Goal: Task Accomplishment & Management: Complete application form

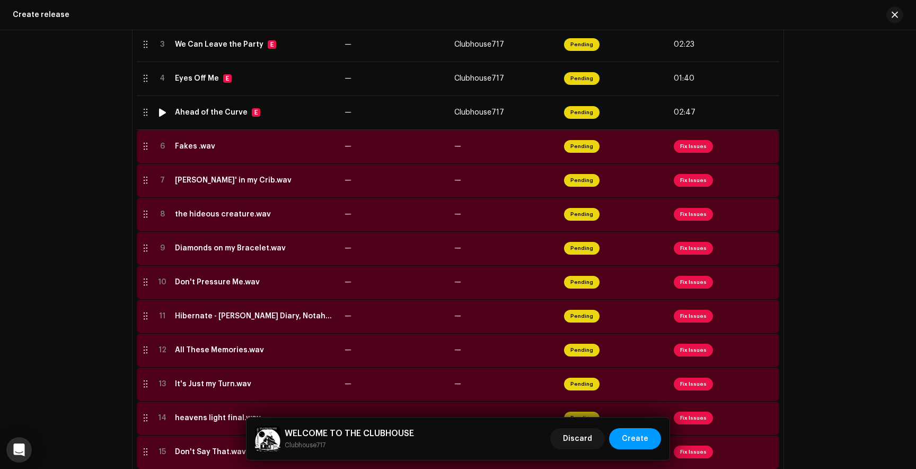
scroll to position [328, 0]
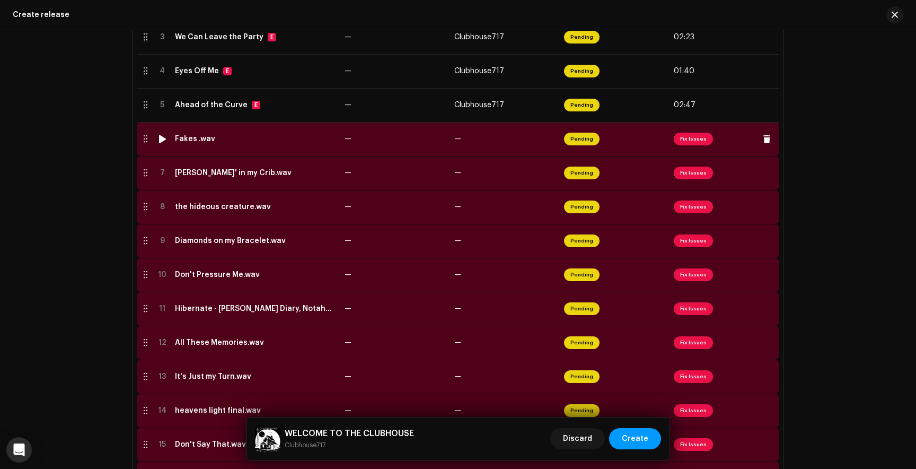
click at [694, 142] on span "Fix Issues" at bounding box center [693, 139] width 39 height 13
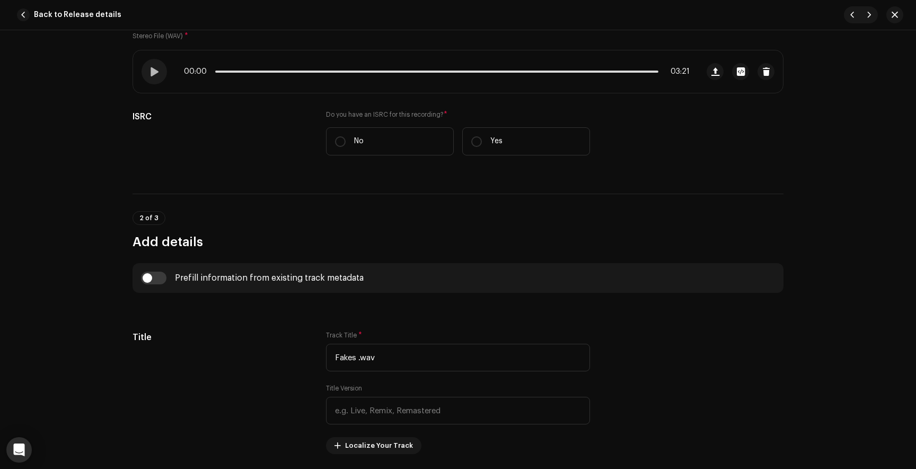
scroll to position [168, 0]
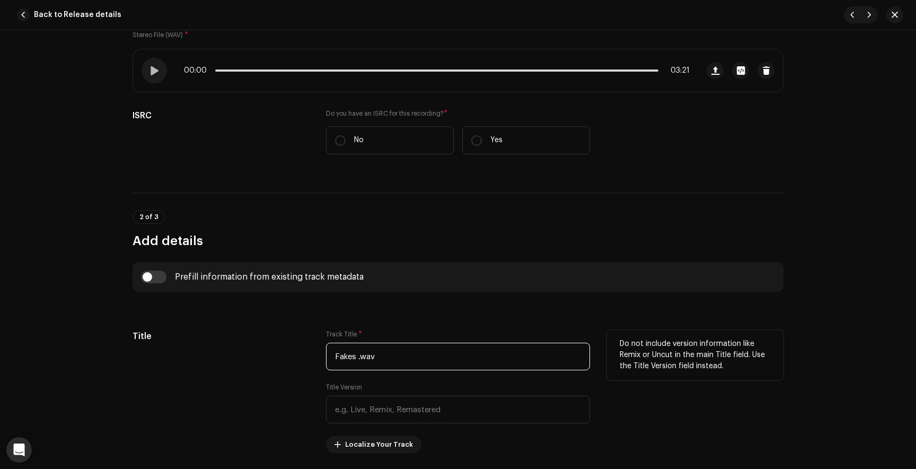
click at [379, 356] on input "Fakes .wav" at bounding box center [458, 356] width 264 height 28
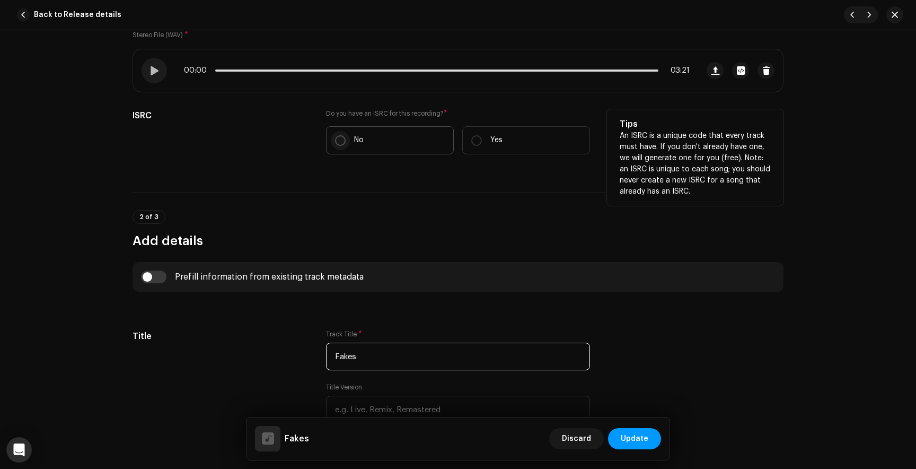
type input "Fakes"
click at [337, 142] on input "No" at bounding box center [340, 140] width 11 height 11
radio input "true"
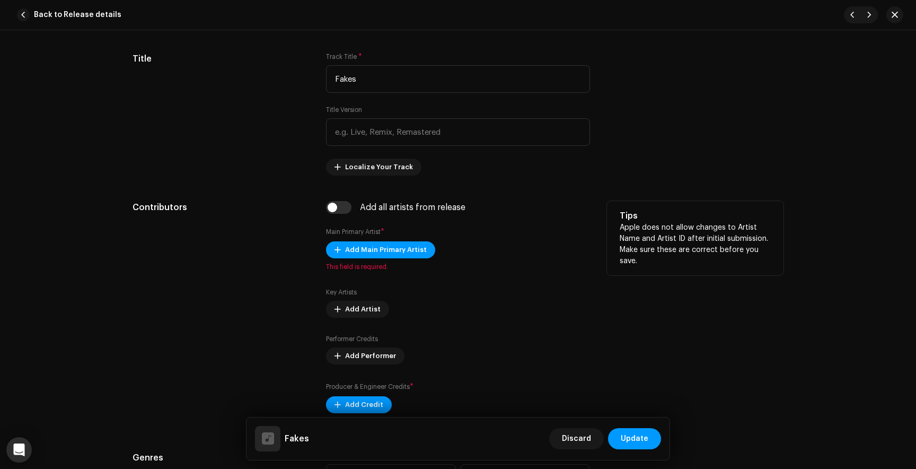
scroll to position [475, 0]
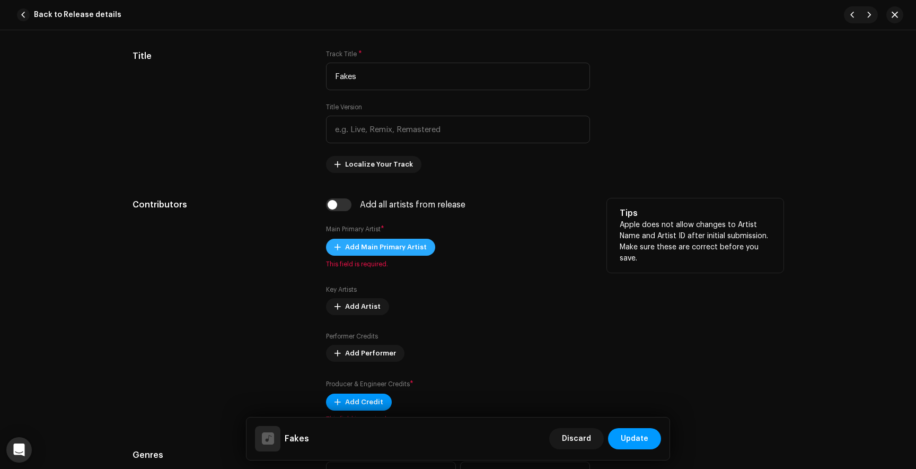
click at [376, 241] on span "Add Main Primary Artist" at bounding box center [386, 246] width 82 height 21
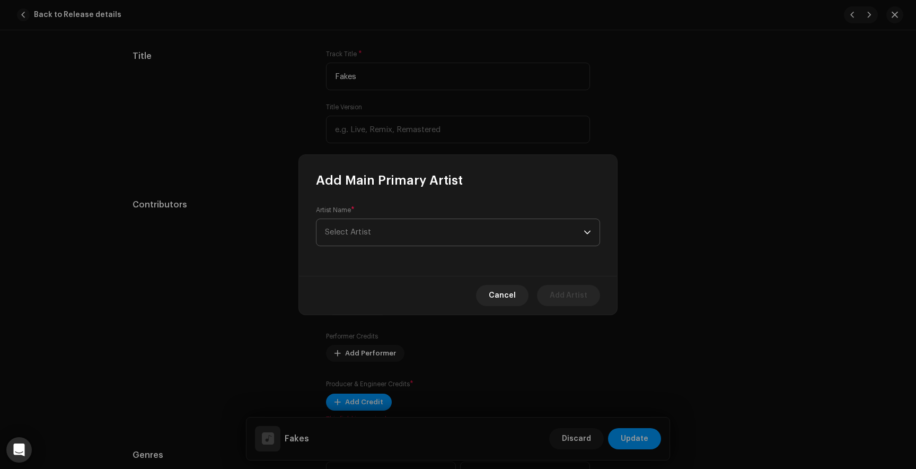
click at [382, 233] on span "Select Artist" at bounding box center [454, 232] width 259 height 27
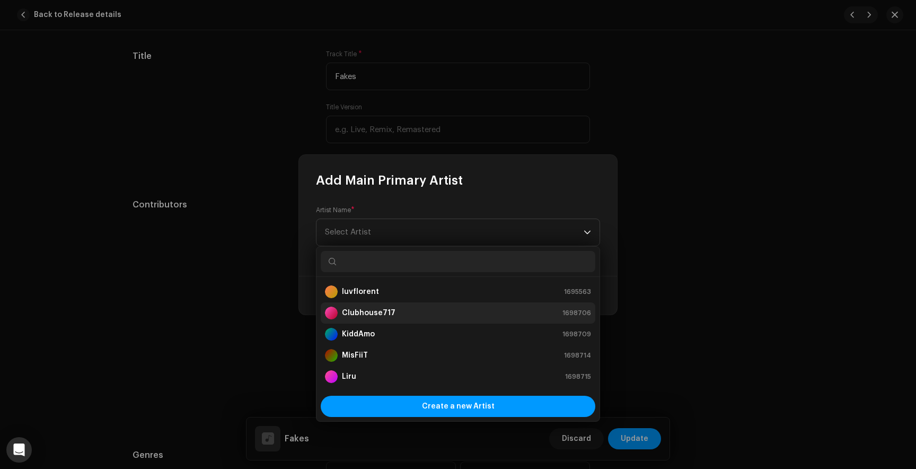
click at [383, 309] on strong "Clubhouse717" at bounding box center [369, 312] width 54 height 11
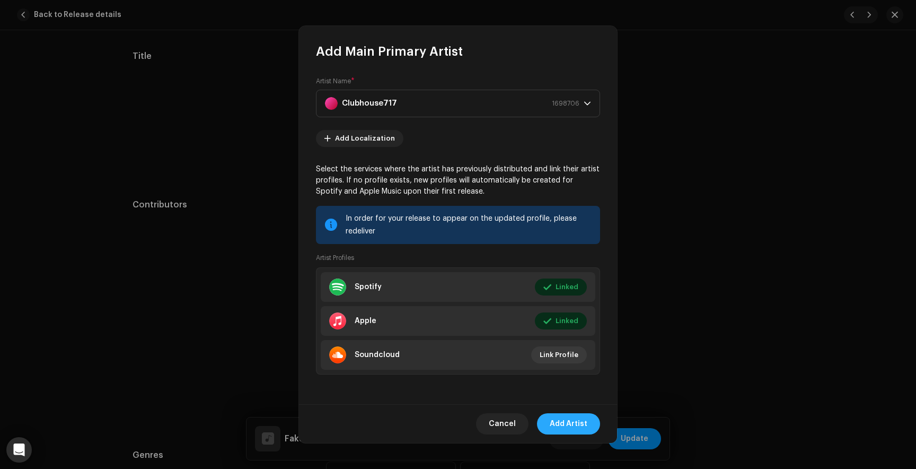
click at [576, 422] on span "Add Artist" at bounding box center [569, 423] width 38 height 21
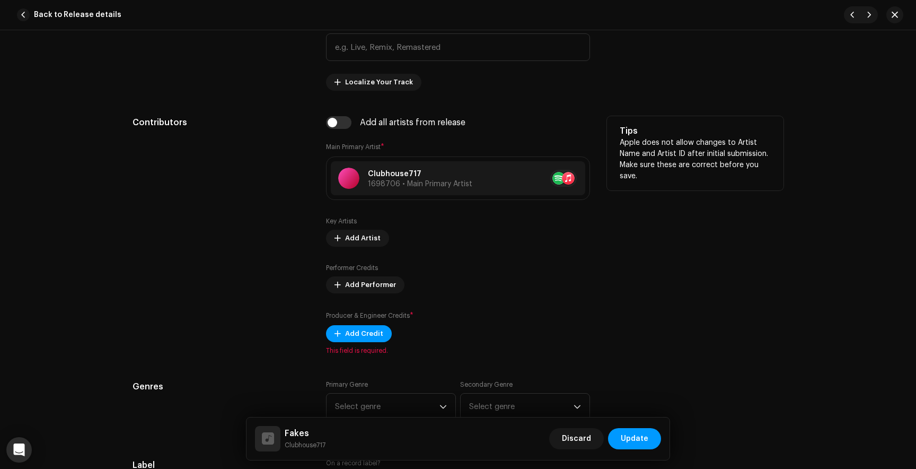
scroll to position [558, 0]
click at [354, 239] on span "Add Artist" at bounding box center [363, 237] width 36 height 21
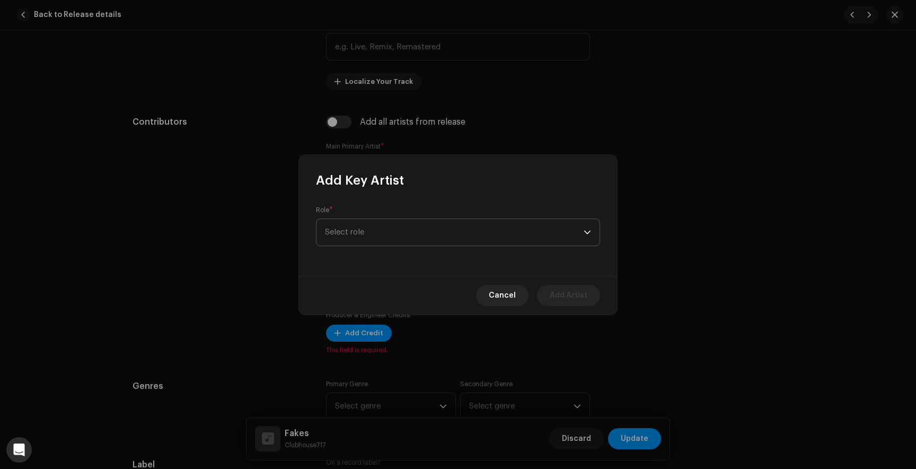
click at [351, 232] on span "Select role" at bounding box center [454, 232] width 259 height 27
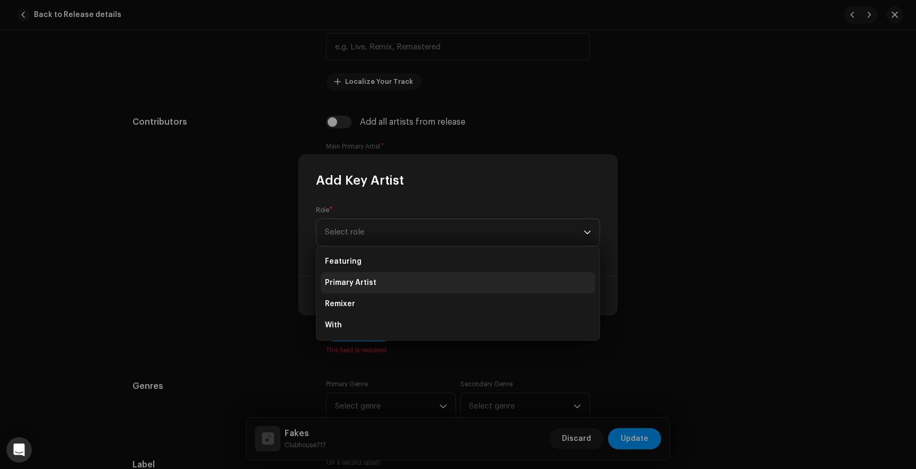
click at [351, 278] on span "Primary Artist" at bounding box center [350, 282] width 51 height 11
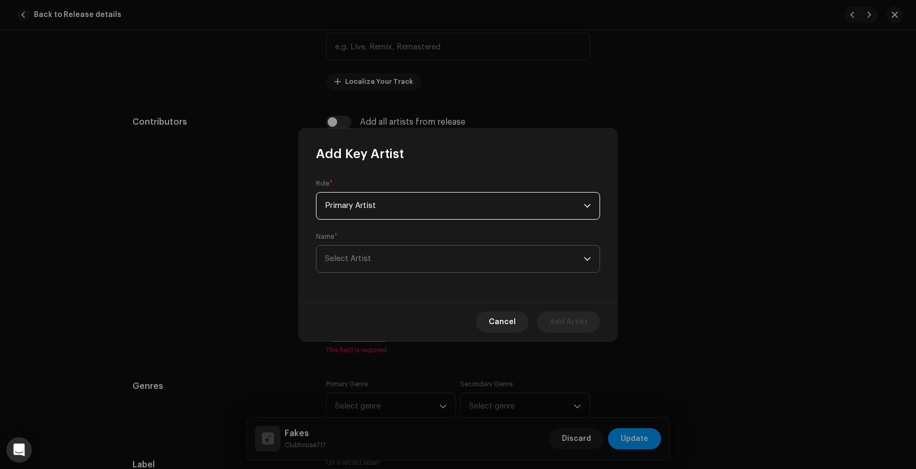
click at [374, 265] on span "Select Artist" at bounding box center [454, 258] width 259 height 27
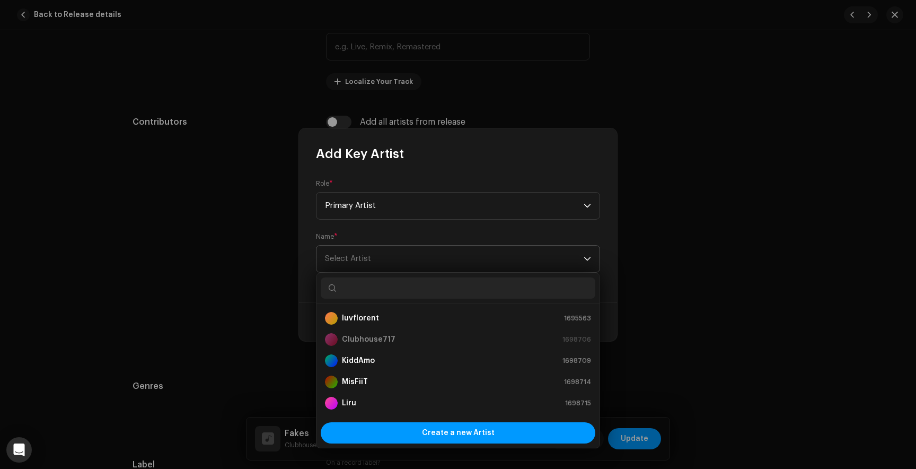
type input "L"
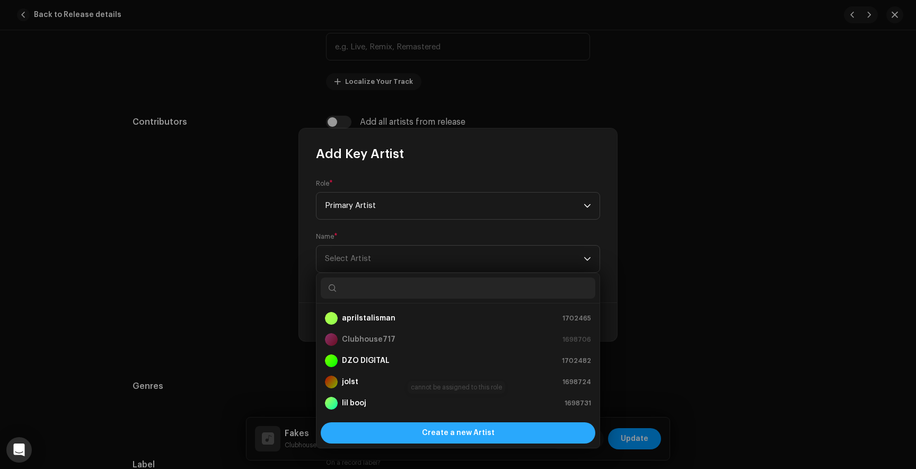
scroll to position [17, 0]
click at [413, 436] on div "Create a new Artist" at bounding box center [458, 432] width 275 height 21
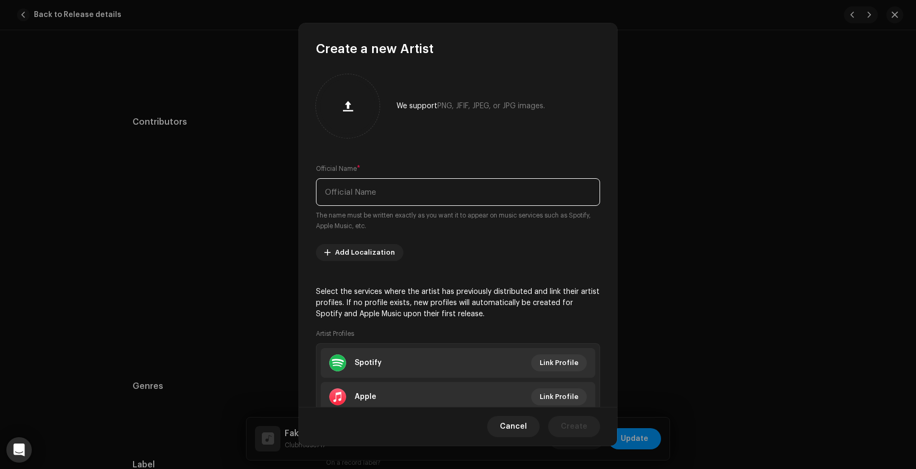
click at [372, 200] on input "text" at bounding box center [458, 192] width 284 height 28
type input "Luvariez"
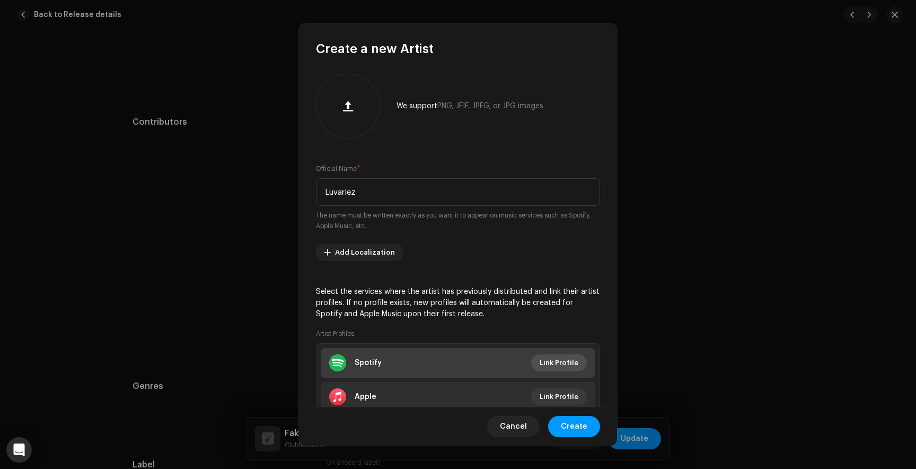
click at [555, 357] on span "Link Profile" at bounding box center [559, 362] width 39 height 21
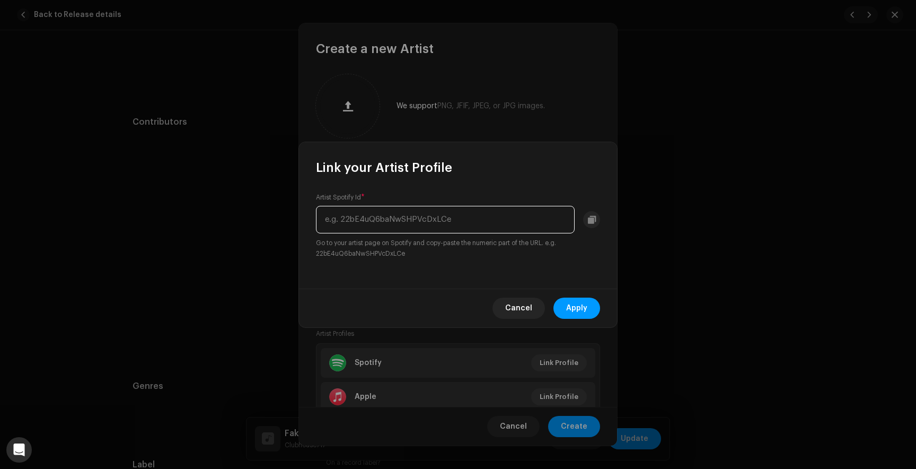
click at [393, 221] on input "text" at bounding box center [445, 220] width 259 height 28
paste input "4MNv2h1LkIir9yH7irstO8"
type input "4MNv2h1LkIir9yH7irstO8"
click at [584, 305] on span "Apply" at bounding box center [576, 307] width 21 height 21
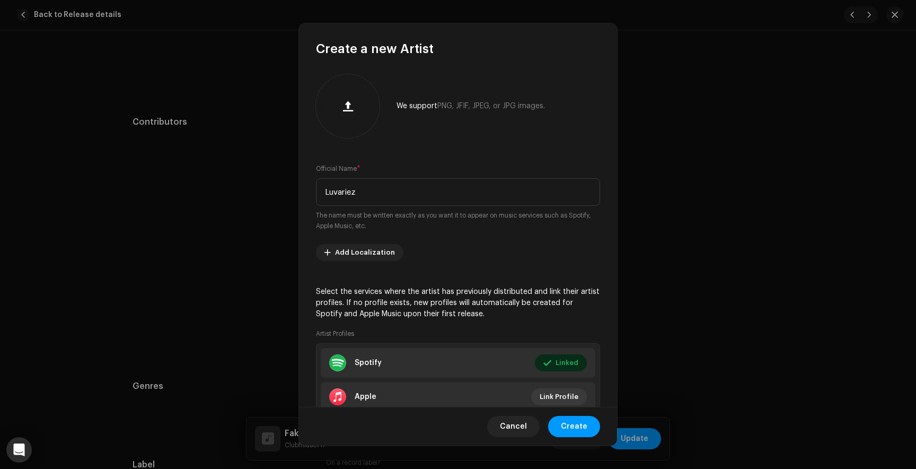
scroll to position [73, 0]
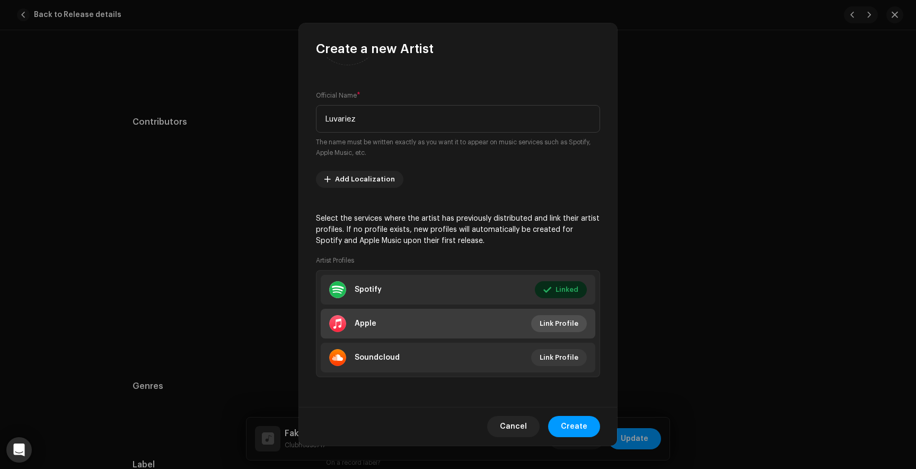
click at [563, 323] on span "Link Profile" at bounding box center [559, 323] width 39 height 21
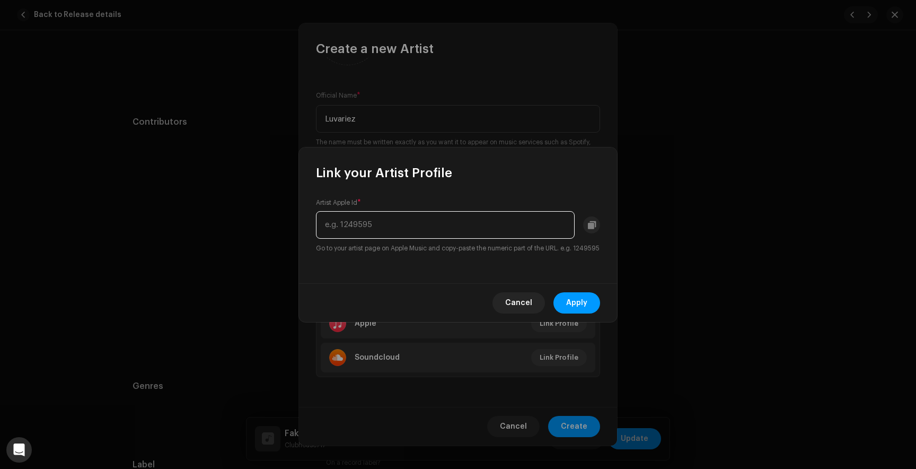
click at [403, 222] on input "text" at bounding box center [445, 225] width 259 height 28
paste input "1511102732"
type input "1511102732"
click at [590, 313] on button "Apply" at bounding box center [576, 302] width 47 height 21
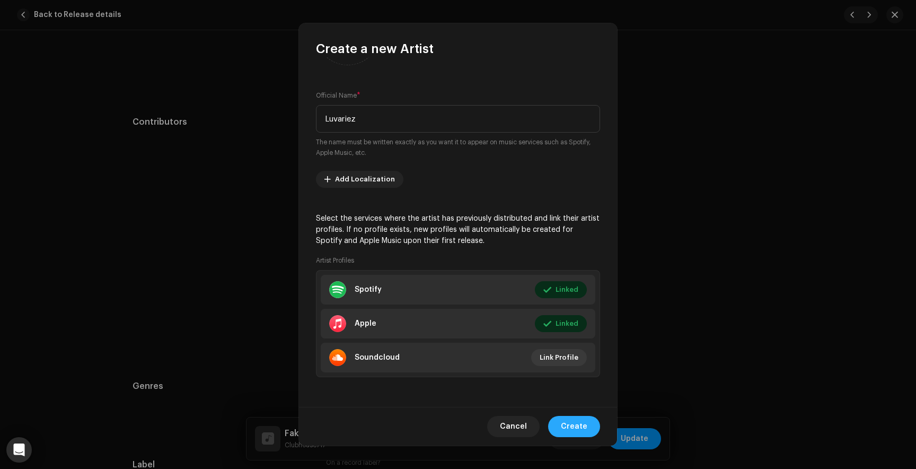
click at [581, 424] on span "Create" at bounding box center [574, 426] width 27 height 21
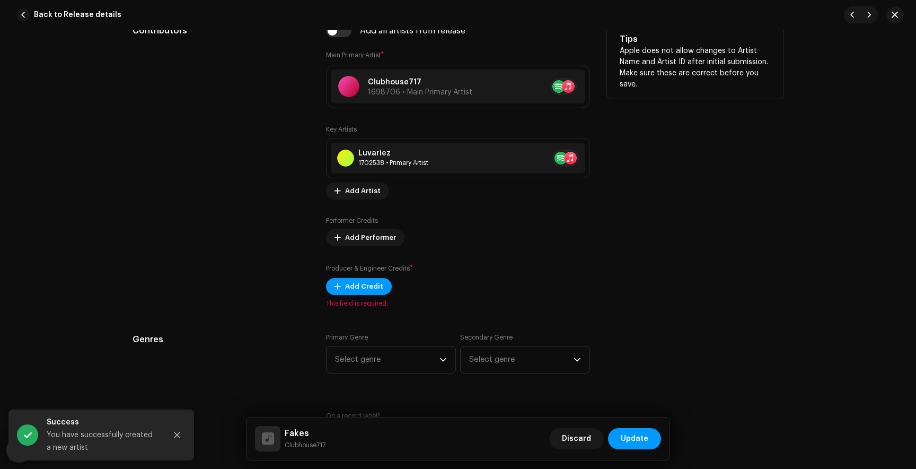
scroll to position [653, 0]
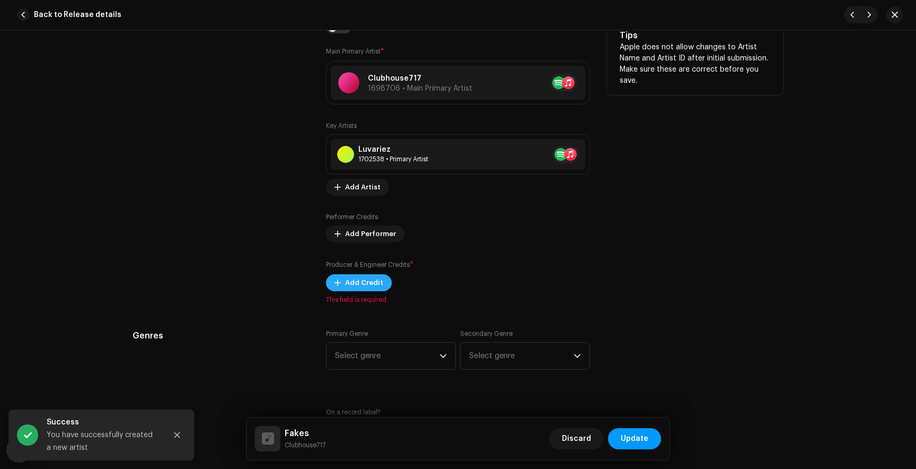
click at [368, 289] on span "Add Credit" at bounding box center [364, 282] width 38 height 21
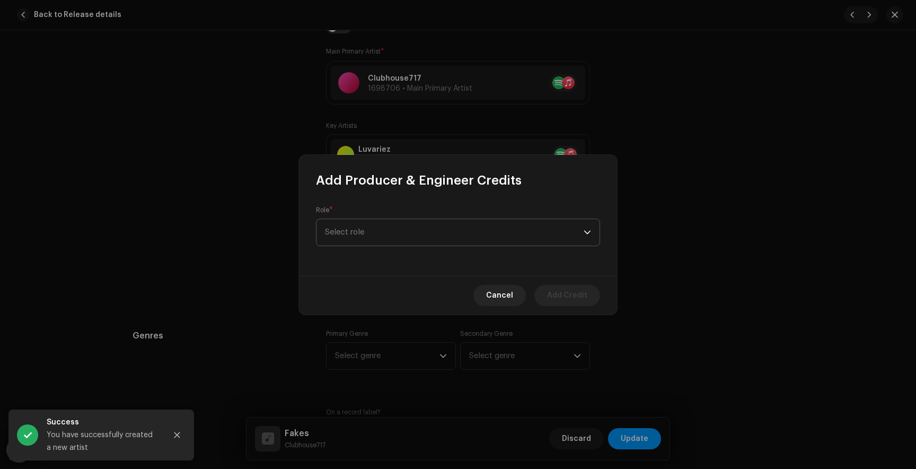
click at [350, 236] on span "Select role" at bounding box center [454, 232] width 259 height 27
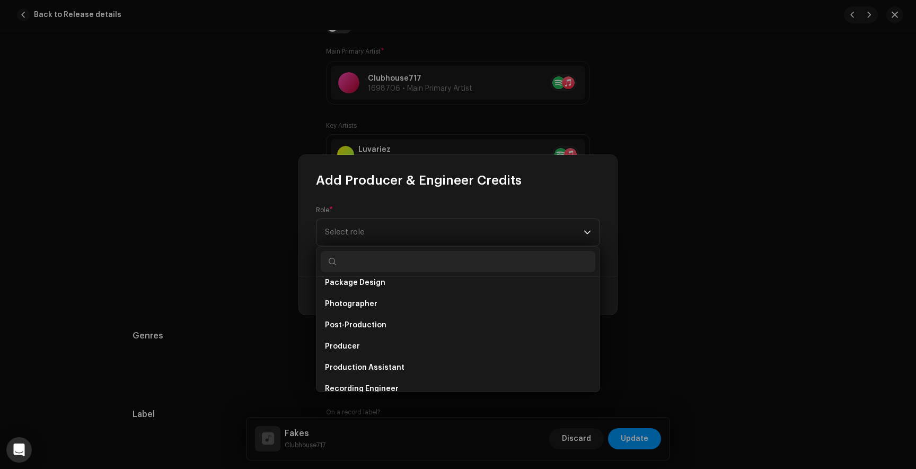
scroll to position [371, 0]
click at [349, 338] on li "Producer" at bounding box center [458, 344] width 275 height 21
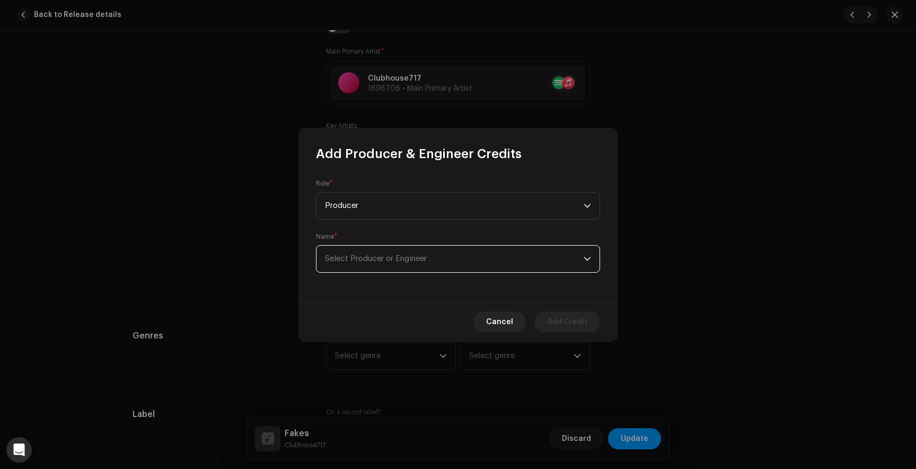
click at [367, 253] on span "Select Producer or Engineer" at bounding box center [454, 258] width 259 height 27
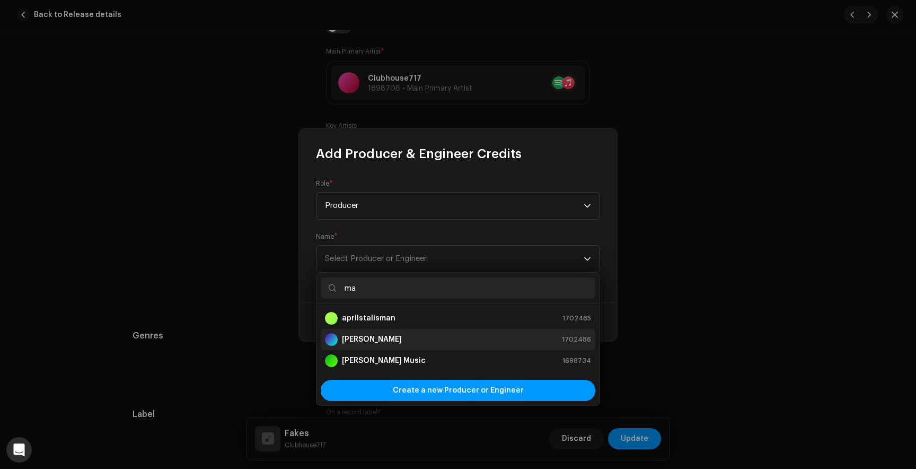
type input "ma"
click at [371, 334] on div "[PERSON_NAME] 1702486" at bounding box center [458, 339] width 266 height 13
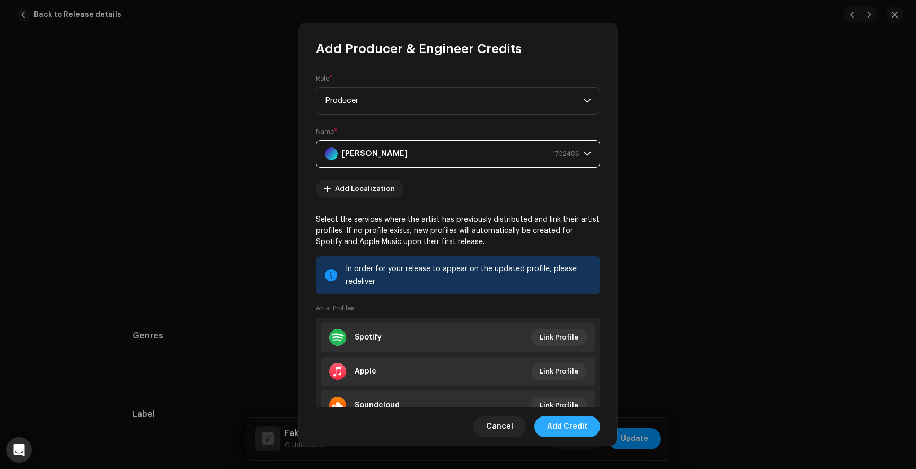
click at [574, 429] on span "Add Credit" at bounding box center [567, 426] width 40 height 21
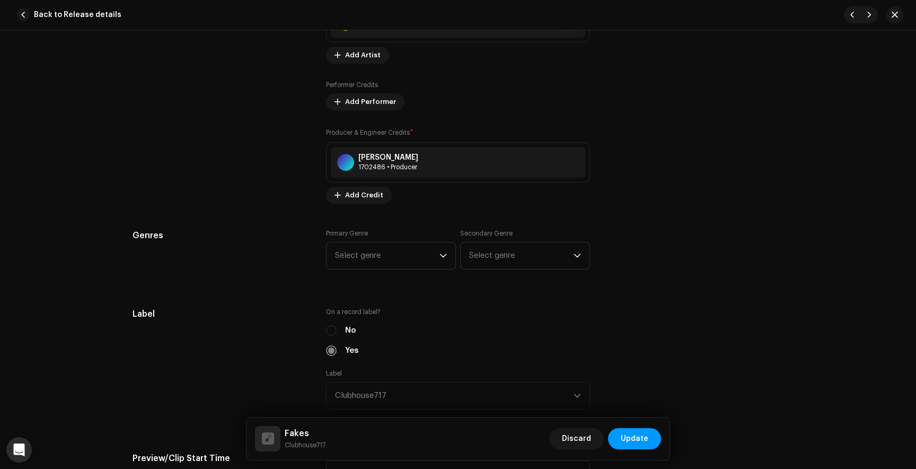
scroll to position [787, 0]
click at [387, 258] on span "Select genre" at bounding box center [387, 253] width 104 height 27
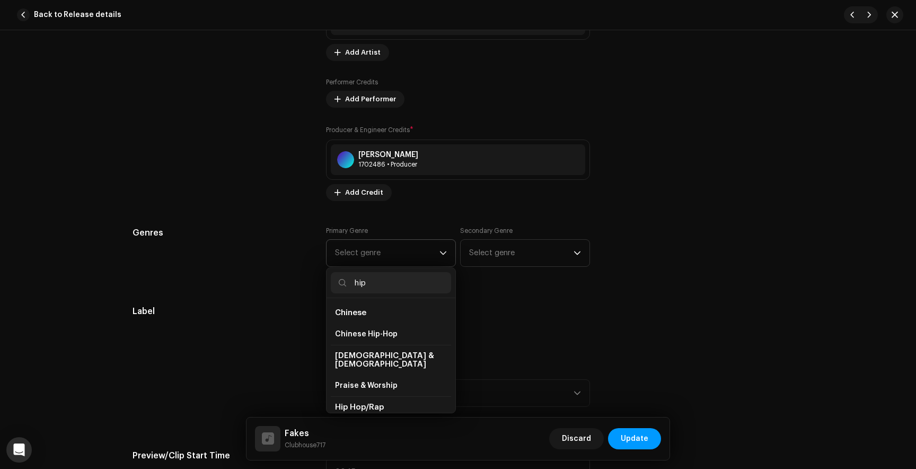
type input "hip"
click at [372, 404] on li "Hip Hop/Rap" at bounding box center [391, 407] width 120 height 22
click at [371, 403] on span "Hip Hop/Rap" at bounding box center [359, 407] width 49 height 8
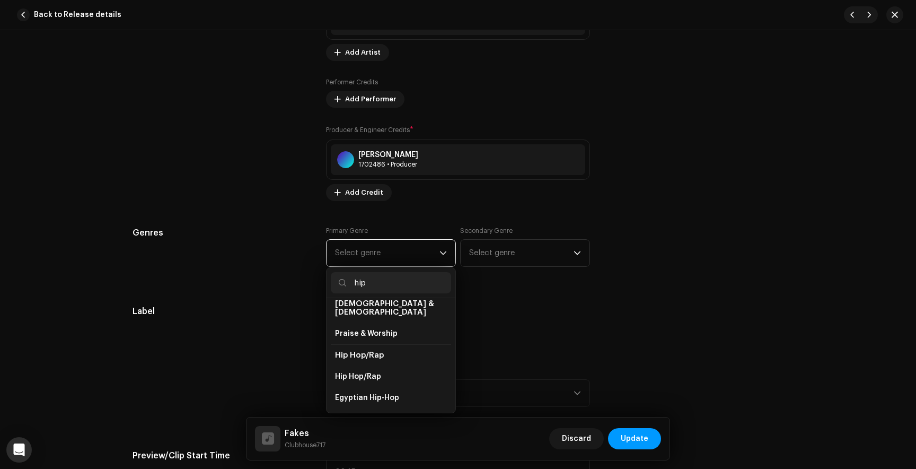
scroll to position [80, 0]
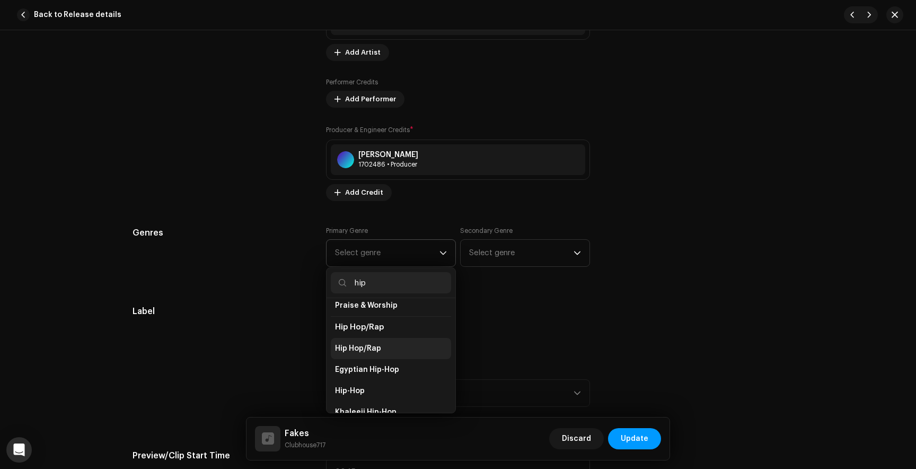
click at [366, 343] on span "Hip Hop/Rap" at bounding box center [358, 348] width 46 height 11
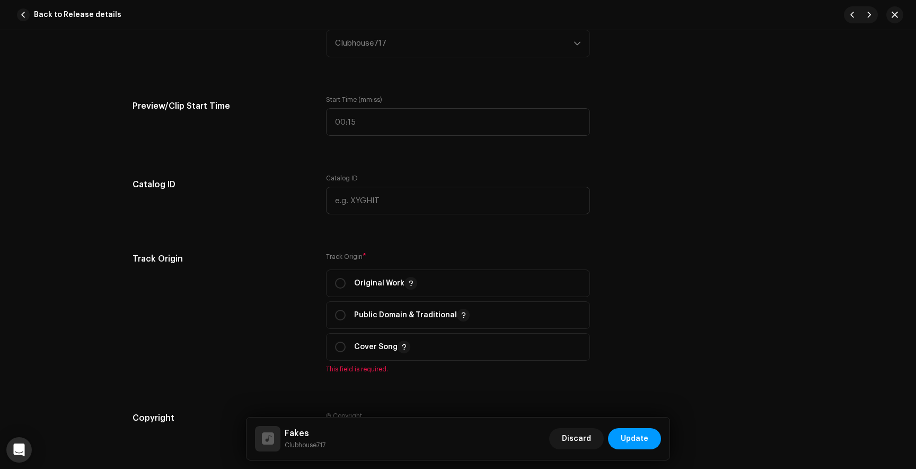
scroll to position [1141, 0]
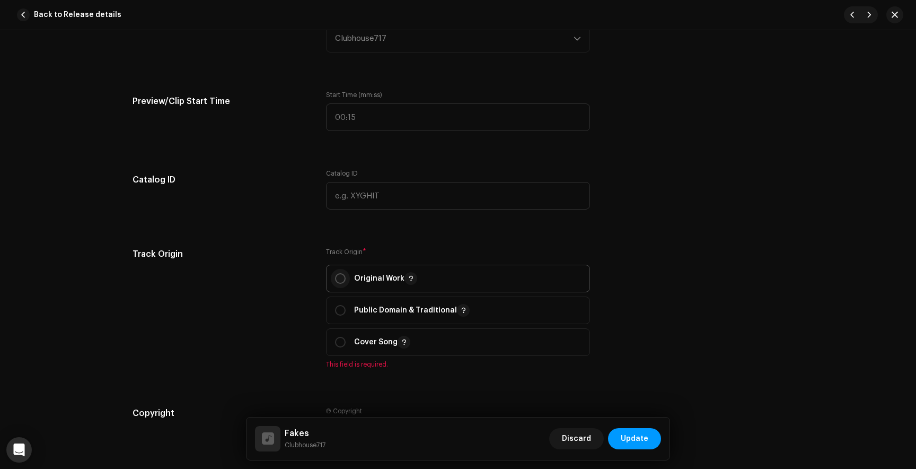
click at [337, 278] on input "radio" at bounding box center [340, 278] width 11 height 11
radio input "true"
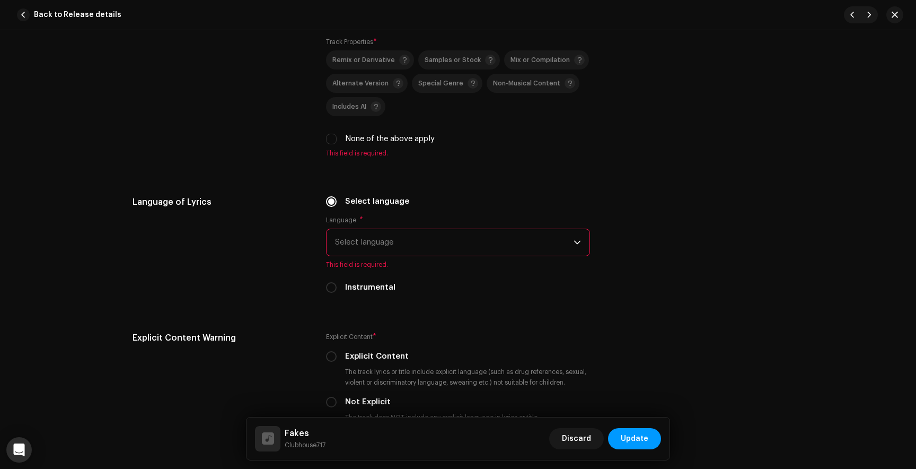
scroll to position [1645, 0]
click at [371, 252] on span "Select language" at bounding box center [454, 240] width 239 height 27
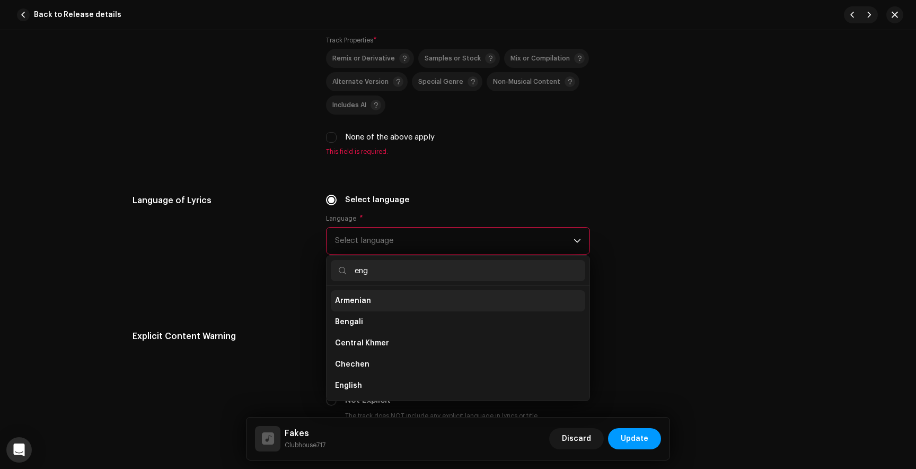
scroll to position [0, 0]
type input "engl"
click at [370, 303] on li "English" at bounding box center [458, 300] width 254 height 21
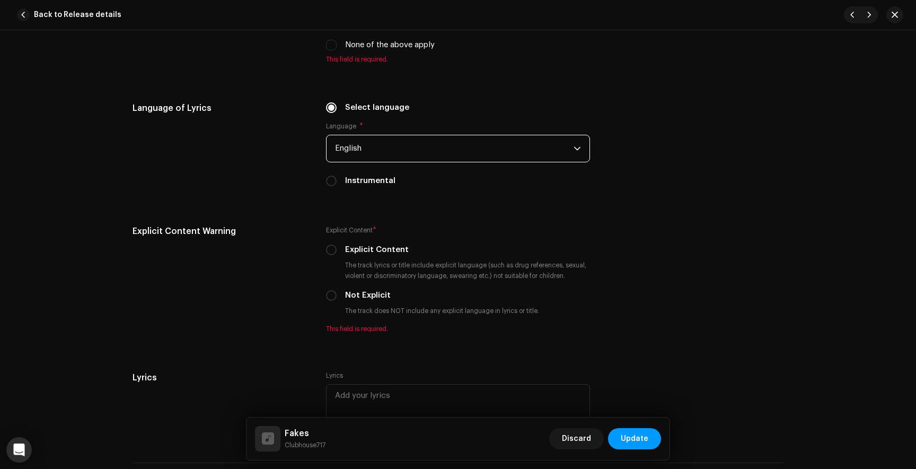
scroll to position [1764, 0]
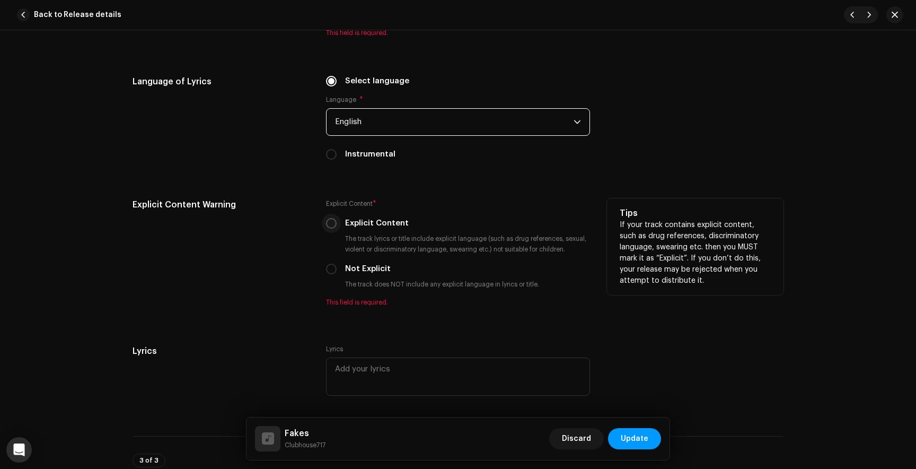
click at [329, 227] on input "Explicit Content" at bounding box center [331, 223] width 11 height 11
radio input "true"
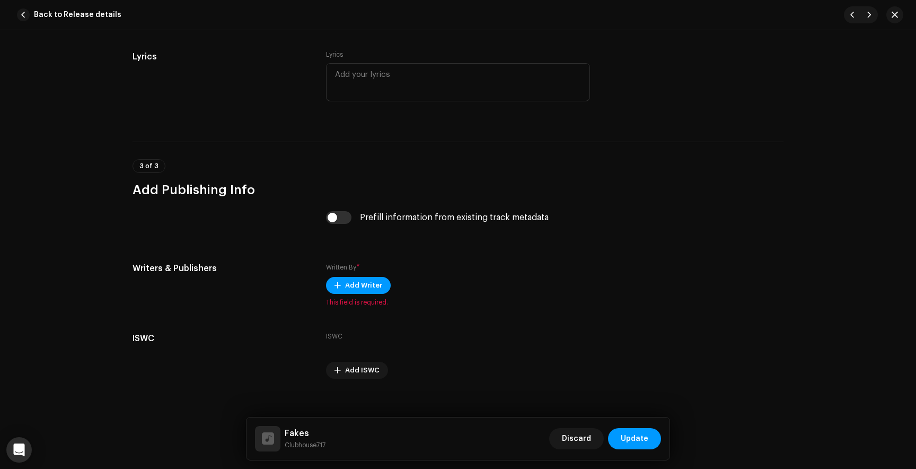
scroll to position [2060, 0]
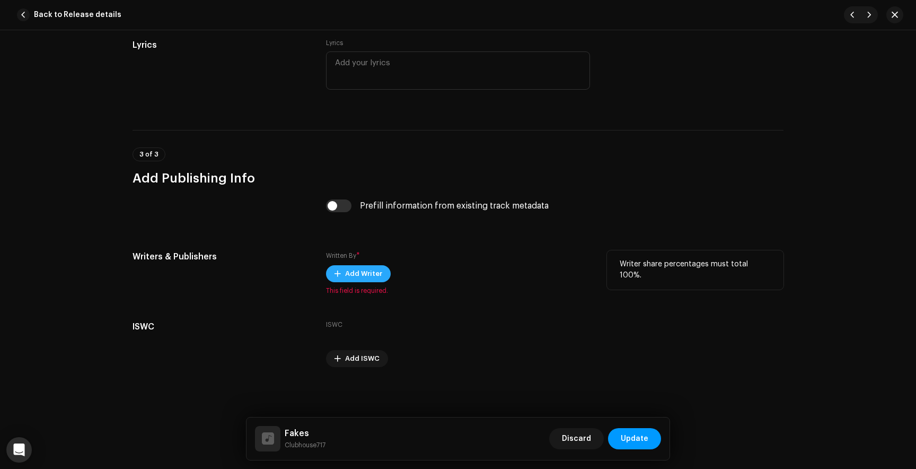
click at [364, 275] on span "Add Writer" at bounding box center [363, 273] width 37 height 21
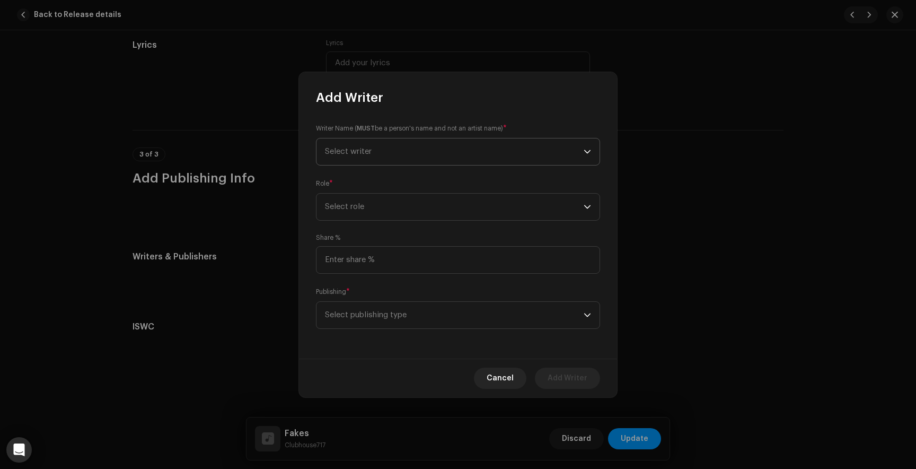
click at [380, 149] on span "Select writer" at bounding box center [454, 151] width 259 height 27
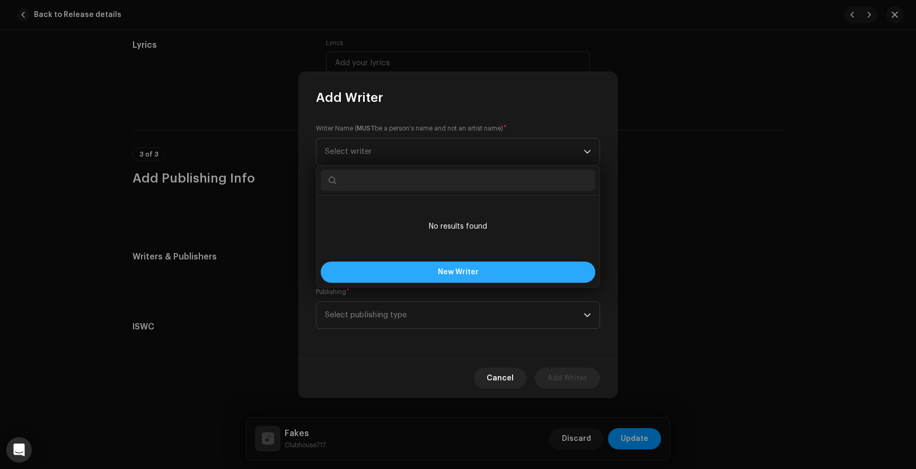
click at [416, 271] on button "New Writer" at bounding box center [458, 271] width 275 height 21
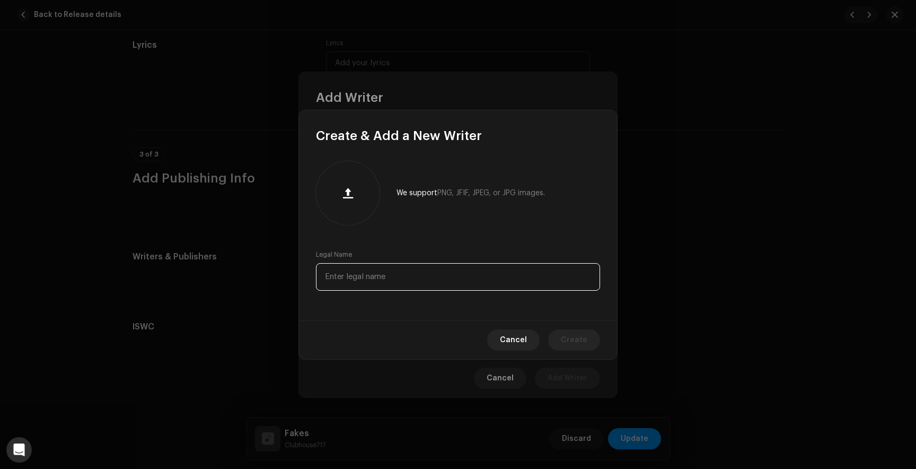
click at [333, 285] on input "text" at bounding box center [458, 277] width 284 height 28
paste input "[PERSON_NAME]"
type input "[PERSON_NAME]"
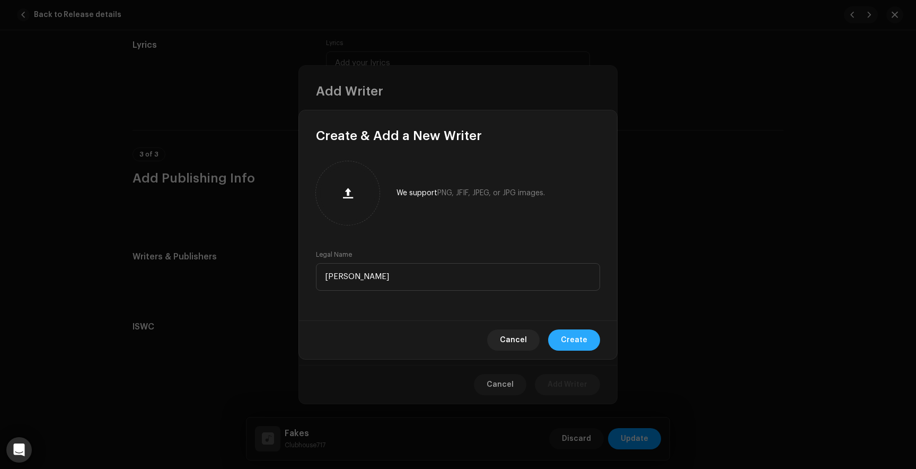
click at [581, 338] on span "Create" at bounding box center [574, 339] width 27 height 21
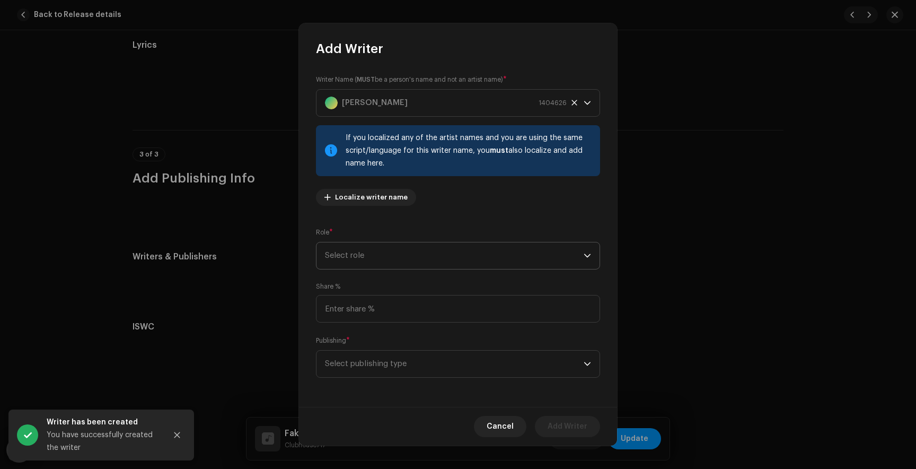
click at [357, 259] on span "Select role" at bounding box center [454, 255] width 259 height 27
click at [371, 352] on span "Composer & Lyricist" at bounding box center [362, 348] width 75 height 11
click at [388, 360] on span "Select publishing type" at bounding box center [454, 363] width 259 height 27
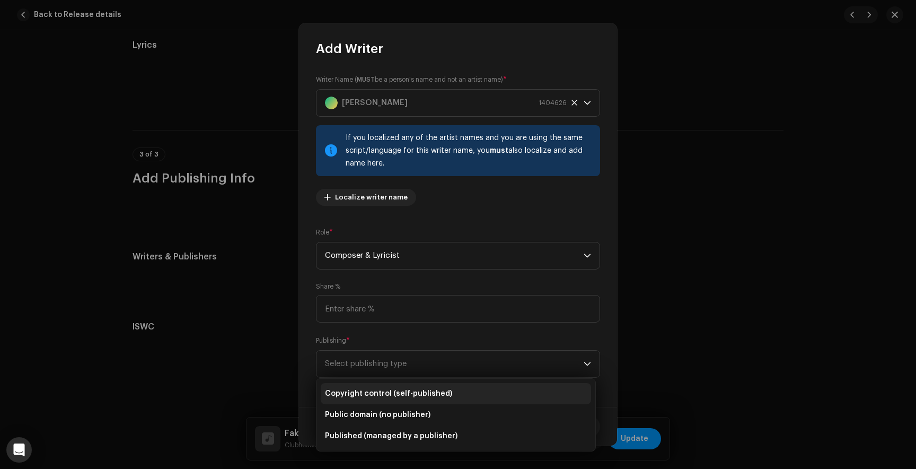
click at [386, 389] on span "Copyright control (self-published)" at bounding box center [388, 393] width 127 height 11
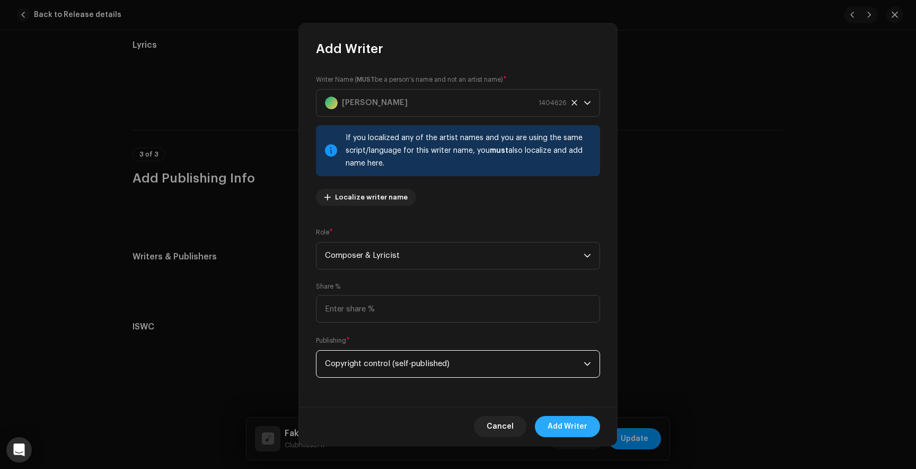
click at [568, 423] on span "Add Writer" at bounding box center [568, 426] width 40 height 21
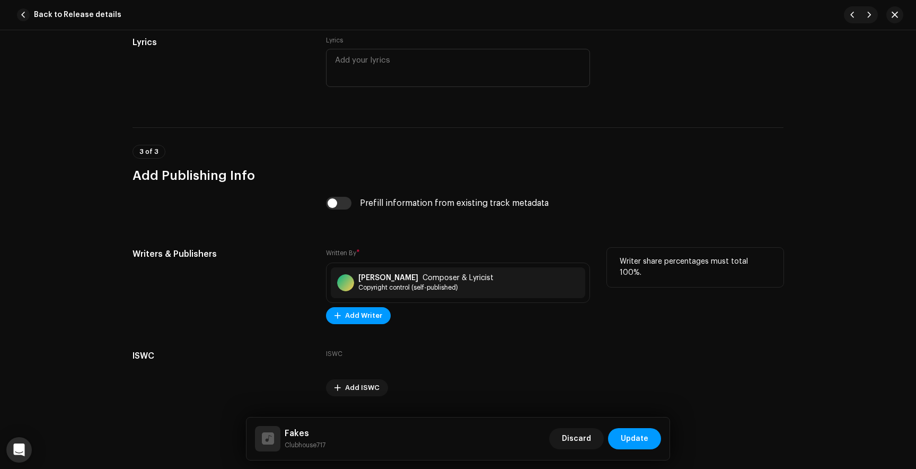
scroll to position [2092, 0]
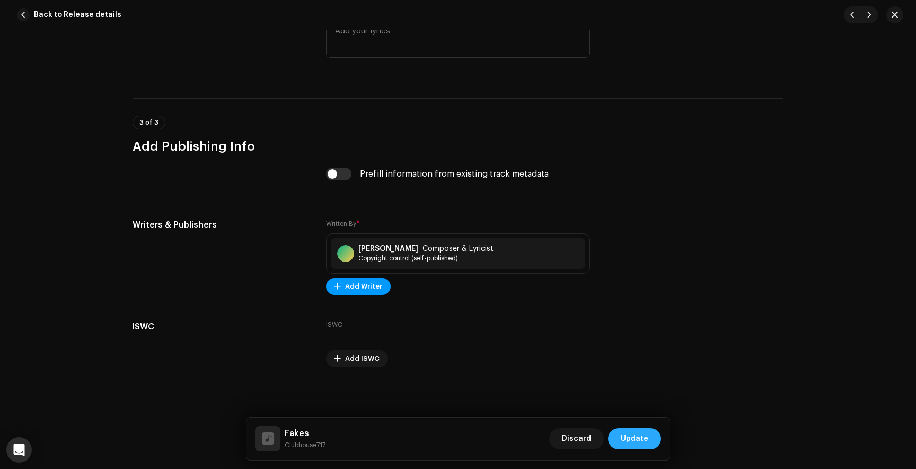
click at [633, 431] on span "Update" at bounding box center [635, 438] width 28 height 21
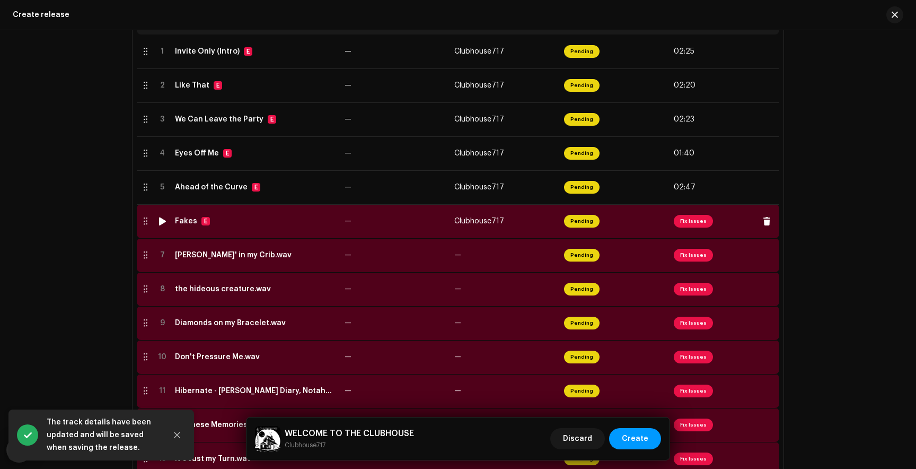
scroll to position [236, 0]
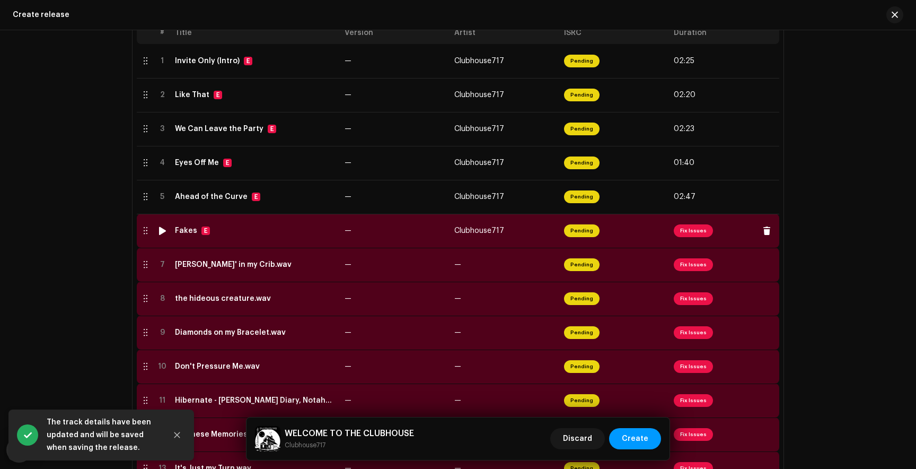
click at [694, 234] on span "Fix Issues" at bounding box center [693, 230] width 39 height 13
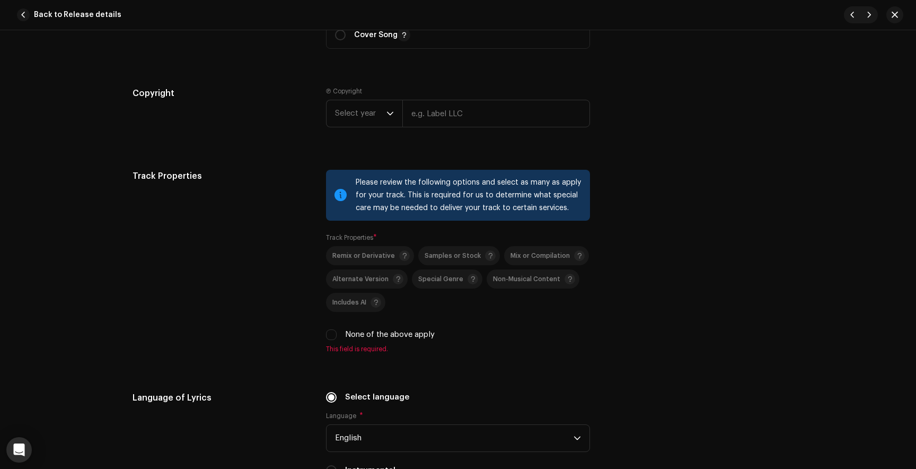
scroll to position [1491, 0]
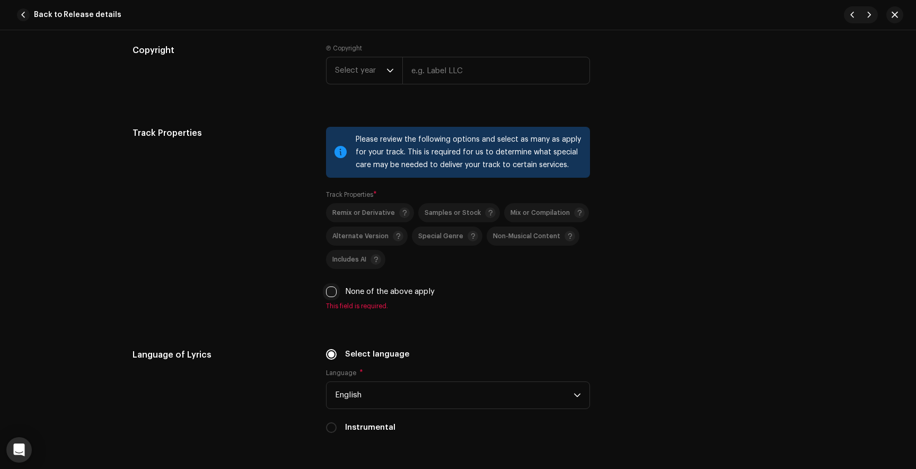
click at [329, 294] on input "None of the above apply" at bounding box center [331, 291] width 11 height 11
checkbox input "true"
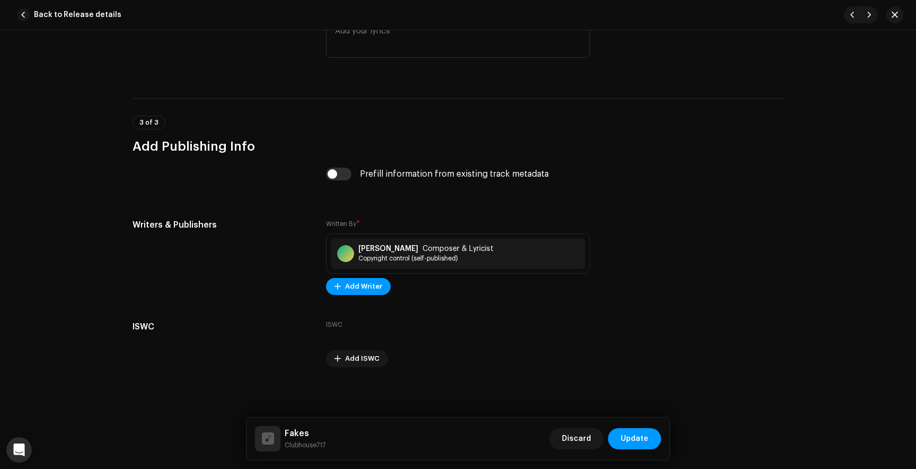
scroll to position [2079, 0]
click at [624, 435] on span "Update" at bounding box center [635, 438] width 28 height 21
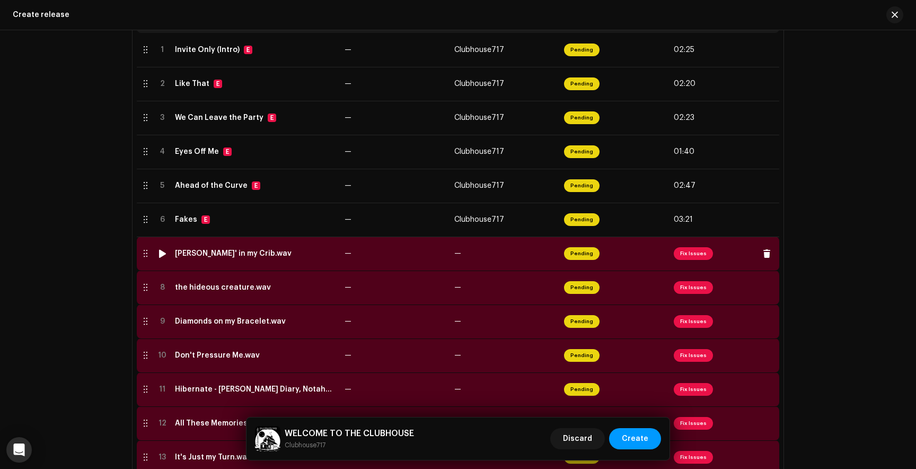
scroll to position [245, 0]
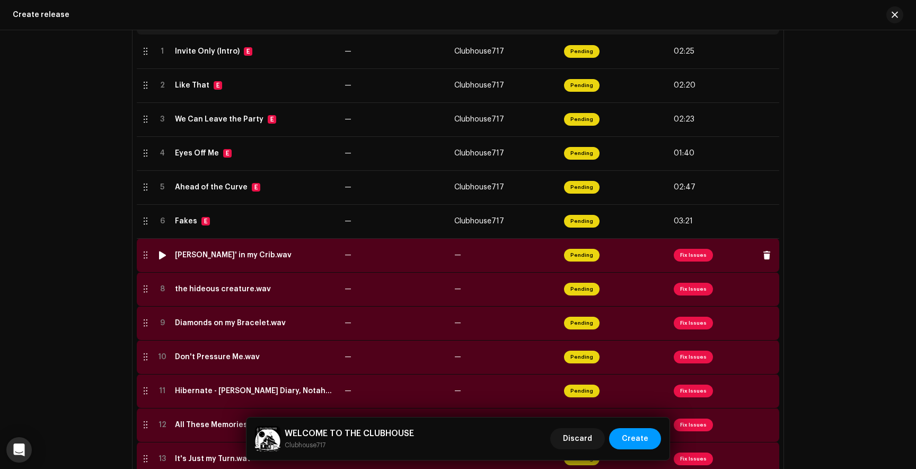
click at [678, 256] on span "Fix Issues" at bounding box center [693, 255] width 39 height 13
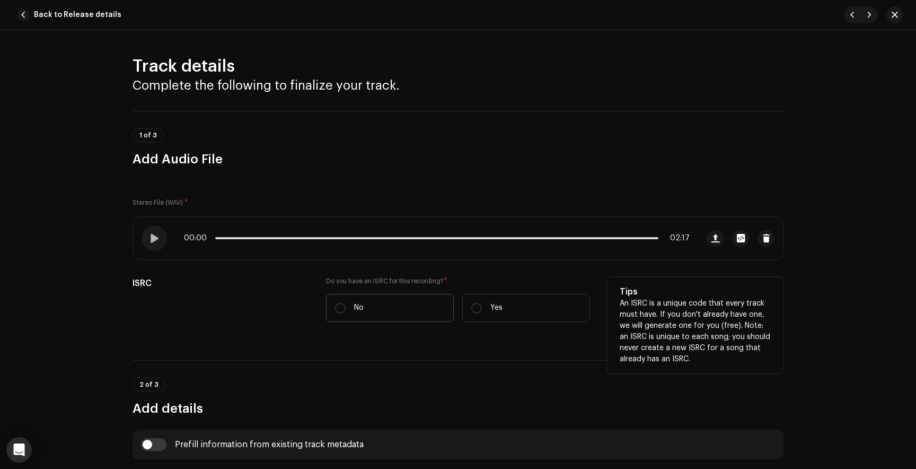
click at [345, 309] on label "No" at bounding box center [390, 308] width 128 height 28
click at [345, 309] on input "No" at bounding box center [340, 308] width 11 height 11
radio input "true"
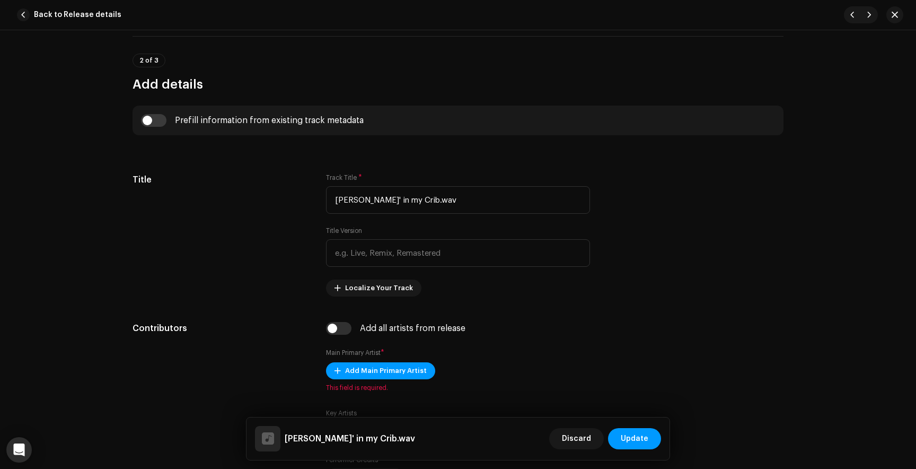
scroll to position [356, 0]
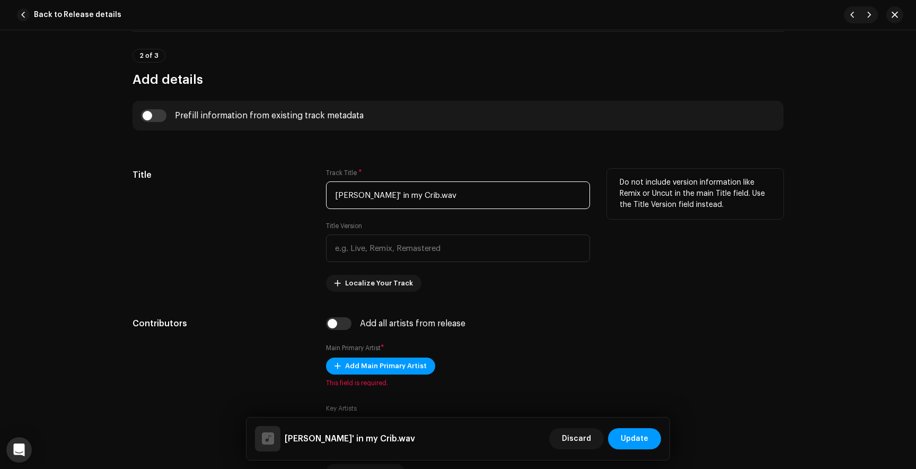
drag, startPoint x: 418, startPoint y: 197, endPoint x: 397, endPoint y: 199, distance: 20.8
click at [397, 199] on input "[PERSON_NAME]' in my Crib.wav" at bounding box center [458, 195] width 264 height 28
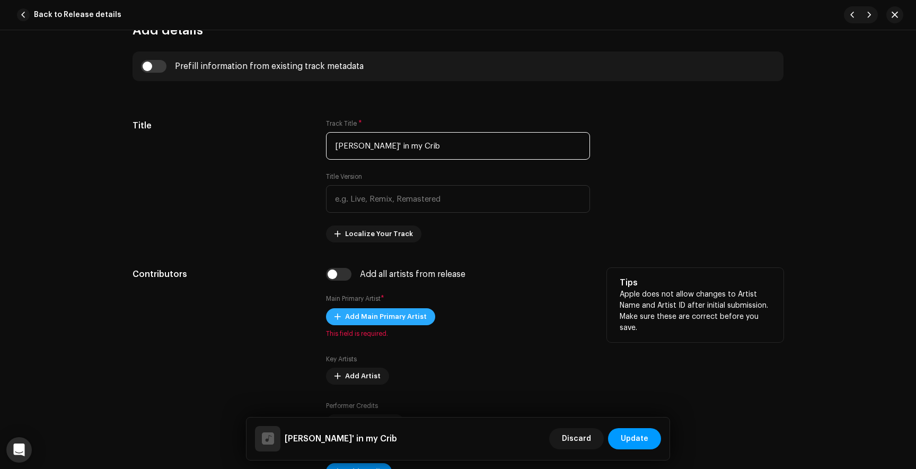
type input "[PERSON_NAME]' in my Crib"
click at [357, 324] on span "Add Main Primary Artist" at bounding box center [386, 316] width 82 height 21
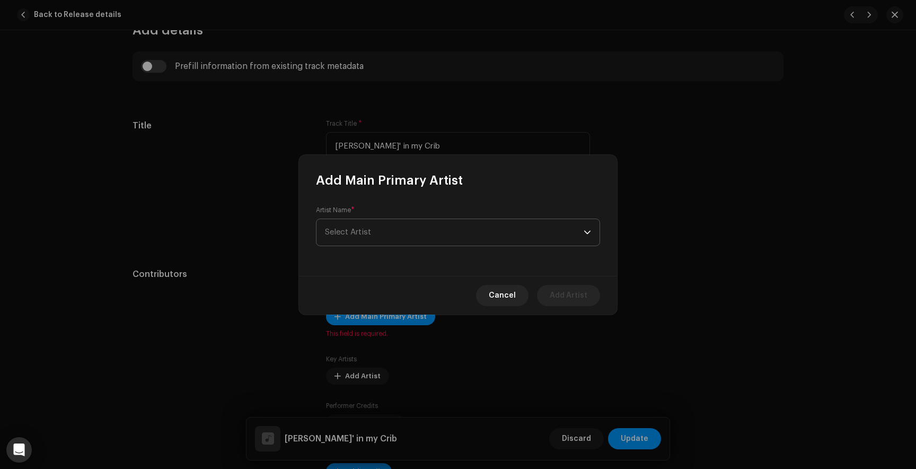
click at [420, 225] on span "Select Artist" at bounding box center [454, 232] width 259 height 27
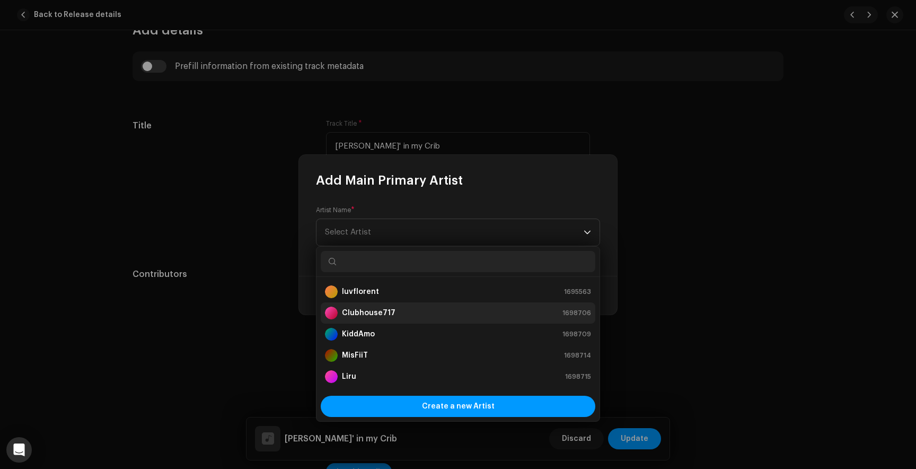
click at [376, 310] on strong "Clubhouse717" at bounding box center [369, 312] width 54 height 11
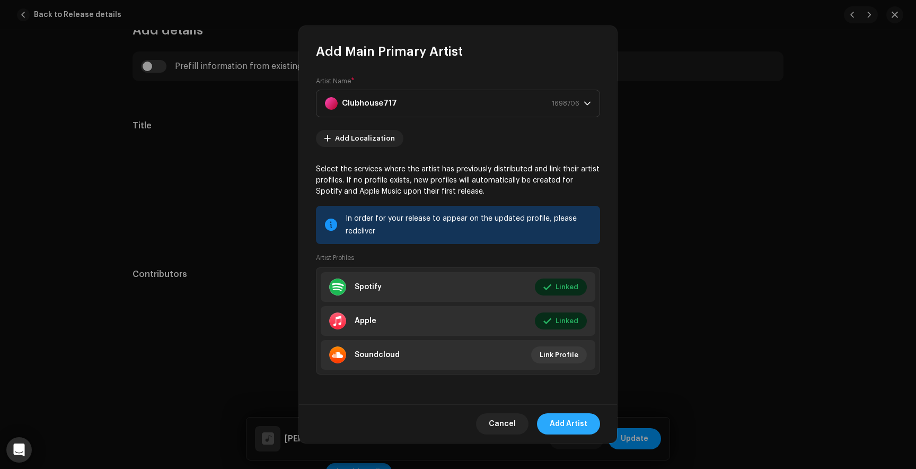
click at [580, 426] on span "Add Artist" at bounding box center [569, 423] width 38 height 21
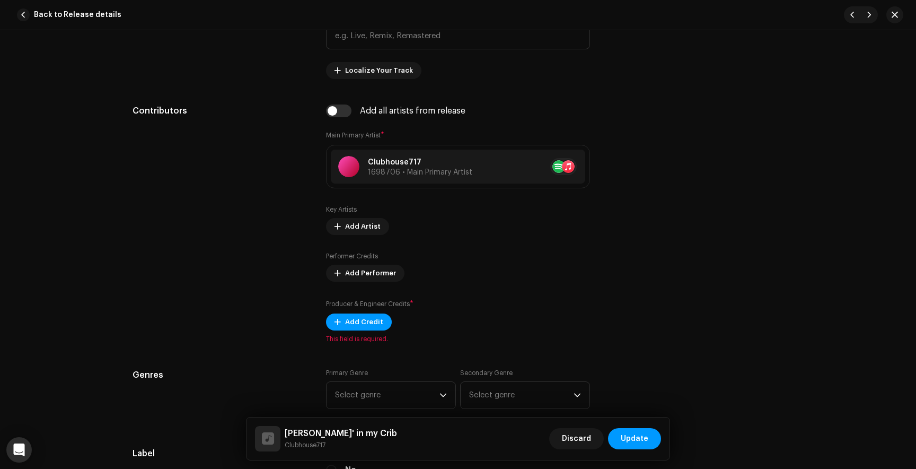
scroll to position [584, 0]
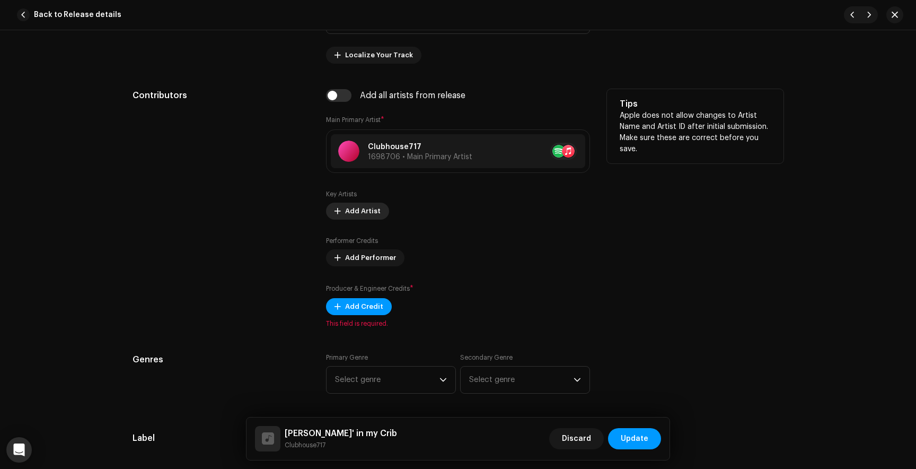
click at [369, 212] on span "Add Artist" at bounding box center [363, 210] width 36 height 21
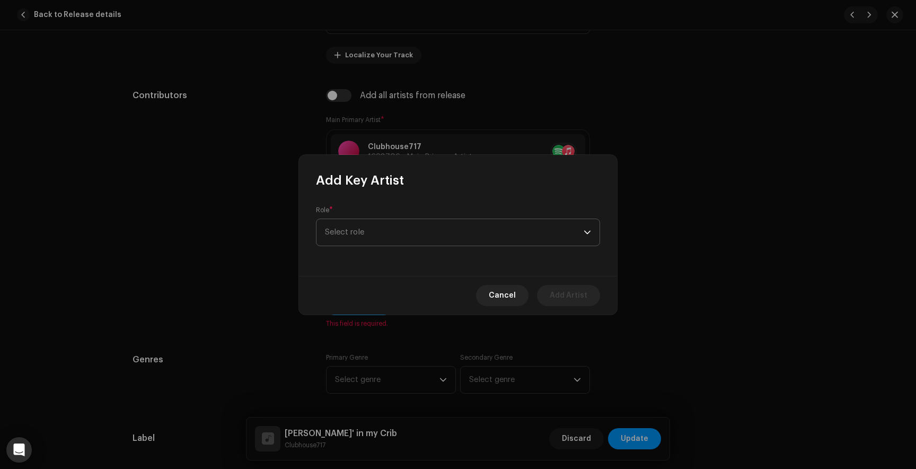
click at [367, 236] on span "Select role" at bounding box center [454, 232] width 259 height 27
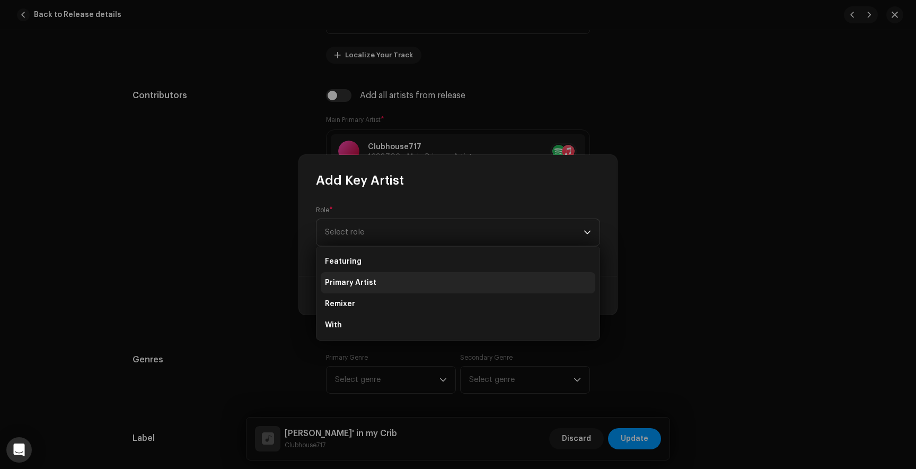
click at [363, 281] on span "Primary Artist" at bounding box center [350, 282] width 51 height 11
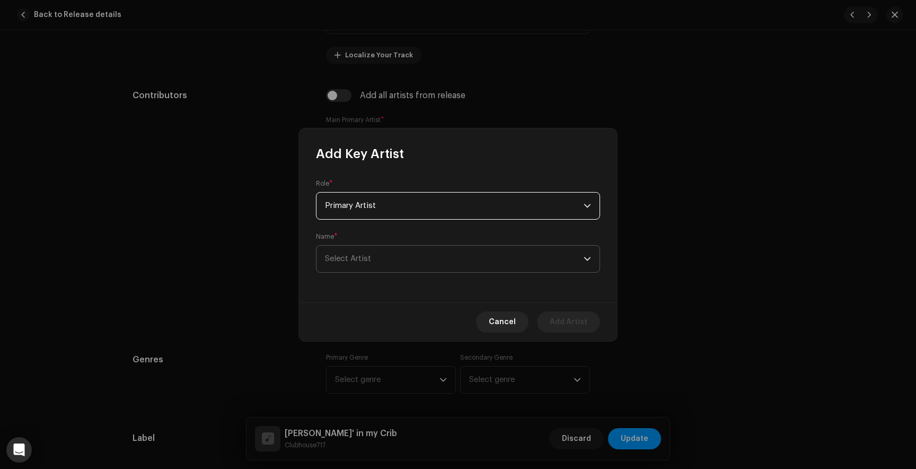
click at [372, 252] on span "Select Artist" at bounding box center [454, 258] width 259 height 27
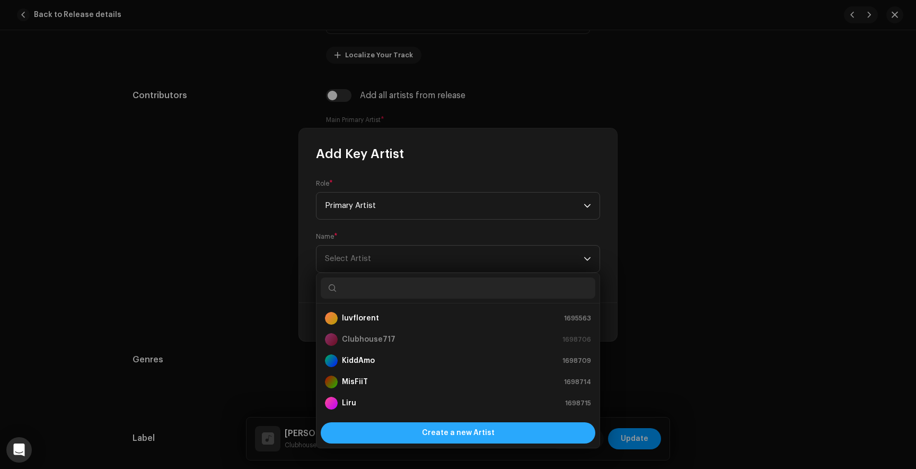
scroll to position [17, 0]
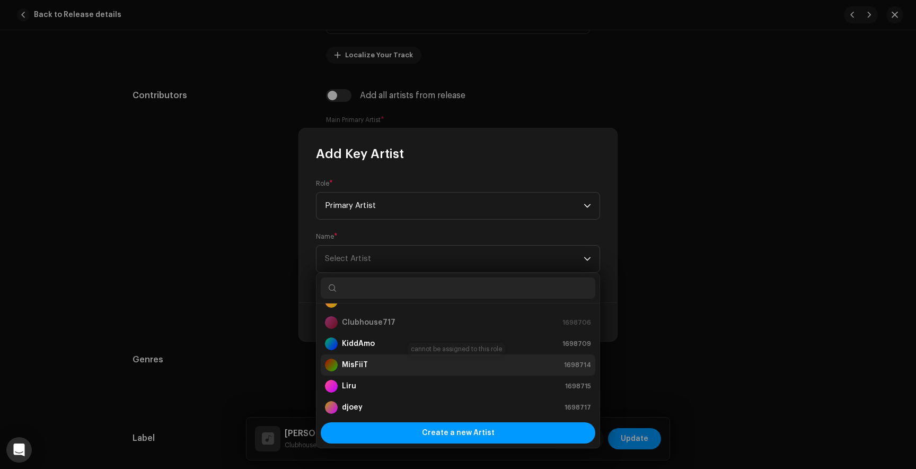
click at [360, 366] on strong "MisFiiT" at bounding box center [355, 364] width 26 height 11
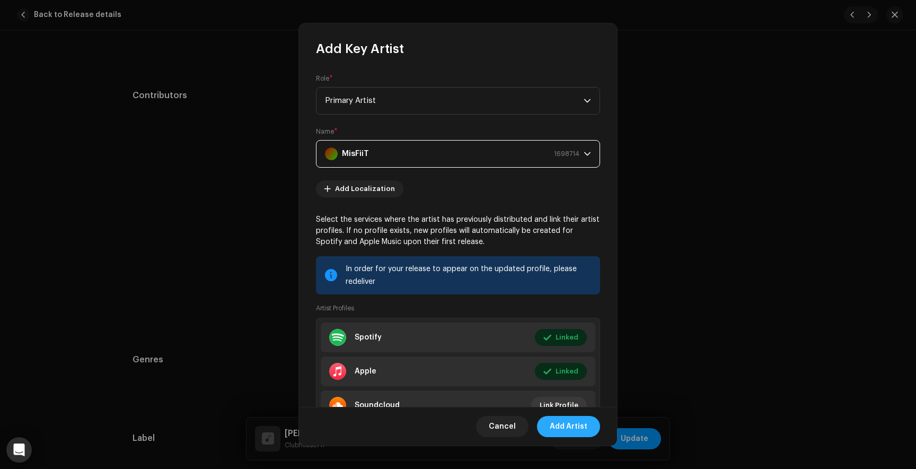
click at [563, 425] on span "Add Artist" at bounding box center [569, 426] width 38 height 21
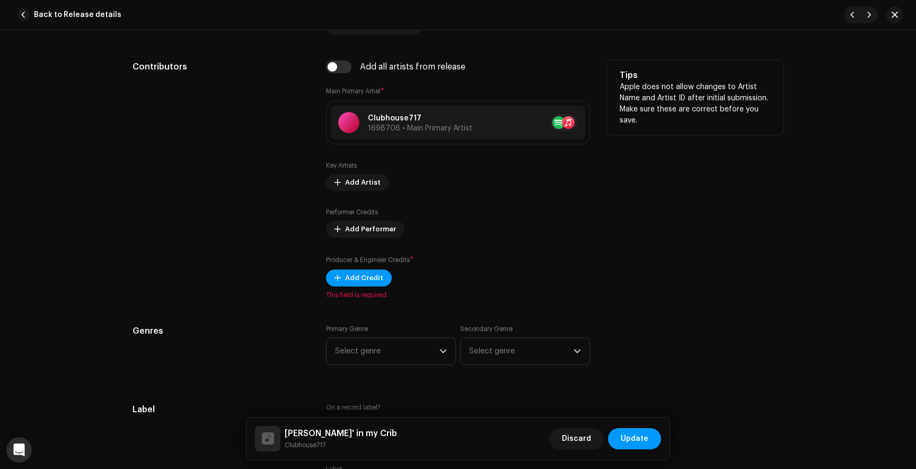
scroll to position [613, 0]
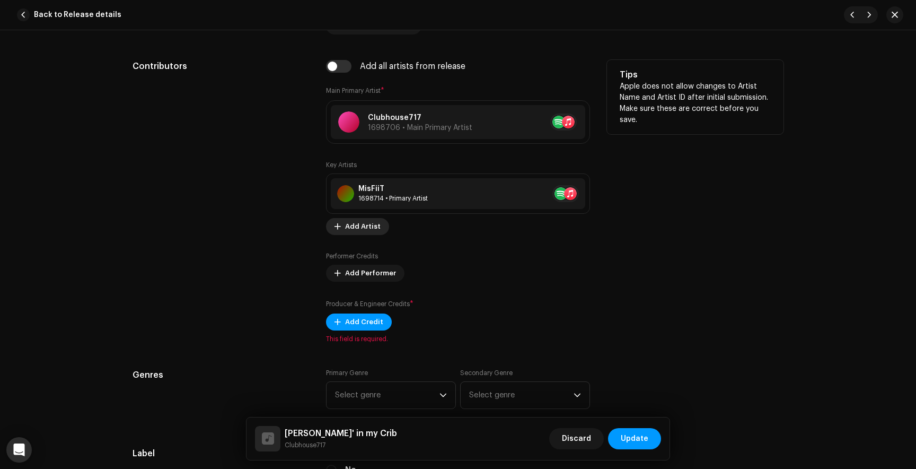
click at [366, 230] on span "Add Artist" at bounding box center [363, 226] width 36 height 21
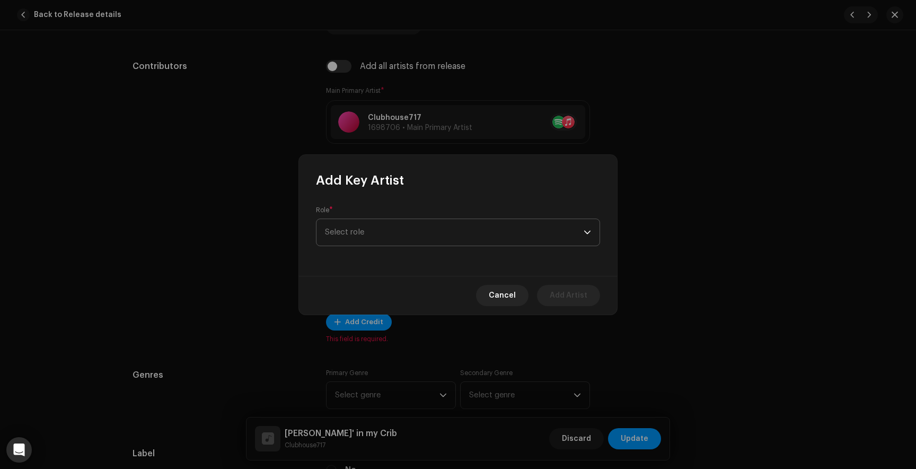
click at [422, 237] on span "Select role" at bounding box center [454, 232] width 259 height 27
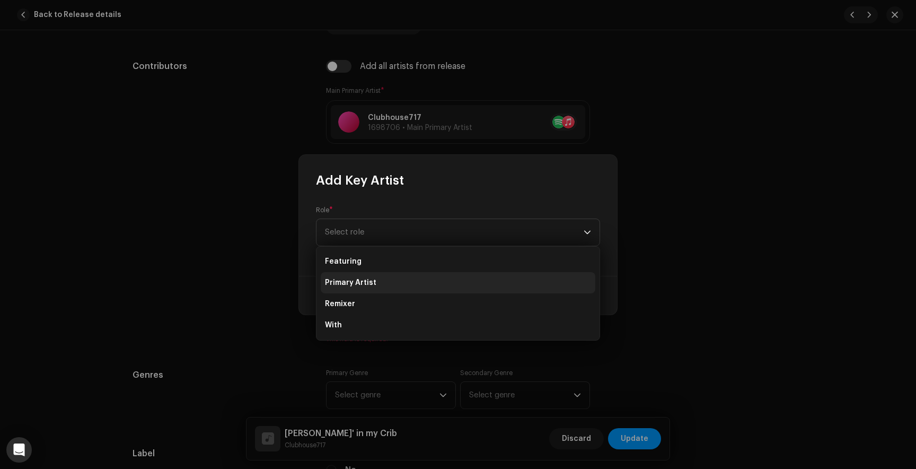
click at [373, 280] on span "Primary Artist" at bounding box center [350, 282] width 51 height 11
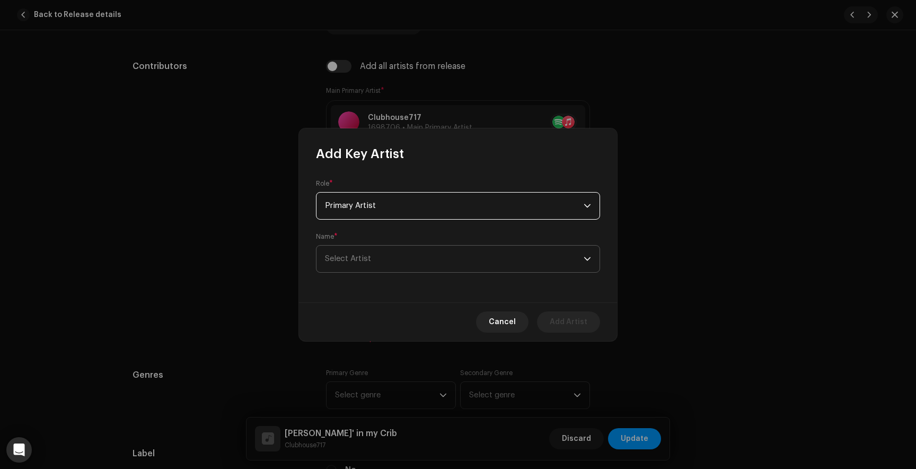
click at [417, 260] on span "Select Artist" at bounding box center [454, 258] width 259 height 27
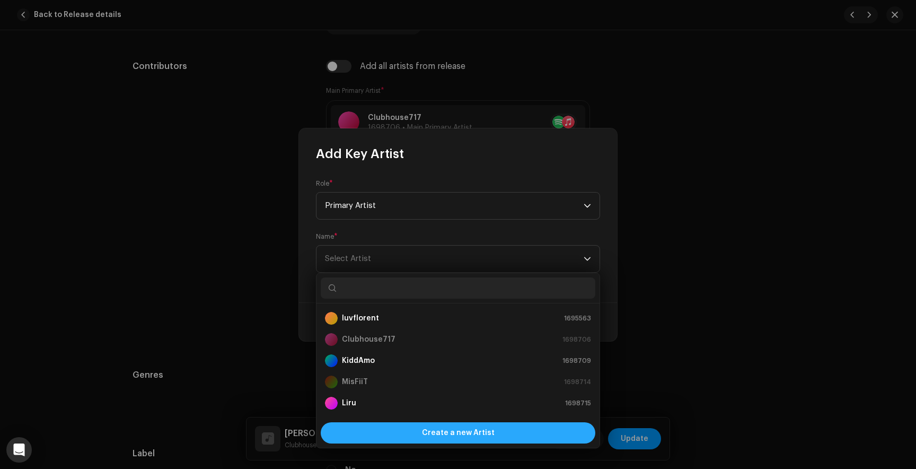
scroll to position [17, 0]
click at [427, 426] on span "Create a new Artist" at bounding box center [458, 432] width 73 height 21
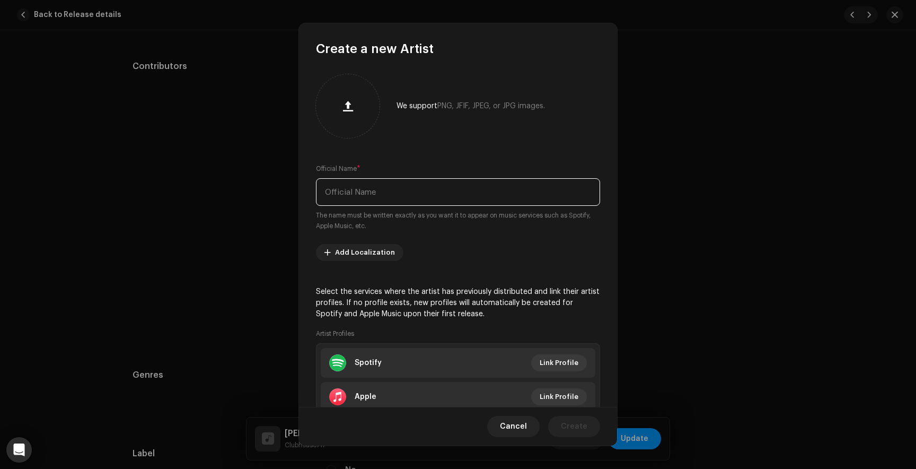
click at [422, 186] on input "text" at bounding box center [458, 192] width 284 height 28
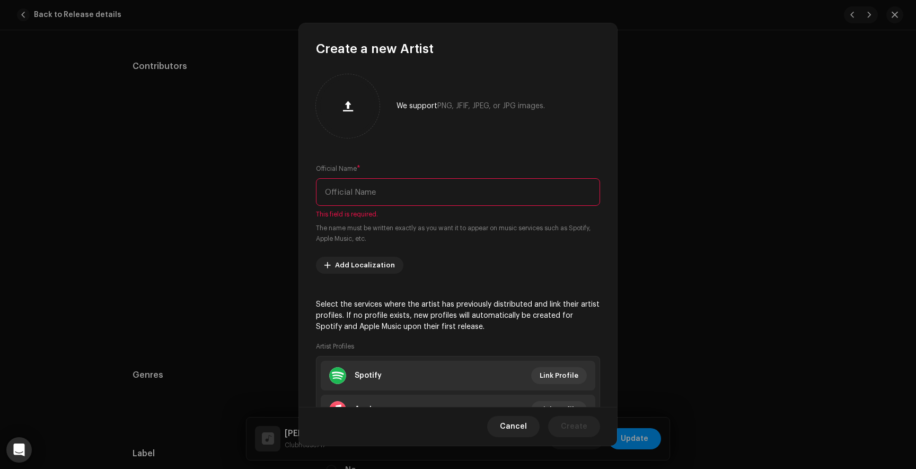
click at [385, 185] on input "text" at bounding box center [458, 192] width 284 height 28
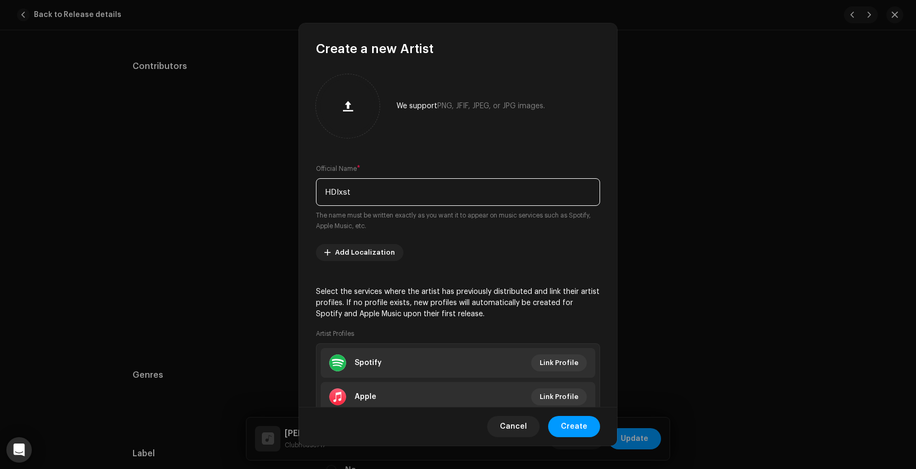
scroll to position [73, 0]
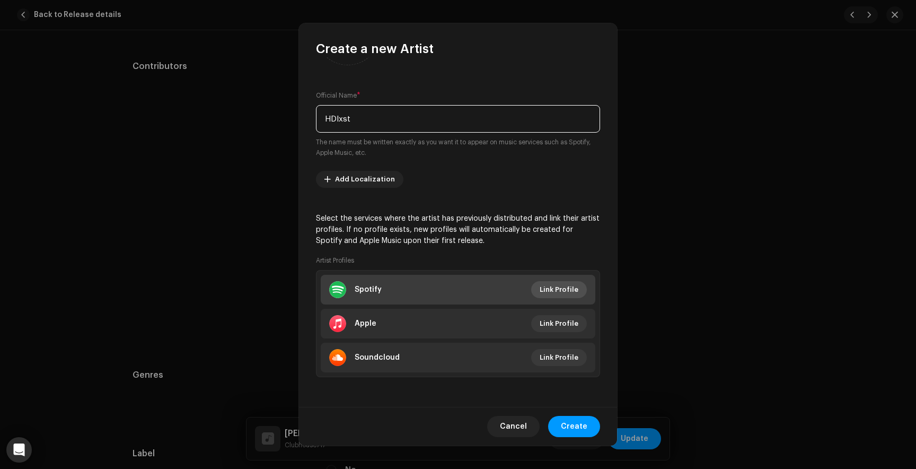
type input "HDlxst"
click at [543, 281] on span "Link Profile" at bounding box center [559, 289] width 39 height 21
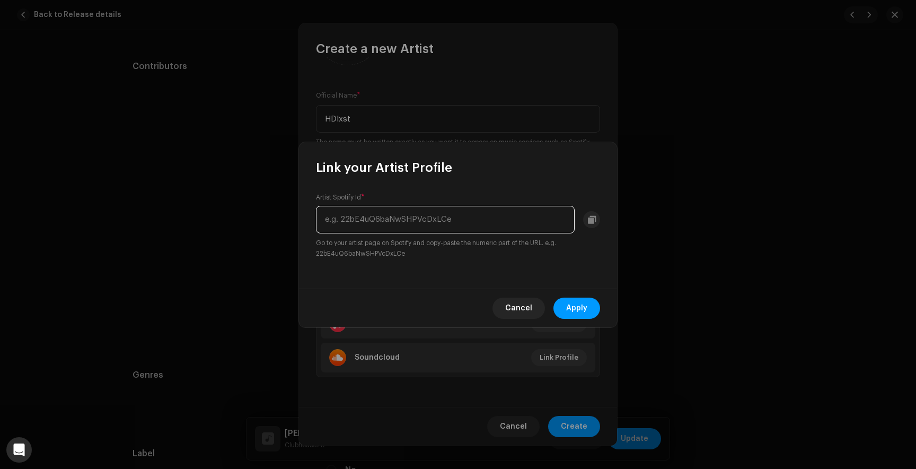
click at [412, 213] on input "text" at bounding box center [445, 220] width 259 height 28
paste input "0xL5z0sHpivJrL6lVoo5CB"
type input "0xL5z0sHpivJrL6lVoo5CB"
click at [588, 309] on button "Apply" at bounding box center [576, 307] width 47 height 21
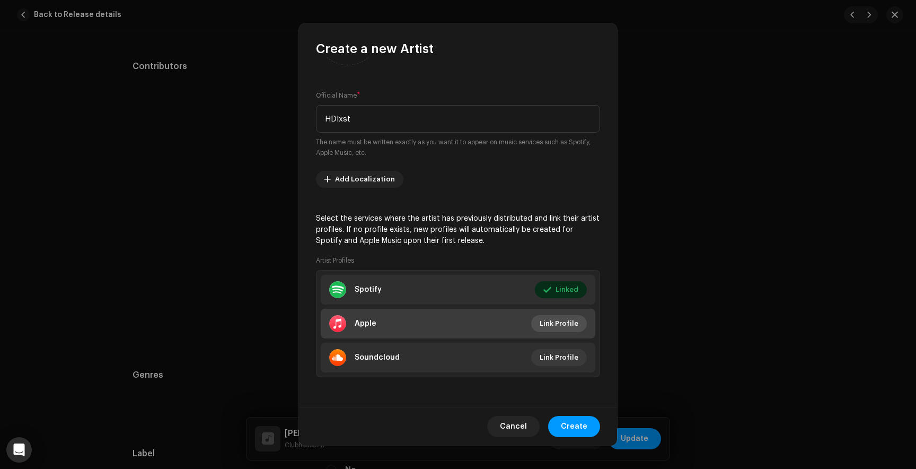
click at [549, 323] on span "Link Profile" at bounding box center [559, 323] width 39 height 21
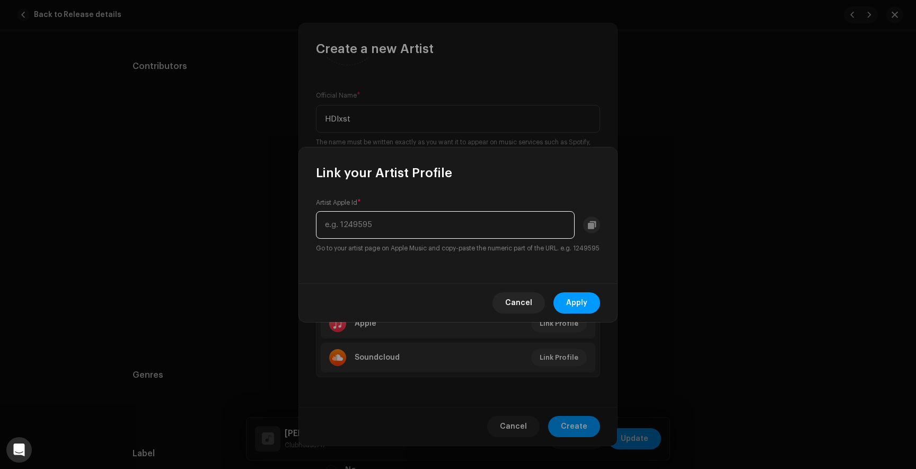
click at [341, 220] on input "text" at bounding box center [445, 225] width 259 height 28
paste input "1632756270"
type input "1632756270"
click at [582, 303] on span "Apply" at bounding box center [576, 302] width 21 height 21
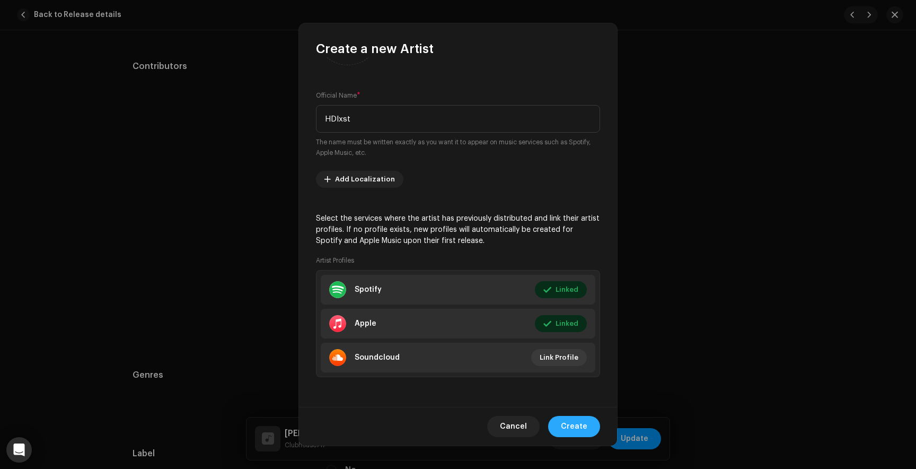
click at [589, 426] on button "Create" at bounding box center [574, 426] width 52 height 21
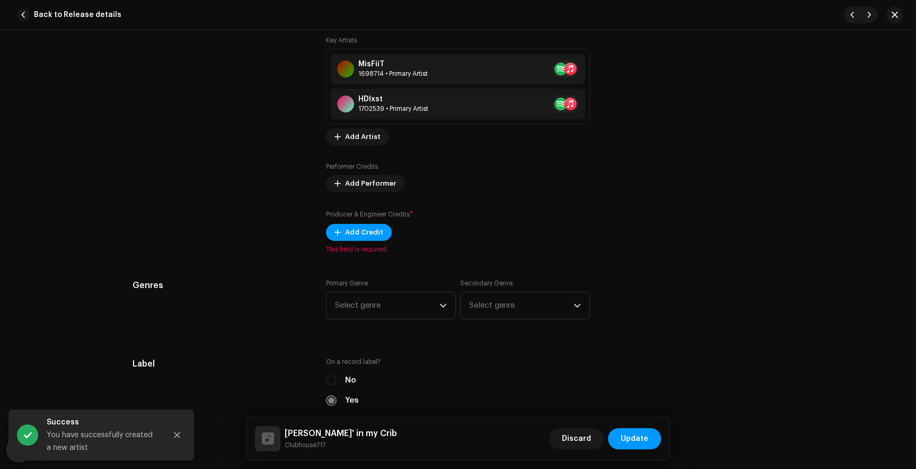
scroll to position [738, 0]
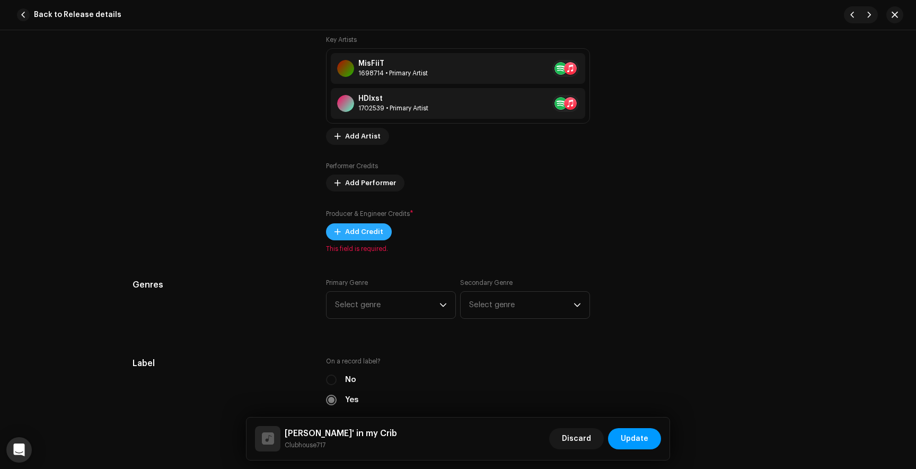
click at [349, 231] on span "Add Credit" at bounding box center [364, 231] width 38 height 21
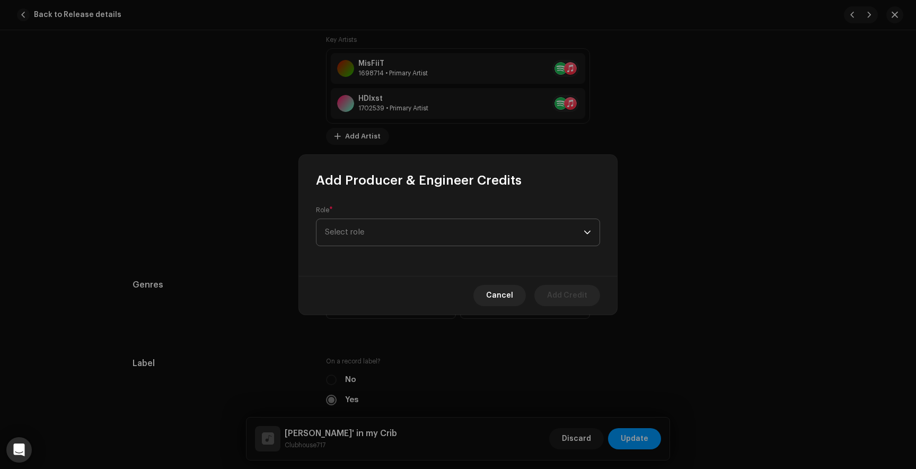
click at [351, 231] on span "Select role" at bounding box center [454, 232] width 259 height 27
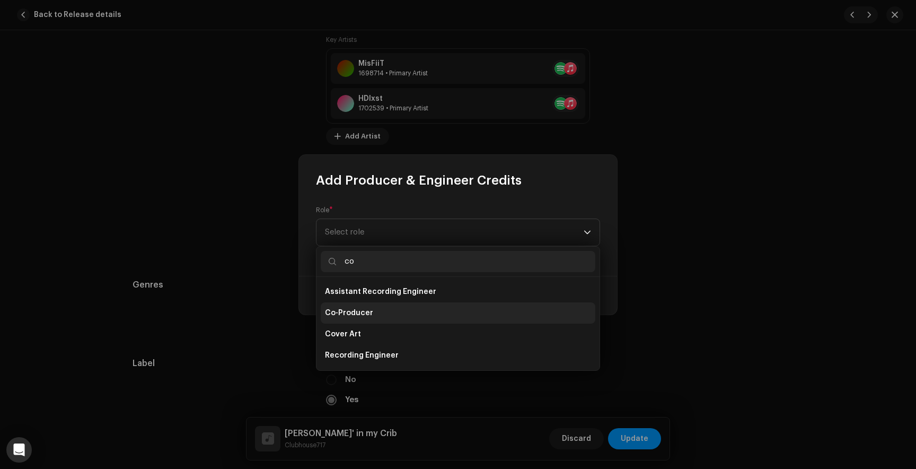
type input "co"
click at [350, 316] on span "Co-Producer" at bounding box center [349, 312] width 48 height 11
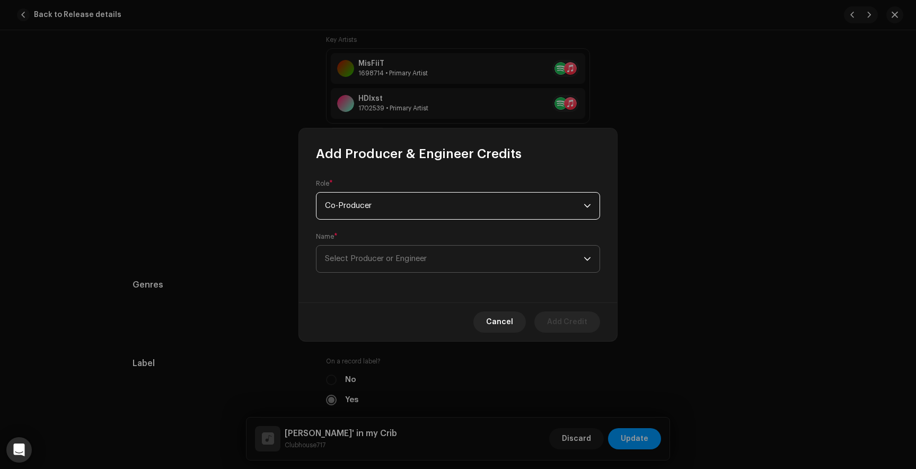
click at [356, 256] on span "Select Producer or Engineer" at bounding box center [376, 258] width 102 height 8
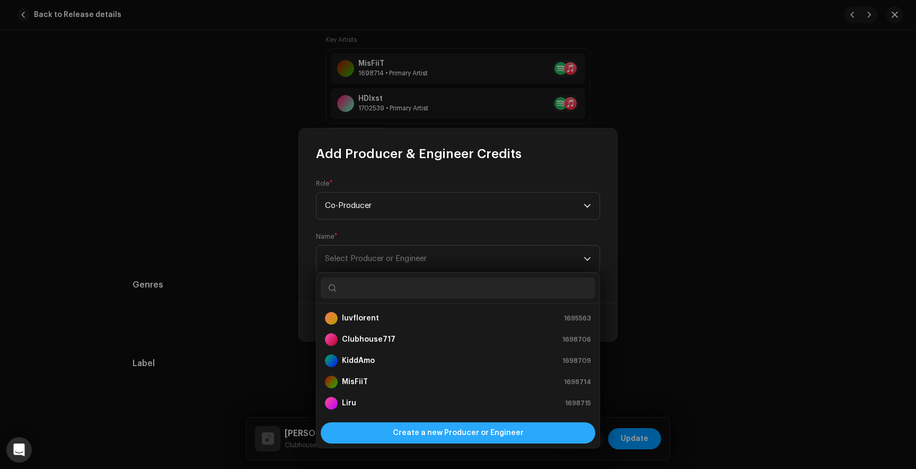
scroll to position [17, 0]
click at [443, 429] on span "Create a new Producer or Engineer" at bounding box center [458, 432] width 131 height 21
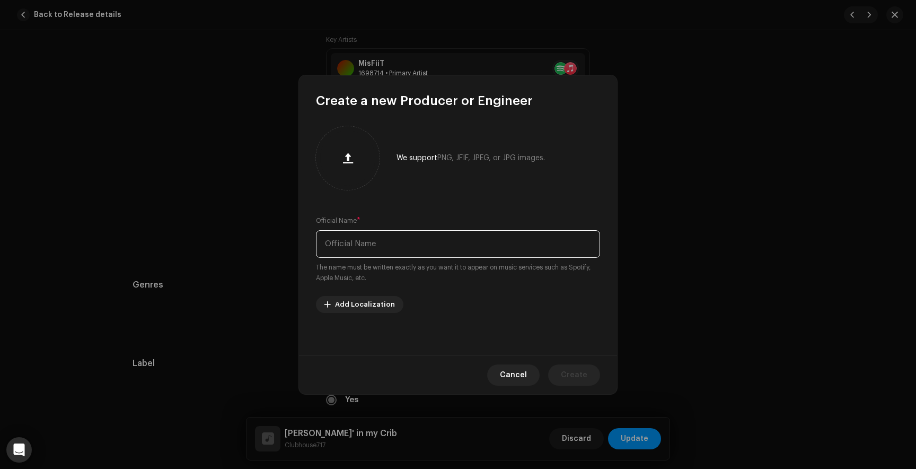
click at [373, 246] on input "text" at bounding box center [458, 244] width 284 height 28
type input "cxrter"
click at [563, 372] on span "Create" at bounding box center [574, 374] width 27 height 21
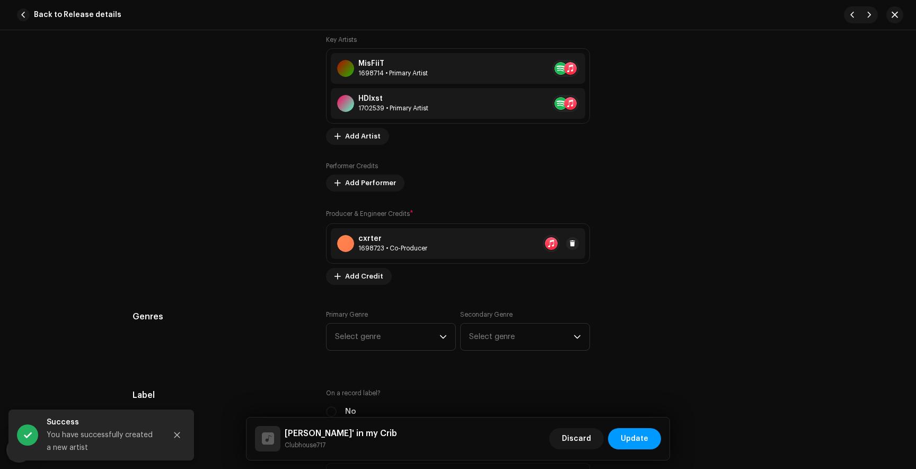
click at [385, 245] on div "1698723 • Co-Producer" at bounding box center [392, 248] width 69 height 8
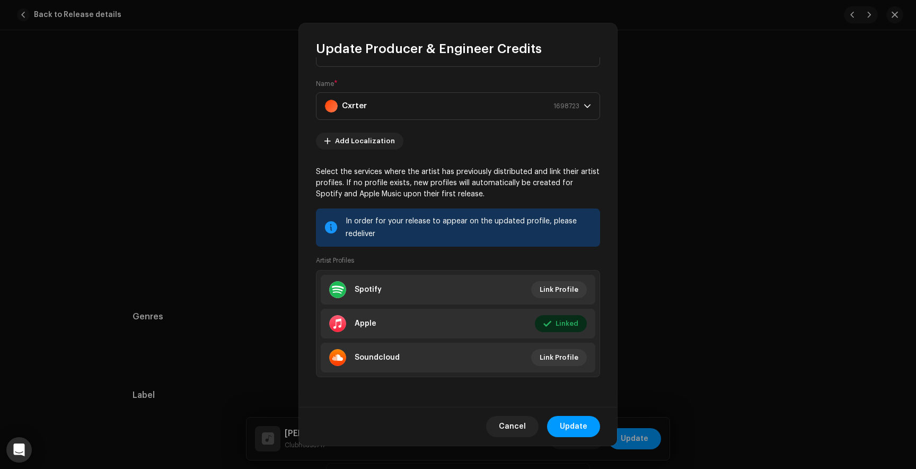
scroll to position [0, 0]
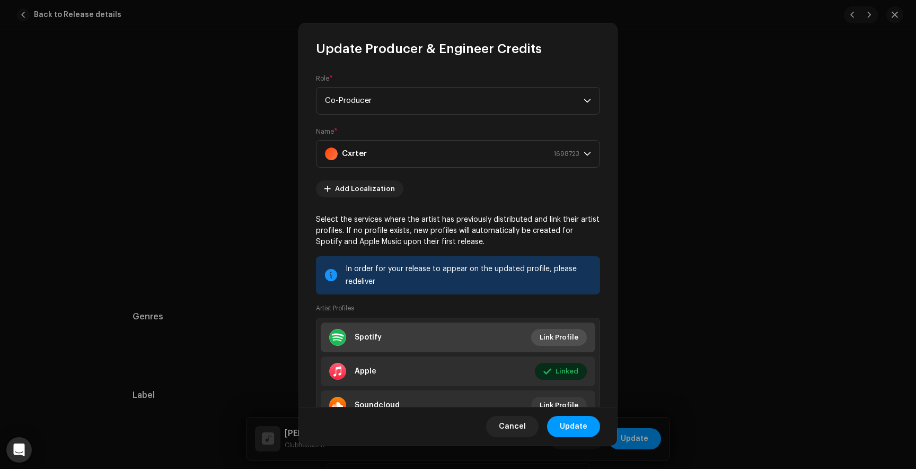
click at [555, 337] on span "Link Profile" at bounding box center [559, 337] width 39 height 21
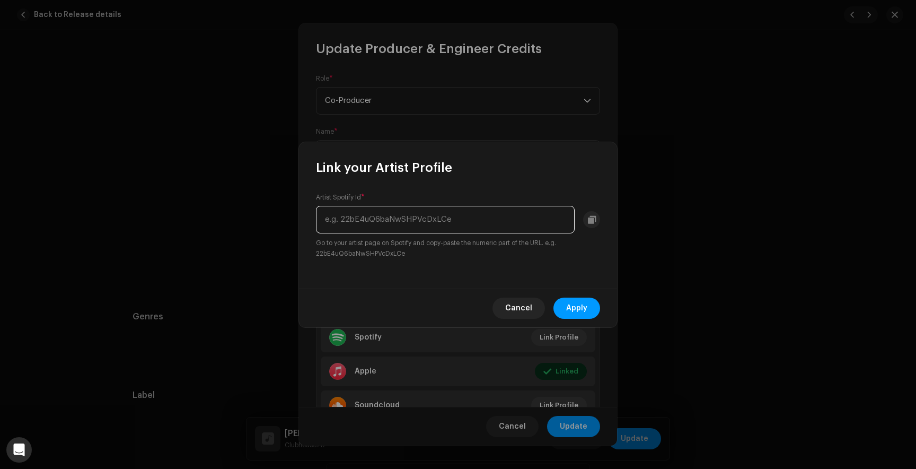
click at [456, 227] on input "text" at bounding box center [445, 220] width 259 height 28
paste input "0TiybgkT4dzF5m199IYZdl"
type input "0TiybgkT4dzF5m199IYZdl"
click at [589, 309] on button "Apply" at bounding box center [576, 307] width 47 height 21
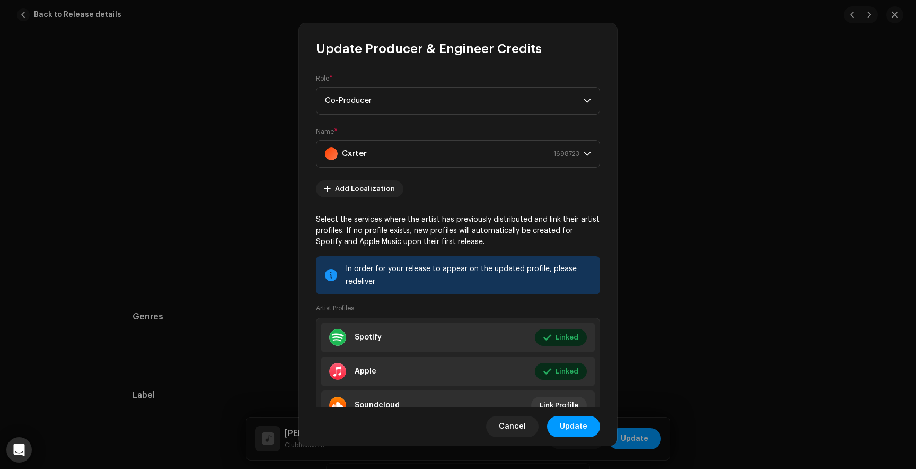
scroll to position [48, 0]
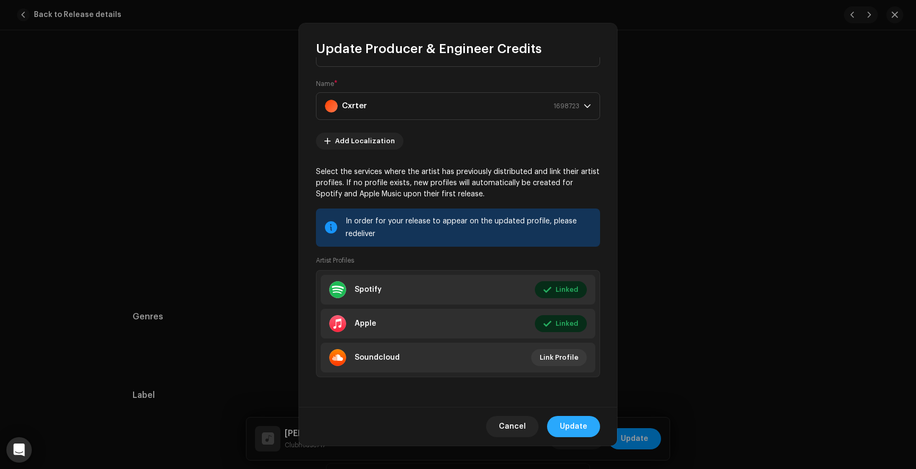
click at [577, 428] on span "Update" at bounding box center [574, 426] width 28 height 21
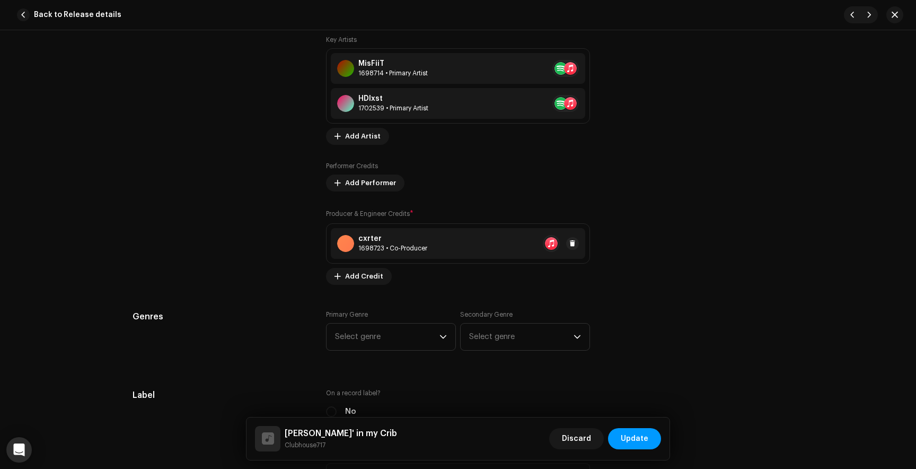
click at [385, 249] on div "1698723 • Co-Producer" at bounding box center [392, 248] width 69 height 8
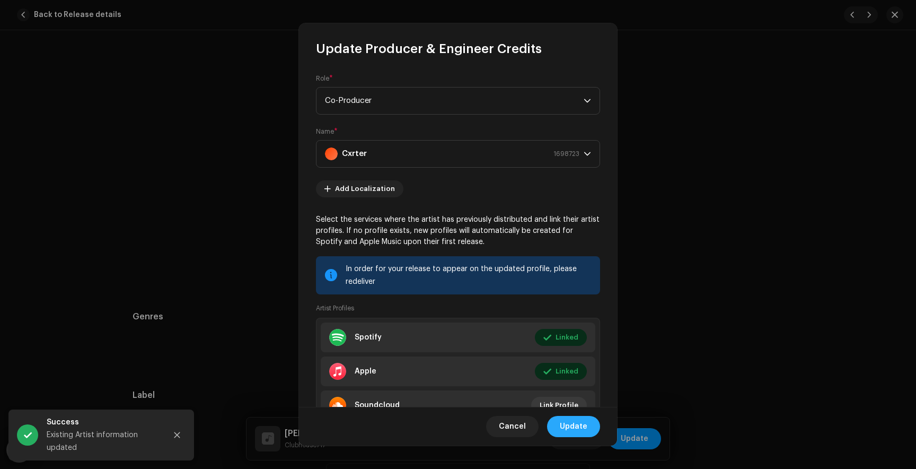
click at [578, 427] on span "Update" at bounding box center [574, 426] width 28 height 21
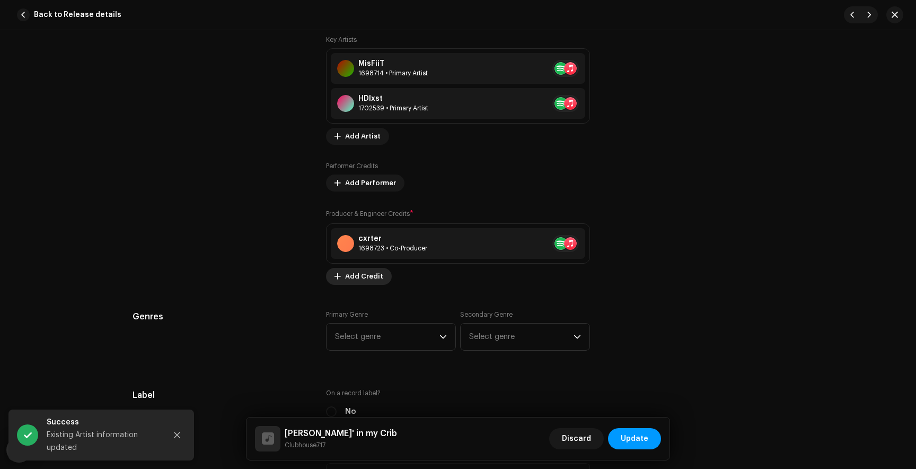
click at [362, 283] on span "Add Credit" at bounding box center [364, 276] width 38 height 21
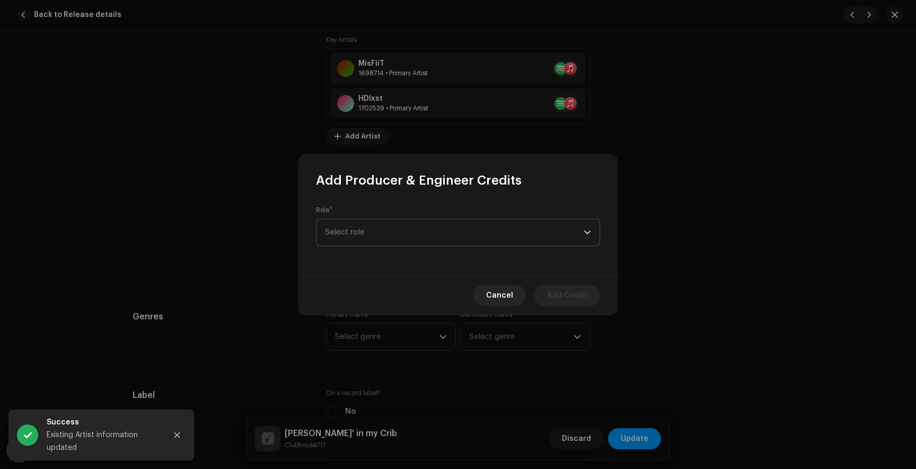
click at [375, 230] on span "Select role" at bounding box center [454, 232] width 259 height 27
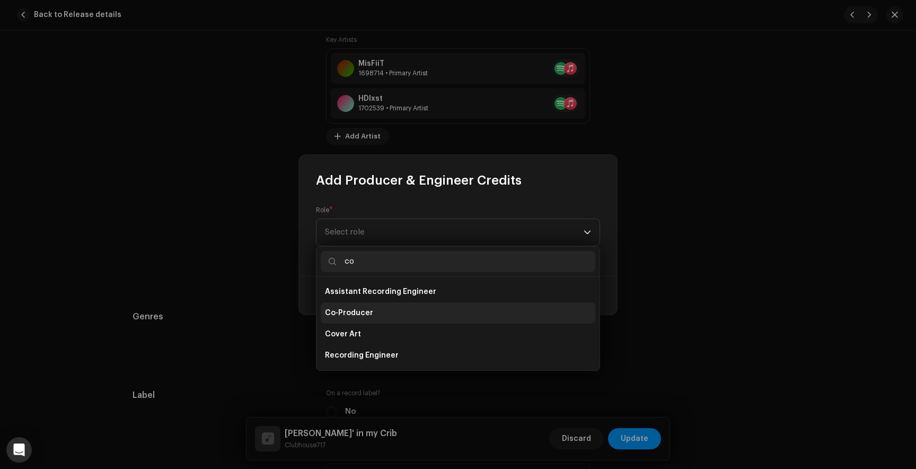
type input "co"
click at [357, 316] on span "Co-Producer" at bounding box center [349, 312] width 48 height 11
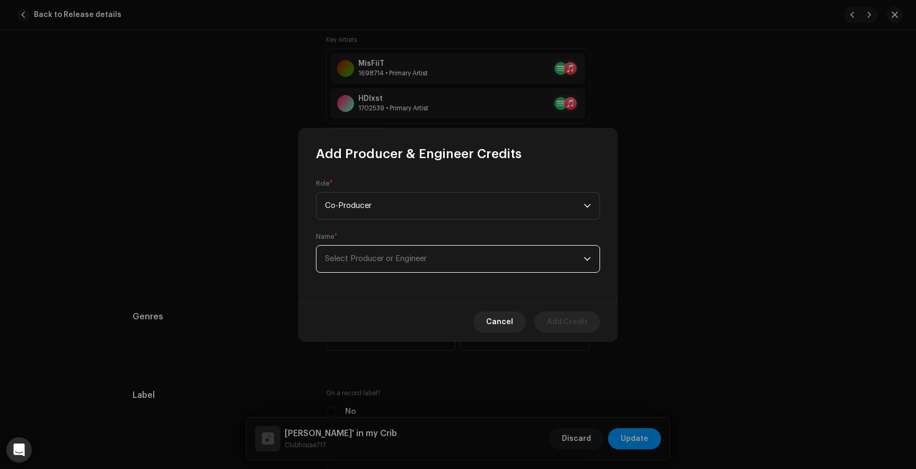
click at [400, 266] on span "Select Producer or Engineer" at bounding box center [454, 258] width 259 height 27
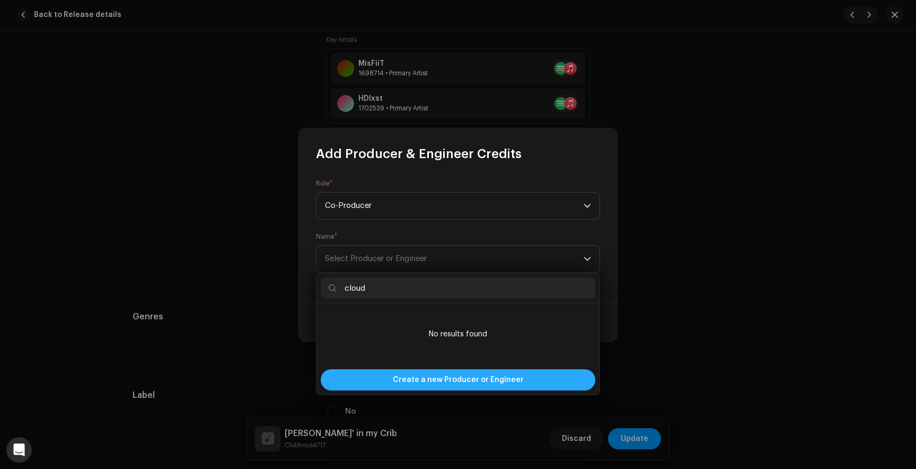
type input "cloud"
click at [456, 375] on span "Create a new Producer or Engineer" at bounding box center [458, 379] width 131 height 21
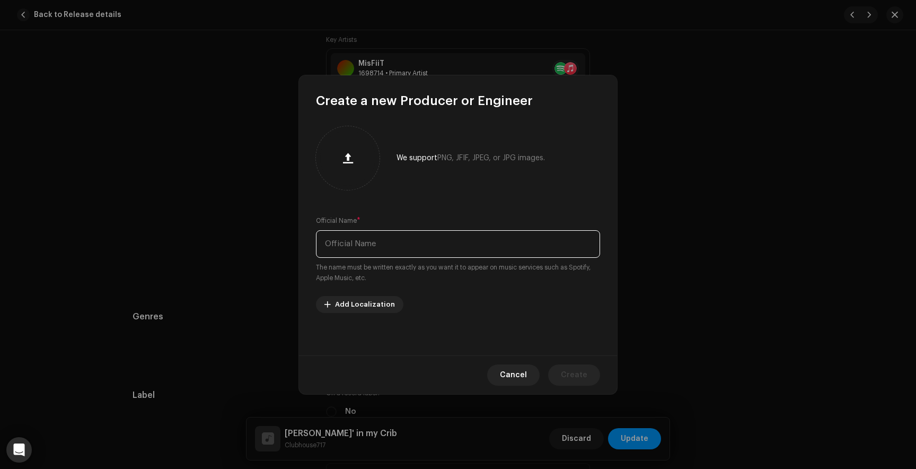
click at [390, 247] on input "text" at bounding box center [458, 244] width 284 height 28
type input "cloud"
click at [572, 376] on span "Create" at bounding box center [574, 374] width 27 height 21
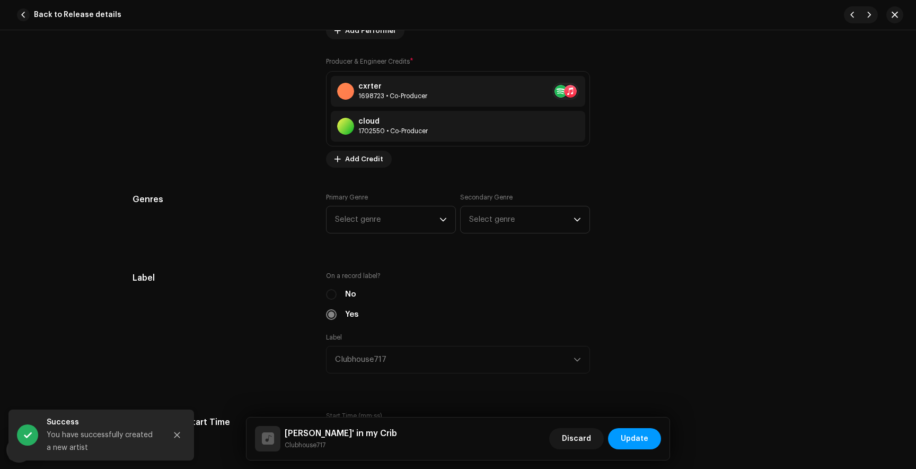
scroll to position [895, 0]
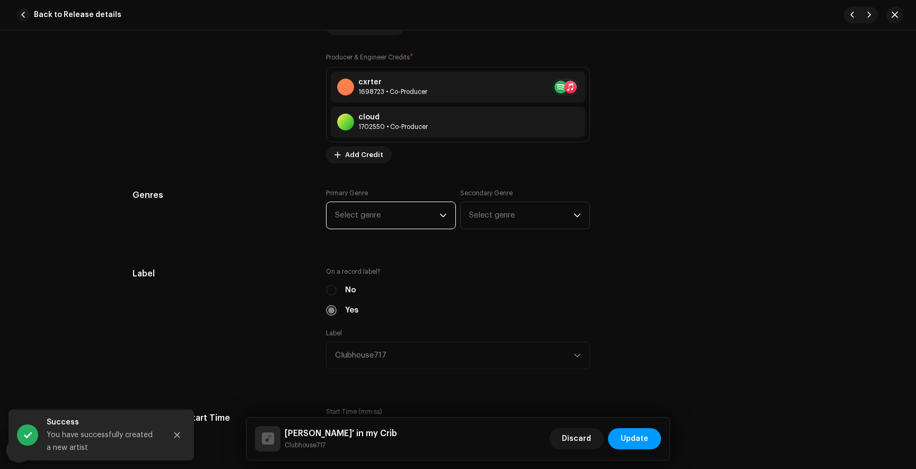
click at [409, 209] on span "Select genre" at bounding box center [387, 215] width 104 height 27
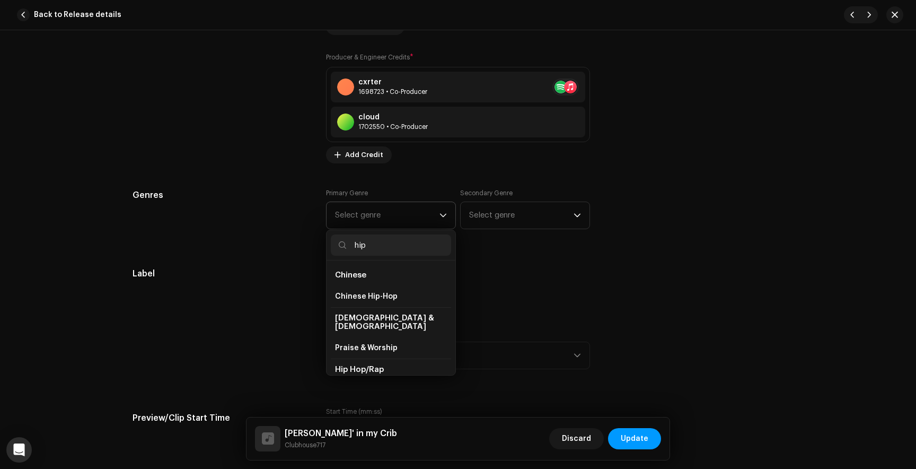
scroll to position [50, 0]
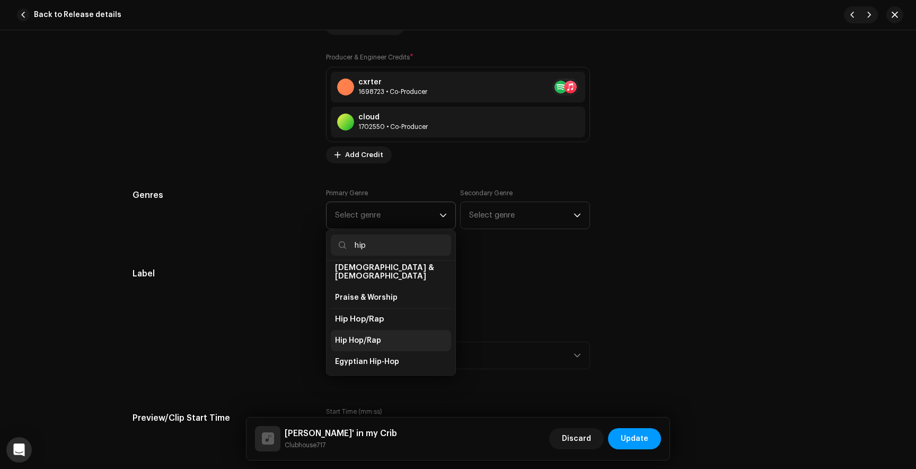
type input "hip"
click at [358, 335] on span "Hip Hop/Rap" at bounding box center [358, 340] width 46 height 11
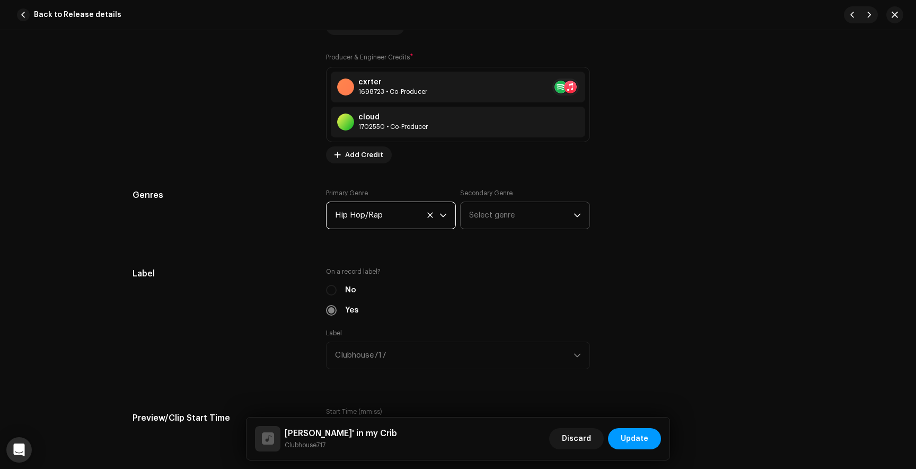
click at [492, 222] on span "Select genre" at bounding box center [521, 215] width 104 height 27
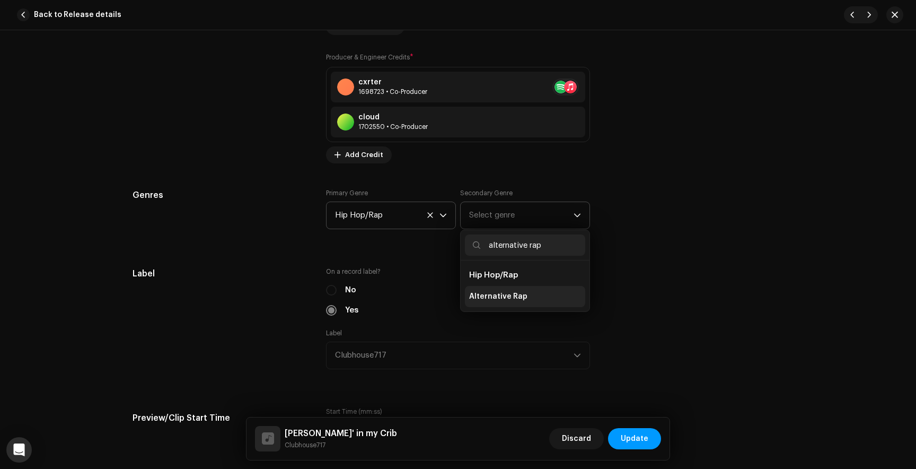
type input "alternative rap"
click at [499, 291] on li "Alternative Rap" at bounding box center [525, 296] width 120 height 21
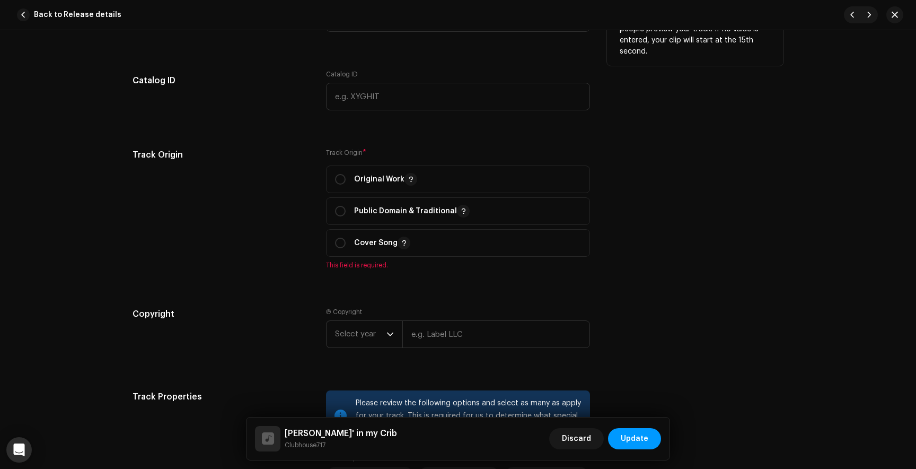
scroll to position [1315, 0]
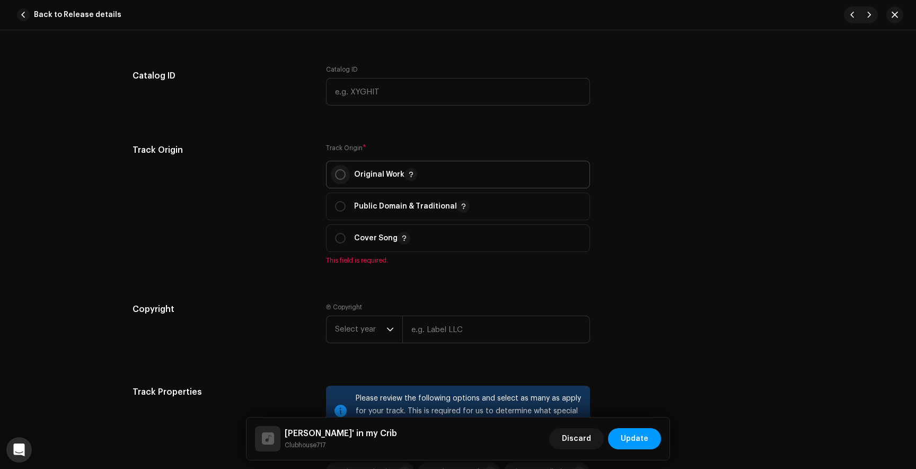
click at [335, 180] on p-radiobutton at bounding box center [340, 174] width 11 height 11
radio input "true"
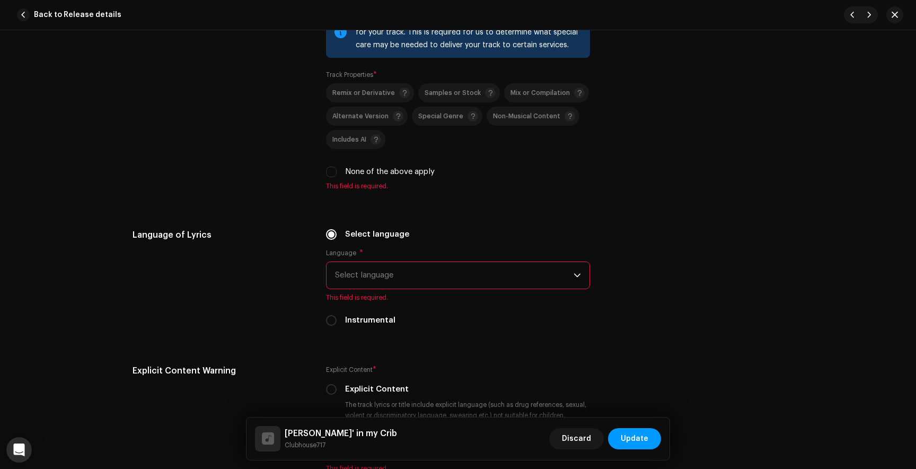
scroll to position [1747, 0]
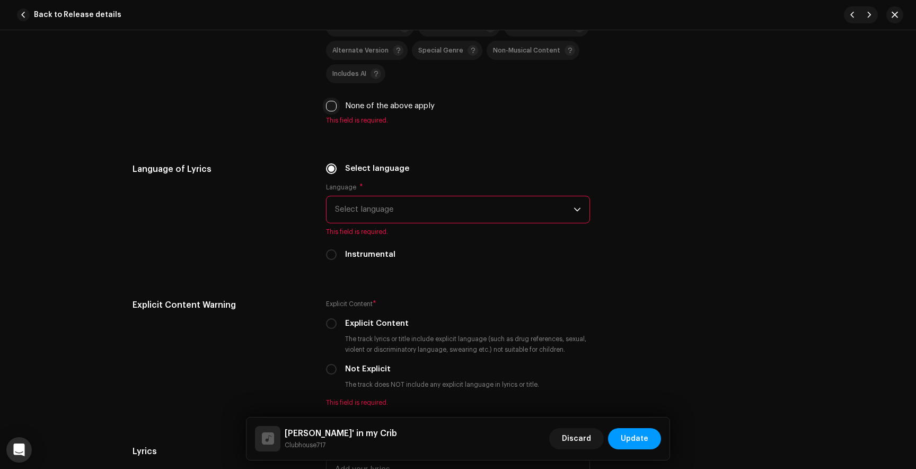
click at [329, 104] on input "None of the above apply" at bounding box center [331, 106] width 11 height 11
checkbox input "true"
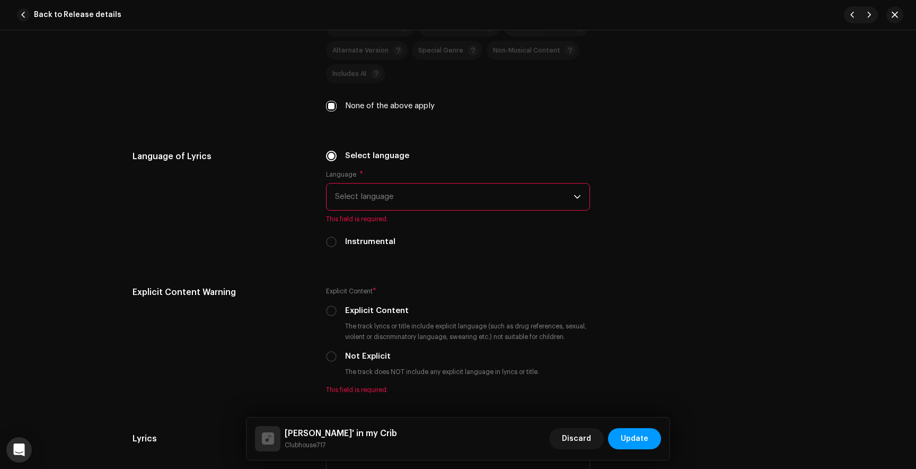
click at [366, 193] on span "Select language" at bounding box center [454, 196] width 239 height 27
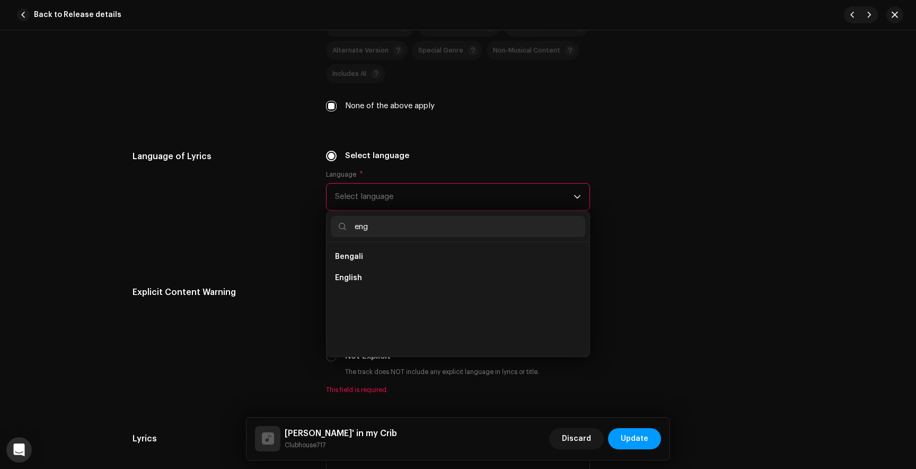
scroll to position [0, 0]
type input "engl"
click at [360, 256] on li "English" at bounding box center [458, 256] width 254 height 21
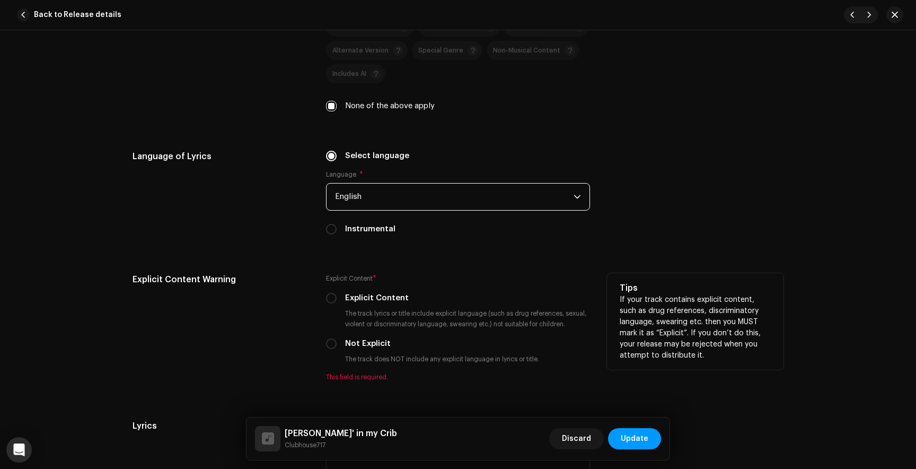
click at [336, 303] on div "Explicit Content" at bounding box center [458, 298] width 264 height 12
click at [334, 303] on p-radiobutton at bounding box center [331, 298] width 11 height 11
click at [332, 300] on input "Explicit Content" at bounding box center [331, 298] width 11 height 11
radio input "true"
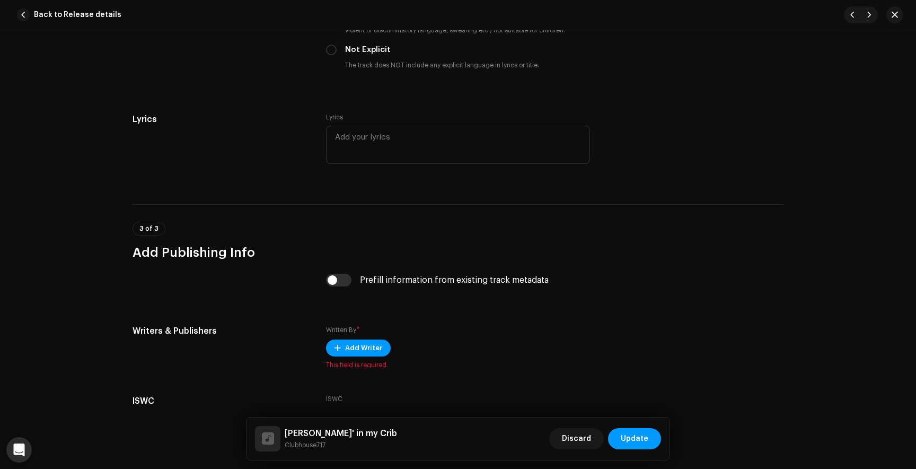
scroll to position [2117, 0]
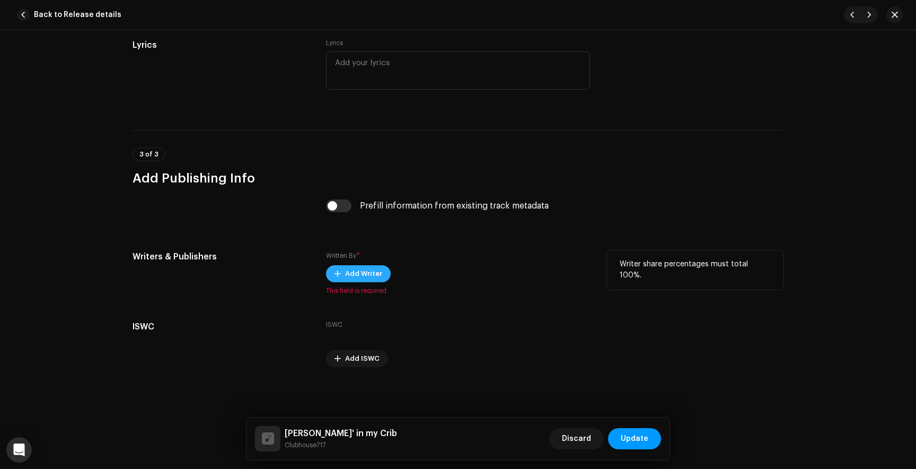
click at [354, 271] on span "Add Writer" at bounding box center [363, 273] width 37 height 21
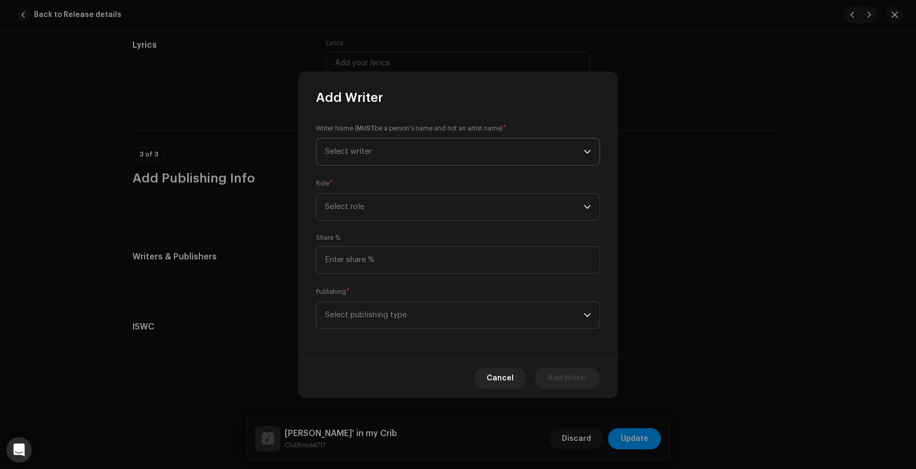
click at [365, 147] on span "Select writer" at bounding box center [348, 151] width 47 height 8
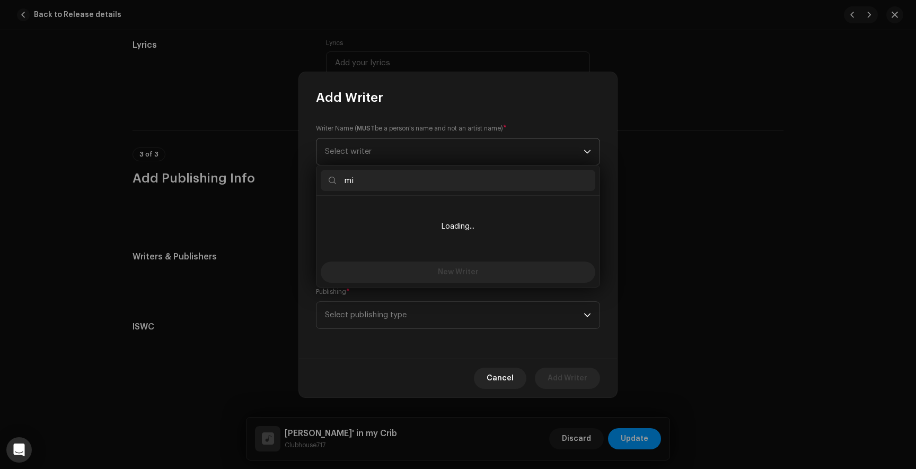
type input "m"
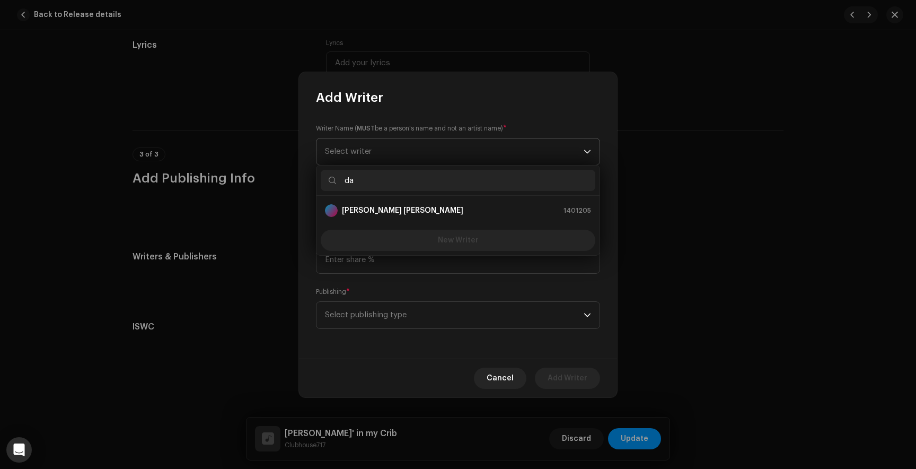
type input "d"
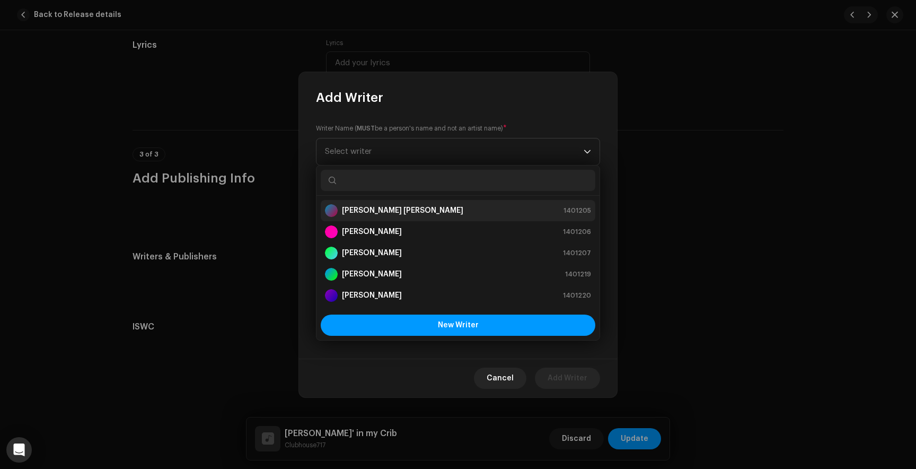
click at [371, 205] on strong "[PERSON_NAME] [PERSON_NAME]" at bounding box center [402, 210] width 121 height 11
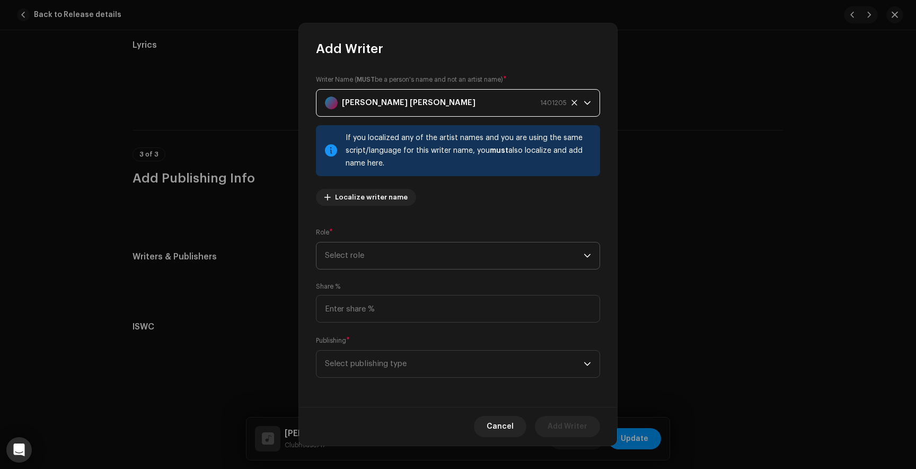
click at [380, 261] on span "Select role" at bounding box center [454, 255] width 259 height 27
click at [370, 347] on span "Composer & Lyricist" at bounding box center [362, 348] width 75 height 11
click at [366, 360] on span "Select publishing type" at bounding box center [454, 363] width 259 height 27
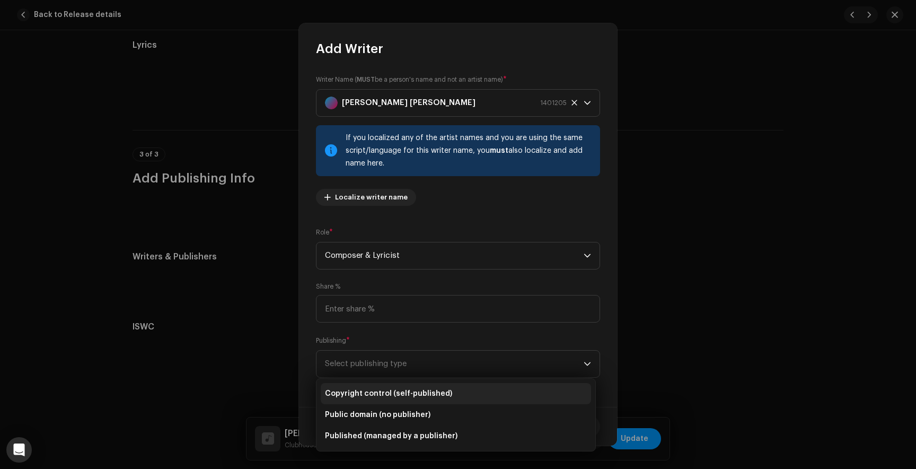
click at [372, 391] on span "Copyright control (self-published)" at bounding box center [388, 393] width 127 height 11
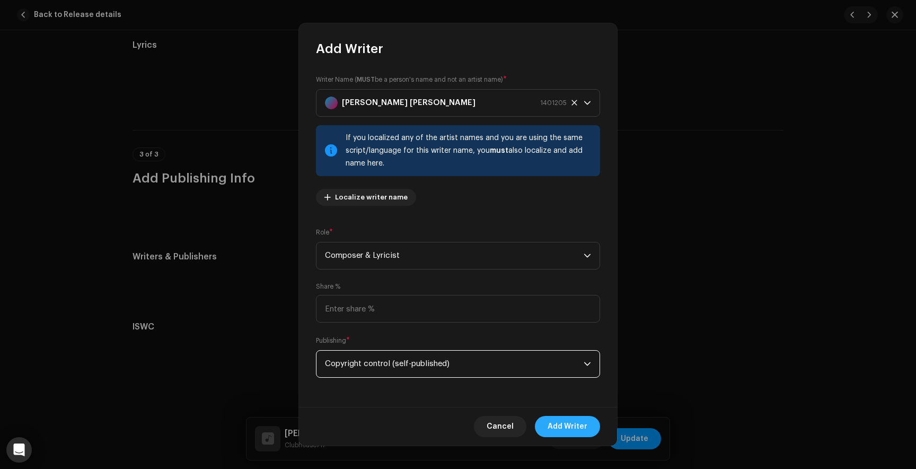
click at [574, 433] on span "Add Writer" at bounding box center [568, 426] width 40 height 21
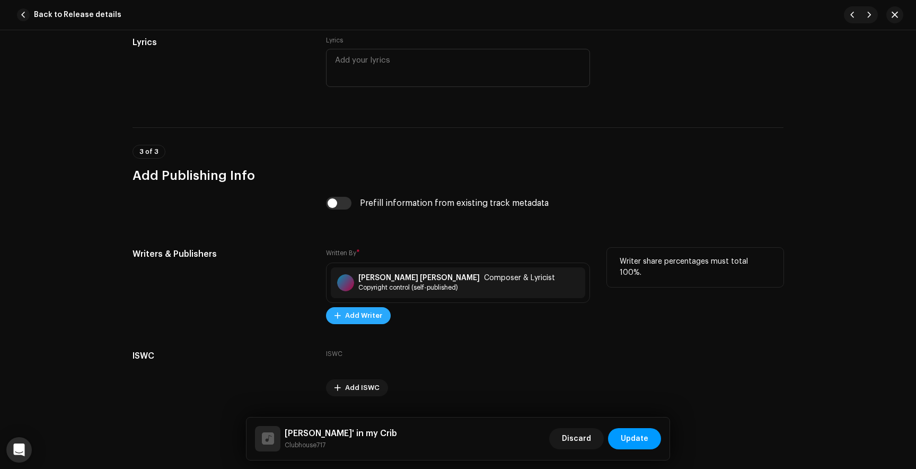
click at [363, 321] on span "Add Writer" at bounding box center [363, 315] width 37 height 21
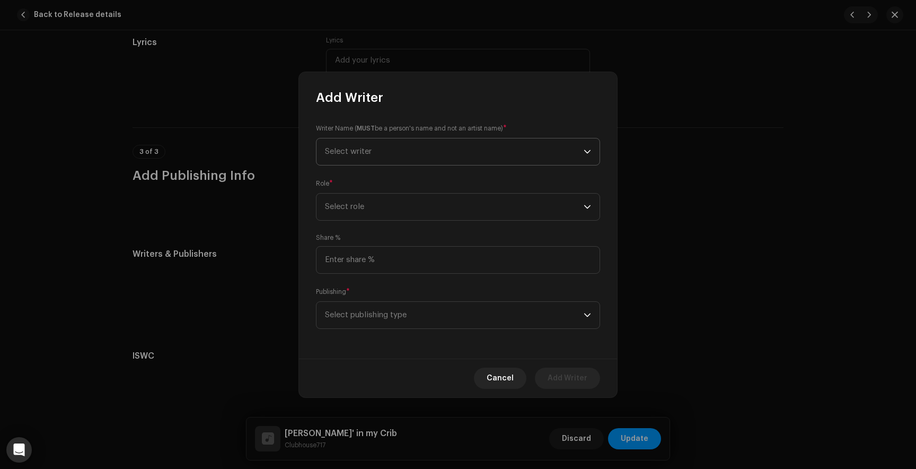
click at [377, 157] on span "Select writer" at bounding box center [454, 151] width 259 height 27
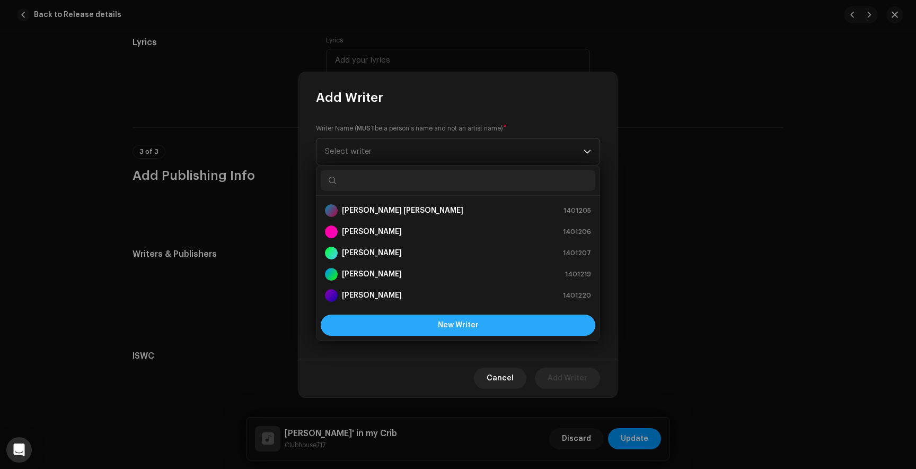
scroll to position [17, 0]
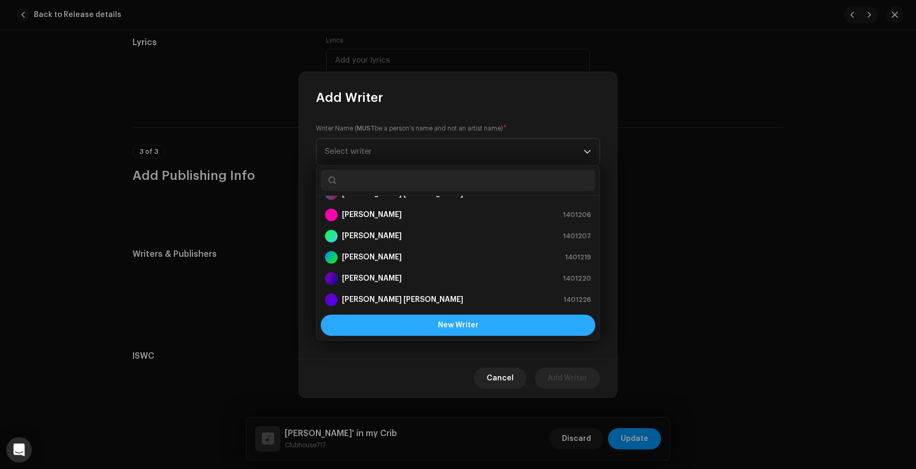
click at [415, 323] on button "New Writer" at bounding box center [458, 324] width 275 height 21
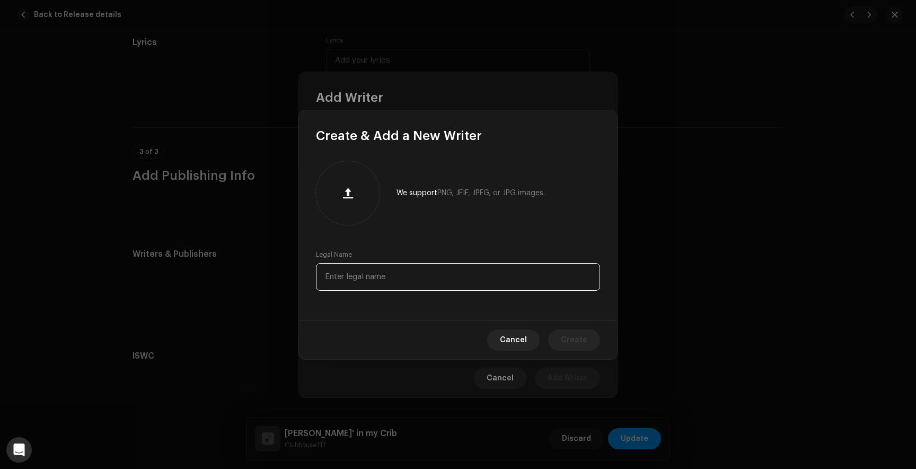
click at [362, 283] on input "text" at bounding box center [458, 277] width 284 height 28
paste input "[PERSON_NAME]"
type input "[PERSON_NAME]"
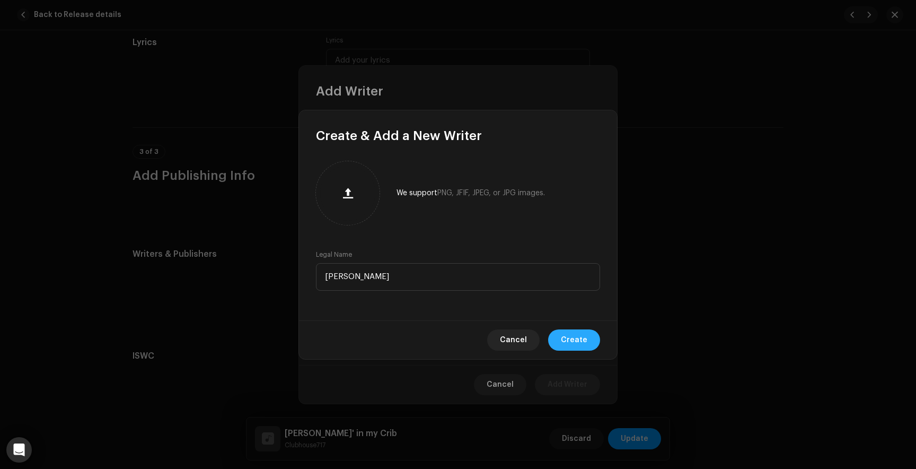
click at [596, 335] on button "Create" at bounding box center [574, 339] width 52 height 21
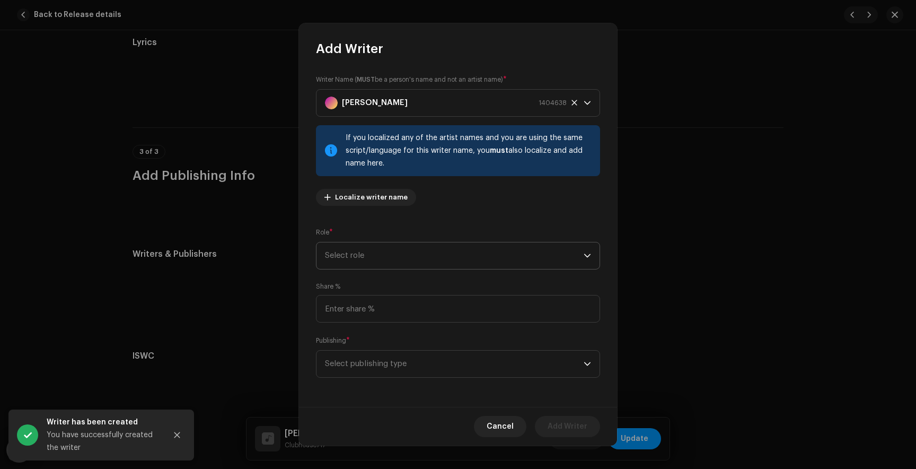
click at [375, 255] on span "Select role" at bounding box center [454, 255] width 259 height 27
click at [360, 349] on span "Composer & Lyricist" at bounding box center [362, 348] width 75 height 11
click at [357, 360] on span "Select publishing type" at bounding box center [454, 363] width 259 height 27
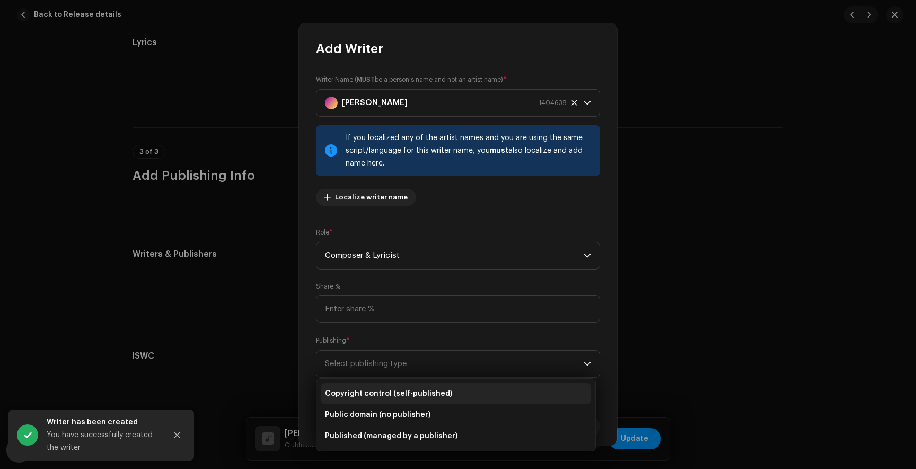
click at [358, 390] on span "Copyright control (self-published)" at bounding box center [388, 393] width 127 height 11
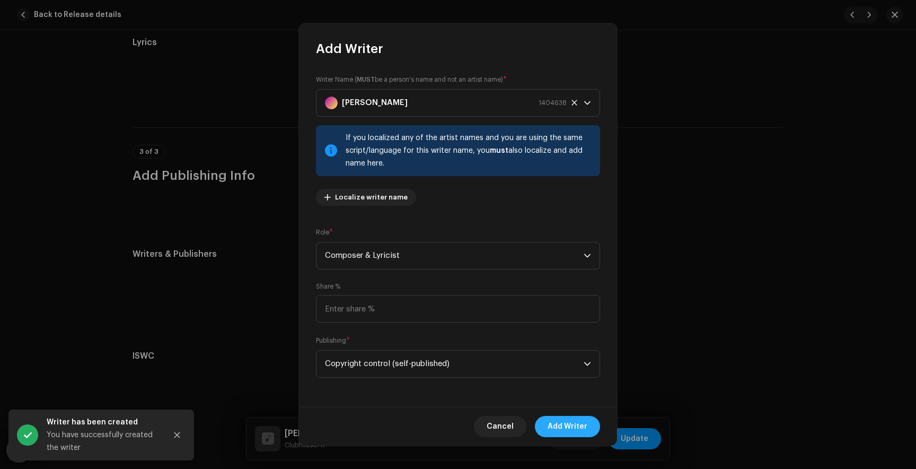
click at [564, 424] on span "Add Writer" at bounding box center [568, 426] width 40 height 21
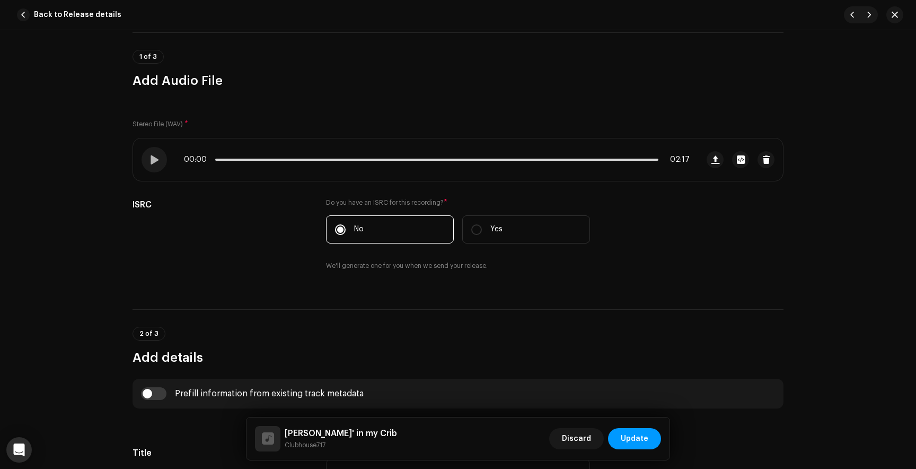
scroll to position [0, 0]
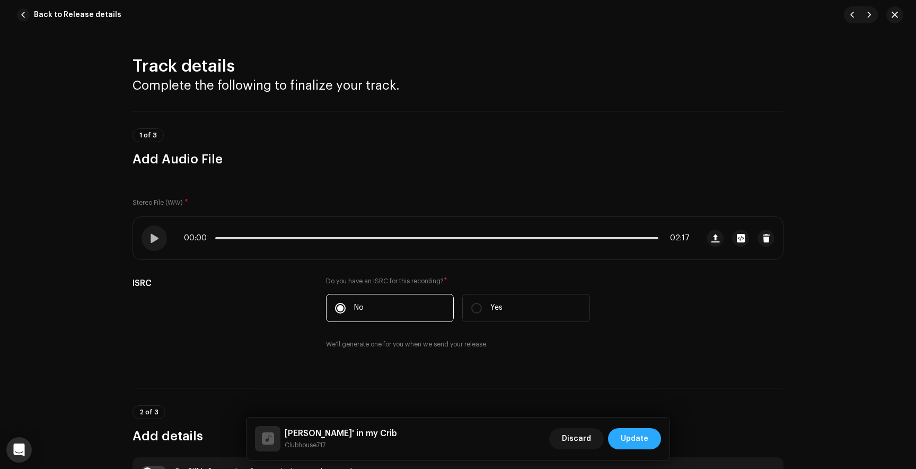
click at [645, 436] on span "Update" at bounding box center [635, 438] width 28 height 21
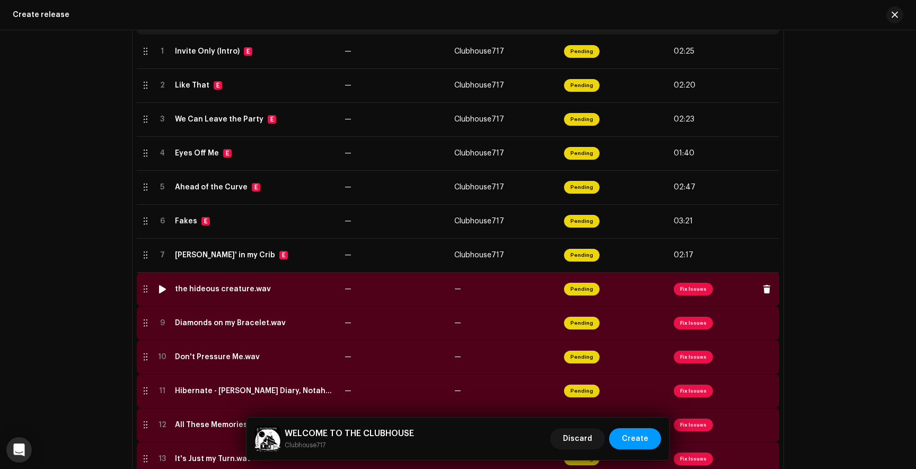
scroll to position [322, 0]
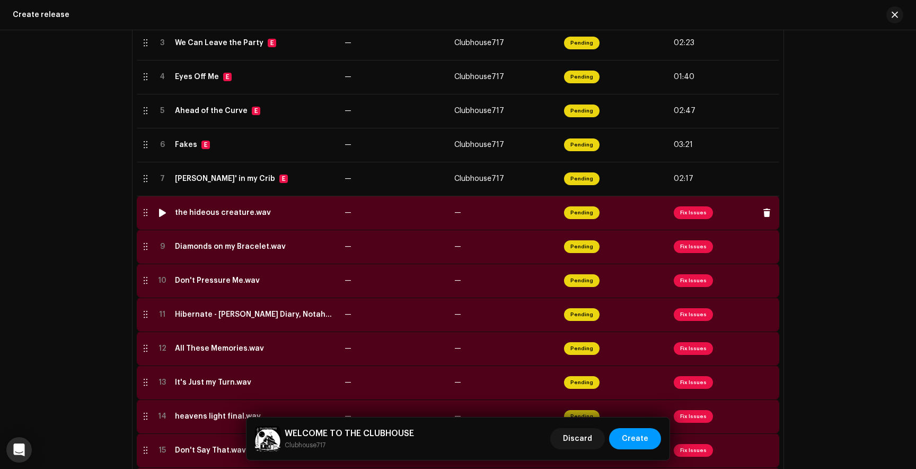
click at [700, 213] on span "Fix Issues" at bounding box center [693, 212] width 39 height 13
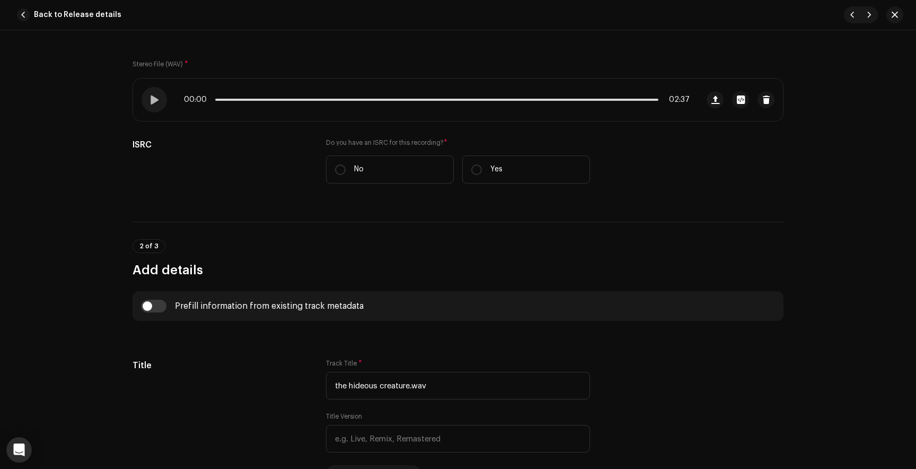
scroll to position [143, 0]
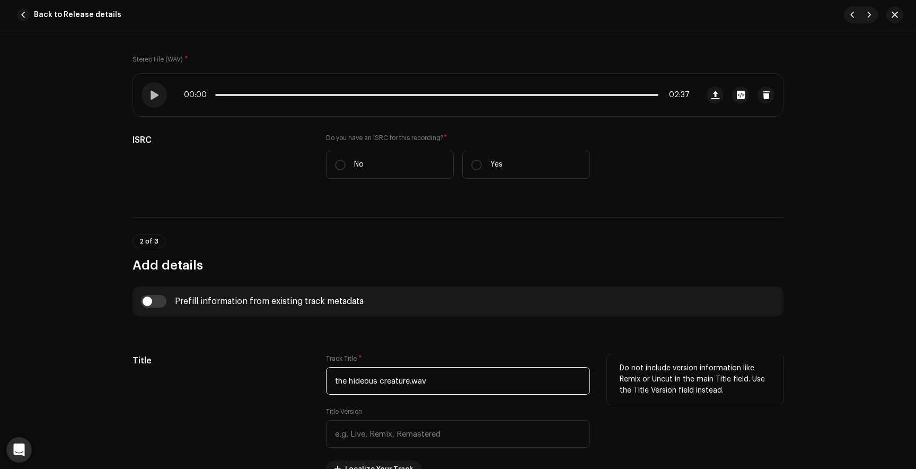
drag, startPoint x: 423, startPoint y: 381, endPoint x: 287, endPoint y: 383, distance: 135.7
click at [287, 383] on div "Title Track Title * the hideous creature.wav Title Version Localize Your Track …" at bounding box center [458, 415] width 651 height 123
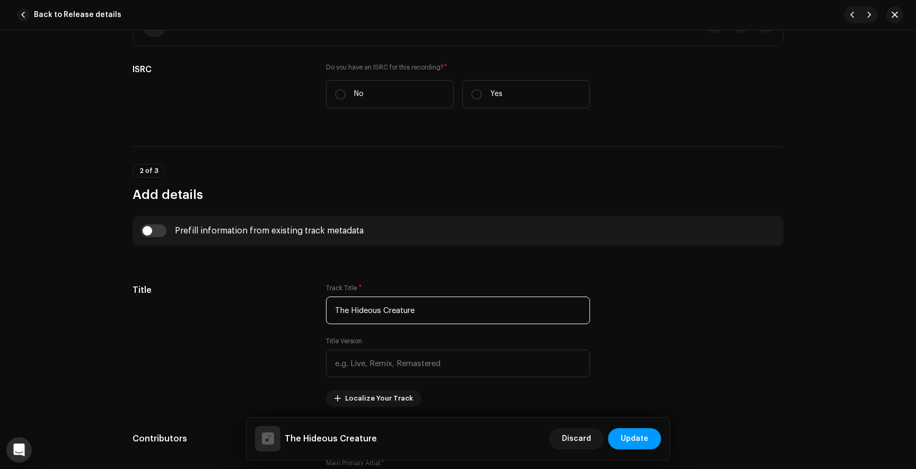
scroll to position [222, 0]
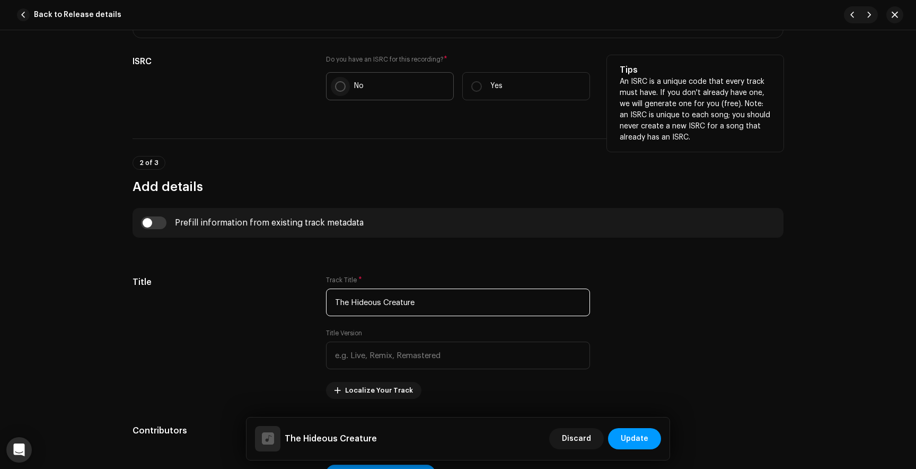
type input "The Hideous Creature"
click at [340, 83] on input "No" at bounding box center [340, 86] width 11 height 11
radio input "true"
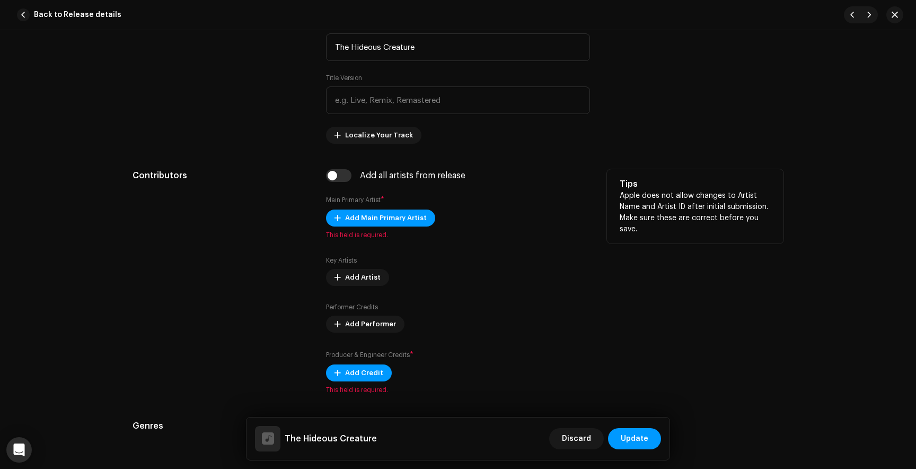
scroll to position [527, 0]
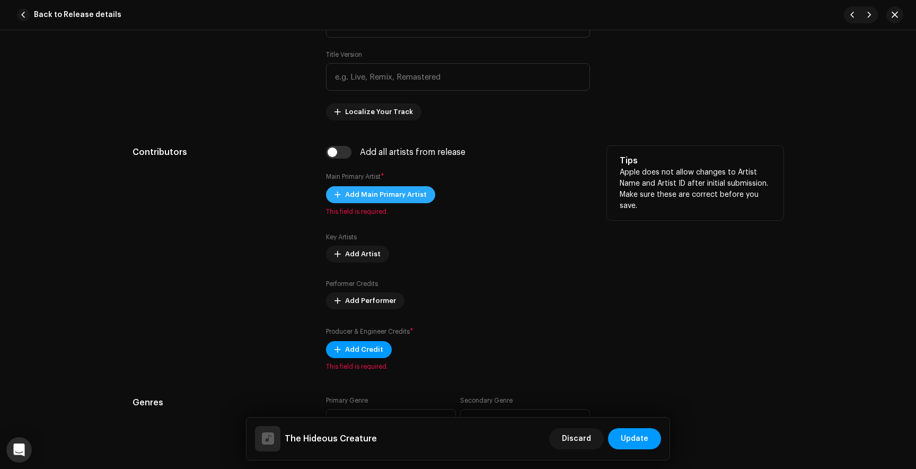
click at [393, 193] on span "Add Main Primary Artist" at bounding box center [386, 194] width 82 height 21
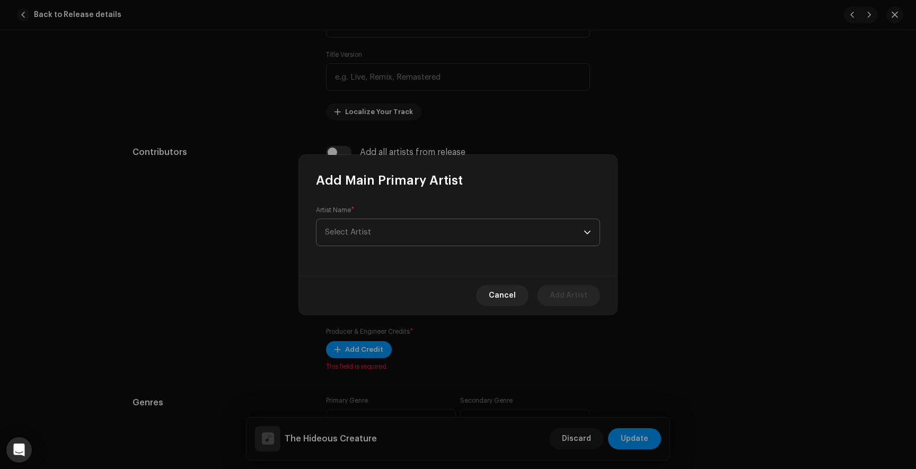
click at [411, 224] on span "Select Artist" at bounding box center [454, 232] width 259 height 27
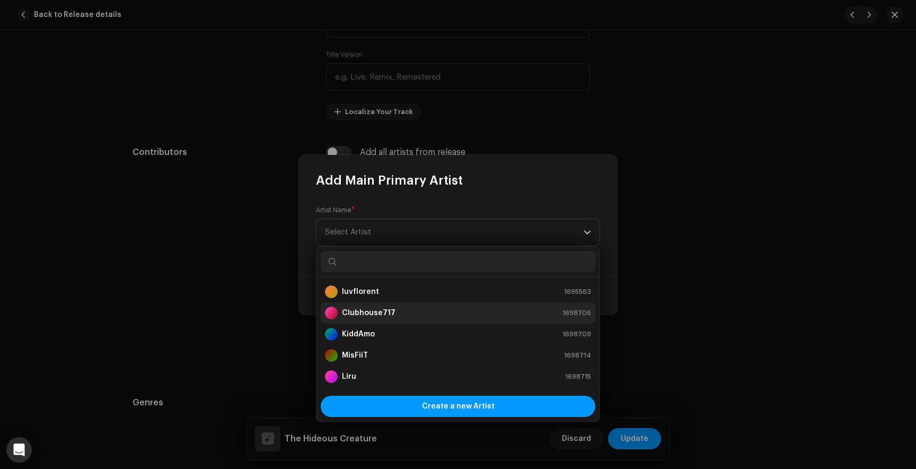
click at [385, 312] on strong "Clubhouse717" at bounding box center [369, 312] width 54 height 11
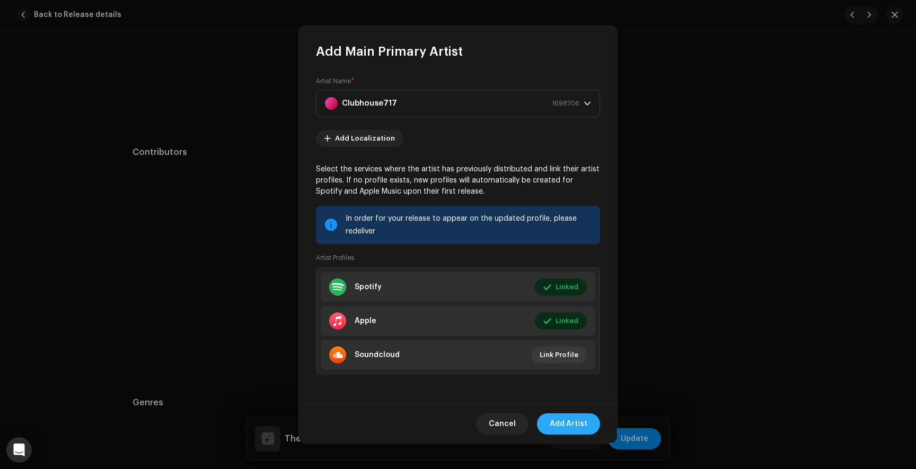
click at [567, 422] on span "Add Artist" at bounding box center [569, 423] width 38 height 21
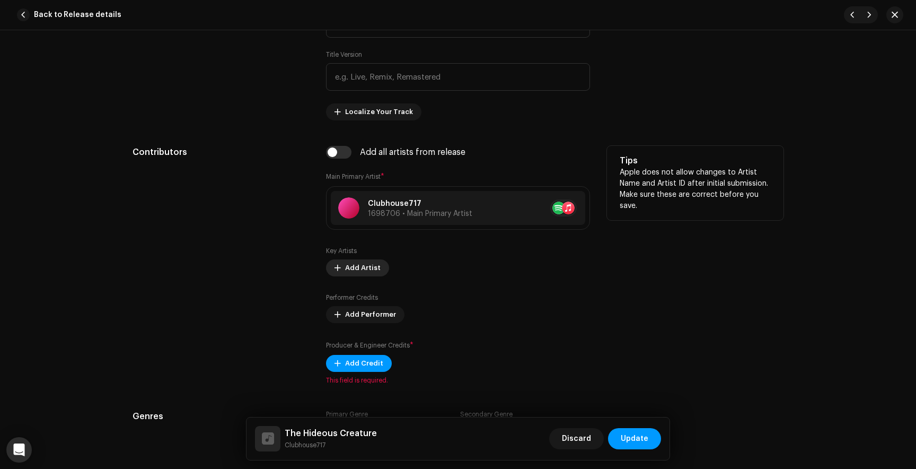
click at [367, 263] on span "Add Artist" at bounding box center [363, 267] width 36 height 21
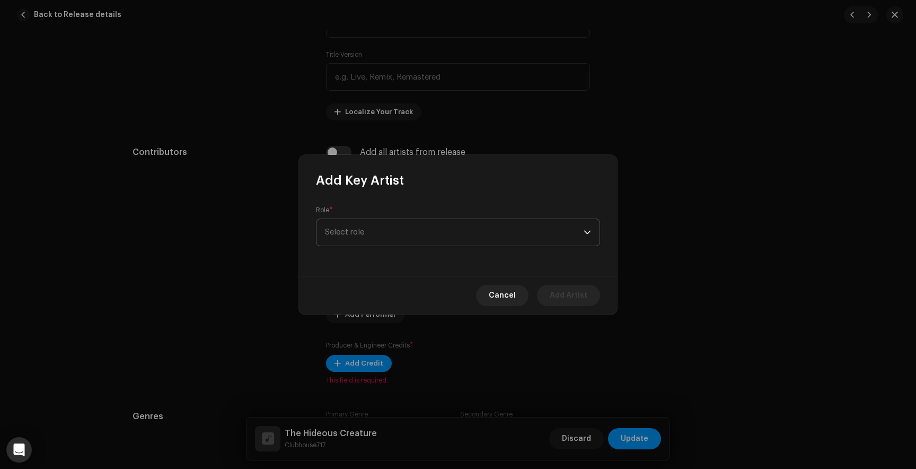
click at [366, 235] on span "Select role" at bounding box center [454, 232] width 259 height 27
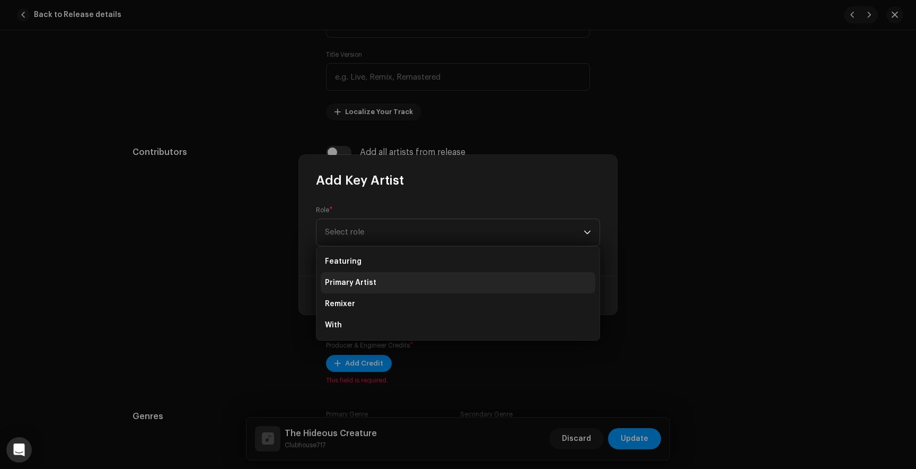
click at [355, 281] on span "Primary Artist" at bounding box center [350, 282] width 51 height 11
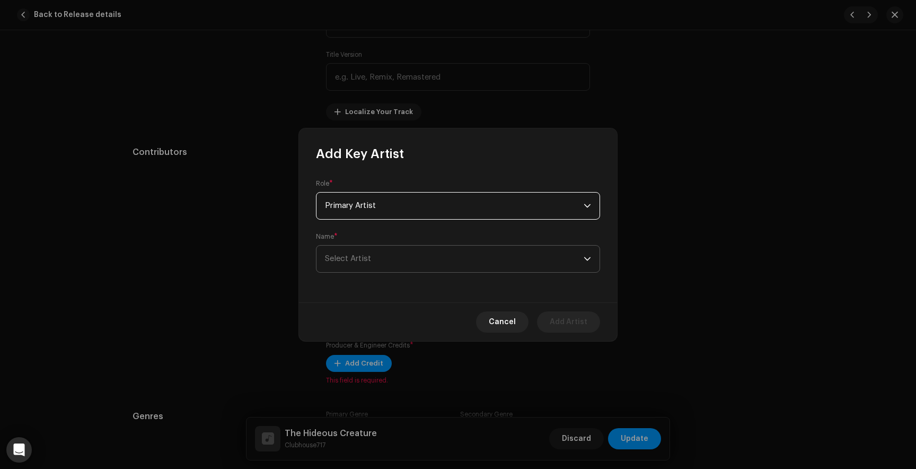
click at [363, 263] on span "Select Artist" at bounding box center [454, 258] width 259 height 27
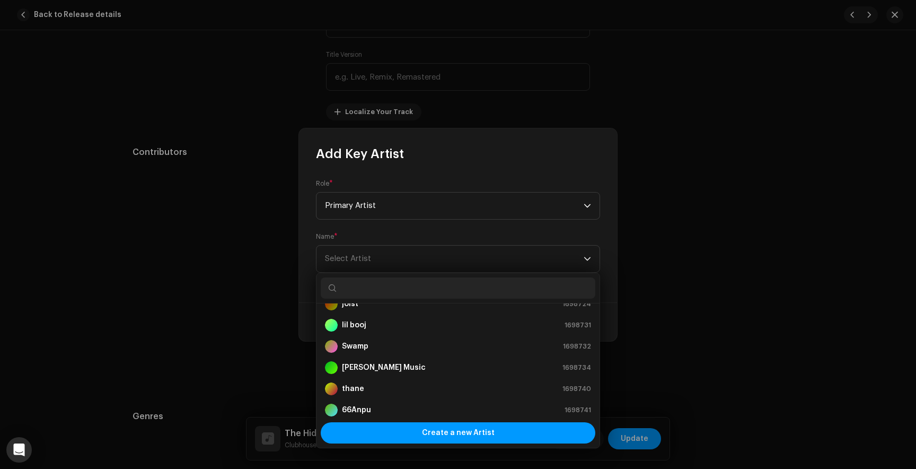
scroll to position [208, 0]
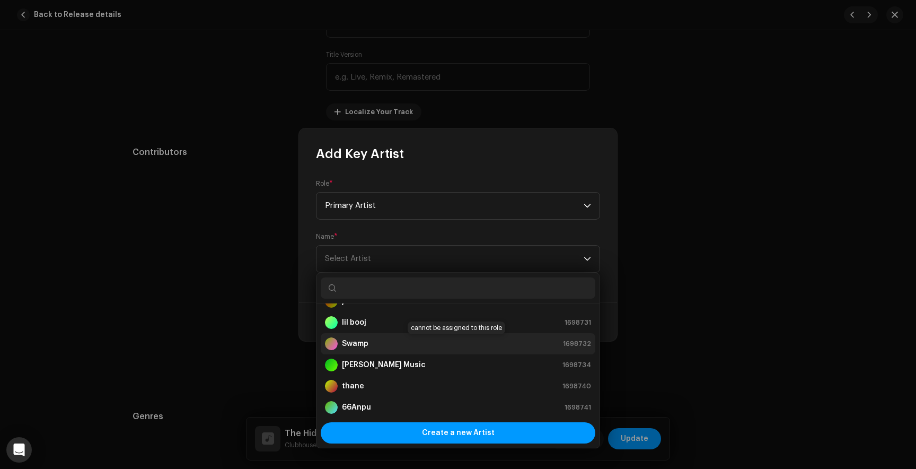
click at [351, 339] on strong "Swamp" at bounding box center [355, 343] width 27 height 11
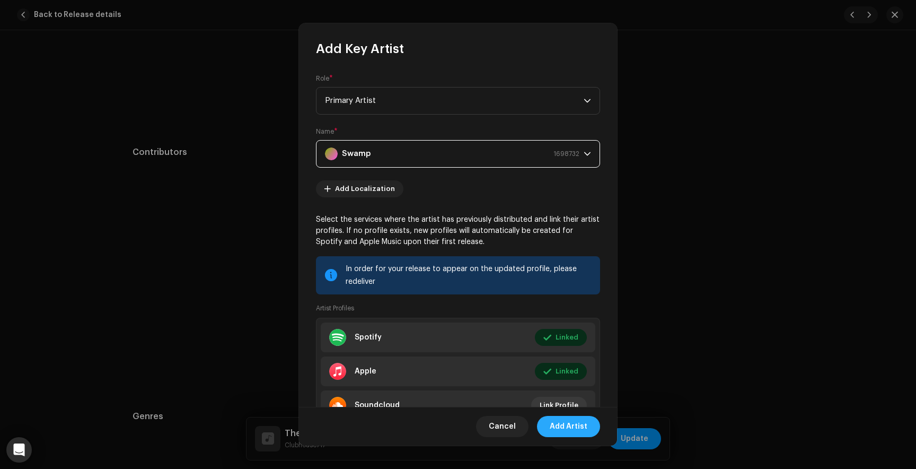
click at [570, 419] on span "Add Artist" at bounding box center [569, 426] width 38 height 21
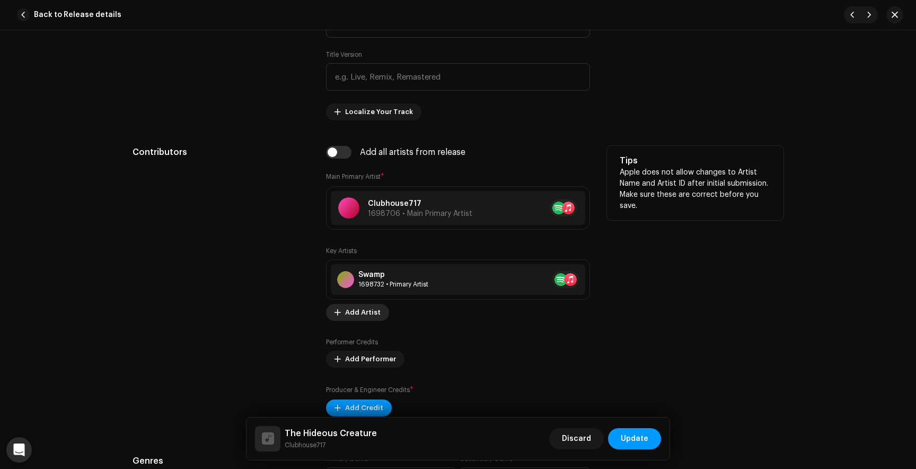
click at [354, 315] on span "Add Artist" at bounding box center [363, 312] width 36 height 21
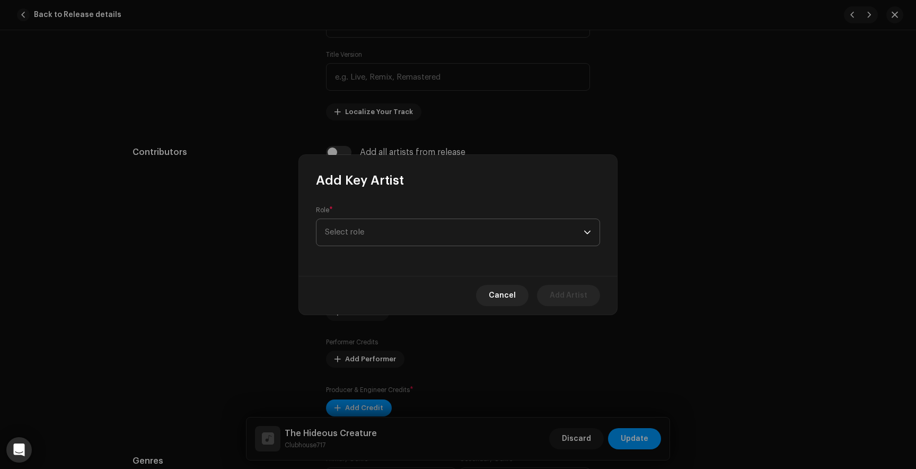
click at [367, 237] on span "Select role" at bounding box center [454, 232] width 259 height 27
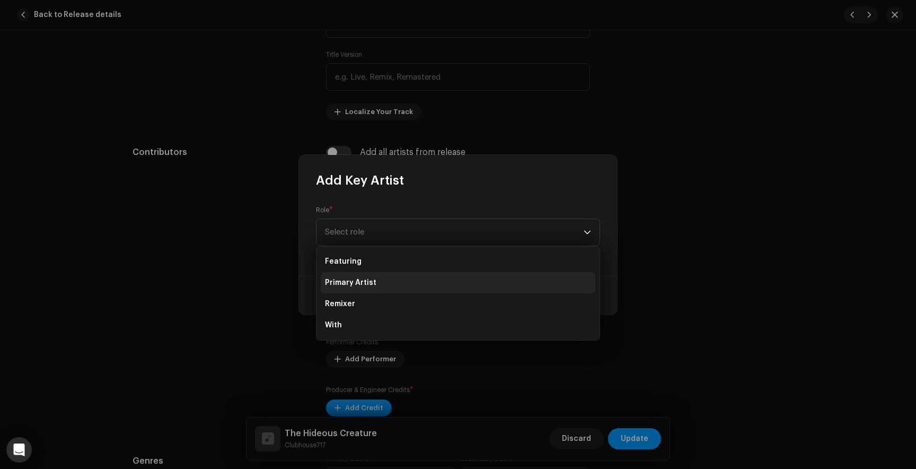
click at [350, 280] on span "Primary Artist" at bounding box center [350, 282] width 51 height 11
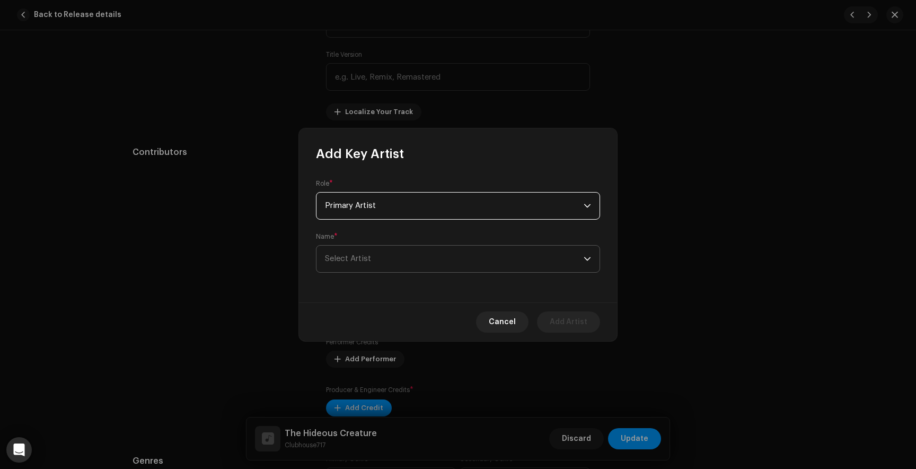
click at [386, 261] on span "Select Artist" at bounding box center [454, 258] width 259 height 27
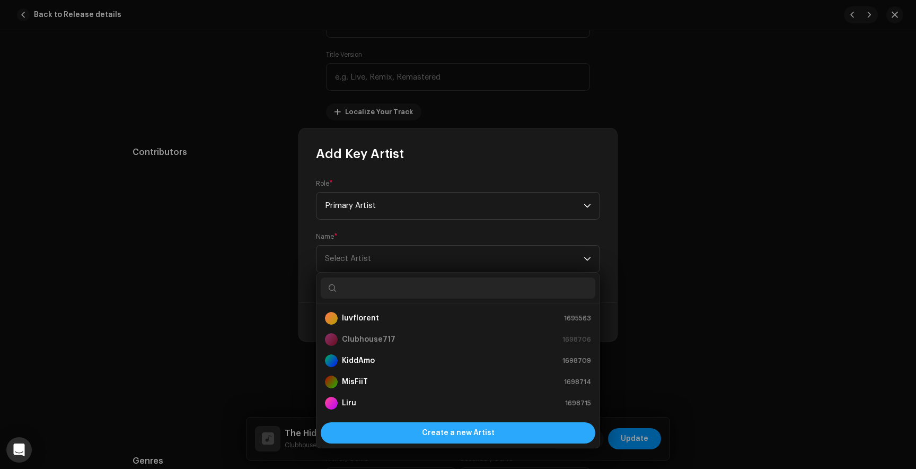
scroll to position [17, 0]
click at [422, 429] on div "Create a new Artist" at bounding box center [458, 432] width 275 height 21
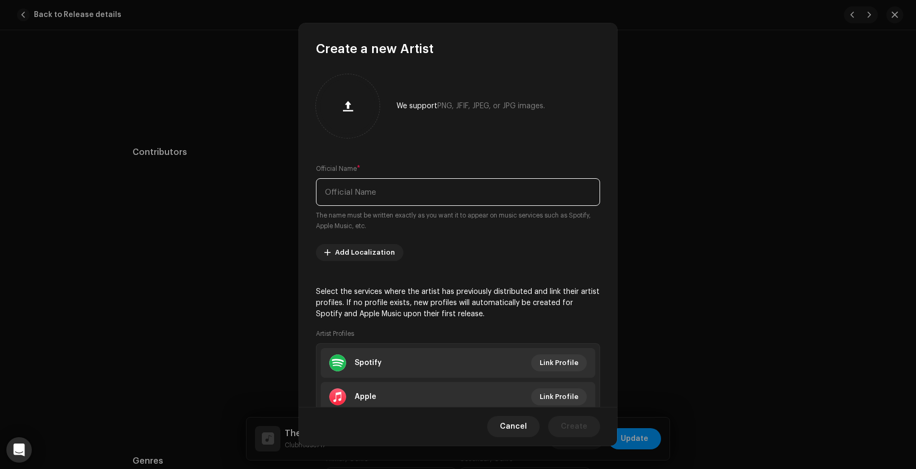
click at [355, 195] on input "text" at bounding box center [458, 192] width 284 height 28
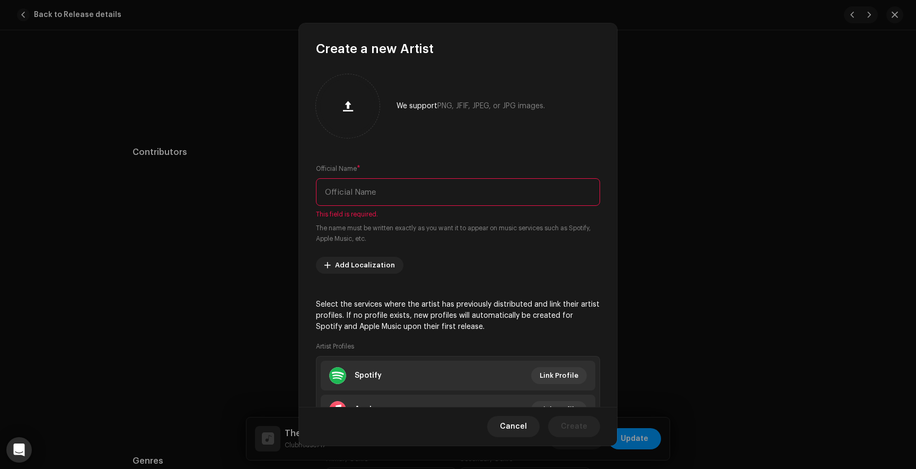
click at [361, 190] on input "text" at bounding box center [458, 192] width 284 height 28
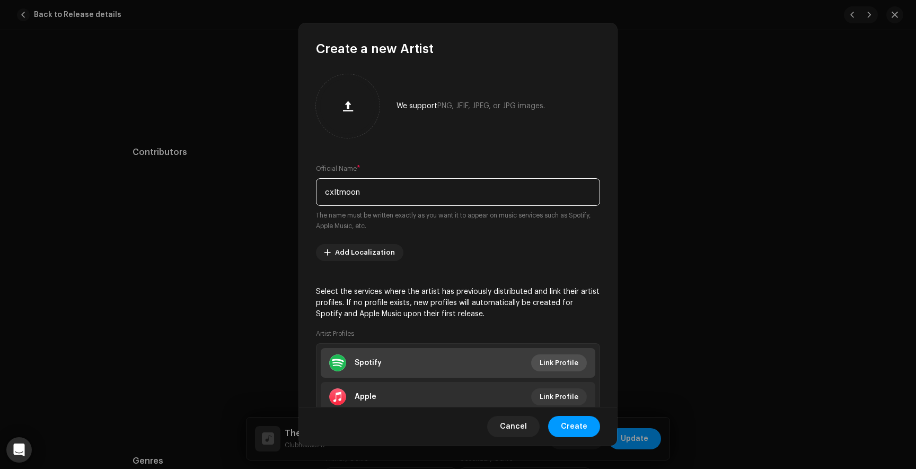
type input "cxltmoon"
click at [552, 357] on span "Link Profile" at bounding box center [559, 362] width 39 height 21
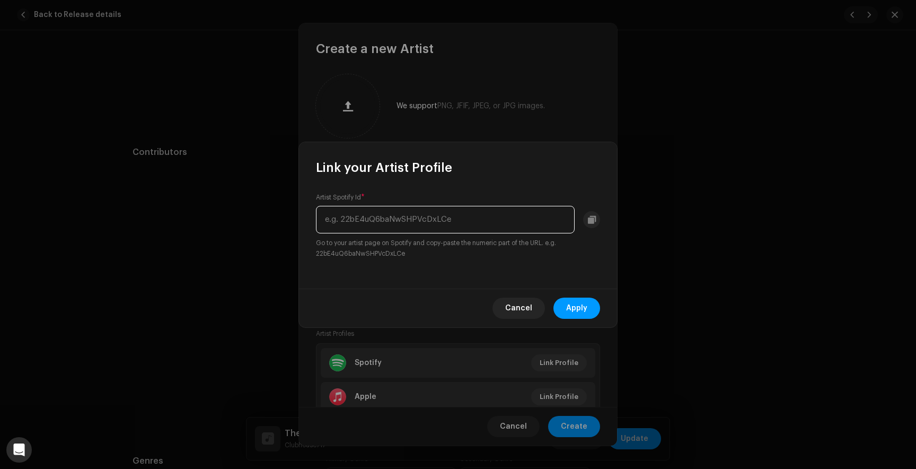
click at [391, 213] on input "text" at bounding box center [445, 220] width 259 height 28
paste input "7owFMDC51F2qZCzMEcFvWE"
type input "7owFMDC51F2qZCzMEcFvWE"
click at [587, 304] on span "Apply" at bounding box center [576, 307] width 21 height 21
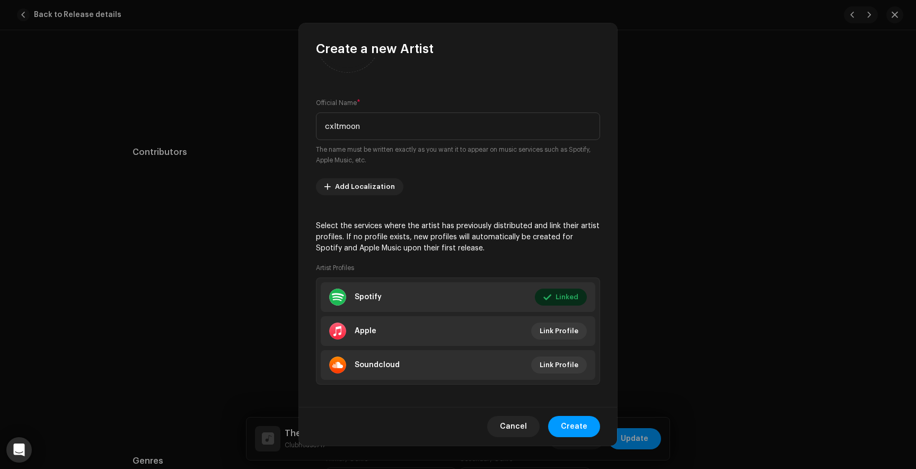
scroll to position [73, 0]
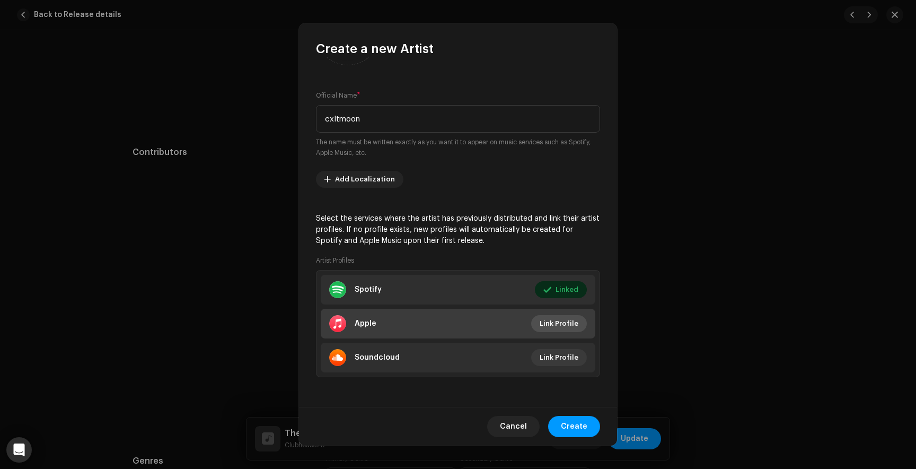
click at [556, 326] on span "Link Profile" at bounding box center [559, 323] width 39 height 21
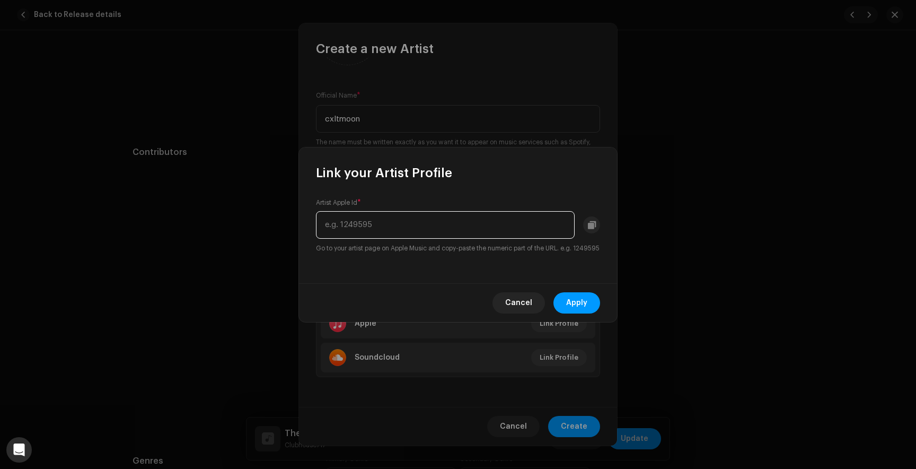
click at [419, 228] on input "text" at bounding box center [445, 225] width 259 height 28
paste input "1792641771"
type input "1792641771"
click at [576, 304] on span "Apply" at bounding box center [576, 302] width 21 height 21
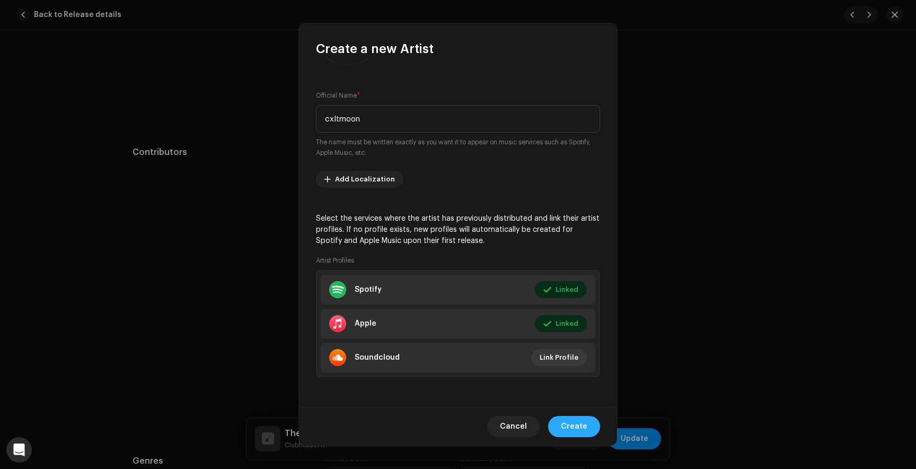
click at [582, 431] on span "Create" at bounding box center [574, 426] width 27 height 21
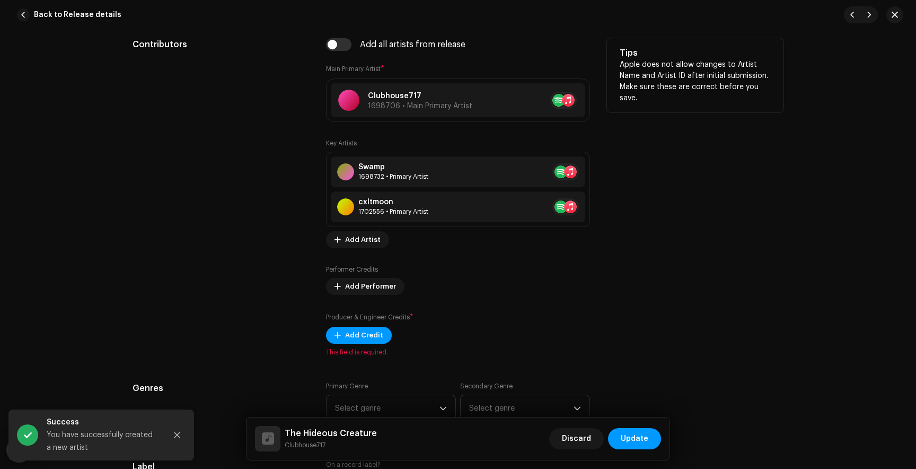
scroll to position [637, 0]
click at [356, 333] on span "Add Credit" at bounding box center [364, 333] width 38 height 21
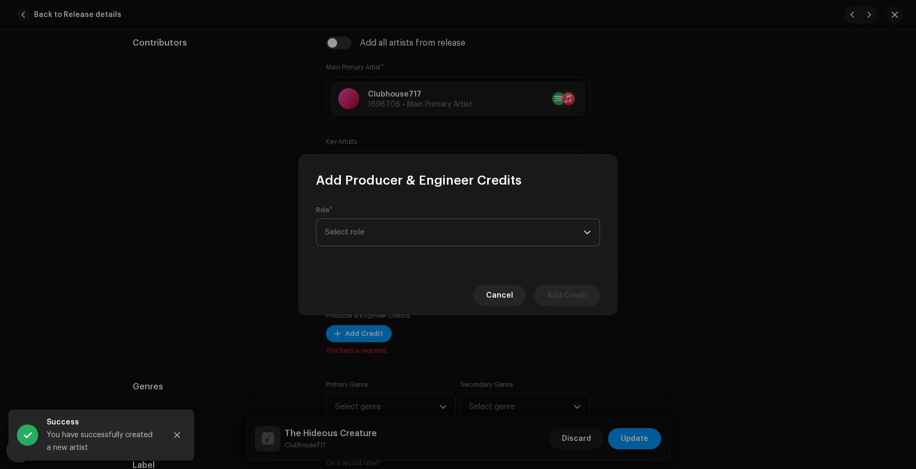
click at [346, 226] on span "Select role" at bounding box center [454, 232] width 259 height 27
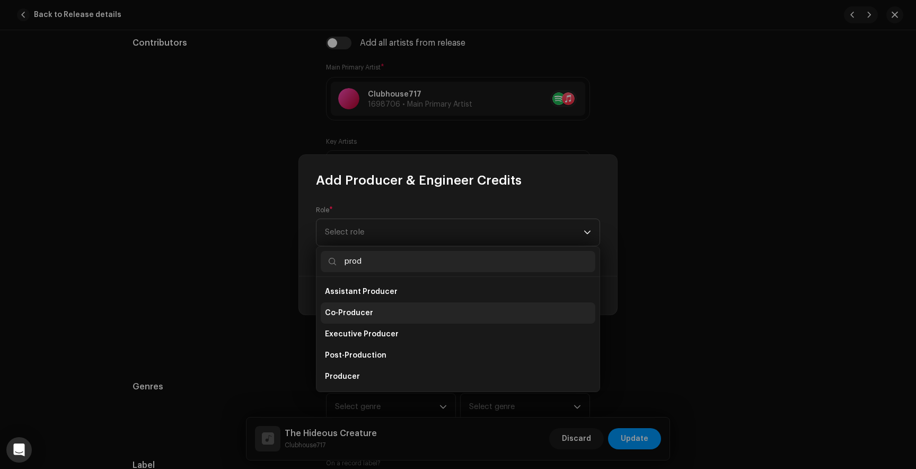
type input "prod"
click at [347, 312] on span "Co-Producer" at bounding box center [349, 312] width 48 height 11
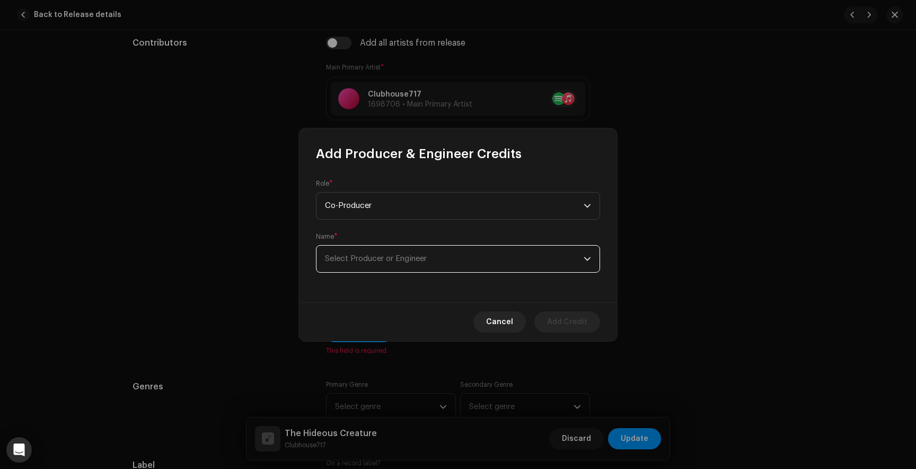
click at [375, 263] on span "Select Producer or Engineer" at bounding box center [454, 258] width 259 height 27
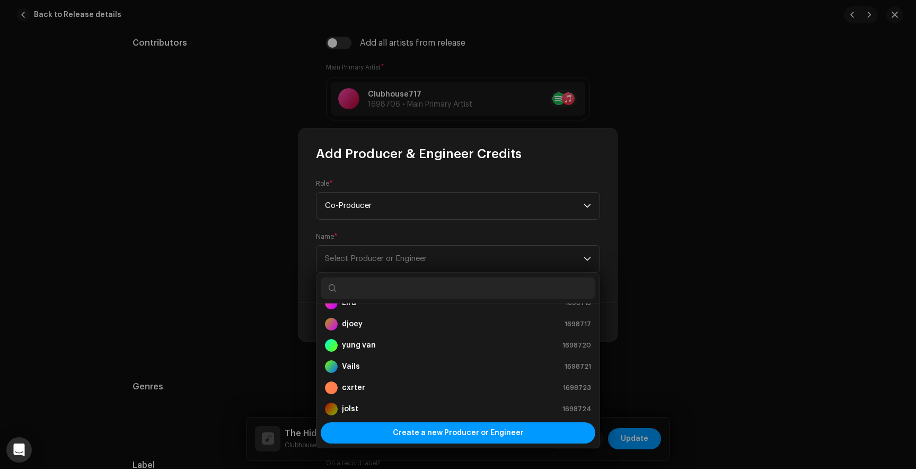
scroll to position [101, 0]
click at [358, 391] on strong "cxrter" at bounding box center [353, 387] width 23 height 11
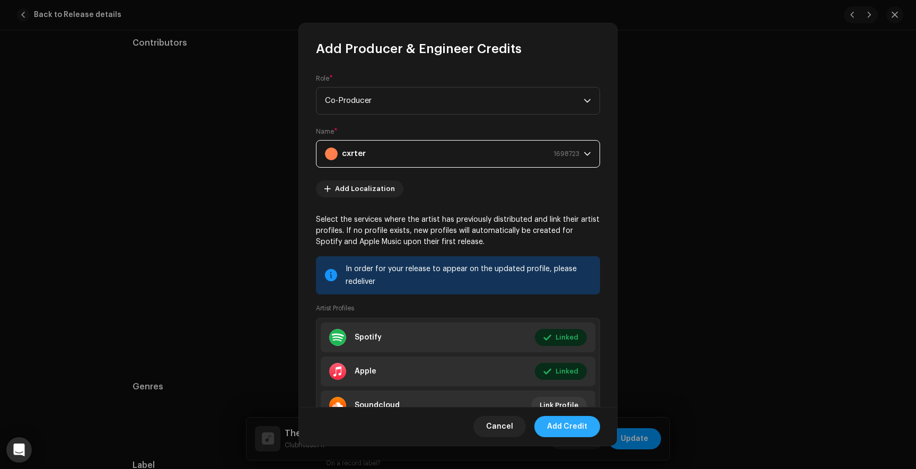
click at [577, 428] on span "Add Credit" at bounding box center [567, 426] width 40 height 21
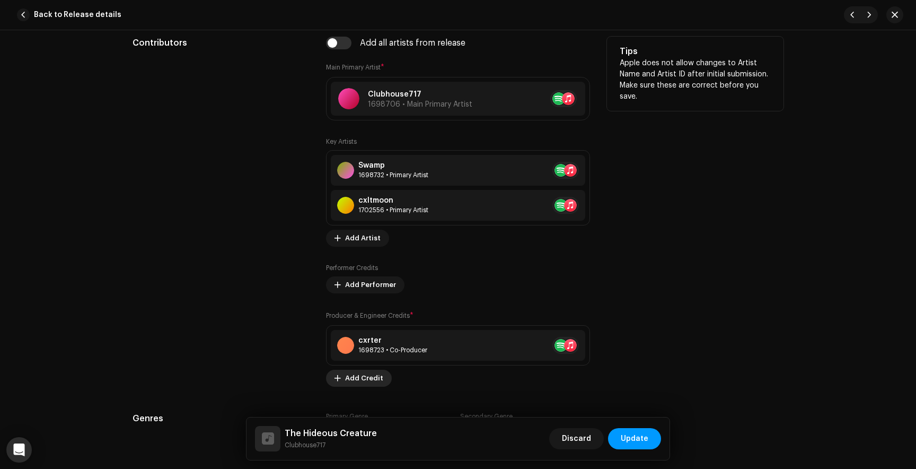
click at [355, 384] on span "Add Credit" at bounding box center [364, 377] width 38 height 21
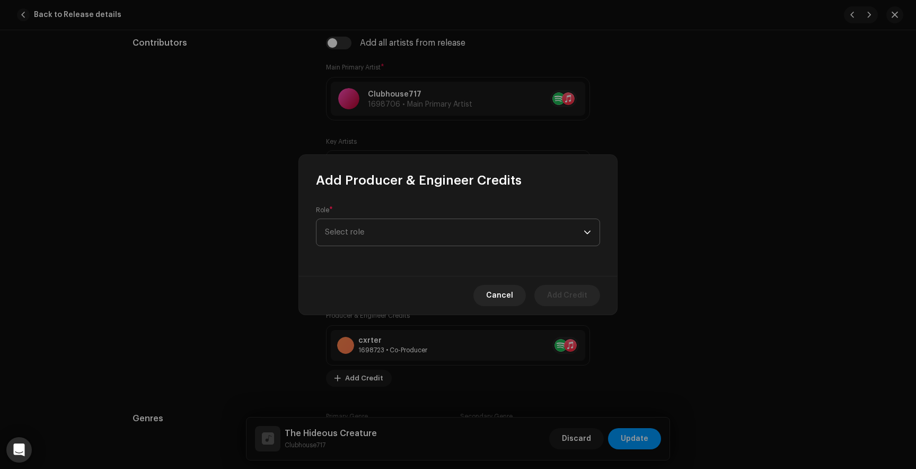
click at [361, 225] on span "Select role" at bounding box center [454, 232] width 259 height 27
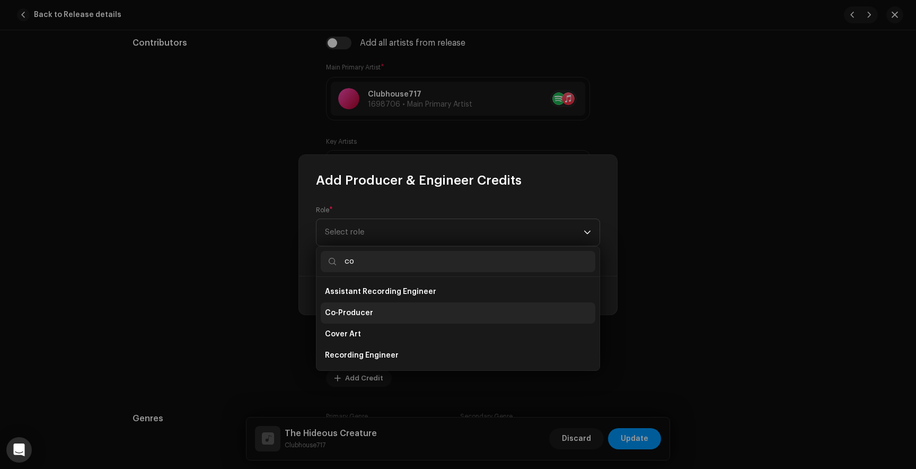
type input "co"
click at [340, 316] on span "Co-Producer" at bounding box center [349, 312] width 48 height 11
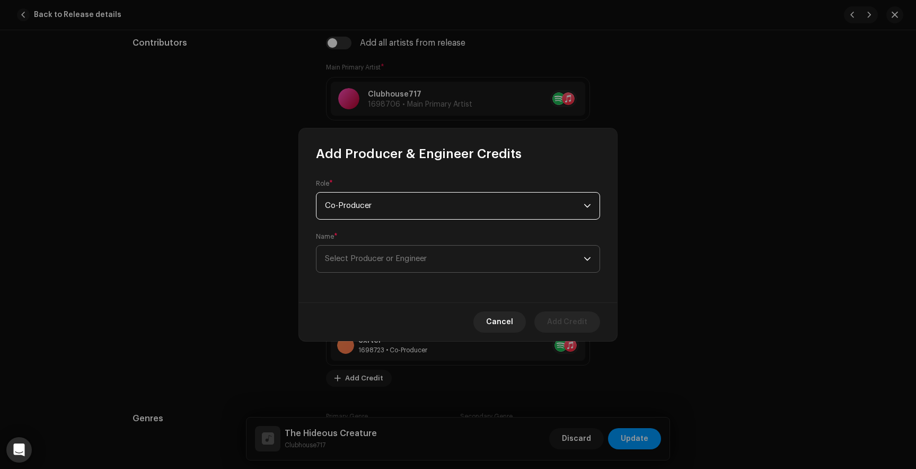
click at [363, 262] on span "Select Producer or Engineer" at bounding box center [376, 258] width 102 height 8
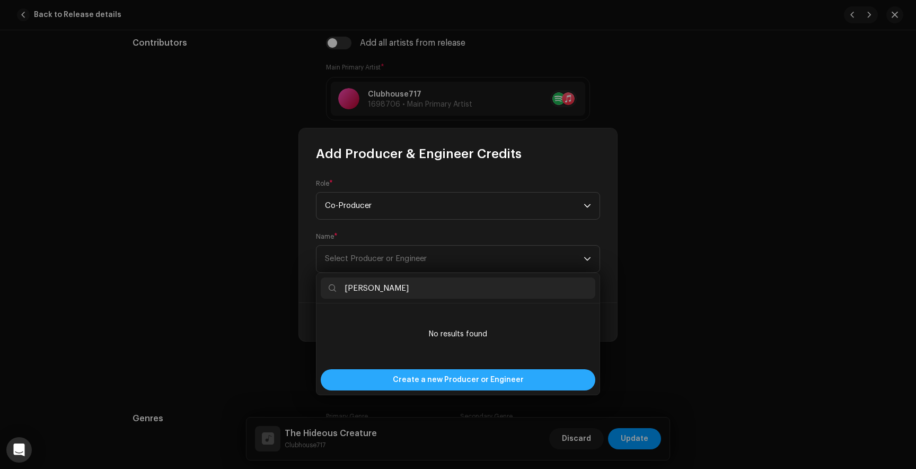
type input "[PERSON_NAME]"
click at [416, 384] on span "Create a new Producer or Engineer" at bounding box center [458, 379] width 131 height 21
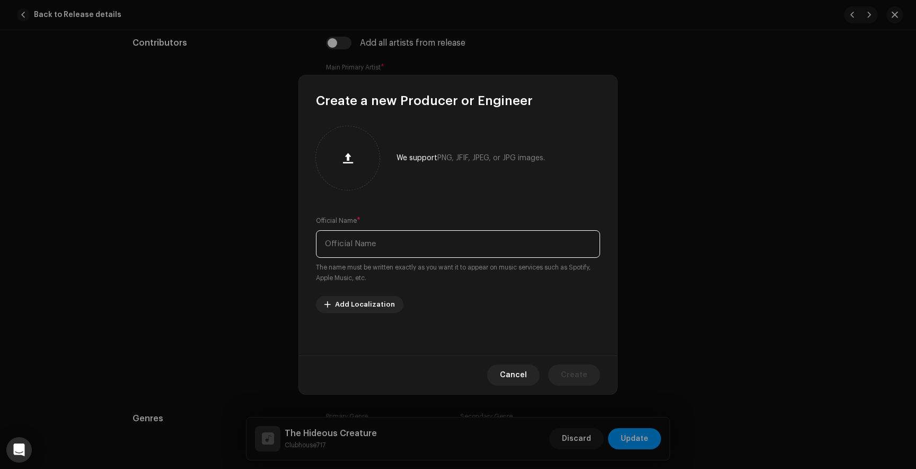
click at [361, 242] on input "text" at bounding box center [458, 244] width 284 height 28
type input "[PERSON_NAME]"
click at [586, 380] on span "Create" at bounding box center [574, 374] width 27 height 21
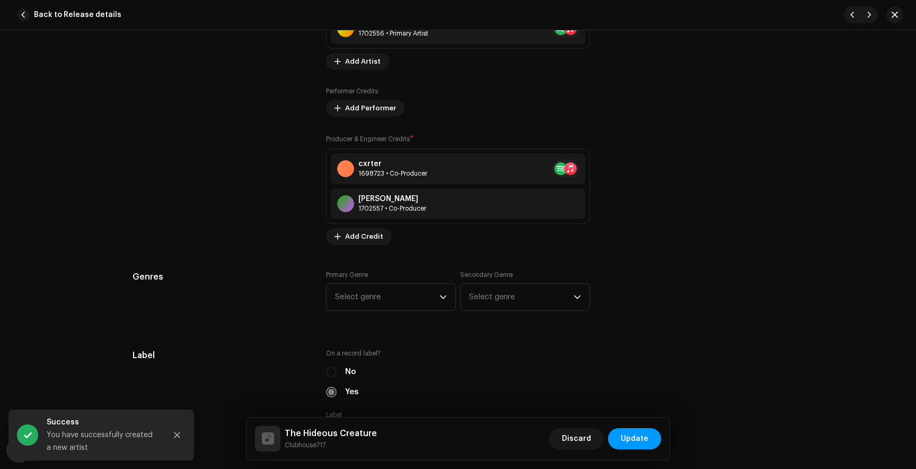
scroll to position [814, 0]
click at [383, 297] on span "Select genre" at bounding box center [387, 296] width 104 height 27
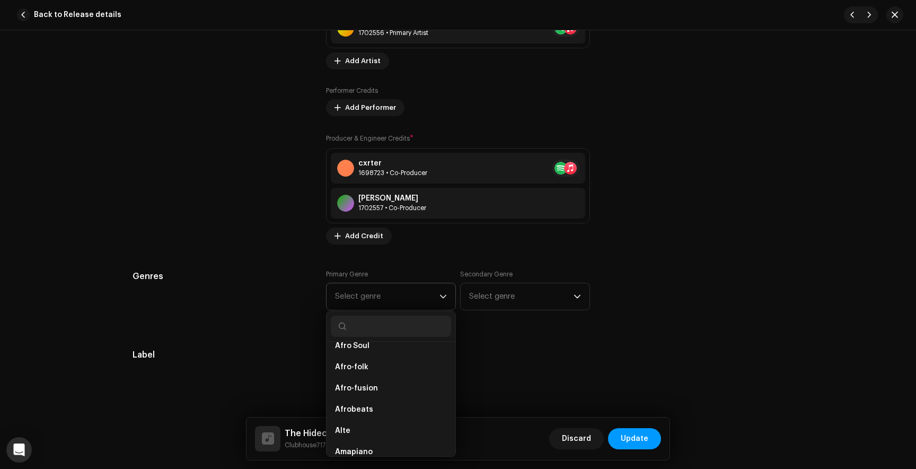
scroll to position [122, 0]
click at [360, 377] on li "Afro-fusion" at bounding box center [391, 382] width 120 height 21
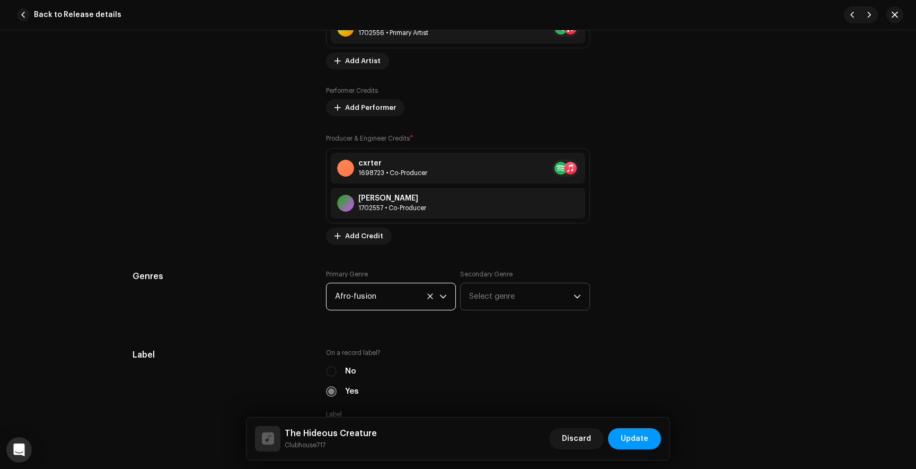
click at [529, 286] on span "Select genre" at bounding box center [521, 296] width 104 height 27
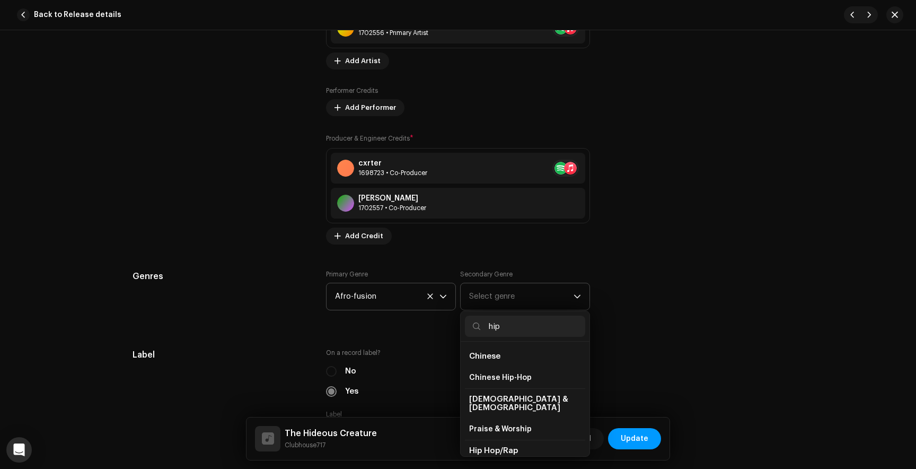
scroll to position [42, 0]
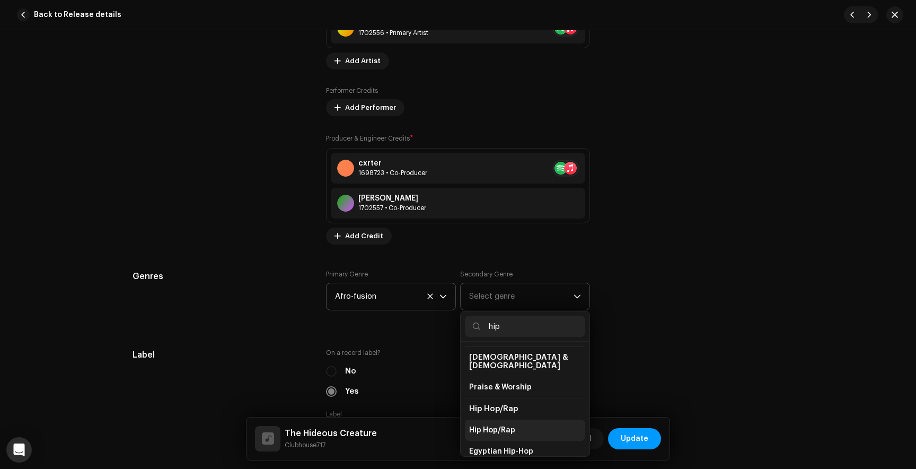
type input "hip"
click at [498, 425] on span "Hip Hop/Rap" at bounding box center [492, 430] width 46 height 11
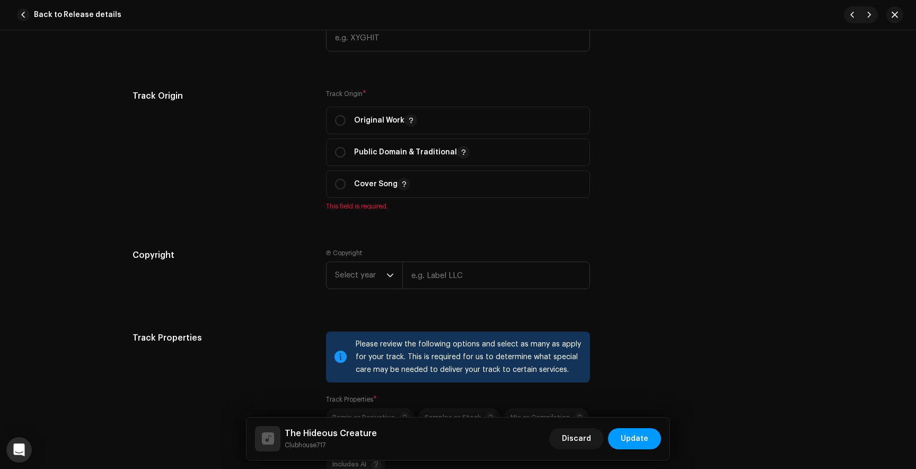
scroll to position [1378, 0]
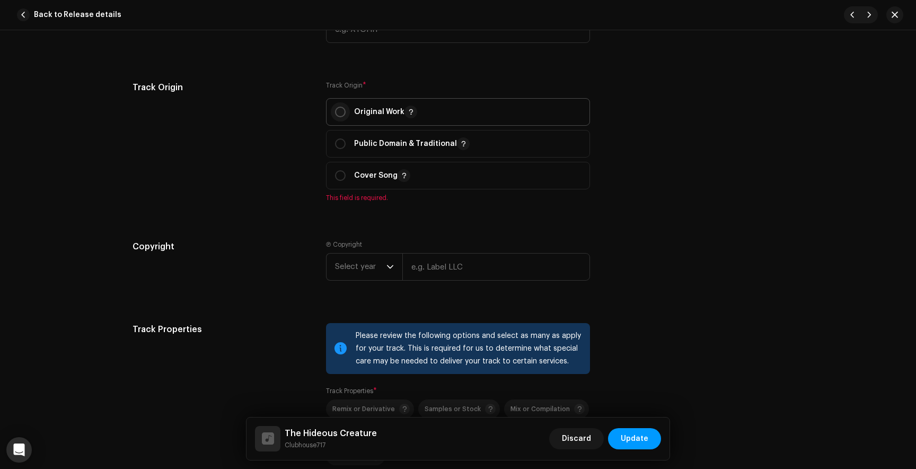
click at [339, 112] on input "radio" at bounding box center [340, 112] width 11 height 11
radio input "true"
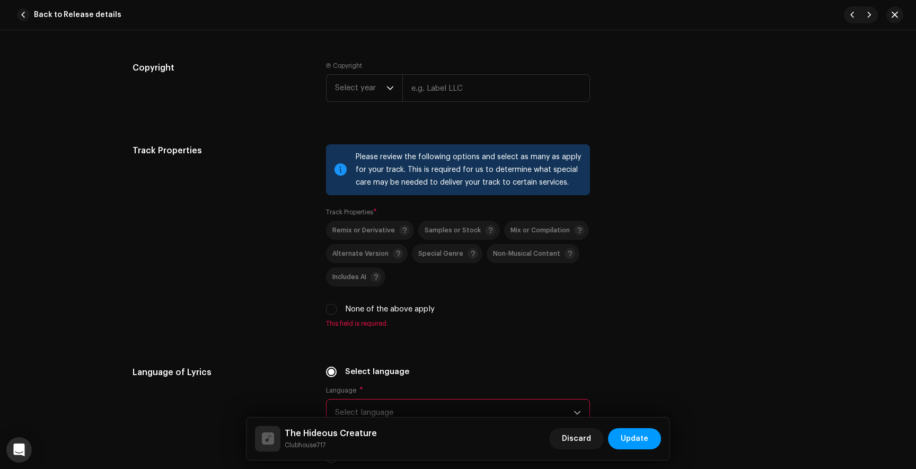
scroll to position [1545, 0]
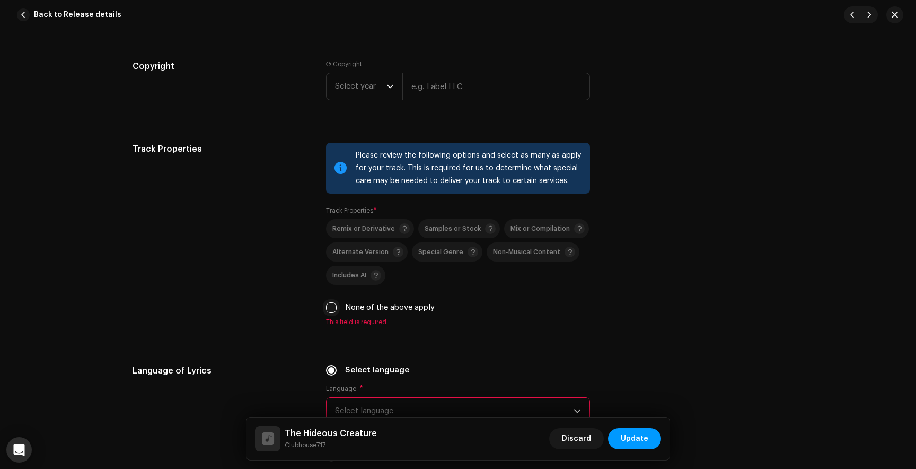
click at [327, 311] on input "None of the above apply" at bounding box center [331, 307] width 11 height 11
checkbox input "true"
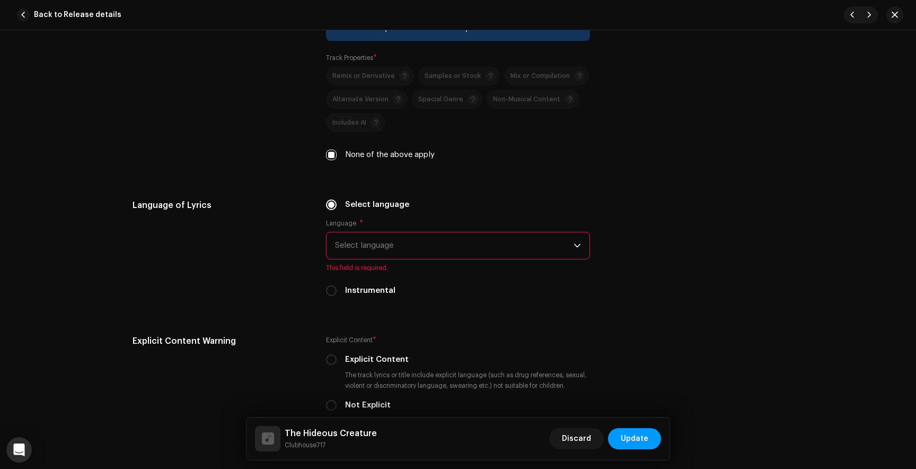
scroll to position [1700, 0]
click at [419, 243] on span "Select language" at bounding box center [454, 243] width 239 height 27
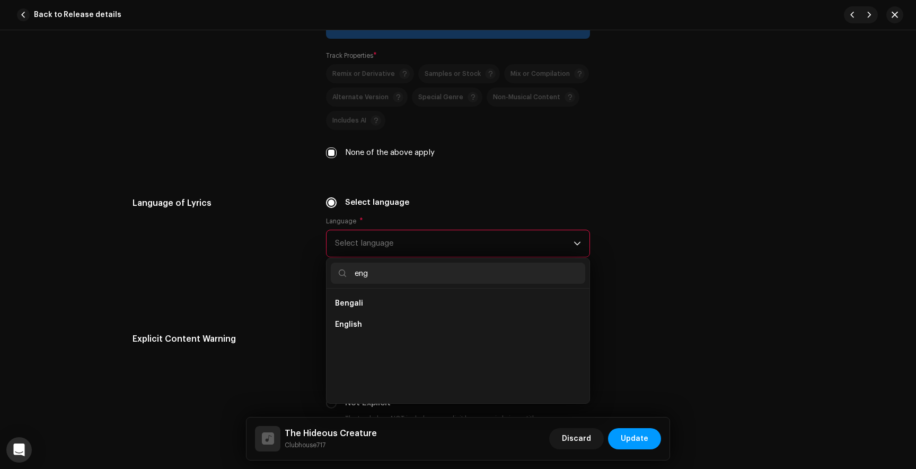
scroll to position [0, 0]
type input "eng"
click at [368, 329] on li "English" at bounding box center [458, 324] width 254 height 21
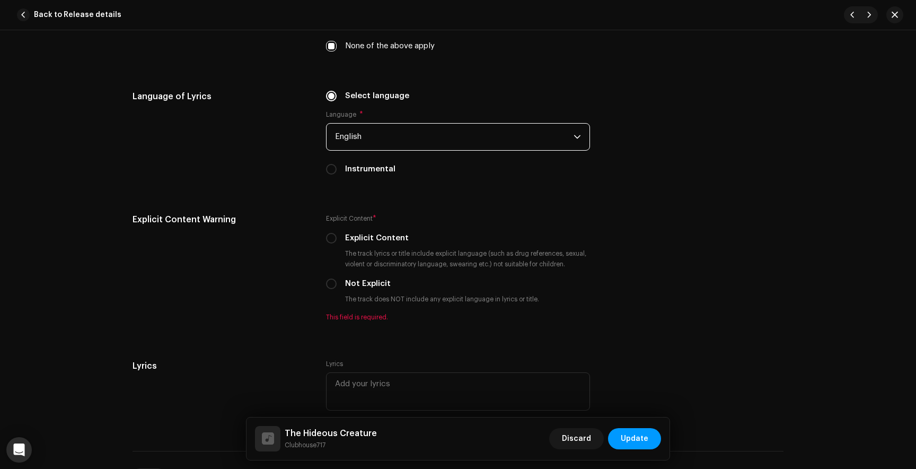
scroll to position [1808, 0]
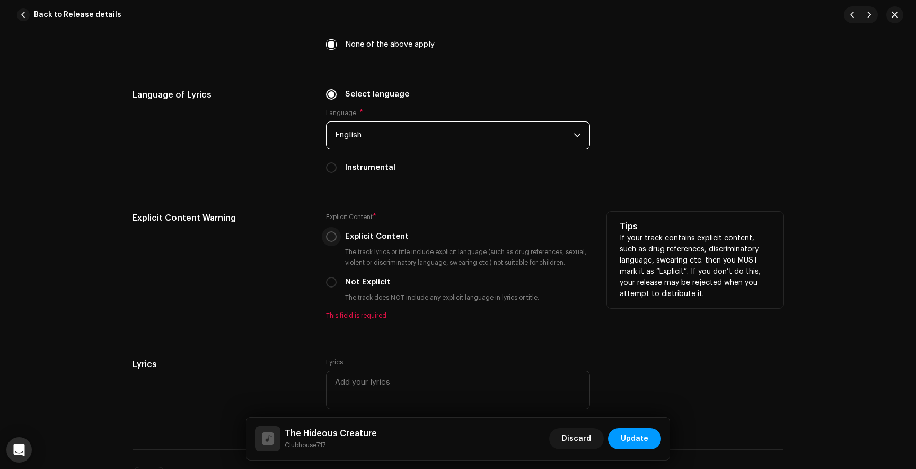
click at [327, 242] on input "Explicit Content" at bounding box center [331, 236] width 11 height 11
radio input "true"
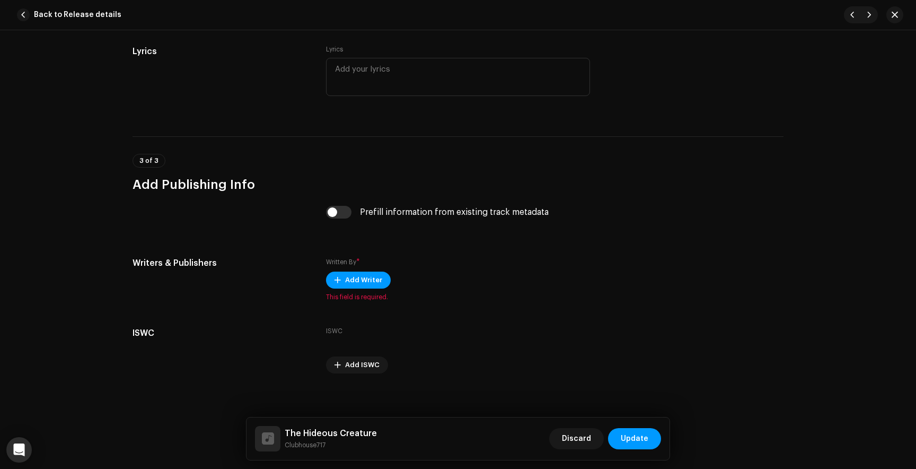
scroll to position [2117, 0]
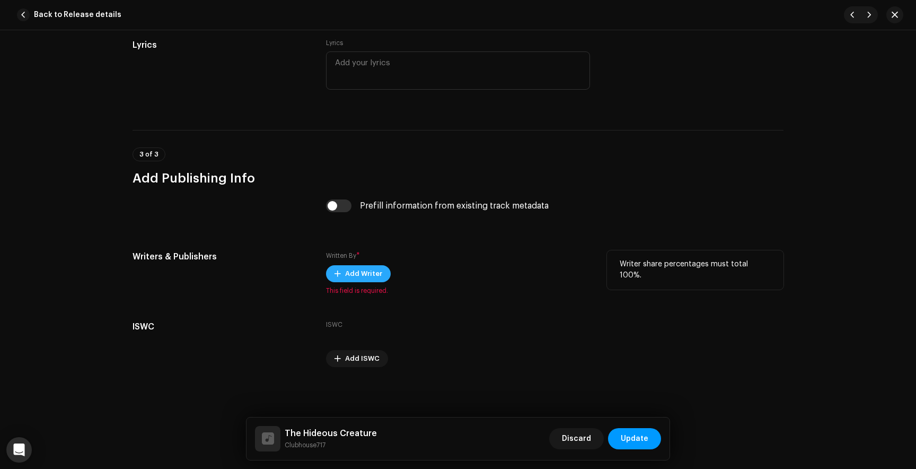
click at [362, 268] on span "Add Writer" at bounding box center [363, 273] width 37 height 21
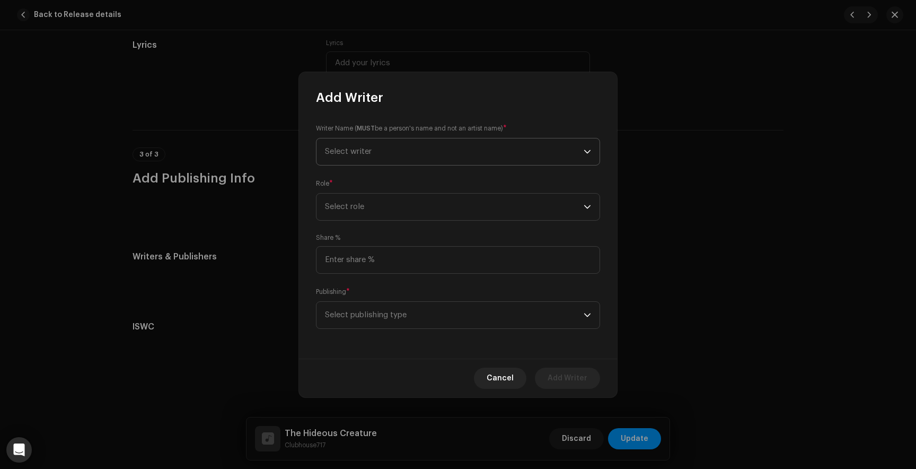
click at [374, 143] on span "Select writer" at bounding box center [454, 151] width 259 height 27
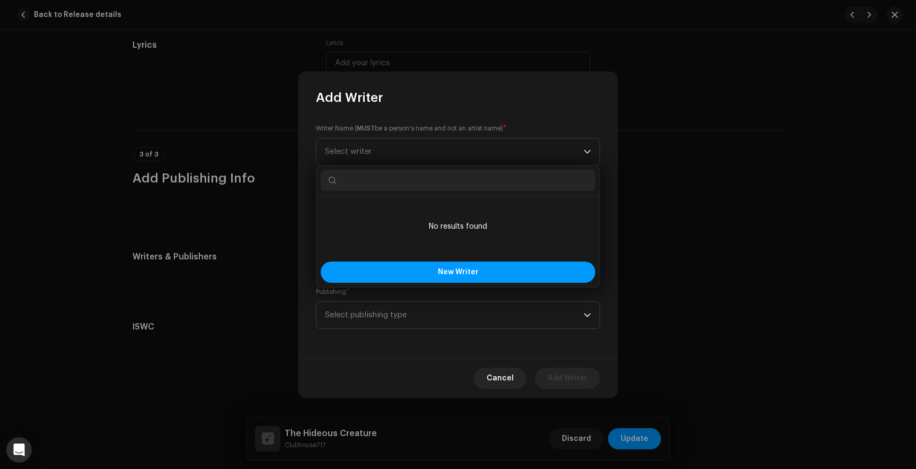
click at [369, 178] on input "text" at bounding box center [458, 180] width 275 height 21
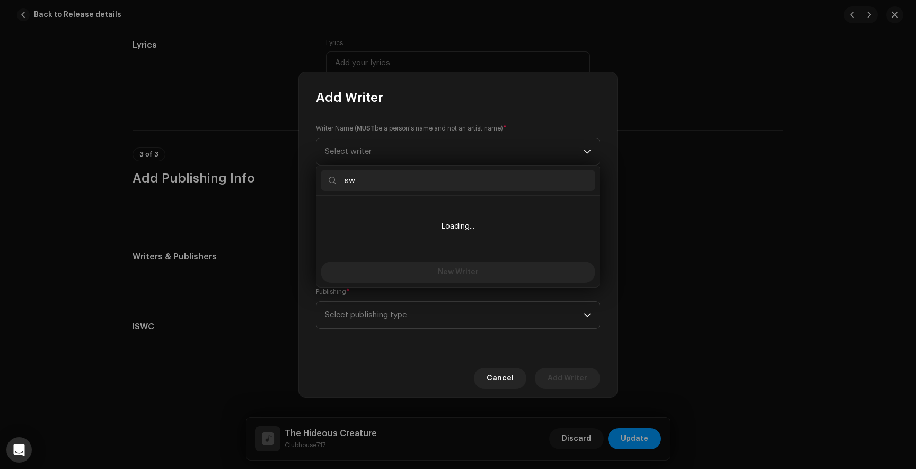
type input "s"
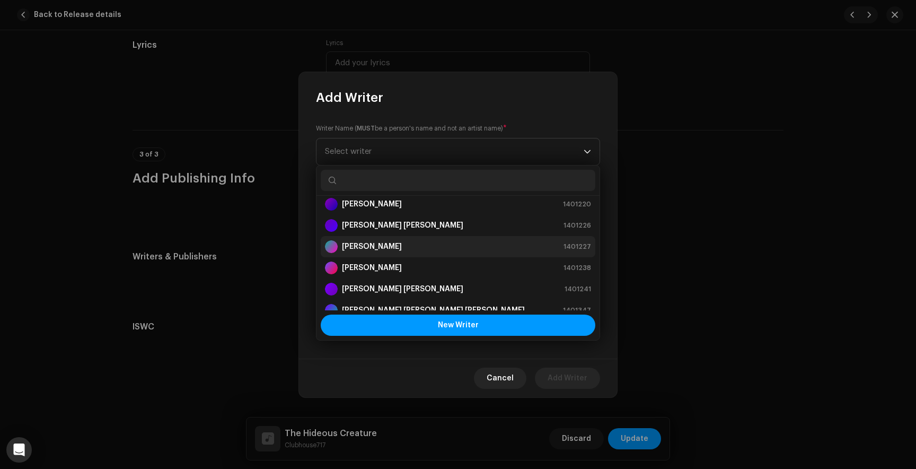
scroll to position [89, 0]
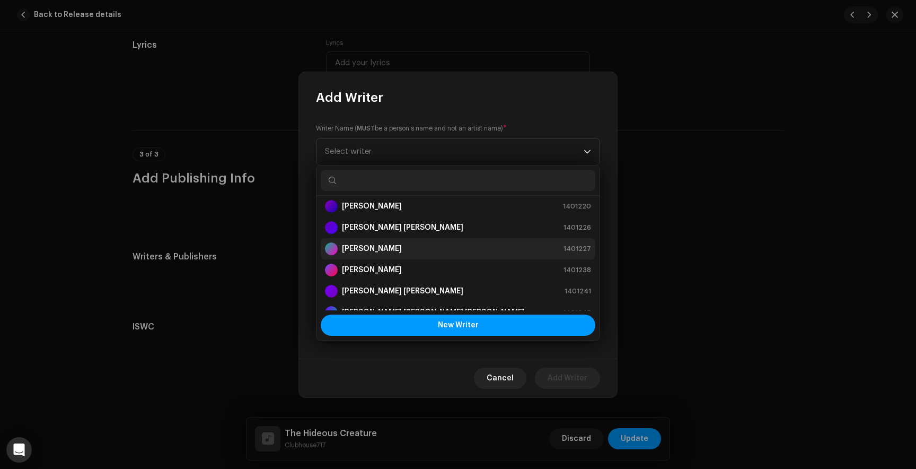
click at [384, 248] on strong "[PERSON_NAME]" at bounding box center [372, 248] width 60 height 11
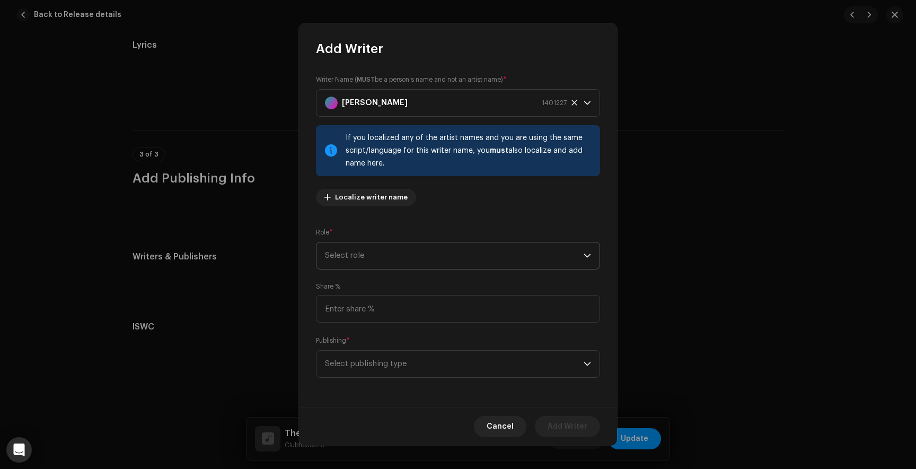
click at [373, 263] on span "Select role" at bounding box center [454, 255] width 259 height 27
click at [365, 346] on span "Composer & Lyricist" at bounding box center [362, 348] width 75 height 11
click at [361, 362] on span "Select publishing type" at bounding box center [454, 363] width 259 height 27
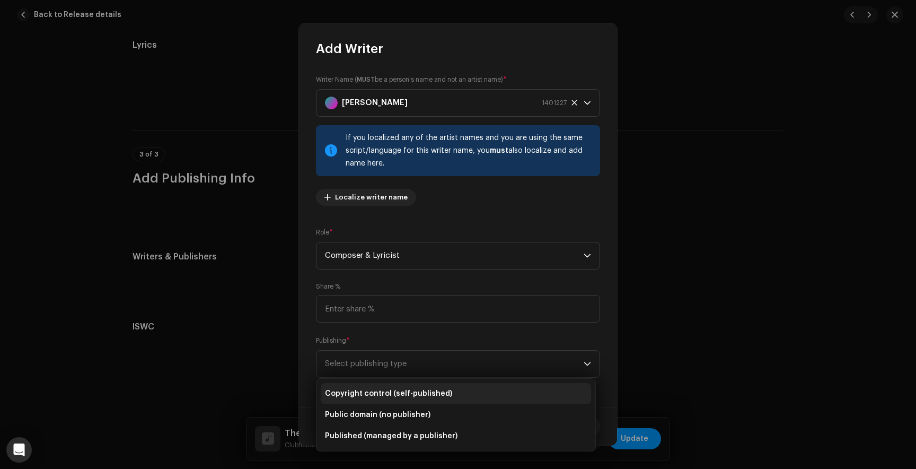
click at [368, 396] on span "Copyright control (self-published)" at bounding box center [388, 393] width 127 height 11
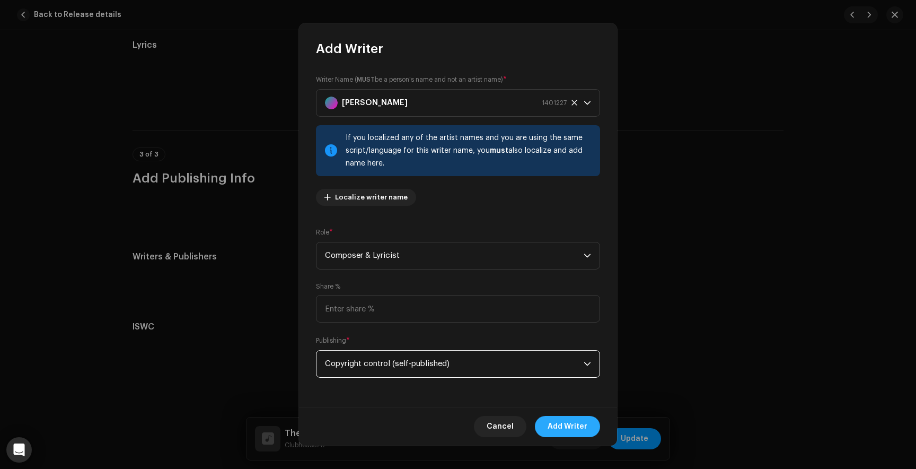
click at [568, 422] on span "Add Writer" at bounding box center [568, 426] width 40 height 21
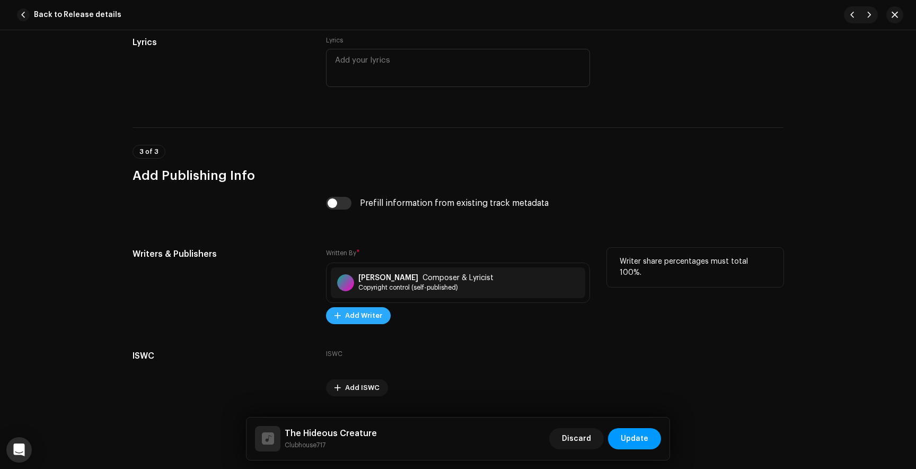
click at [364, 320] on span "Add Writer" at bounding box center [363, 315] width 37 height 21
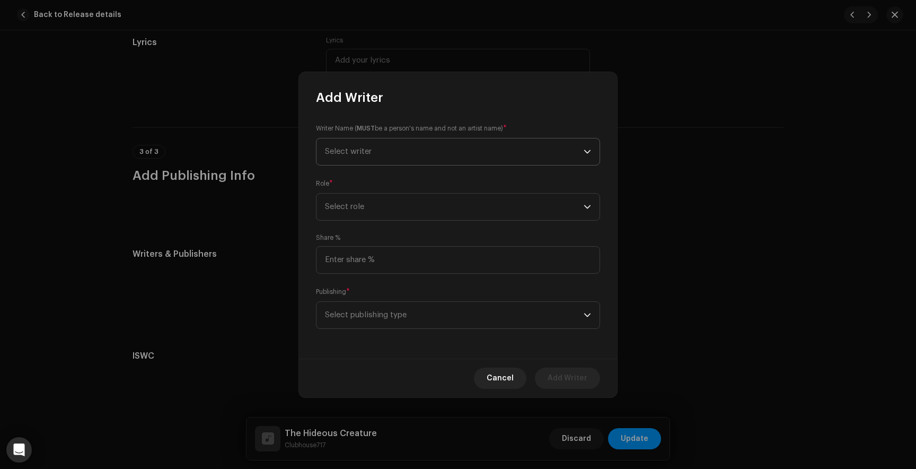
click at [362, 146] on span "Select writer" at bounding box center [454, 151] width 259 height 27
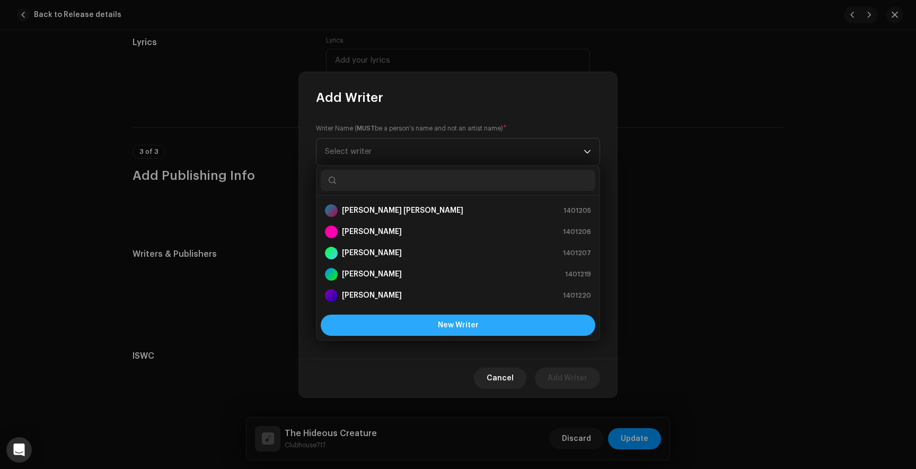
scroll to position [17, 0]
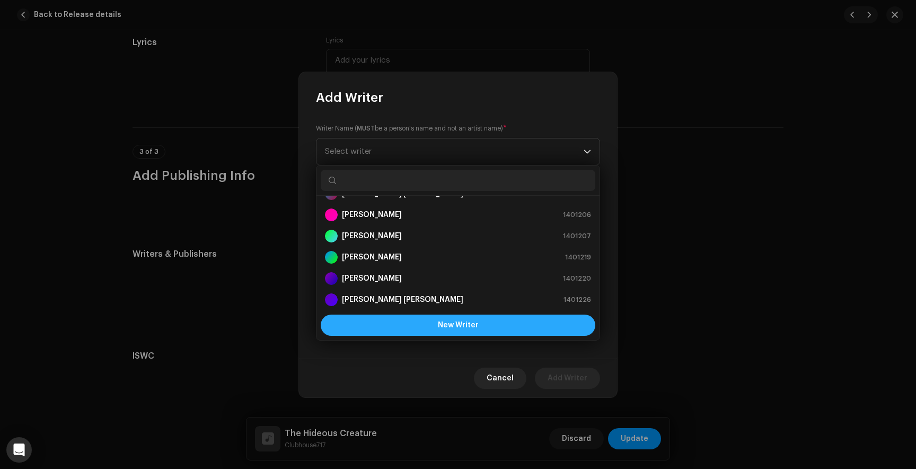
click at [438, 327] on button "New Writer" at bounding box center [458, 324] width 275 height 21
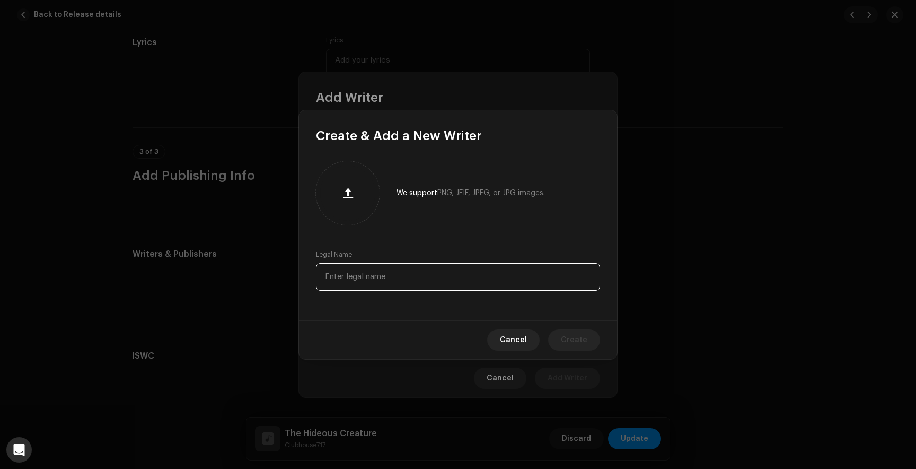
click at [362, 286] on input "text" at bounding box center [458, 277] width 284 height 28
paste input "[PERSON_NAME]"
type input "[PERSON_NAME]"
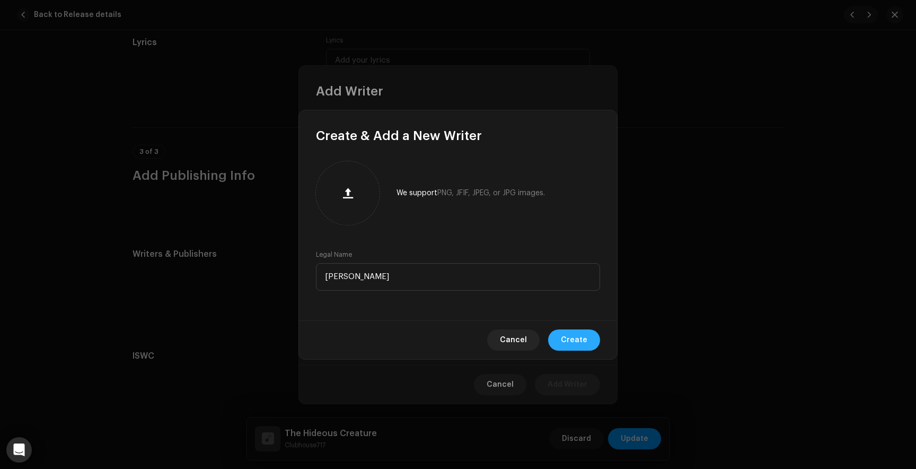
click at [581, 333] on span "Create" at bounding box center [574, 339] width 27 height 21
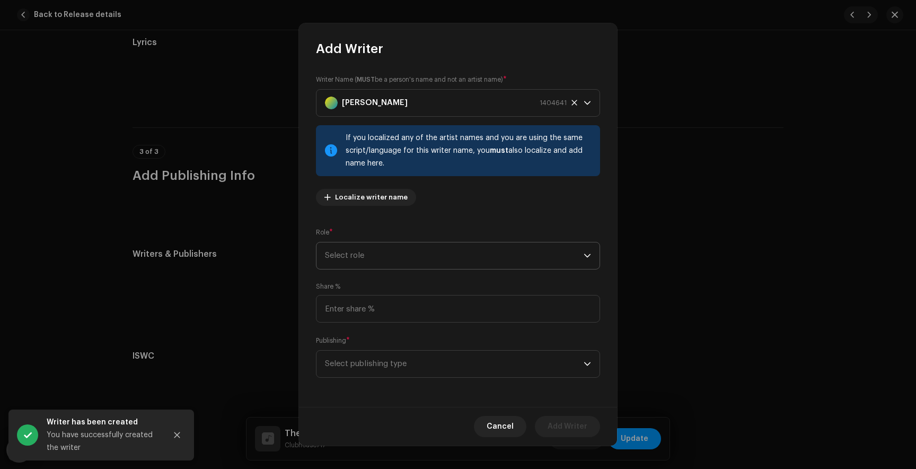
click at [533, 261] on span "Select role" at bounding box center [454, 255] width 259 height 27
click at [388, 351] on span "Composer & Lyricist" at bounding box center [362, 348] width 75 height 11
click at [387, 363] on span "Select publishing type" at bounding box center [454, 363] width 259 height 27
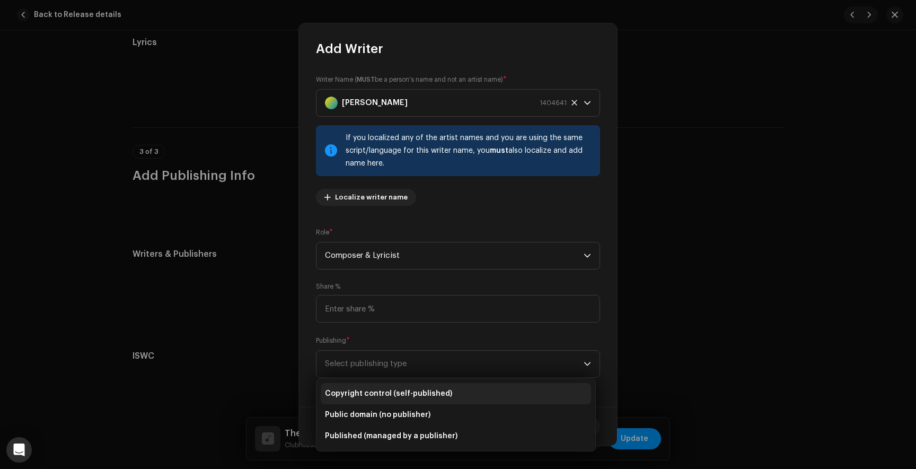
click at [385, 388] on span "Copyright control (self-published)" at bounding box center [388, 393] width 127 height 11
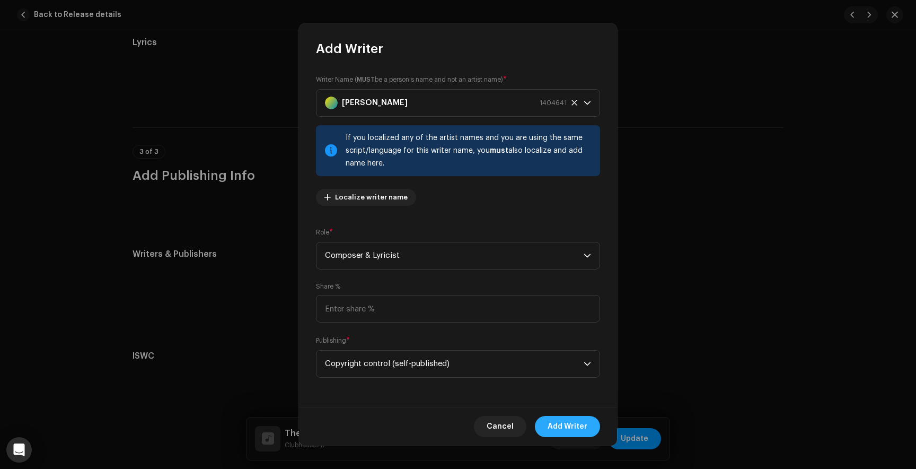
click at [573, 428] on span "Add Writer" at bounding box center [568, 426] width 40 height 21
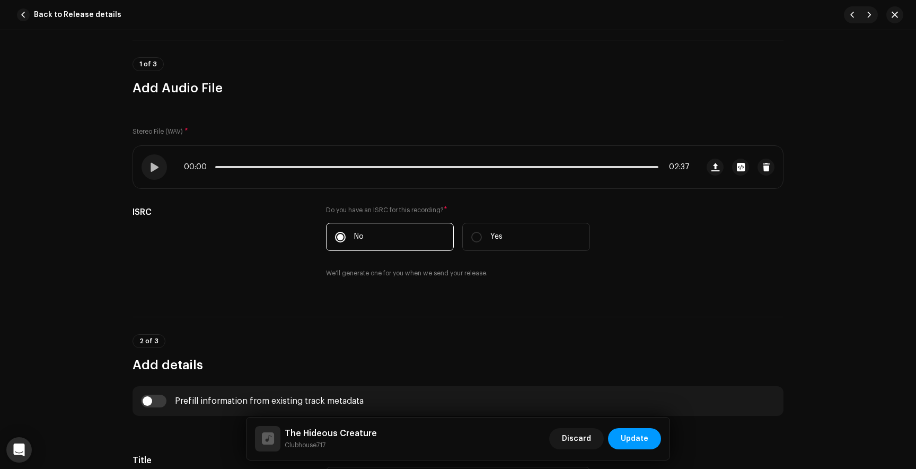
scroll to position [0, 0]
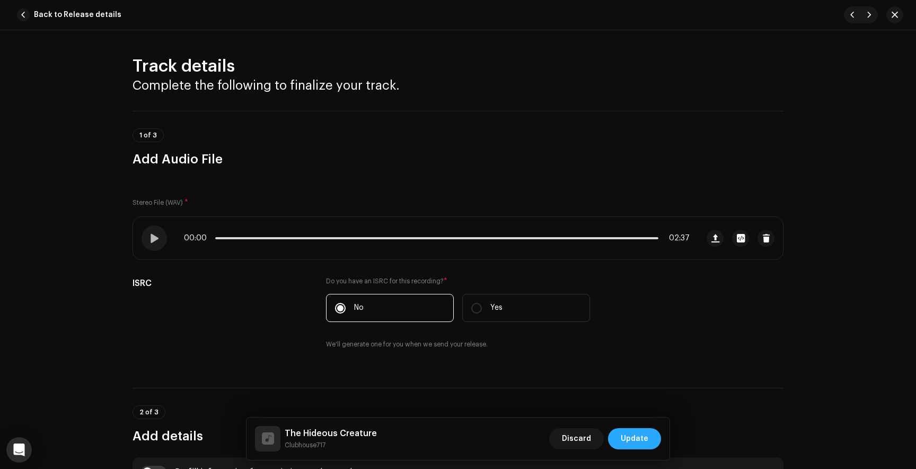
click at [642, 441] on span "Update" at bounding box center [635, 438] width 28 height 21
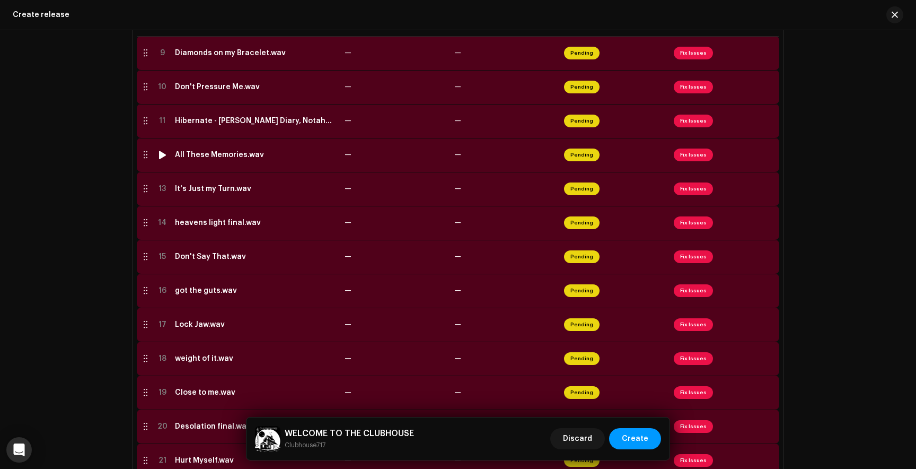
scroll to position [516, 0]
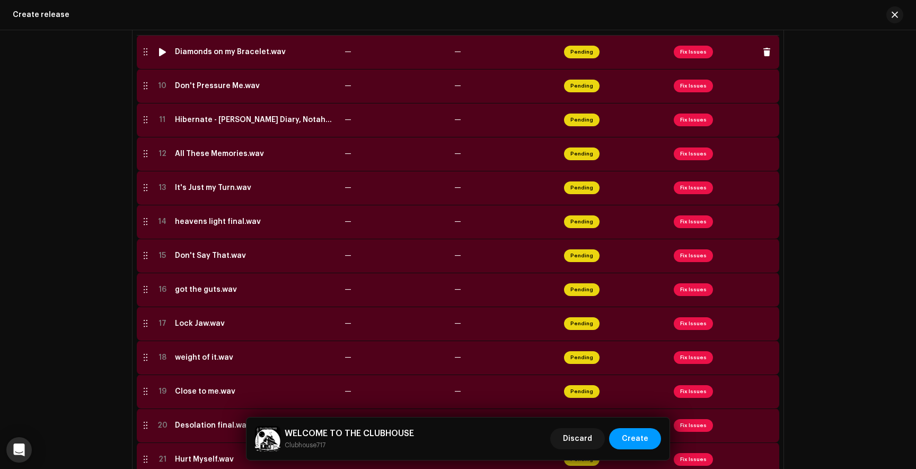
click at [690, 53] on span "Fix Issues" at bounding box center [693, 52] width 39 height 13
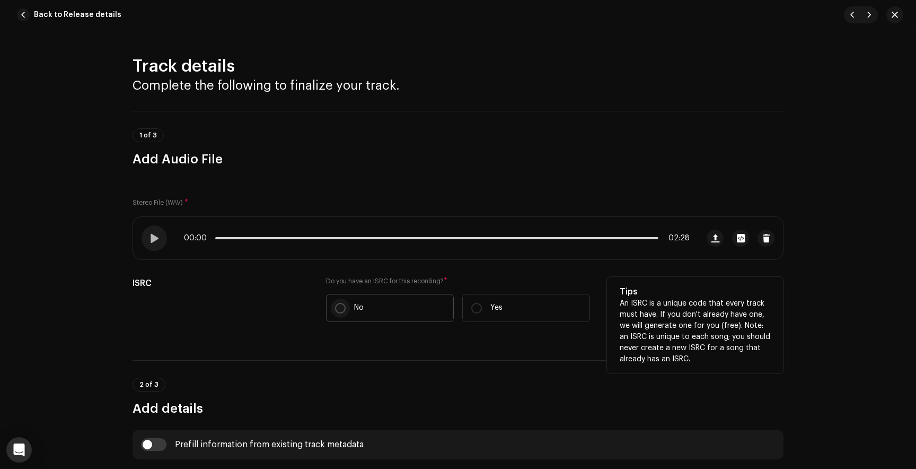
click at [338, 305] on input "No" at bounding box center [340, 308] width 11 height 11
radio input "true"
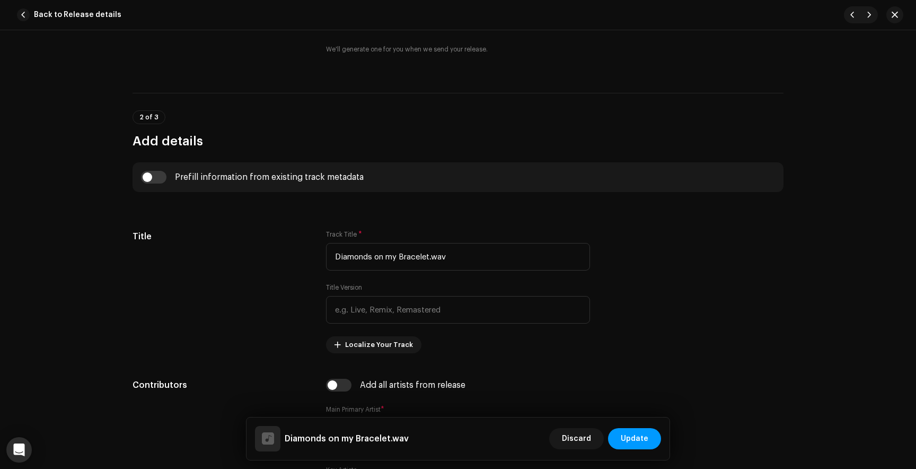
scroll to position [296, 0]
click at [447, 253] on input "Diamonds on my Bracelet.wav" at bounding box center [458, 256] width 264 height 28
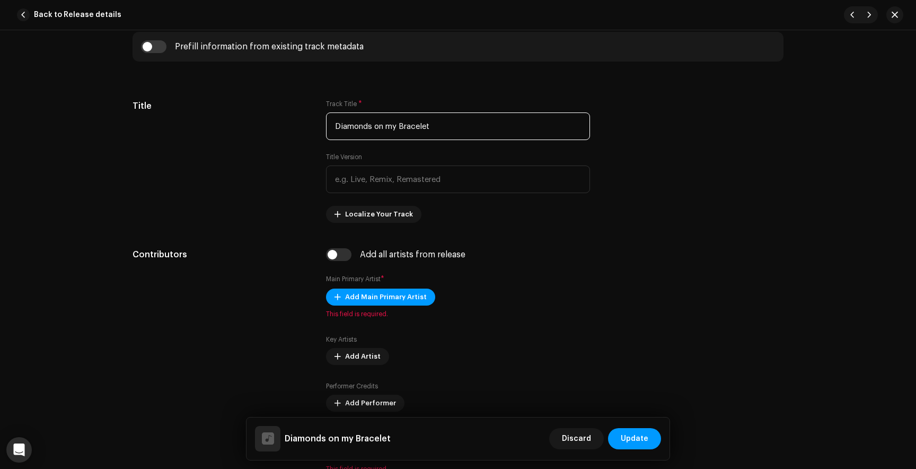
scroll to position [431, 0]
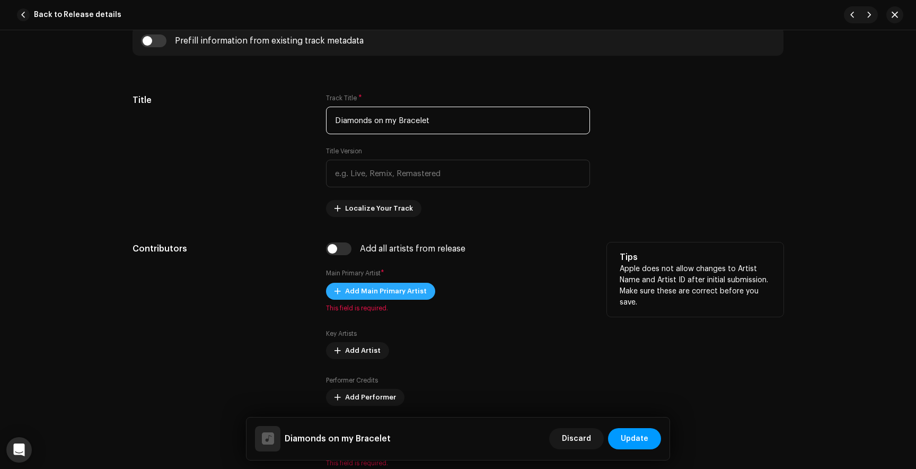
type input "Diamonds on my Bracelet"
click at [369, 287] on span "Add Main Primary Artist" at bounding box center [386, 290] width 82 height 21
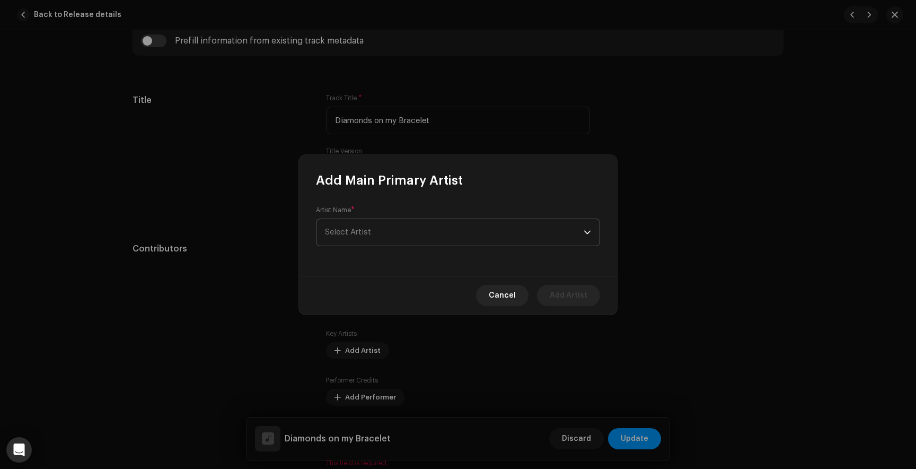
click at [416, 233] on span "Select Artist" at bounding box center [454, 232] width 259 height 27
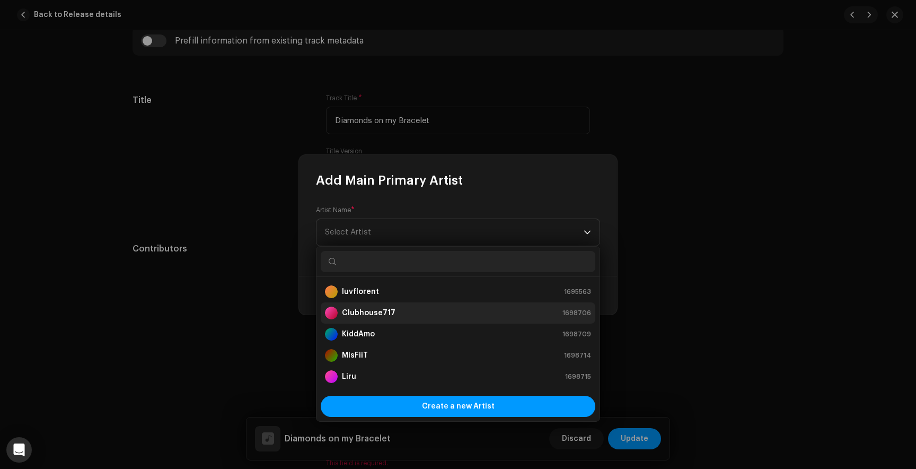
click at [390, 313] on strong "Clubhouse717" at bounding box center [369, 312] width 54 height 11
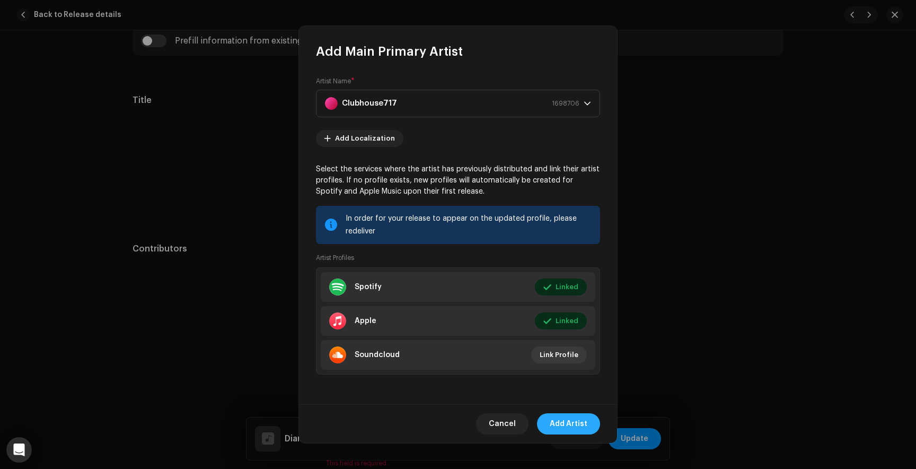
click at [569, 424] on span "Add Artist" at bounding box center [569, 423] width 38 height 21
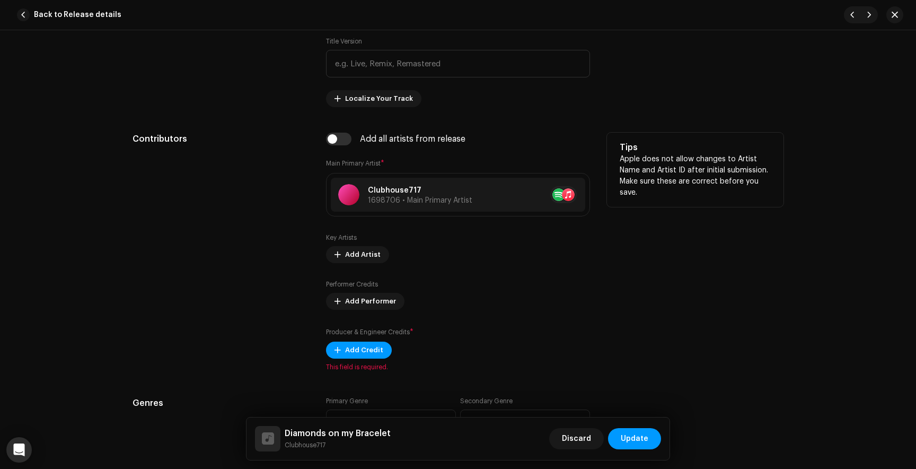
scroll to position [574, 0]
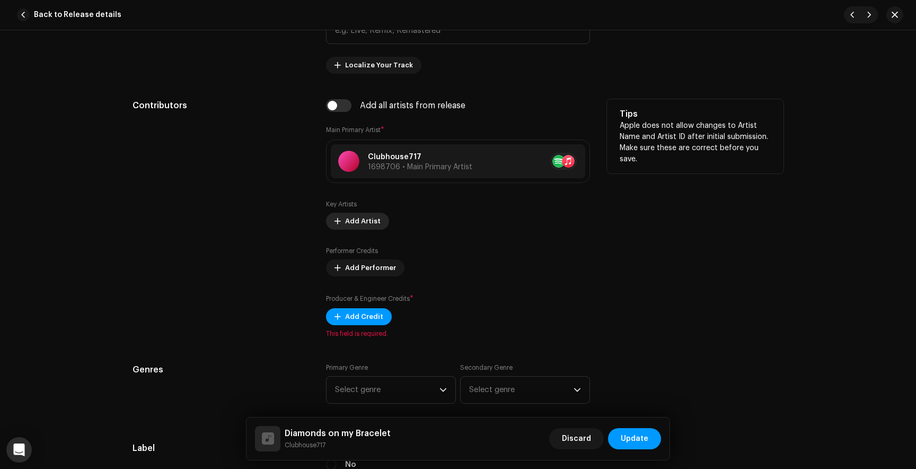
click at [352, 218] on span "Add Artist" at bounding box center [363, 220] width 36 height 21
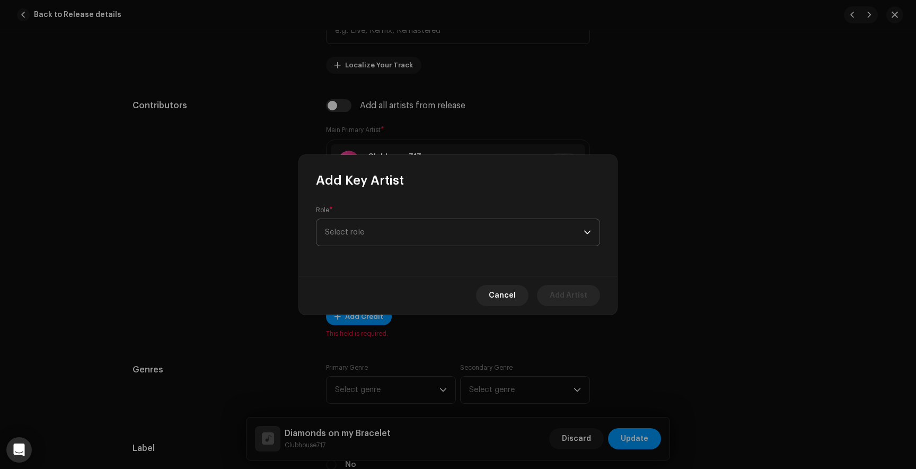
click at [358, 234] on span "Select role" at bounding box center [454, 232] width 259 height 27
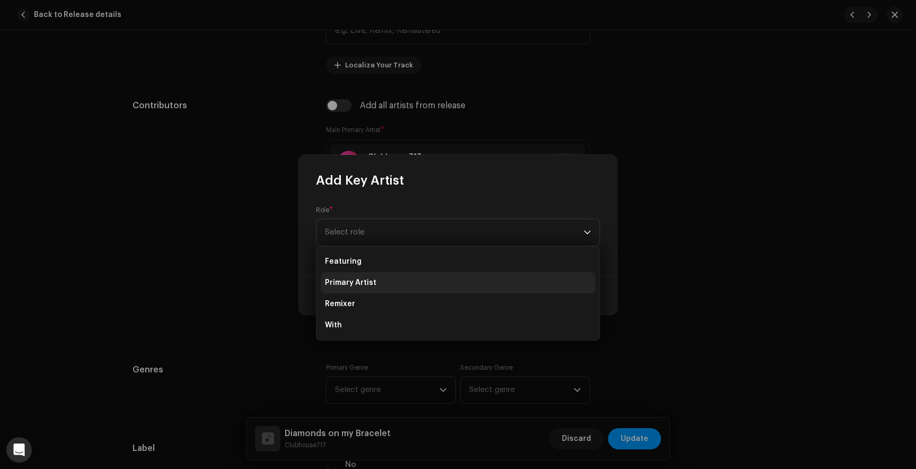
click at [364, 280] on span "Primary Artist" at bounding box center [350, 282] width 51 height 11
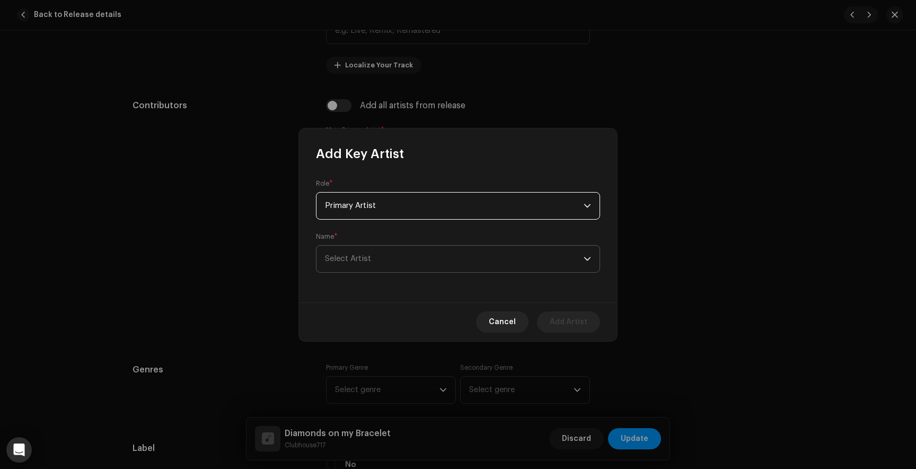
click at [402, 257] on span "Select Artist" at bounding box center [454, 258] width 259 height 27
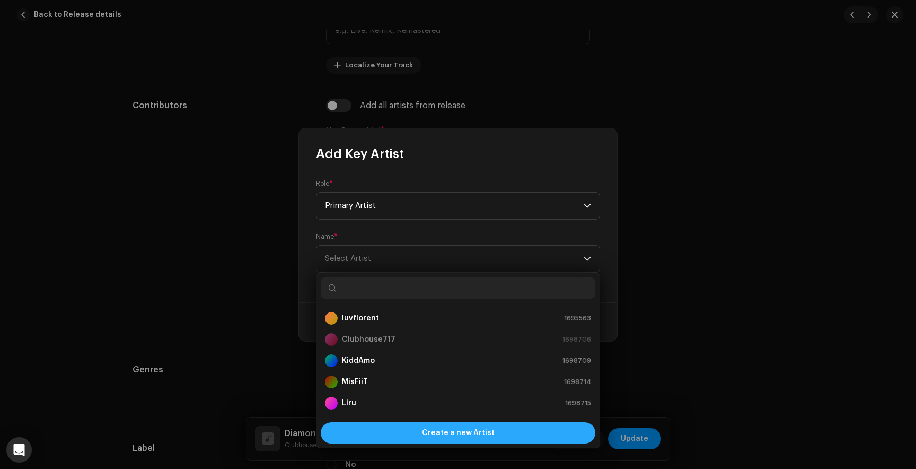
scroll to position [17, 0]
click at [424, 429] on span "Create a new Artist" at bounding box center [458, 432] width 73 height 21
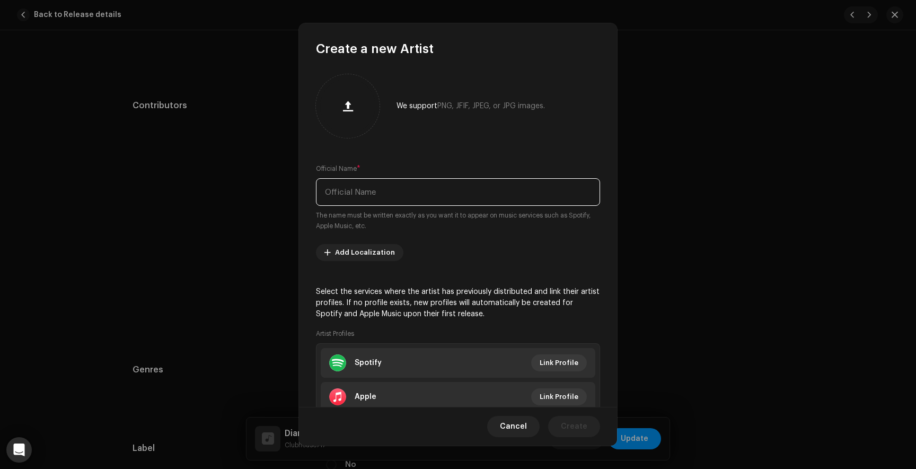
click at [384, 191] on input "text" at bounding box center [458, 192] width 284 height 28
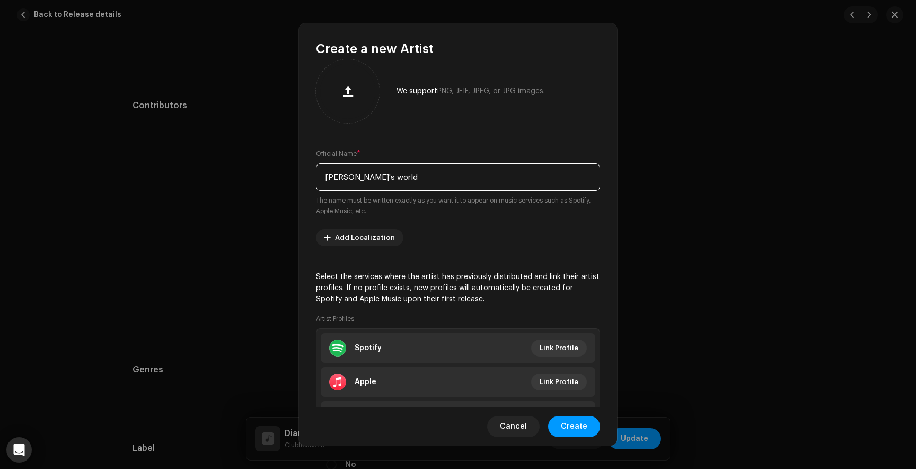
type input "[PERSON_NAME]'s world"
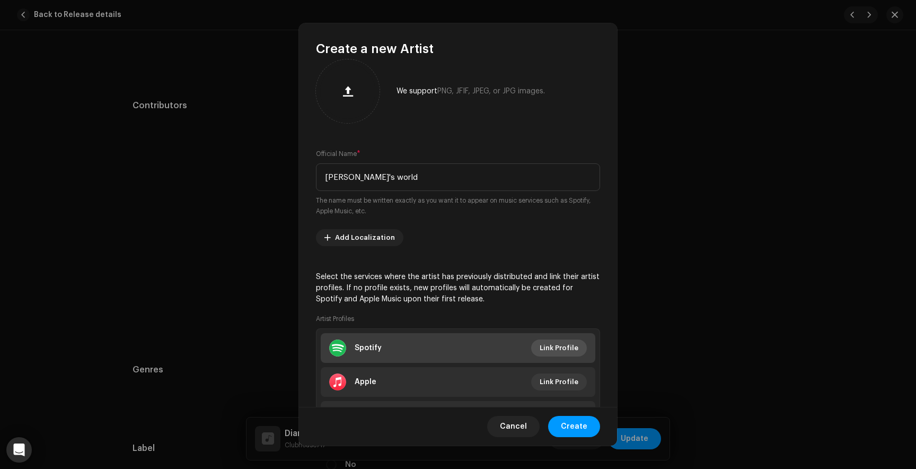
click at [540, 342] on span "Link Profile" at bounding box center [559, 347] width 39 height 21
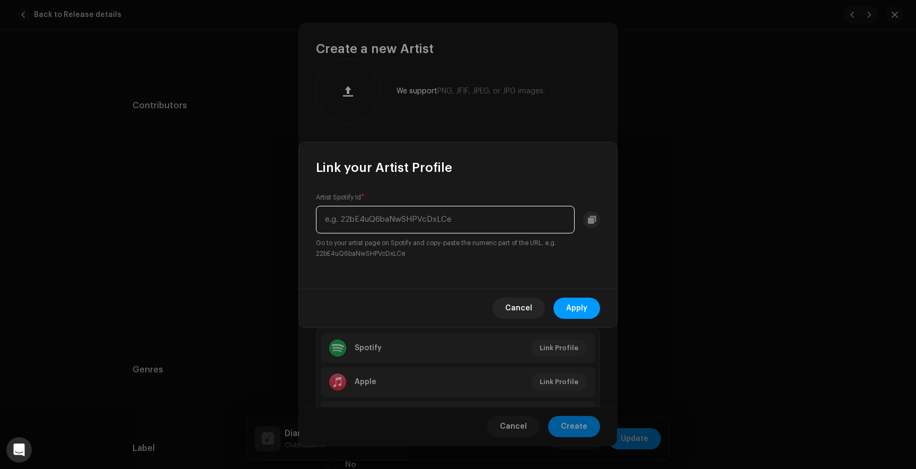
click at [403, 219] on input "text" at bounding box center [445, 220] width 259 height 28
paste input "09pEtYU5pFRQw6o1PPJogQ"
type input "09pEtYU5pFRQw6o1PPJogQ"
click at [578, 304] on span "Apply" at bounding box center [576, 307] width 21 height 21
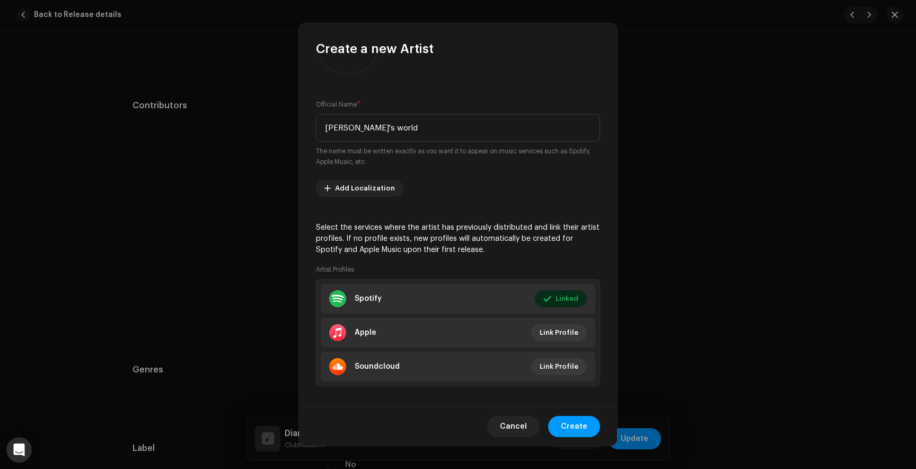
scroll to position [73, 0]
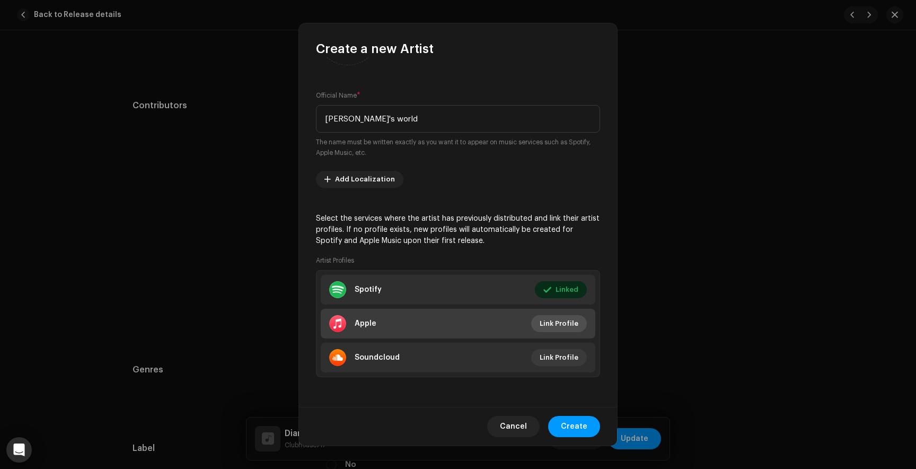
click at [542, 320] on span "Link Profile" at bounding box center [559, 323] width 39 height 21
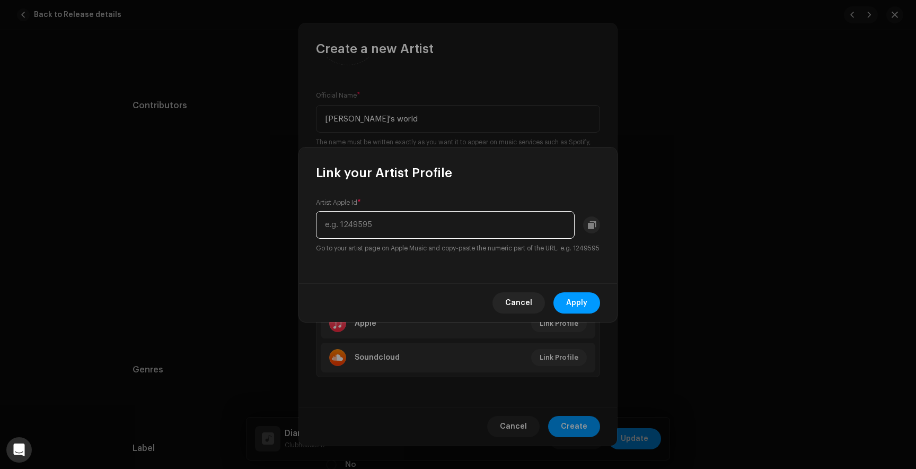
click at [352, 222] on input "text" at bounding box center [445, 225] width 259 height 28
paste input "1646421473"
type input "1646421473"
click at [578, 308] on span "Apply" at bounding box center [576, 302] width 21 height 21
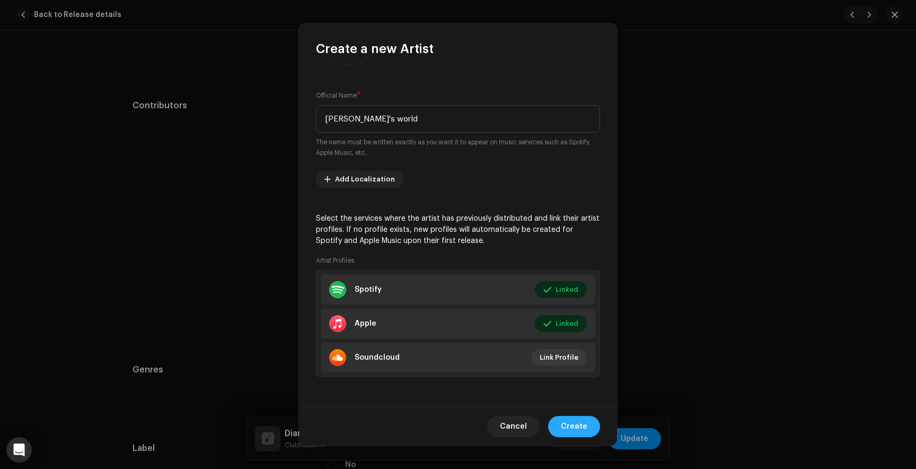
click at [570, 431] on span "Create" at bounding box center [574, 426] width 27 height 21
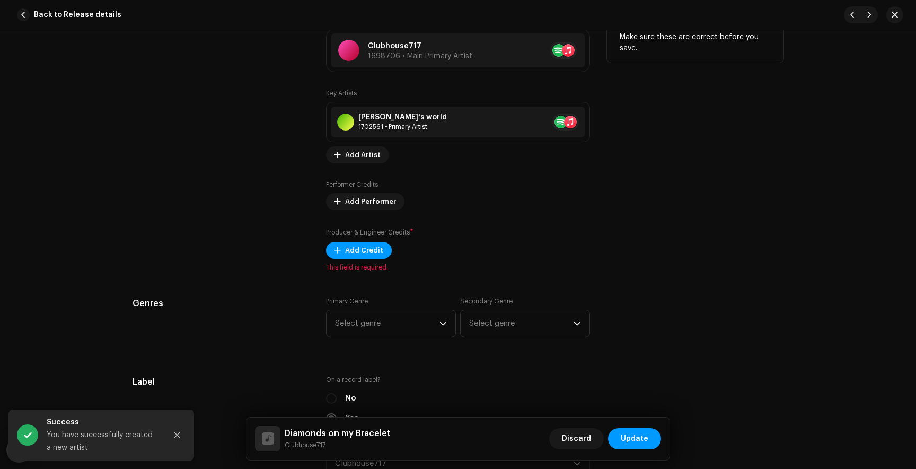
scroll to position [692, 0]
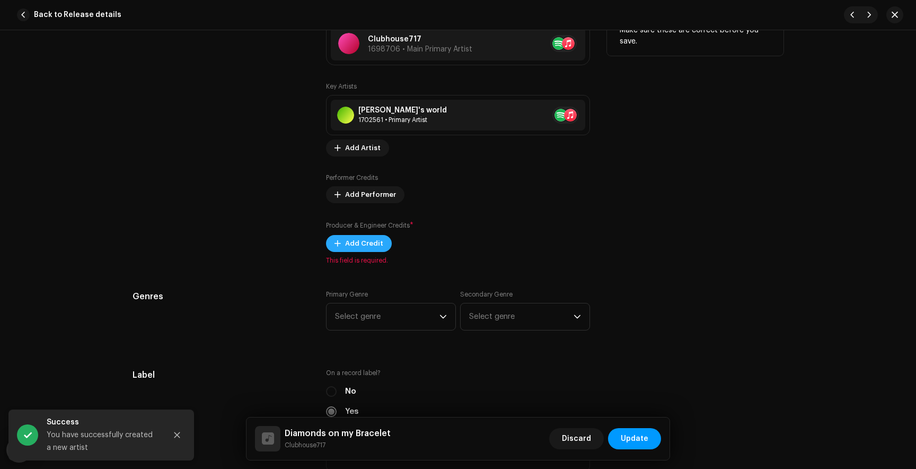
click at [358, 242] on span "Add Credit" at bounding box center [364, 243] width 38 height 21
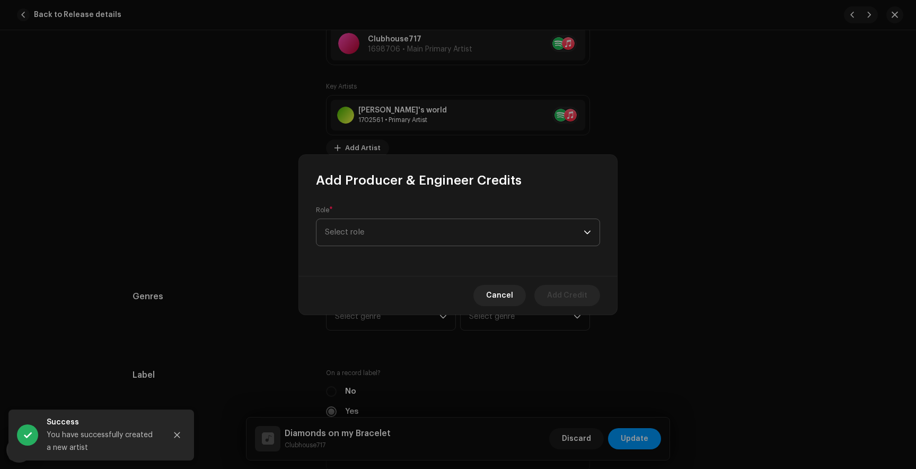
click at [360, 230] on span "Select role" at bounding box center [454, 232] width 259 height 27
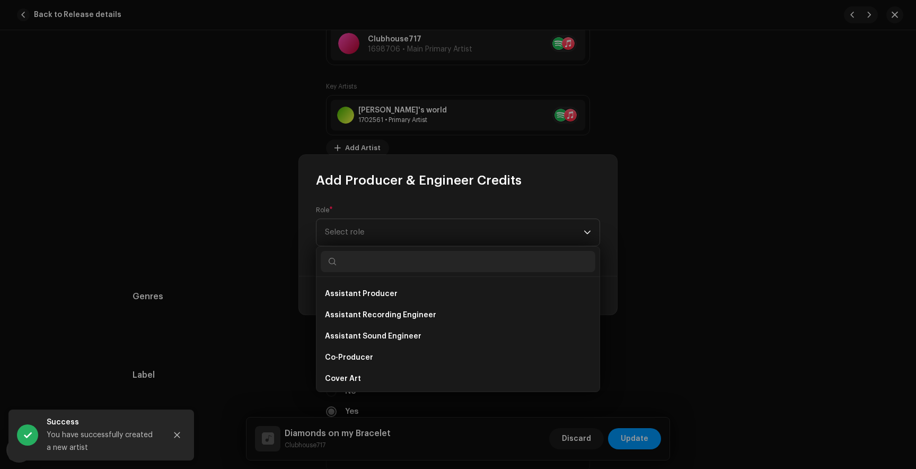
scroll to position [105, 0]
click at [364, 350] on span "Co-Producer" at bounding box center [349, 355] width 48 height 11
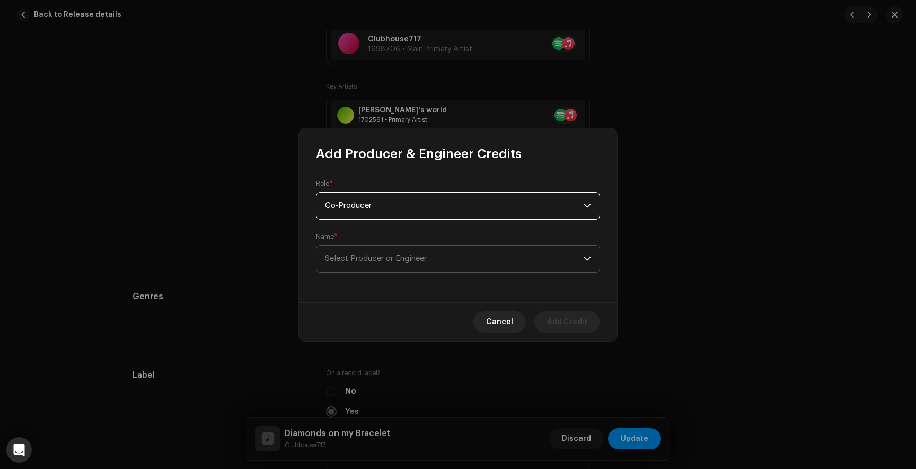
click at [369, 249] on span "Select Producer or Engineer" at bounding box center [454, 258] width 259 height 27
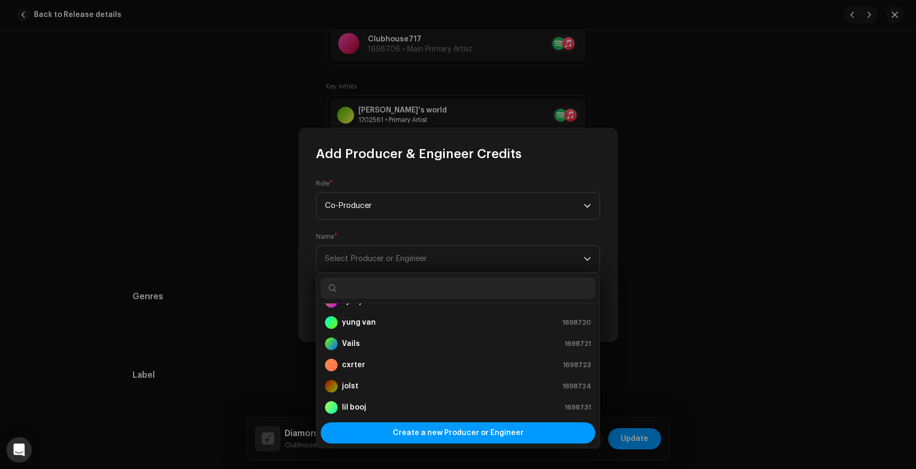
scroll to position [139, 0]
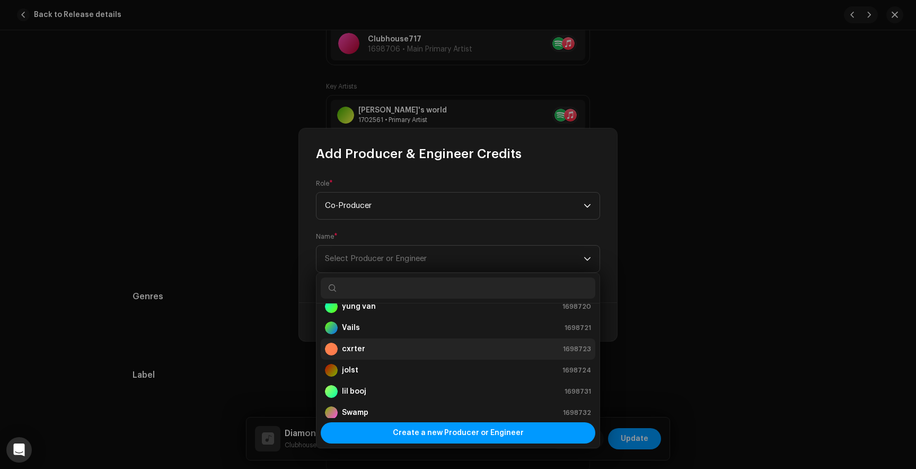
click at [358, 348] on strong "cxrter" at bounding box center [353, 349] width 23 height 11
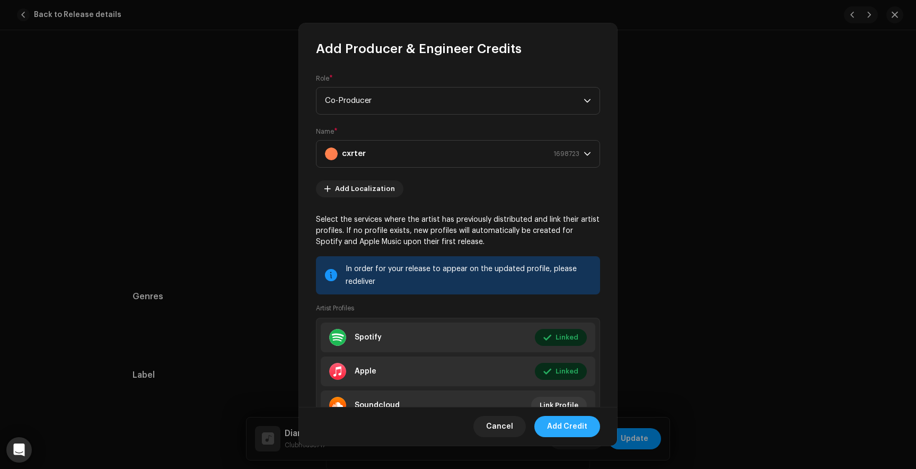
click at [569, 422] on span "Add Credit" at bounding box center [567, 426] width 40 height 21
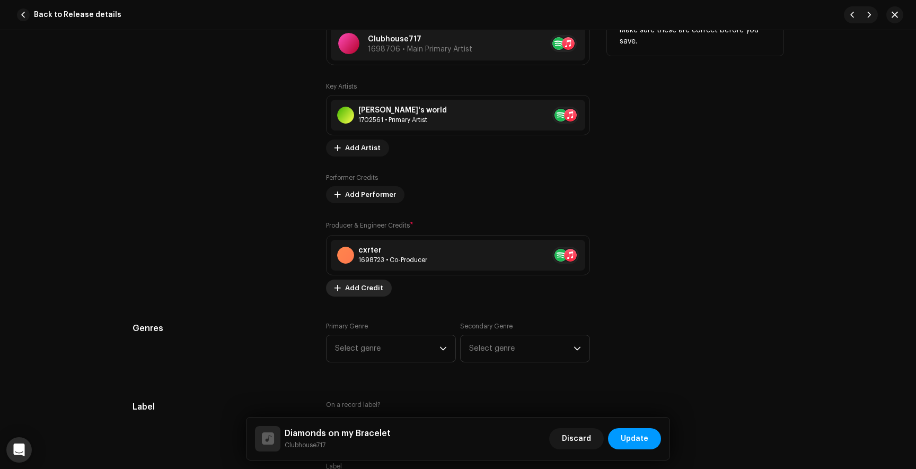
click at [367, 292] on span "Add Credit" at bounding box center [364, 287] width 38 height 21
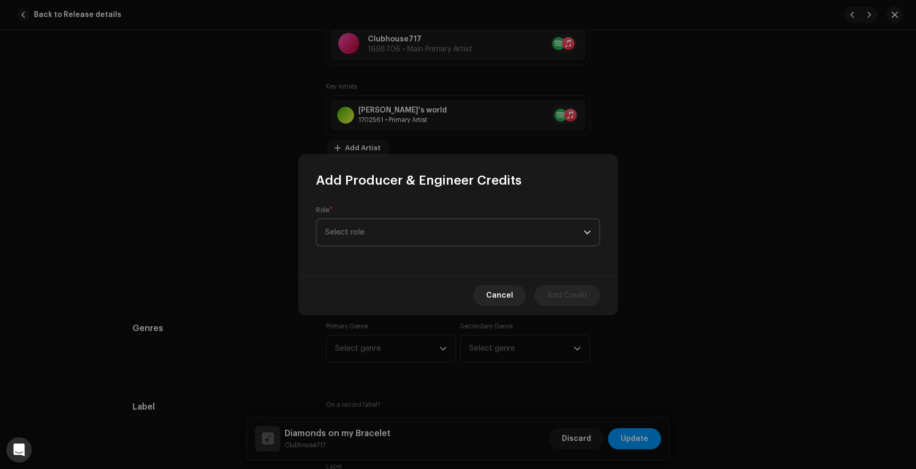
click at [373, 233] on span "Select role" at bounding box center [454, 232] width 259 height 27
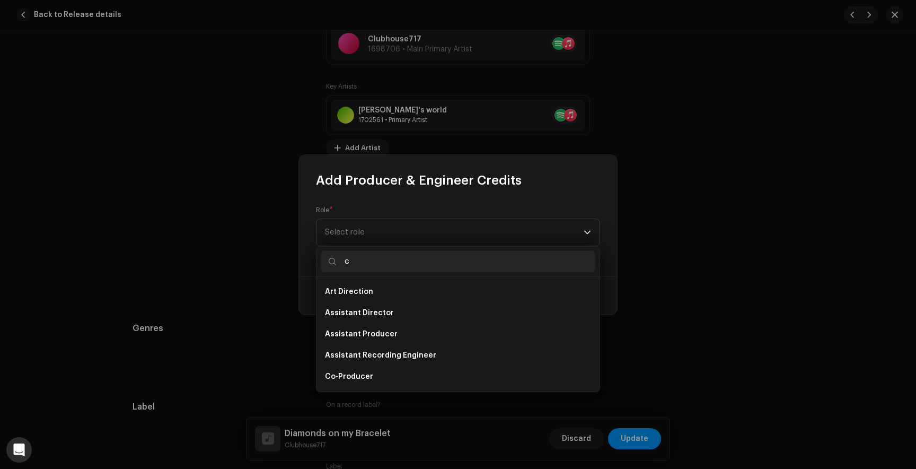
scroll to position [17, 0]
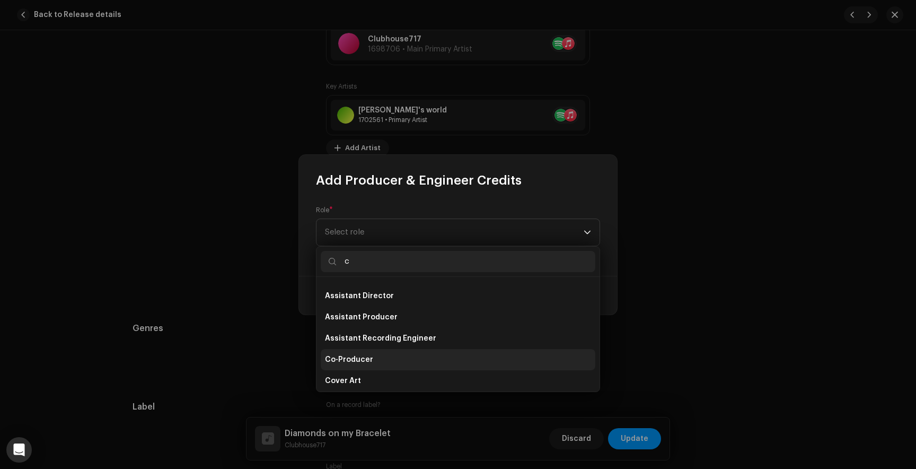
type input "c"
click at [341, 359] on span "Co-Producer" at bounding box center [349, 359] width 48 height 11
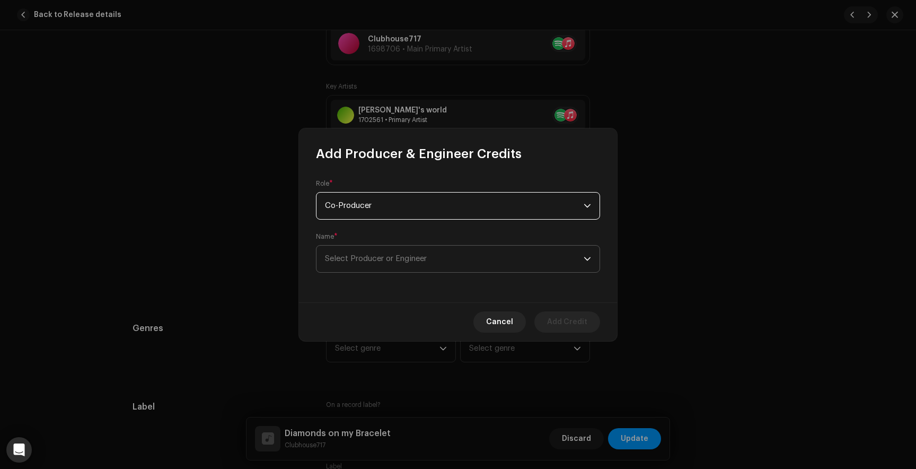
click at [352, 252] on span "Select Producer or Engineer" at bounding box center [454, 258] width 259 height 27
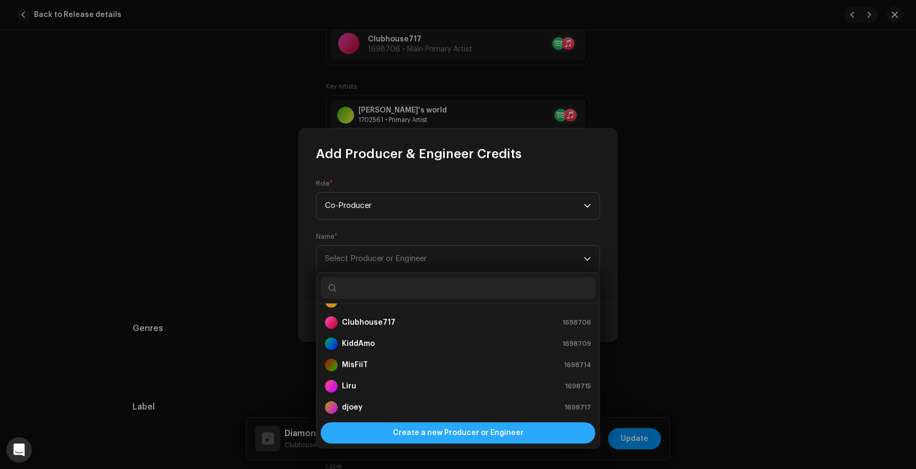
click at [430, 437] on span "Create a new Producer or Engineer" at bounding box center [458, 432] width 131 height 21
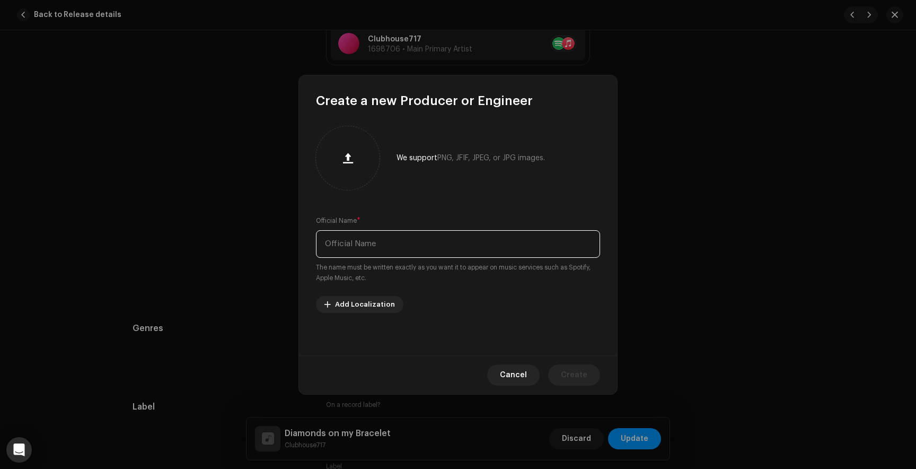
click at [348, 241] on input "text" at bounding box center [458, 244] width 284 height 28
type input "cl6udy"
click at [578, 371] on span "Create" at bounding box center [574, 374] width 27 height 21
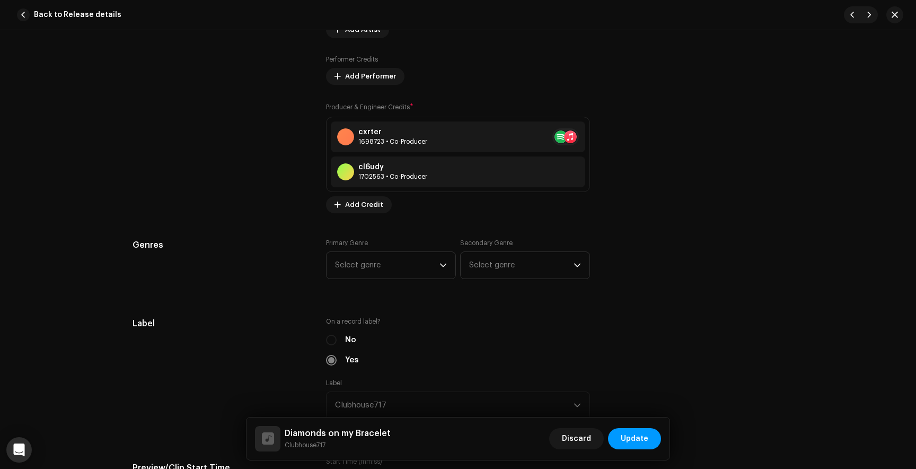
scroll to position [811, 0]
click at [403, 261] on span "Select genre" at bounding box center [387, 264] width 104 height 27
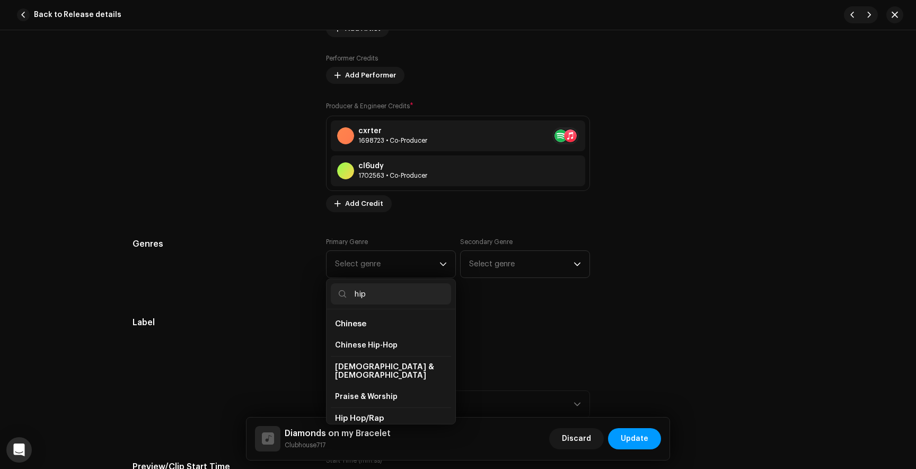
scroll to position [18, 0]
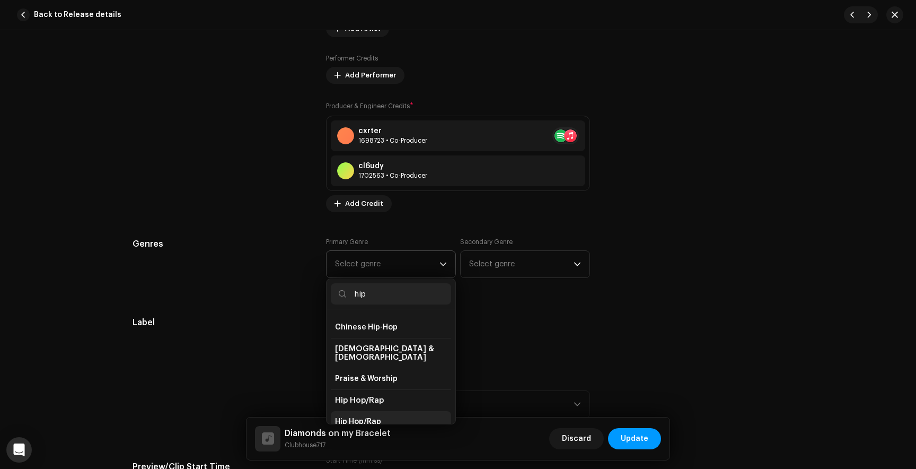
type input "hip"
click at [365, 416] on span "Hip Hop/Rap" at bounding box center [358, 421] width 46 height 11
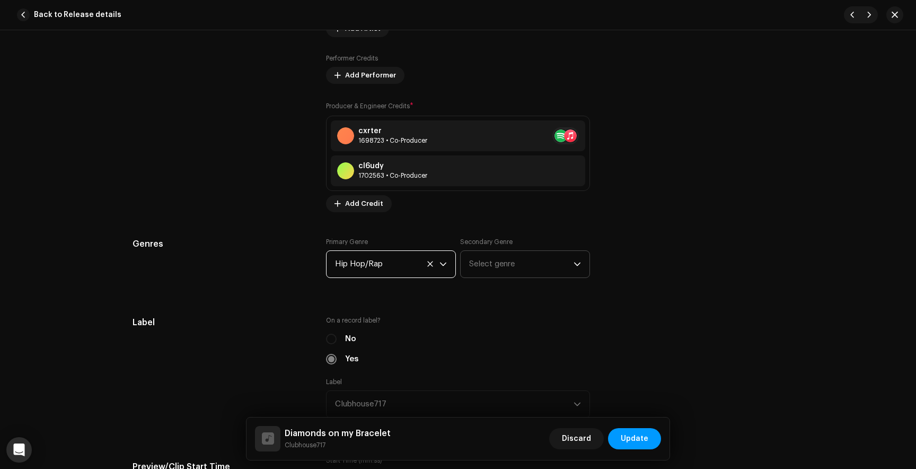
click at [496, 264] on span "Select genre" at bounding box center [521, 264] width 104 height 27
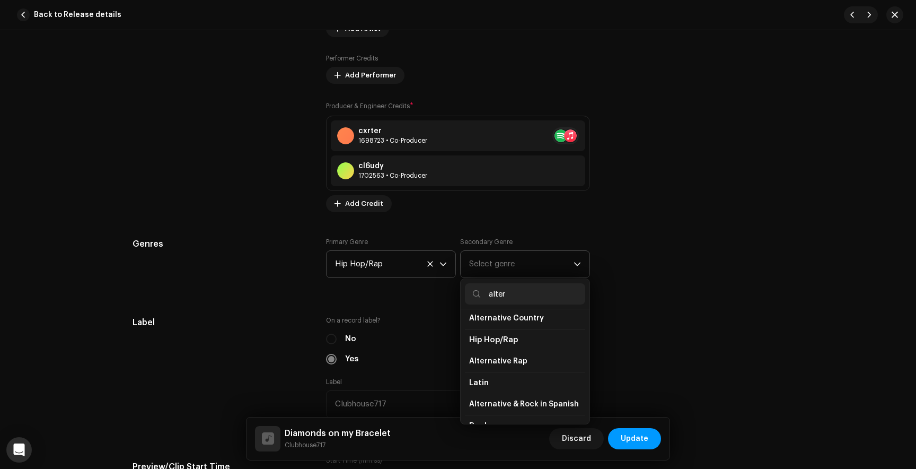
scroll to position [69, 0]
type input "alter"
click at [510, 366] on span "Alternative Rap" at bounding box center [498, 361] width 58 height 11
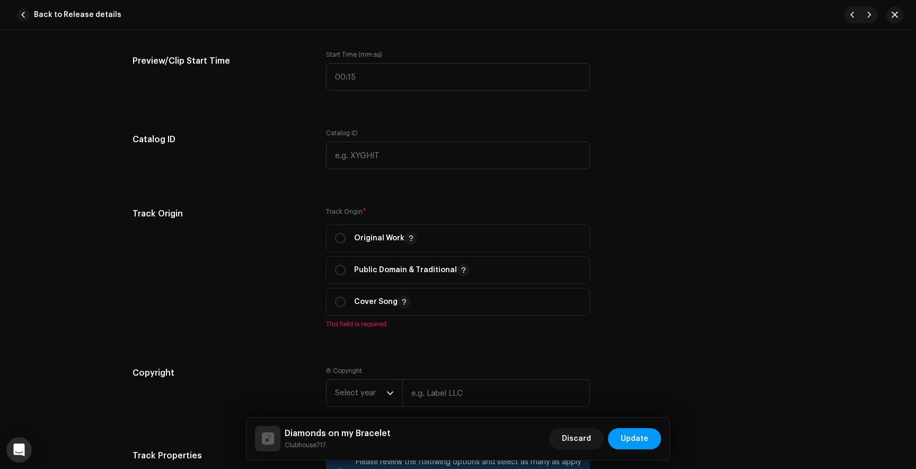
scroll to position [1218, 0]
click at [335, 238] on input "radio" at bounding box center [340, 237] width 11 height 11
radio input "true"
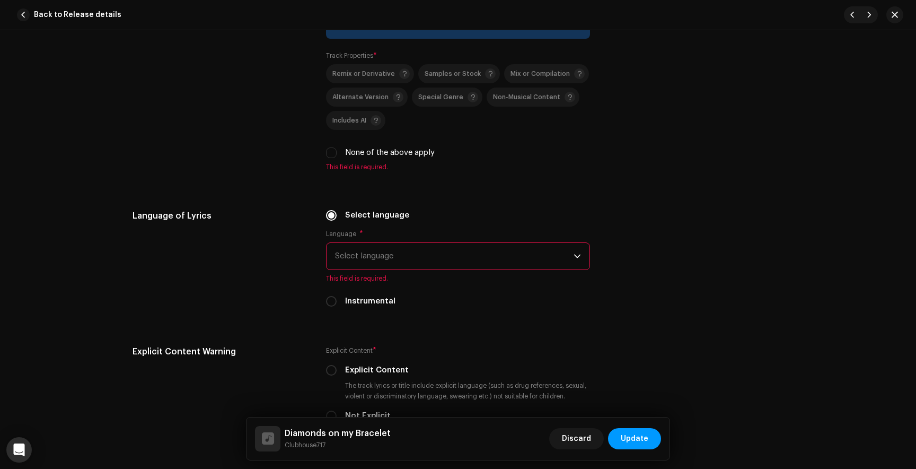
scroll to position [1672, 0]
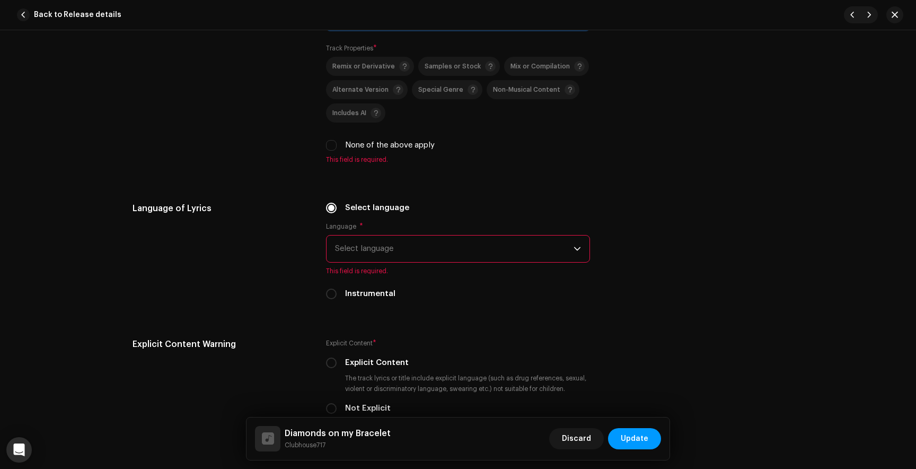
click at [392, 256] on span "Select language" at bounding box center [454, 248] width 239 height 27
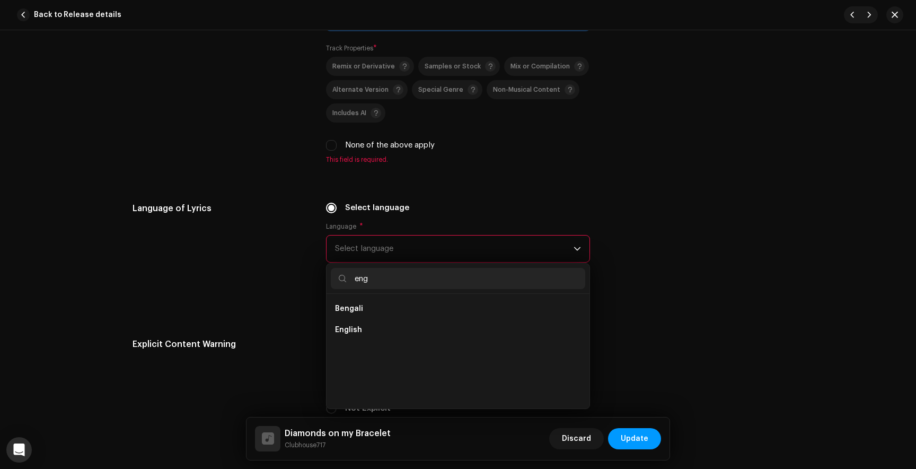
scroll to position [0, 0]
type input "engl"
click at [350, 308] on span "English" at bounding box center [348, 308] width 27 height 11
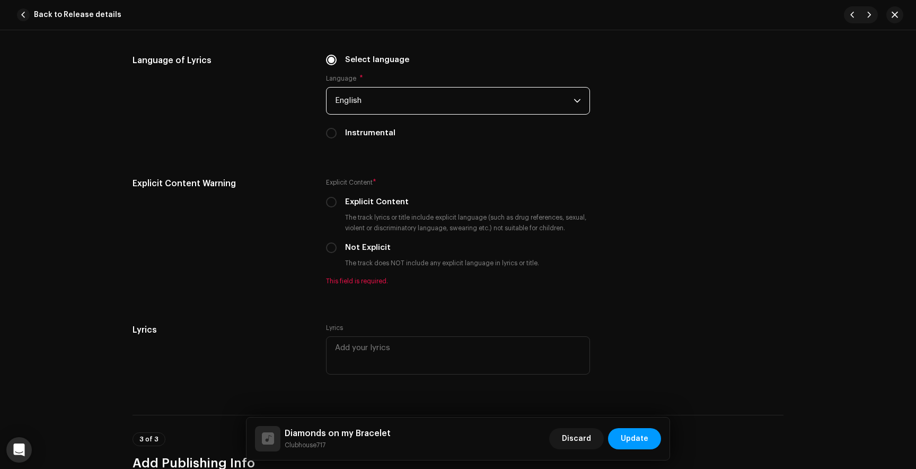
scroll to position [1848, 0]
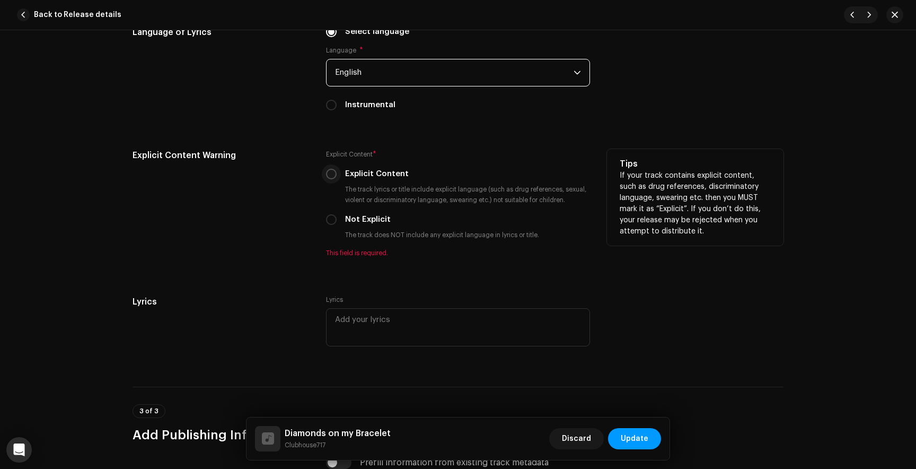
click at [332, 172] on input "Explicit Content" at bounding box center [331, 174] width 11 height 11
radio input "true"
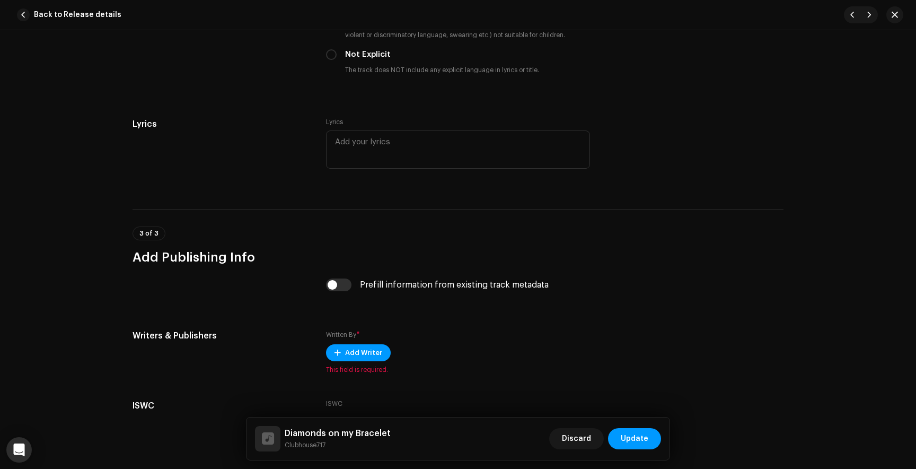
scroll to position [2095, 0]
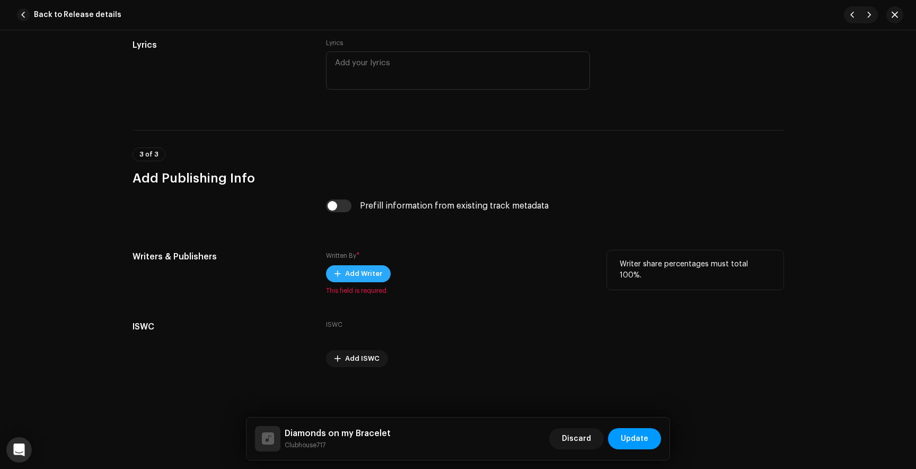
click at [353, 280] on span "Add Writer" at bounding box center [363, 273] width 37 height 21
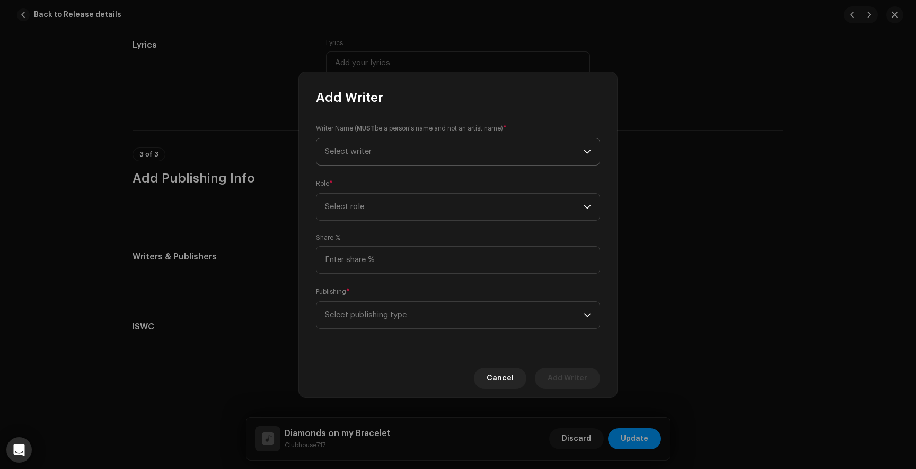
click at [373, 147] on span "Select writer" at bounding box center [454, 151] width 259 height 27
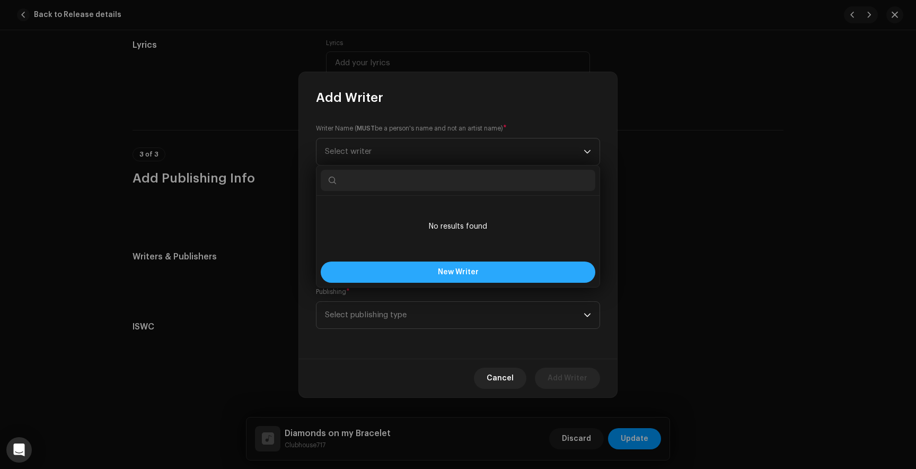
click at [420, 269] on button "New Writer" at bounding box center [458, 271] width 275 height 21
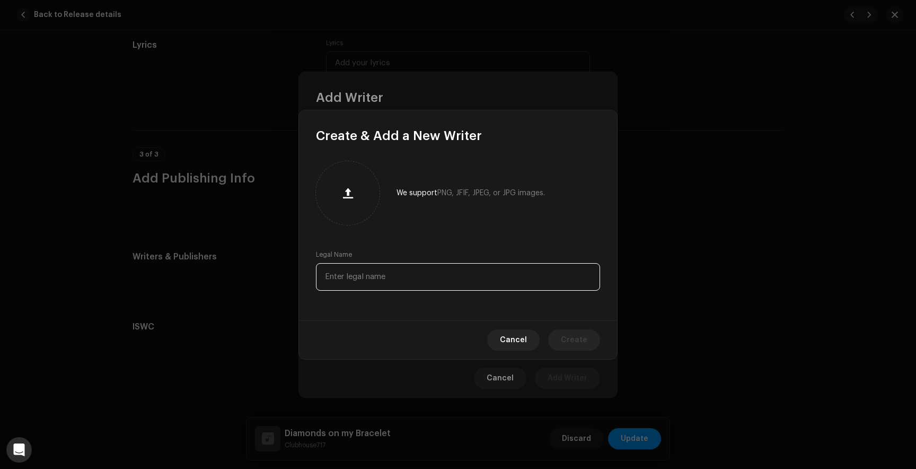
click at [416, 271] on input "text" at bounding box center [458, 277] width 284 height 28
type input "[PERSON_NAME]"
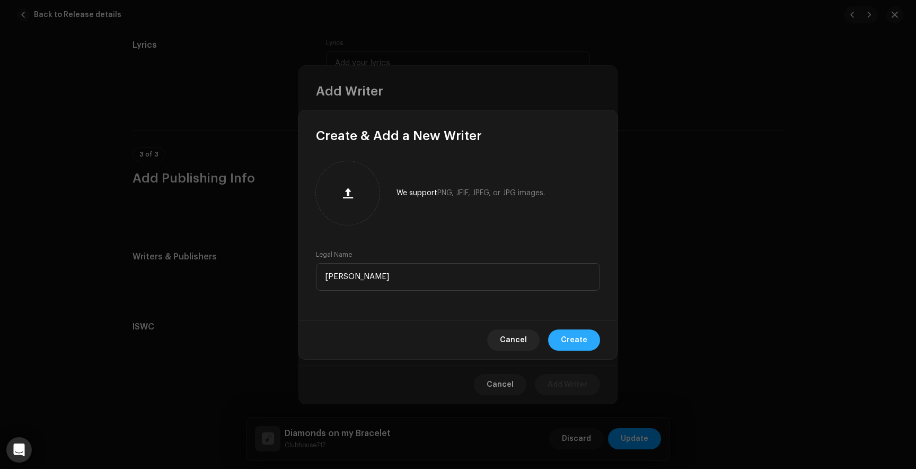
click at [575, 336] on span "Create" at bounding box center [574, 339] width 27 height 21
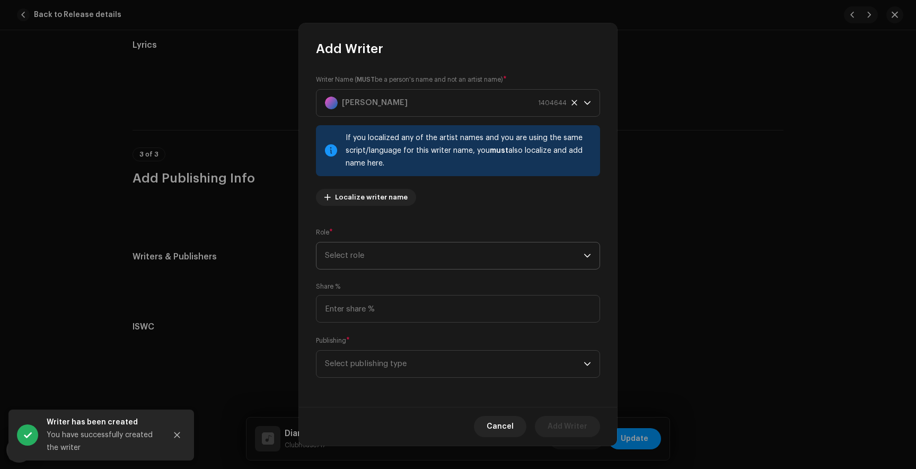
click at [412, 256] on span "Select role" at bounding box center [454, 255] width 259 height 27
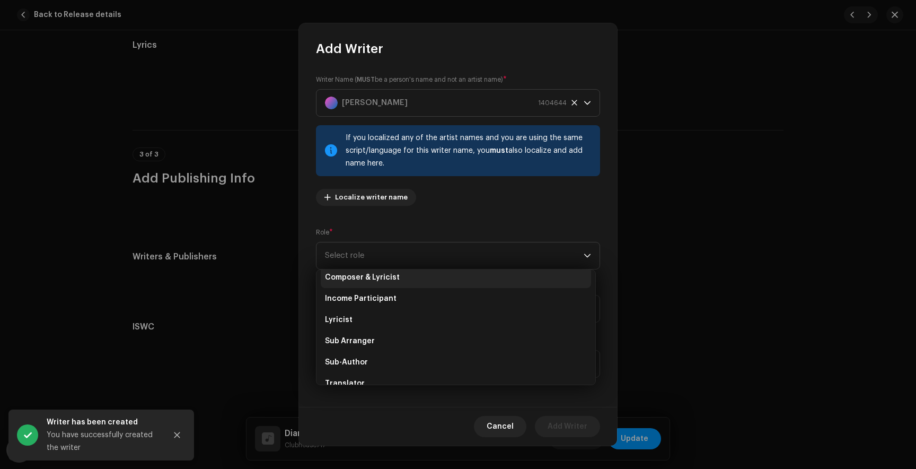
scroll to position [68, 0]
click at [376, 279] on span "Composer & Lyricist" at bounding box center [362, 280] width 75 height 11
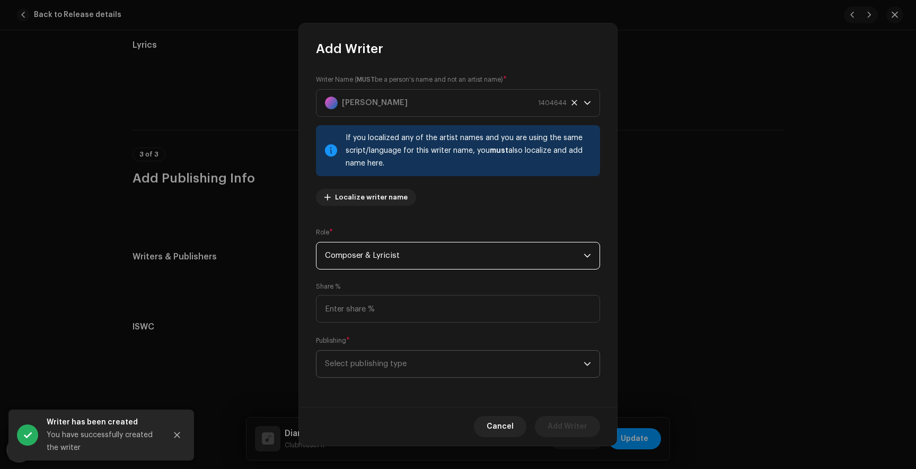
click at [369, 369] on span "Select publishing type" at bounding box center [454, 363] width 259 height 27
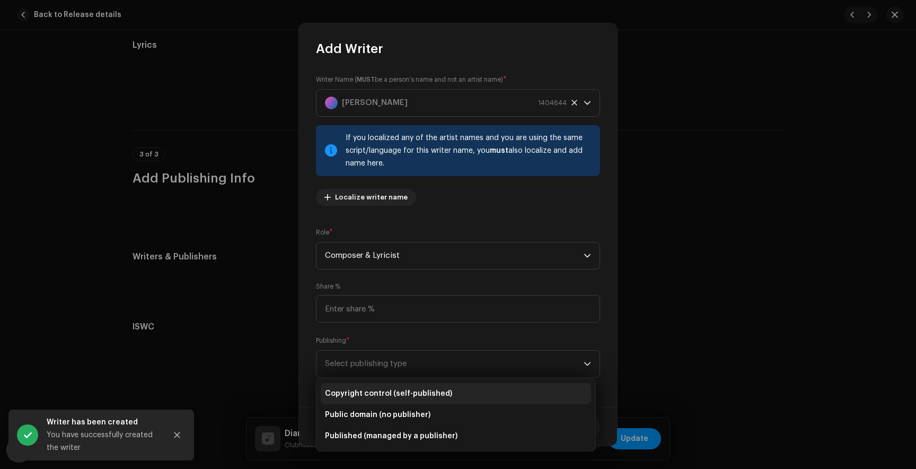
click at [366, 392] on span "Copyright control (self-published)" at bounding box center [388, 393] width 127 height 11
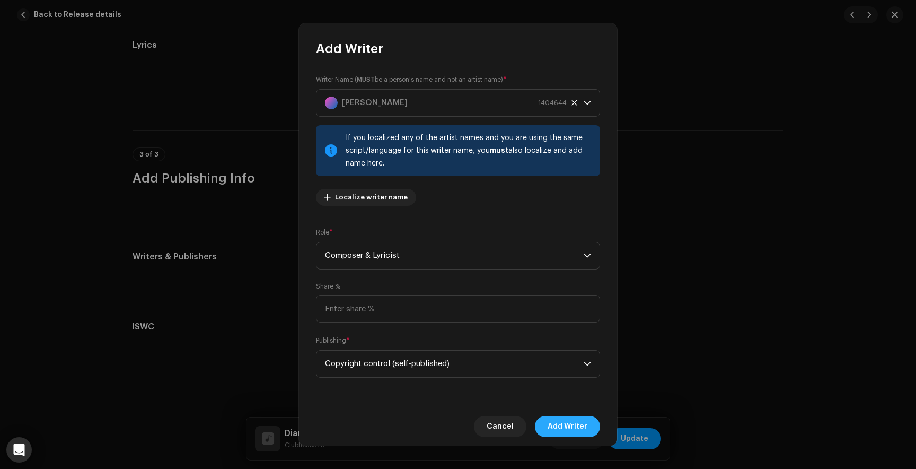
click at [568, 425] on span "Add Writer" at bounding box center [568, 426] width 40 height 21
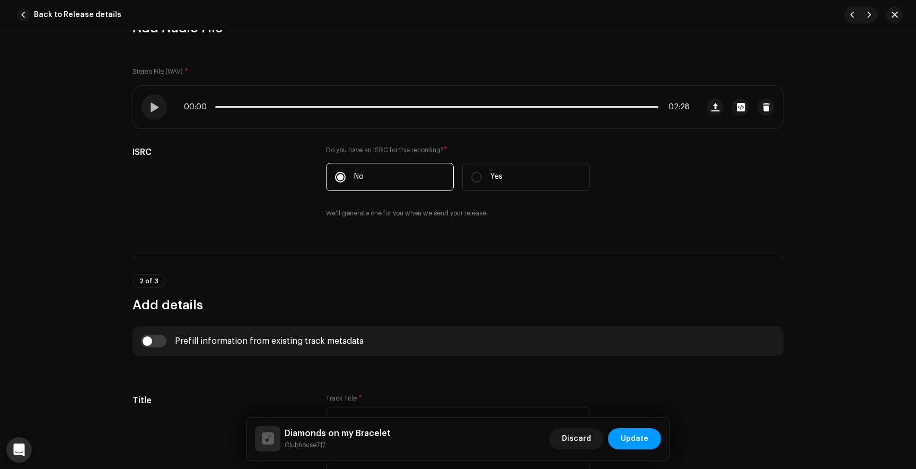
scroll to position [0, 0]
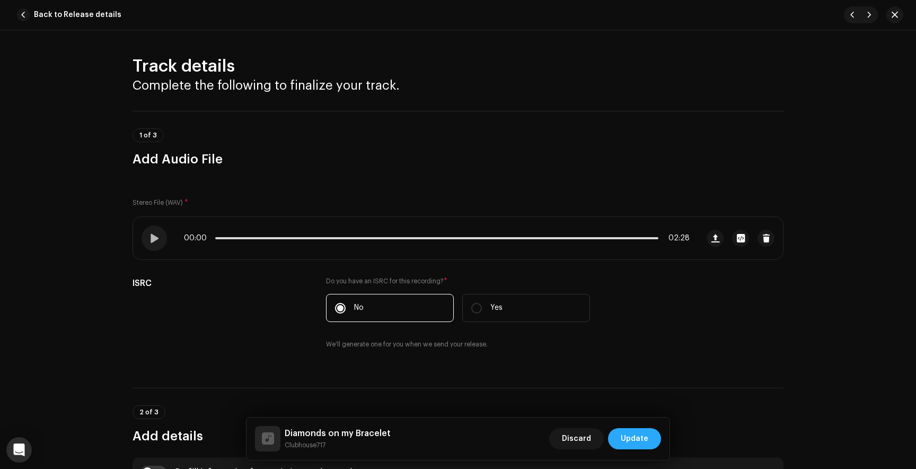
click at [641, 446] on span "Update" at bounding box center [635, 438] width 28 height 21
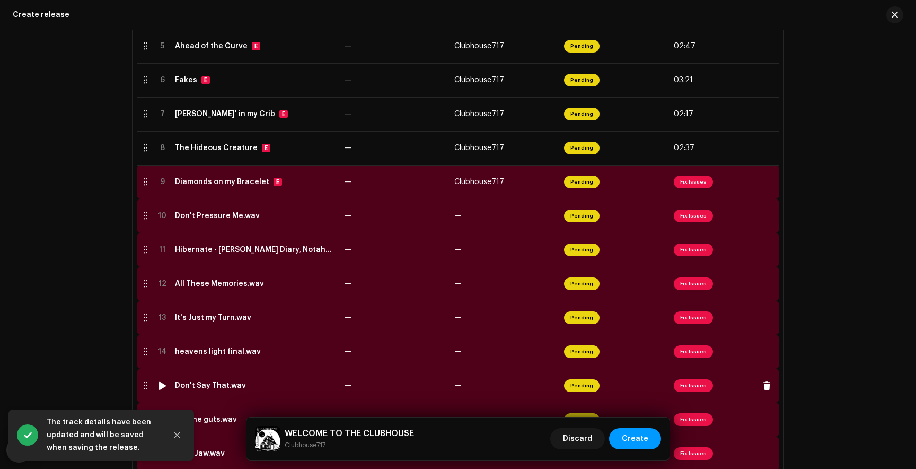
scroll to position [286, 0]
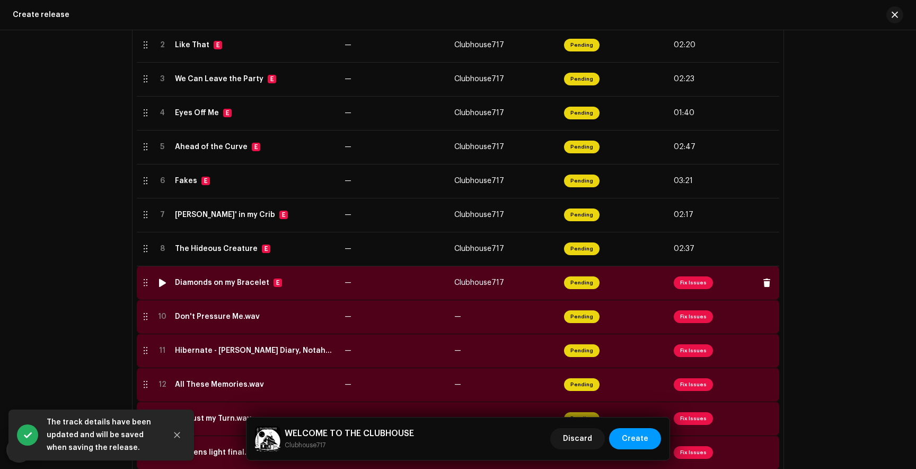
click at [679, 287] on span "Fix Issues" at bounding box center [693, 282] width 39 height 13
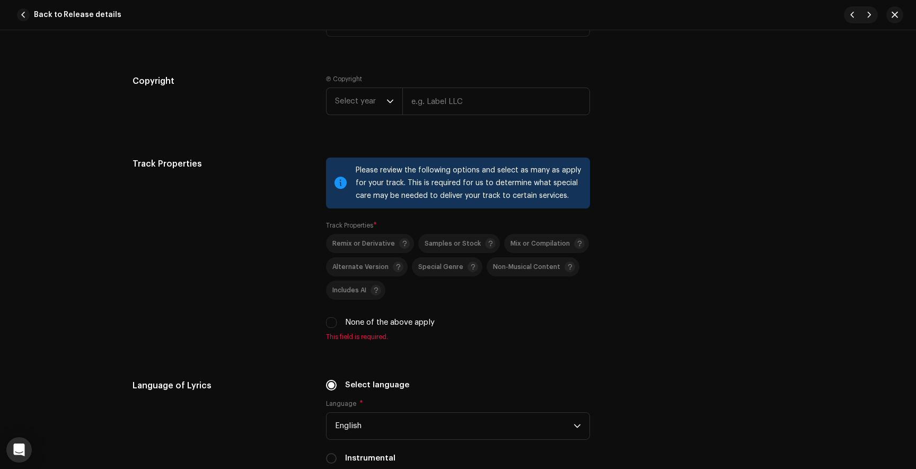
scroll to position [1496, 0]
click at [331, 321] on input "None of the above apply" at bounding box center [331, 321] width 11 height 11
checkbox input "true"
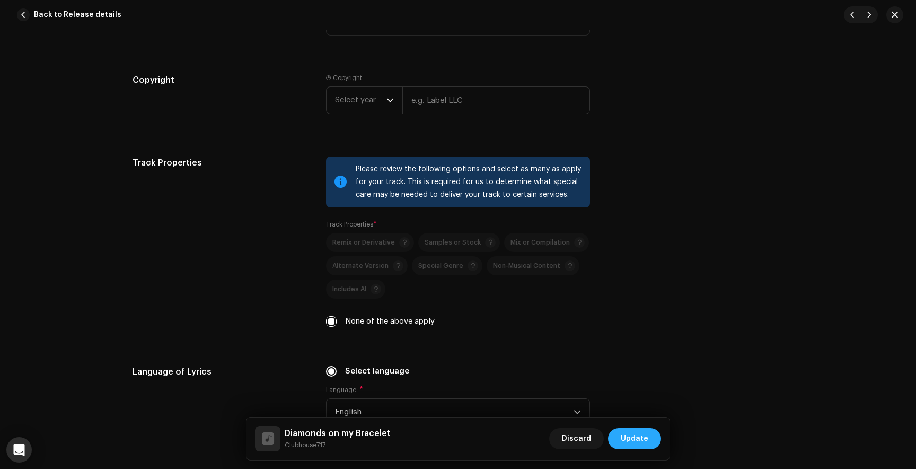
click at [624, 431] on span "Update" at bounding box center [635, 438] width 28 height 21
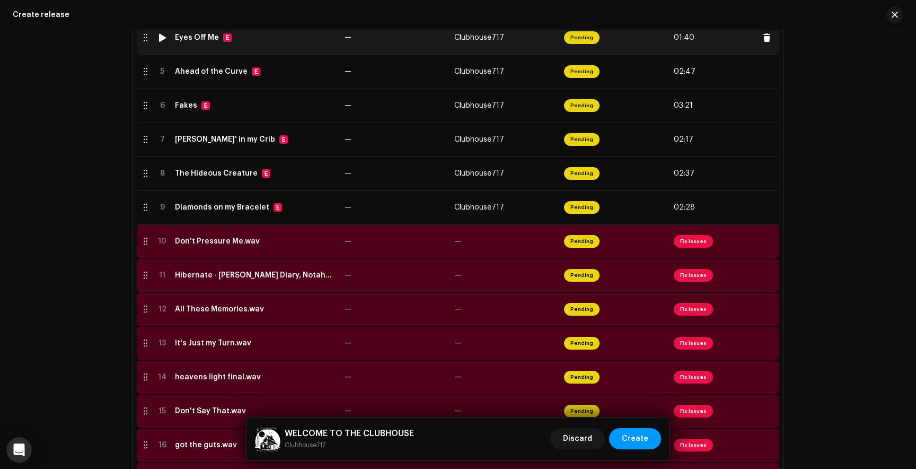
scroll to position [360, 0]
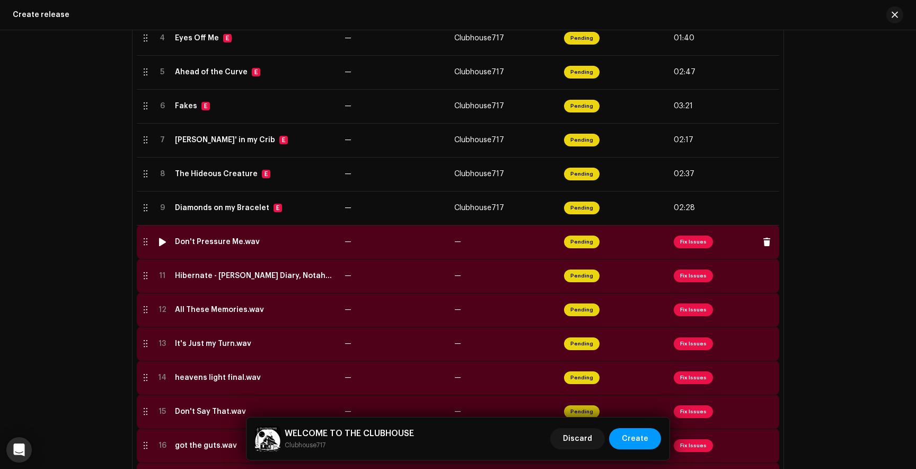
click at [689, 242] on span "Fix Issues" at bounding box center [693, 241] width 39 height 13
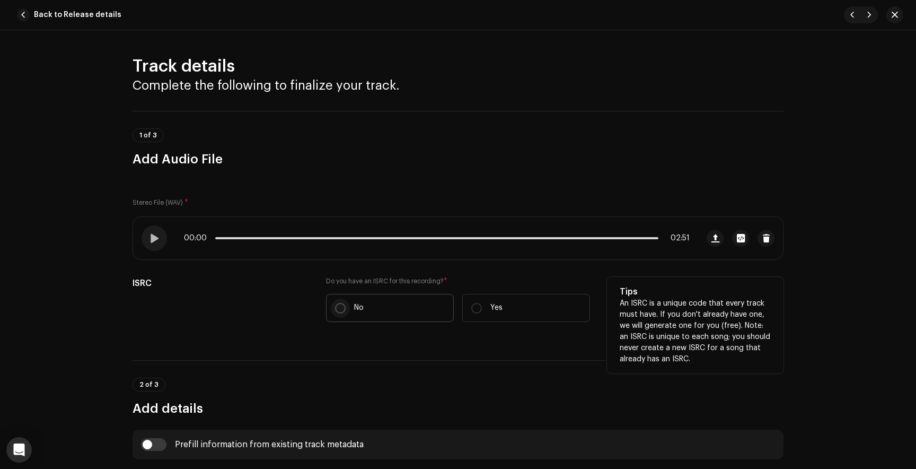
click at [339, 307] on input "No" at bounding box center [340, 308] width 11 height 11
radio input "true"
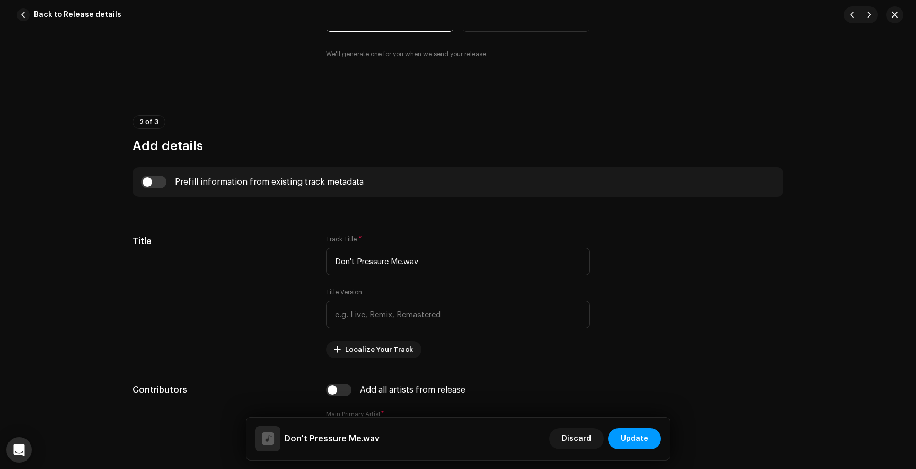
scroll to position [320, 0]
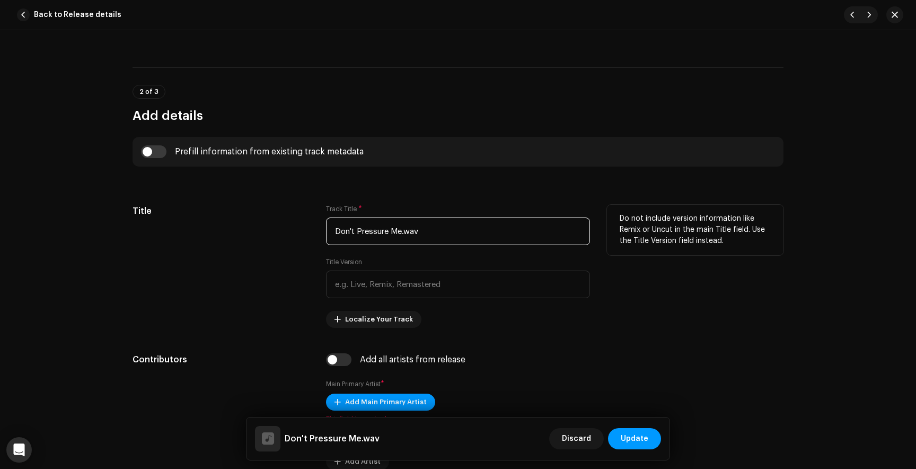
drag, startPoint x: 423, startPoint y: 233, endPoint x: 402, endPoint y: 234, distance: 21.2
click at [402, 234] on input "Don't Pressure Me.wav" at bounding box center [458, 231] width 264 height 28
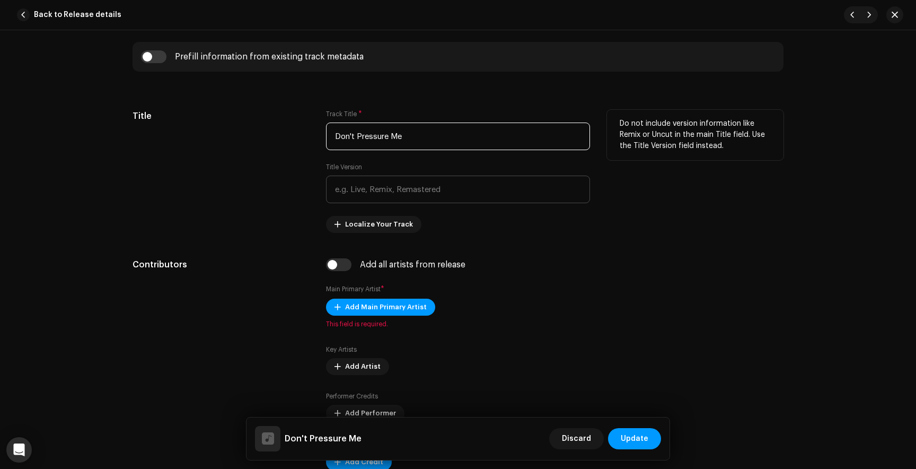
scroll to position [418, 0]
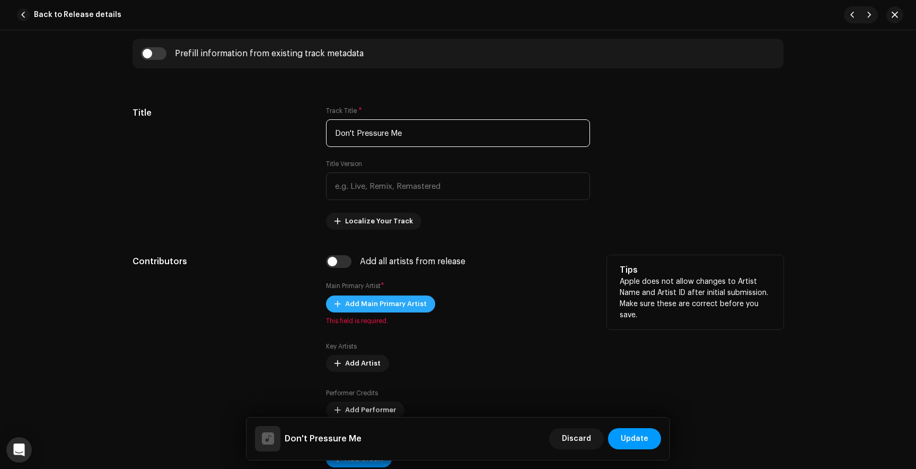
type input "Don't Pressure Me"
click at [382, 305] on span "Add Main Primary Artist" at bounding box center [386, 303] width 82 height 21
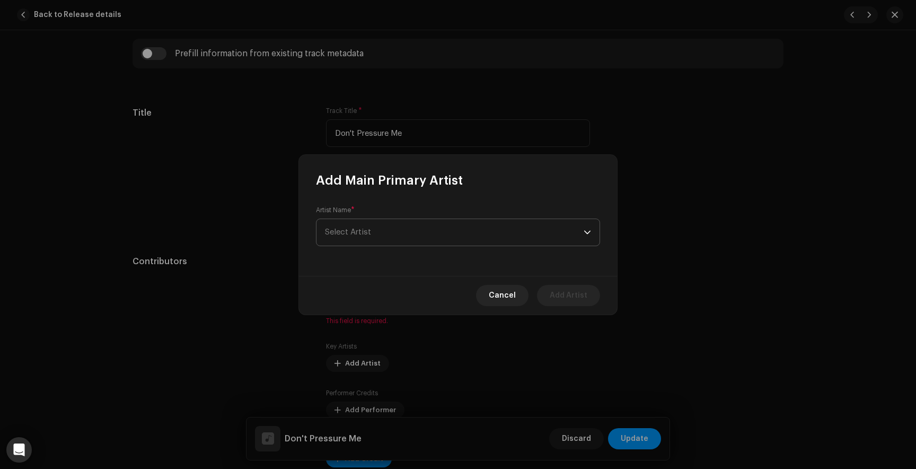
click at [400, 230] on span "Select Artist" at bounding box center [454, 232] width 259 height 27
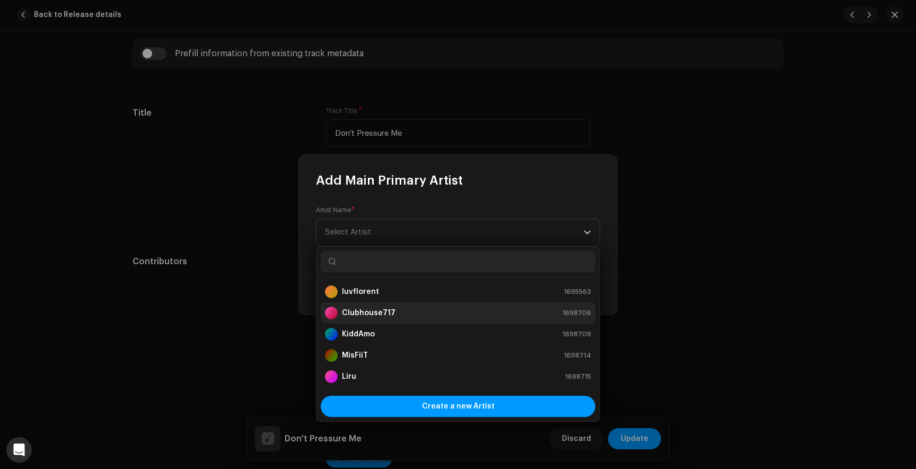
click at [379, 310] on strong "Clubhouse717" at bounding box center [369, 312] width 54 height 11
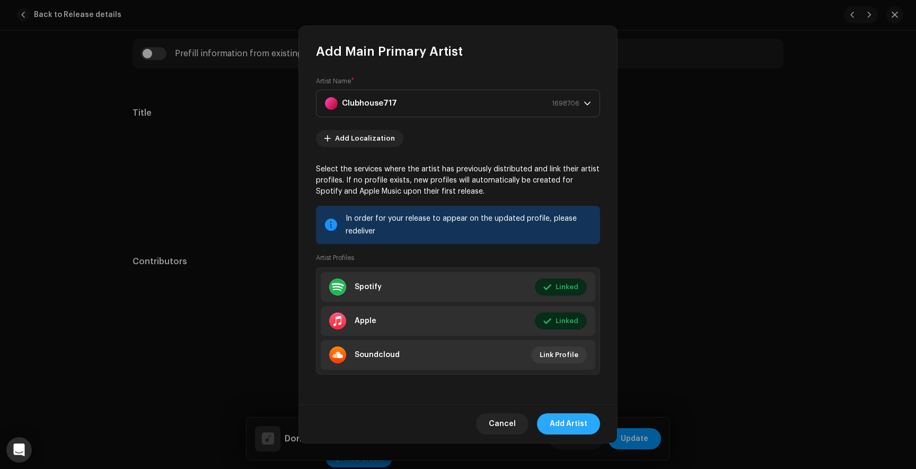
click at [582, 418] on span "Add Artist" at bounding box center [569, 423] width 38 height 21
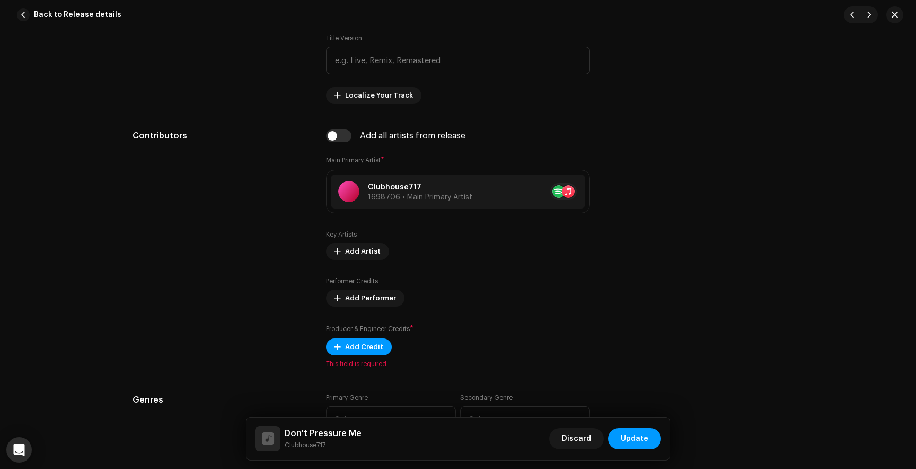
scroll to position [545, 0]
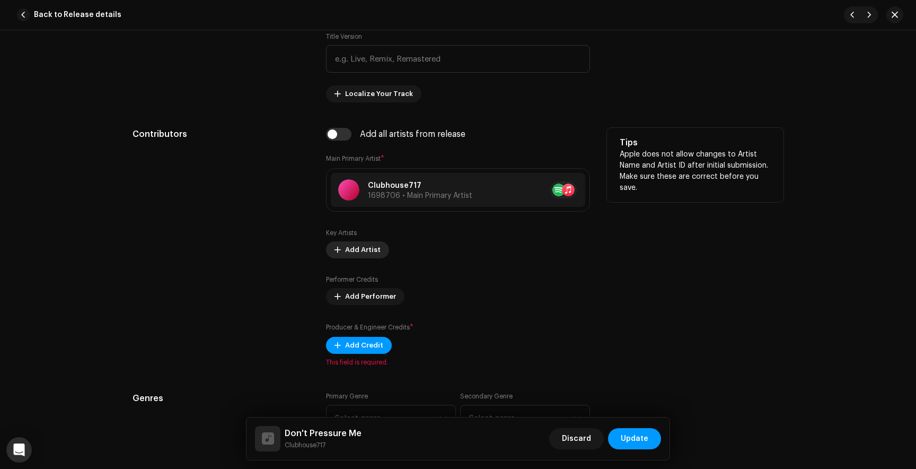
click at [354, 248] on span "Add Artist" at bounding box center [363, 249] width 36 height 21
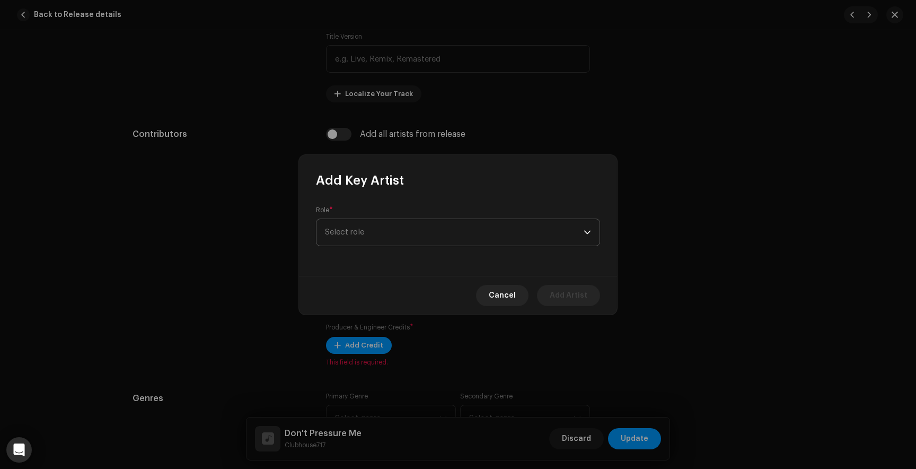
click at [347, 230] on span "Select role" at bounding box center [454, 232] width 259 height 27
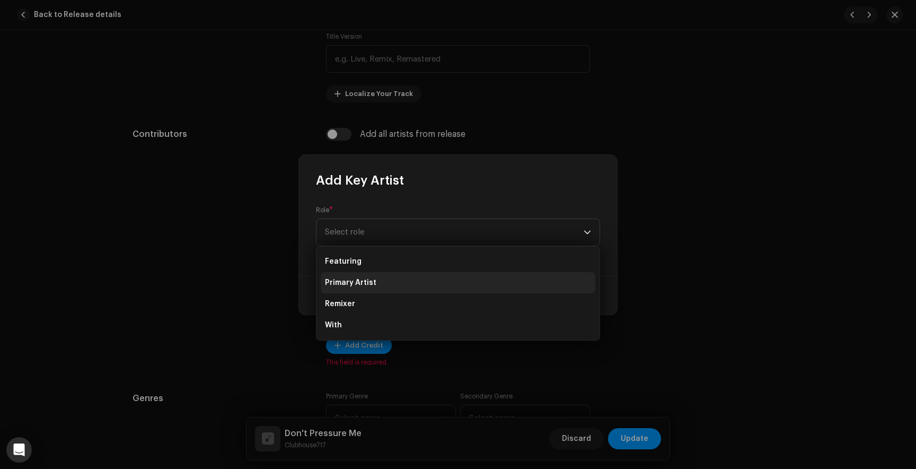
click at [352, 282] on span "Primary Artist" at bounding box center [350, 282] width 51 height 11
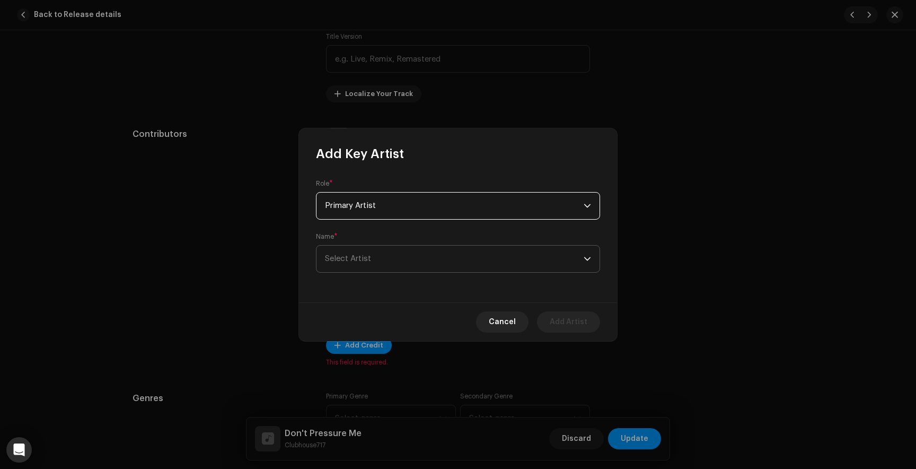
click at [348, 257] on span "Select Artist" at bounding box center [348, 258] width 46 height 8
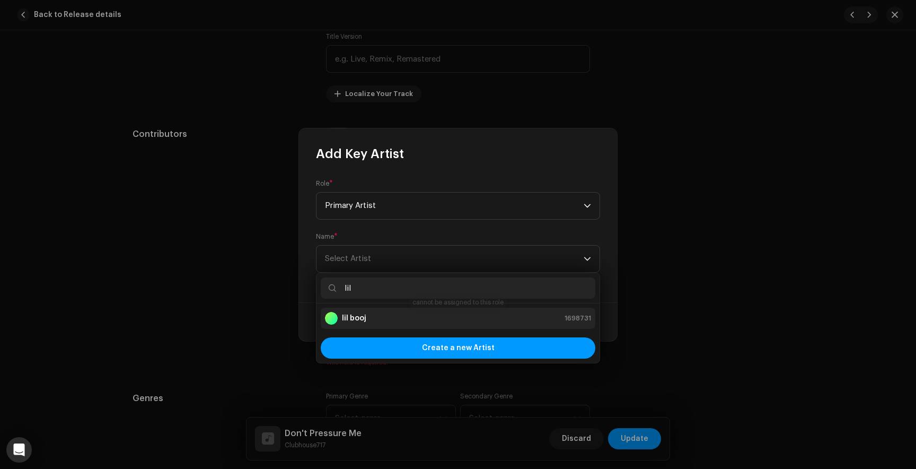
type input "lil"
click at [350, 324] on div "lil booj" at bounding box center [345, 318] width 41 height 13
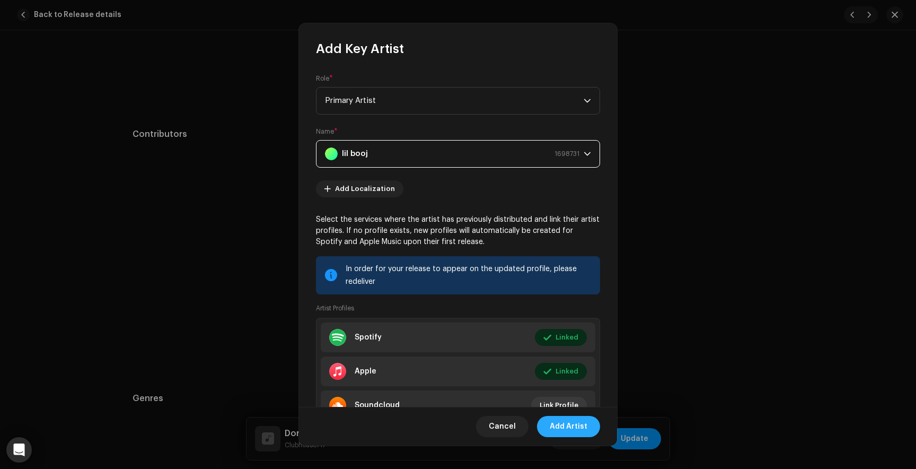
click at [581, 432] on span "Add Artist" at bounding box center [569, 426] width 38 height 21
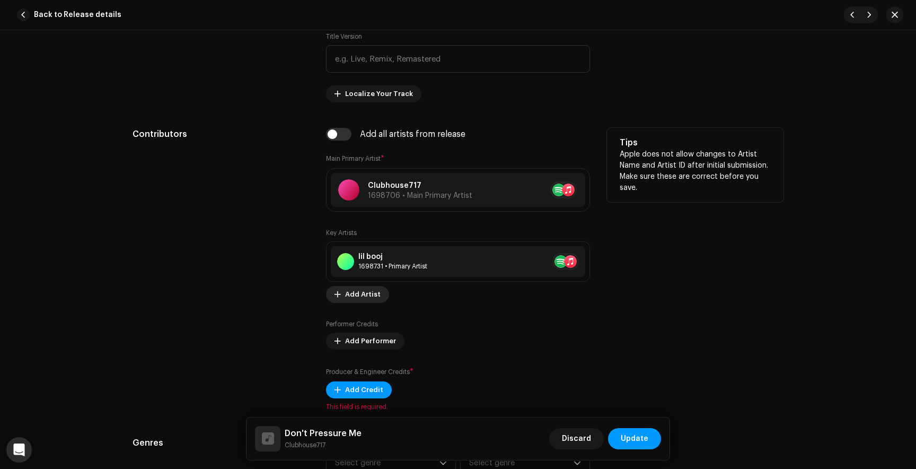
click at [367, 297] on span "Add Artist" at bounding box center [363, 294] width 36 height 21
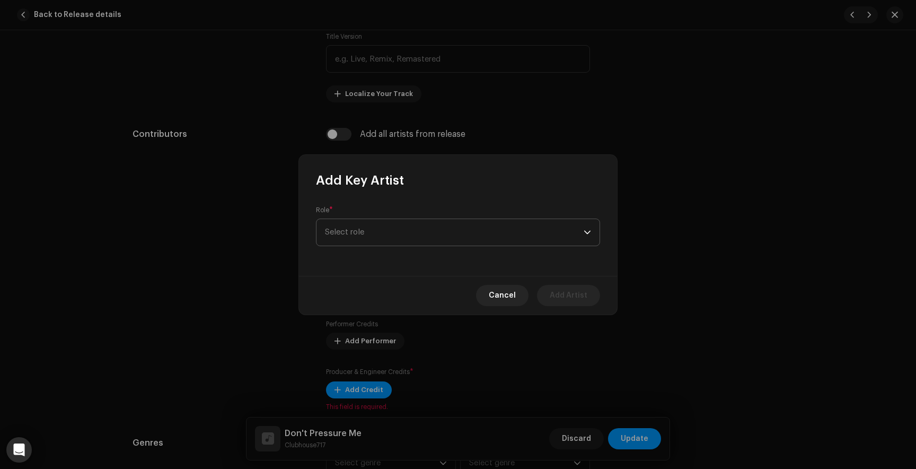
click at [364, 229] on span "Select role" at bounding box center [454, 232] width 259 height 27
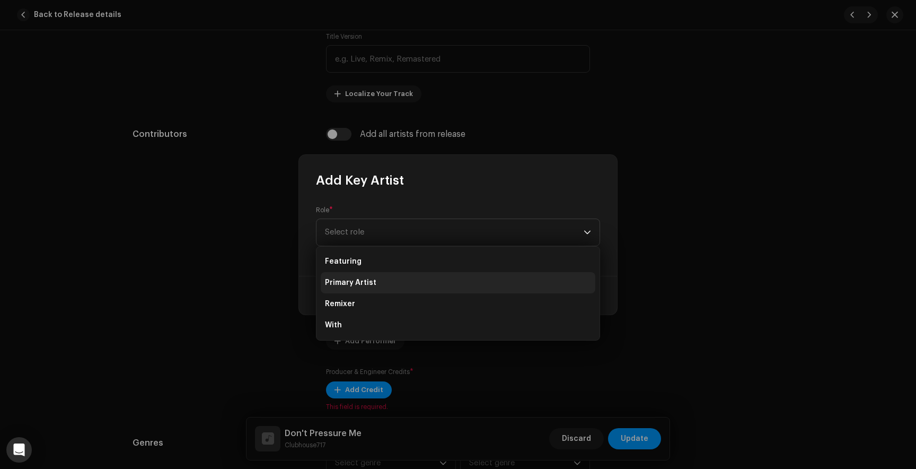
click at [363, 279] on span "Primary Artist" at bounding box center [350, 282] width 51 height 11
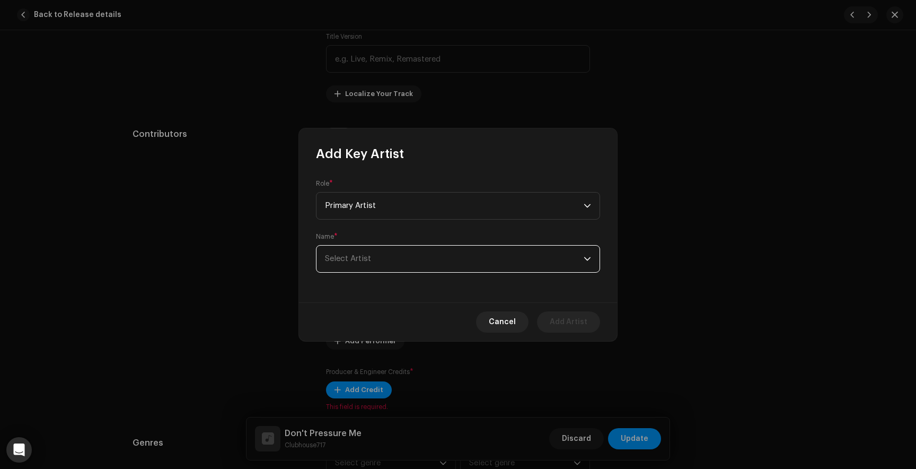
click at [368, 253] on span "Select Artist" at bounding box center [454, 258] width 259 height 27
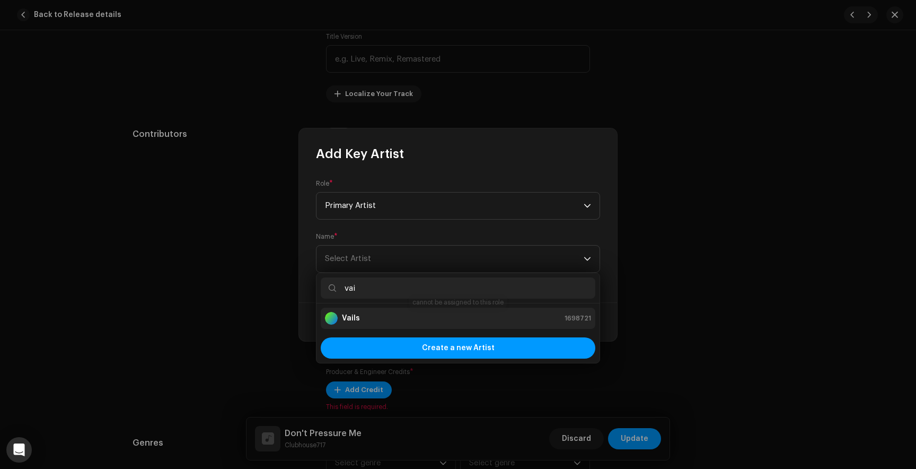
type input "vai"
click at [349, 317] on strong "Vails" at bounding box center [351, 318] width 18 height 11
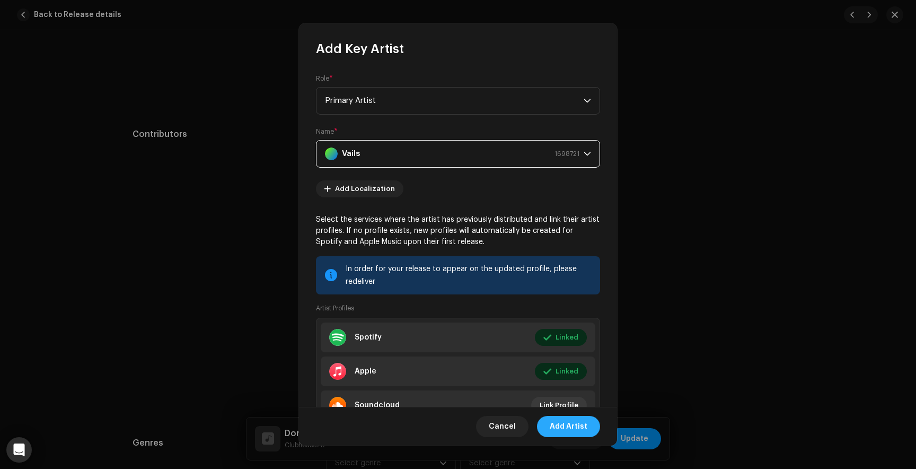
click at [575, 426] on span "Add Artist" at bounding box center [569, 426] width 38 height 21
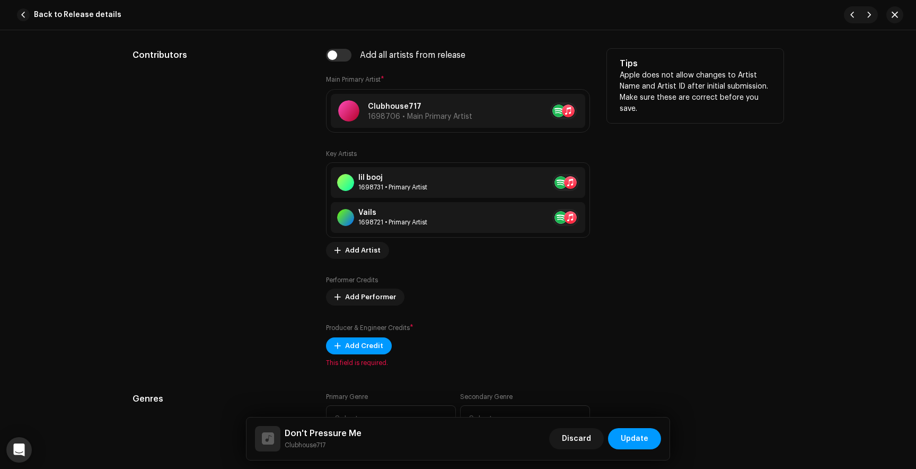
scroll to position [630, 0]
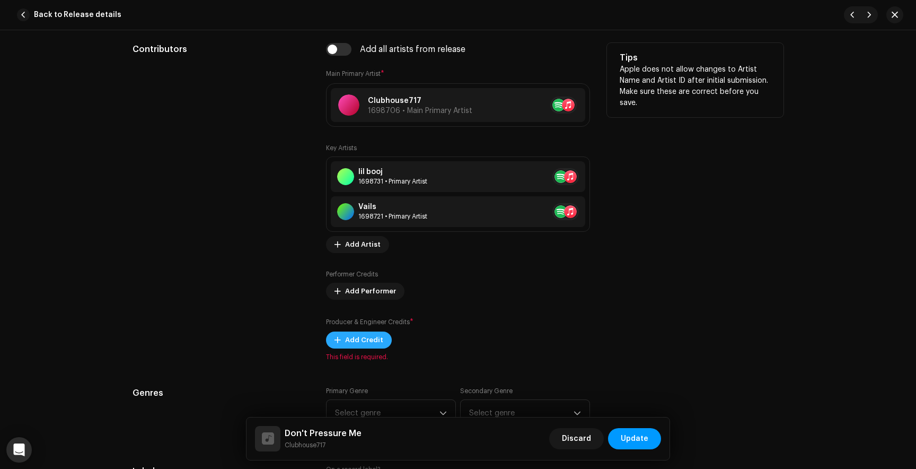
click at [345, 339] on span "Add Credit" at bounding box center [364, 339] width 38 height 21
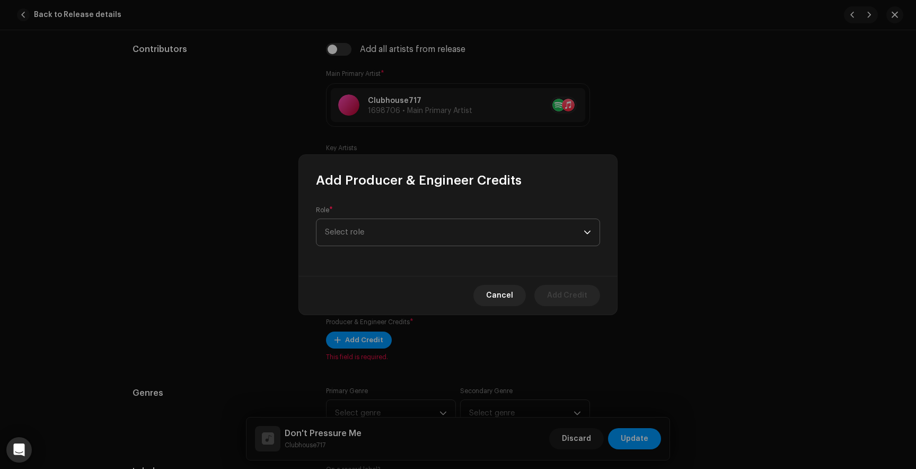
click at [358, 226] on span "Select role" at bounding box center [454, 232] width 259 height 27
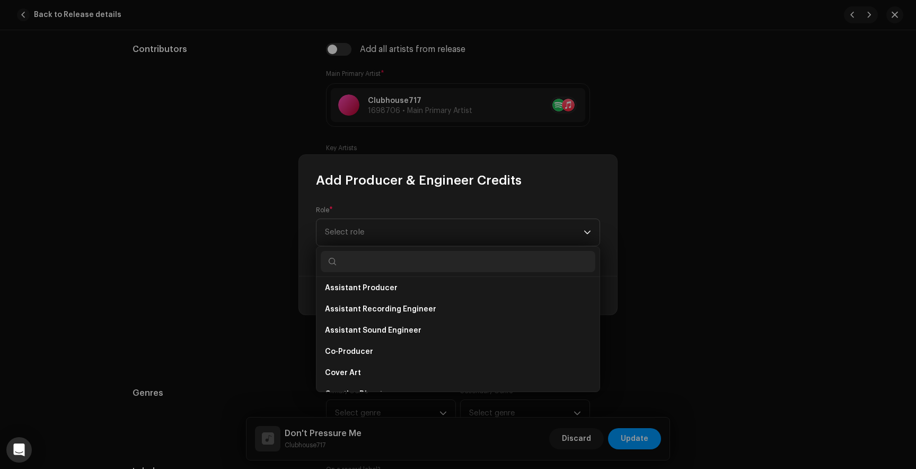
scroll to position [113, 0]
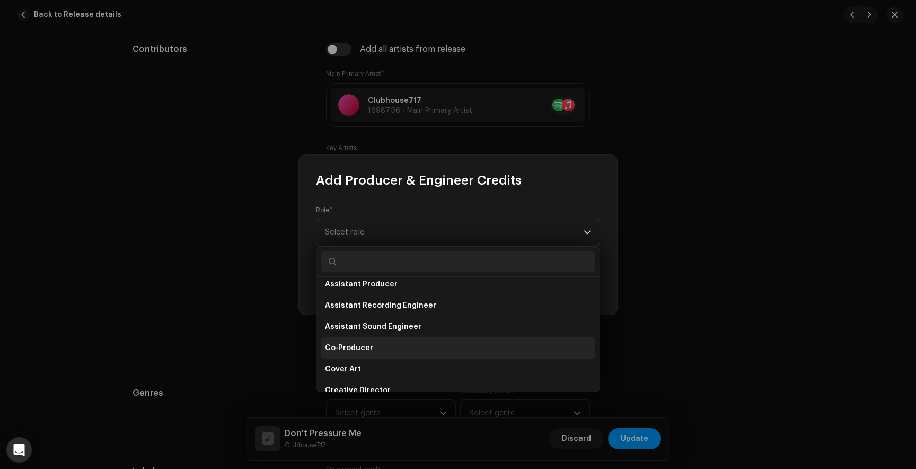
click at [364, 351] on span "Co-Producer" at bounding box center [349, 347] width 48 height 11
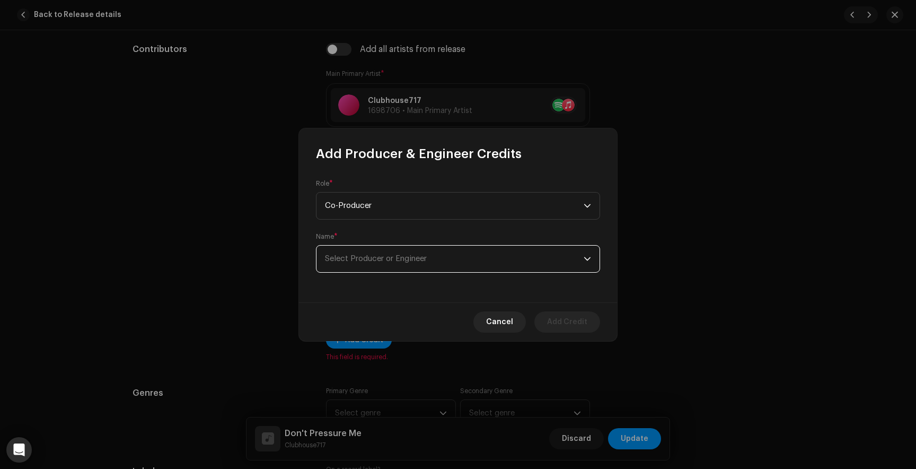
click at [363, 262] on span "Select Producer or Engineer" at bounding box center [376, 258] width 102 height 8
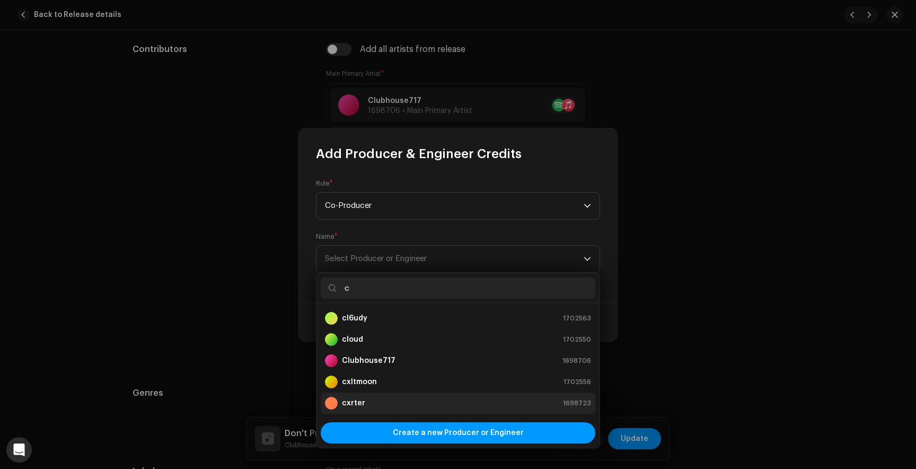
type input "c"
click at [355, 402] on strong "cxrter" at bounding box center [353, 403] width 23 height 11
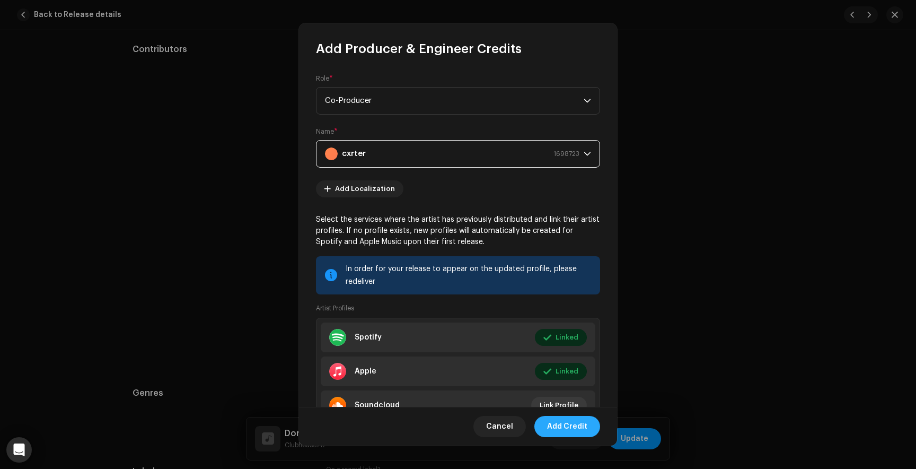
click at [567, 427] on span "Add Credit" at bounding box center [567, 426] width 40 height 21
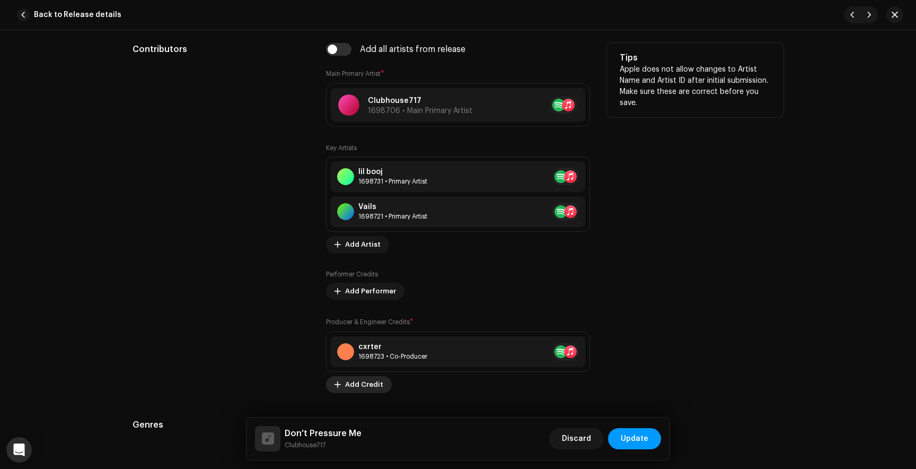
click at [365, 385] on span "Add Credit" at bounding box center [364, 384] width 38 height 21
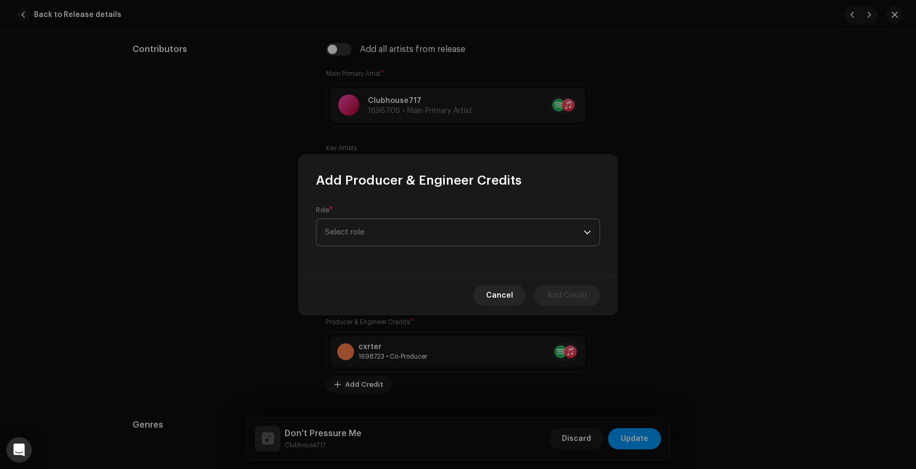
click at [405, 226] on span "Select role" at bounding box center [454, 232] width 259 height 27
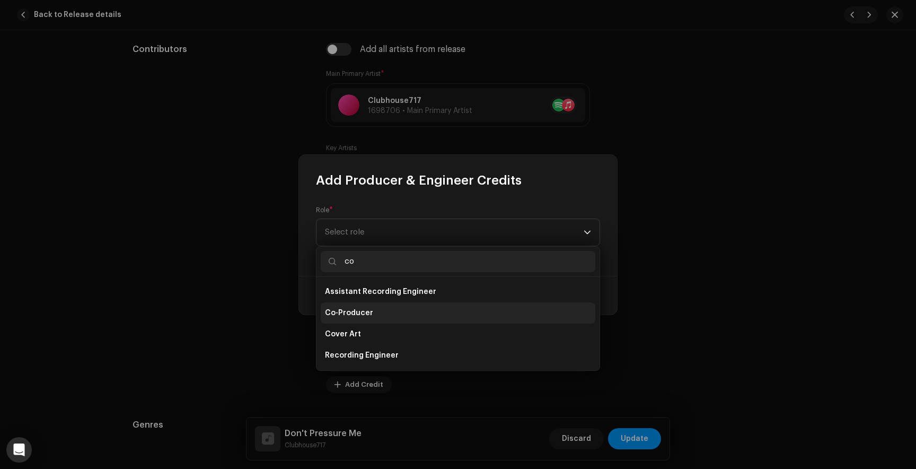
type input "co"
click at [382, 310] on li "Co-Producer" at bounding box center [458, 312] width 275 height 21
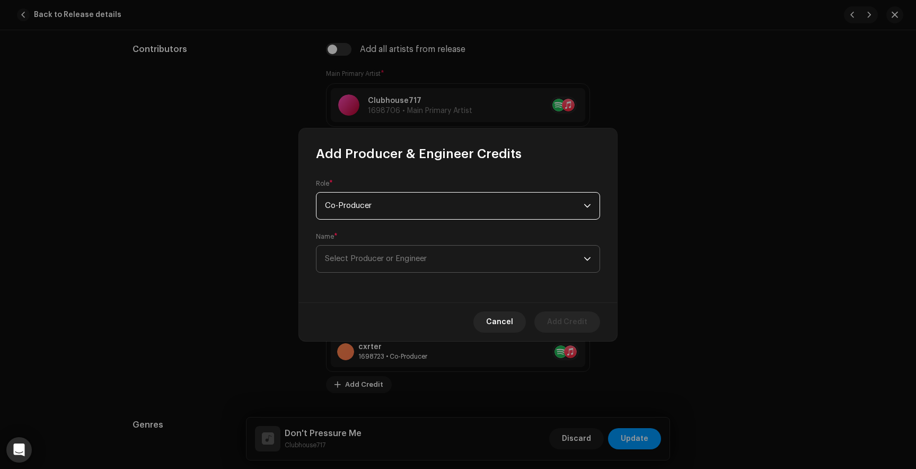
click at [370, 251] on span "Select Producer or Engineer" at bounding box center [454, 258] width 259 height 27
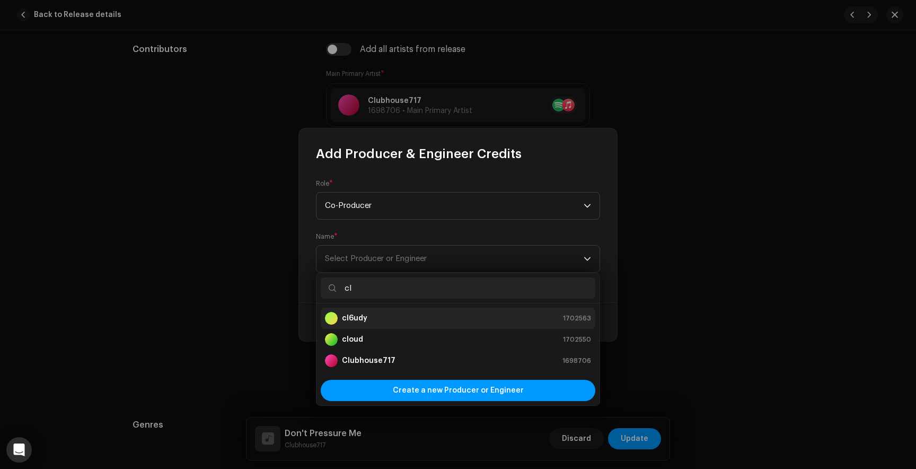
type input "cl"
click at [374, 319] on div "cl6udy 1702563" at bounding box center [458, 318] width 266 height 13
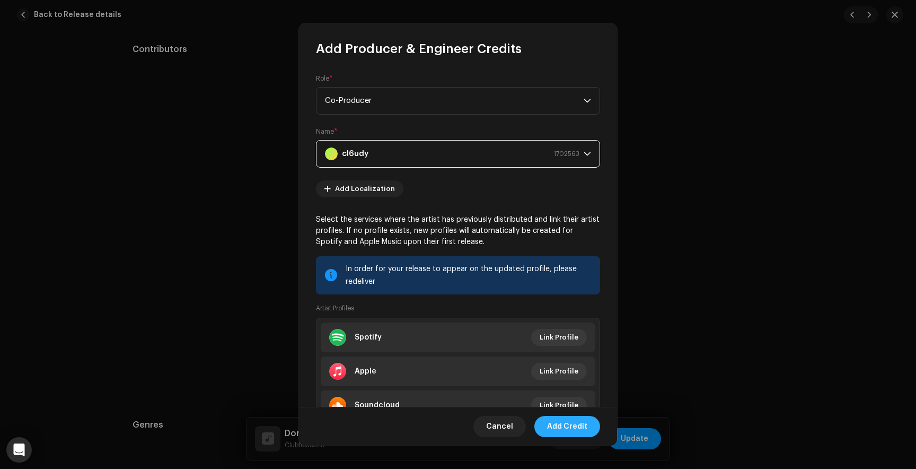
click at [567, 423] on span "Add Credit" at bounding box center [567, 426] width 40 height 21
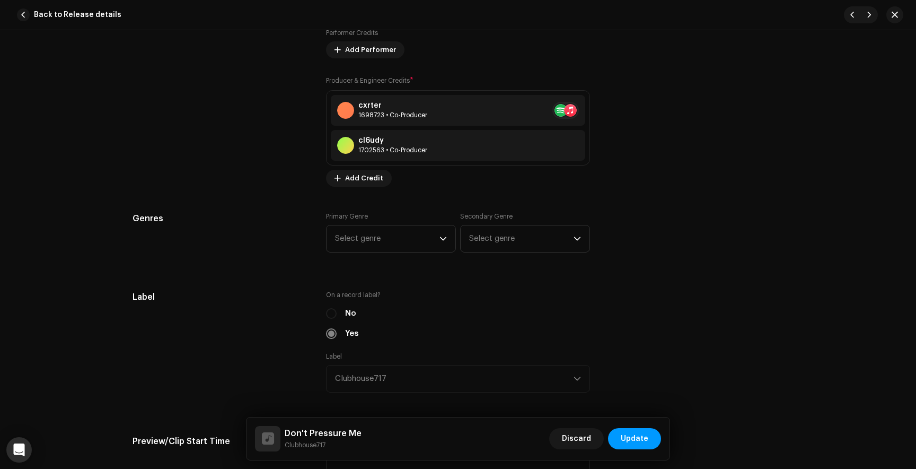
scroll to position [883, 0]
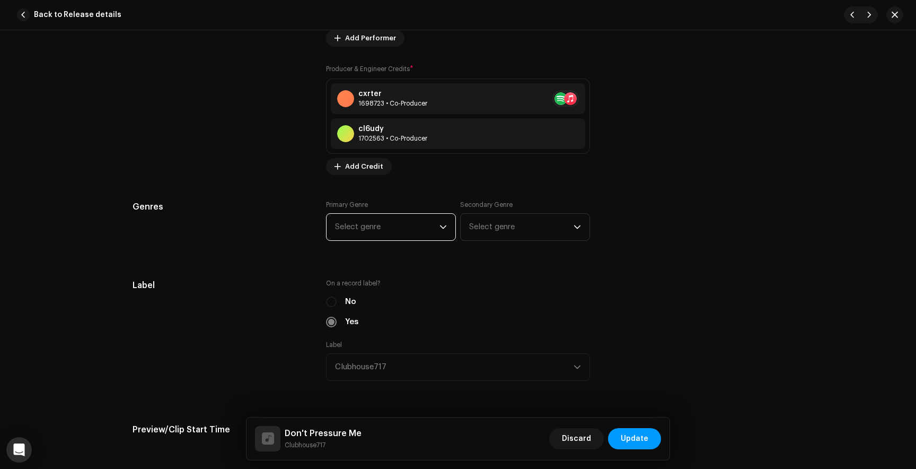
click at [394, 231] on span "Select genre" at bounding box center [387, 227] width 104 height 27
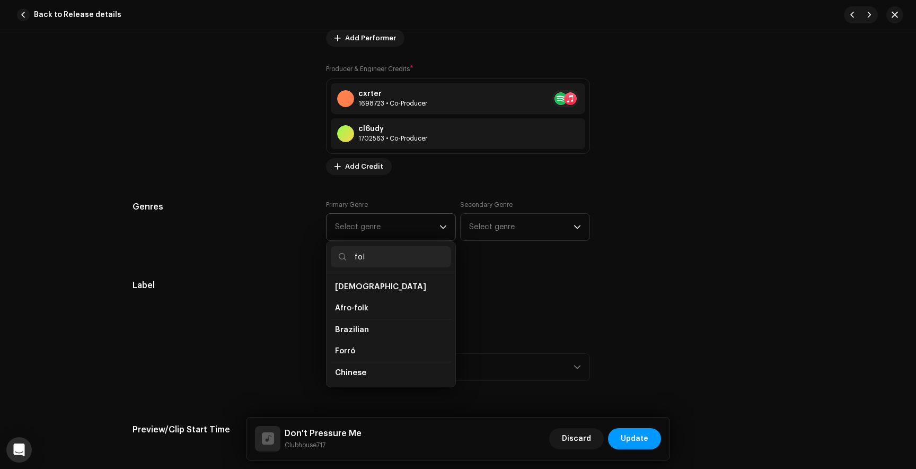
type input "folk"
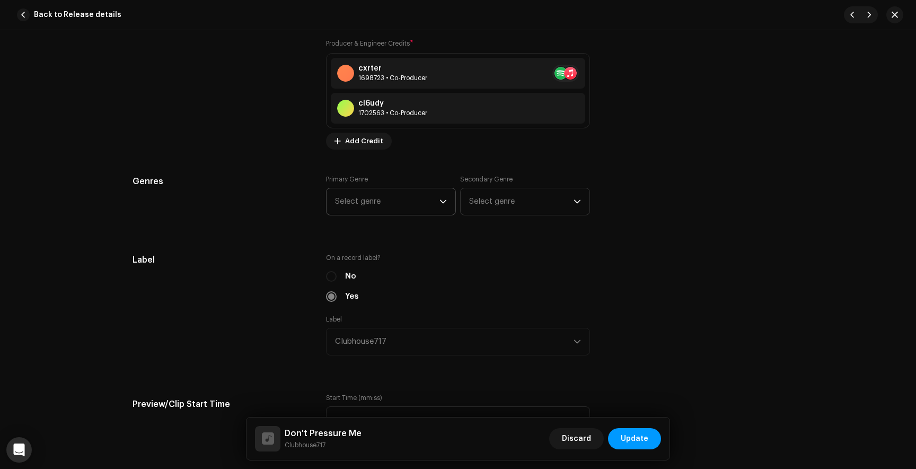
scroll to position [904, 0]
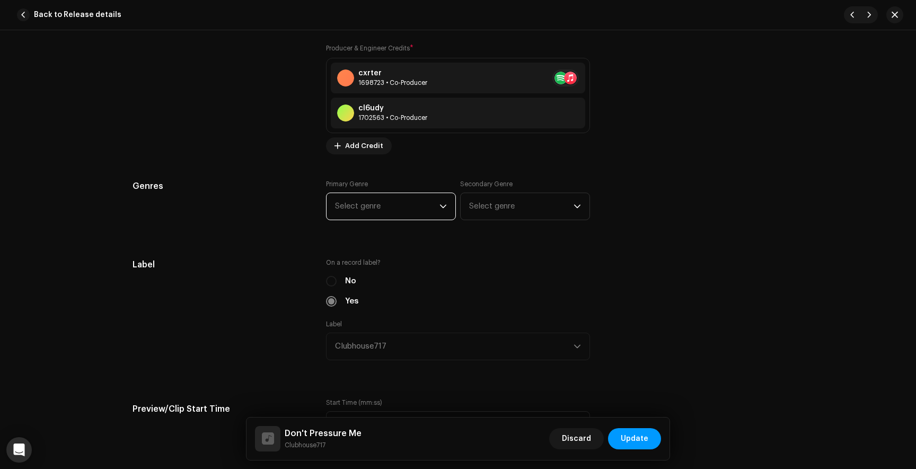
click at [371, 213] on span "Select genre" at bounding box center [387, 206] width 104 height 27
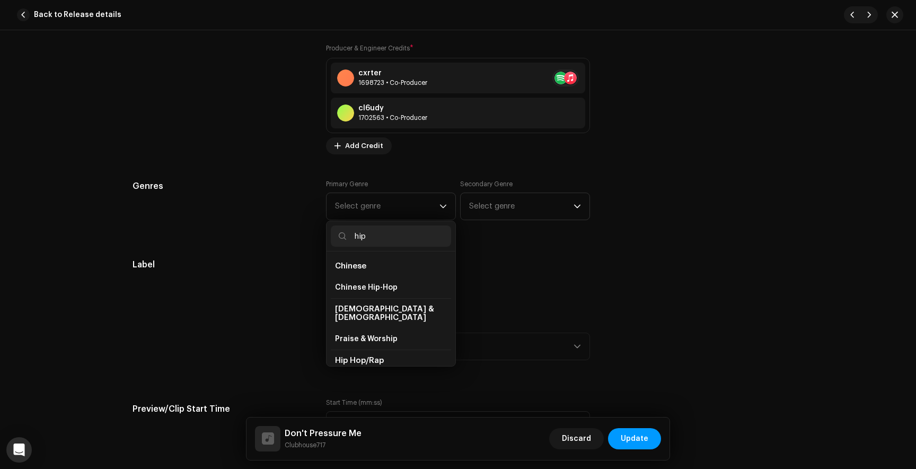
type input "hip"
click at [369, 349] on li "Hip Hop/Rap" at bounding box center [391, 360] width 120 height 22
click at [369, 356] on span "Hip Hop/Rap" at bounding box center [359, 360] width 49 height 8
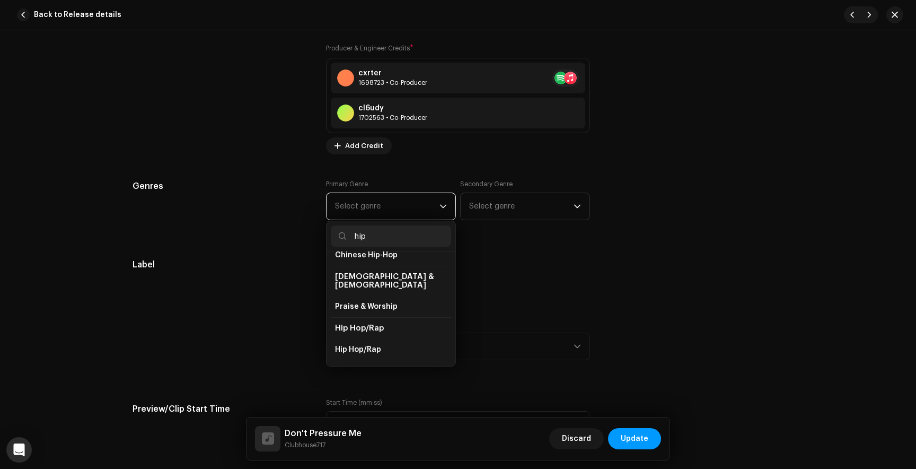
scroll to position [33, 0]
click at [367, 344] on span "Hip Hop/Rap" at bounding box center [358, 349] width 46 height 11
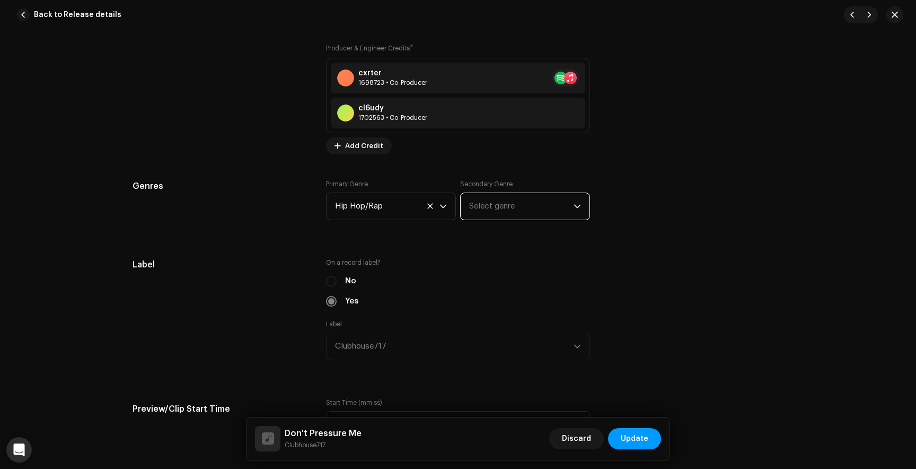
click at [484, 214] on span "Select genre" at bounding box center [521, 206] width 104 height 27
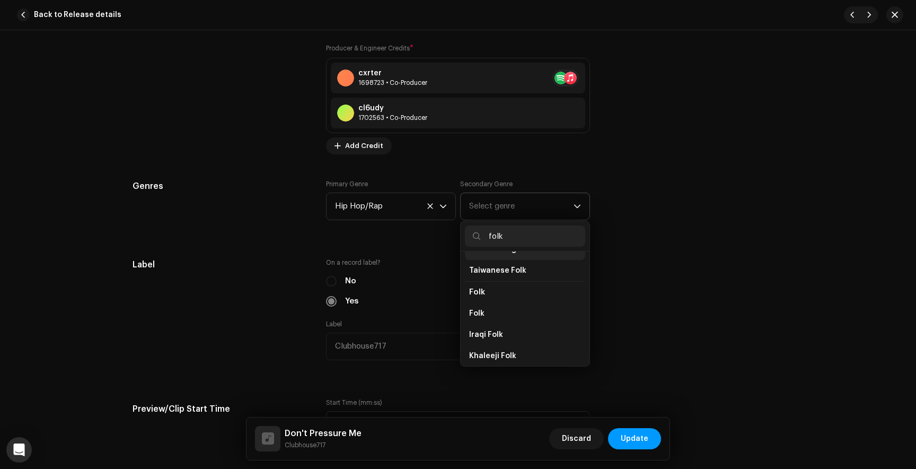
scroll to position [94, 0]
type input "folk"
click at [478, 302] on span "Folk" at bounding box center [476, 300] width 15 height 11
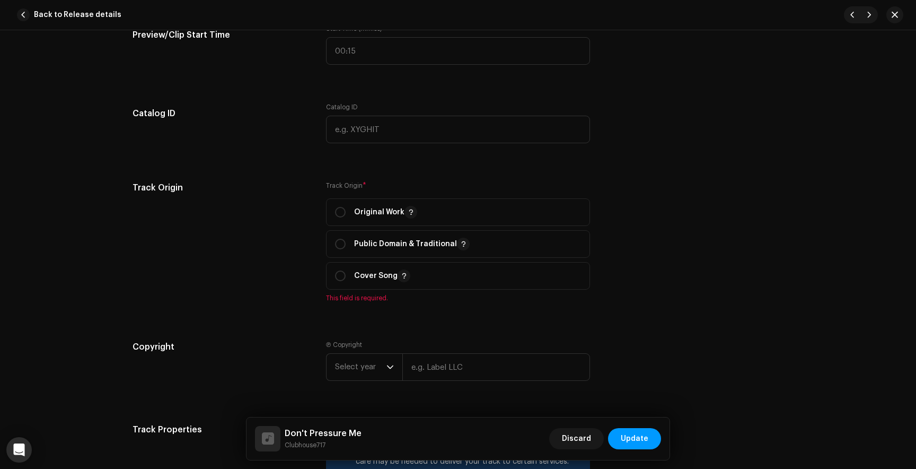
scroll to position [1287, 0]
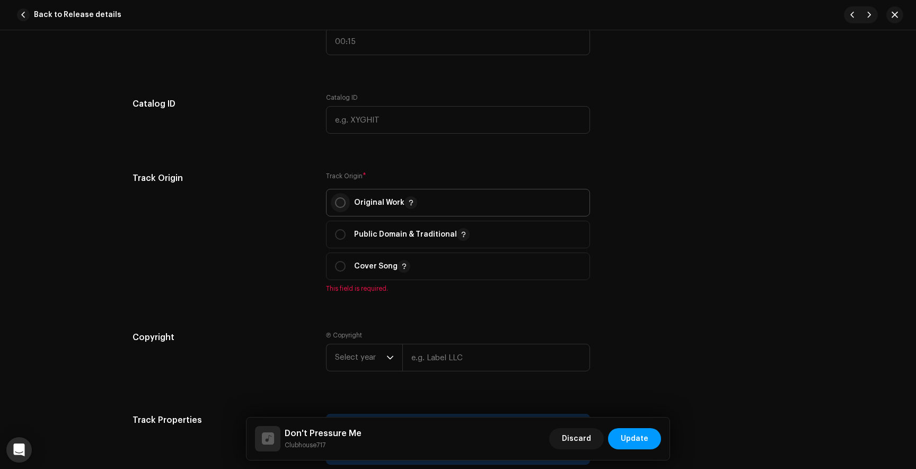
click at [338, 204] on input "radio" at bounding box center [340, 202] width 11 height 11
radio input "true"
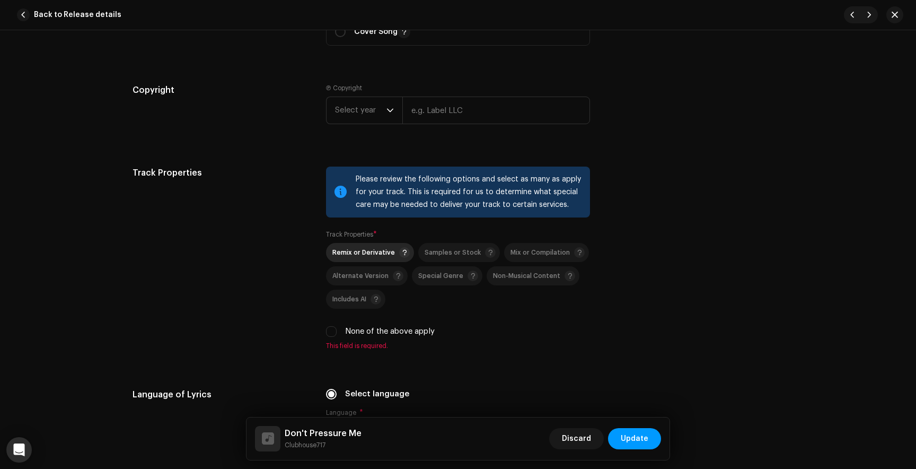
scroll to position [1549, 0]
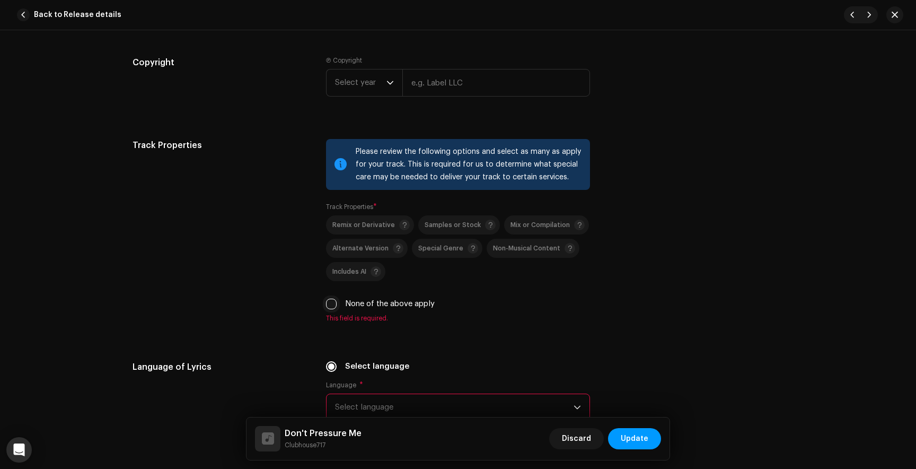
click at [326, 304] on input "None of the above apply" at bounding box center [331, 303] width 11 height 11
checkbox input "true"
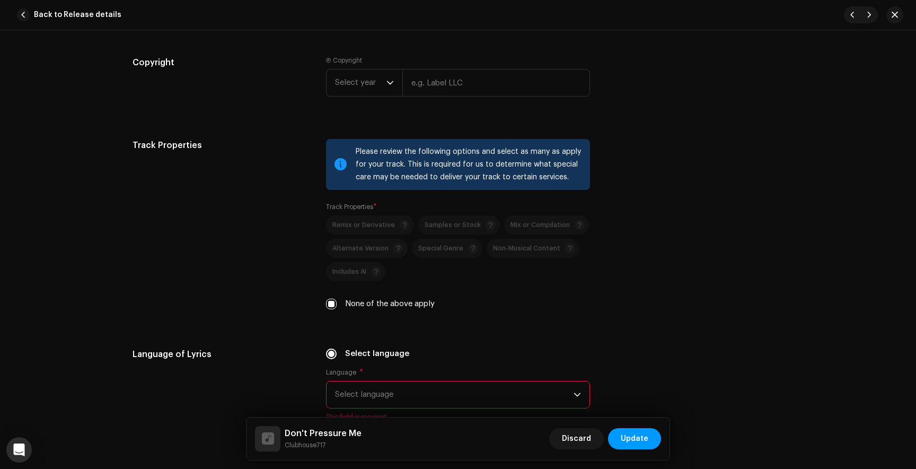
scroll to position [1609, 0]
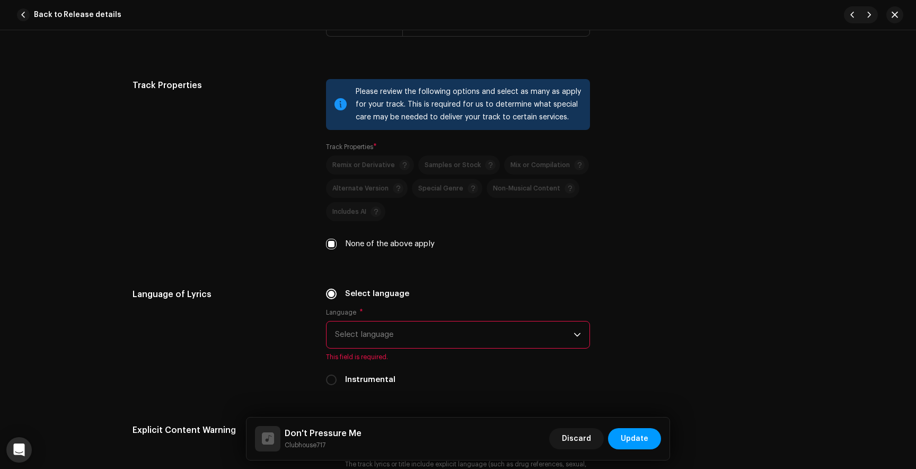
click at [385, 338] on span "Select language" at bounding box center [454, 334] width 239 height 27
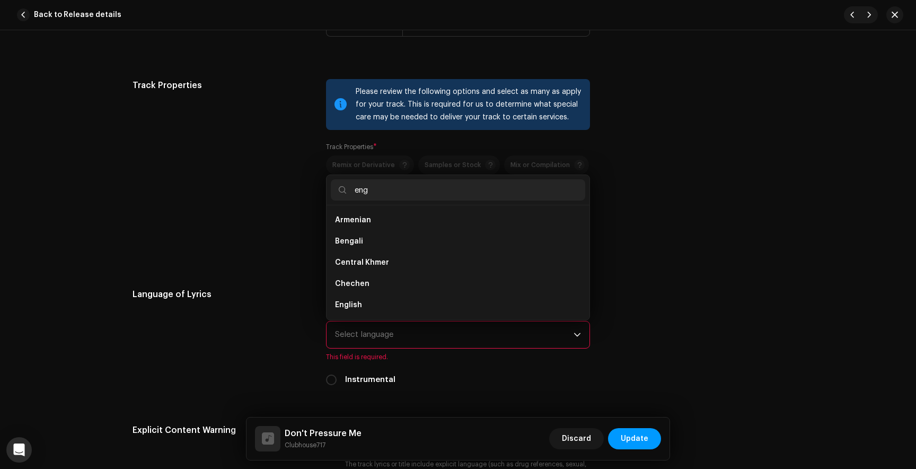
scroll to position [0, 0]
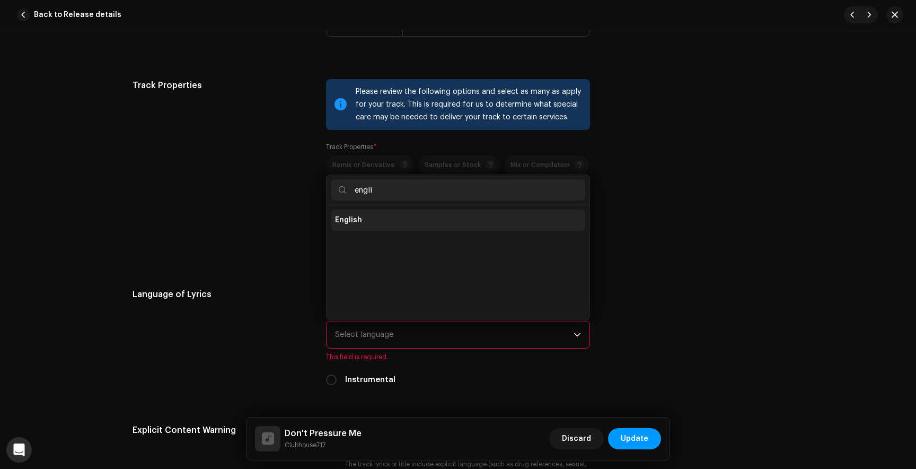
type input "engli"
click at [345, 225] on span "English" at bounding box center [348, 220] width 27 height 11
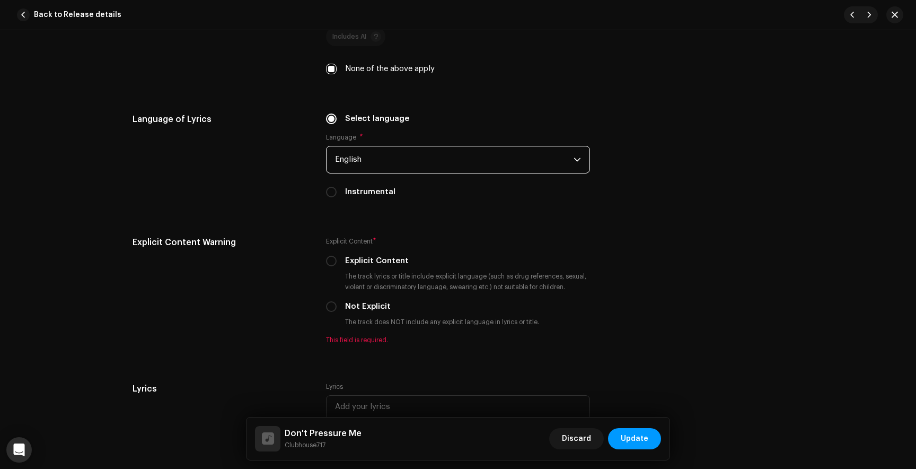
scroll to position [1799, 0]
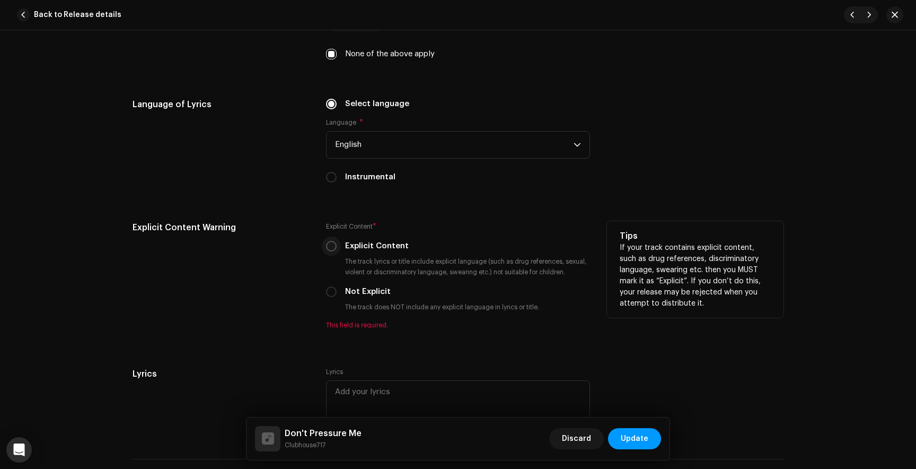
click at [328, 251] on input "Explicit Content" at bounding box center [331, 246] width 11 height 11
radio input "true"
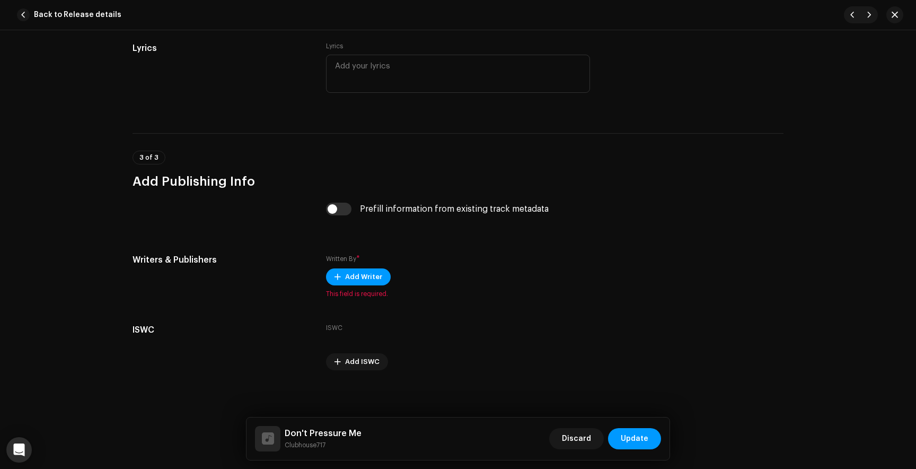
scroll to position [2114, 0]
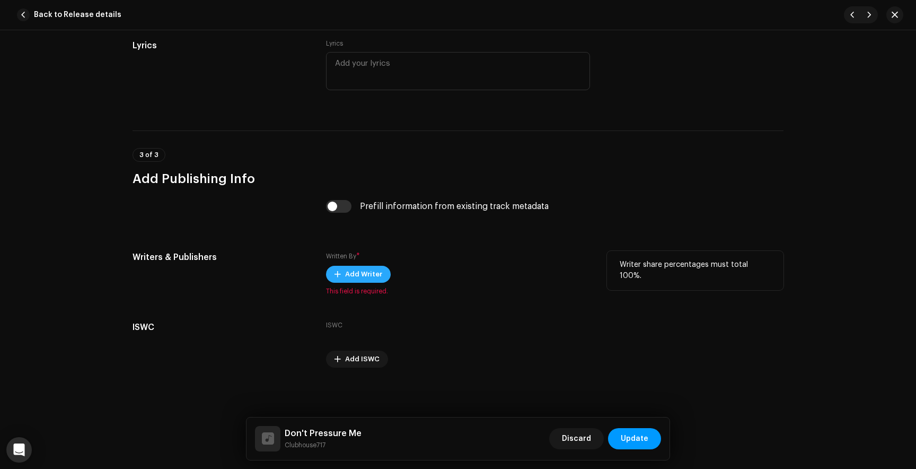
click at [367, 283] on span "Add Writer" at bounding box center [363, 273] width 37 height 21
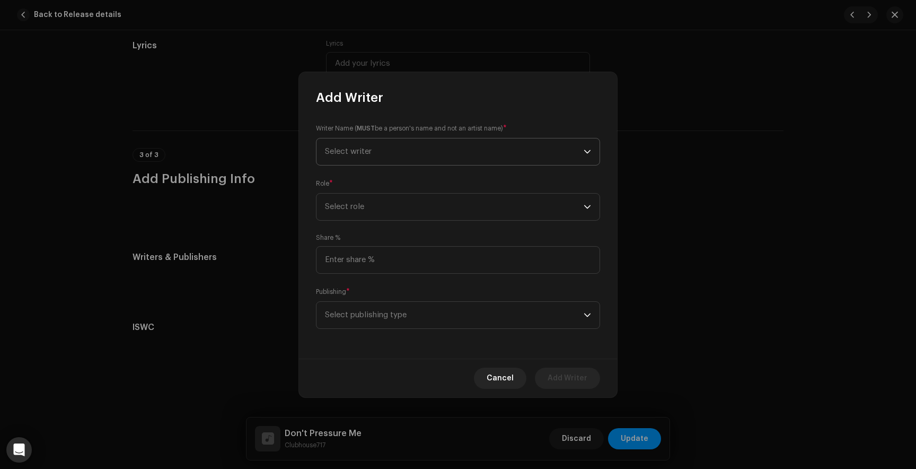
click at [362, 157] on span "Select writer" at bounding box center [454, 151] width 259 height 27
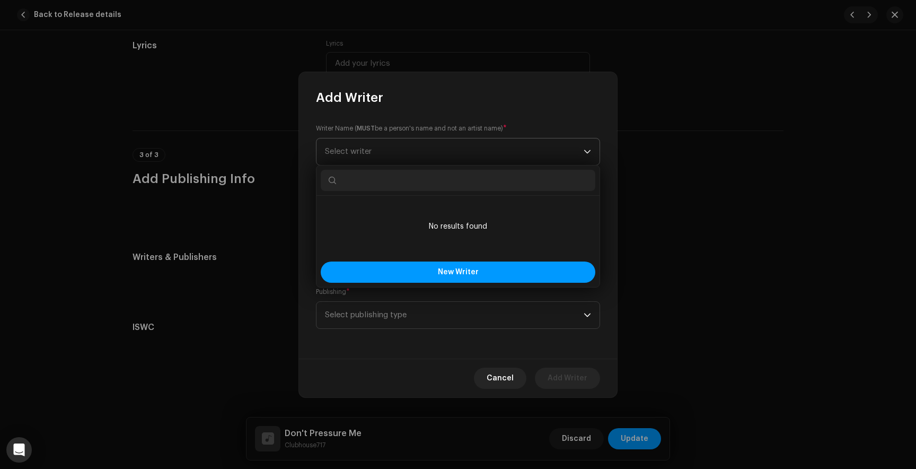
type input "o"
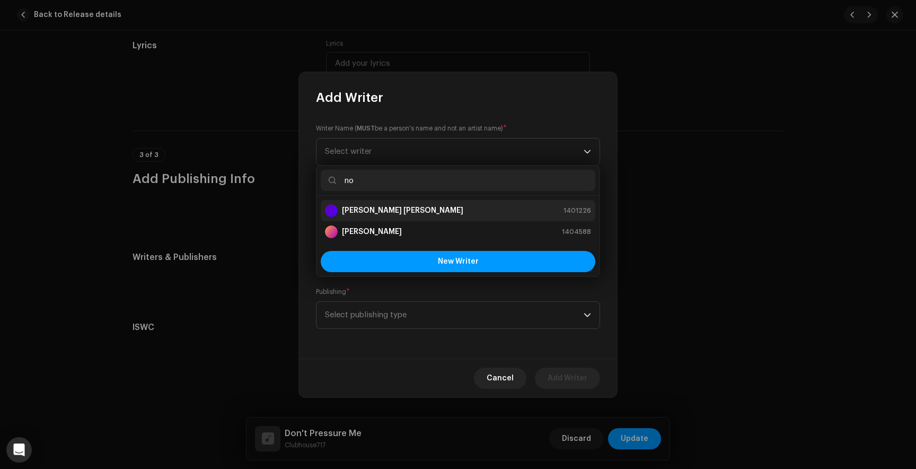
type input "no"
click at [363, 214] on strong "[PERSON_NAME] [PERSON_NAME]" at bounding box center [402, 210] width 121 height 11
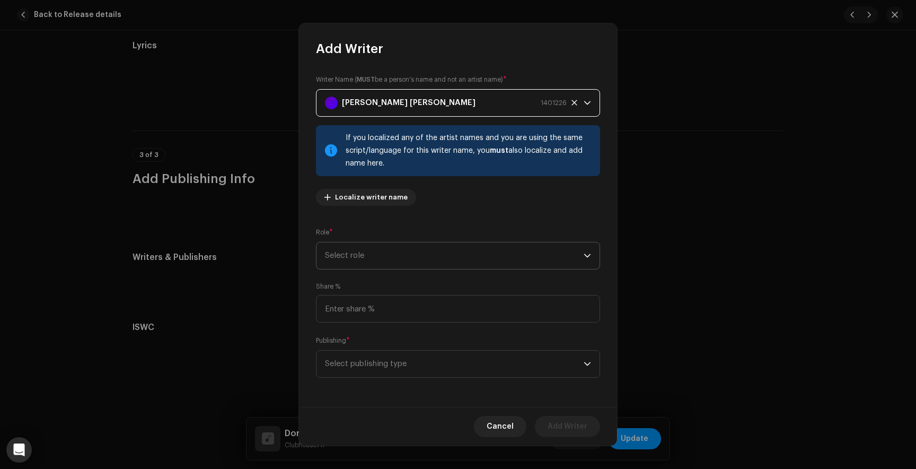
click at [364, 258] on span "Select role" at bounding box center [454, 255] width 259 height 27
click at [365, 346] on span "Composer & Lyricist" at bounding box center [362, 348] width 75 height 11
click at [362, 358] on span "Select publishing type" at bounding box center [454, 363] width 259 height 27
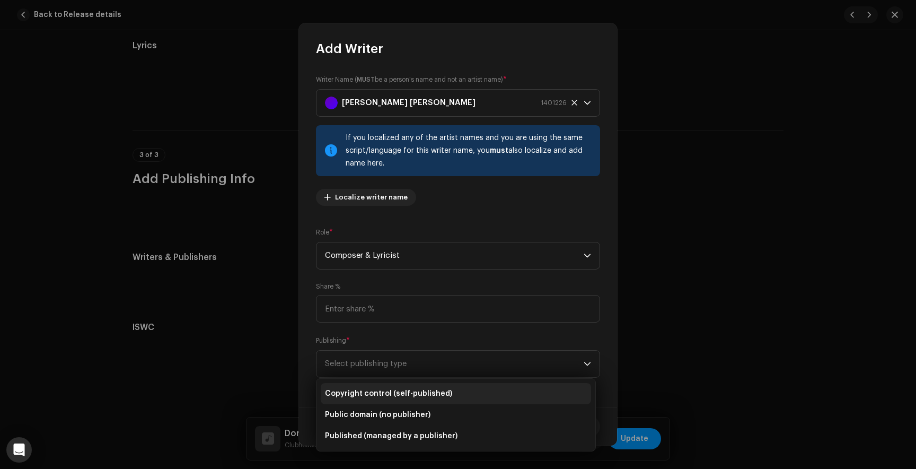
click at [366, 393] on span "Copyright control (self-published)" at bounding box center [388, 393] width 127 height 11
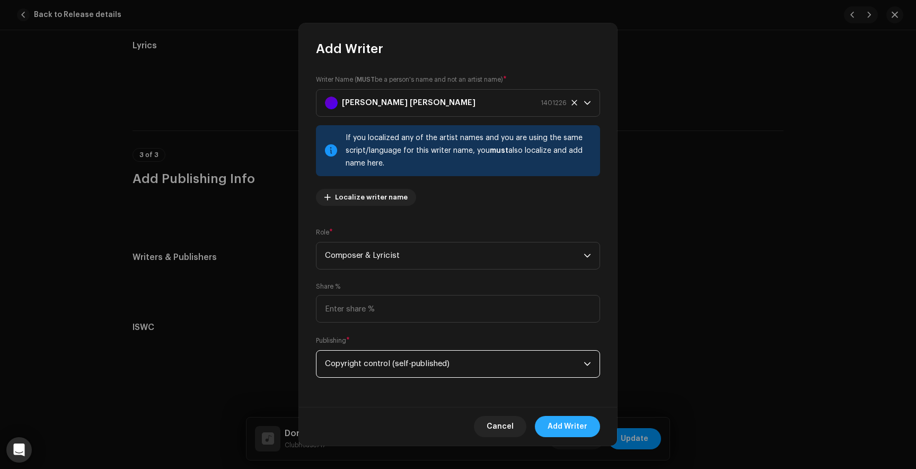
click at [556, 425] on span "Add Writer" at bounding box center [568, 426] width 40 height 21
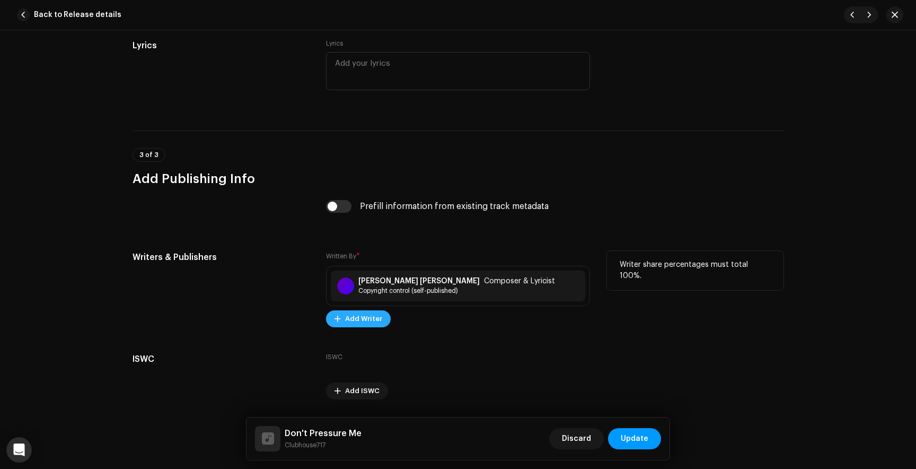
click at [371, 321] on span "Add Writer" at bounding box center [363, 318] width 37 height 21
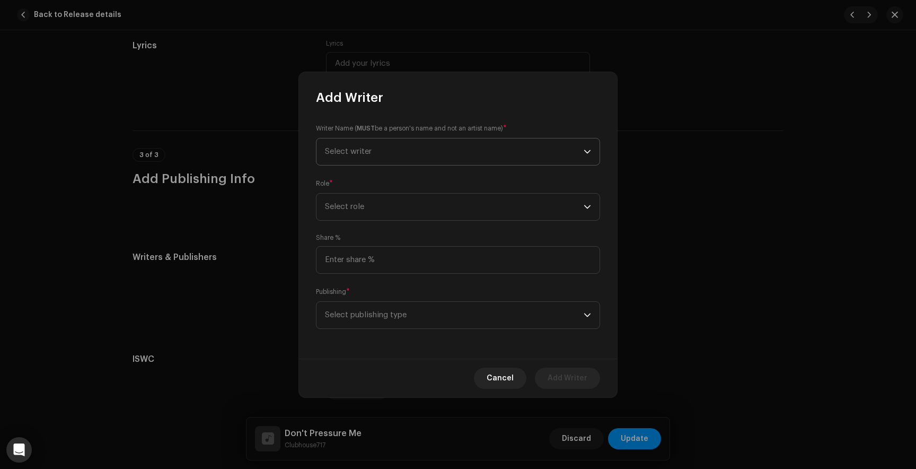
click at [362, 152] on span "Select writer" at bounding box center [348, 151] width 47 height 8
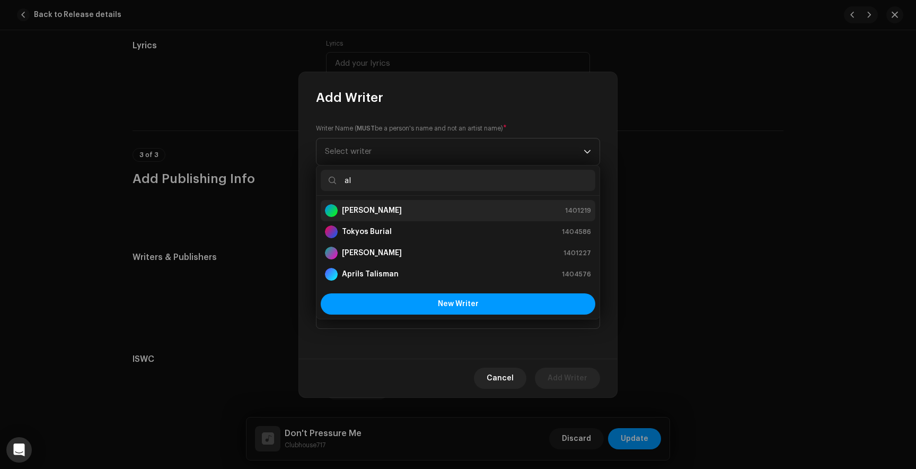
type input "al"
click at [381, 200] on li "[PERSON_NAME] 1401219" at bounding box center [458, 210] width 275 height 21
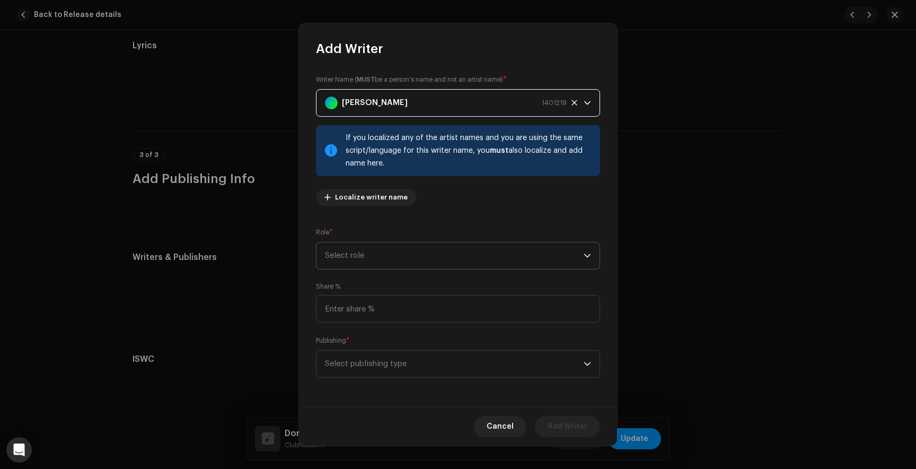
click at [365, 257] on span "Select role" at bounding box center [454, 255] width 259 height 27
click at [359, 350] on span "Composer & Lyricist" at bounding box center [362, 348] width 75 height 11
click at [359, 364] on span "Select publishing type" at bounding box center [454, 363] width 259 height 27
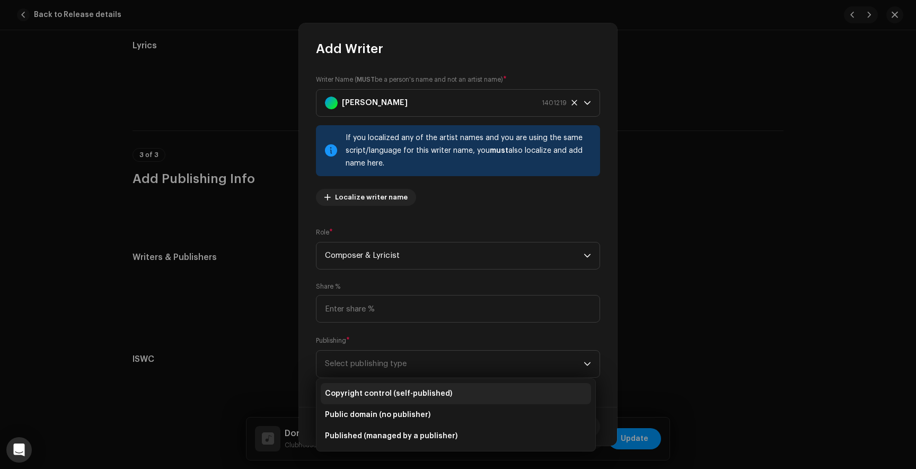
click at [366, 391] on span "Copyright control (self-published)" at bounding box center [388, 393] width 127 height 11
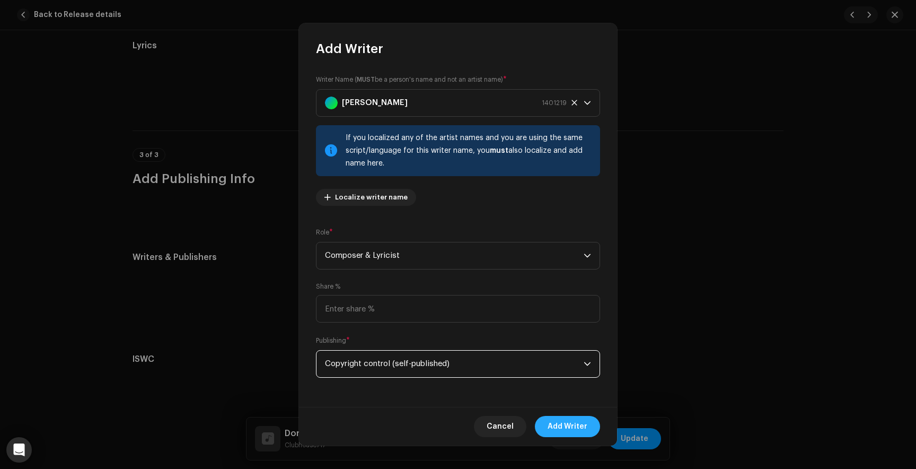
click at [567, 424] on span "Add Writer" at bounding box center [568, 426] width 40 height 21
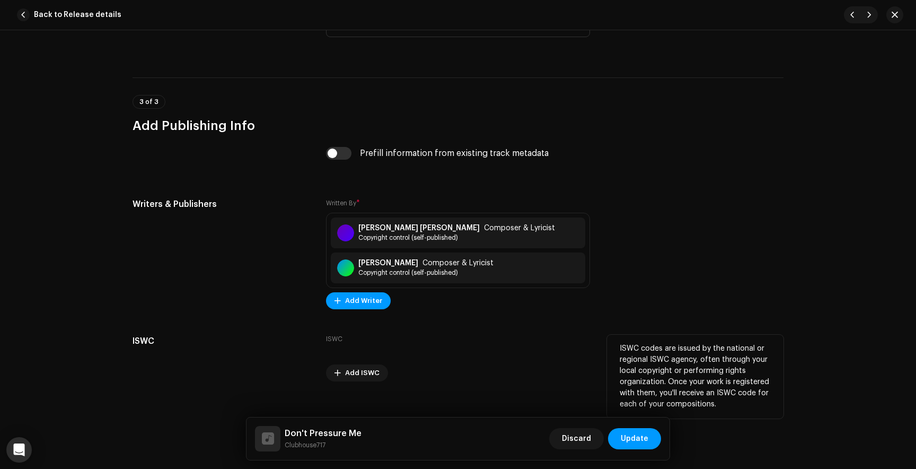
scroll to position [2184, 0]
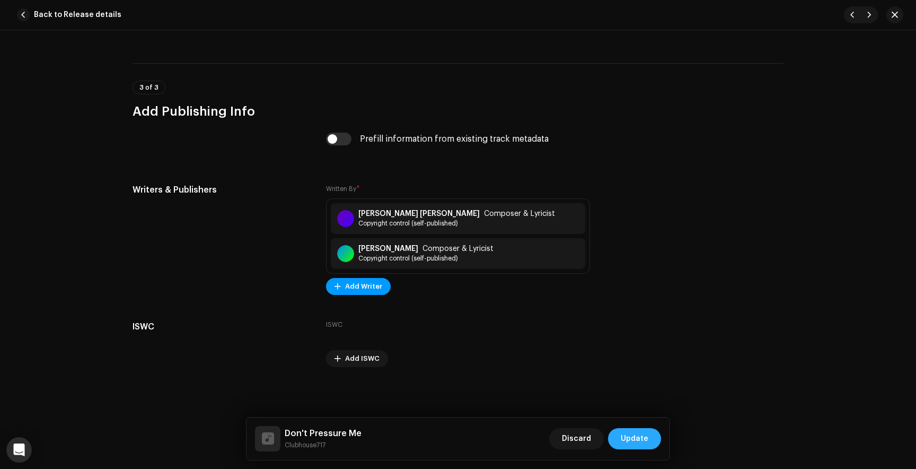
click at [641, 434] on span "Update" at bounding box center [635, 438] width 28 height 21
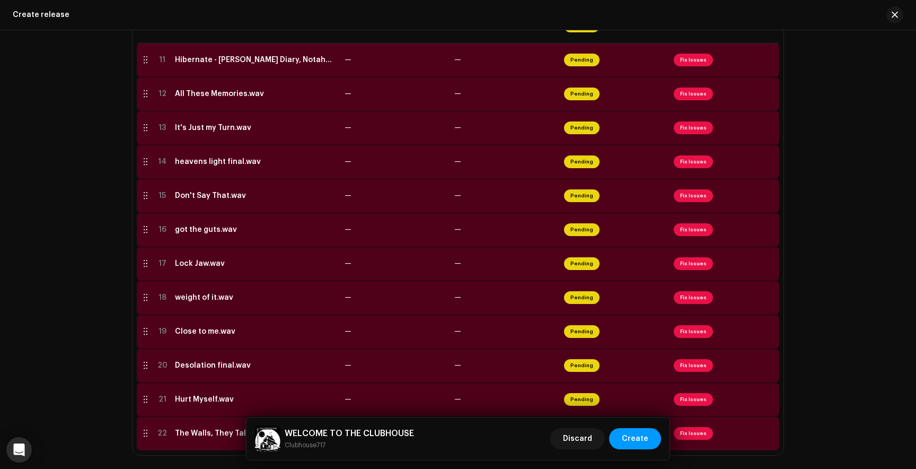
scroll to position [573, 0]
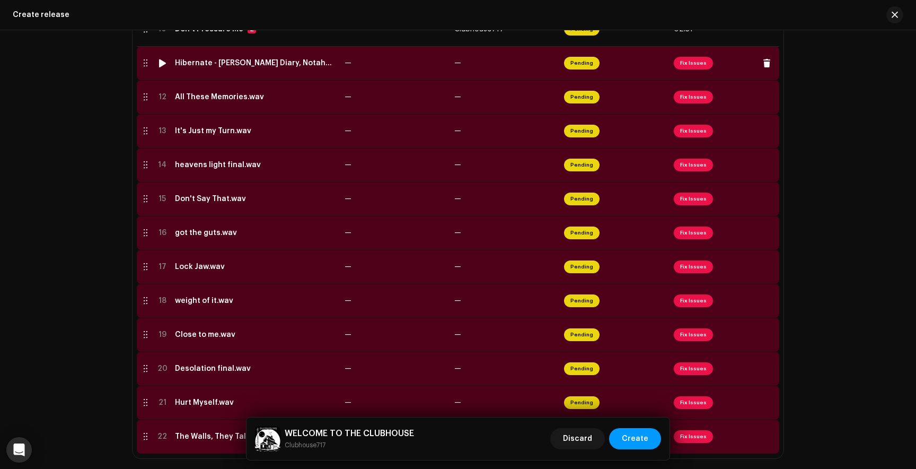
click at [687, 70] on span "Fix Issues" at bounding box center [724, 63] width 101 height 17
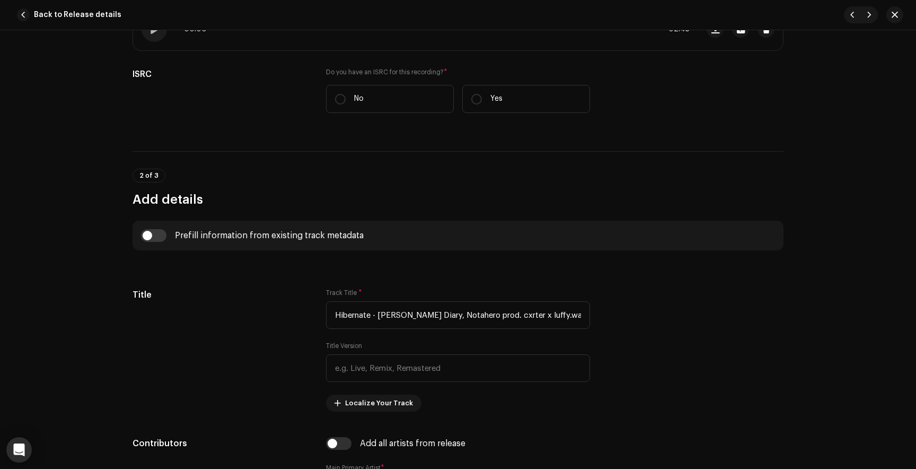
scroll to position [236, 0]
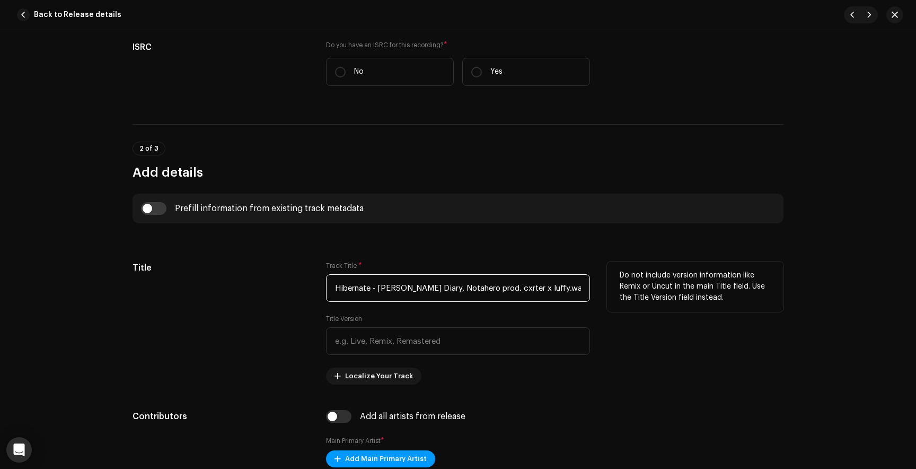
drag, startPoint x: 554, startPoint y: 288, endPoint x: 311, endPoint y: 291, distance: 243.3
click at [311, 291] on div "Title Track Title * Hibernate - [PERSON_NAME] Diary, Notahero prod. cxrter x lu…" at bounding box center [458, 322] width 651 height 123
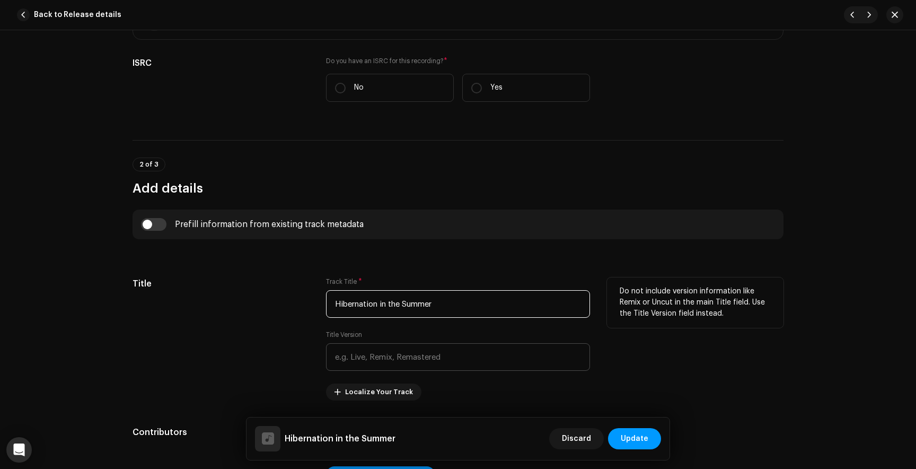
scroll to position [219, 0]
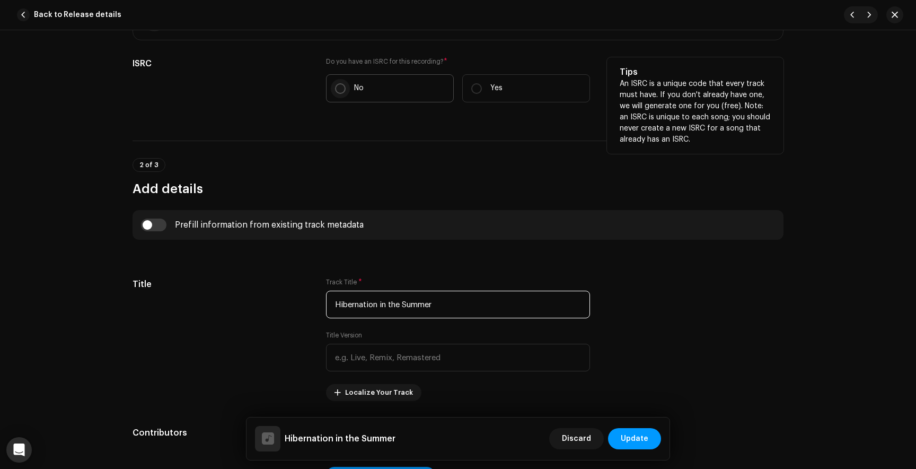
type input "Hibernation in the Summer"
click at [342, 85] on input "No" at bounding box center [340, 88] width 11 height 11
radio input "true"
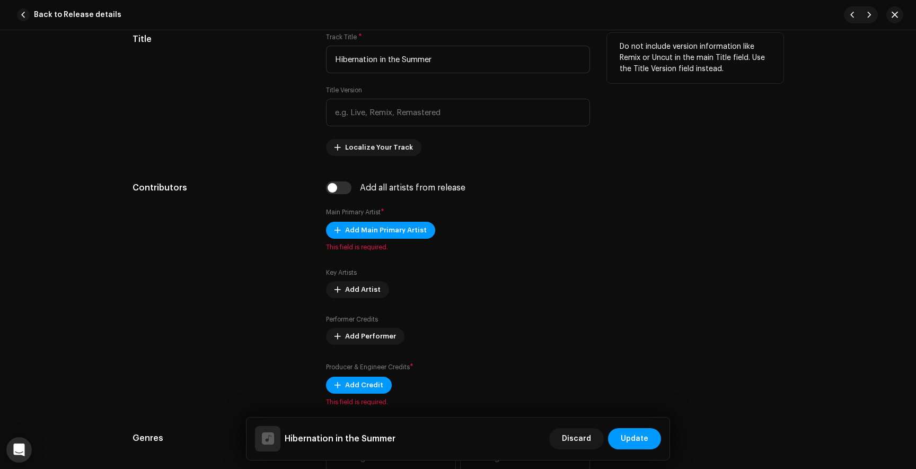
scroll to position [495, 0]
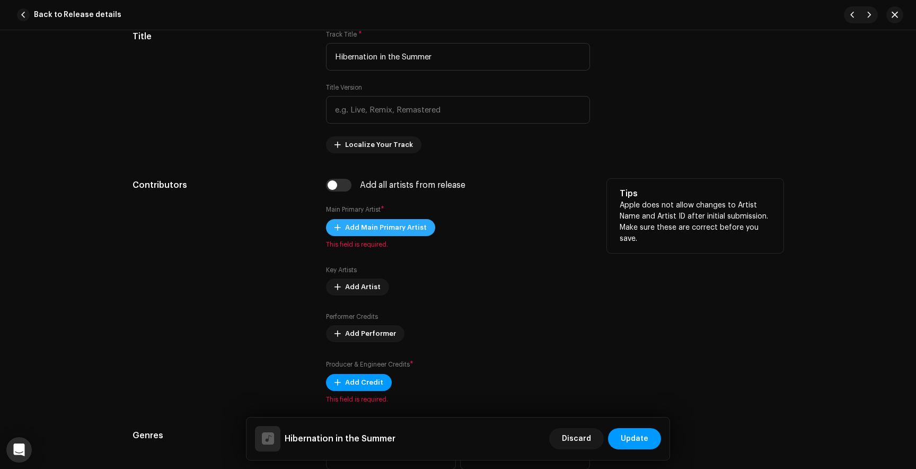
click at [360, 226] on span "Add Main Primary Artist" at bounding box center [386, 227] width 82 height 21
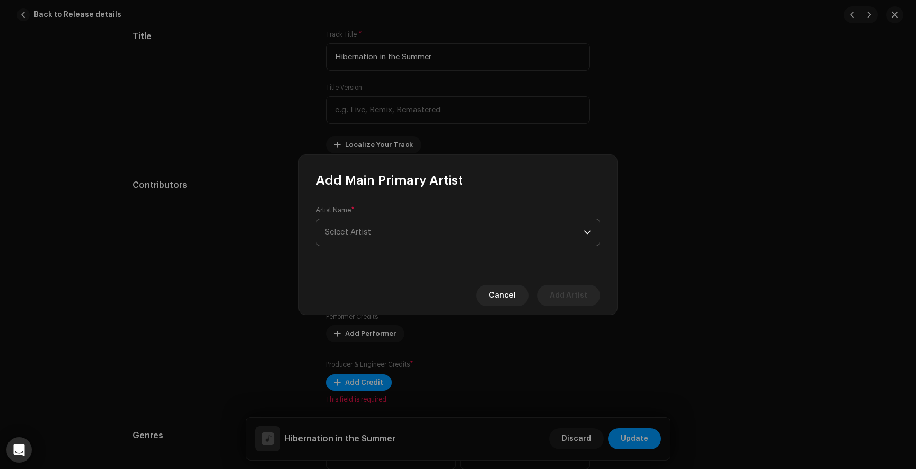
click at [365, 234] on span "Select Artist" at bounding box center [348, 232] width 46 height 8
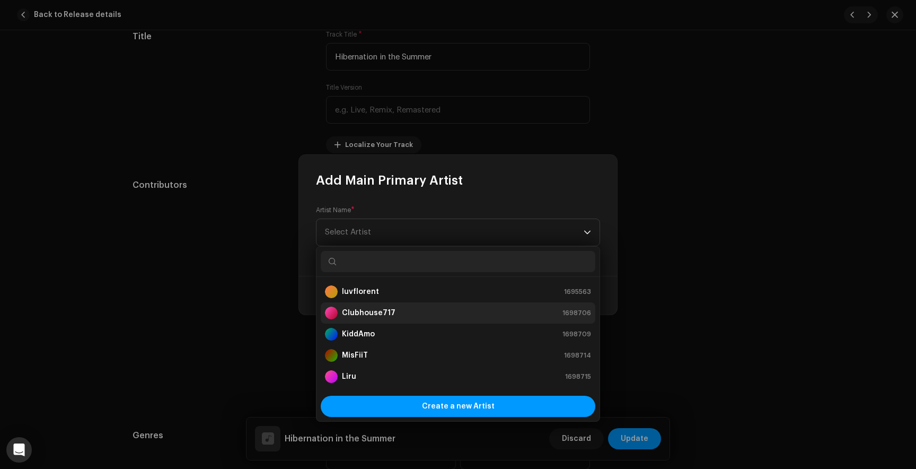
click at [366, 311] on strong "Clubhouse717" at bounding box center [369, 312] width 54 height 11
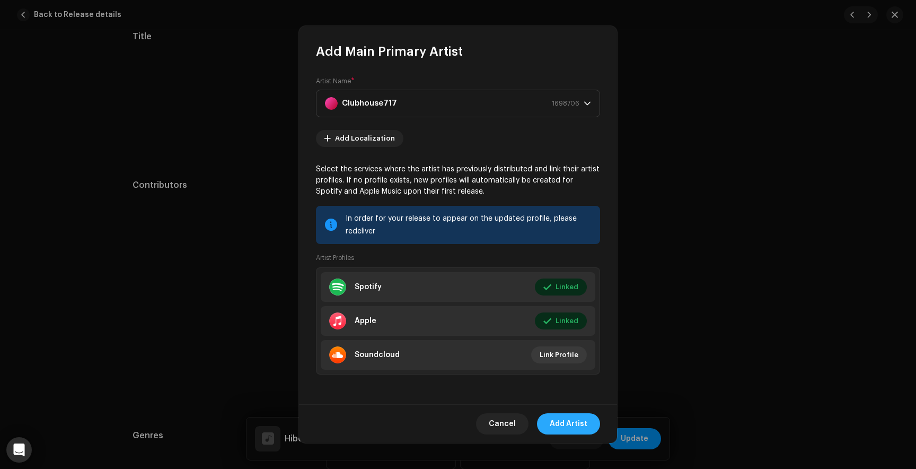
click at [579, 418] on span "Add Artist" at bounding box center [569, 423] width 38 height 21
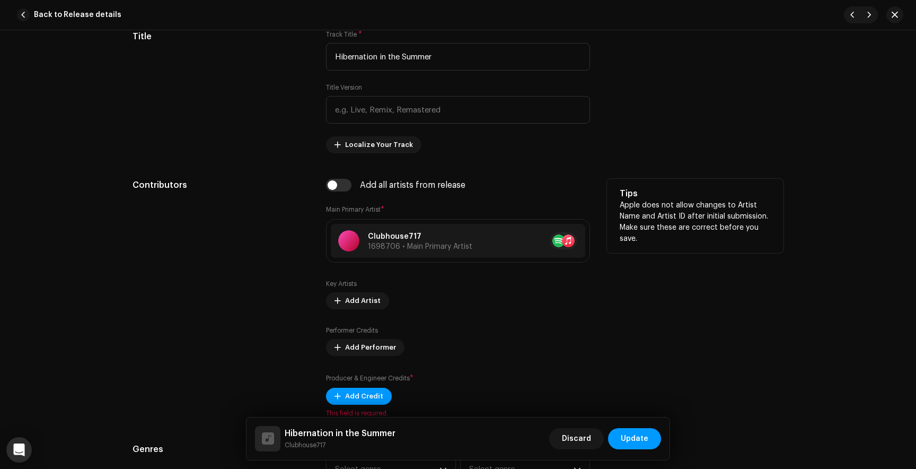
click at [368, 311] on div "Key Artists Add Artist Performer Credits Add Performer Producer & Engineer Cred…" at bounding box center [458, 341] width 264 height 125
click at [360, 295] on span "Add Artist" at bounding box center [363, 300] width 36 height 21
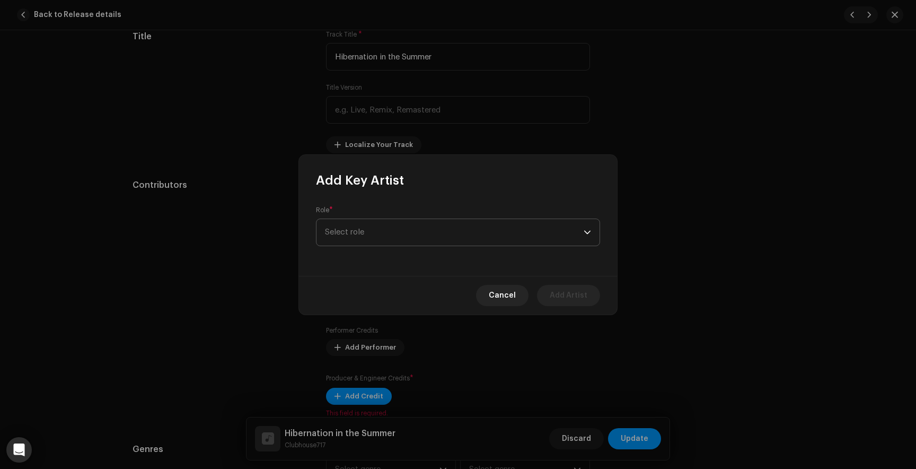
click at [374, 232] on span "Select role" at bounding box center [454, 232] width 259 height 27
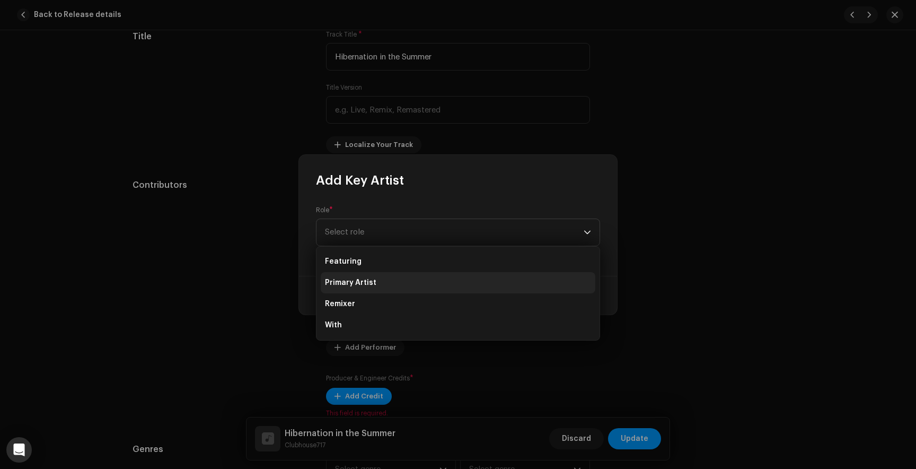
click at [363, 279] on span "Primary Artist" at bounding box center [350, 282] width 51 height 11
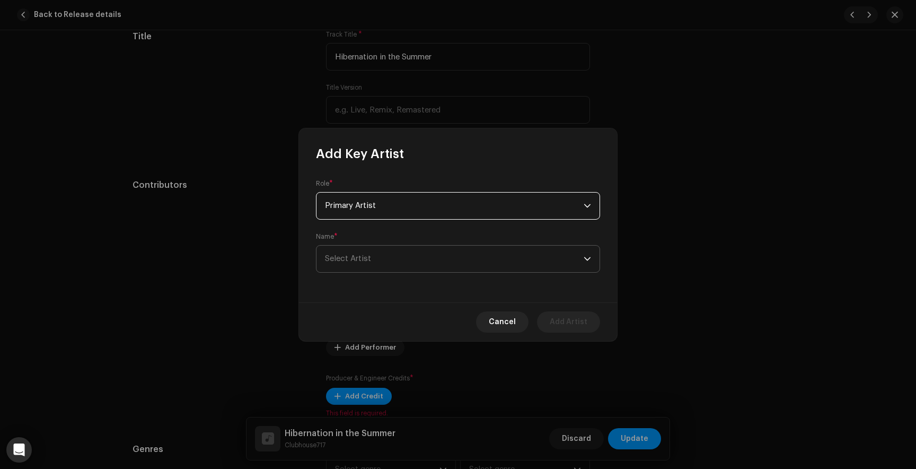
click at [358, 268] on span "Select Artist" at bounding box center [454, 258] width 259 height 27
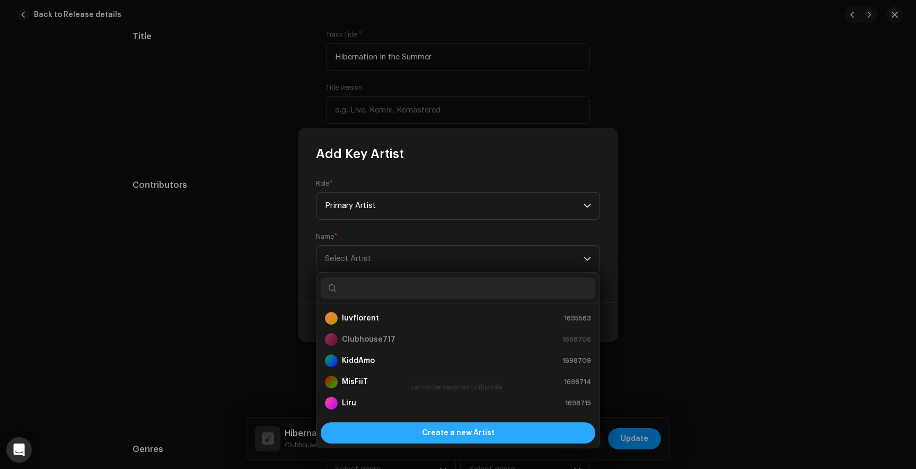
scroll to position [17, 0]
click at [431, 424] on span "Create a new Artist" at bounding box center [458, 432] width 73 height 21
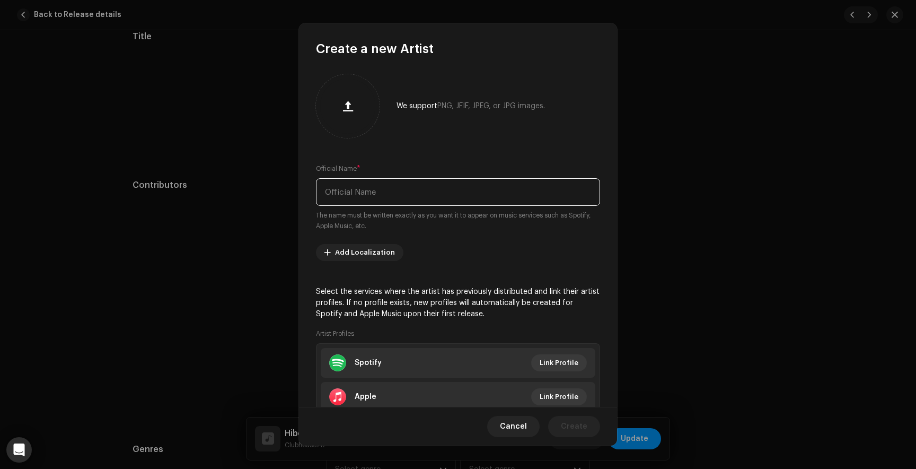
click at [369, 196] on input "text" at bounding box center [458, 192] width 284 height 28
type input "[PERSON_NAME] Diary"
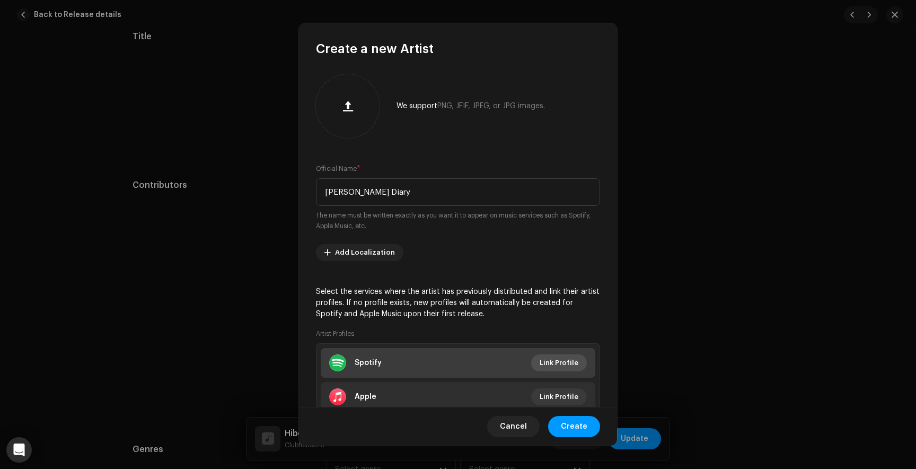
click at [549, 366] on span "Link Profile" at bounding box center [559, 362] width 39 height 21
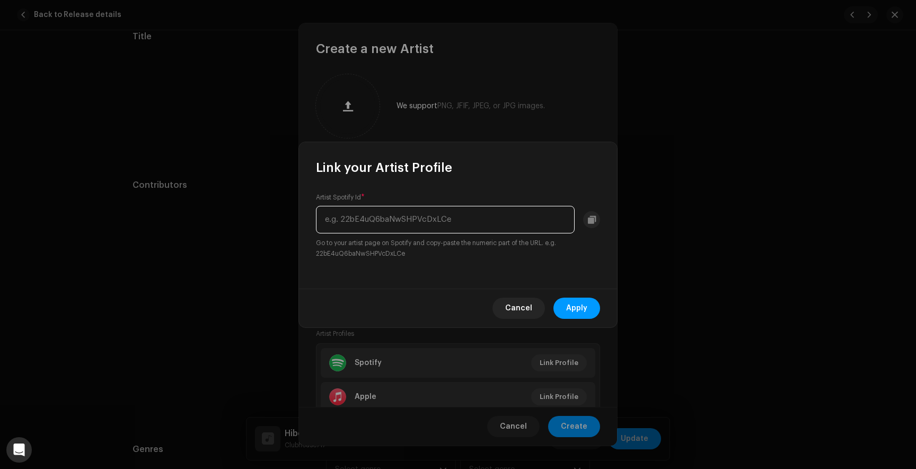
click at [390, 225] on input "text" at bounding box center [445, 220] width 259 height 28
paste input "0RZLEzYjQMqDMQVmT3K1sS"
type input "0RZLEzYjQMqDMQVmT3K1sS"
click at [574, 303] on span "Apply" at bounding box center [576, 307] width 21 height 21
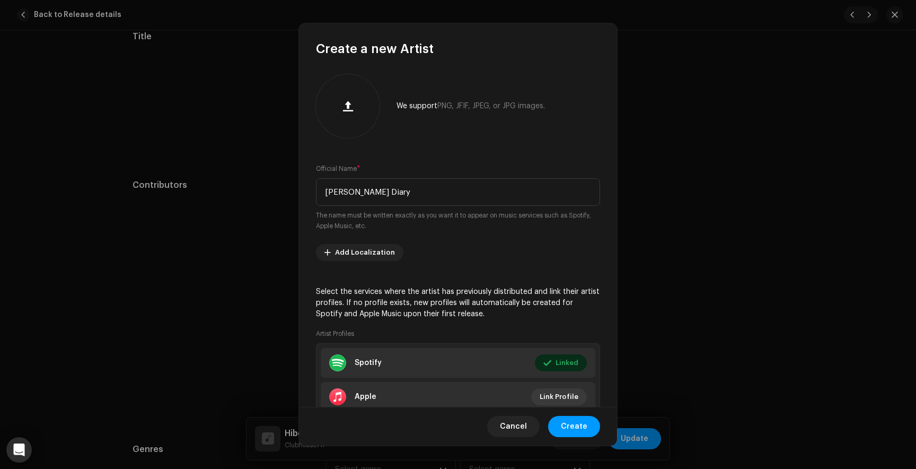
scroll to position [71, 0]
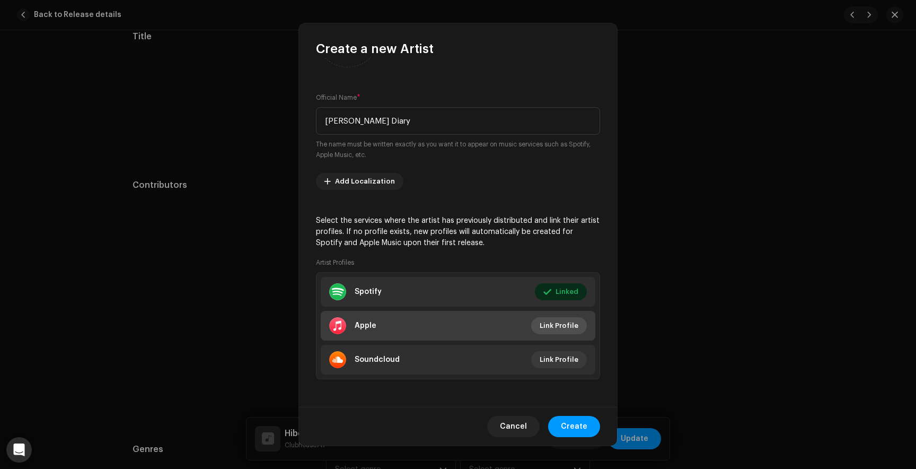
click at [547, 329] on span "Link Profile" at bounding box center [559, 325] width 39 height 21
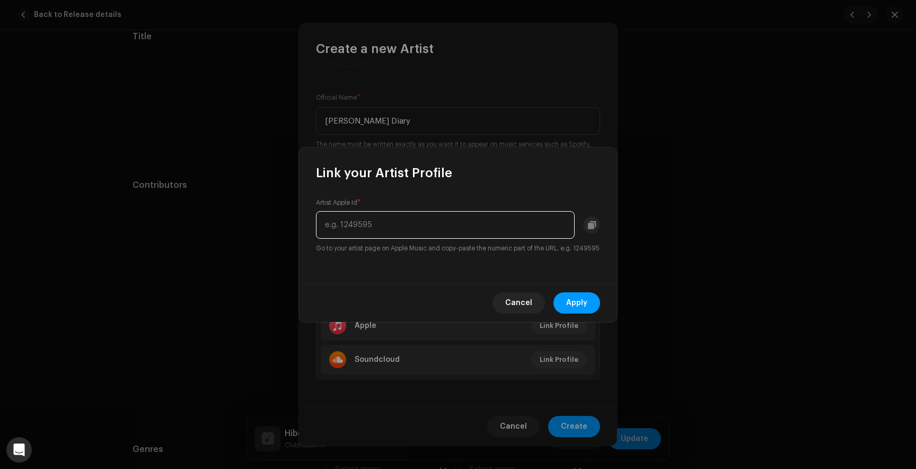
click at [384, 221] on input "text" at bounding box center [445, 225] width 259 height 28
paste input "1829825949"
type input "1829825949"
click at [580, 308] on span "Apply" at bounding box center [576, 302] width 21 height 21
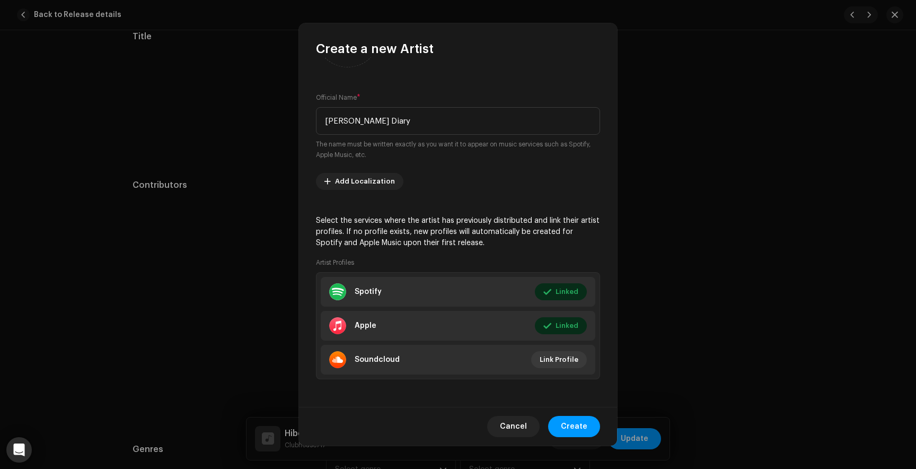
scroll to position [73, 0]
click at [570, 419] on span "Create" at bounding box center [574, 426] width 27 height 21
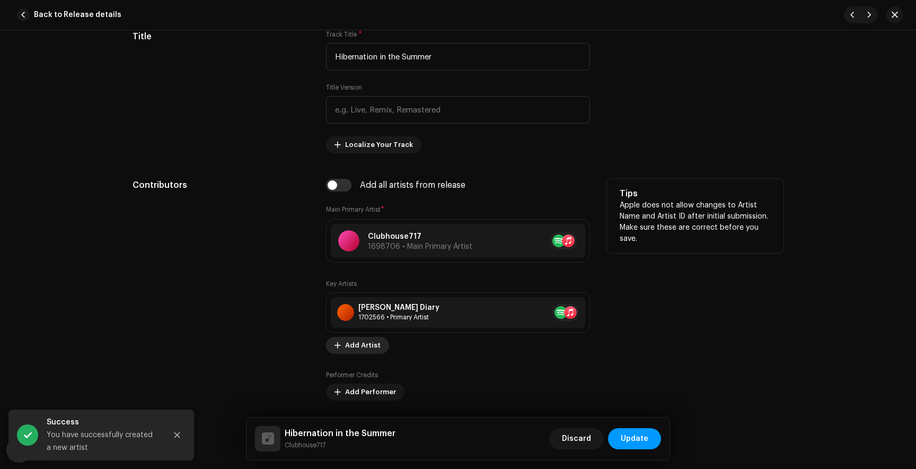
click at [361, 346] on span "Add Artist" at bounding box center [363, 344] width 36 height 21
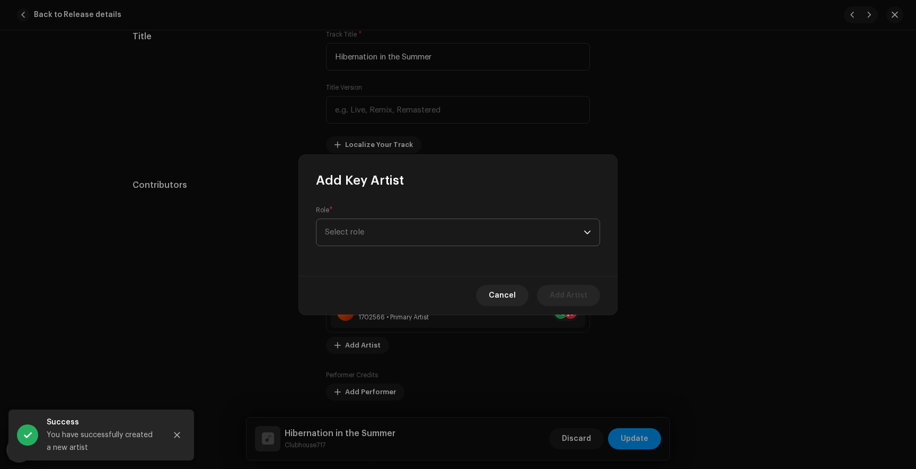
click at [384, 230] on span "Select role" at bounding box center [454, 232] width 259 height 27
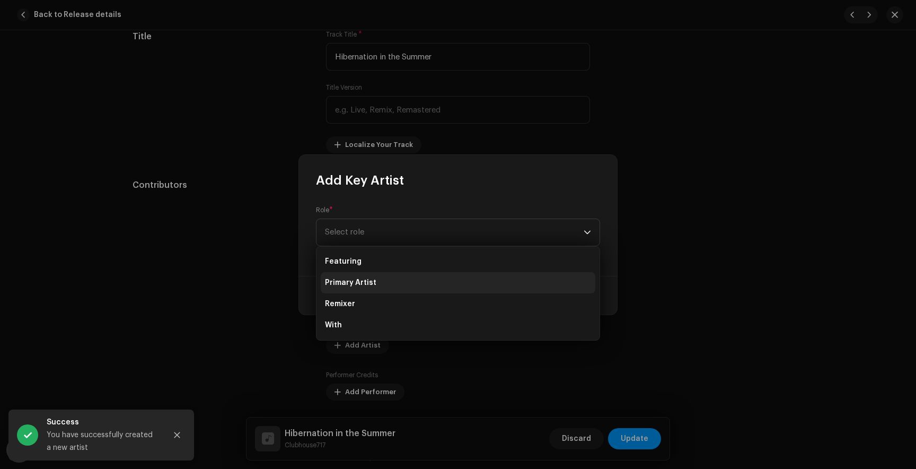
click at [360, 280] on span "Primary Artist" at bounding box center [350, 282] width 51 height 11
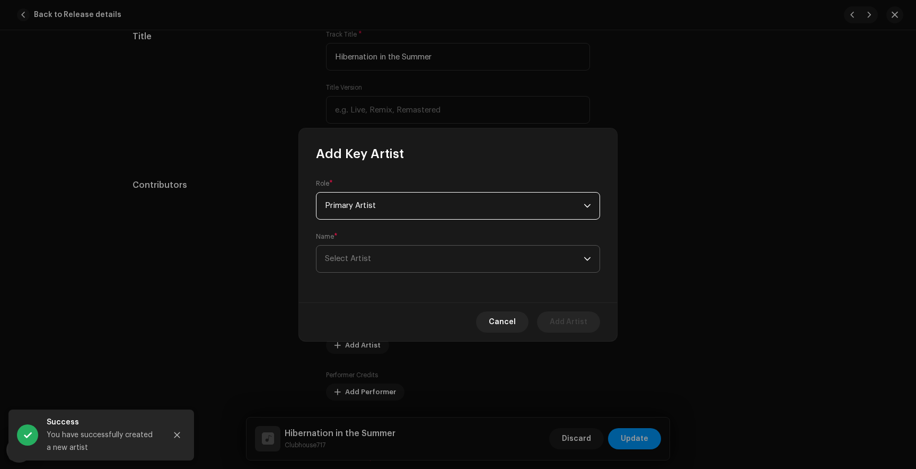
click at [415, 259] on span "Select Artist" at bounding box center [454, 258] width 259 height 27
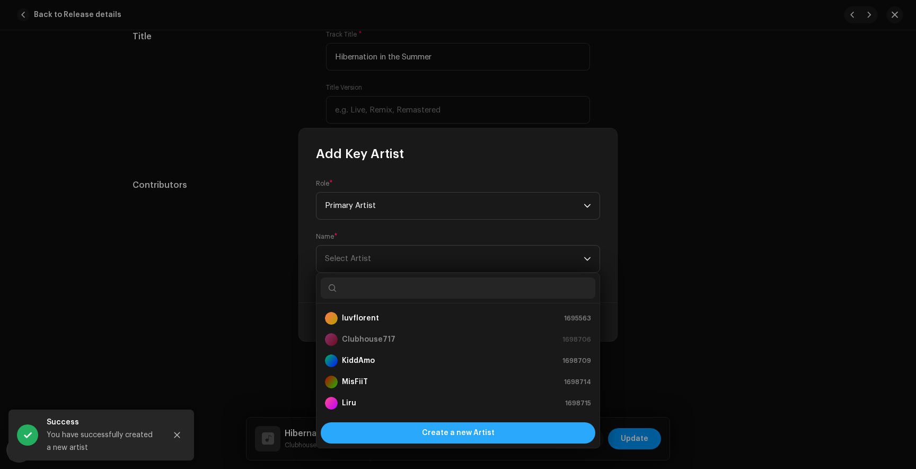
scroll to position [17, 0]
click at [410, 429] on div "Create a new Artist" at bounding box center [458, 432] width 275 height 21
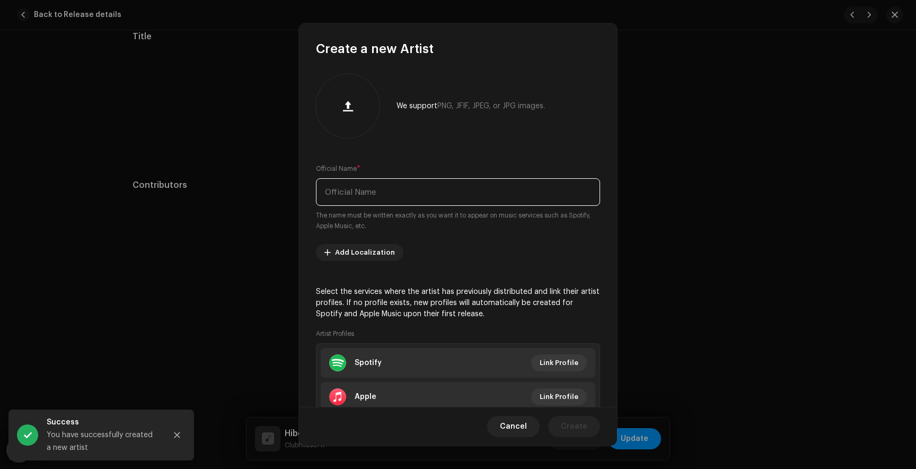
click at [374, 186] on input "text" at bounding box center [458, 192] width 284 height 28
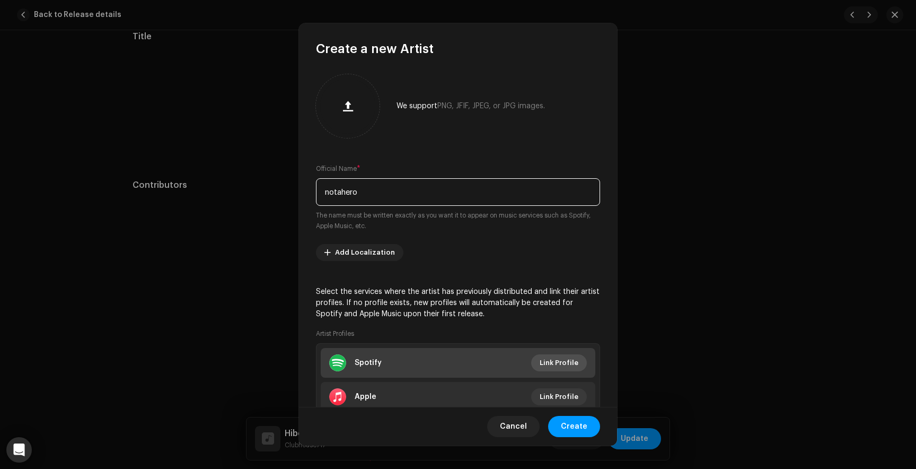
type input "notahero"
click at [574, 357] on span "Link Profile" at bounding box center [559, 362] width 39 height 21
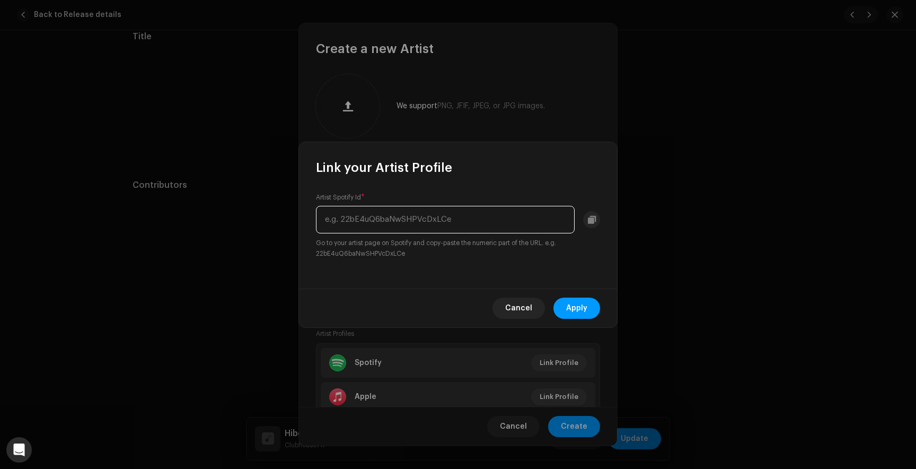
click at [373, 217] on input "text" at bounding box center [445, 220] width 259 height 28
paste input "70o1LM3FZ0vkzJ4tCzp9Mz"
type input "70o1LM3FZ0vkzJ4tCzp9Mz"
click at [580, 309] on span "Apply" at bounding box center [576, 307] width 21 height 21
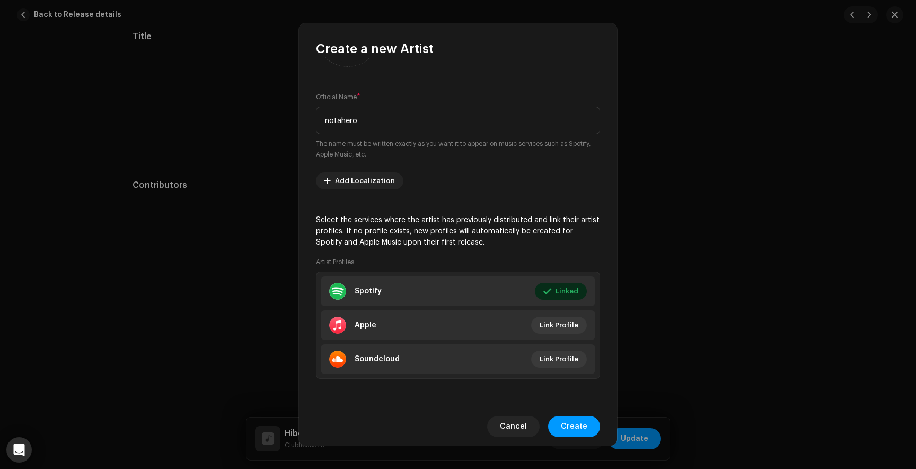
scroll to position [73, 0]
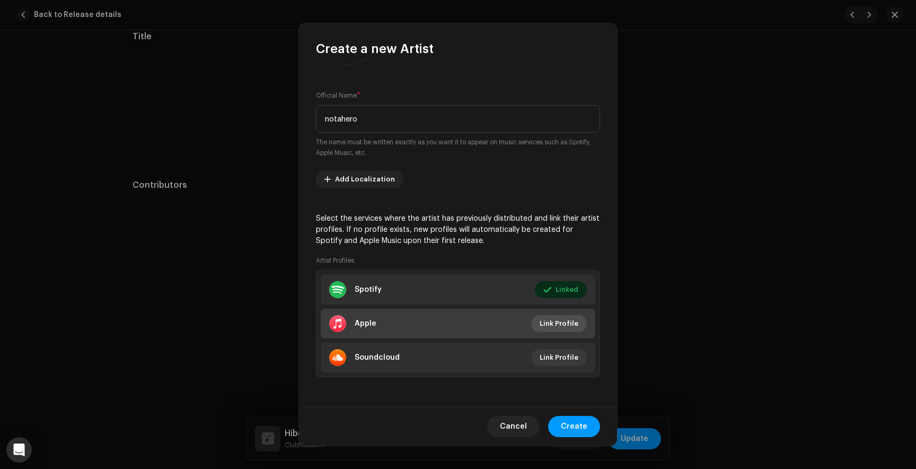
click at [547, 321] on span "Link Profile" at bounding box center [559, 323] width 39 height 21
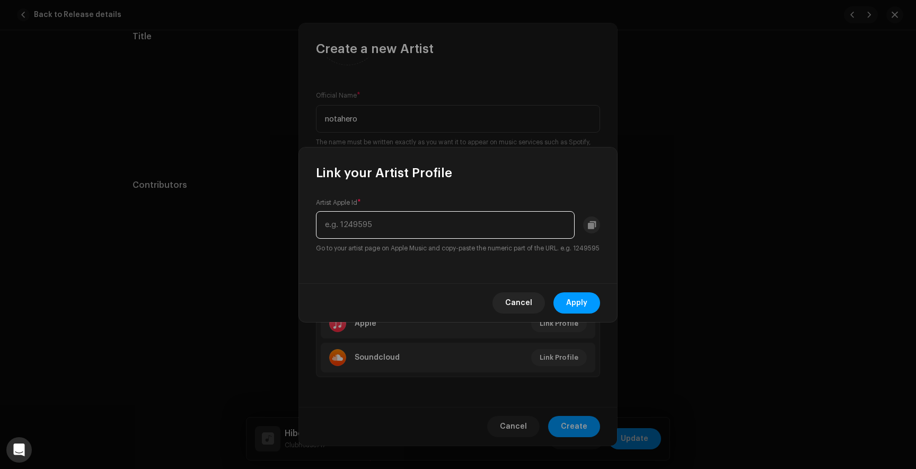
click at [400, 213] on input "text" at bounding box center [445, 225] width 259 height 28
paste input "1653513747"
type input "1653513747"
click at [576, 299] on span "Apply" at bounding box center [576, 302] width 21 height 21
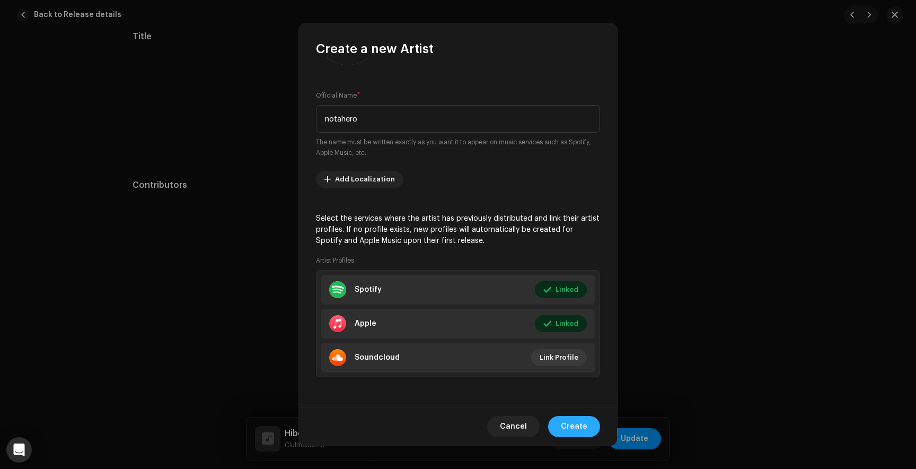
click at [569, 423] on span "Create" at bounding box center [574, 426] width 27 height 21
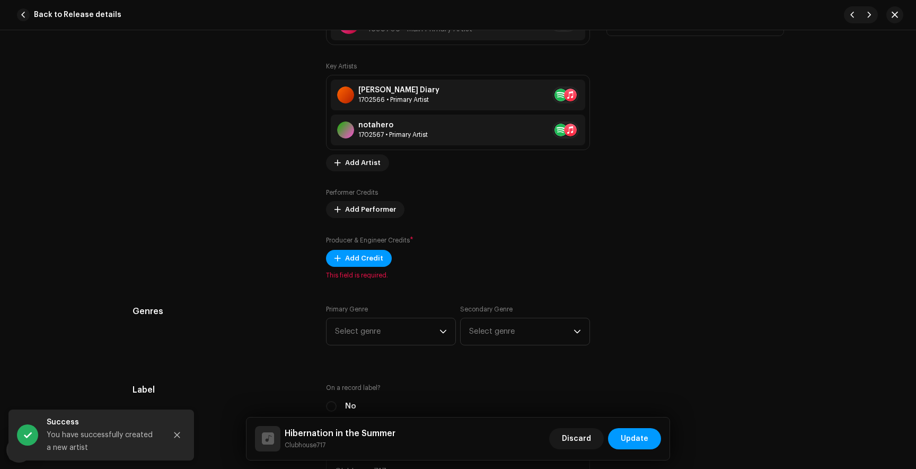
scroll to position [713, 0]
click at [345, 259] on span "Add Credit" at bounding box center [364, 256] width 38 height 21
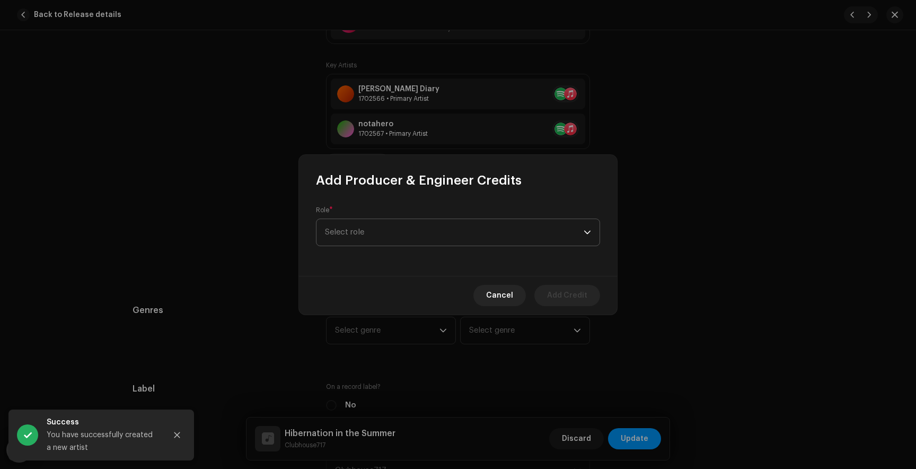
click at [359, 232] on span "Select role" at bounding box center [454, 232] width 259 height 27
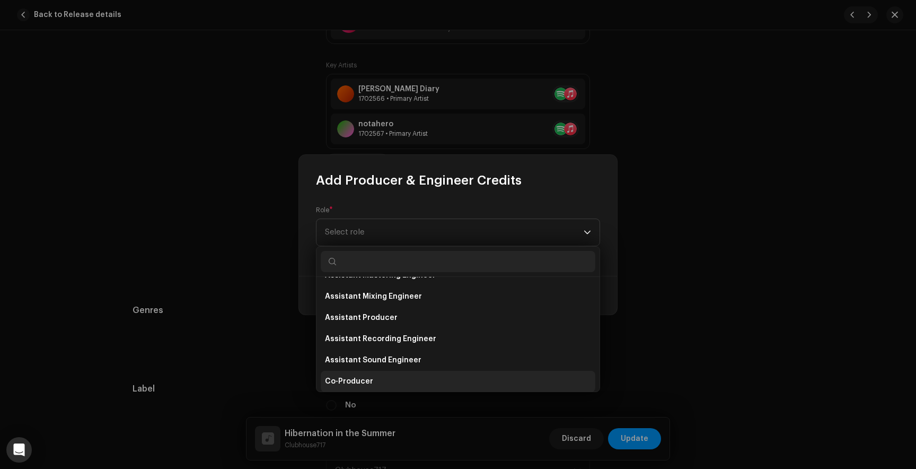
scroll to position [81, 0]
click at [351, 376] on span "Co-Producer" at bounding box center [349, 380] width 48 height 11
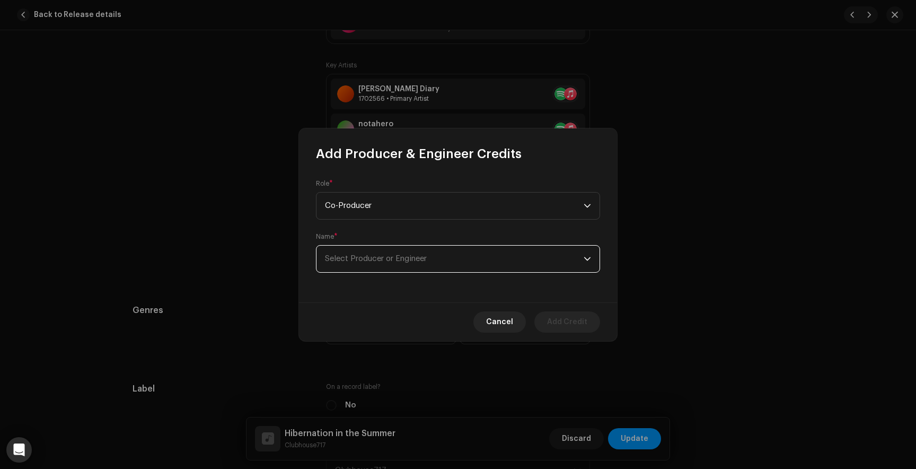
click at [426, 259] on span "Select Producer or Engineer" at bounding box center [376, 258] width 102 height 8
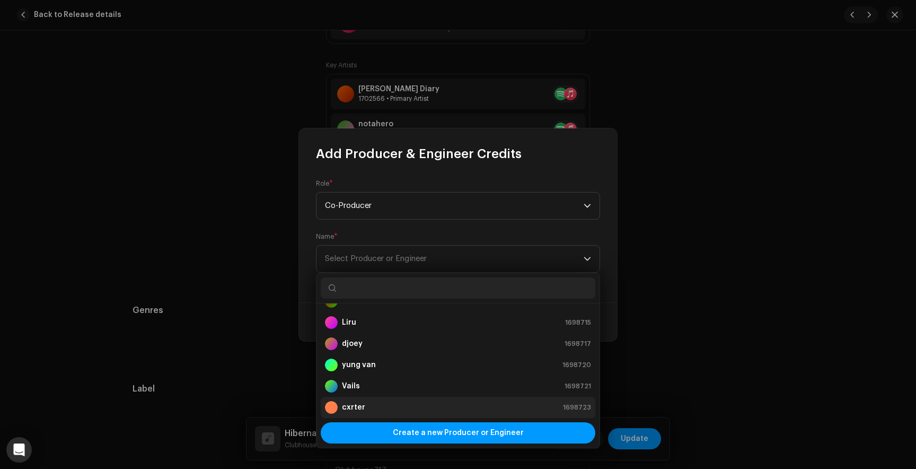
click at [353, 404] on strong "cxrter" at bounding box center [353, 407] width 23 height 11
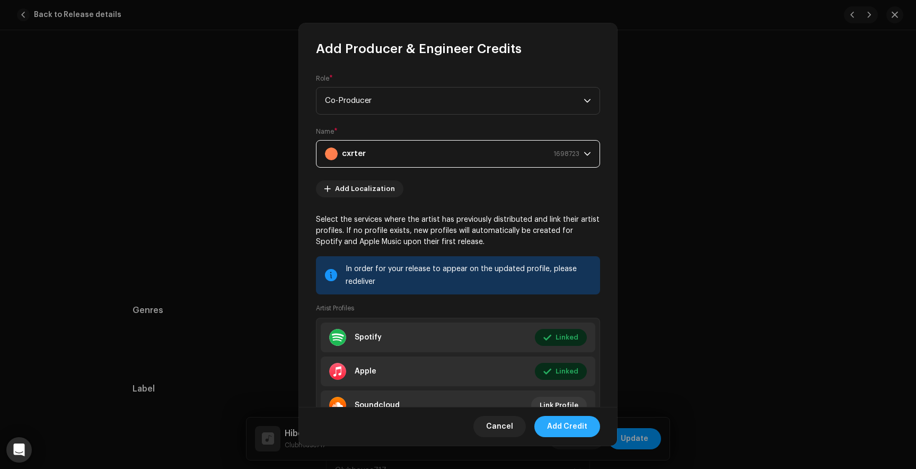
click at [569, 427] on span "Add Credit" at bounding box center [567, 426] width 40 height 21
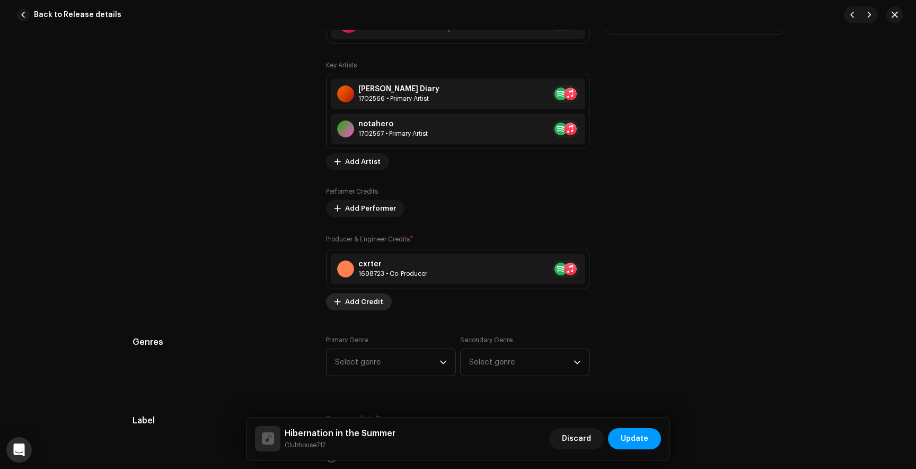
click at [361, 300] on span "Add Credit" at bounding box center [364, 301] width 38 height 21
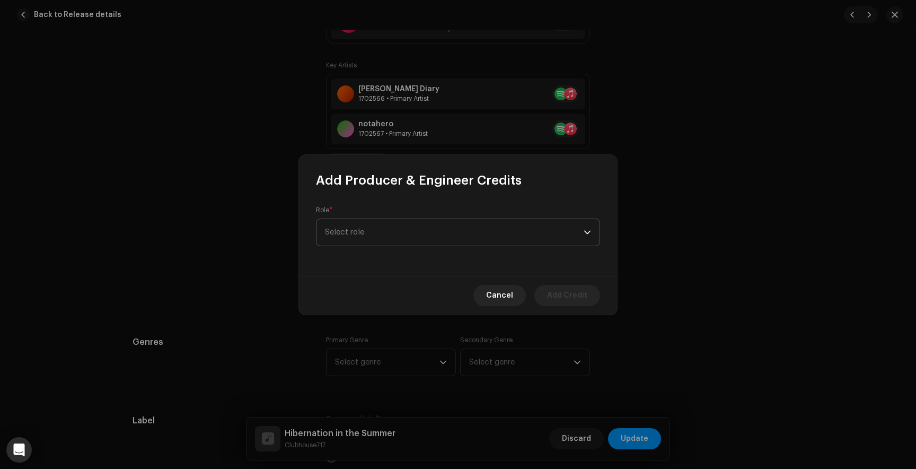
click at [359, 229] on span "Select role" at bounding box center [454, 232] width 259 height 27
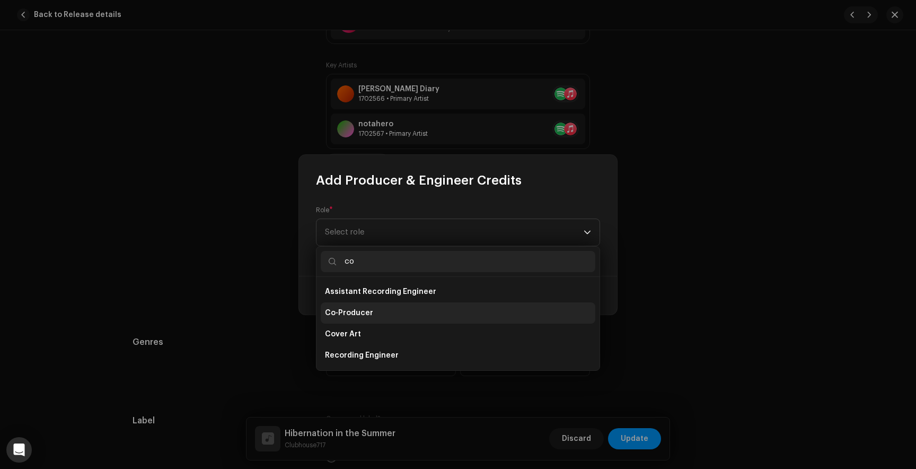
type input "co"
click at [356, 310] on span "Co-Producer" at bounding box center [349, 312] width 48 height 11
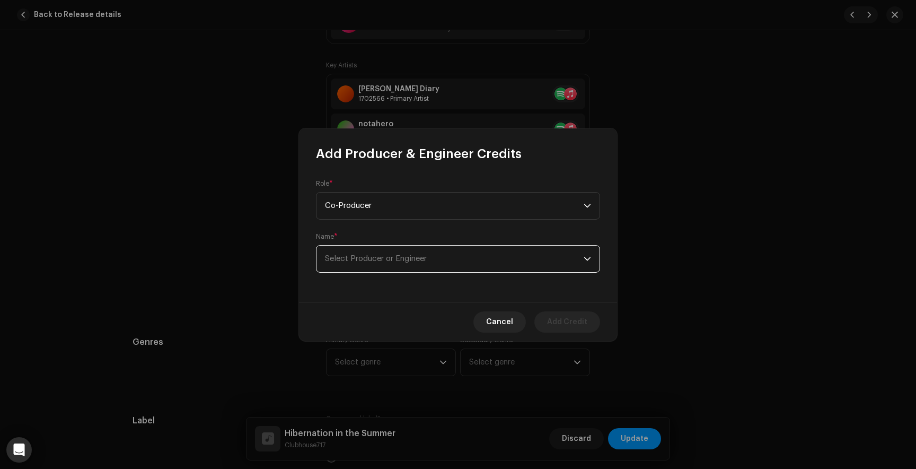
click at [359, 263] on span "Select Producer or Engineer" at bounding box center [454, 258] width 259 height 27
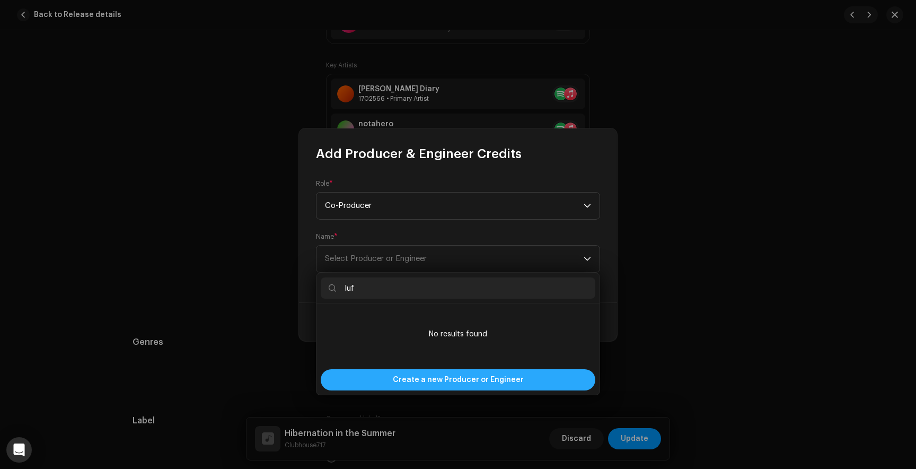
type input "luf"
click at [404, 377] on span "Create a new Producer or Engineer" at bounding box center [458, 379] width 131 height 21
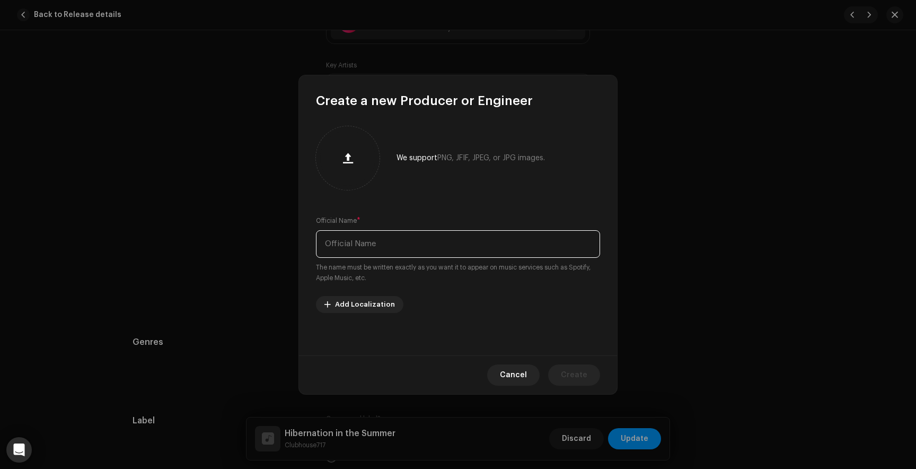
click at [363, 253] on input "text" at bounding box center [458, 244] width 284 height 28
type input "luffy"
click at [566, 372] on span "Create" at bounding box center [574, 374] width 27 height 21
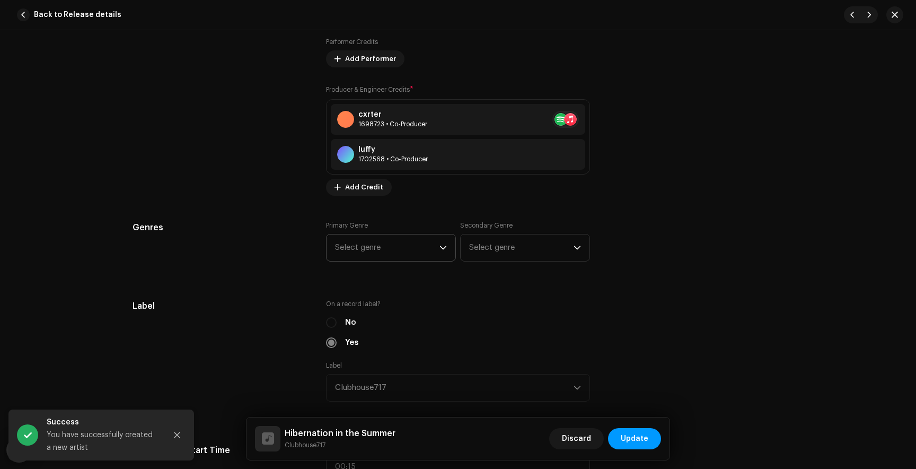
scroll to position [866, 0]
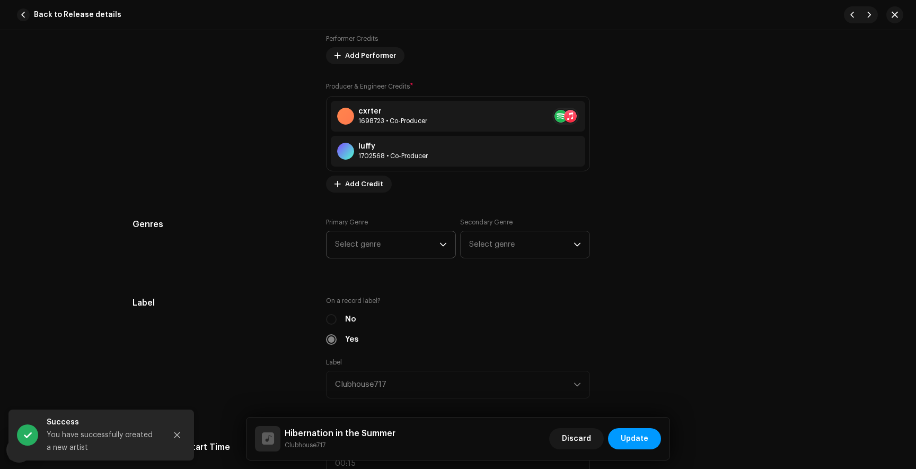
click at [418, 240] on span "Select genre" at bounding box center [387, 244] width 104 height 27
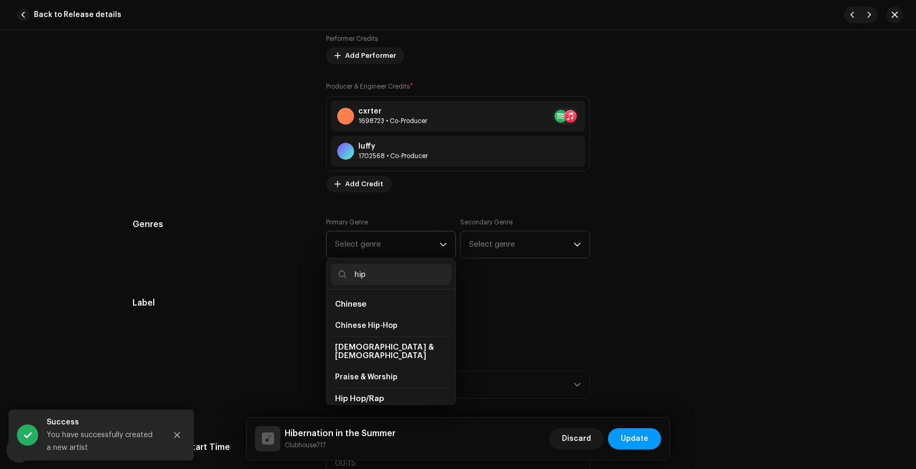
type input "hip"
click at [366, 394] on span "Hip Hop/Rap" at bounding box center [359, 398] width 49 height 8
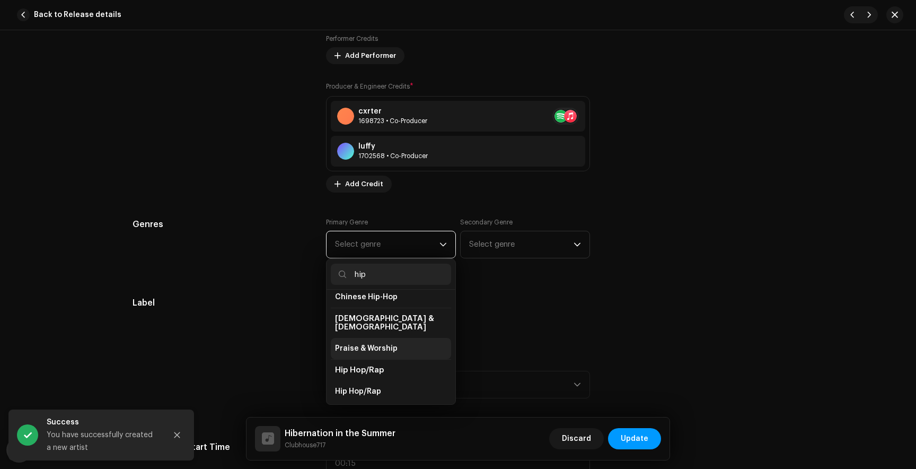
scroll to position [36, 0]
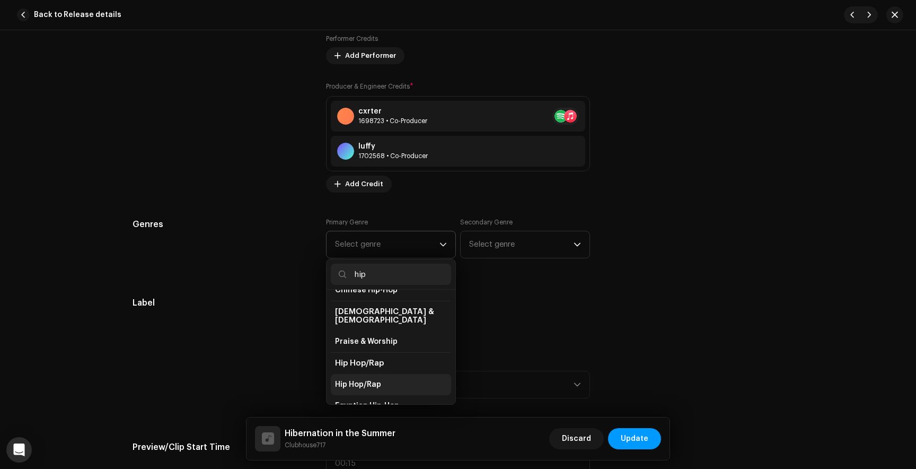
click at [365, 379] on span "Hip Hop/Rap" at bounding box center [358, 384] width 46 height 11
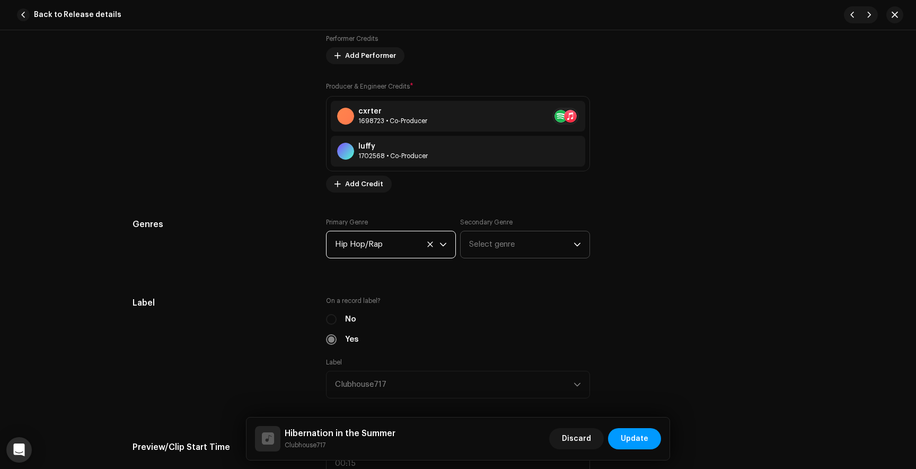
click at [518, 236] on span "Select genre" at bounding box center [521, 244] width 104 height 27
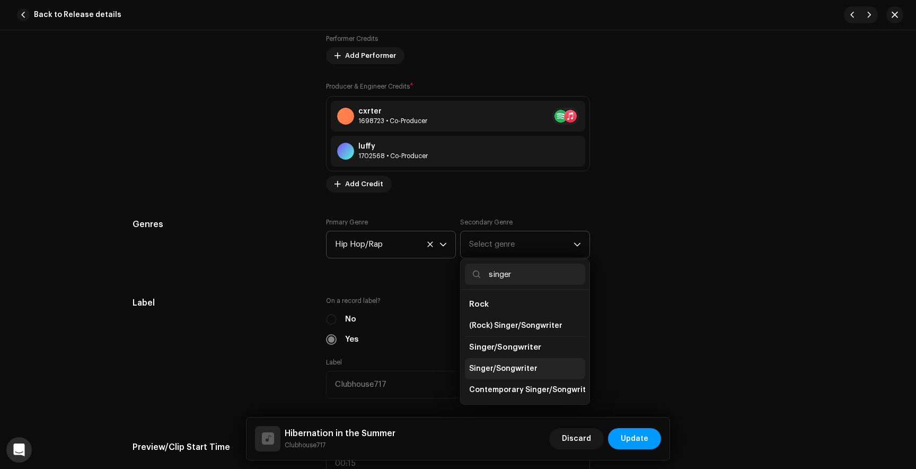
type input "singer"
click at [504, 372] on span "Singer/Songwriter" at bounding box center [503, 368] width 68 height 11
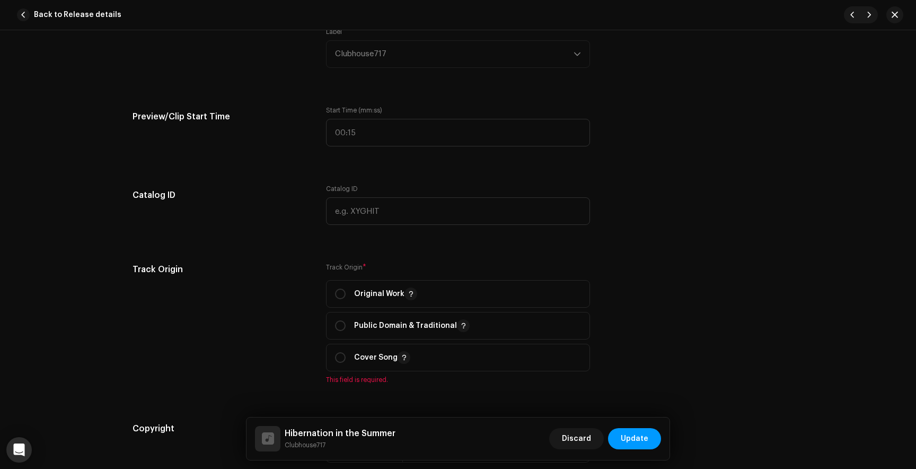
scroll to position [1204, 0]
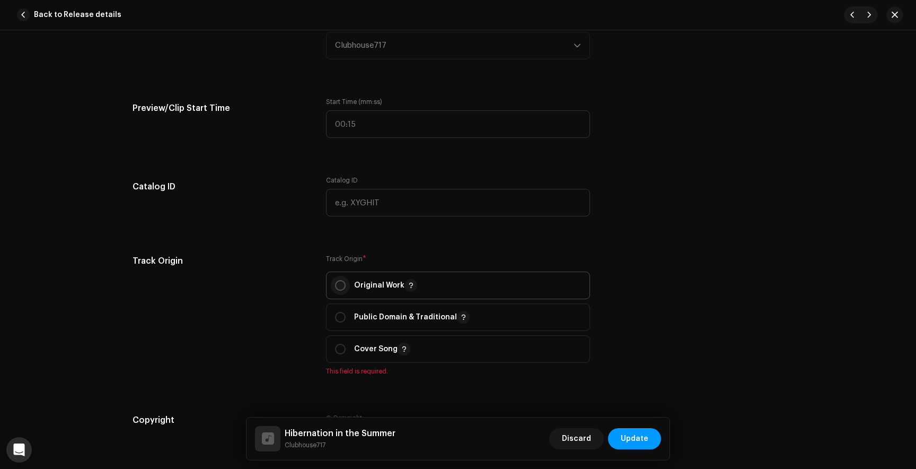
click at [336, 286] on input "radio" at bounding box center [340, 285] width 11 height 11
radio input "true"
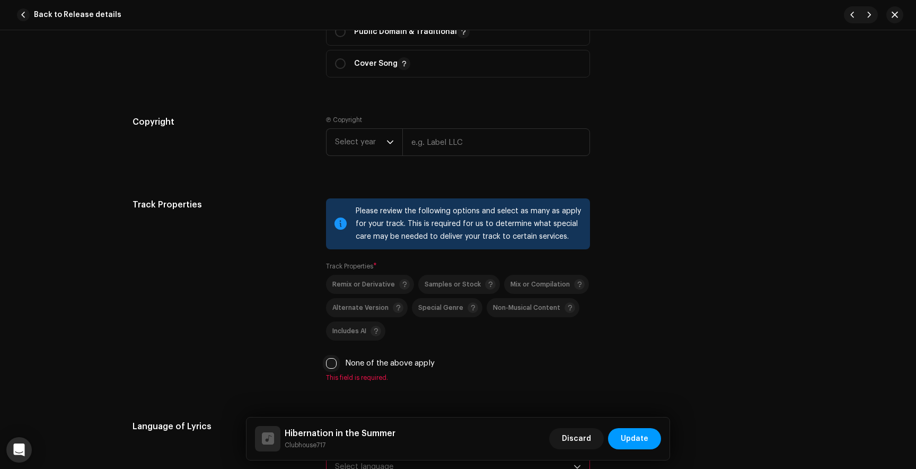
click at [329, 364] on input "None of the above apply" at bounding box center [331, 363] width 11 height 11
checkbox input "true"
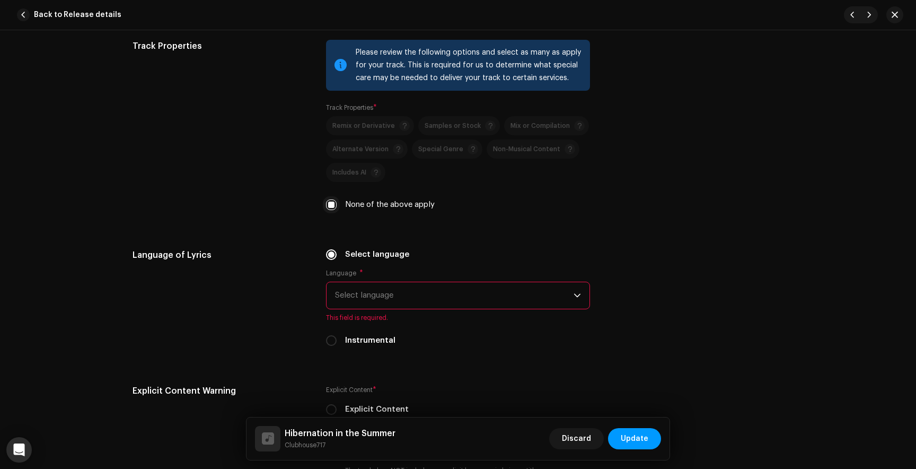
scroll to position [1668, 0]
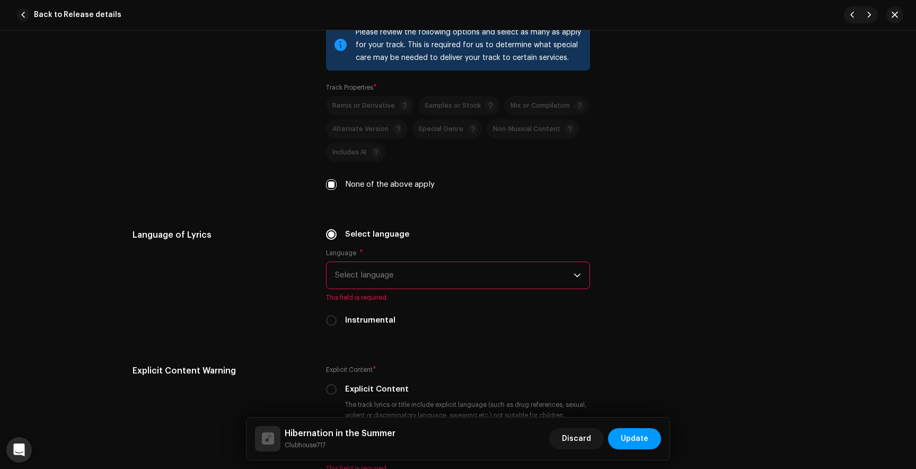
click at [352, 283] on span "Select language" at bounding box center [454, 275] width 239 height 27
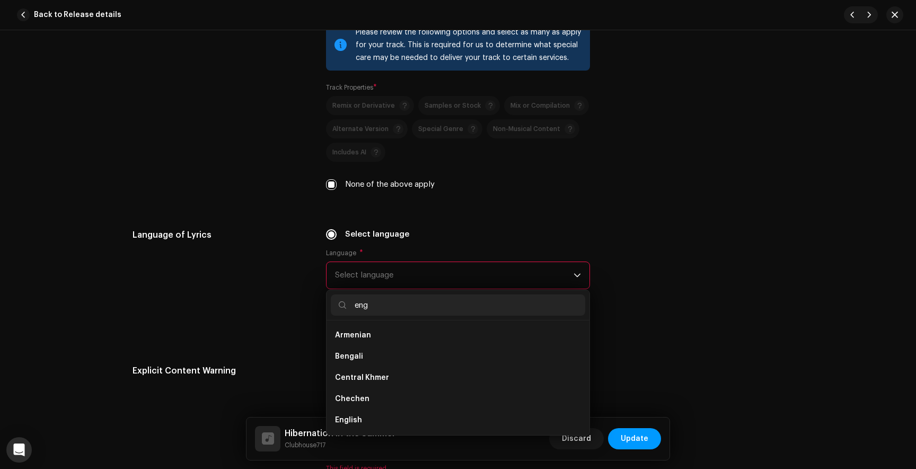
scroll to position [0, 0]
type input "engl"
click at [356, 346] on li "English" at bounding box center [458, 334] width 254 height 21
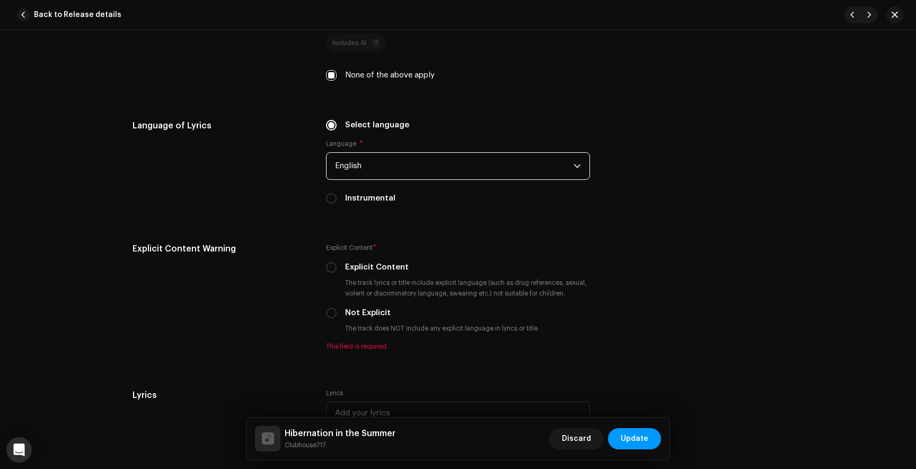
scroll to position [1805, 0]
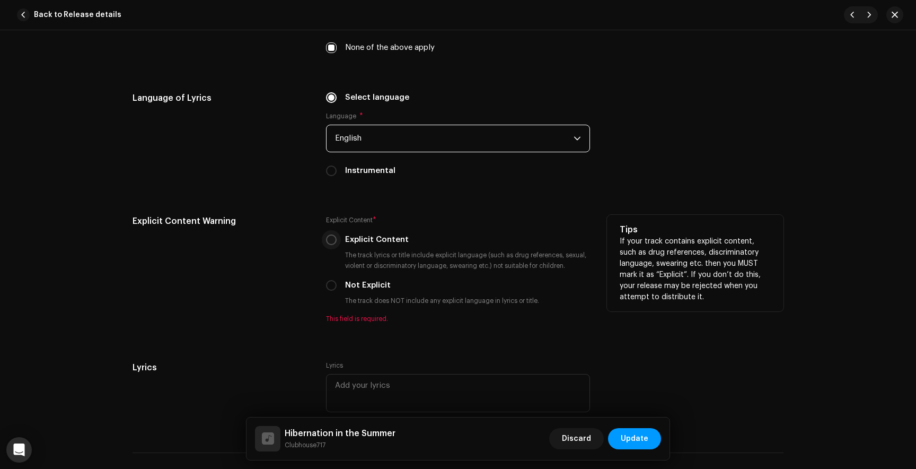
click at [331, 245] on input "Explicit Content" at bounding box center [331, 239] width 11 height 11
radio input "true"
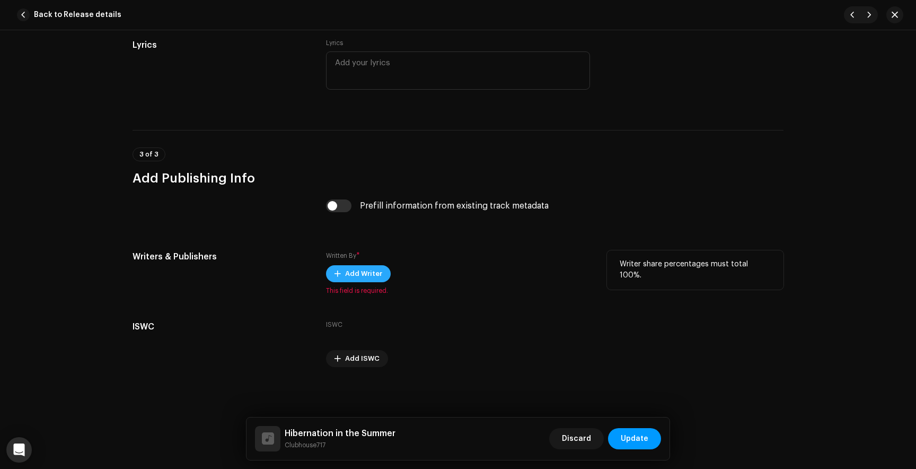
scroll to position [2117, 0]
click at [363, 268] on span "Add Writer" at bounding box center [363, 273] width 37 height 21
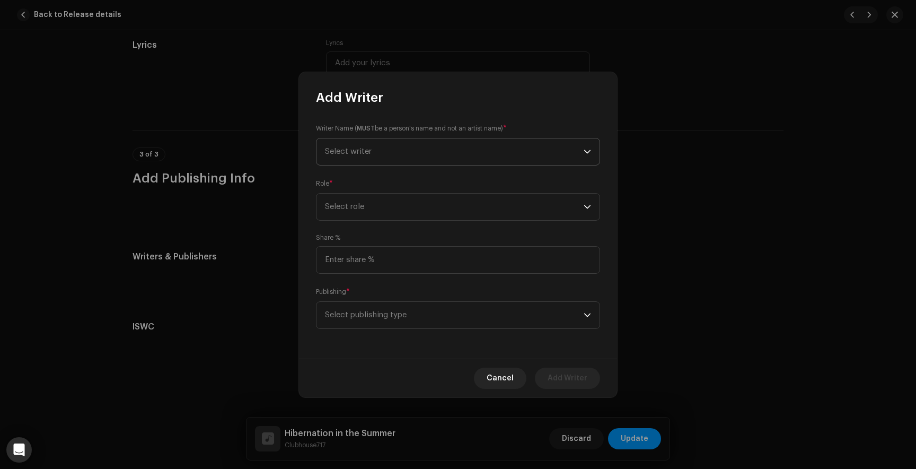
click at [373, 151] on span "Select writer" at bounding box center [454, 151] width 259 height 27
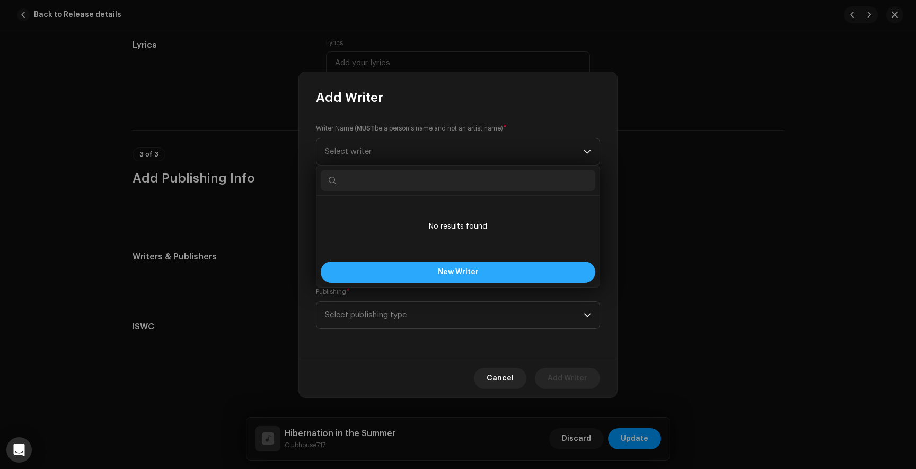
click at [459, 270] on span "New Writer" at bounding box center [458, 271] width 41 height 7
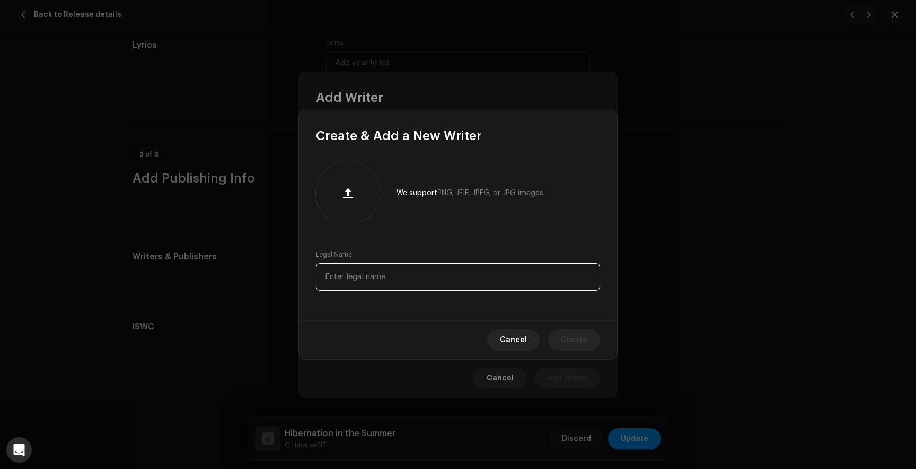
click at [345, 284] on input "text" at bounding box center [458, 277] width 284 height 28
paste input "[PERSON_NAME]"
type input "[PERSON_NAME]"
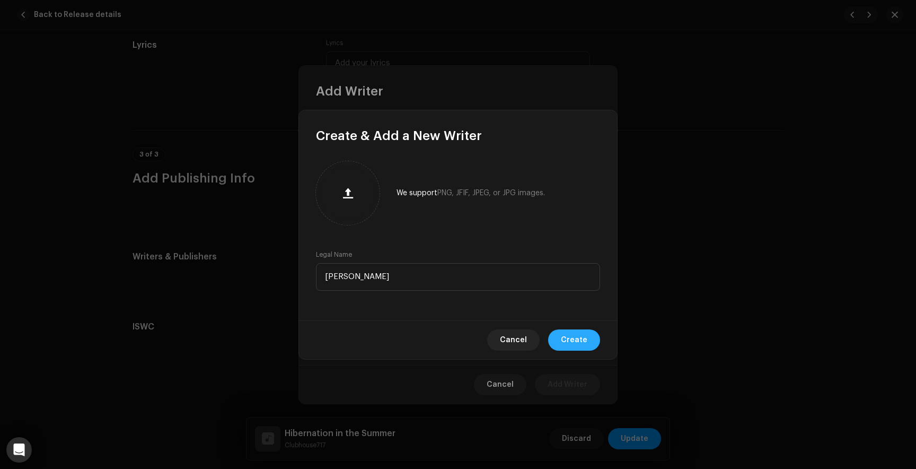
click at [567, 344] on span "Create" at bounding box center [574, 339] width 27 height 21
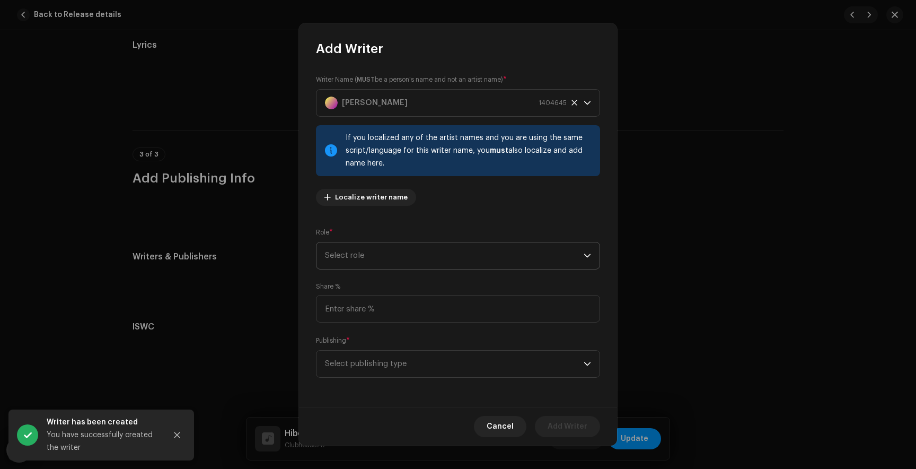
click at [398, 260] on span "Select role" at bounding box center [454, 255] width 259 height 27
click at [368, 345] on span "Composer & Lyricist" at bounding box center [362, 348] width 75 height 11
click at [365, 358] on span "Select publishing type" at bounding box center [454, 363] width 259 height 27
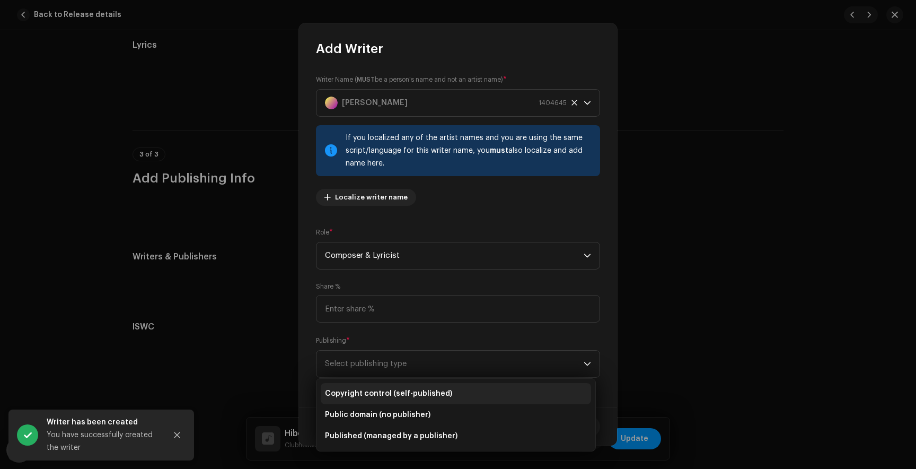
click at [368, 390] on span "Copyright control (self-published)" at bounding box center [388, 393] width 127 height 11
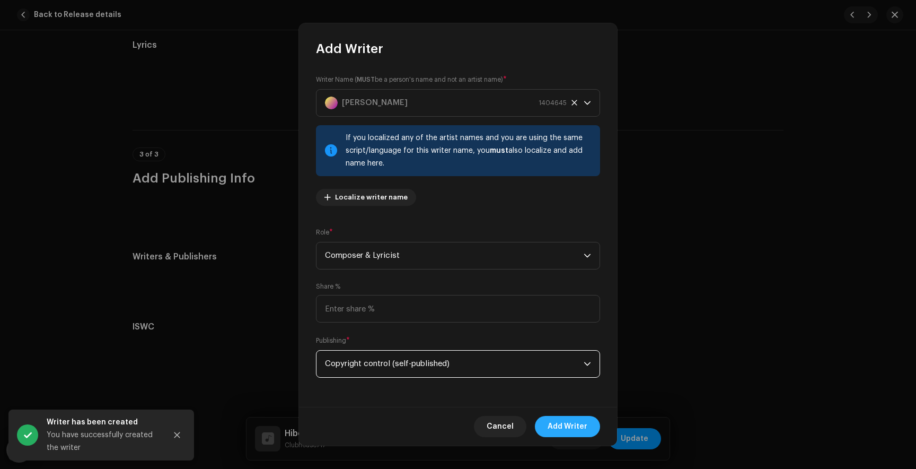
click at [573, 428] on span "Add Writer" at bounding box center [568, 426] width 40 height 21
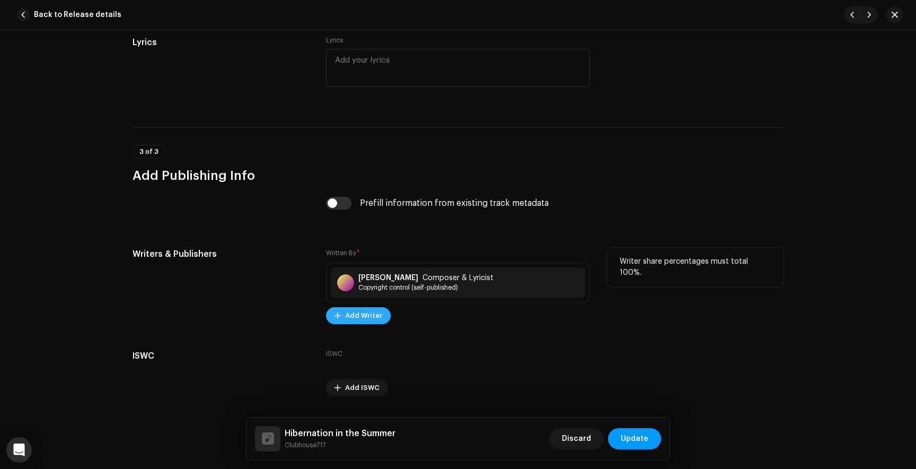
click at [371, 321] on span "Add Writer" at bounding box center [363, 315] width 37 height 21
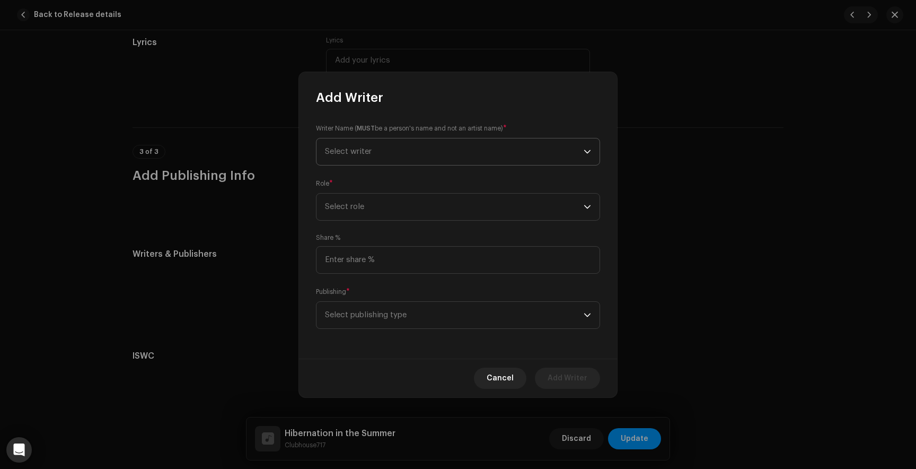
click at [406, 146] on span "Select writer" at bounding box center [454, 151] width 259 height 27
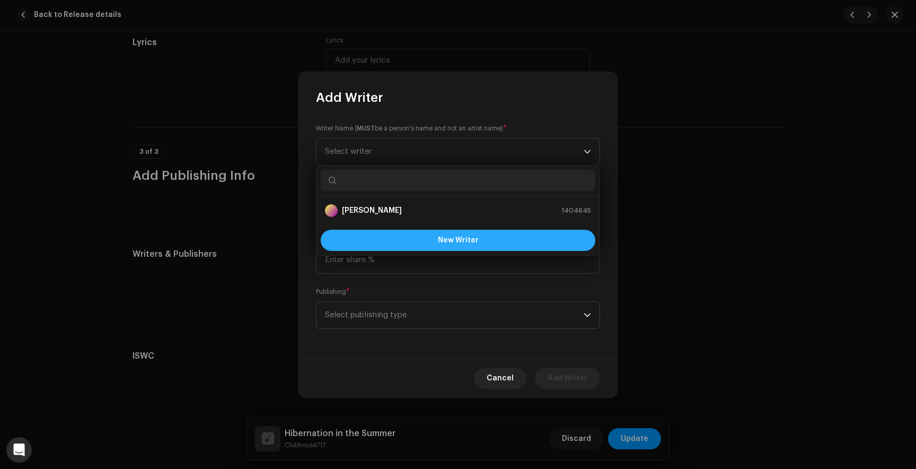
click at [404, 242] on button "New Writer" at bounding box center [458, 240] width 275 height 21
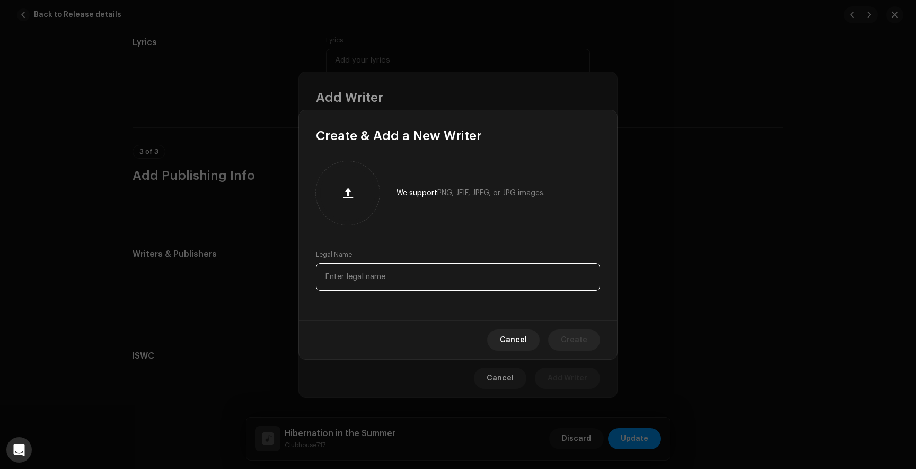
click at [373, 267] on input "text" at bounding box center [458, 277] width 284 height 28
paste input "[PERSON_NAME]"
type input "[PERSON_NAME]"
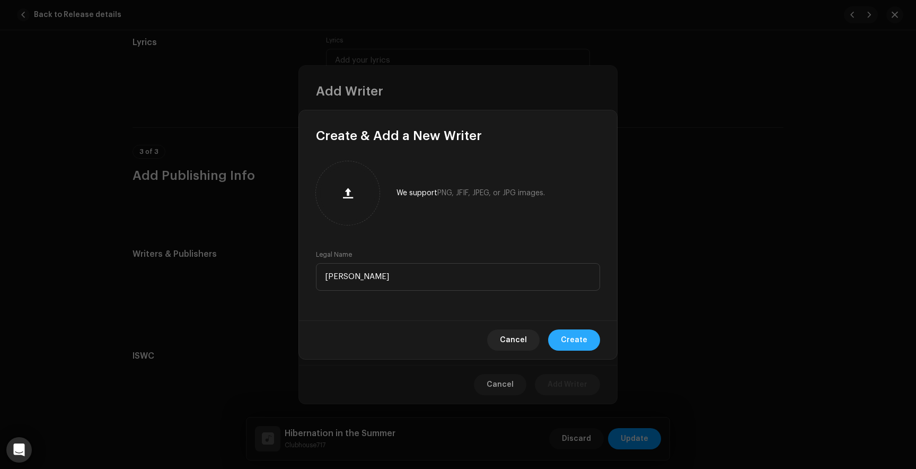
click at [576, 340] on span "Create" at bounding box center [574, 339] width 27 height 21
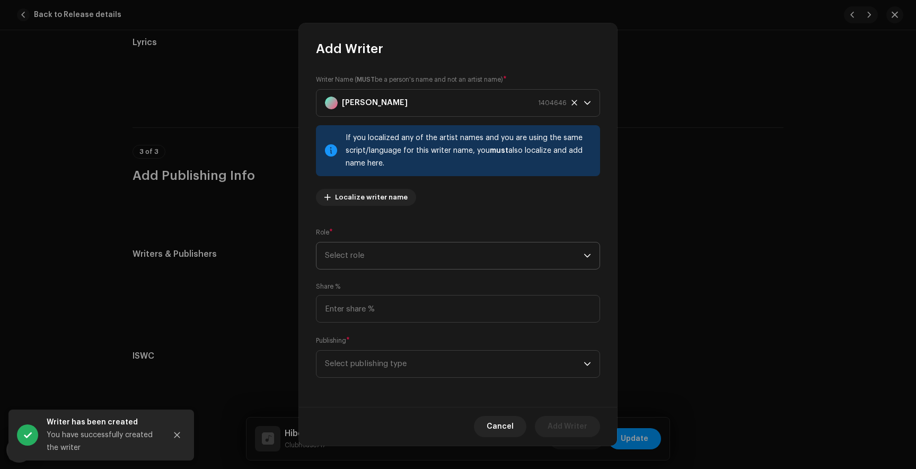
click at [394, 247] on span "Select role" at bounding box center [454, 255] width 259 height 27
click at [365, 351] on span "Composer & Lyricist" at bounding box center [362, 348] width 75 height 11
click at [361, 361] on span "Select publishing type" at bounding box center [454, 363] width 259 height 27
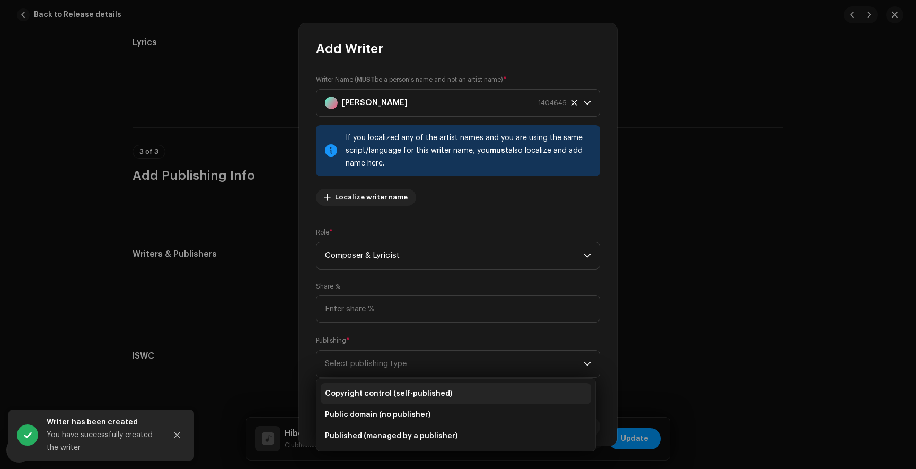
click at [365, 396] on span "Copyright control (self-published)" at bounding box center [388, 393] width 127 height 11
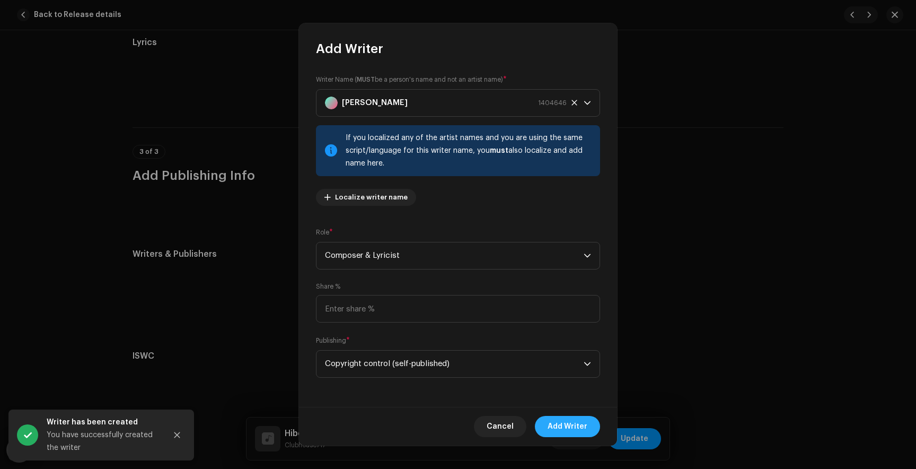
click at [569, 425] on span "Add Writer" at bounding box center [568, 426] width 40 height 21
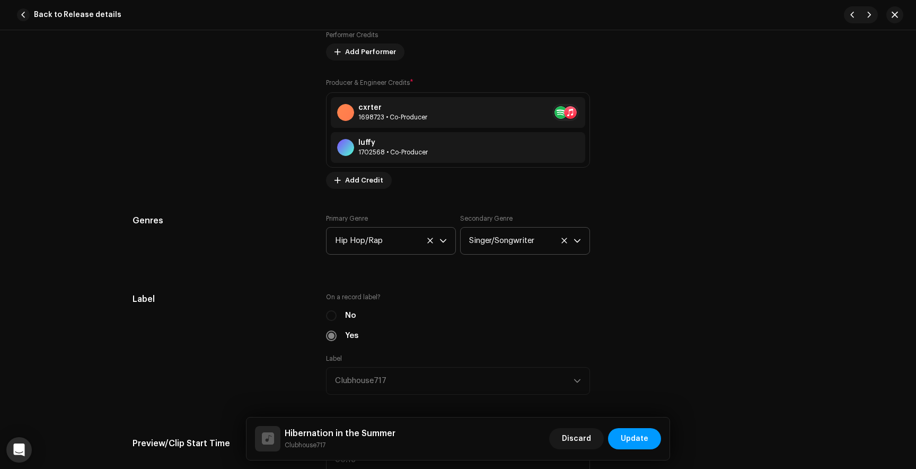
scroll to position [712, 0]
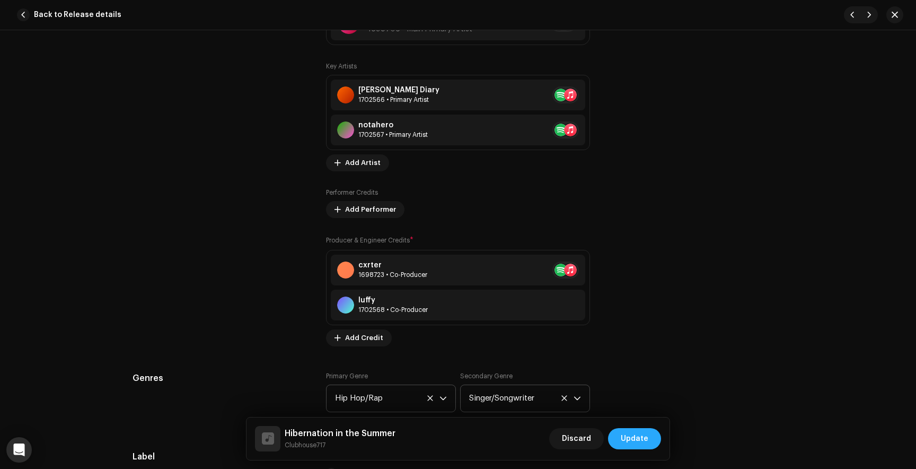
click at [638, 438] on span "Update" at bounding box center [635, 438] width 28 height 21
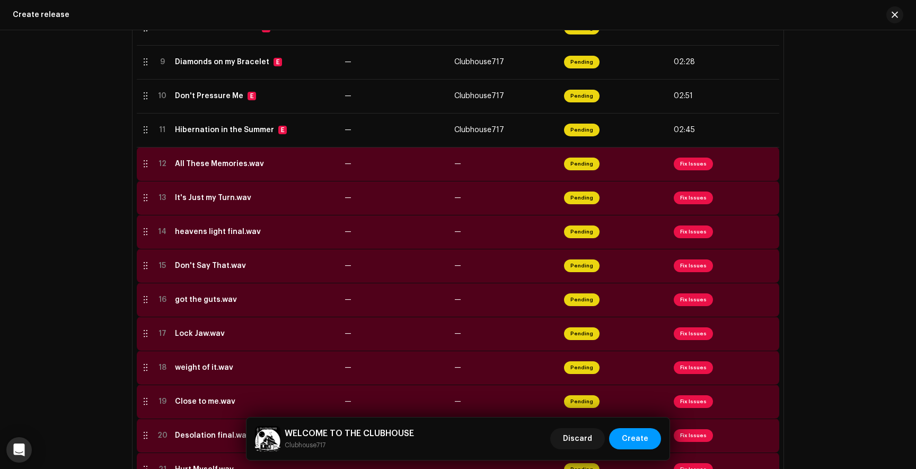
scroll to position [542, 0]
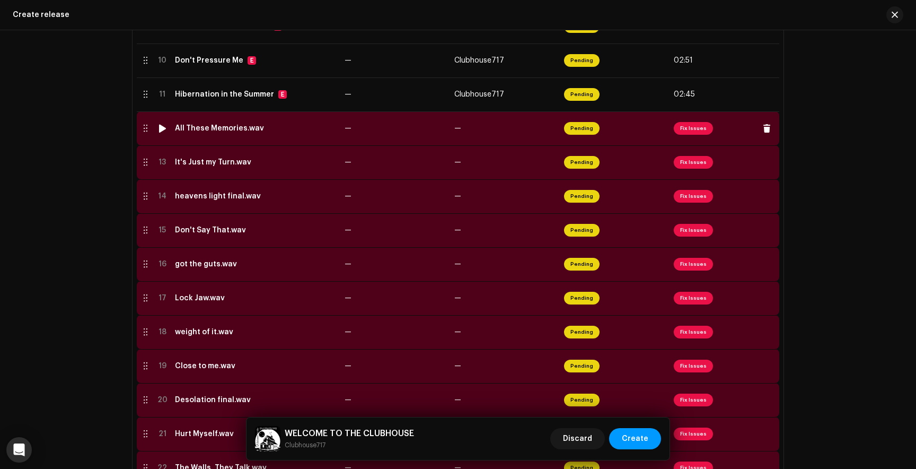
click at [692, 127] on span "Fix Issues" at bounding box center [693, 128] width 39 height 13
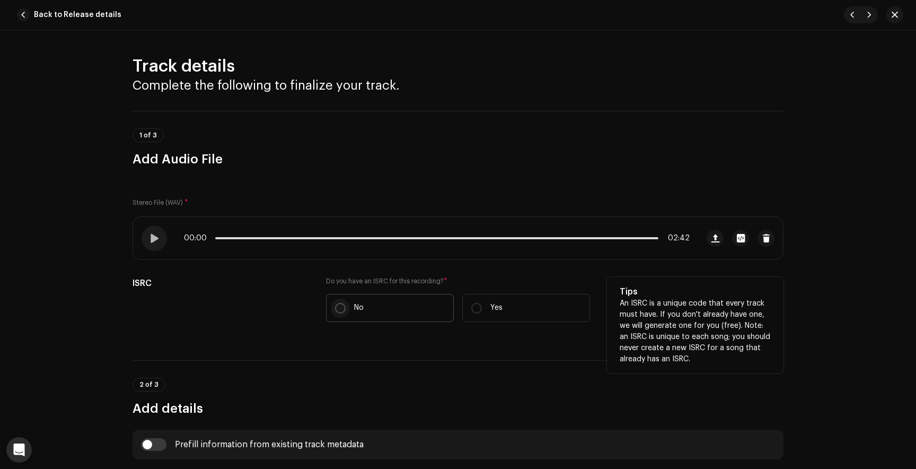
click at [338, 307] on input "No" at bounding box center [340, 308] width 11 height 11
radio input "true"
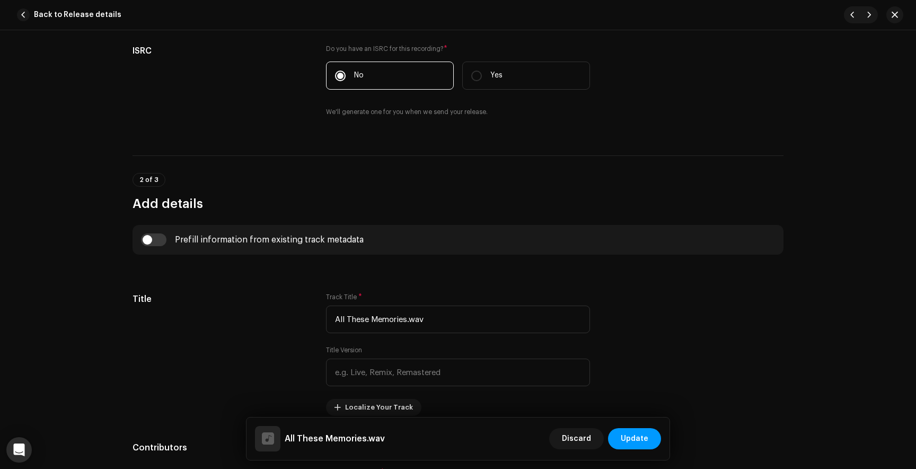
scroll to position [231, 0]
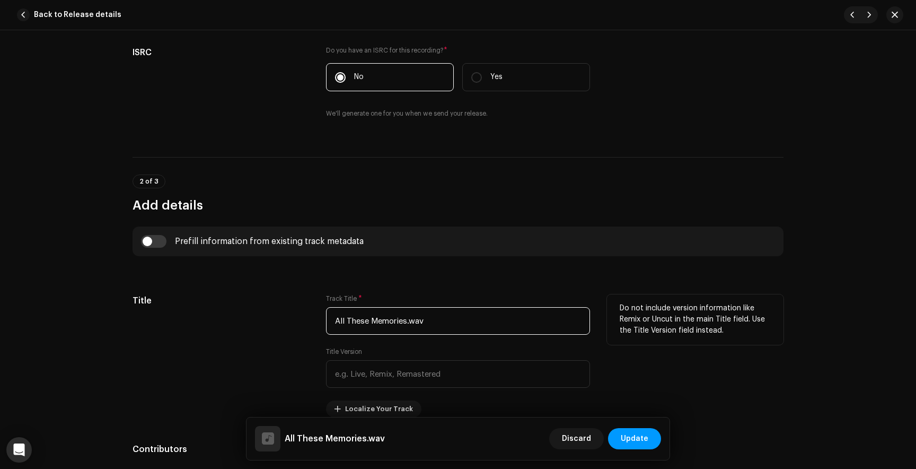
click at [427, 324] on input "All These Memories.wav" at bounding box center [458, 321] width 264 height 28
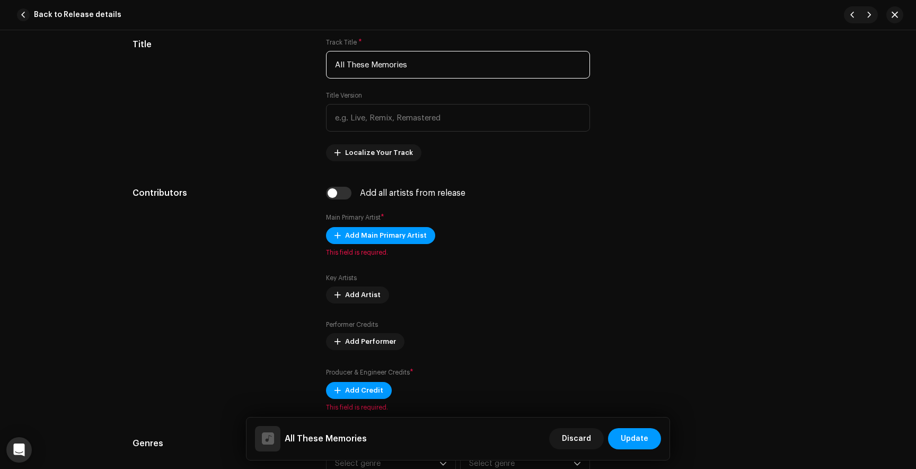
scroll to position [491, 0]
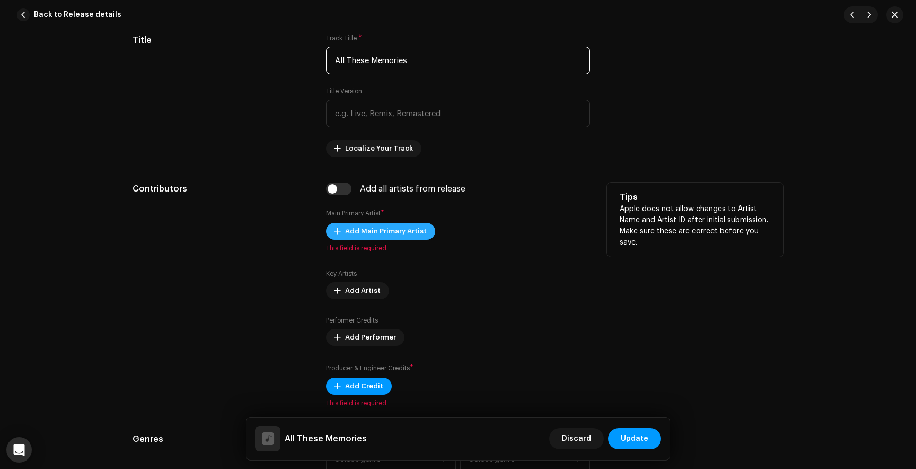
type input "All These Memories"
click at [375, 230] on span "Add Main Primary Artist" at bounding box center [386, 231] width 82 height 21
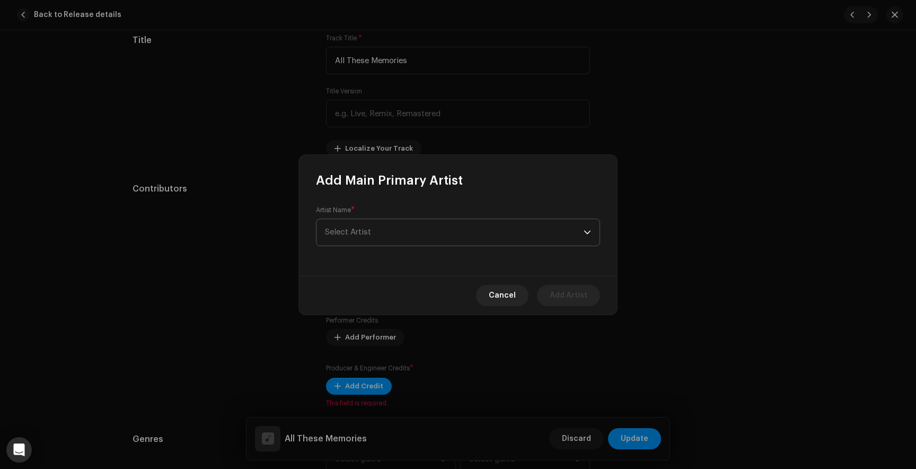
click at [421, 235] on span "Select Artist" at bounding box center [454, 232] width 259 height 27
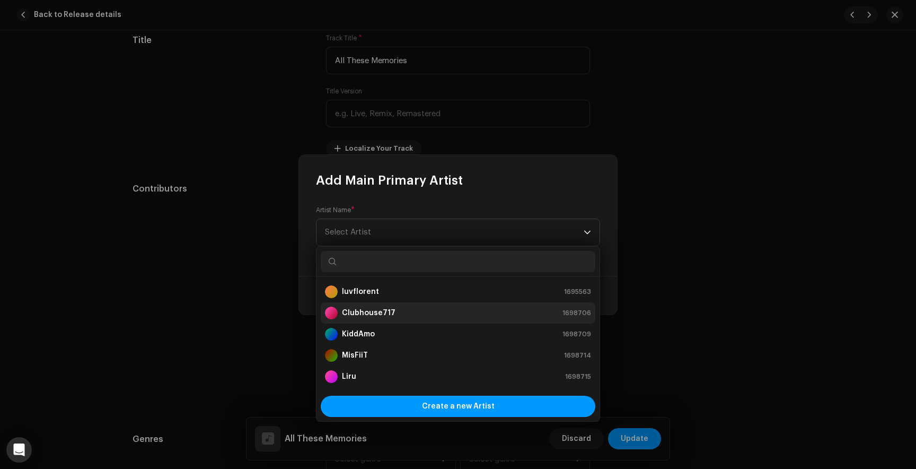
click at [393, 317] on div "Clubhouse717 1698706" at bounding box center [458, 312] width 266 height 13
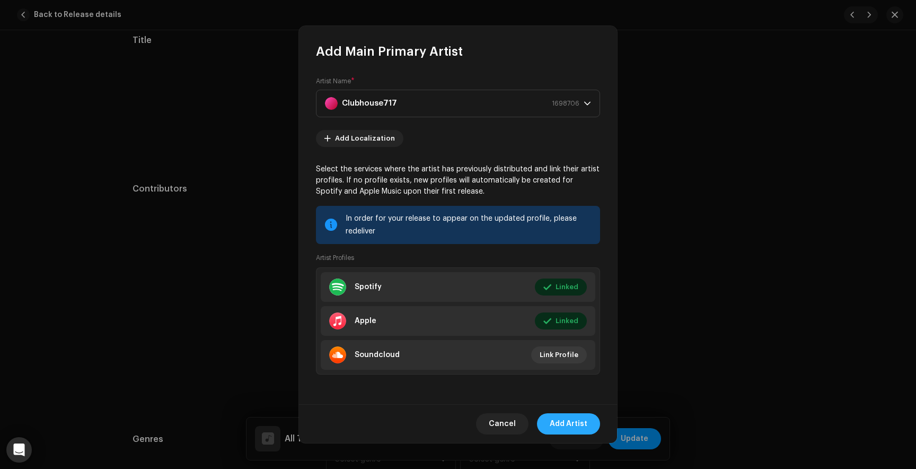
click at [580, 421] on span "Add Artist" at bounding box center [569, 423] width 38 height 21
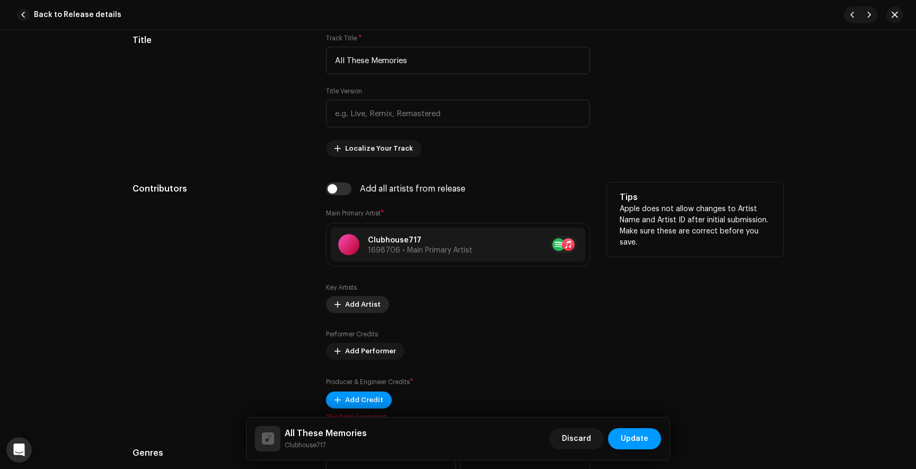
click at [347, 303] on span "Add Artist" at bounding box center [363, 304] width 36 height 21
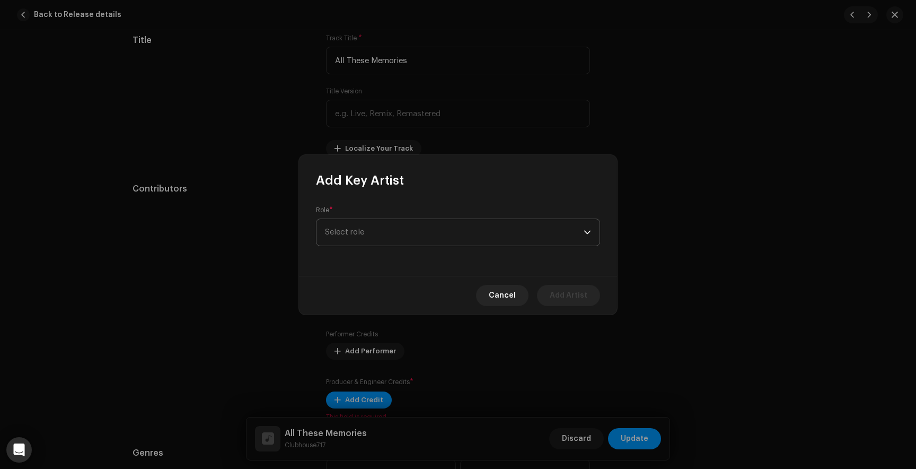
click at [418, 233] on span "Select role" at bounding box center [454, 232] width 259 height 27
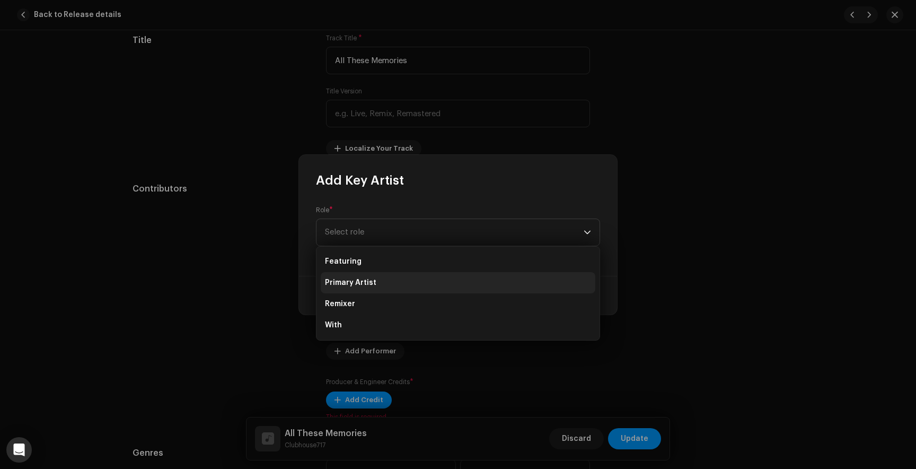
click at [400, 280] on li "Primary Artist" at bounding box center [458, 282] width 275 height 21
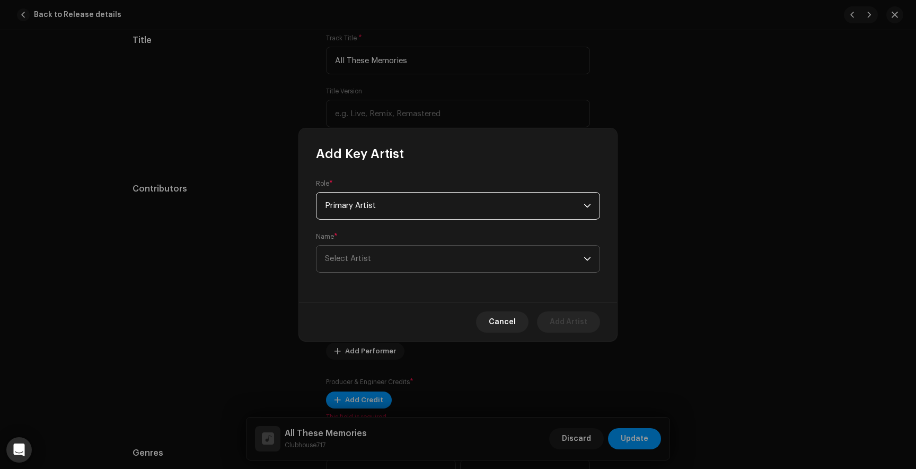
click at [396, 266] on span "Select Artist" at bounding box center [454, 258] width 259 height 27
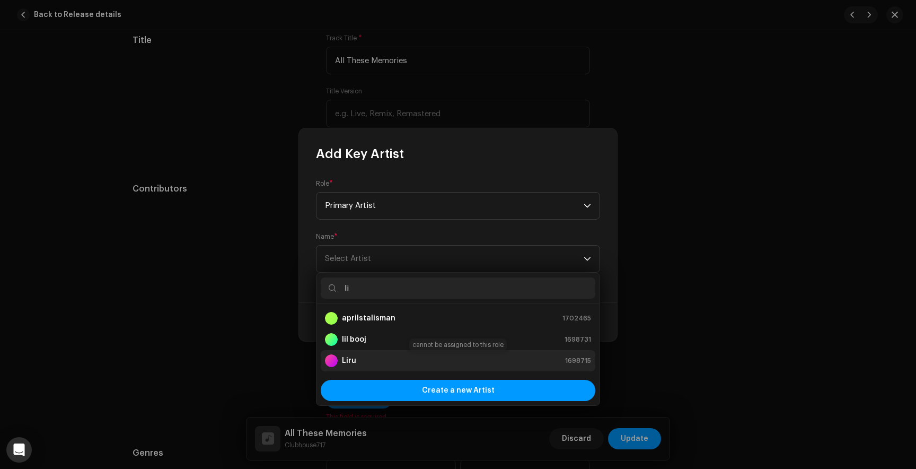
type input "li"
click at [355, 358] on strong "Liru" at bounding box center [349, 360] width 14 height 11
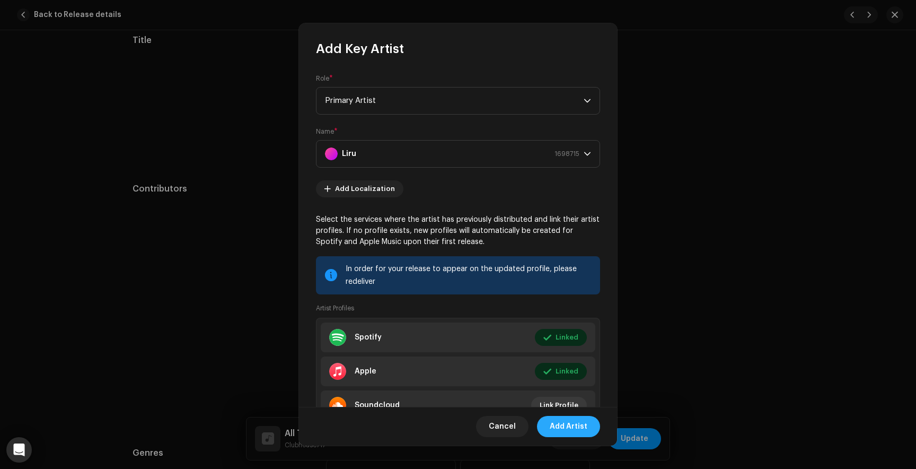
click at [578, 429] on span "Add Artist" at bounding box center [569, 426] width 38 height 21
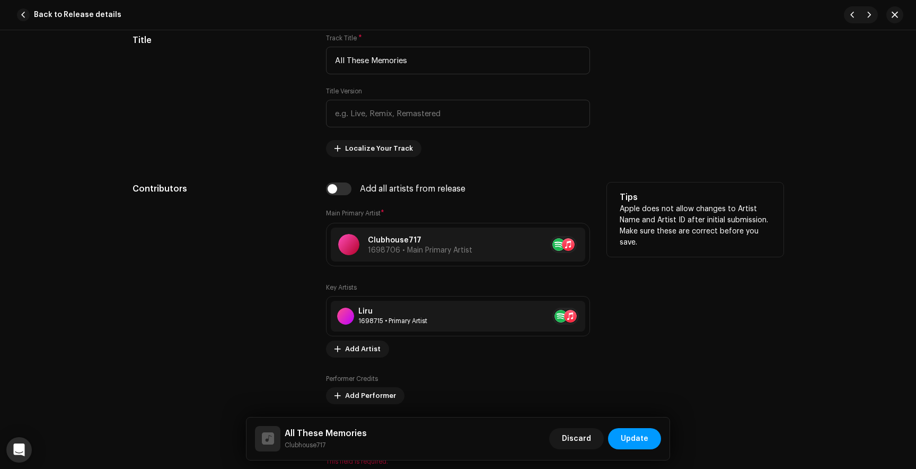
scroll to position [529, 0]
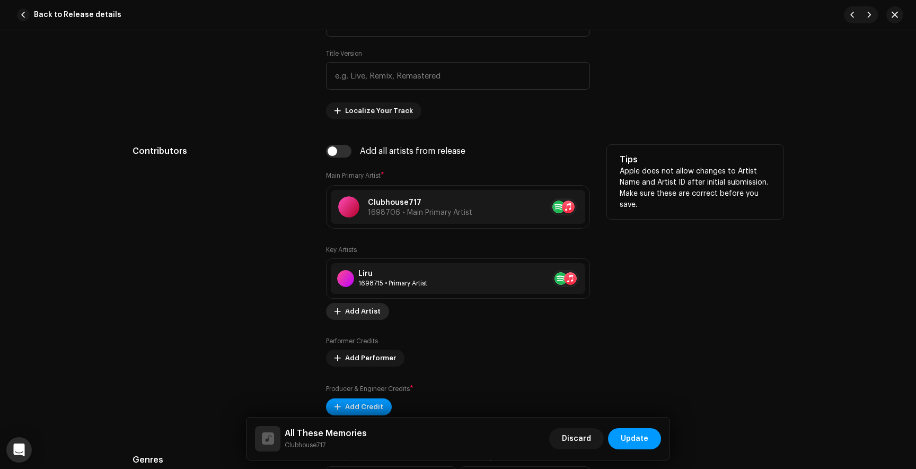
click at [354, 313] on span "Add Artist" at bounding box center [363, 311] width 36 height 21
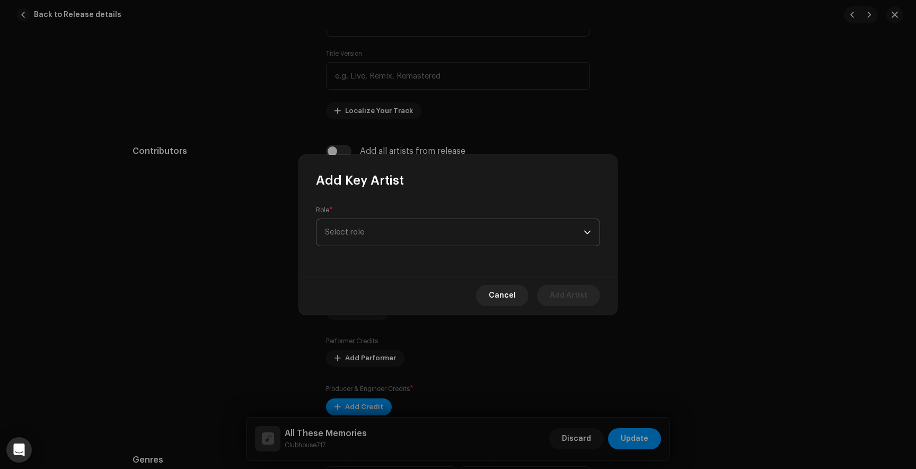
click at [416, 238] on span "Select role" at bounding box center [454, 232] width 259 height 27
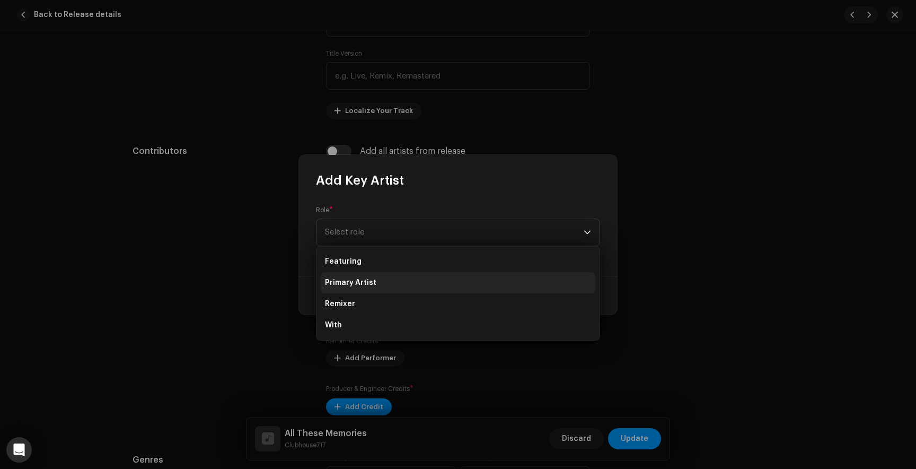
click at [389, 284] on li "Primary Artist" at bounding box center [458, 282] width 275 height 21
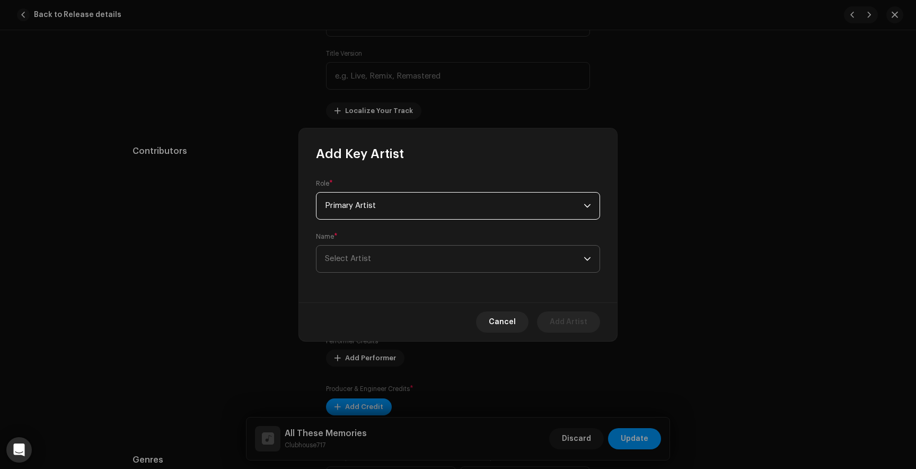
click at [447, 260] on span "Select Artist" at bounding box center [454, 258] width 259 height 27
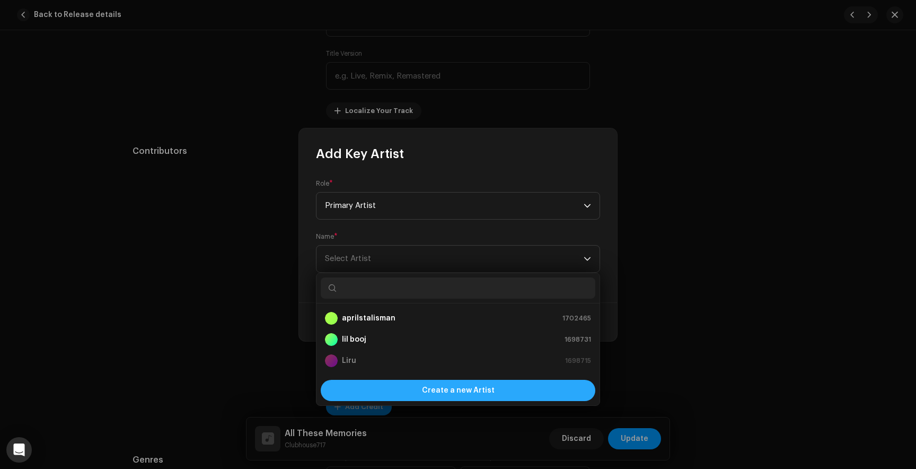
click at [418, 397] on div "Create a new Artist" at bounding box center [458, 390] width 275 height 21
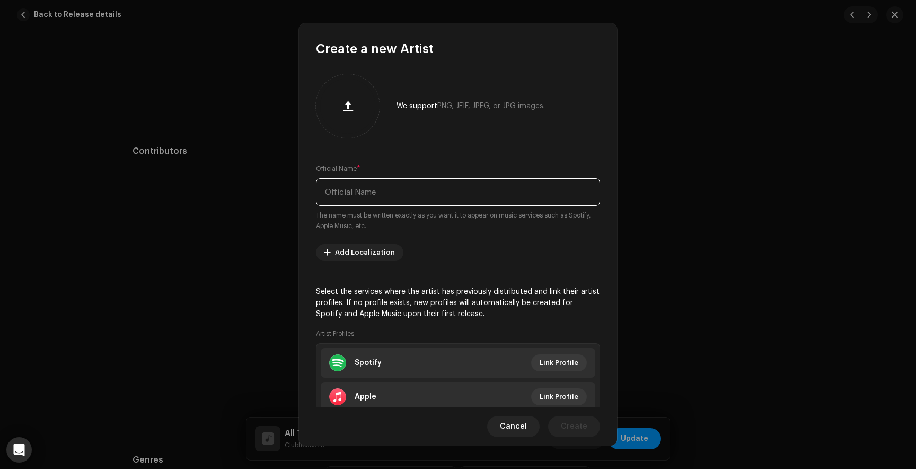
click at [391, 184] on input "text" at bounding box center [458, 192] width 284 height 28
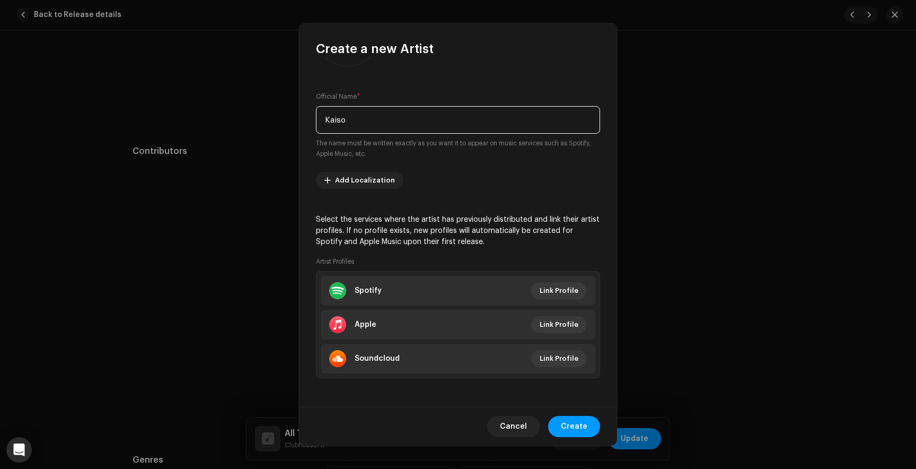
scroll to position [73, 0]
type input "Kaiso"
click at [575, 429] on span "Create" at bounding box center [574, 426] width 27 height 21
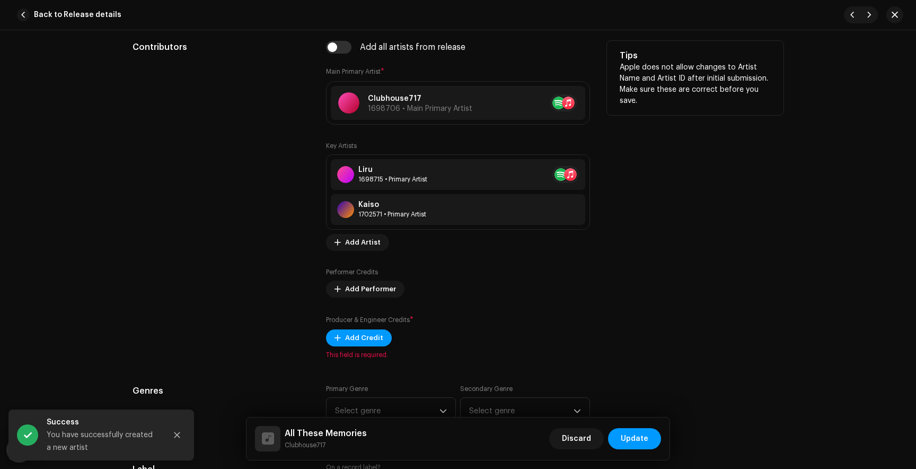
scroll to position [672, 0]
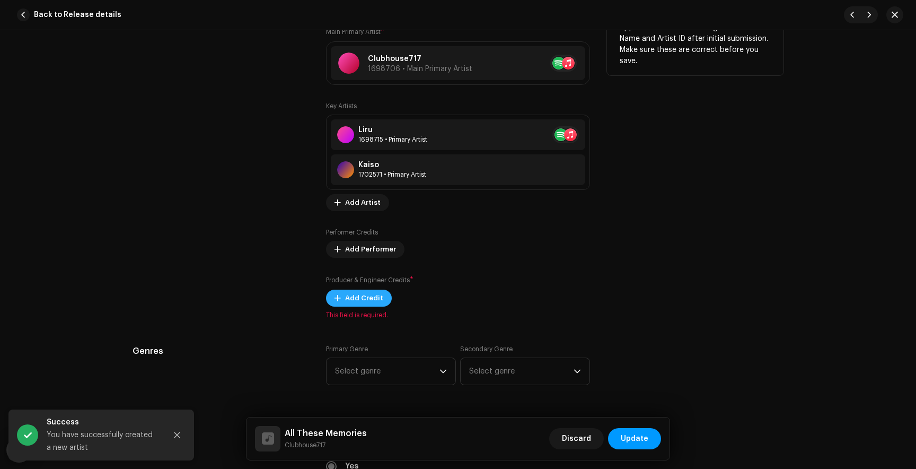
click at [358, 298] on span "Add Credit" at bounding box center [364, 297] width 38 height 21
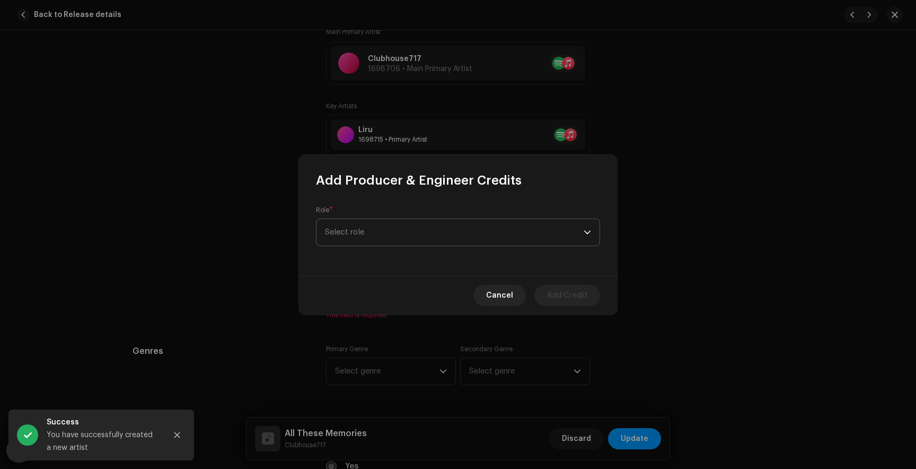
click at [362, 241] on span "Select role" at bounding box center [454, 232] width 259 height 27
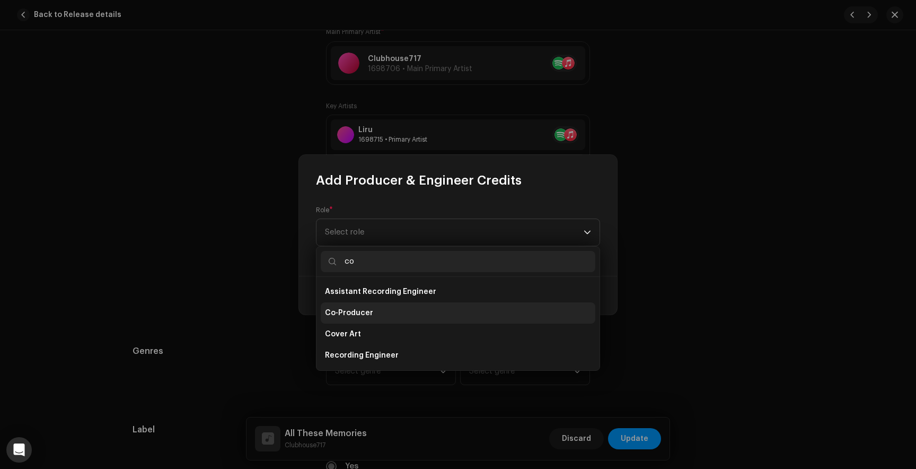
type input "co"
click at [347, 318] on li "Co-Producer" at bounding box center [458, 312] width 275 height 21
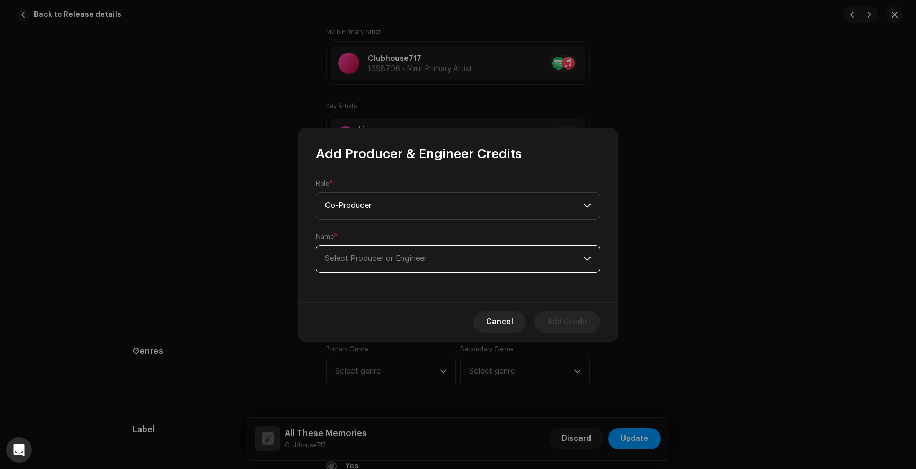
click at [387, 260] on span "Select Producer or Engineer" at bounding box center [376, 258] width 102 height 8
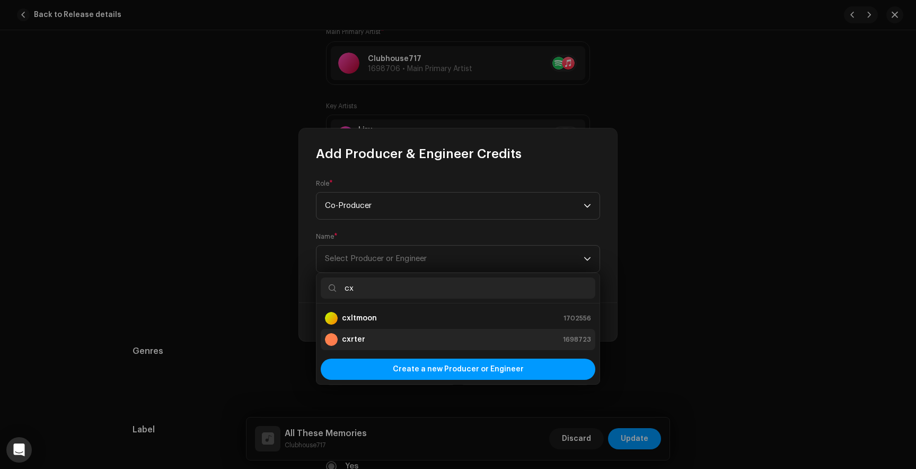
type input "cx"
click at [364, 335] on div "cxrter 1698723" at bounding box center [458, 339] width 266 height 13
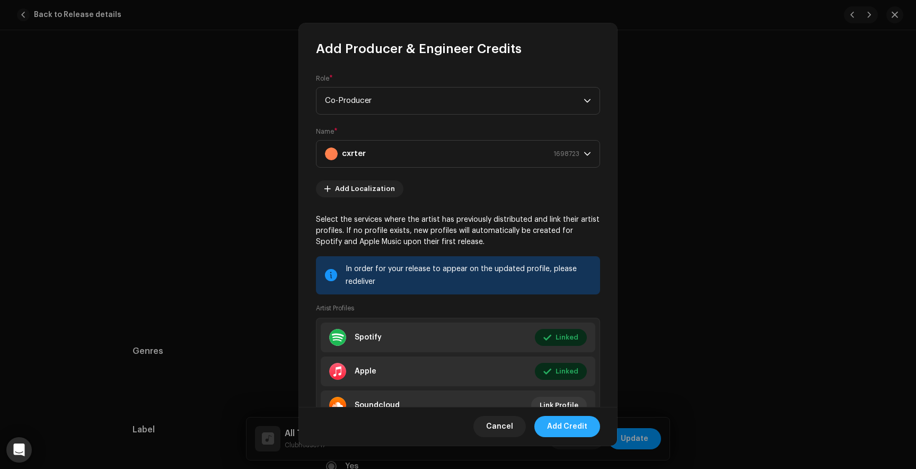
click at [568, 427] on span "Add Credit" at bounding box center [567, 426] width 40 height 21
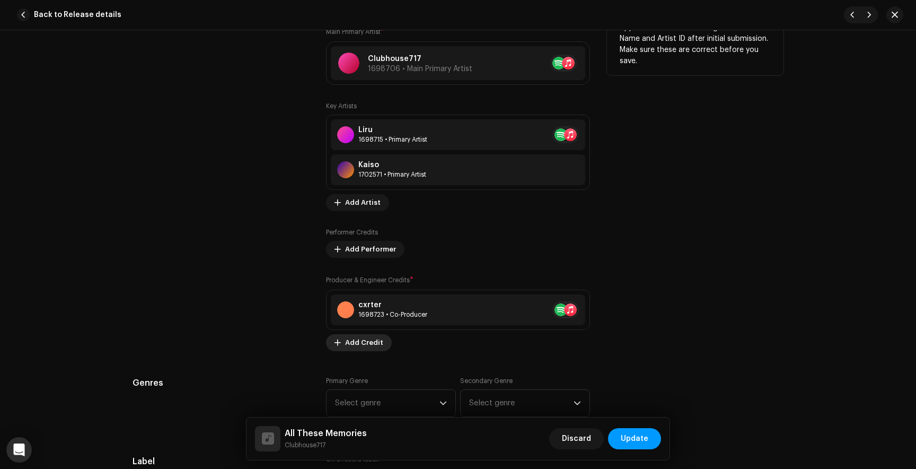
click at [356, 346] on span "Add Credit" at bounding box center [364, 342] width 38 height 21
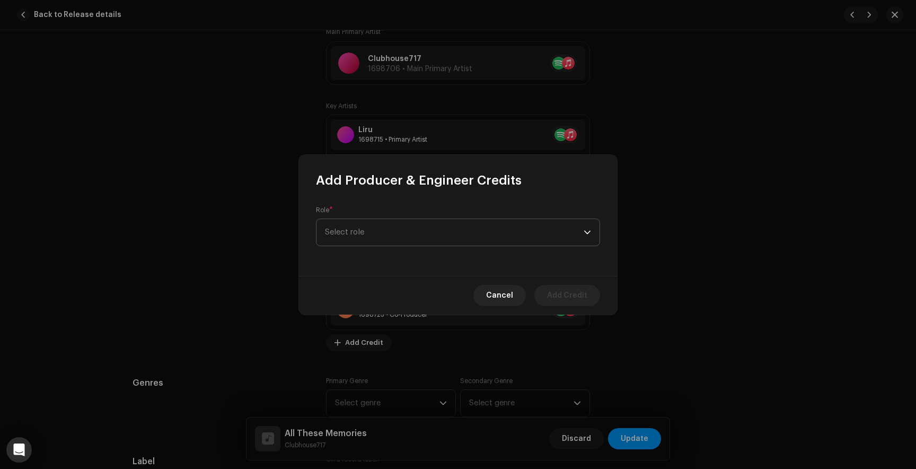
click at [351, 233] on span "Select role" at bounding box center [454, 232] width 259 height 27
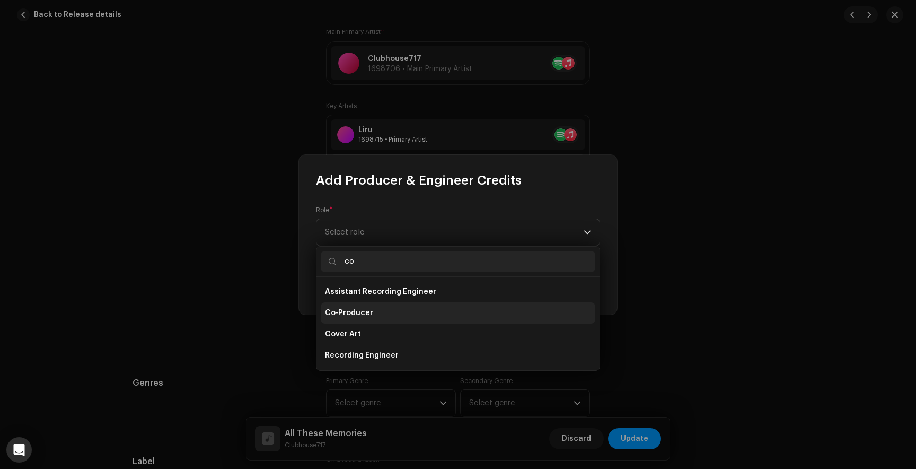
type input "co"
click at [354, 305] on li "Co-Producer" at bounding box center [458, 312] width 275 height 21
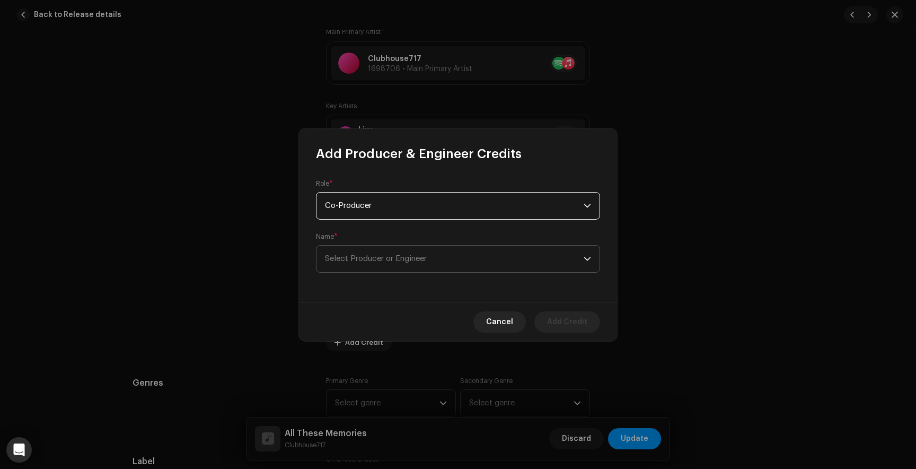
click at [425, 259] on span "Select Producer or Engineer" at bounding box center [376, 258] width 102 height 8
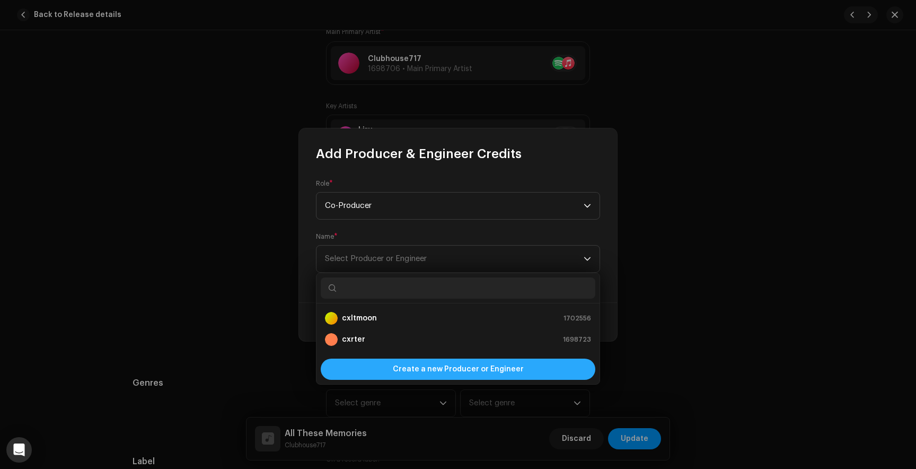
click at [413, 367] on span "Create a new Producer or Engineer" at bounding box center [458, 368] width 131 height 21
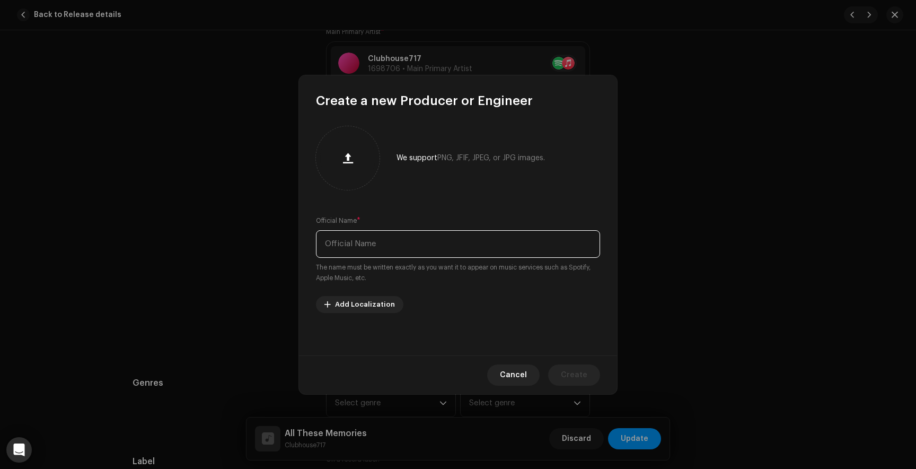
click at [362, 245] on input "text" at bounding box center [458, 244] width 284 height 28
type input "tahtx"
click at [562, 373] on button "Create" at bounding box center [574, 374] width 52 height 21
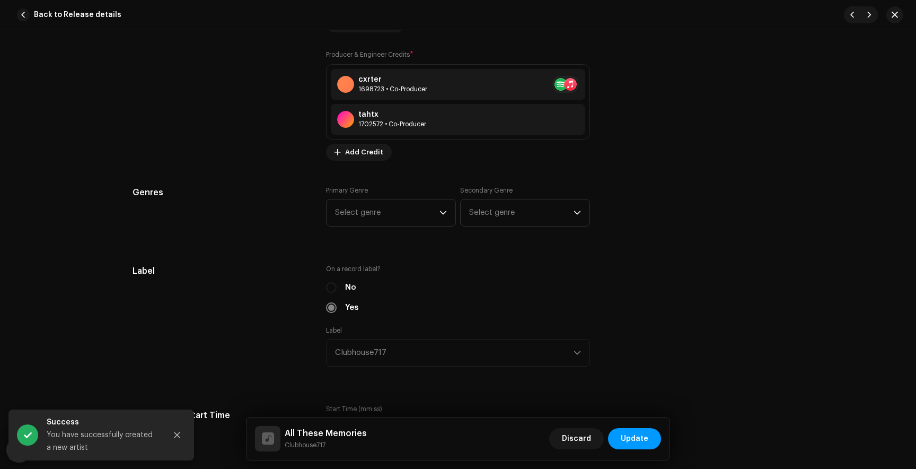
scroll to position [906, 0]
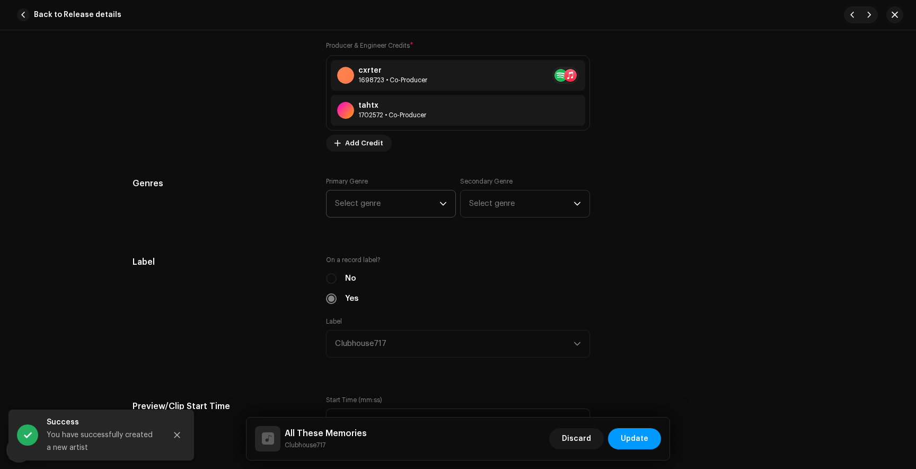
click at [375, 208] on span "Select genre" at bounding box center [387, 203] width 104 height 27
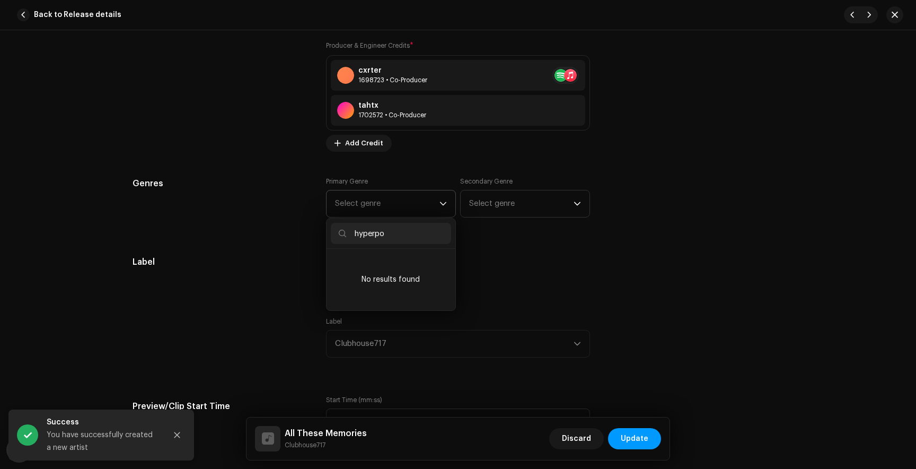
type input "hyperpop"
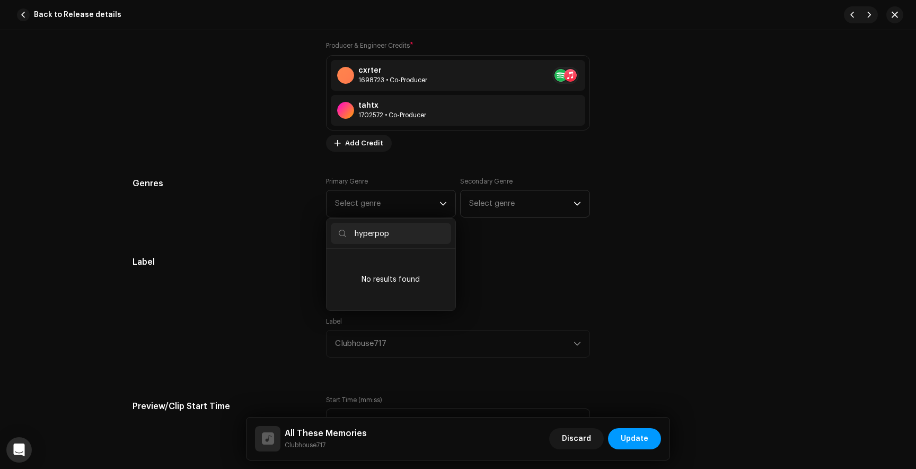
drag, startPoint x: 392, startPoint y: 236, endPoint x: 298, endPoint y: 236, distance: 93.3
click at [298, 236] on div "Track details Complete the following to finalize your track. 1 of 3 Add Audio F…" at bounding box center [458, 387] width 685 height 2477
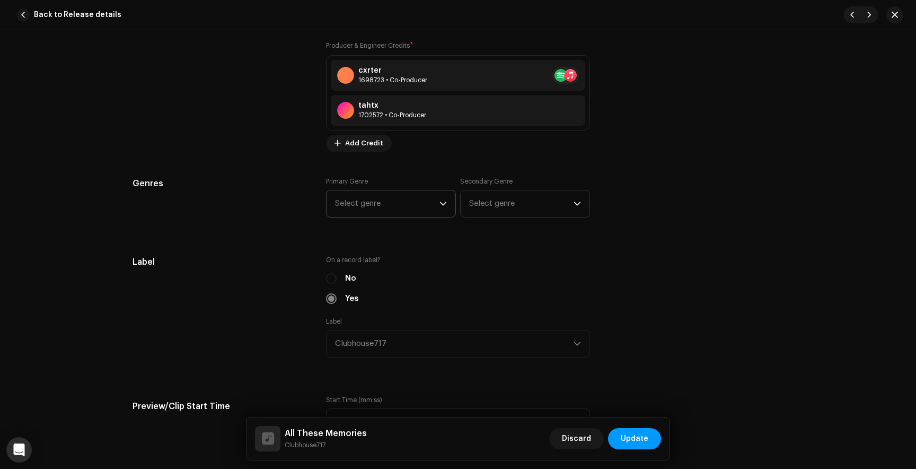
click at [367, 197] on span "Select genre" at bounding box center [387, 203] width 104 height 27
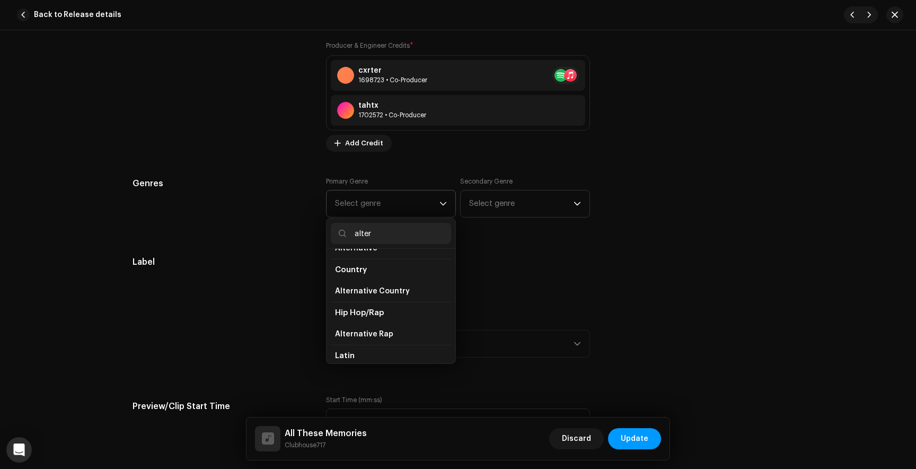
scroll to position [47, 0]
type input "alter"
click at [368, 321] on span "Alternative Rap" at bounding box center [364, 324] width 58 height 11
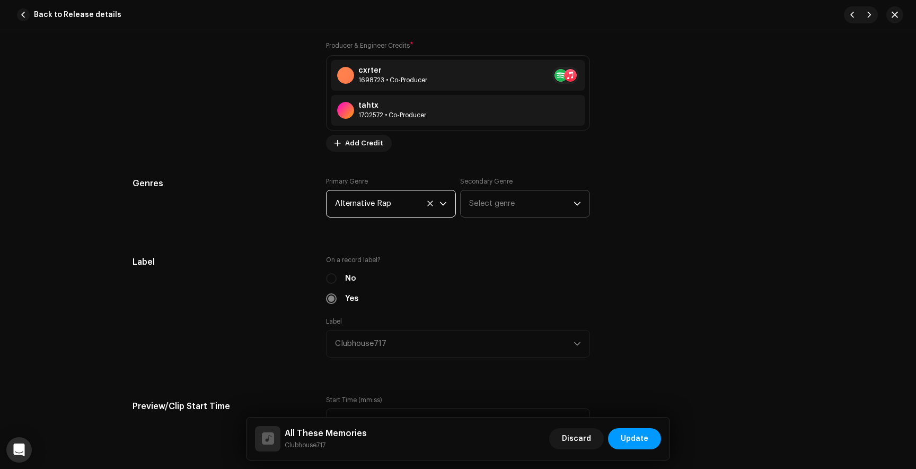
click at [497, 200] on span "Select genre" at bounding box center [521, 203] width 104 height 27
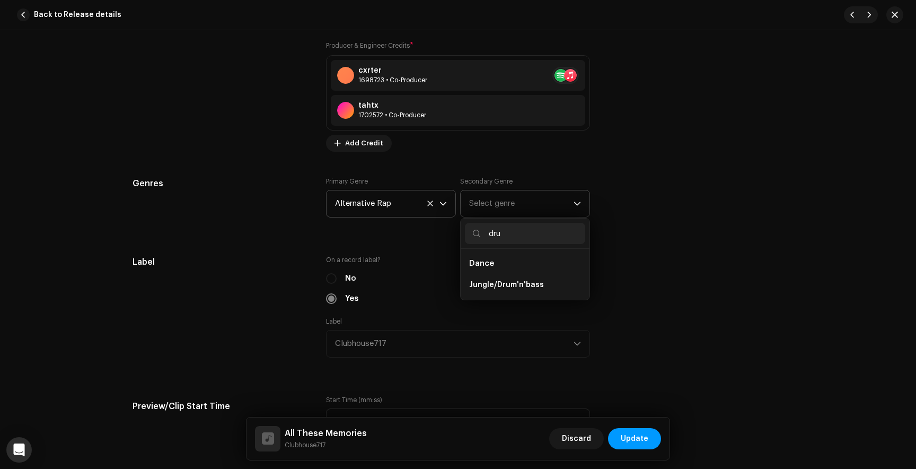
type input "drum"
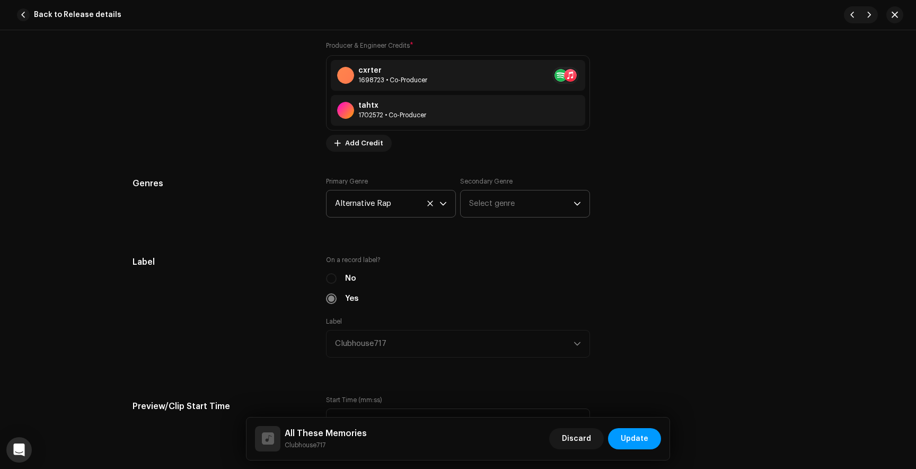
scroll to position [891, 0]
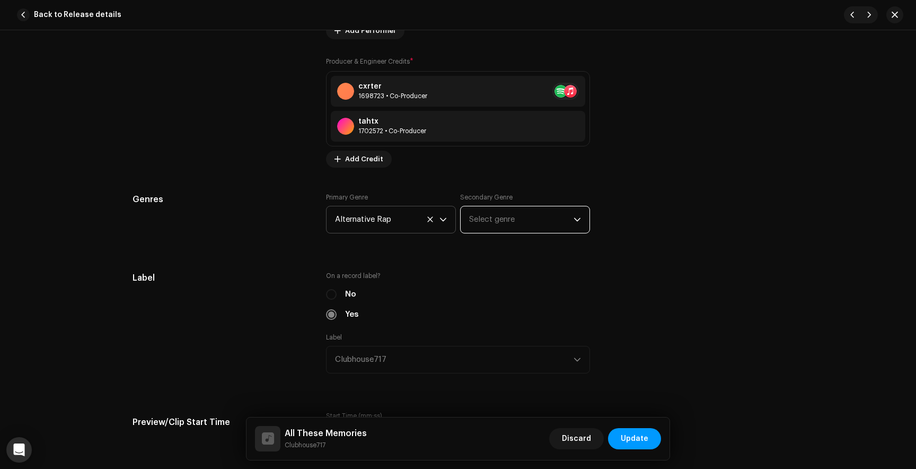
click at [512, 228] on span "Select genre" at bounding box center [521, 219] width 104 height 27
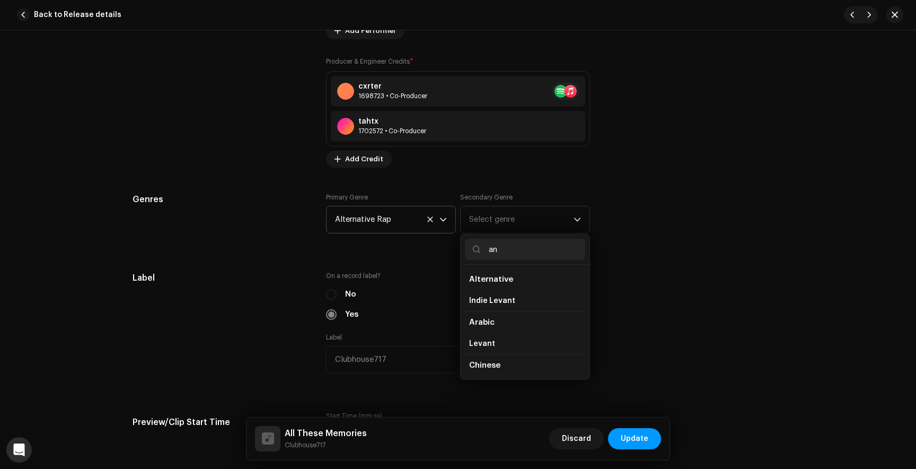
type input "a"
click at [500, 279] on span "Alternative" at bounding box center [491, 279] width 44 height 8
click at [489, 282] on span "Alternative" at bounding box center [491, 279] width 44 height 8
drag, startPoint x: 508, startPoint y: 248, endPoint x: 485, endPoint y: 248, distance: 23.9
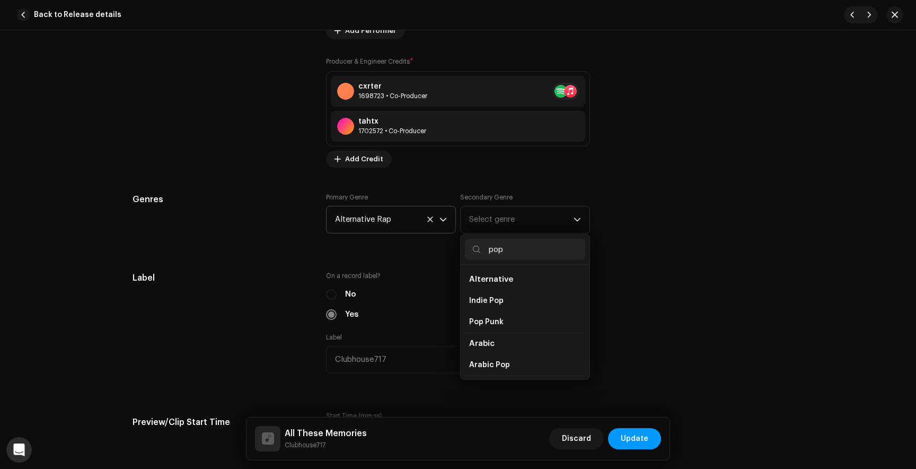
click at [485, 248] on input "pop" at bounding box center [525, 249] width 120 height 21
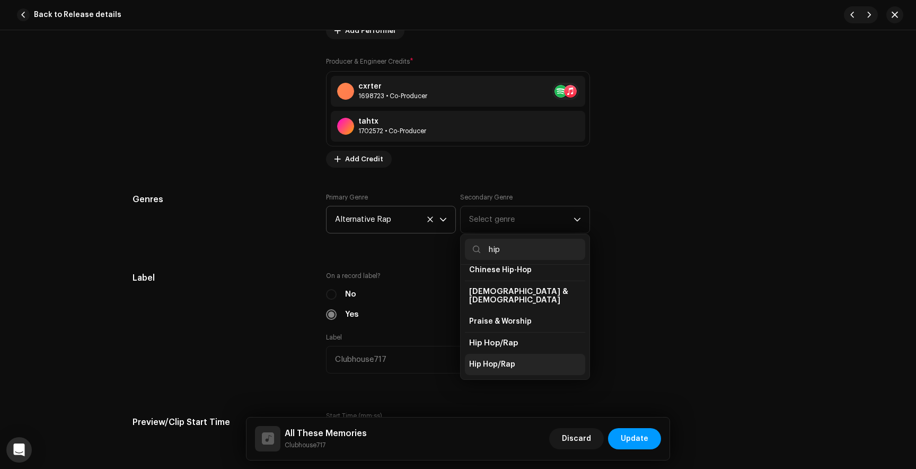
type input "hip"
click at [496, 359] on span "Hip Hop/Rap" at bounding box center [492, 364] width 46 height 11
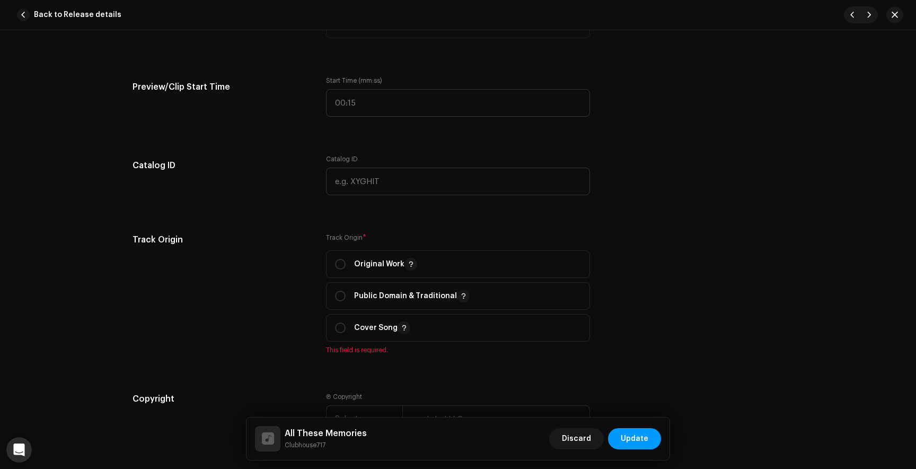
scroll to position [1226, 0]
click at [340, 266] on input "radio" at bounding box center [340, 263] width 11 height 11
radio input "true"
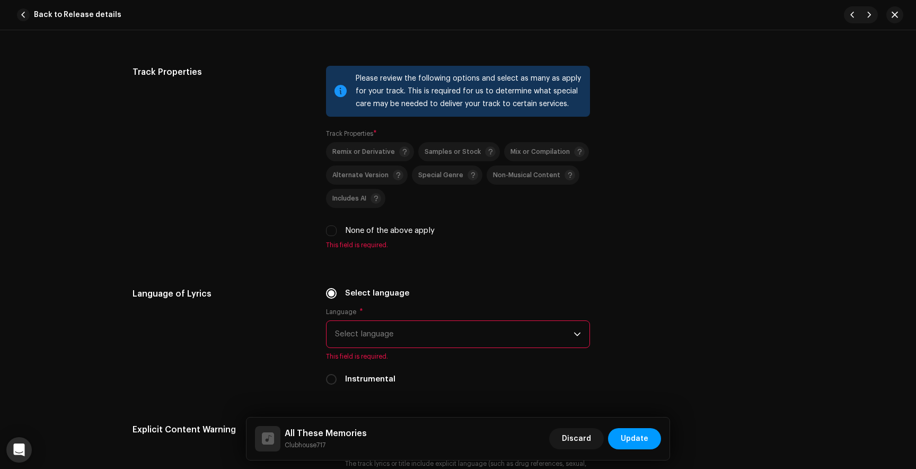
scroll to position [1634, 0]
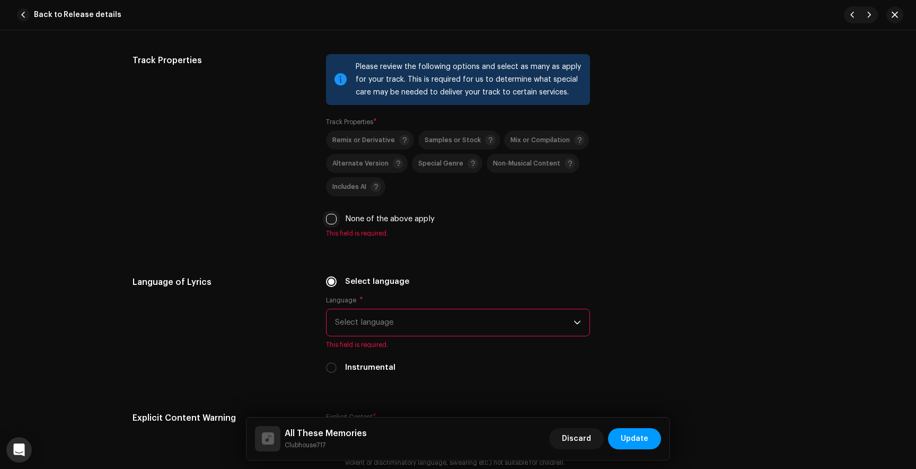
click at [327, 224] on input "None of the above apply" at bounding box center [331, 219] width 11 height 11
checkbox input "true"
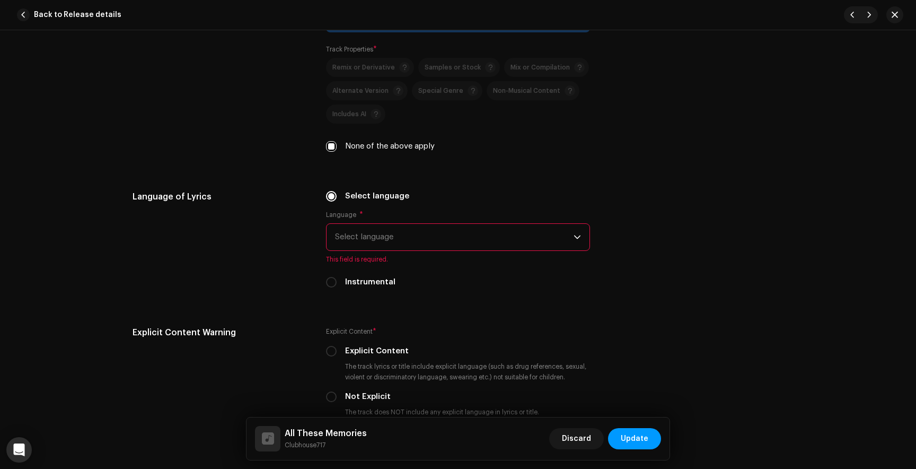
scroll to position [1714, 0]
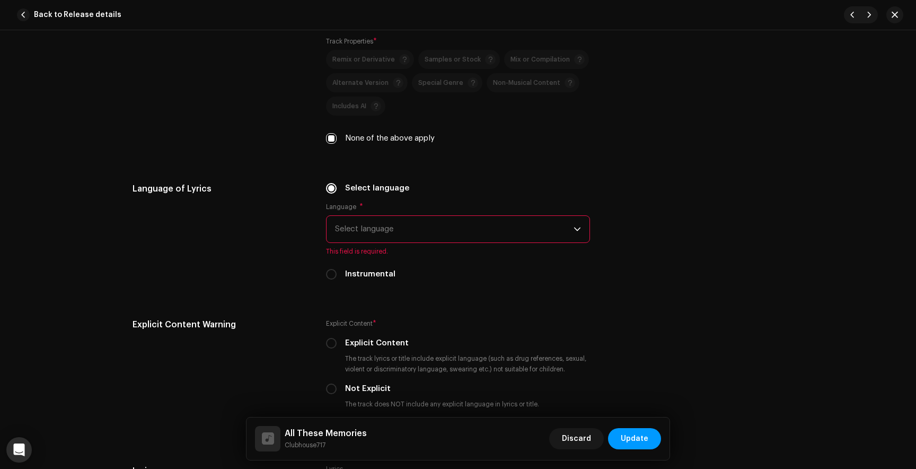
click at [389, 226] on span "Select language" at bounding box center [454, 229] width 239 height 27
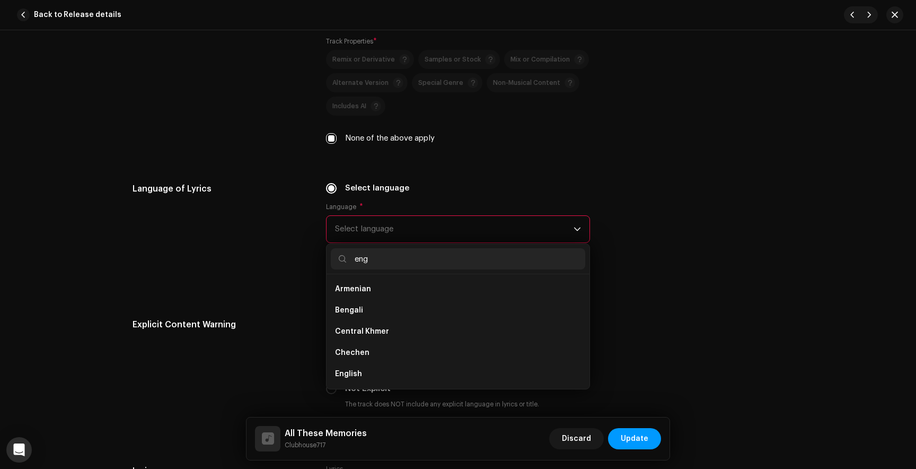
scroll to position [0, 0]
type input "engli"
click at [353, 289] on span "English" at bounding box center [348, 289] width 27 height 11
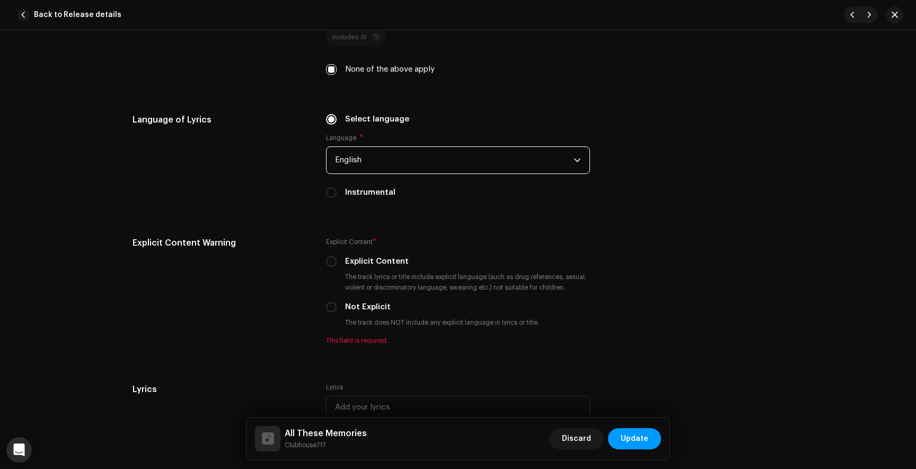
scroll to position [1816, 0]
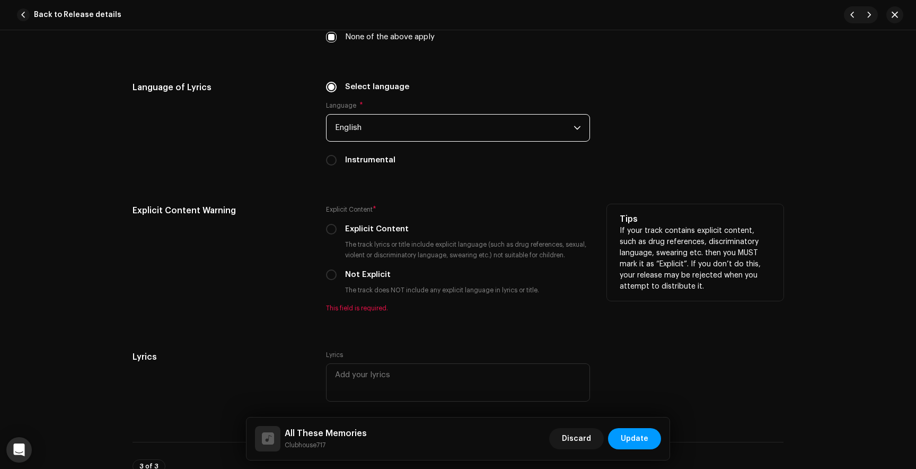
click at [328, 237] on div "Explicit Content * Explicit Content The track lyrics or title include explicit …" at bounding box center [458, 258] width 264 height 108
click at [329, 233] on input "Explicit Content" at bounding box center [331, 229] width 11 height 11
radio input "true"
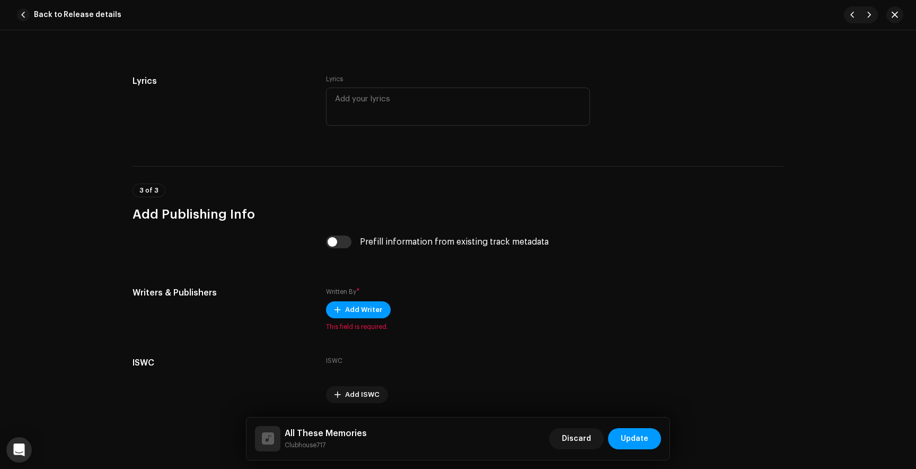
scroll to position [2117, 0]
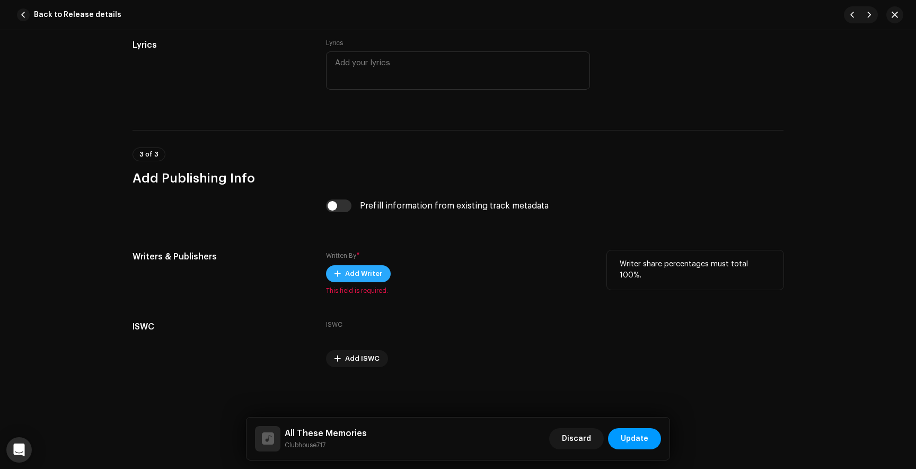
click at [377, 272] on span "Add Writer" at bounding box center [363, 273] width 37 height 21
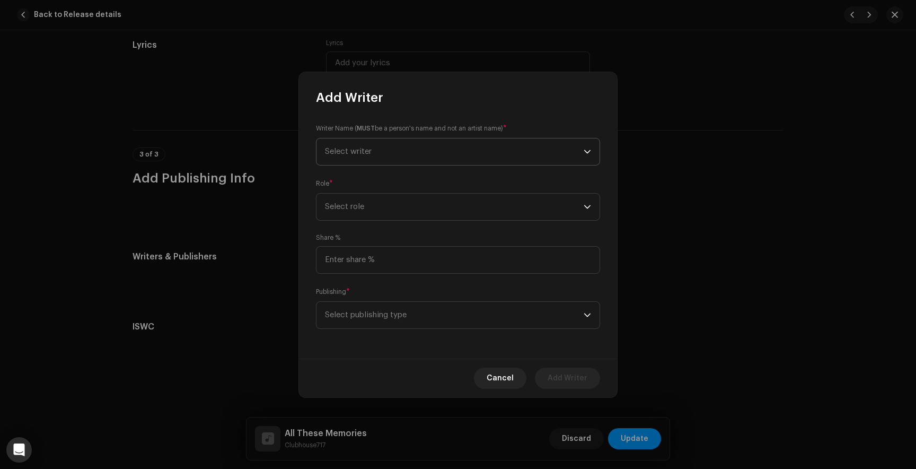
click at [377, 155] on span "Select writer" at bounding box center [454, 151] width 259 height 27
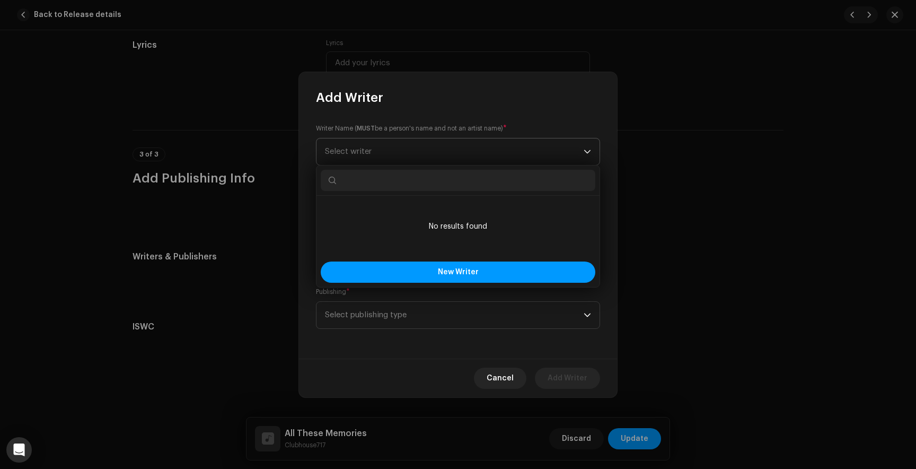
type input "a"
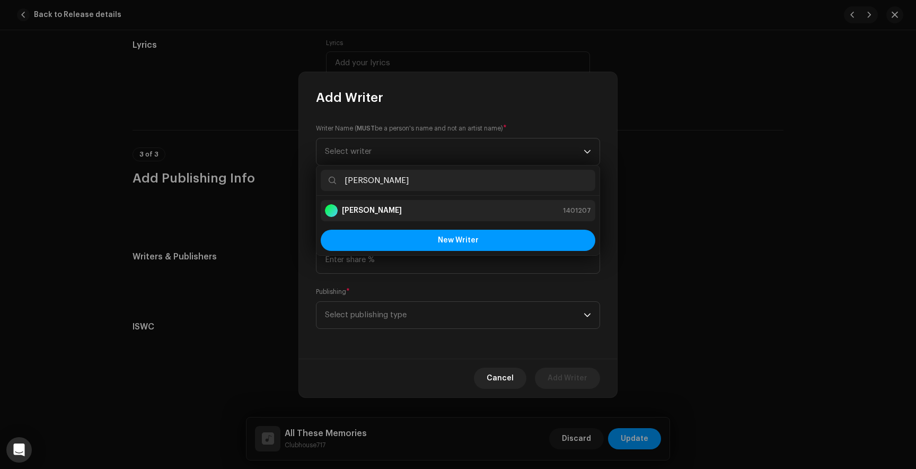
type input "[PERSON_NAME]"
click at [375, 209] on strong "[PERSON_NAME]" at bounding box center [372, 210] width 60 height 11
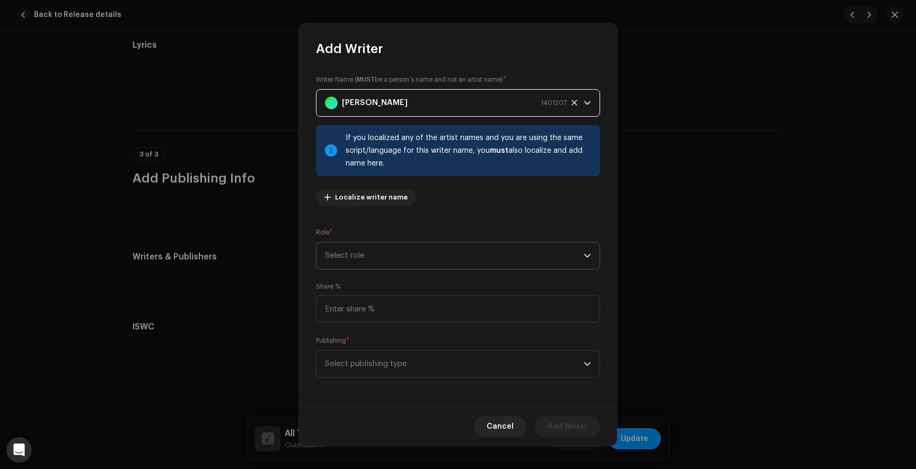
click at [400, 262] on span "Select role" at bounding box center [454, 255] width 259 height 27
click at [369, 351] on span "Composer & Lyricist" at bounding box center [362, 348] width 75 height 11
click at [366, 355] on span "Select publishing type" at bounding box center [454, 363] width 259 height 27
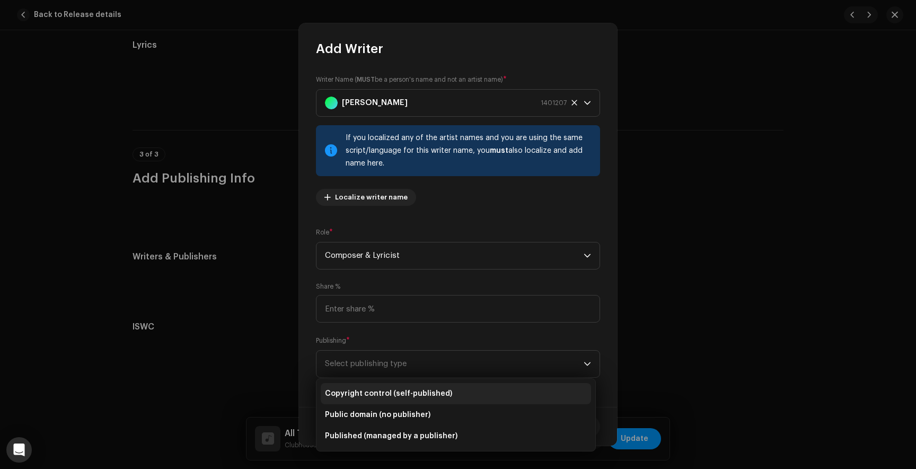
click at [365, 390] on span "Copyright control (self-published)" at bounding box center [388, 393] width 127 height 11
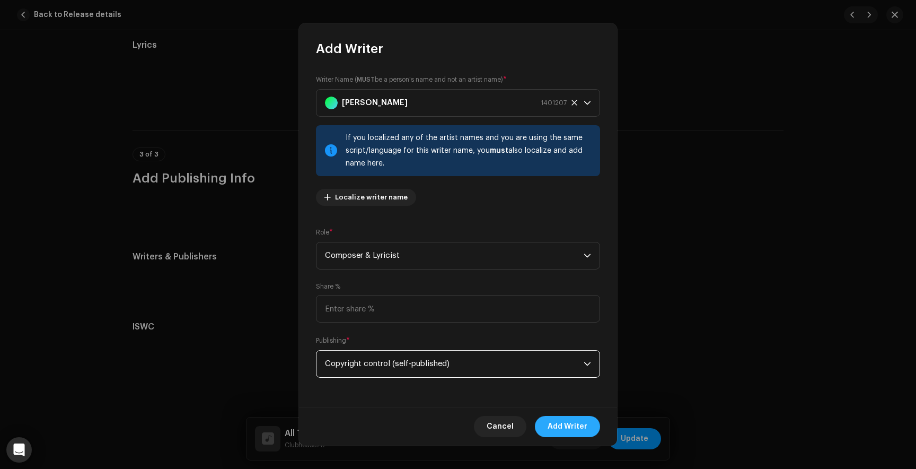
click at [561, 425] on span "Add Writer" at bounding box center [568, 426] width 40 height 21
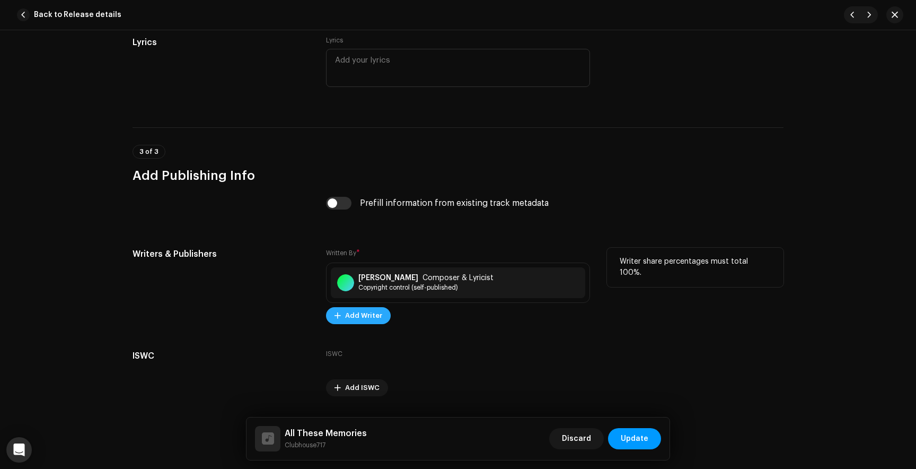
click at [364, 316] on span "Add Writer" at bounding box center [363, 315] width 37 height 21
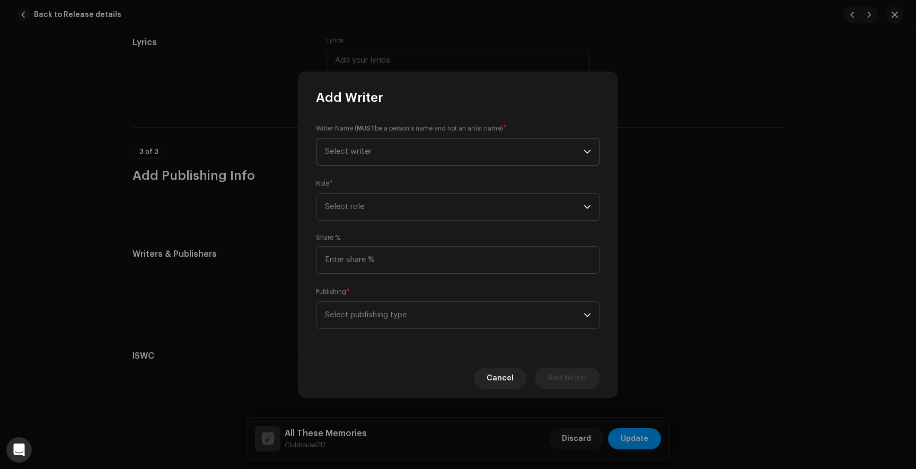
click at [375, 153] on span "Select writer" at bounding box center [454, 151] width 259 height 27
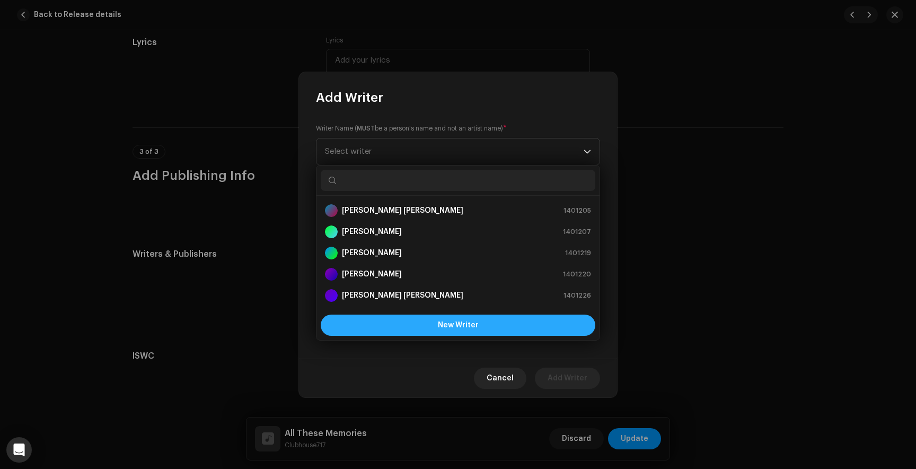
scroll to position [17, 0]
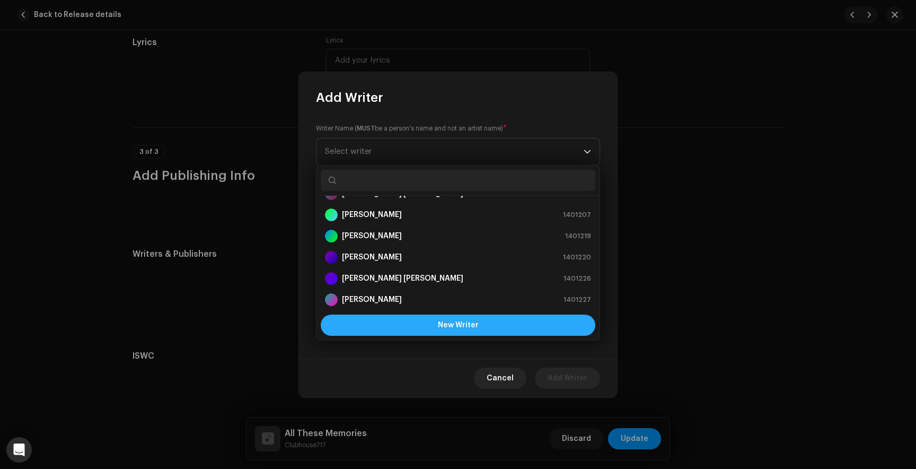
click at [413, 325] on button "New Writer" at bounding box center [458, 324] width 275 height 21
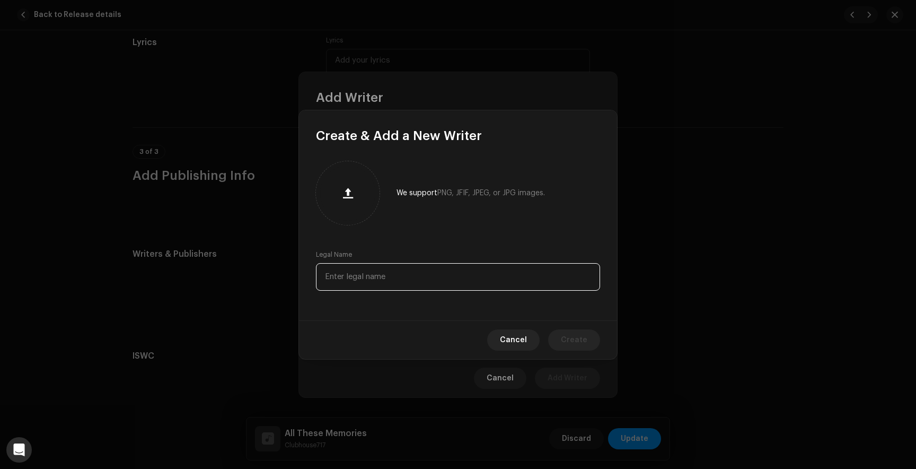
click at [366, 283] on input "text" at bounding box center [458, 277] width 284 height 28
type input "L"
type input "[PERSON_NAME]"
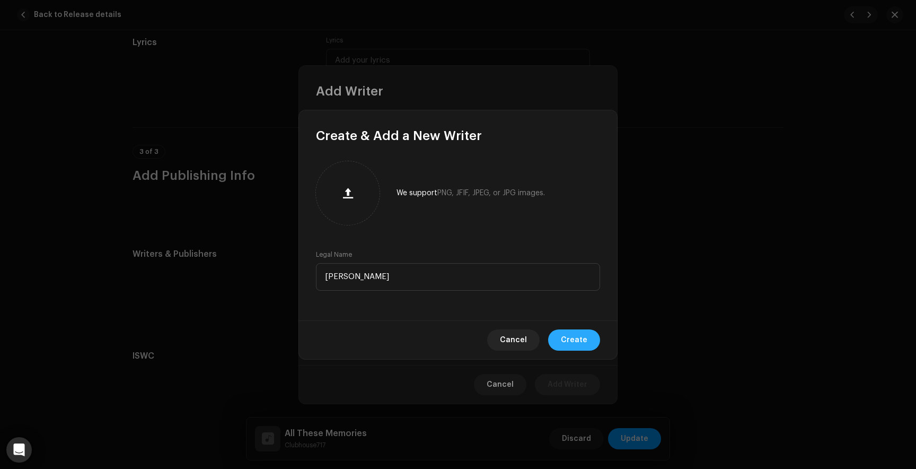
click at [575, 344] on span "Create" at bounding box center [574, 339] width 27 height 21
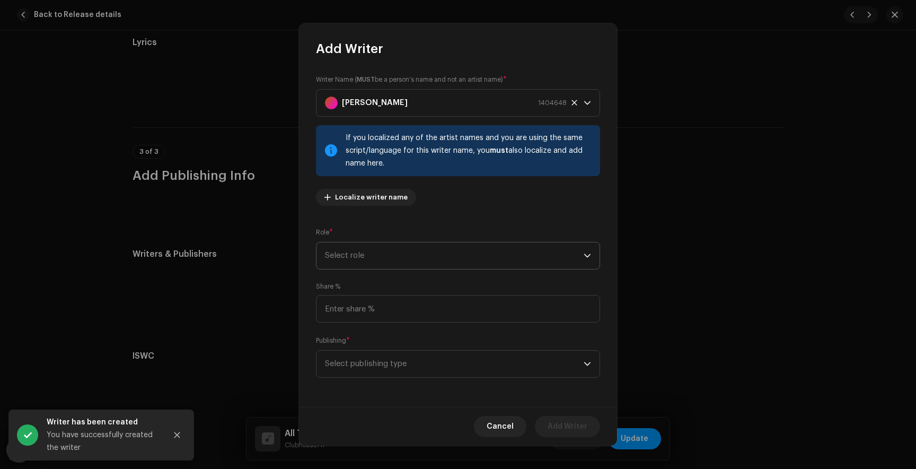
click at [389, 258] on span "Select role" at bounding box center [454, 255] width 259 height 27
click at [356, 347] on span "Composer & Lyricist" at bounding box center [362, 348] width 75 height 11
click at [376, 359] on span "Select publishing type" at bounding box center [454, 363] width 259 height 27
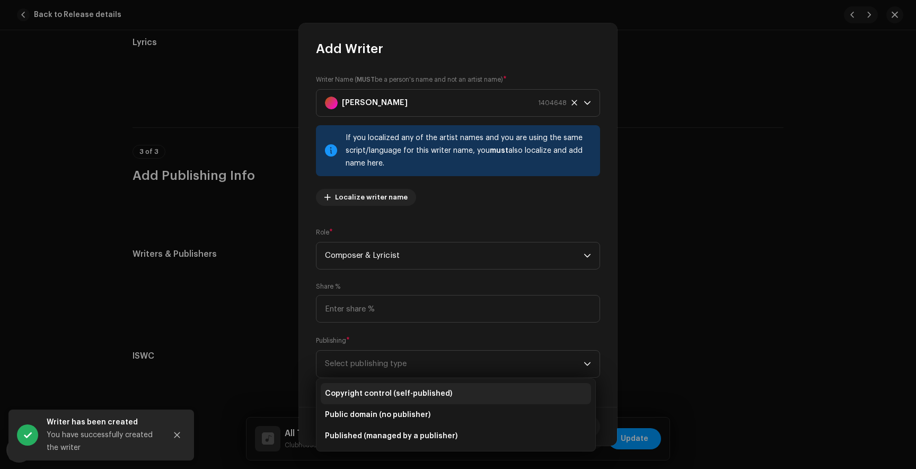
click at [364, 394] on span "Copyright control (self-published)" at bounding box center [388, 393] width 127 height 11
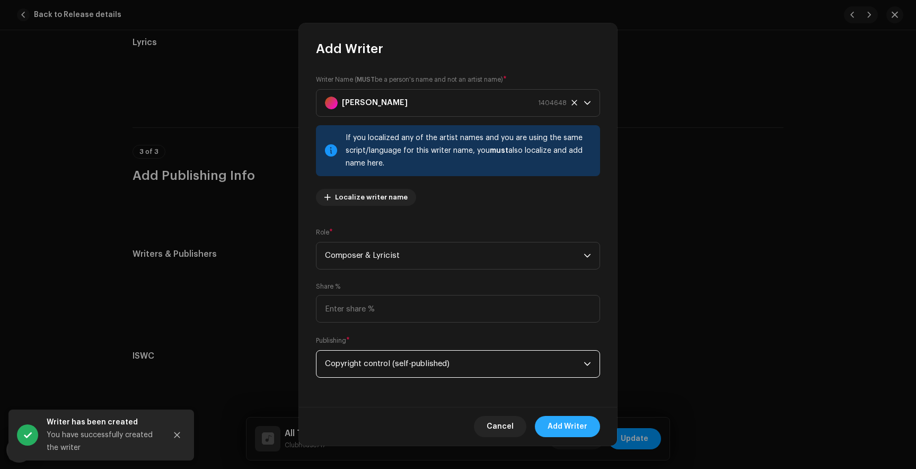
click at [560, 421] on span "Add Writer" at bounding box center [568, 426] width 40 height 21
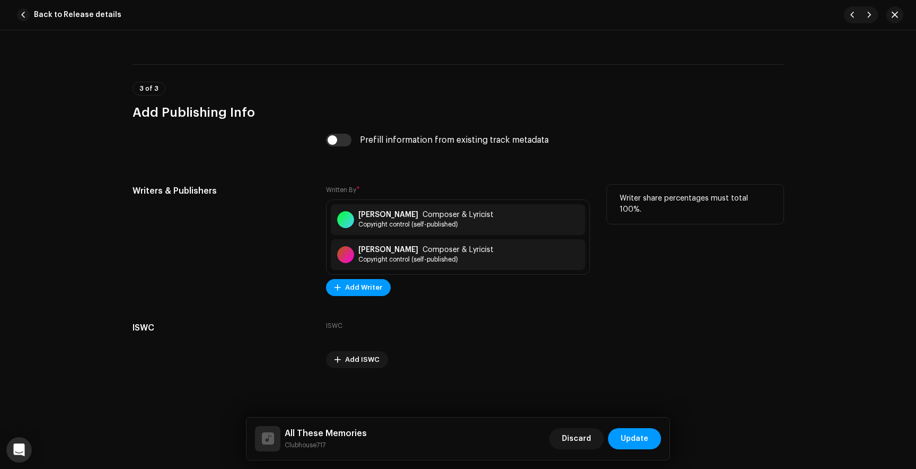
scroll to position [2184, 0]
click at [632, 434] on span "Update" at bounding box center [635, 438] width 28 height 21
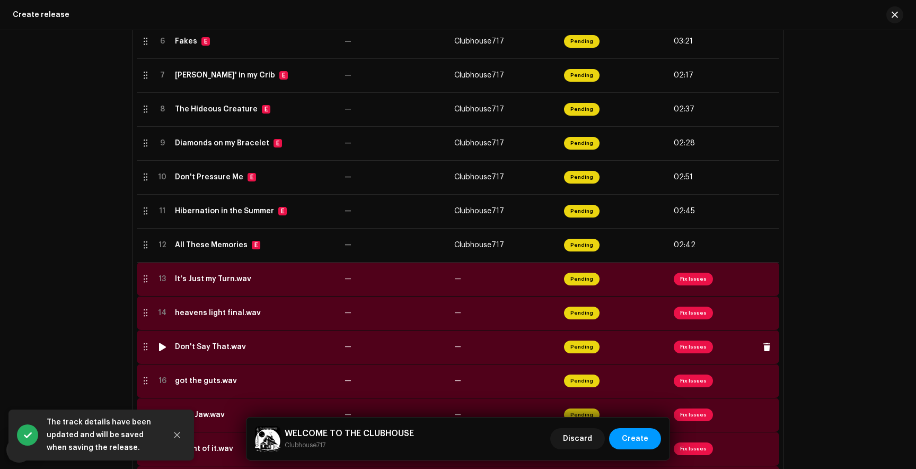
scroll to position [423, 0]
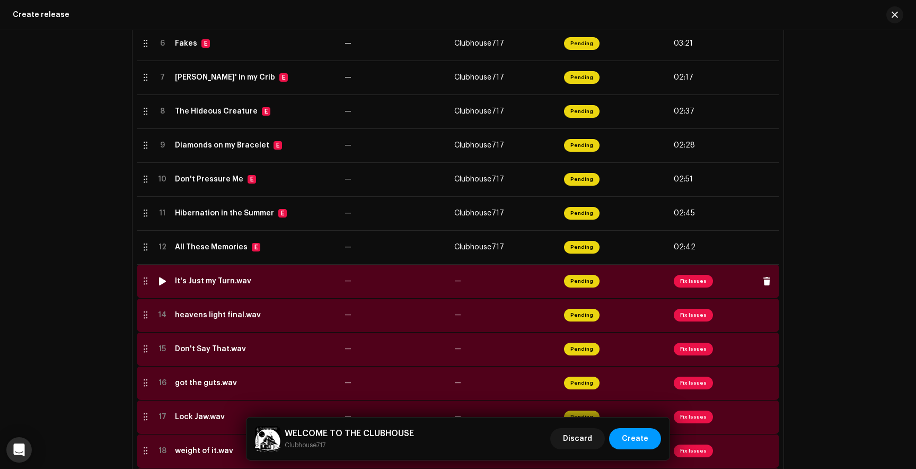
click at [695, 280] on span "Fix Issues" at bounding box center [693, 281] width 39 height 13
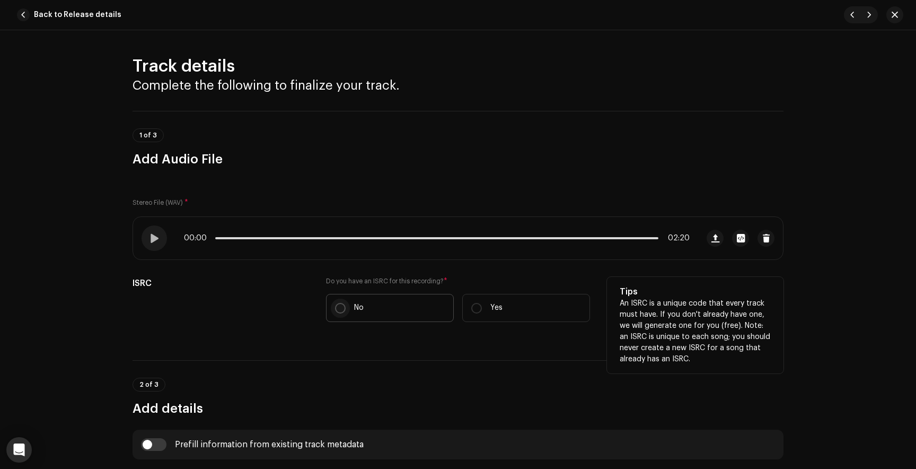
click at [335, 307] on input "No" at bounding box center [340, 308] width 11 height 11
radio input "true"
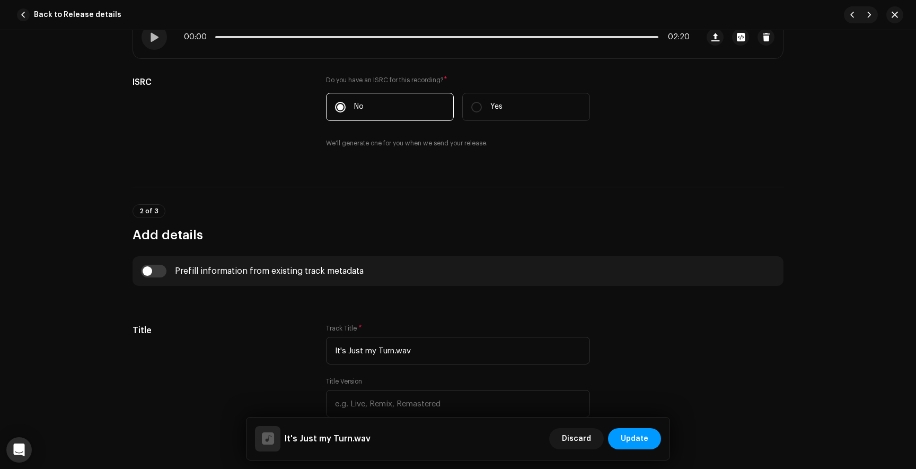
scroll to position [200, 0]
drag, startPoint x: 429, startPoint y: 350, endPoint x: 348, endPoint y: 347, distance: 81.2
click at [348, 347] on input "It's Just my Turn.wav" at bounding box center [458, 351] width 264 height 28
click at [425, 346] on input "It's Just my Turn.wav" at bounding box center [458, 351] width 264 height 28
drag, startPoint x: 415, startPoint y: 349, endPoint x: 348, endPoint y: 351, distance: 66.3
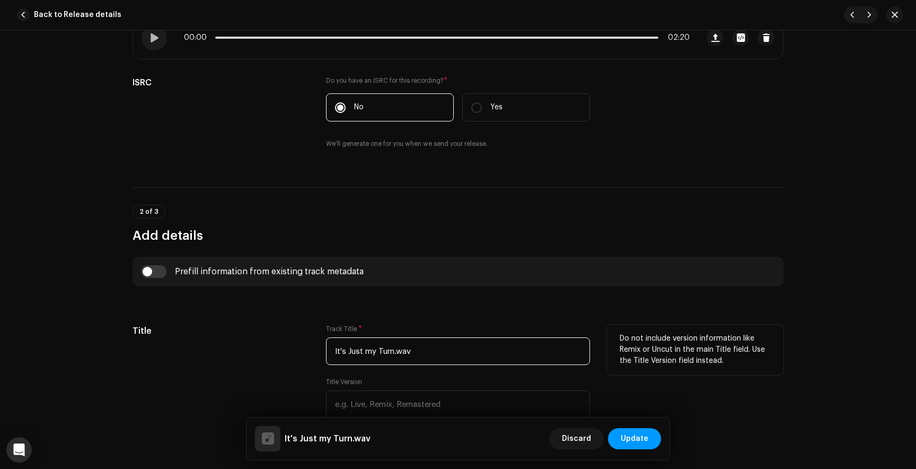
click at [348, 351] on input "It's Just my Turn.wav" at bounding box center [458, 351] width 264 height 28
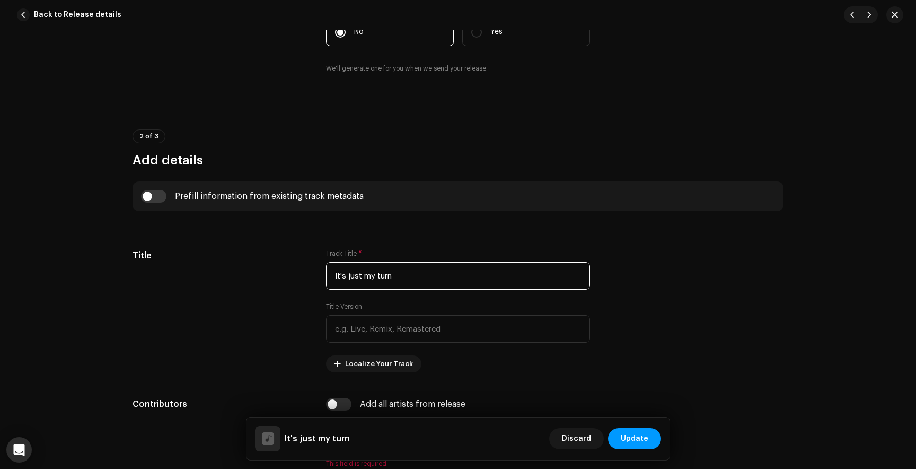
scroll to position [277, 0]
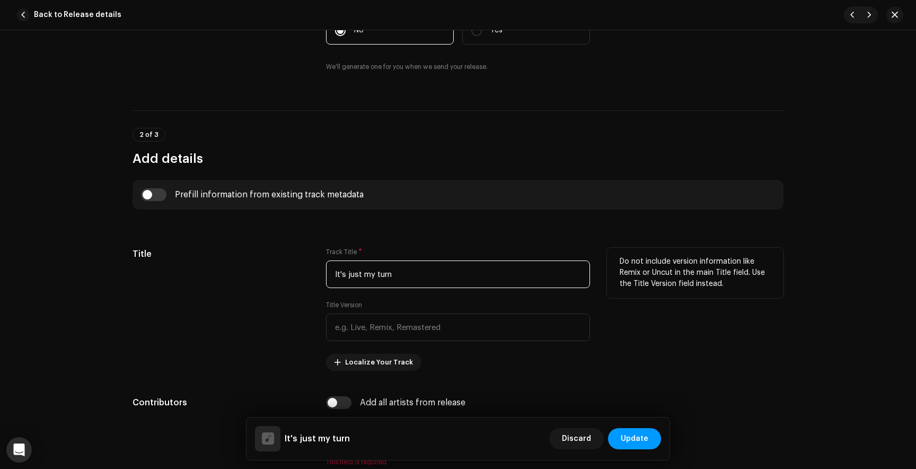
click at [347, 272] on input "It's just my turn" at bounding box center [458, 274] width 264 height 28
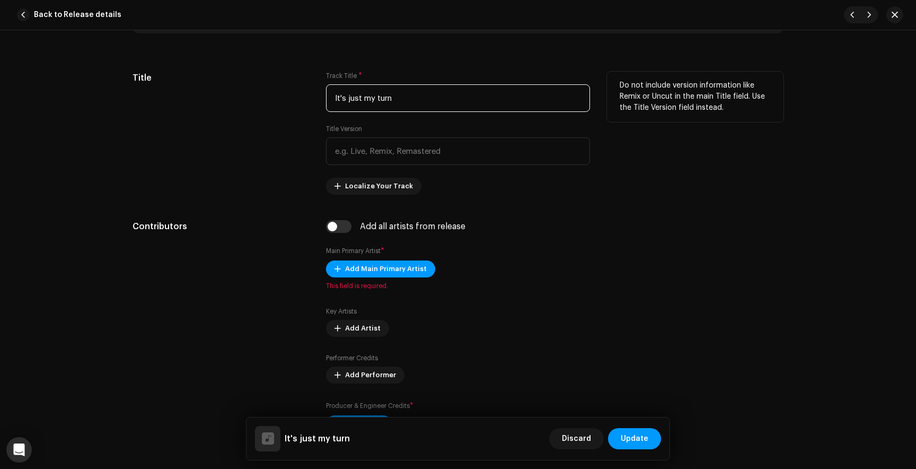
scroll to position [454, 0]
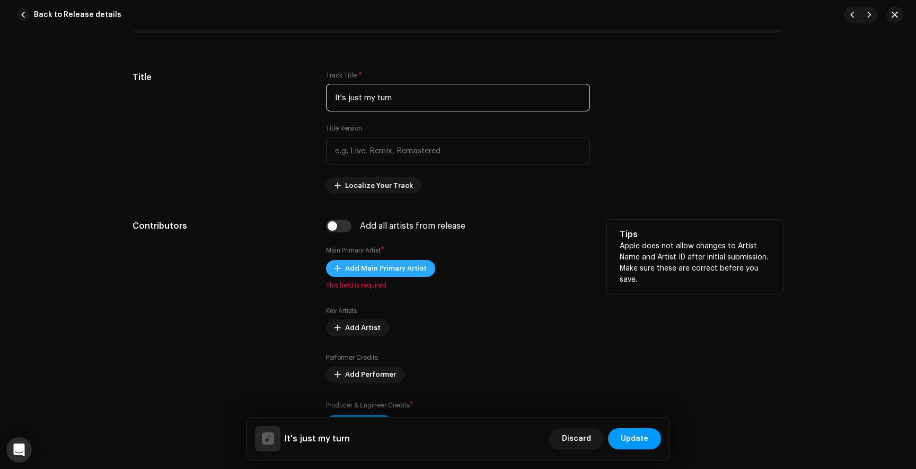
type input "It's just my turn"
click at [397, 268] on span "Add Main Primary Artist" at bounding box center [386, 268] width 82 height 21
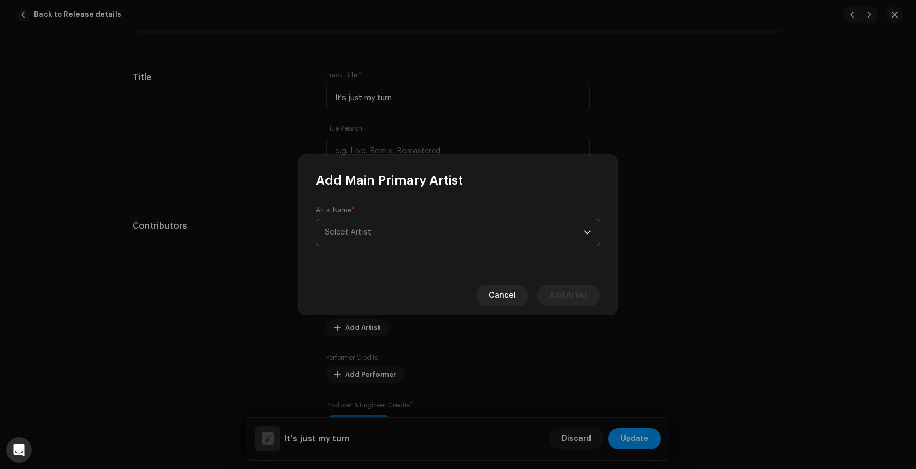
click at [367, 232] on span "Select Artist" at bounding box center [348, 232] width 46 height 8
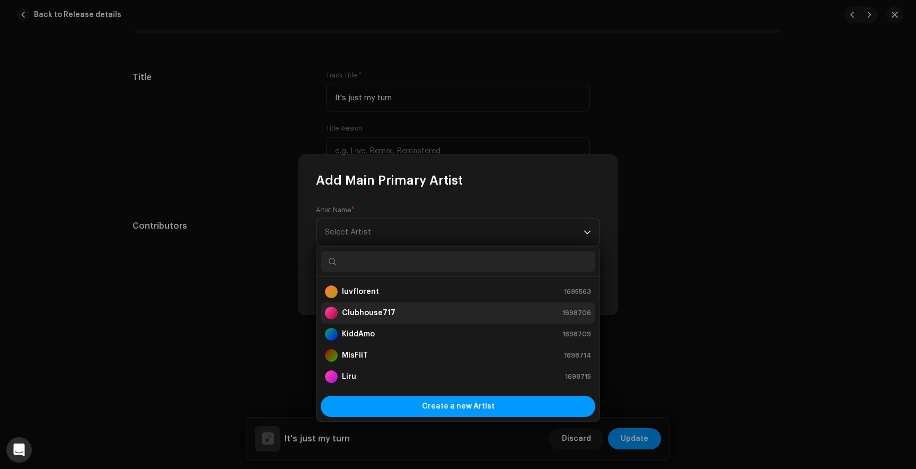
click at [373, 307] on strong "Clubhouse717" at bounding box center [369, 312] width 54 height 11
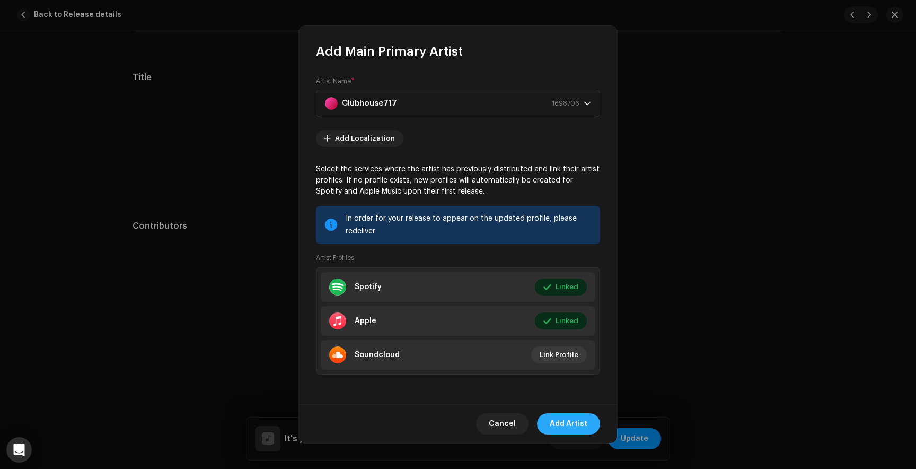
click at [569, 421] on span "Add Artist" at bounding box center [569, 423] width 38 height 21
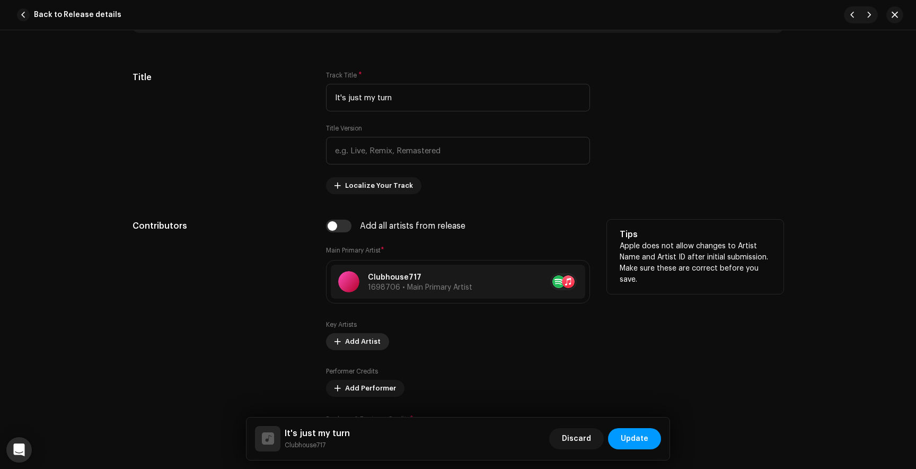
click at [352, 344] on span "Add Artist" at bounding box center [363, 341] width 36 height 21
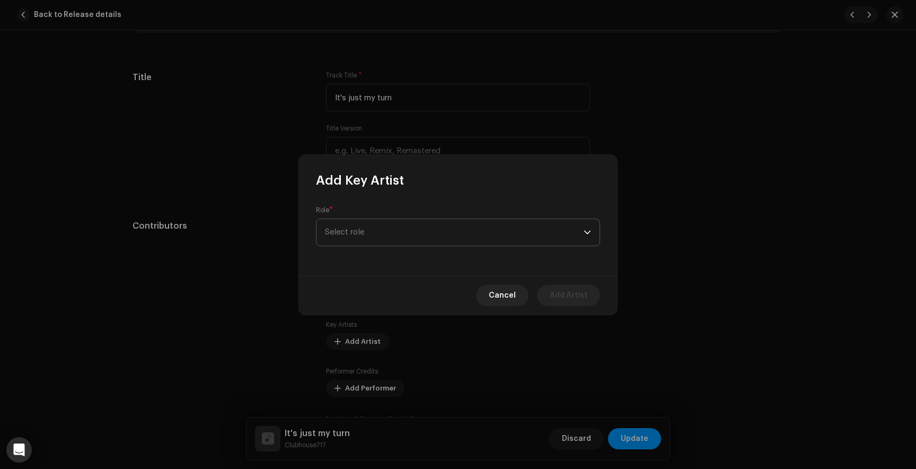
click at [385, 231] on span "Select role" at bounding box center [454, 232] width 259 height 27
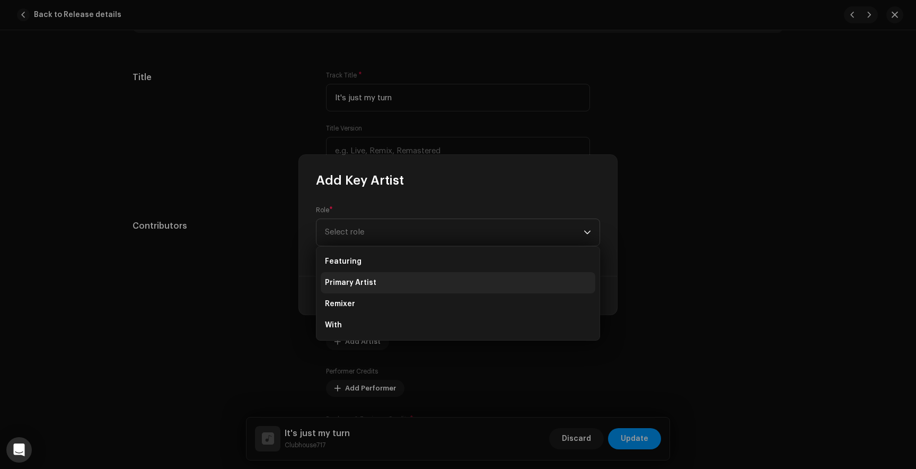
click at [362, 286] on span "Primary Artist" at bounding box center [350, 282] width 51 height 11
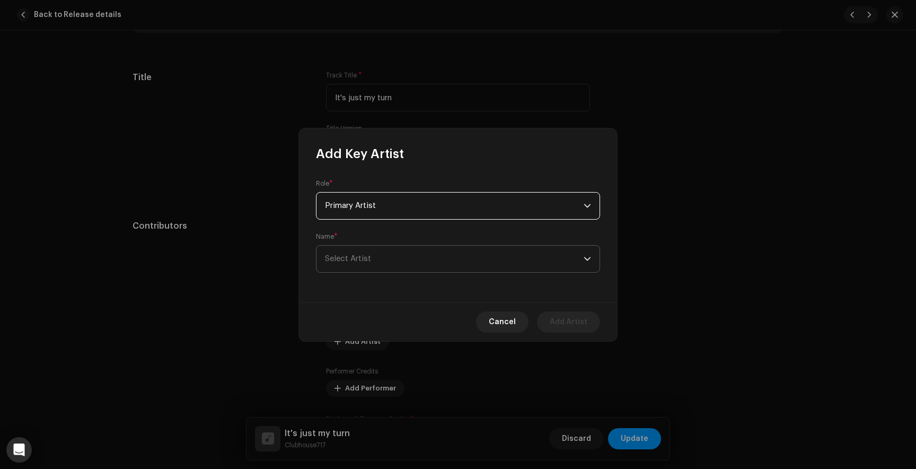
click at [403, 255] on span "Select Artist" at bounding box center [454, 258] width 259 height 27
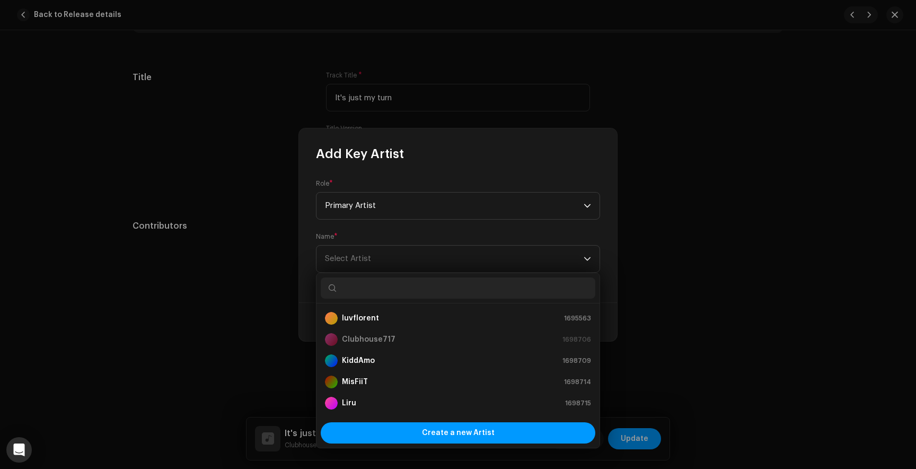
scroll to position [17, 0]
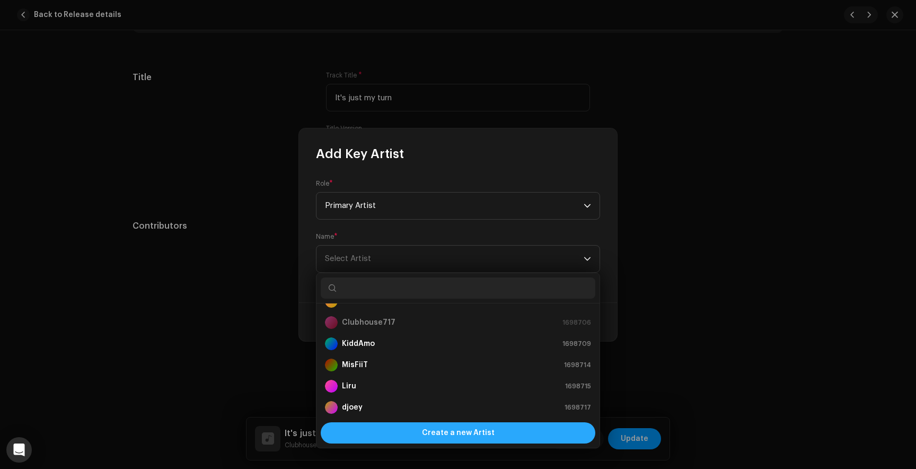
click at [428, 434] on span "Create a new Artist" at bounding box center [458, 432] width 73 height 21
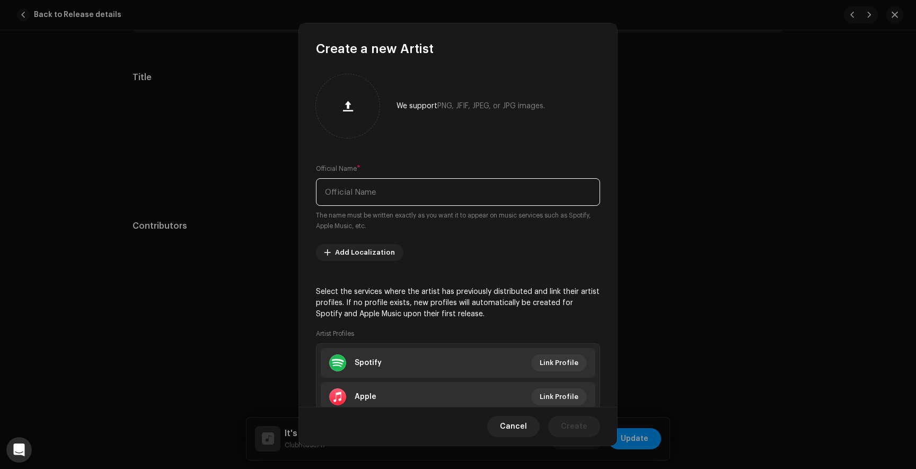
click at [407, 194] on input "text" at bounding box center [458, 192] width 284 height 28
type input "scorpio"
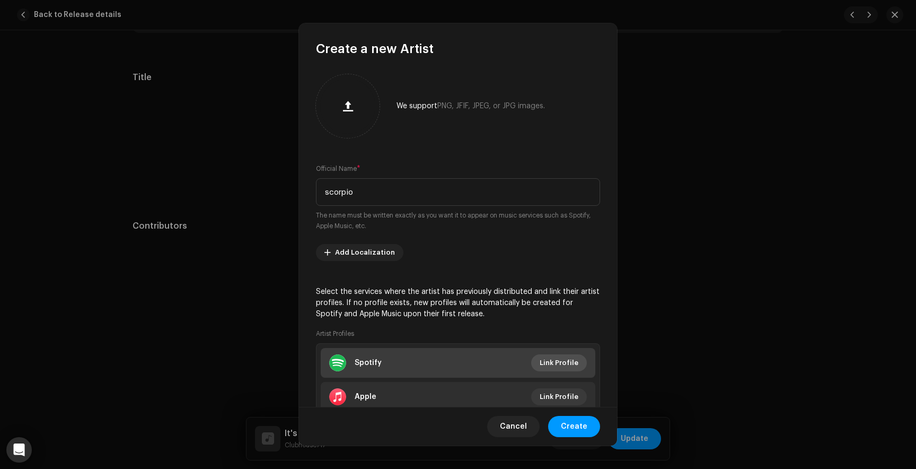
click at [562, 360] on span "Link Profile" at bounding box center [559, 362] width 39 height 21
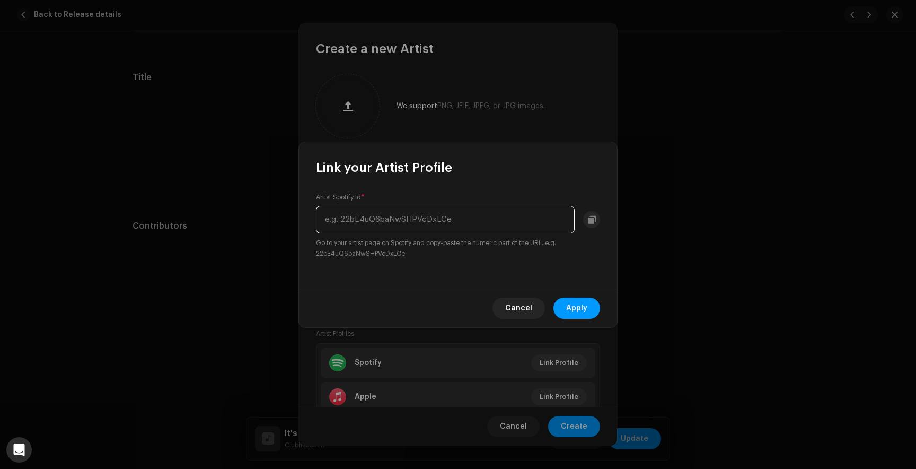
click at [383, 212] on input "text" at bounding box center [445, 220] width 259 height 28
paste input "5D82Yzb4o2j3YmB7XuO4FX"
type input "5D82Yzb4o2j3YmB7XuO4FX"
click at [580, 313] on span "Apply" at bounding box center [576, 307] width 21 height 21
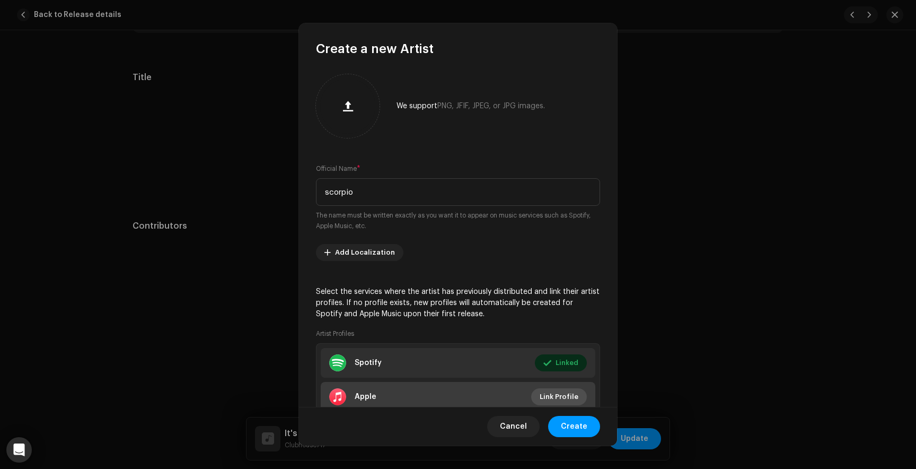
click at [553, 391] on span "Link Profile" at bounding box center [559, 396] width 39 height 21
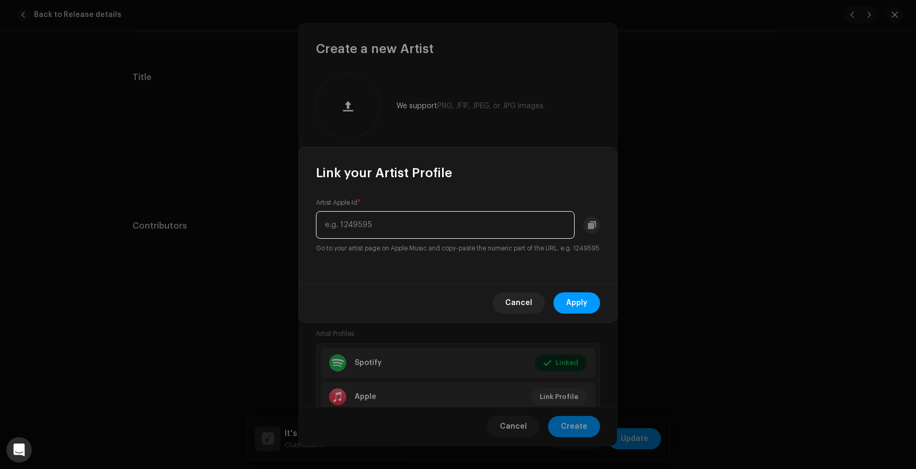
click at [376, 222] on input "text" at bounding box center [445, 225] width 259 height 28
paste input "1711853069"
type input "1711853069"
click at [583, 307] on span "Apply" at bounding box center [576, 302] width 21 height 21
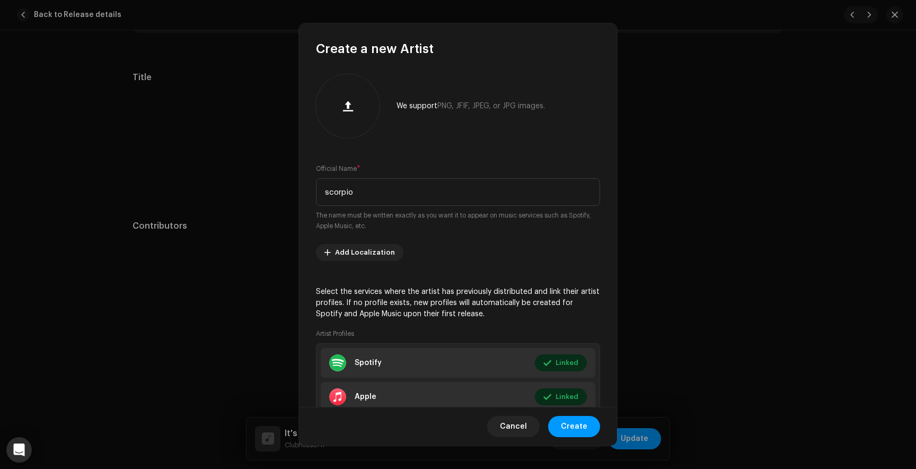
scroll to position [73, 0]
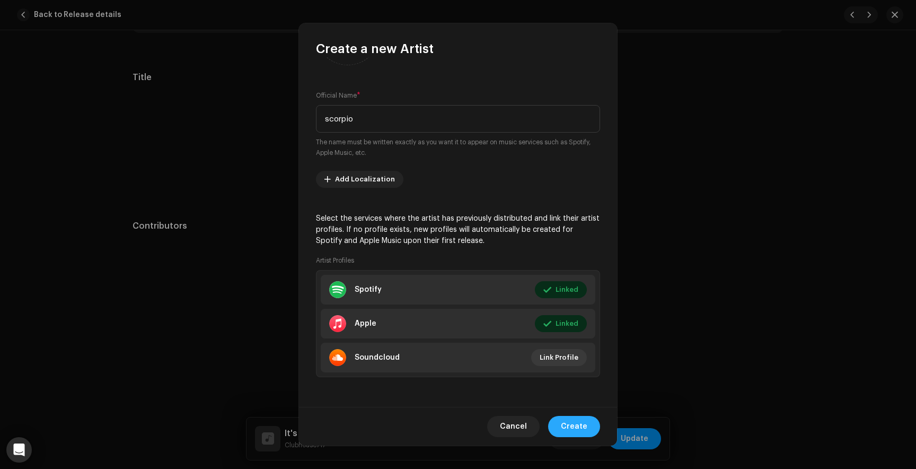
click at [586, 424] on span "Create" at bounding box center [574, 426] width 27 height 21
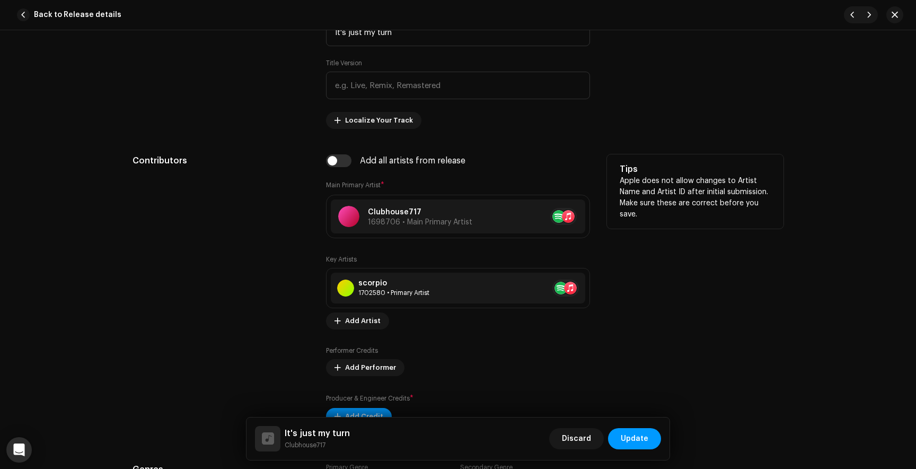
scroll to position [546, 0]
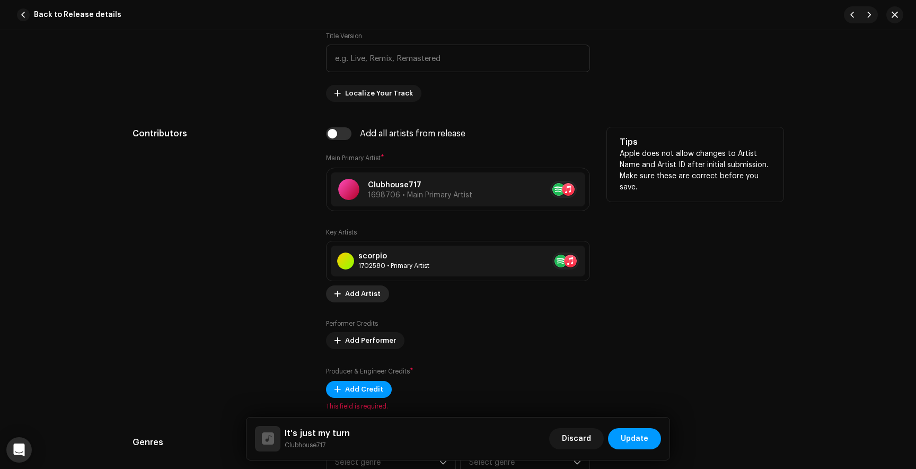
click at [348, 296] on span "Add Artist" at bounding box center [363, 293] width 36 height 21
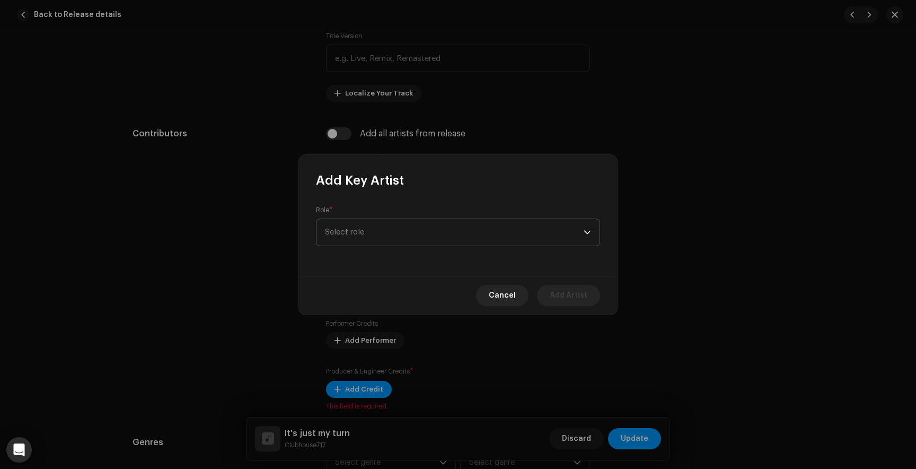
click at [373, 237] on span "Select role" at bounding box center [454, 232] width 259 height 27
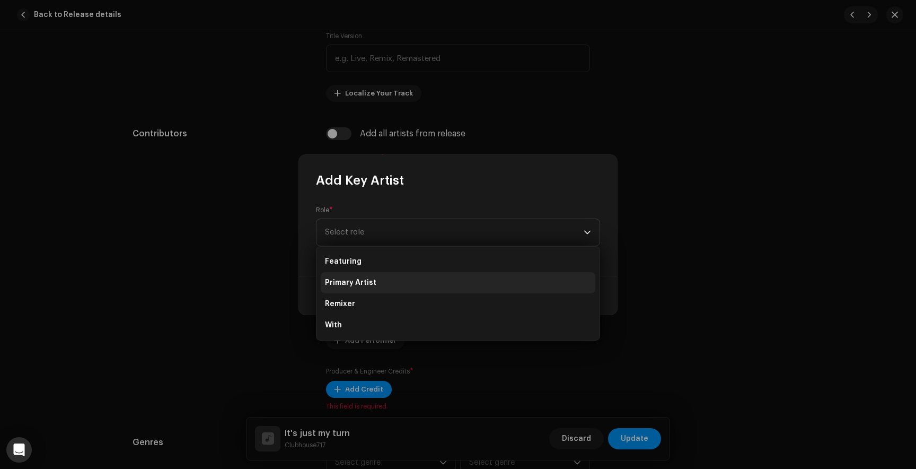
click at [342, 286] on span "Primary Artist" at bounding box center [350, 282] width 51 height 11
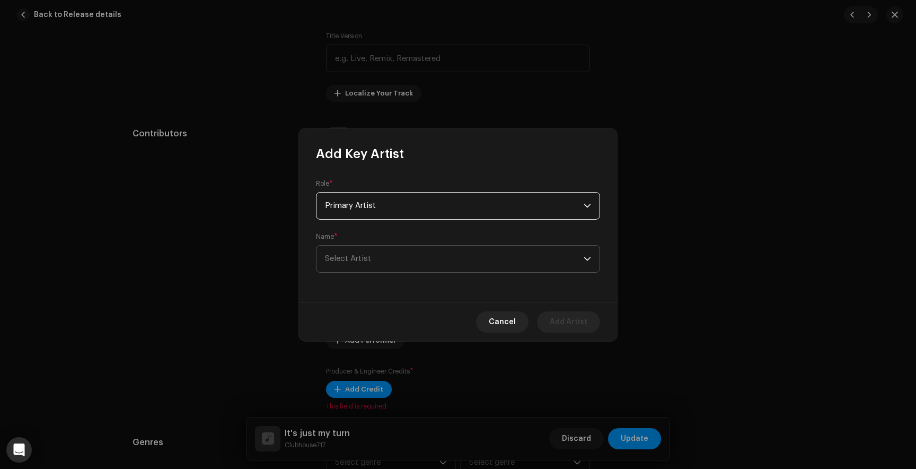
click at [391, 265] on span "Select Artist" at bounding box center [454, 258] width 259 height 27
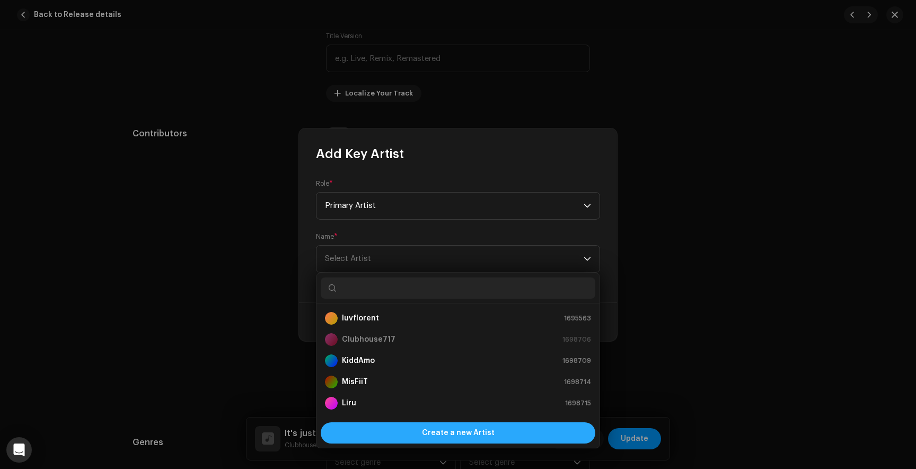
scroll to position [17, 0]
click at [410, 431] on div "Create a new Artist" at bounding box center [458, 432] width 275 height 21
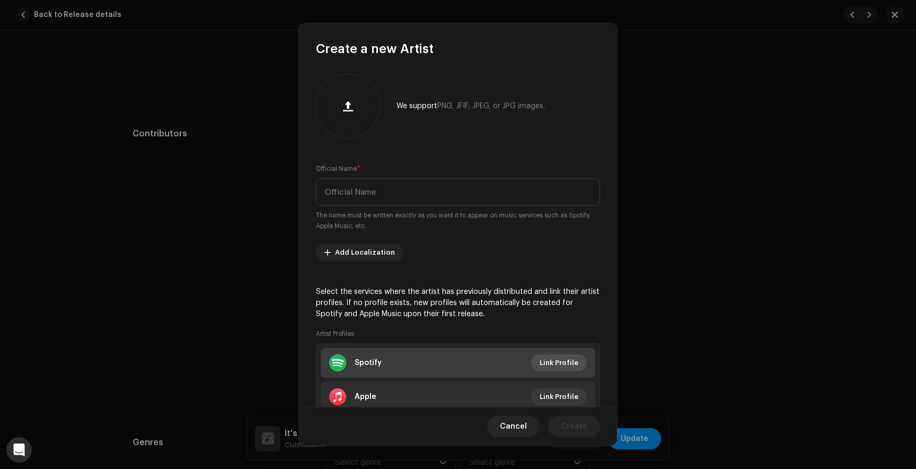
click at [562, 357] on span "Link Profile" at bounding box center [559, 362] width 39 height 21
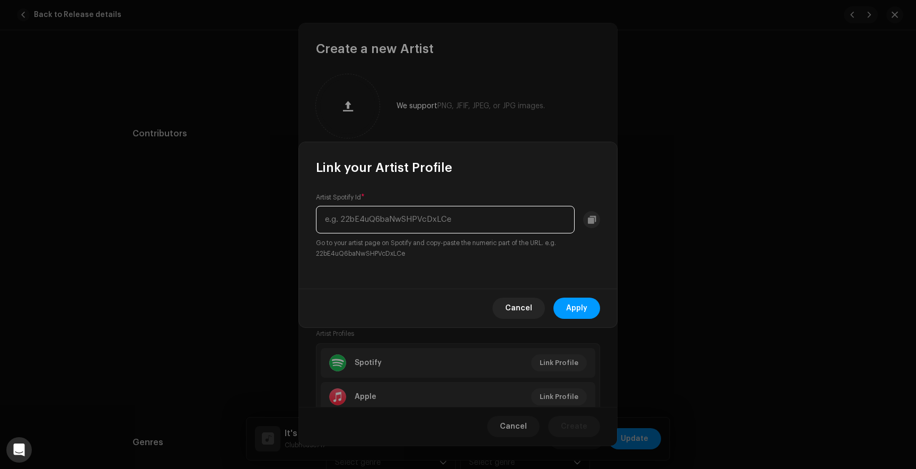
click at [345, 222] on input "text" at bounding box center [445, 220] width 259 height 28
paste input "0Rbqogyl2faIrl5OHWxAoD"
type input "0Rbqogyl2faIrl5OHWxAoD"
click at [569, 304] on span "Apply" at bounding box center [576, 307] width 21 height 21
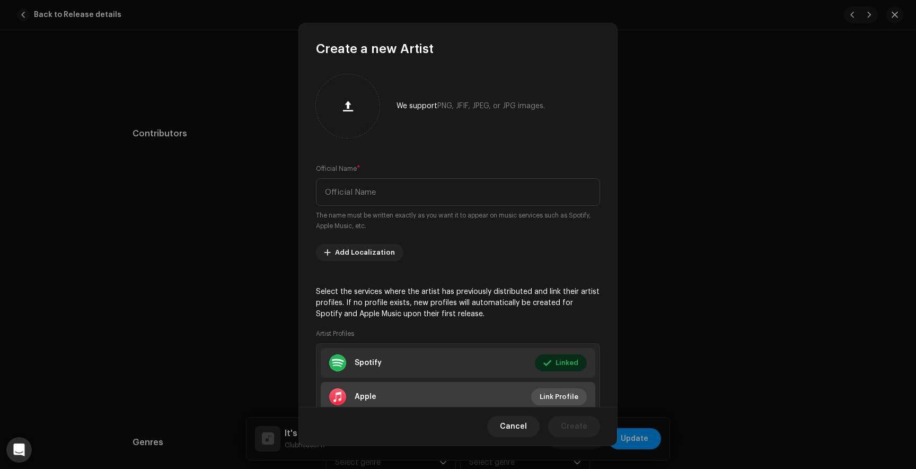
click at [545, 394] on span "Link Profile" at bounding box center [559, 396] width 39 height 21
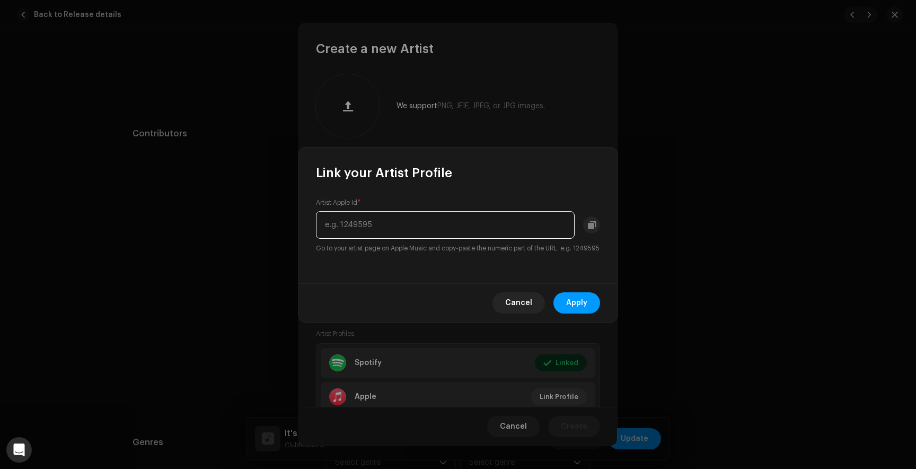
click at [367, 223] on input "text" at bounding box center [445, 225] width 259 height 28
paste input "1581317848"
type input "1581317848"
click at [577, 313] on span "Apply" at bounding box center [576, 302] width 21 height 21
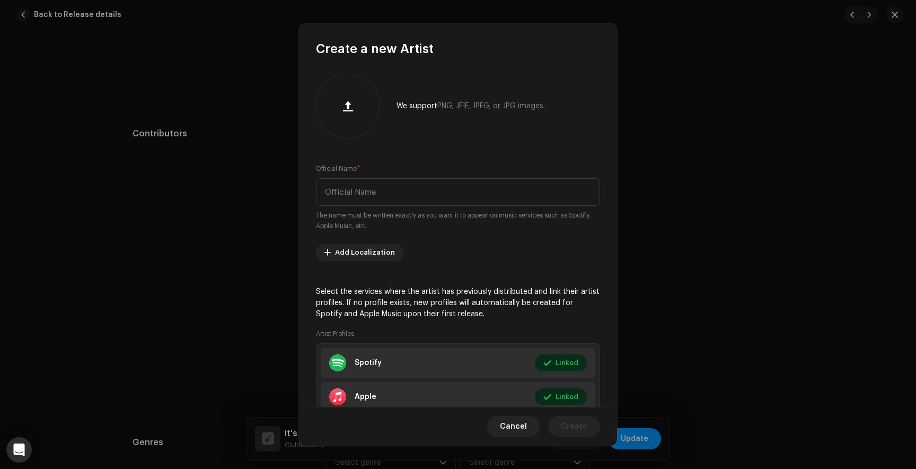
scroll to position [73, 0]
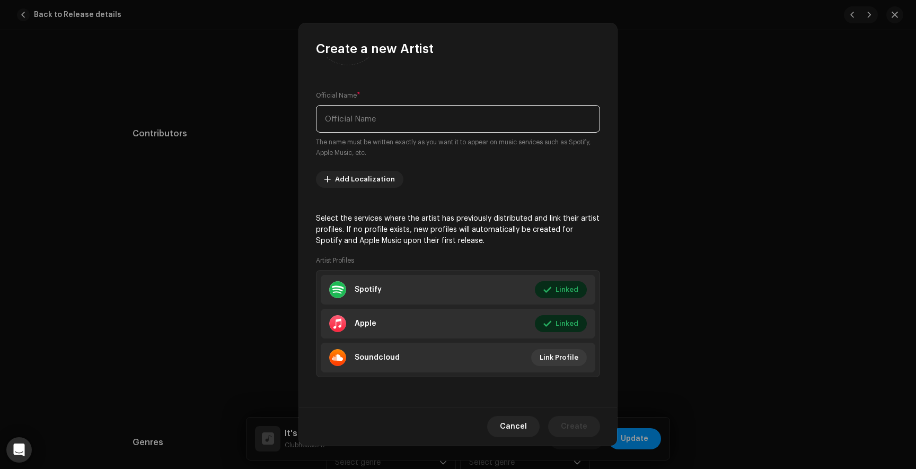
click at [360, 115] on input "text" at bounding box center [458, 119] width 284 height 28
type input "Noise Complaint"
click at [579, 431] on span "Create" at bounding box center [574, 426] width 27 height 21
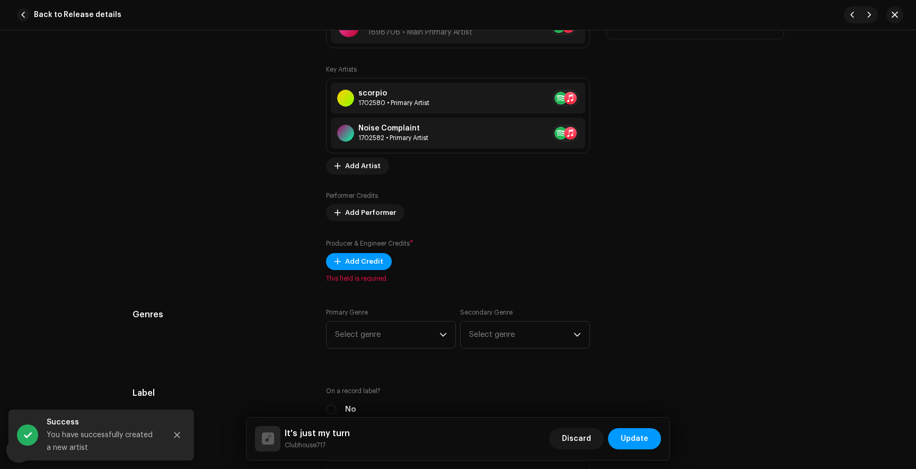
scroll to position [708, 0]
click at [361, 269] on span "Add Credit" at bounding box center [364, 262] width 38 height 21
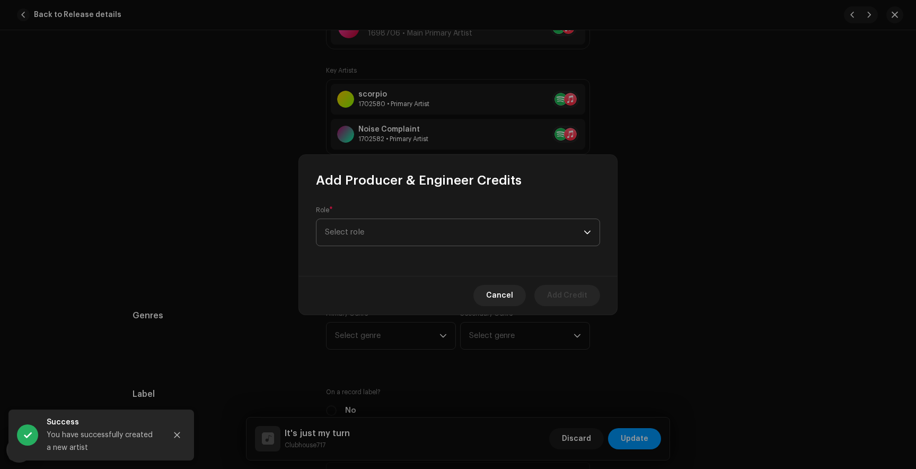
click at [361, 230] on span "Select role" at bounding box center [454, 232] width 259 height 27
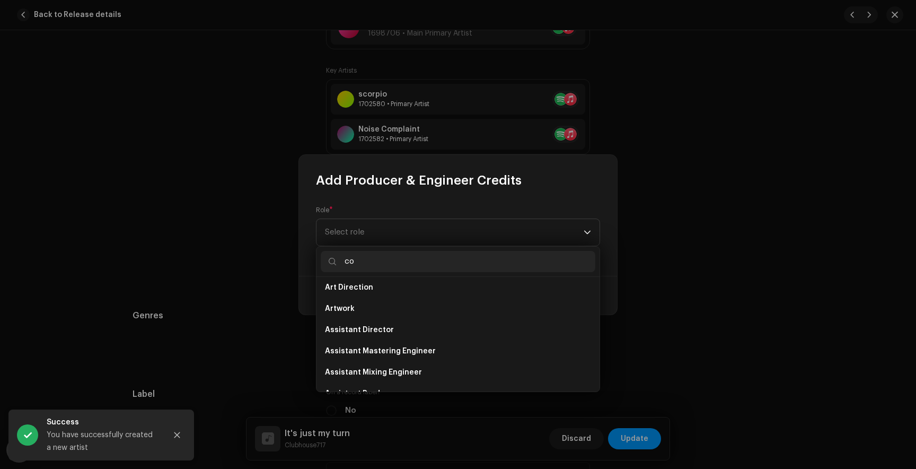
scroll to position [0, 0]
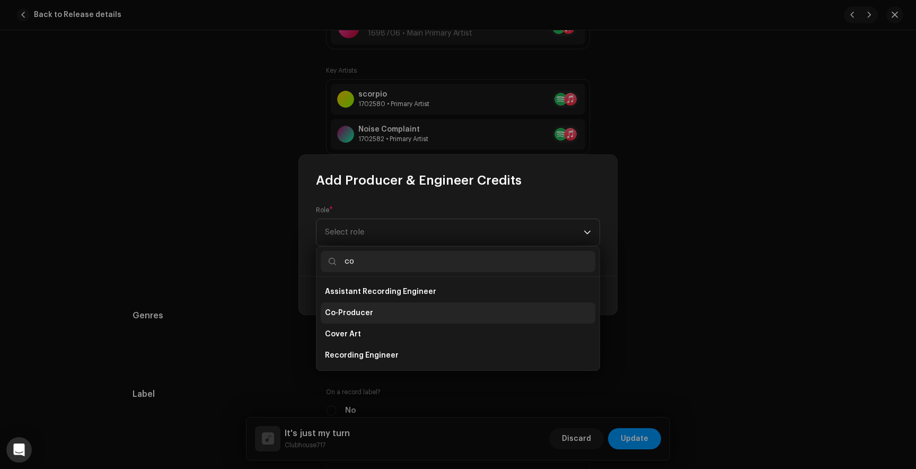
type input "co"
click at [358, 315] on span "Co-Producer" at bounding box center [349, 312] width 48 height 11
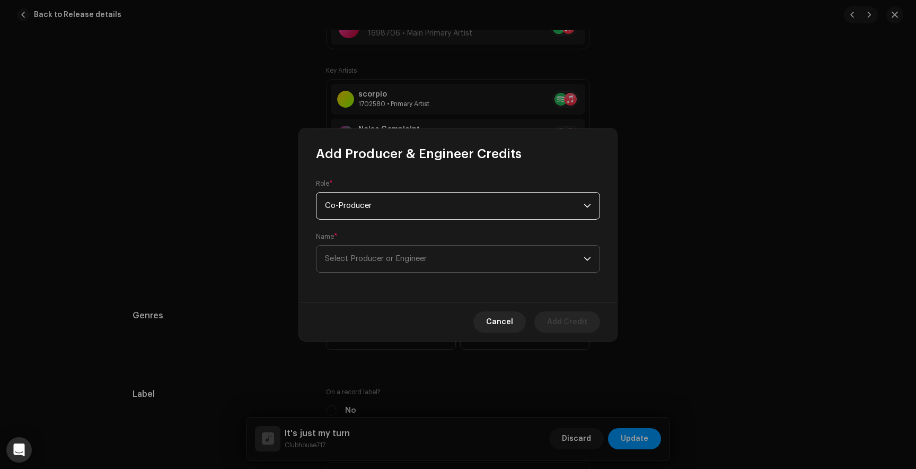
click at [375, 260] on span "Select Producer or Engineer" at bounding box center [376, 258] width 102 height 8
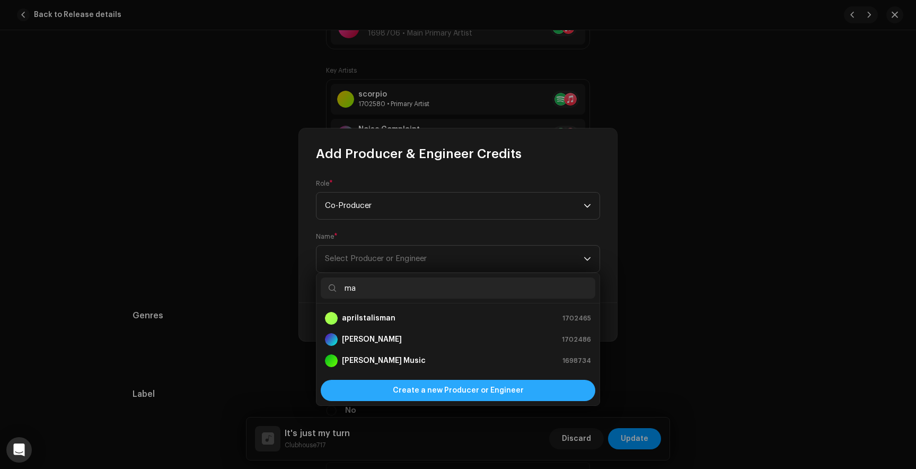
type input "ma"
click at [398, 388] on span "Create a new Producer or Engineer" at bounding box center [458, 390] width 131 height 21
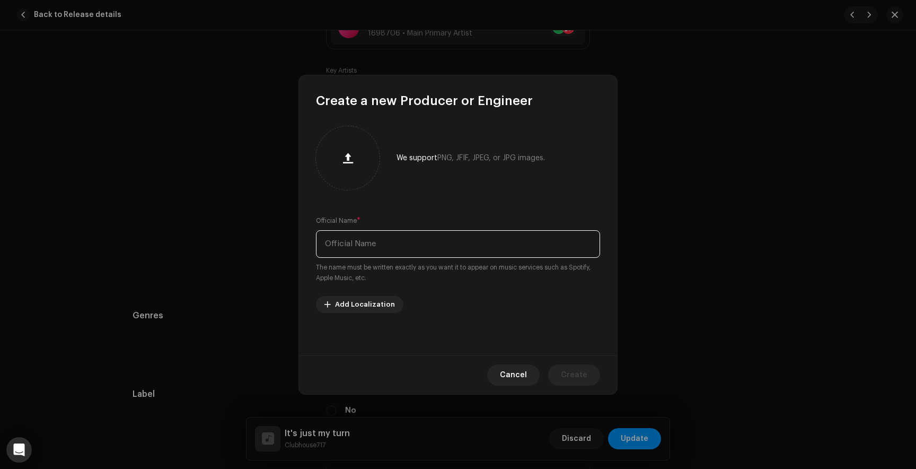
click at [357, 244] on input "text" at bounding box center [458, 244] width 284 height 28
type input "mackk"
click at [573, 375] on span "Create" at bounding box center [574, 374] width 27 height 21
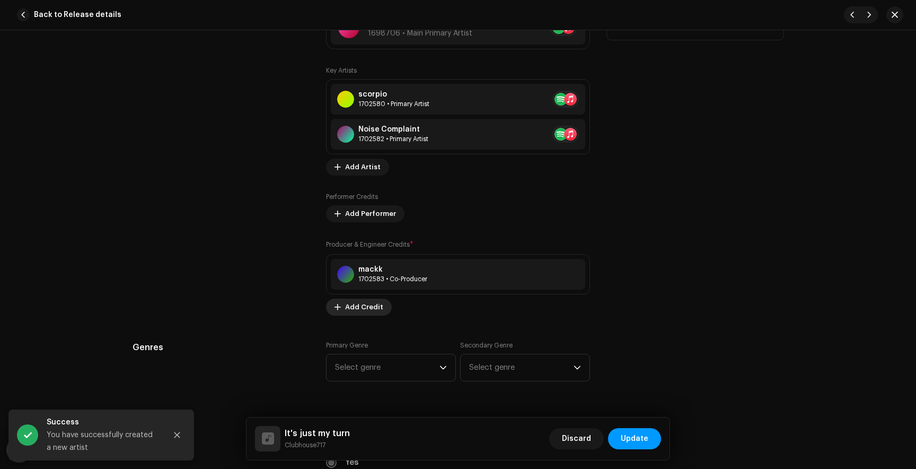
click at [362, 311] on span "Add Credit" at bounding box center [364, 306] width 38 height 21
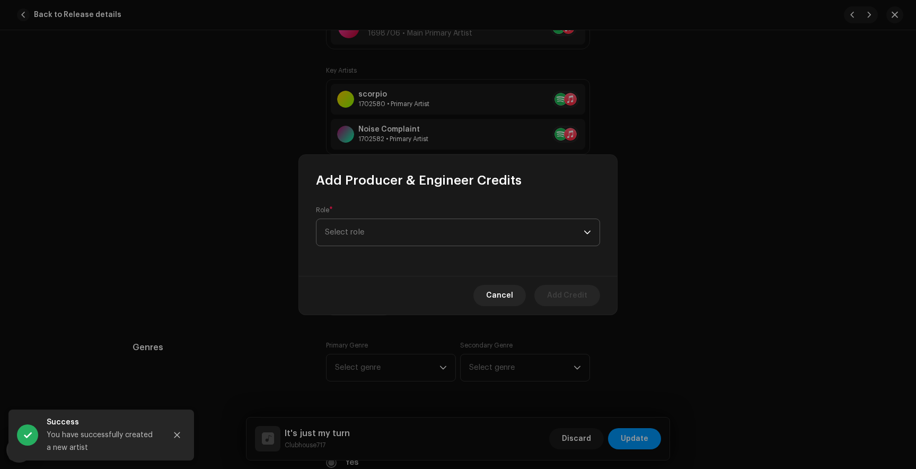
click at [372, 231] on span "Select role" at bounding box center [454, 232] width 259 height 27
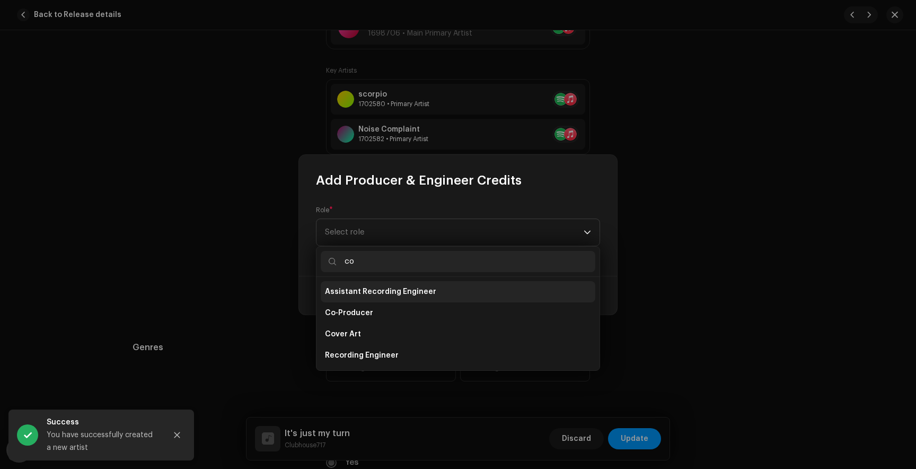
type input "co"
click at [364, 301] on li "Assistant Recording Engineer" at bounding box center [458, 291] width 275 height 21
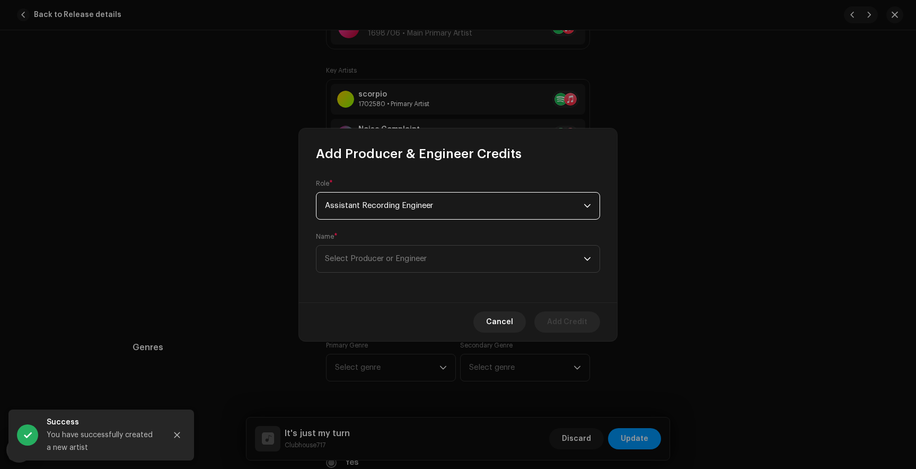
click at [369, 212] on span "Assistant Recording Engineer" at bounding box center [454, 205] width 259 height 27
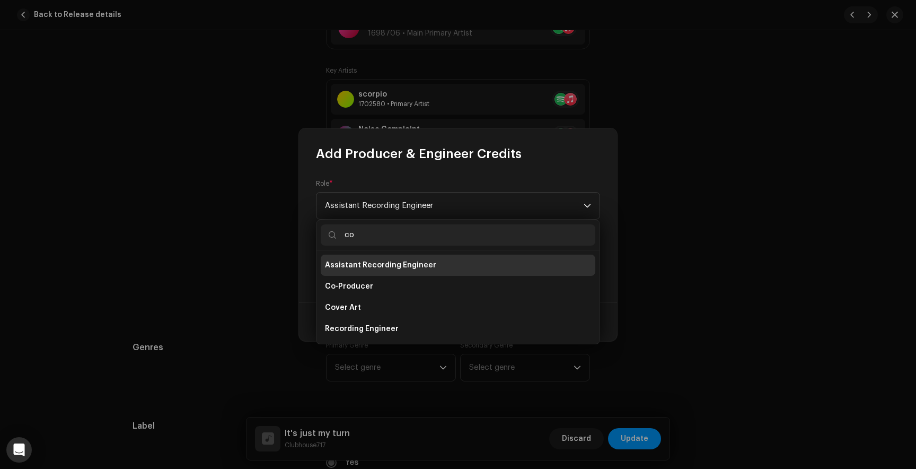
type input "co"
click at [358, 256] on li "Assistant Recording Engineer" at bounding box center [458, 264] width 275 height 21
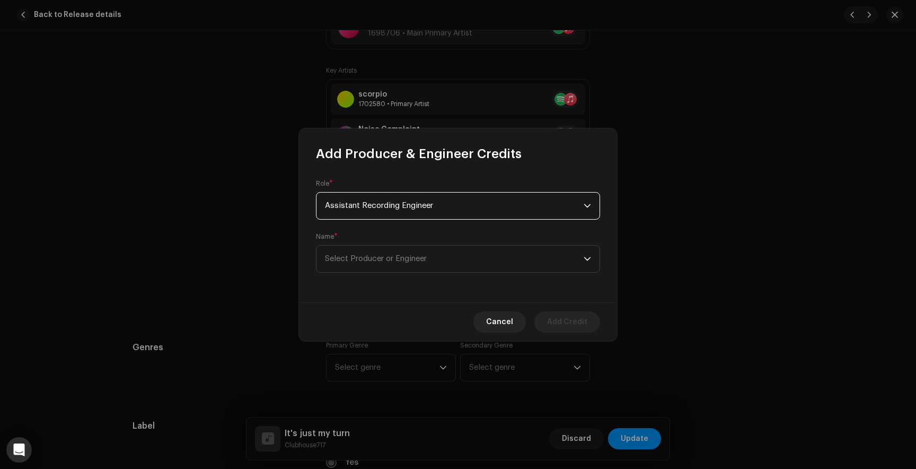
click at [375, 195] on span "Assistant Recording Engineer" at bounding box center [454, 205] width 259 height 27
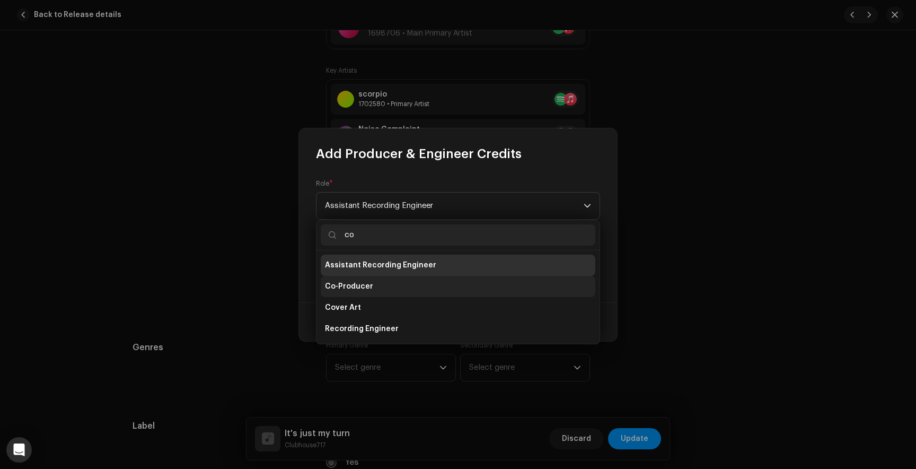
type input "co"
click at [361, 287] on span "Co-Producer" at bounding box center [349, 286] width 48 height 11
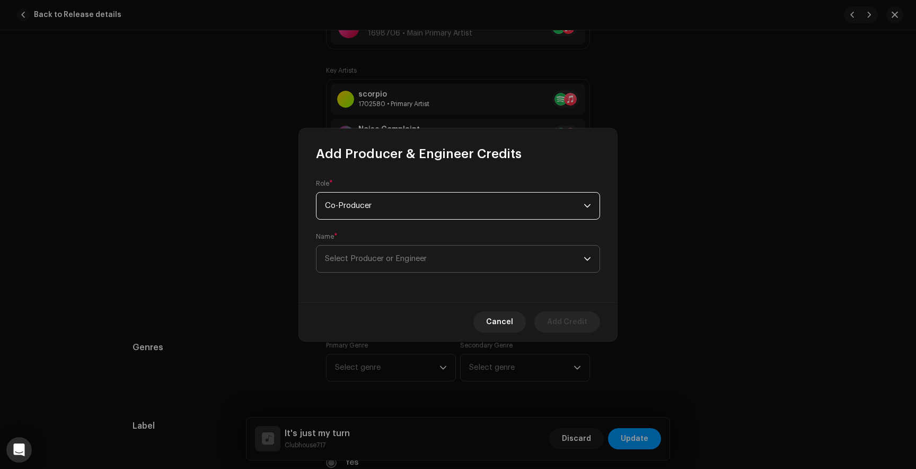
click at [364, 256] on span "Select Producer or Engineer" at bounding box center [376, 258] width 102 height 8
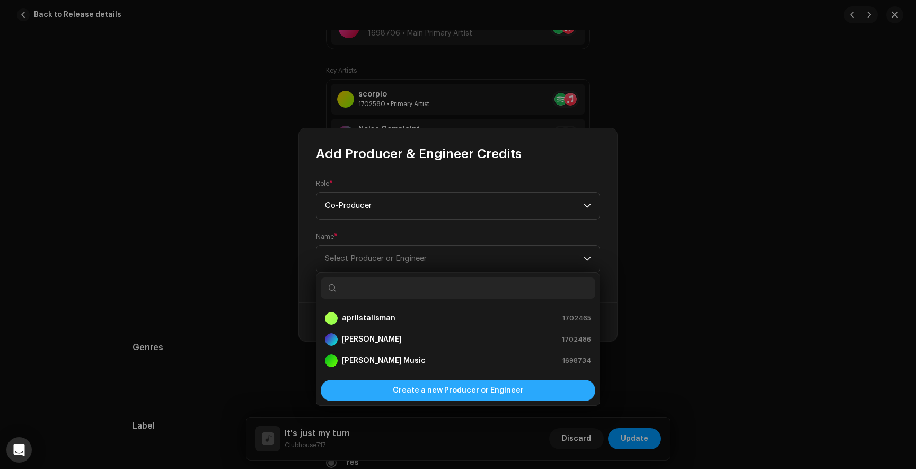
click at [399, 388] on span "Create a new Producer or Engineer" at bounding box center [458, 390] width 131 height 21
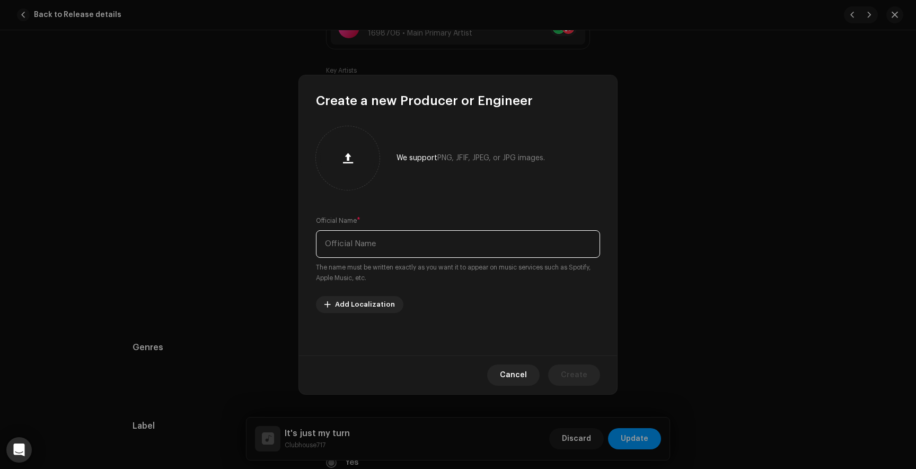
click at [355, 252] on input "text" at bounding box center [458, 244] width 284 height 28
type input "threemvsk"
click at [567, 367] on span "Create" at bounding box center [574, 374] width 27 height 21
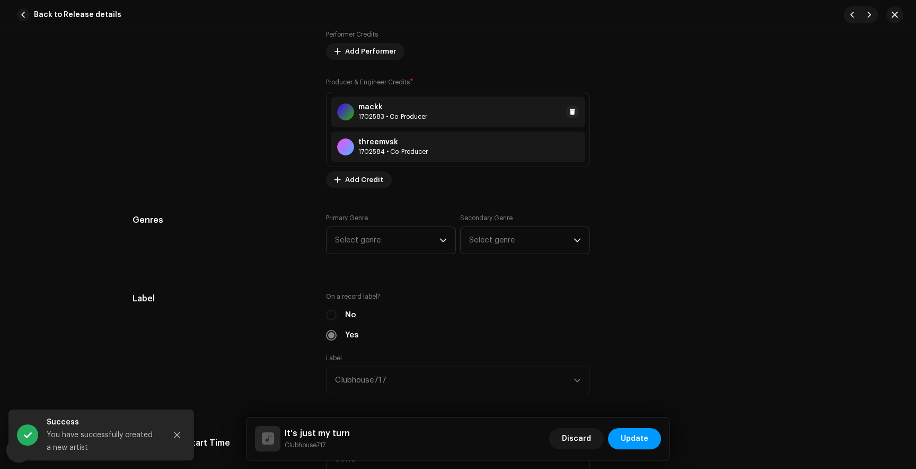
scroll to position [873, 0]
click at [388, 240] on span "Select genre" at bounding box center [387, 237] width 104 height 27
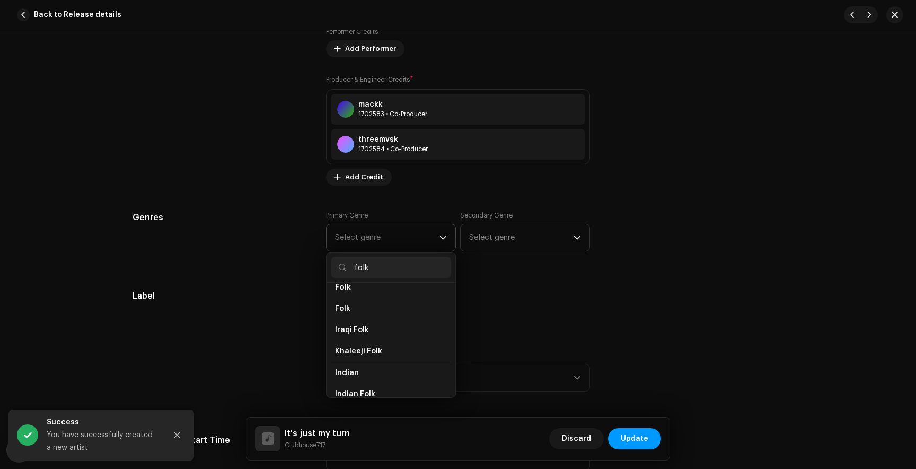
scroll to position [119, 0]
type input "folk"
click at [345, 302] on li "Folk" at bounding box center [391, 306] width 120 height 21
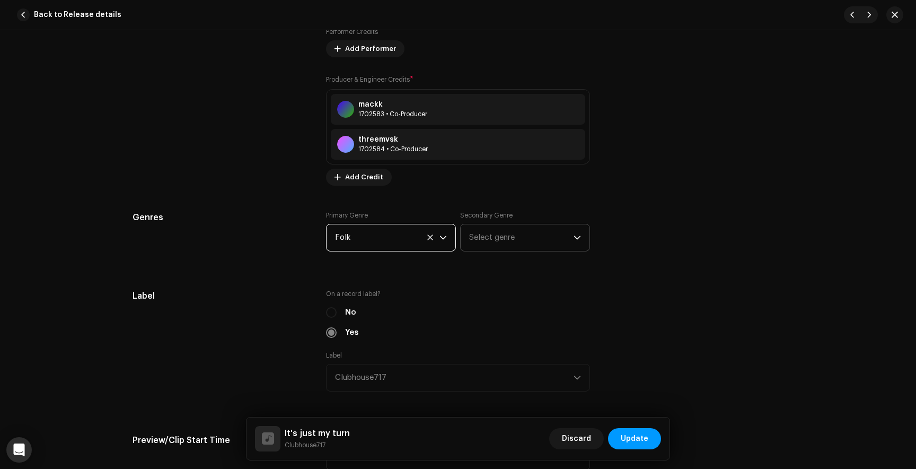
click at [521, 225] on span "Select genre" at bounding box center [521, 237] width 104 height 27
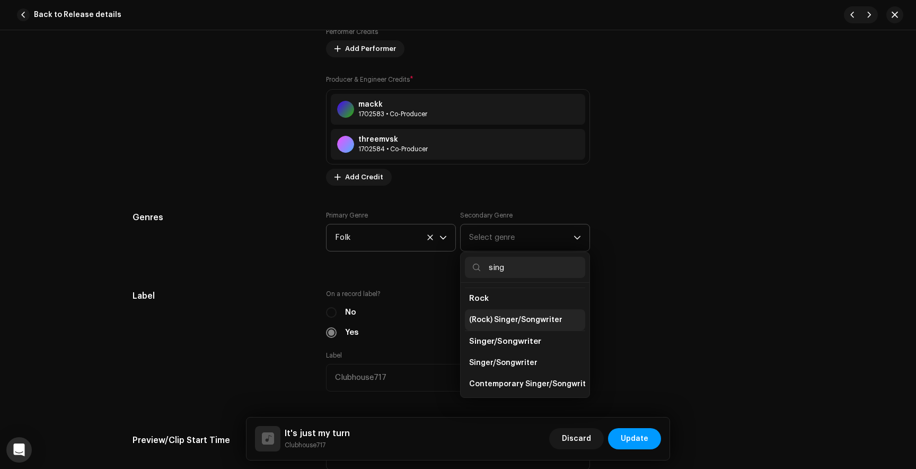
scroll to position [43, 0]
type input "sing"
click at [505, 362] on span "Singer/Songwriter" at bounding box center [503, 361] width 68 height 11
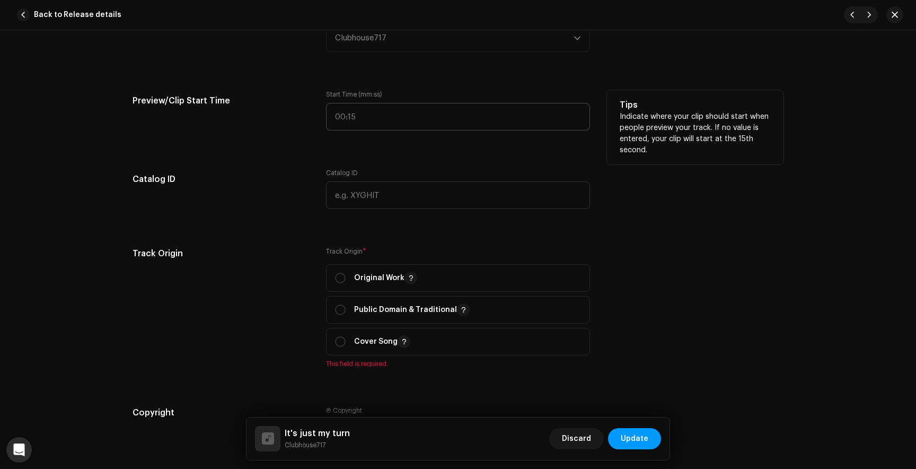
scroll to position [1216, 0]
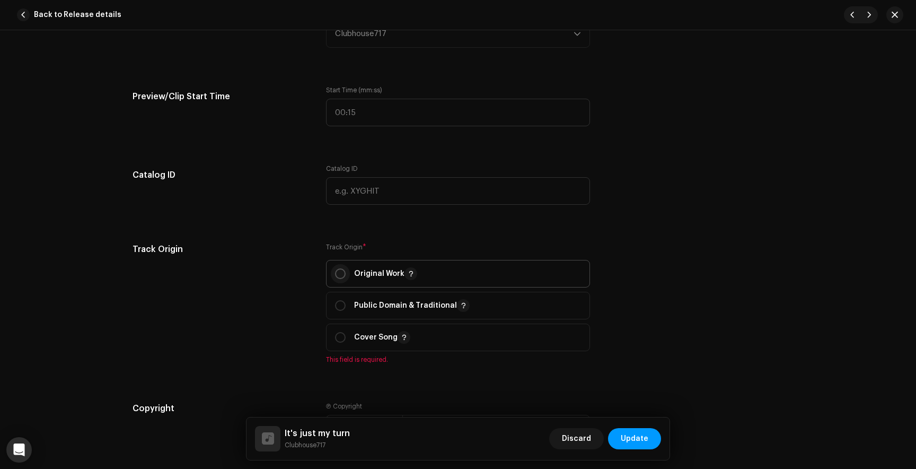
click at [337, 279] on input "radio" at bounding box center [340, 273] width 11 height 11
radio input "true"
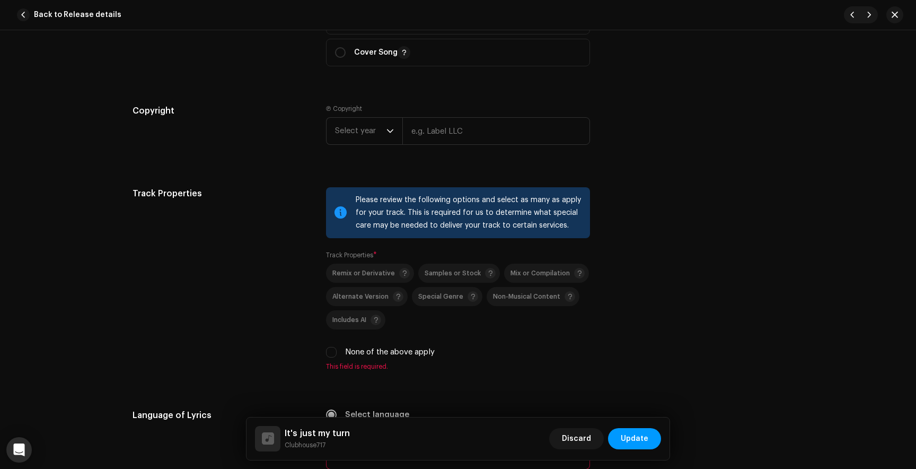
scroll to position [1502, 0]
click at [326, 356] on input "None of the above apply" at bounding box center [331, 350] width 11 height 11
checkbox input "true"
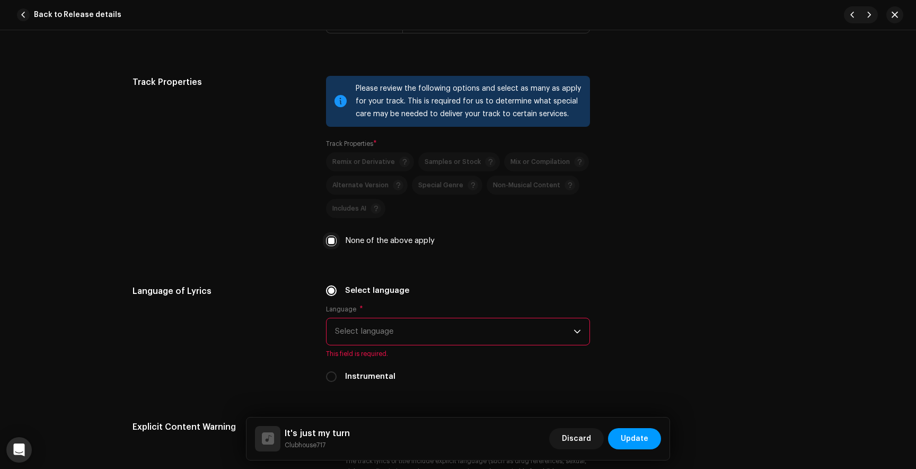
scroll to position [1668, 0]
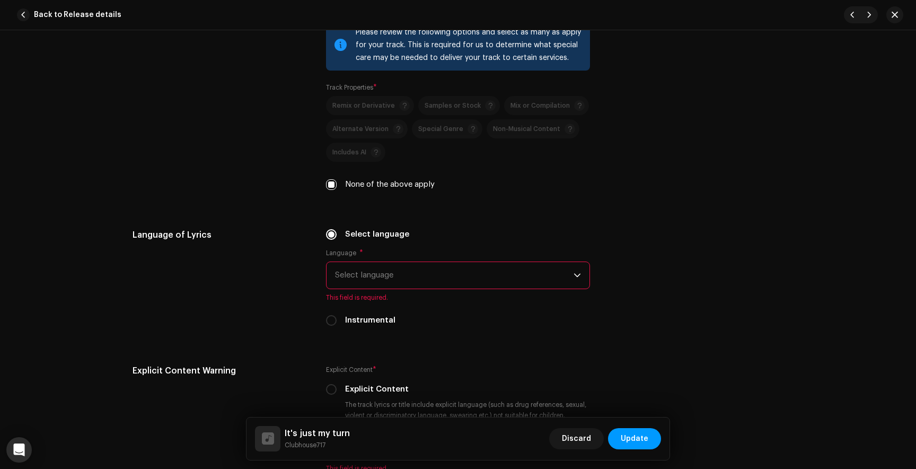
click at [366, 285] on span "Select language" at bounding box center [454, 275] width 239 height 27
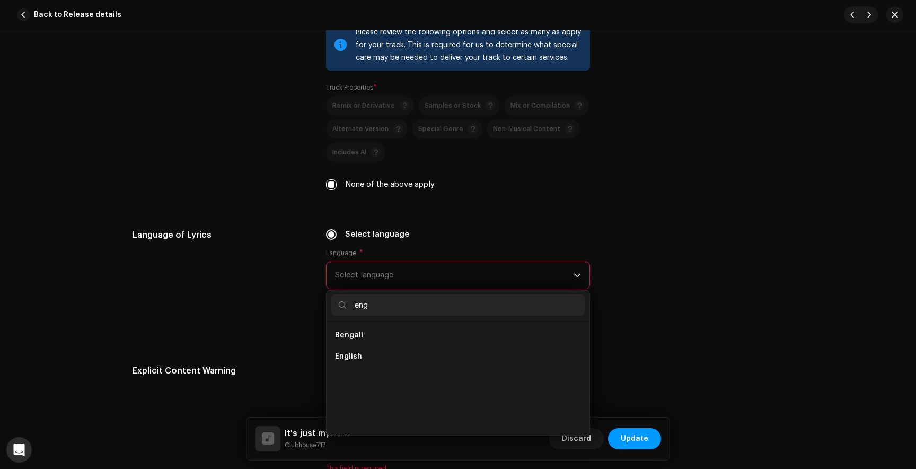
scroll to position [0, 0]
type input "engl"
click at [356, 334] on span "English" at bounding box center [348, 335] width 27 height 11
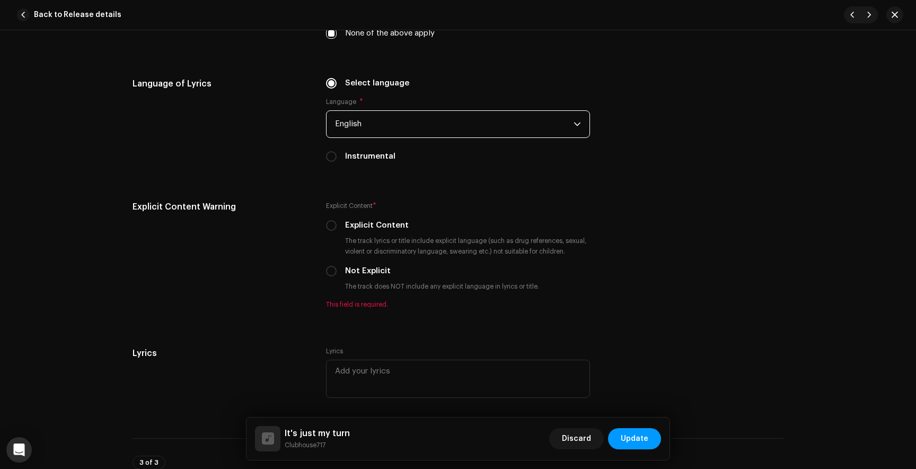
scroll to position [1845, 0]
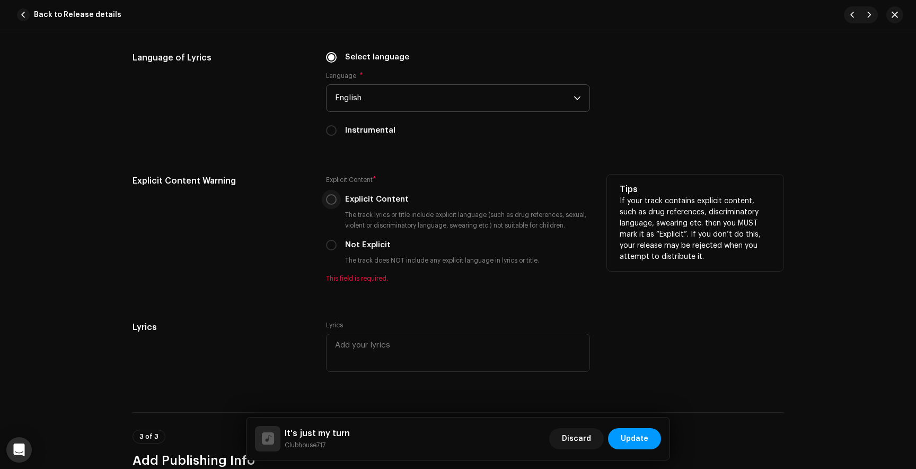
click at [332, 204] on input "Explicit Content" at bounding box center [331, 199] width 11 height 11
radio input "true"
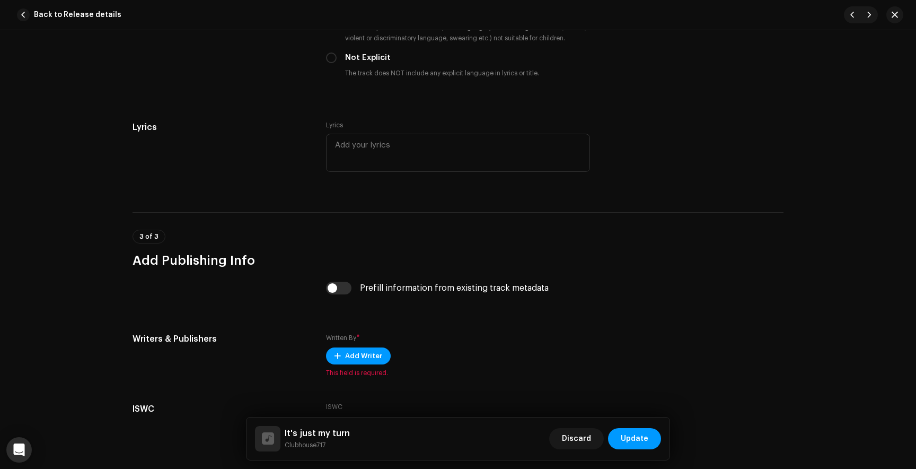
scroll to position [2117, 0]
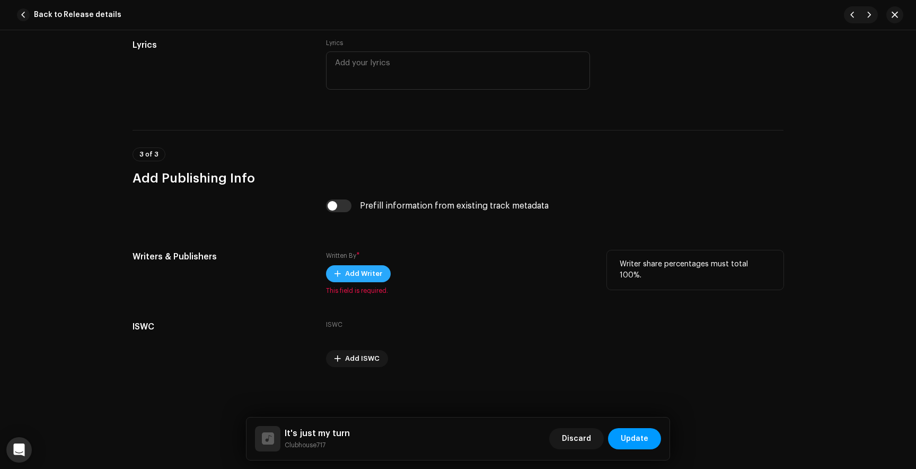
click at [354, 269] on span "Add Writer" at bounding box center [363, 273] width 37 height 21
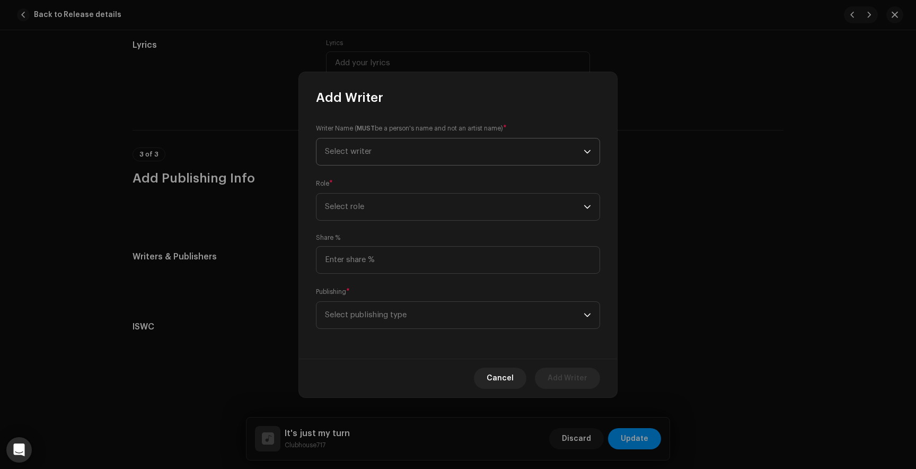
click at [354, 154] on span "Select writer" at bounding box center [348, 151] width 47 height 8
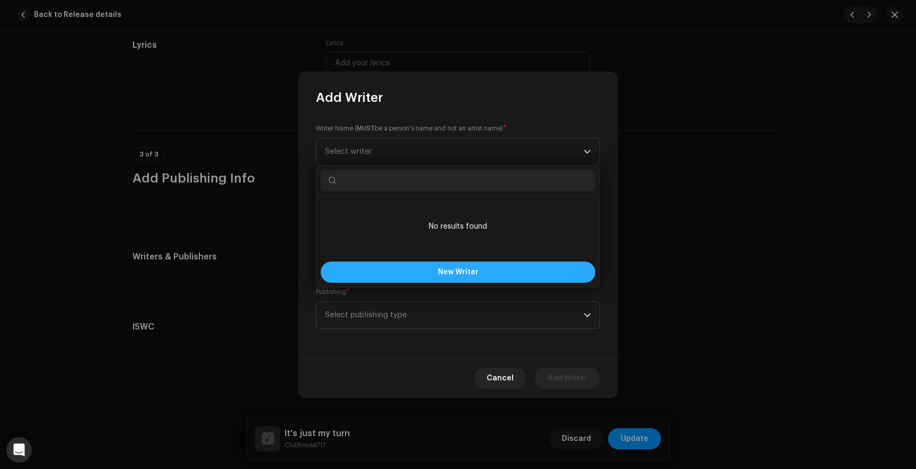
click at [416, 274] on button "New Writer" at bounding box center [458, 271] width 275 height 21
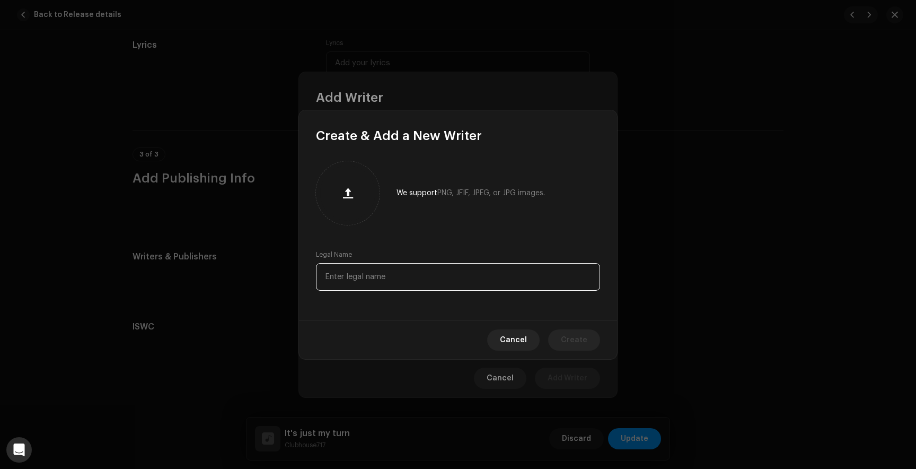
click at [373, 278] on input "text" at bounding box center [458, 277] width 284 height 28
type input "[PERSON_NAME]"
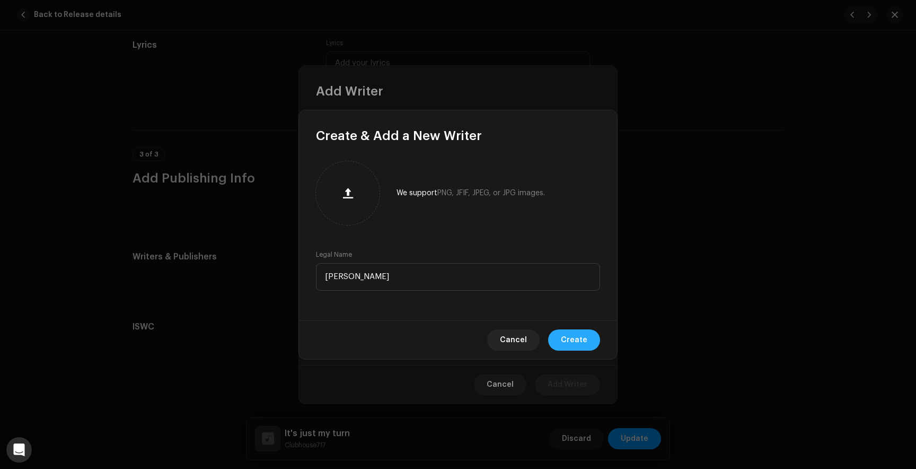
click at [575, 341] on span "Create" at bounding box center [574, 339] width 27 height 21
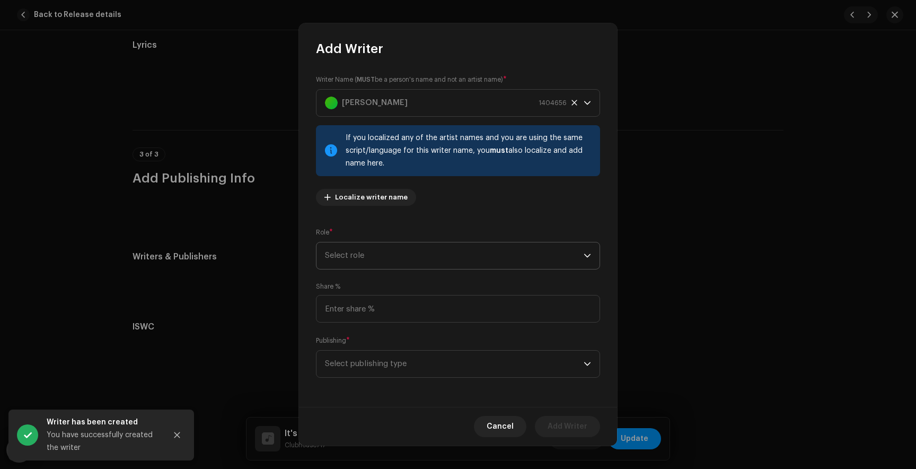
click at [378, 255] on span "Select role" at bounding box center [454, 255] width 259 height 27
click at [366, 354] on li "Composer & Lyricist" at bounding box center [456, 348] width 270 height 21
click at [357, 373] on span "Select publishing type" at bounding box center [454, 363] width 259 height 27
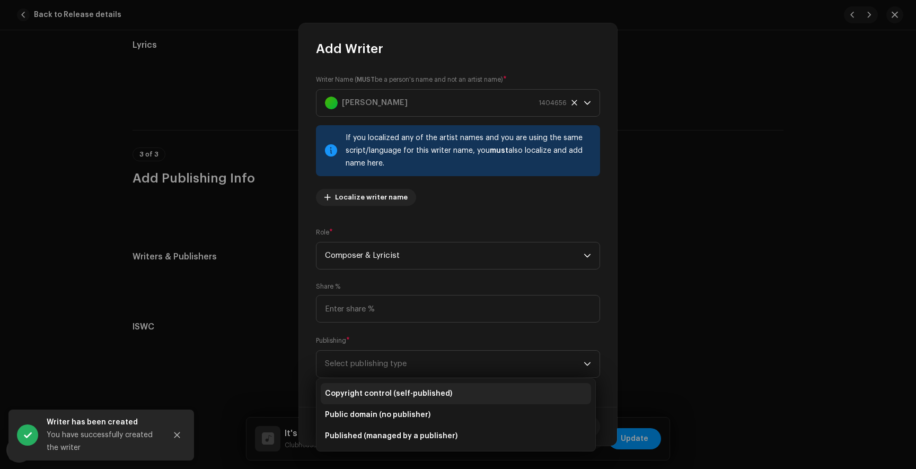
click at [359, 391] on span "Copyright control (self-published)" at bounding box center [388, 393] width 127 height 11
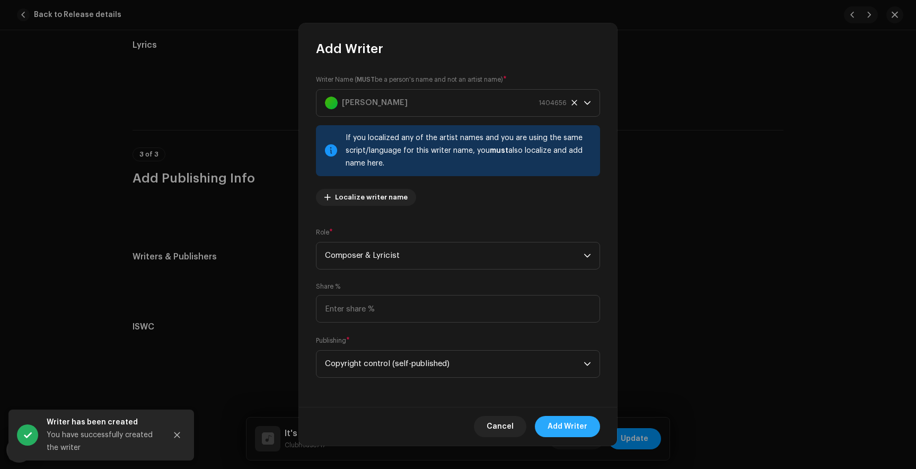
click at [573, 433] on span "Add Writer" at bounding box center [568, 426] width 40 height 21
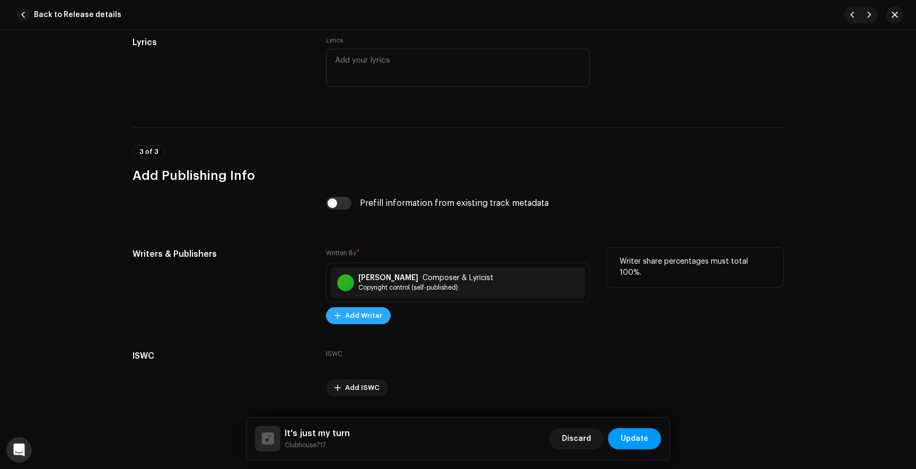
click at [361, 315] on span "Add Writer" at bounding box center [363, 315] width 37 height 21
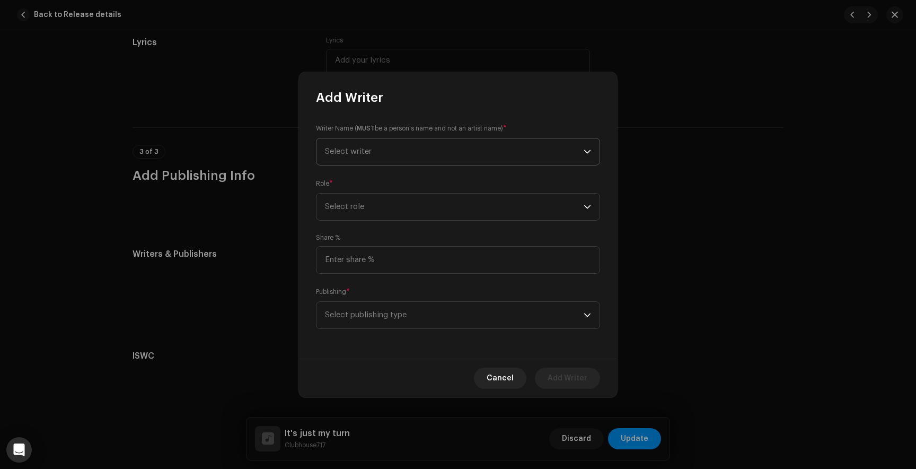
click at [354, 158] on span "Select writer" at bounding box center [454, 151] width 259 height 27
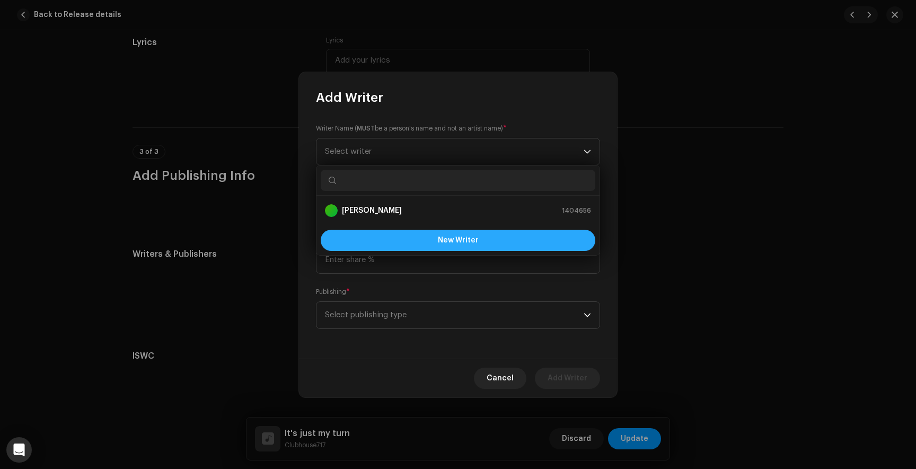
click at [364, 240] on button "New Writer" at bounding box center [458, 240] width 275 height 21
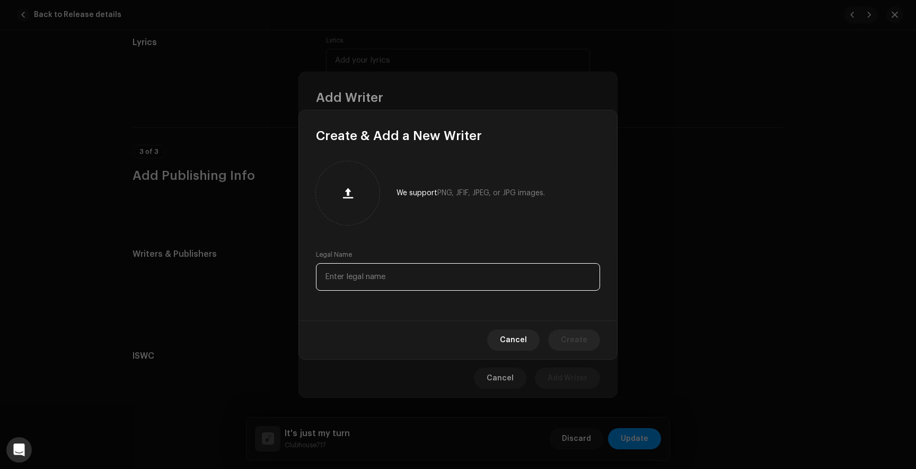
click at [349, 274] on input "text" at bounding box center [458, 277] width 284 height 28
paste input "[PERSON_NAME]"
type input "[PERSON_NAME]"
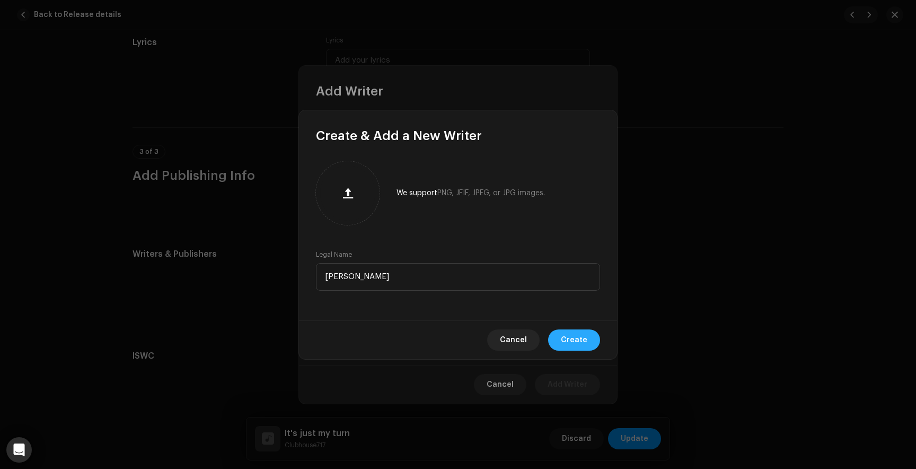
click at [585, 344] on span "Create" at bounding box center [574, 339] width 27 height 21
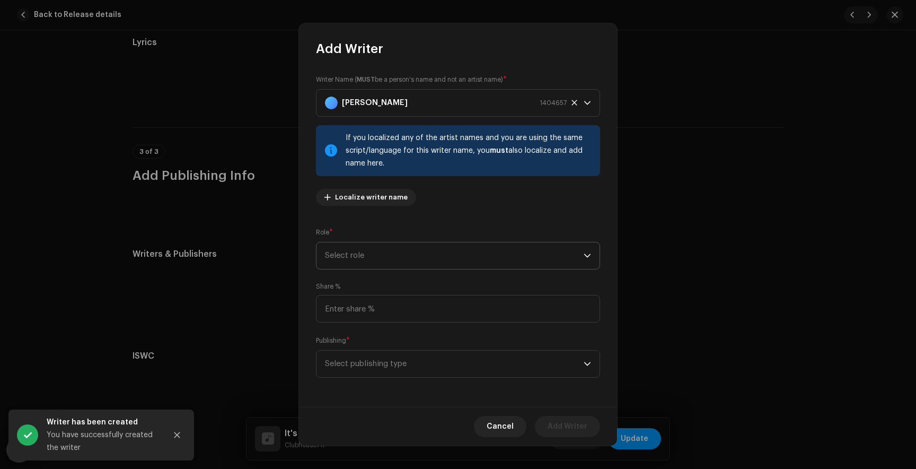
click at [373, 261] on span "Select role" at bounding box center [454, 255] width 259 height 27
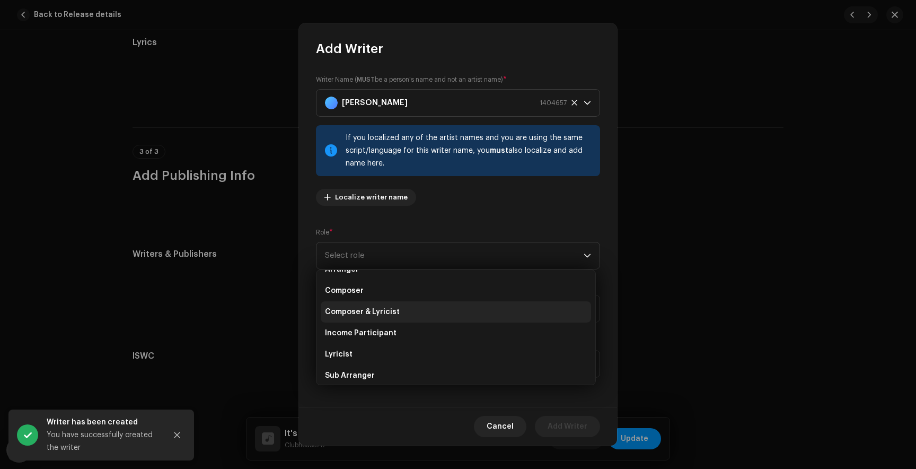
scroll to position [37, 0]
click at [365, 309] on span "Composer & Lyricist" at bounding box center [362, 311] width 75 height 11
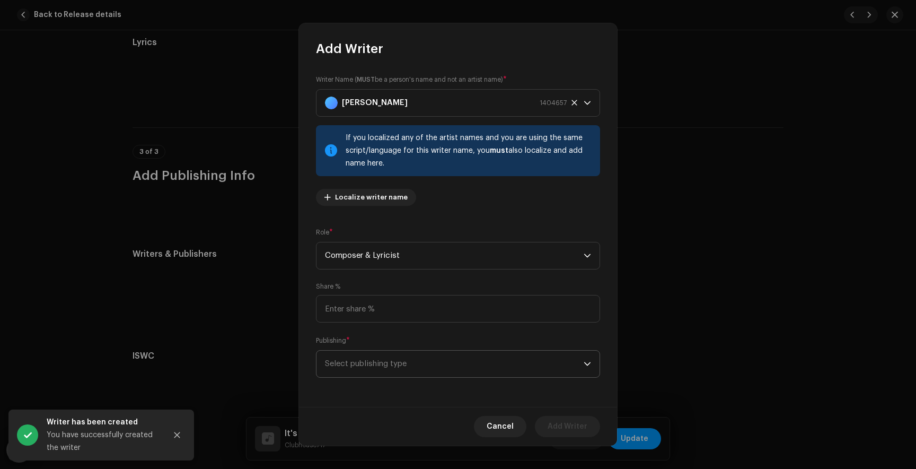
click at [364, 360] on span "Select publishing type" at bounding box center [454, 363] width 259 height 27
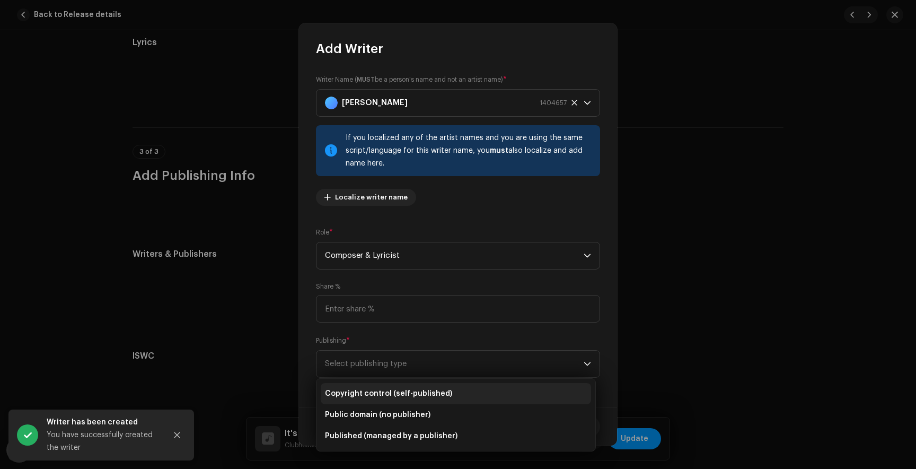
click at [366, 398] on span "Copyright control (self-published)" at bounding box center [388, 393] width 127 height 11
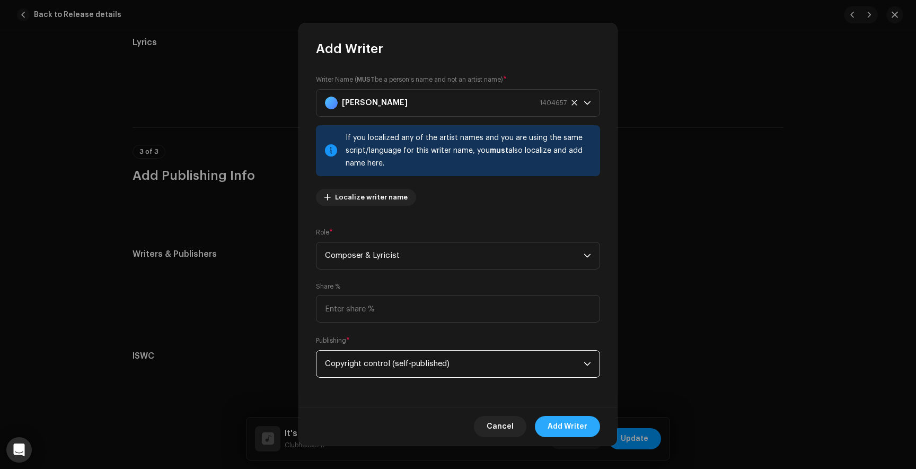
click at [584, 427] on span "Add Writer" at bounding box center [568, 426] width 40 height 21
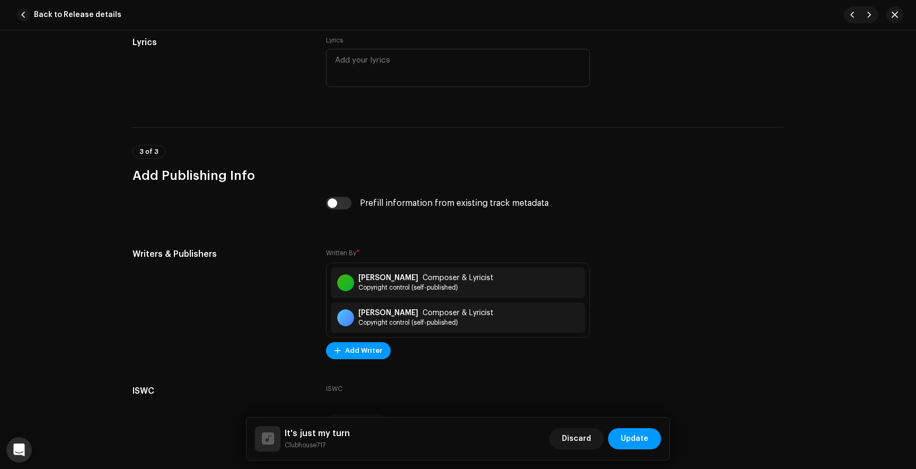
click at [662, 438] on div "It's just my turn Clubhouse717 Discard Update" at bounding box center [457, 438] width 423 height 42
click at [649, 437] on button "Update" at bounding box center [634, 438] width 53 height 21
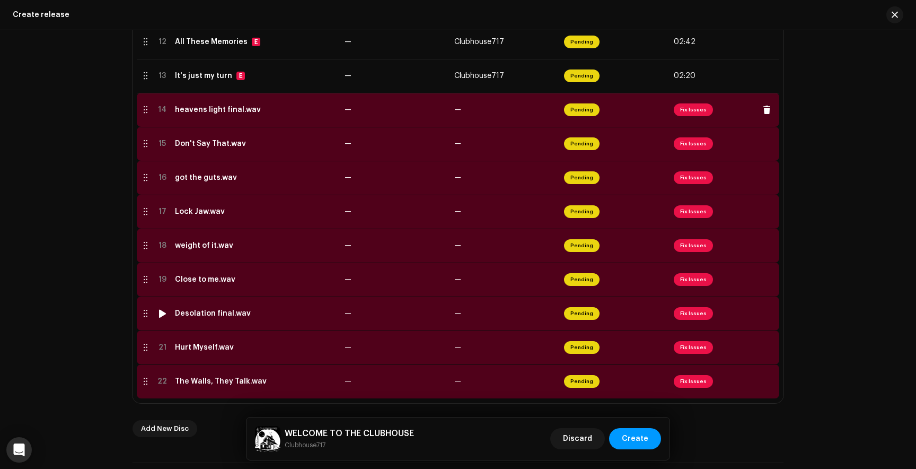
scroll to position [632, 0]
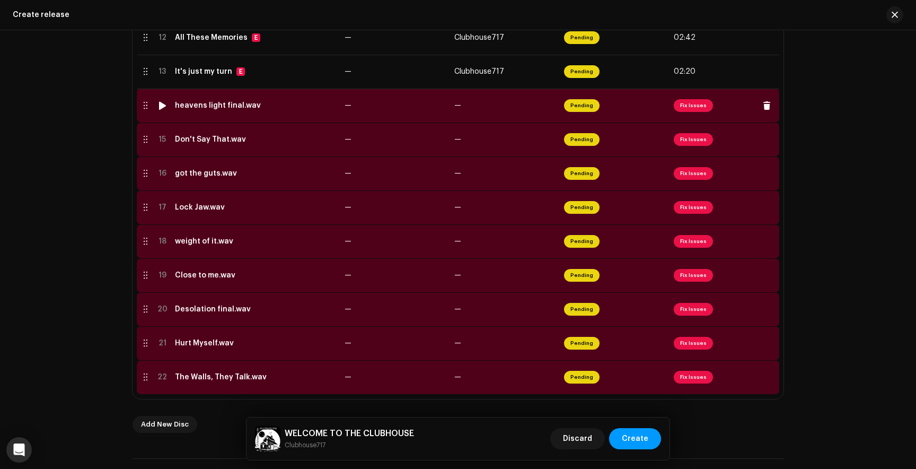
click at [692, 109] on span "Fix Issues" at bounding box center [693, 105] width 39 height 13
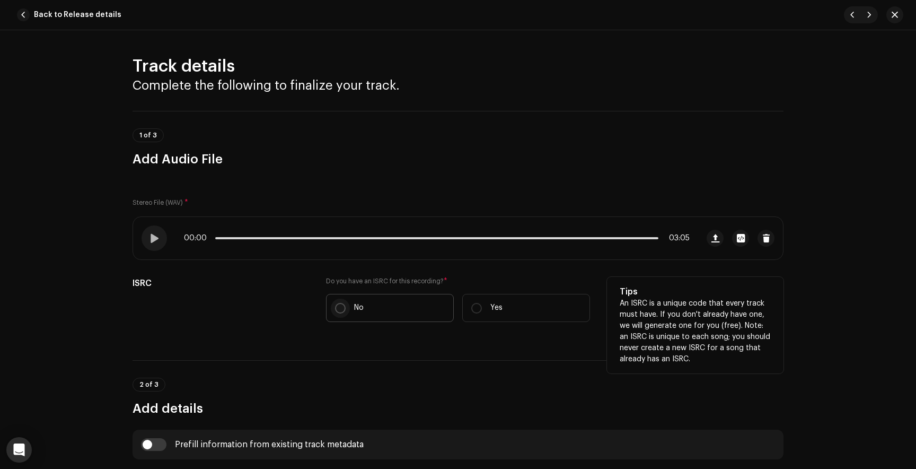
click at [332, 307] on label "No" at bounding box center [390, 308] width 128 height 28
click at [335, 307] on input "No" at bounding box center [340, 308] width 11 height 11
radio input "true"
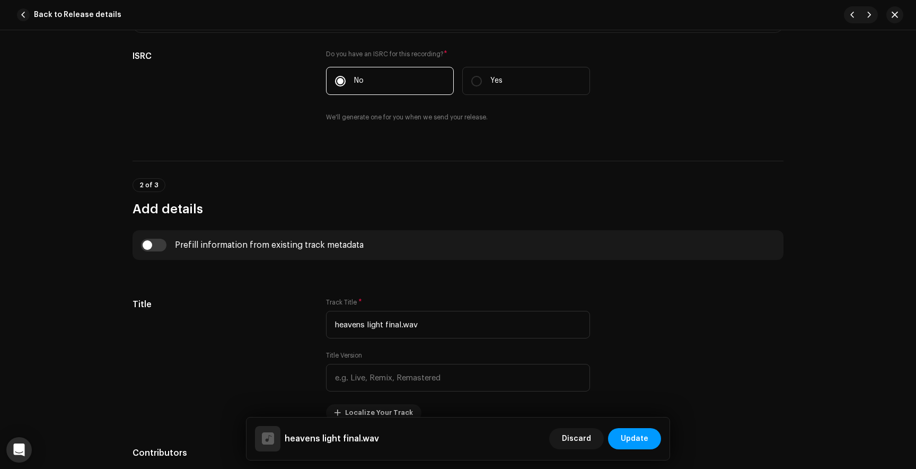
scroll to position [276, 0]
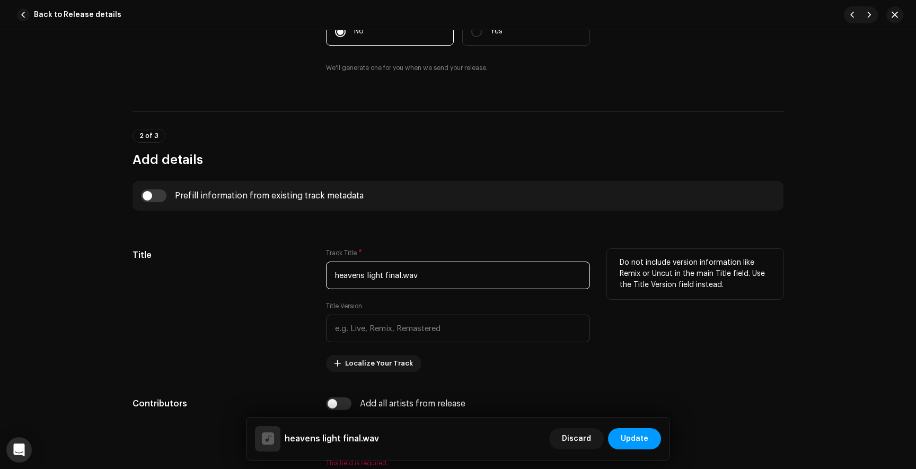
drag, startPoint x: 430, startPoint y: 277, endPoint x: 314, endPoint y: 279, distance: 115.6
click at [314, 279] on div "Title Track Title * heavens light final.wav Title Version Localize Your Track D…" at bounding box center [458, 310] width 651 height 123
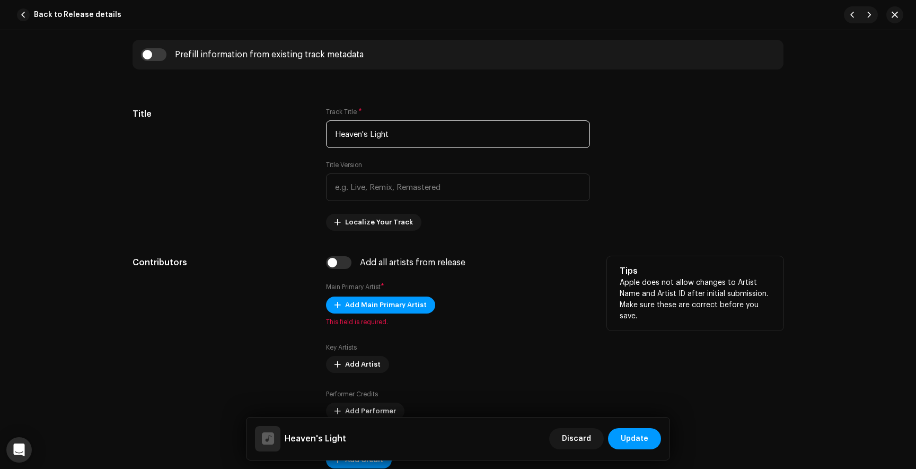
scroll to position [452, 0]
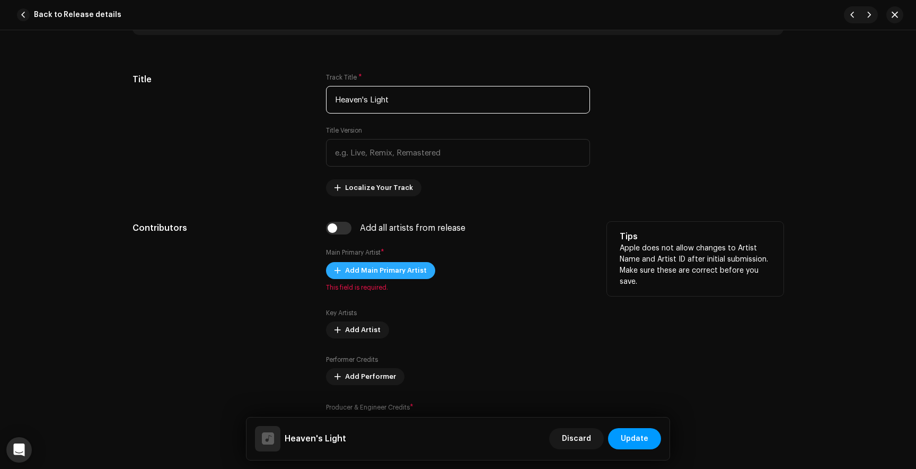
type input "Heaven's Light"
click at [392, 275] on span "Add Main Primary Artist" at bounding box center [386, 270] width 82 height 21
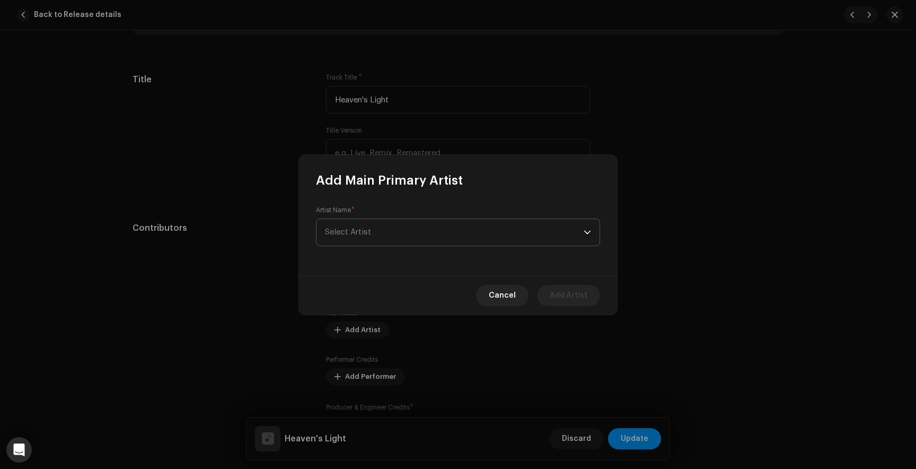
click at [424, 235] on span "Select Artist" at bounding box center [454, 232] width 259 height 27
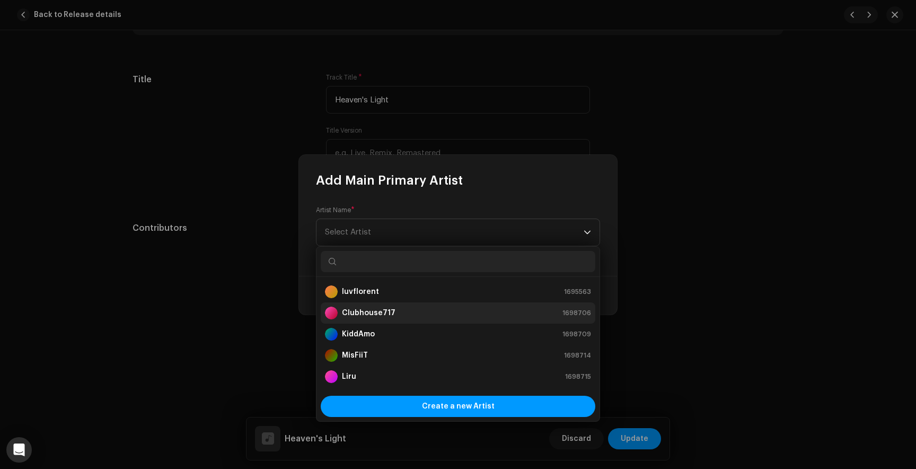
click at [367, 318] on strong "Clubhouse717" at bounding box center [369, 312] width 54 height 11
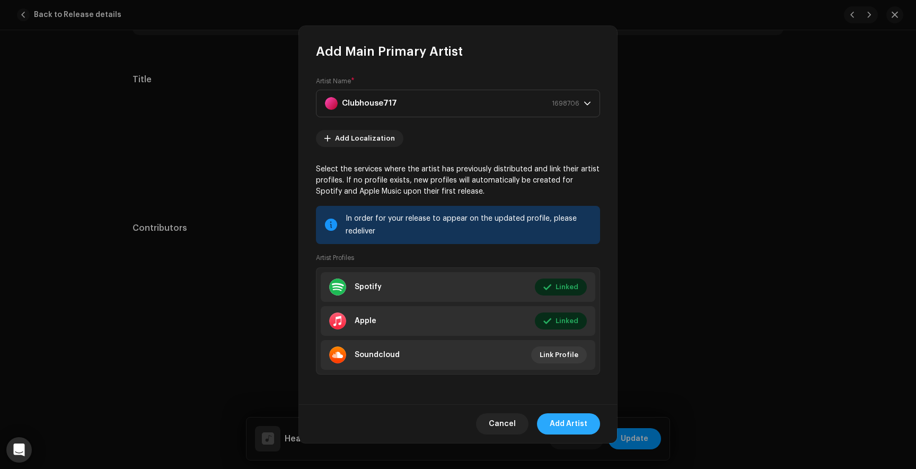
click at [566, 419] on span "Add Artist" at bounding box center [569, 423] width 38 height 21
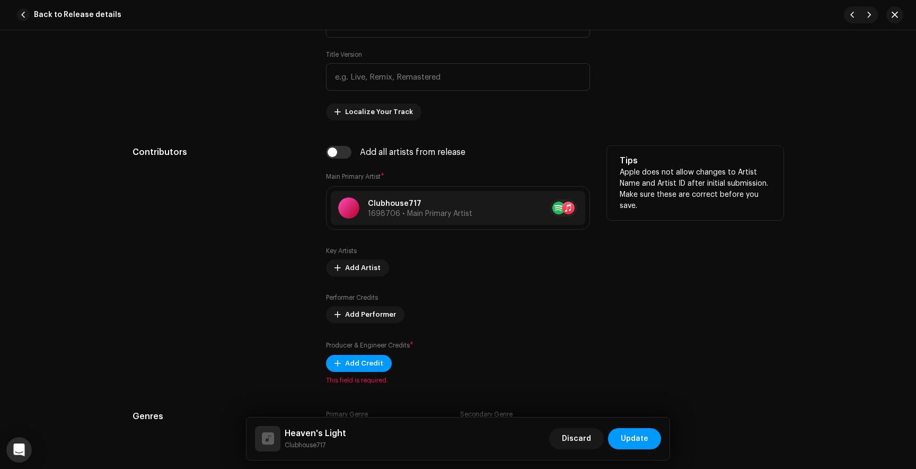
scroll to position [565, 0]
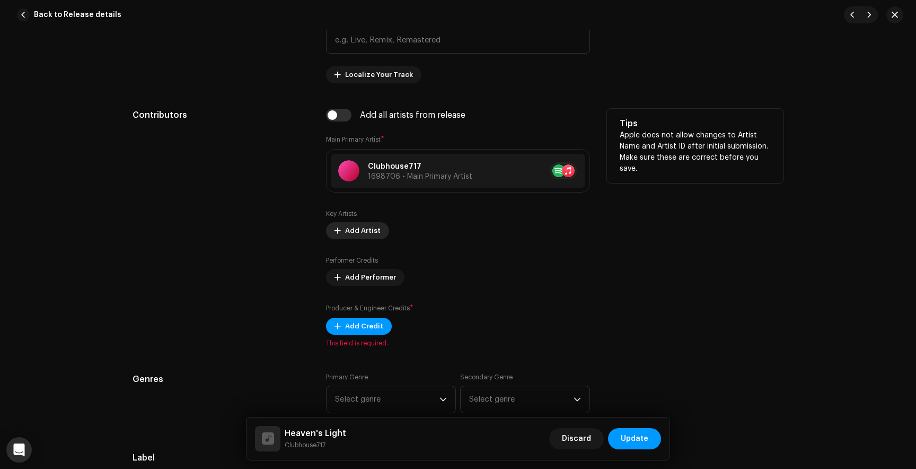
click at [355, 236] on span "Add Artist" at bounding box center [363, 230] width 36 height 21
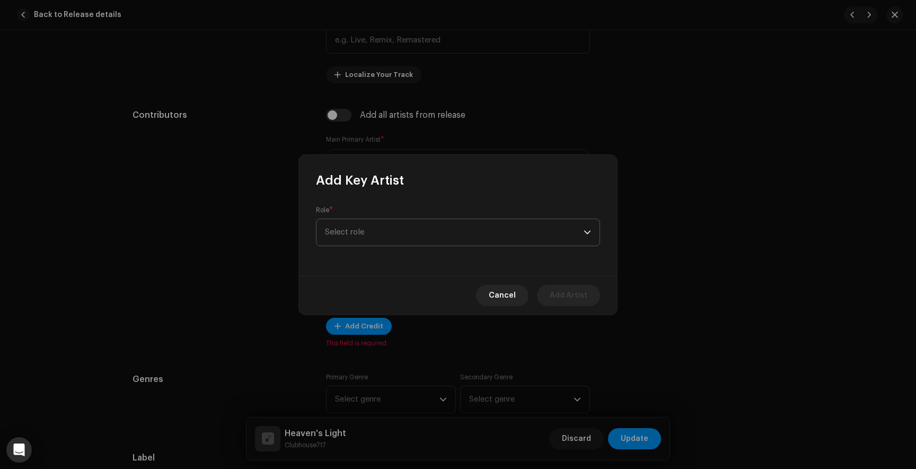
click at [358, 228] on span "Select role" at bounding box center [454, 232] width 259 height 27
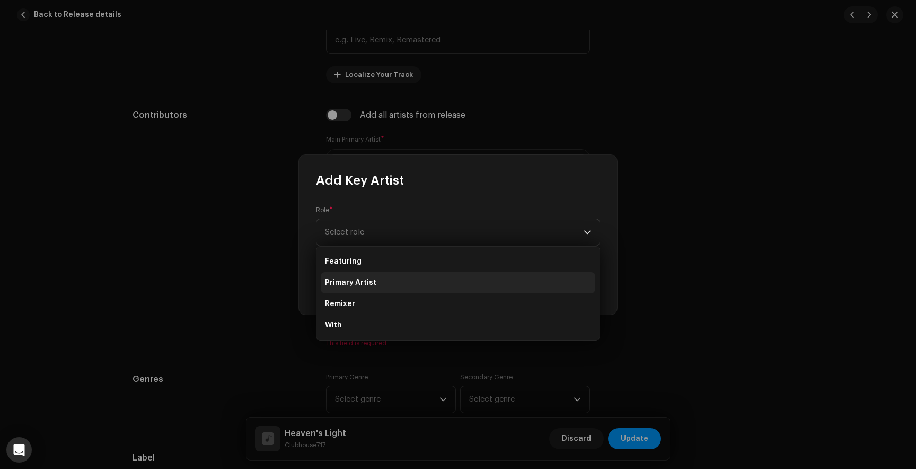
click at [359, 276] on li "Primary Artist" at bounding box center [458, 282] width 275 height 21
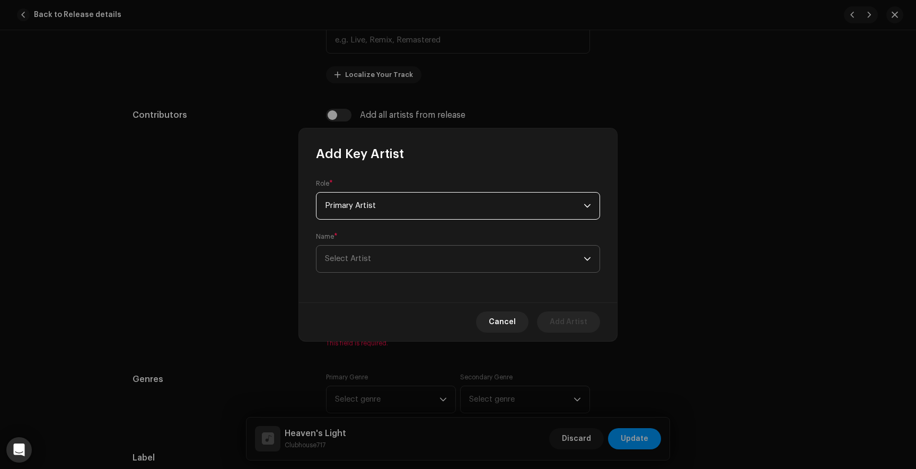
click at [358, 256] on span "Select Artist" at bounding box center [348, 258] width 46 height 8
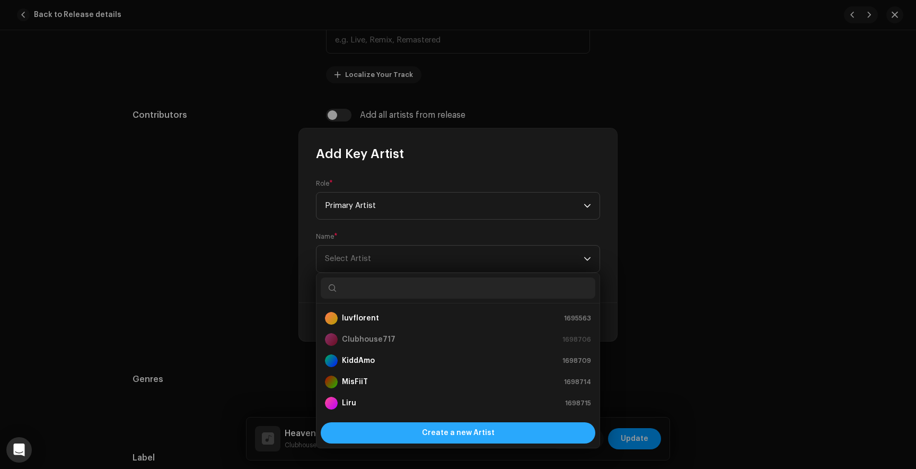
click at [422, 435] on div "Create a new Artist" at bounding box center [458, 432] width 275 height 21
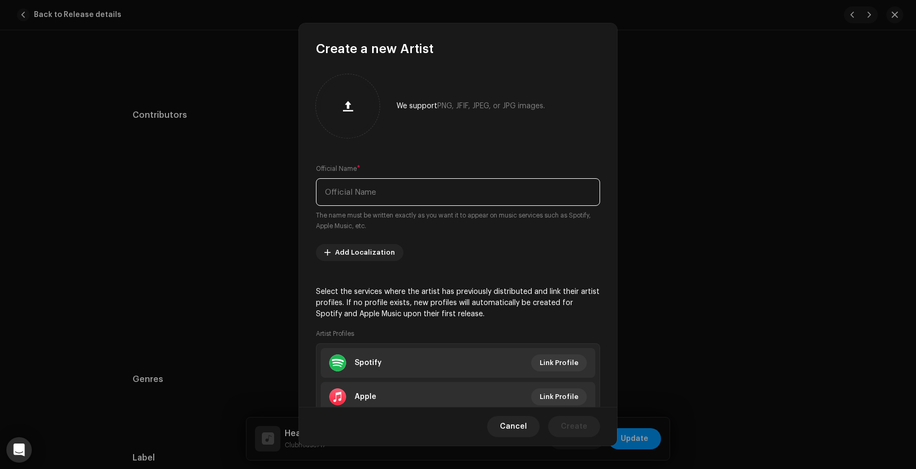
click at [402, 200] on input "text" at bounding box center [458, 192] width 284 height 28
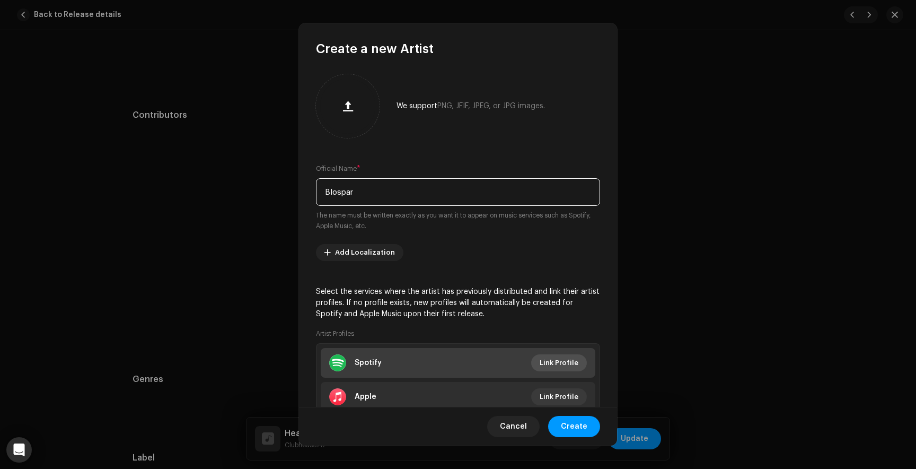
type input "Blospar"
click at [561, 359] on span "Link Profile" at bounding box center [559, 362] width 39 height 21
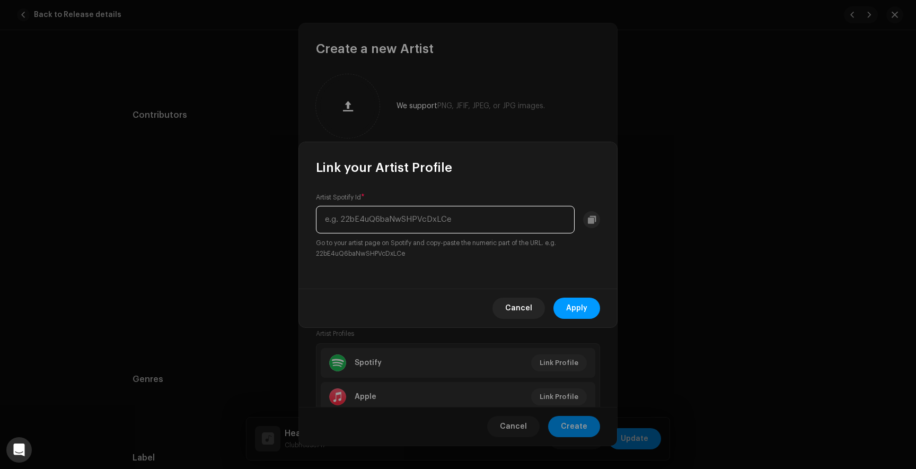
click at [444, 218] on input "text" at bounding box center [445, 220] width 259 height 28
paste input "0HoxwnXnWcMU8zdqUfSSQP"
type input "0HoxwnXnWcMU8zdqUfSSQP"
click at [574, 303] on span "Apply" at bounding box center [576, 307] width 21 height 21
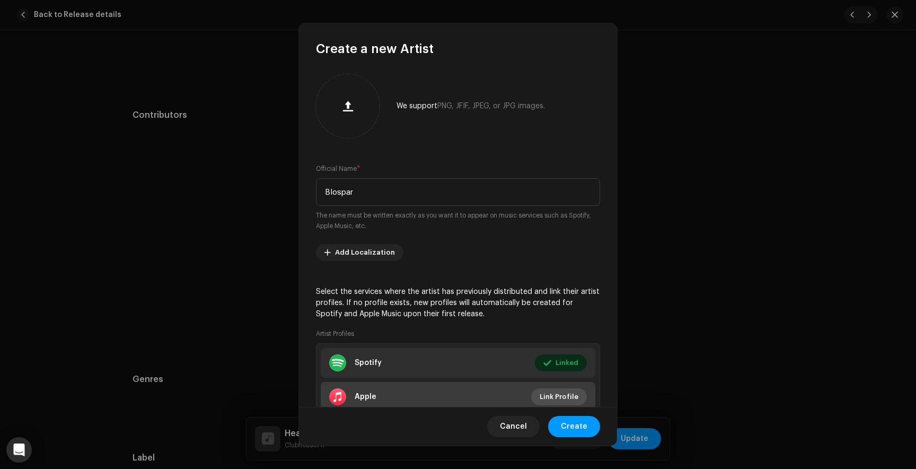
click at [549, 395] on span "Link Profile" at bounding box center [559, 396] width 39 height 21
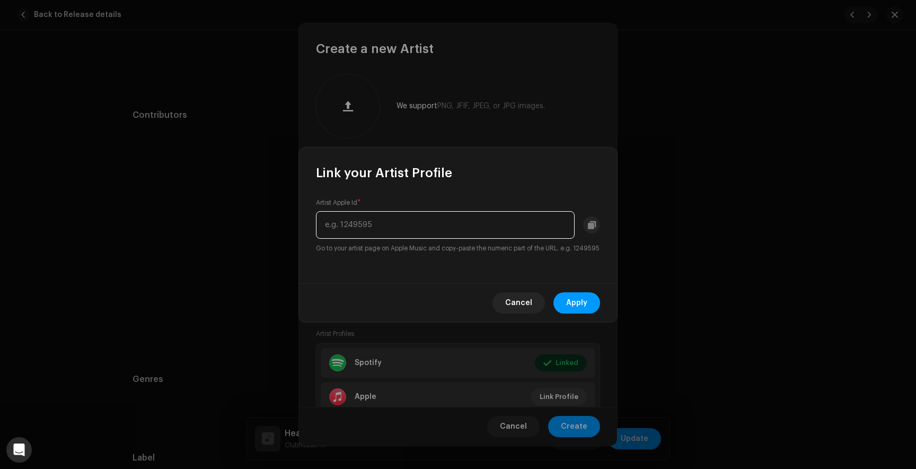
click at [381, 224] on input "text" at bounding box center [445, 225] width 259 height 28
paste input "1540460107"
type input "1540460107"
click at [575, 306] on span "Apply" at bounding box center [576, 302] width 21 height 21
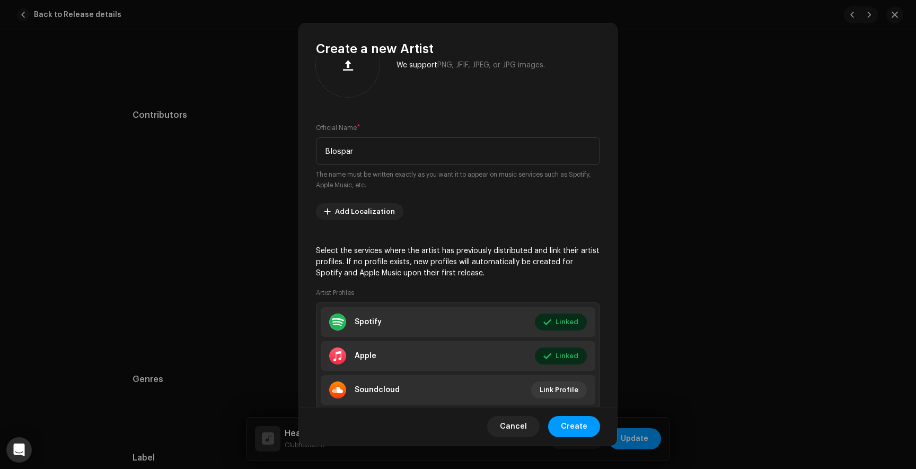
scroll to position [73, 0]
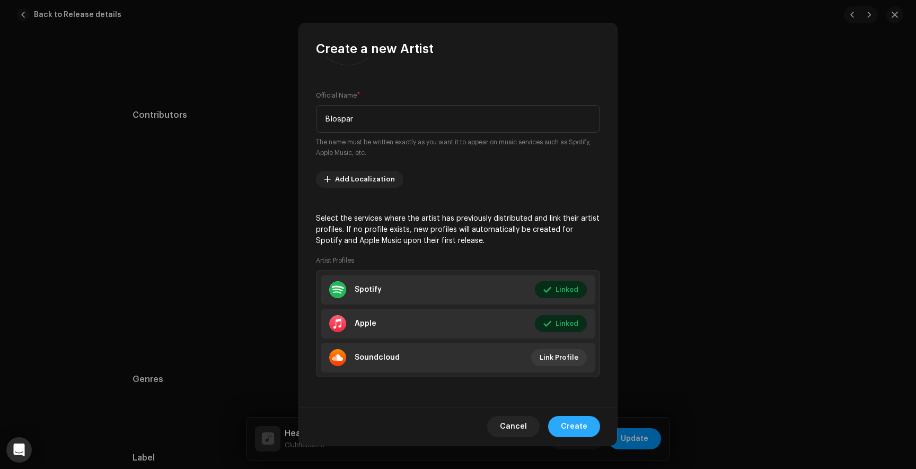
click at [567, 426] on span "Create" at bounding box center [574, 426] width 27 height 21
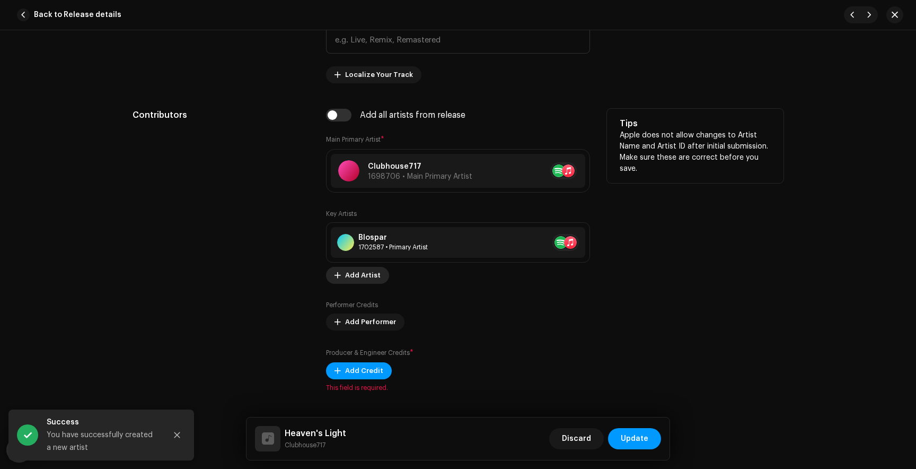
click at [357, 278] on span "Add Artist" at bounding box center [363, 275] width 36 height 21
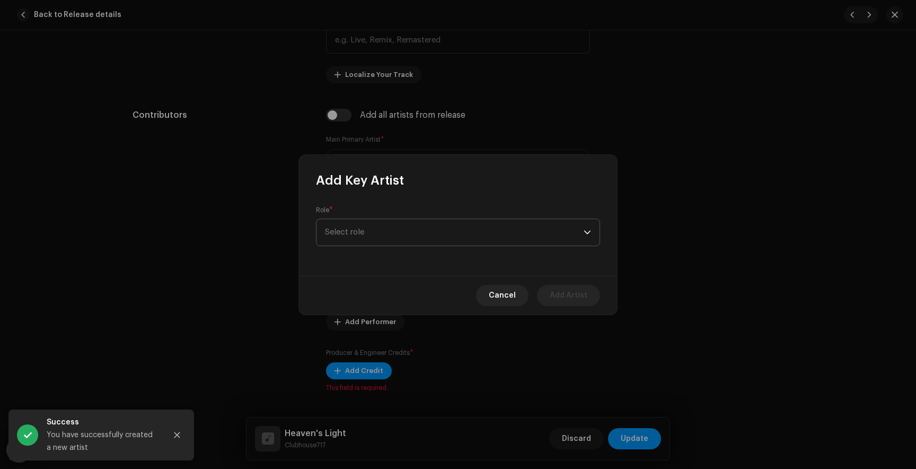
click at [352, 235] on span "Select role" at bounding box center [454, 232] width 259 height 27
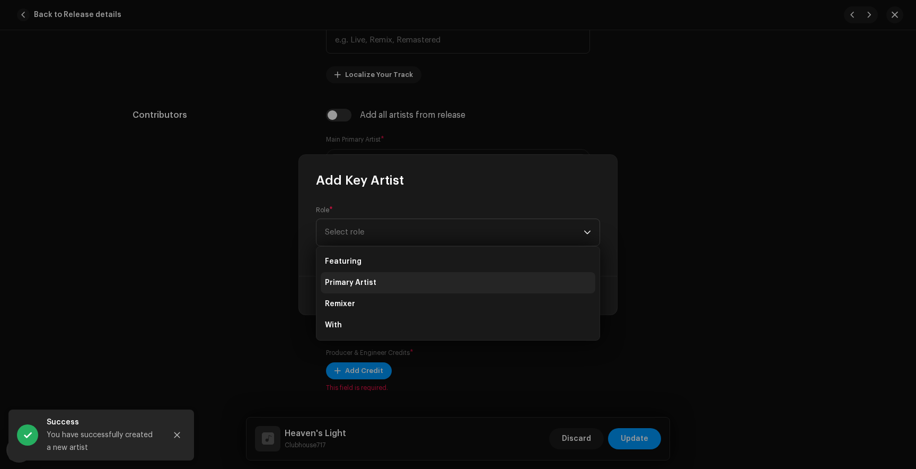
click at [355, 280] on span "Primary Artist" at bounding box center [350, 282] width 51 height 11
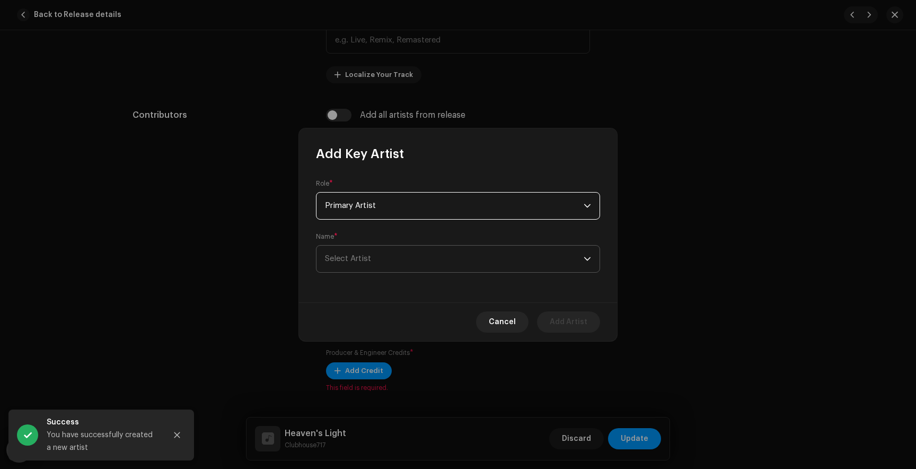
click at [360, 267] on span "Select Artist" at bounding box center [454, 258] width 259 height 27
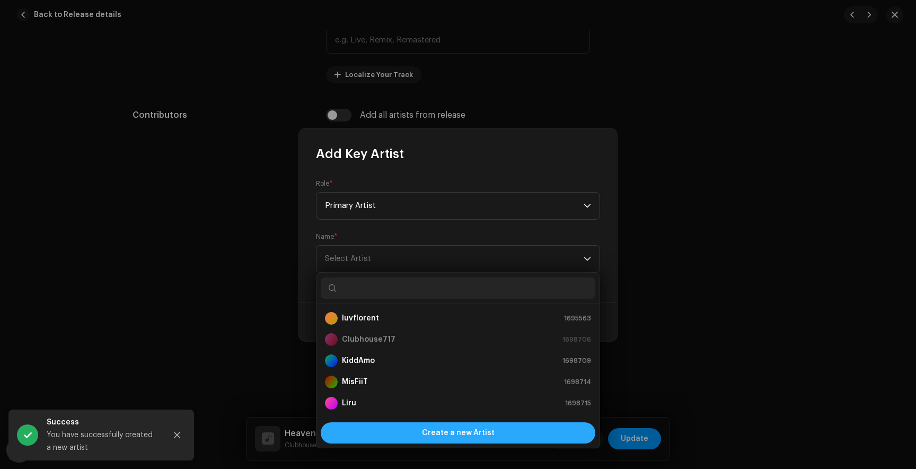
scroll to position [17, 0]
click at [480, 432] on span "Create a new Artist" at bounding box center [458, 432] width 73 height 21
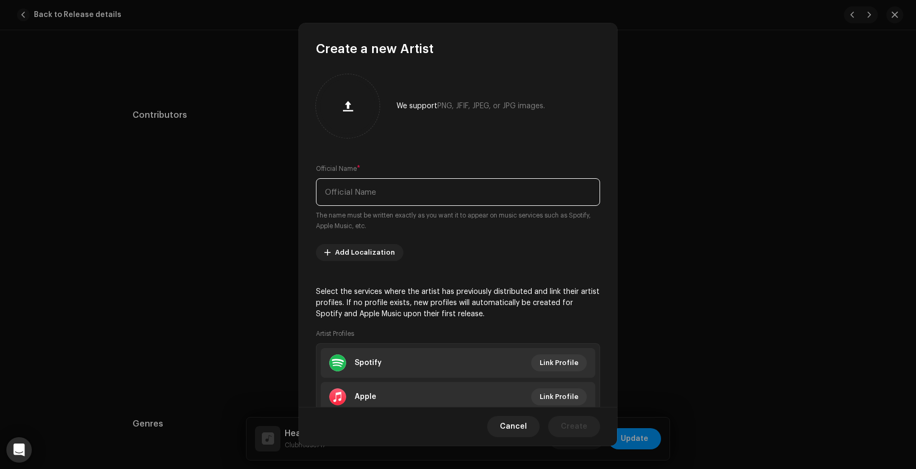
click at [370, 201] on input "text" at bounding box center [458, 192] width 284 height 28
type input "he4vy"
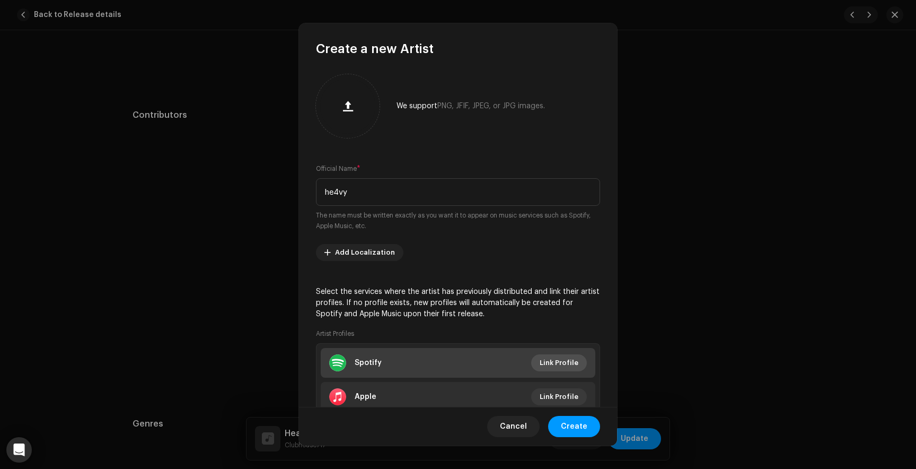
click at [546, 356] on span "Link Profile" at bounding box center [559, 362] width 39 height 21
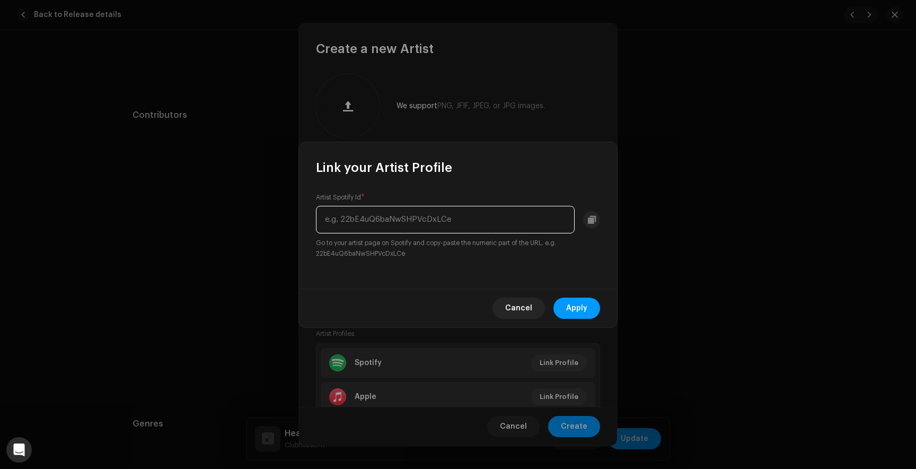
click at [341, 226] on input "text" at bounding box center [445, 220] width 259 height 28
paste input "6EfyQoATiBUZbTvHeJmPvz"
type input "6EfyQoATiBUZbTvHeJmPvz"
click at [585, 305] on span "Apply" at bounding box center [576, 307] width 21 height 21
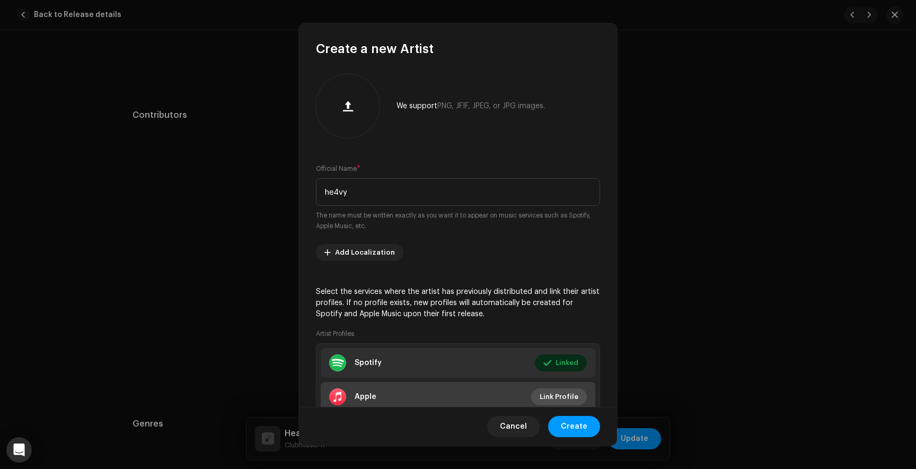
click at [549, 393] on span "Link Profile" at bounding box center [559, 396] width 39 height 21
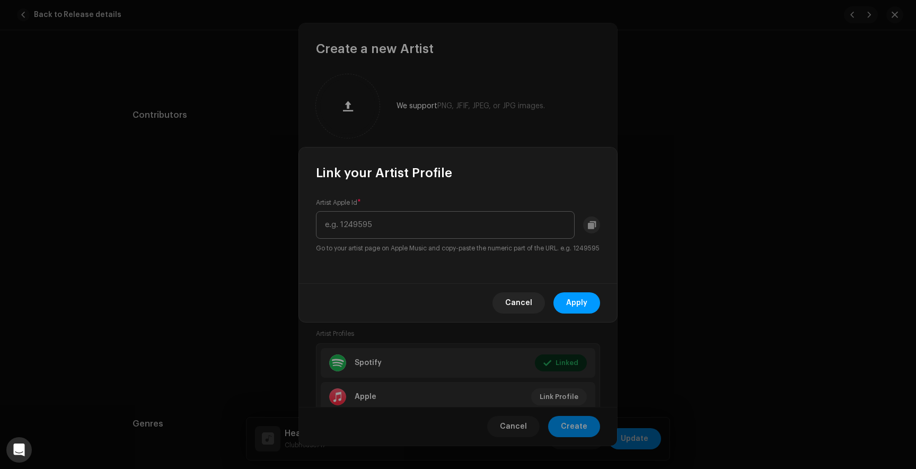
click at [351, 215] on input "text" at bounding box center [445, 225] width 259 height 28
type input "1745827810"
click at [583, 303] on span "Apply" at bounding box center [576, 302] width 21 height 21
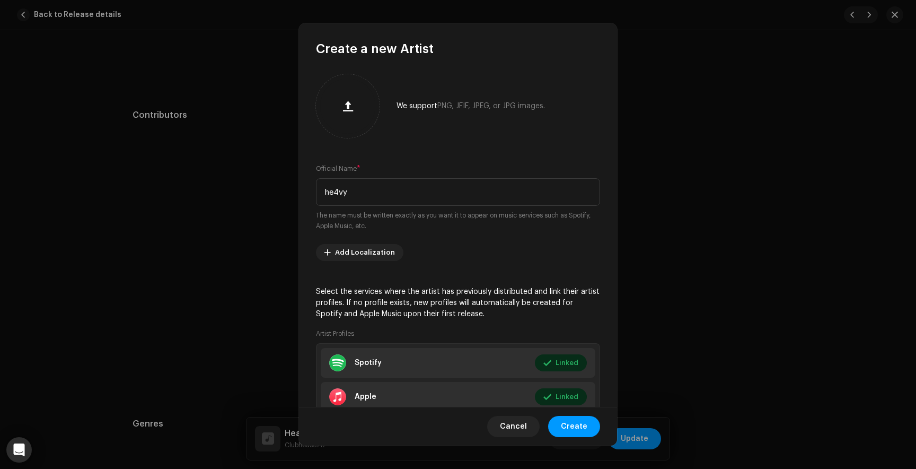
scroll to position [73, 0]
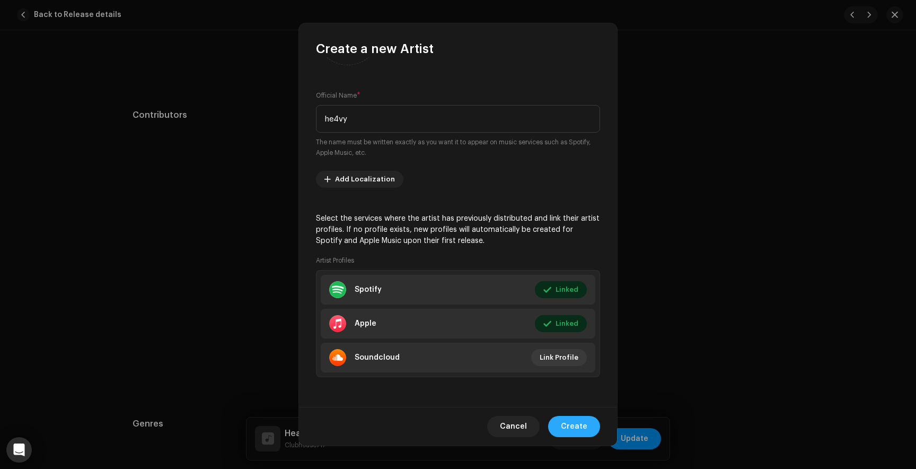
click at [570, 429] on span "Create" at bounding box center [574, 426] width 27 height 21
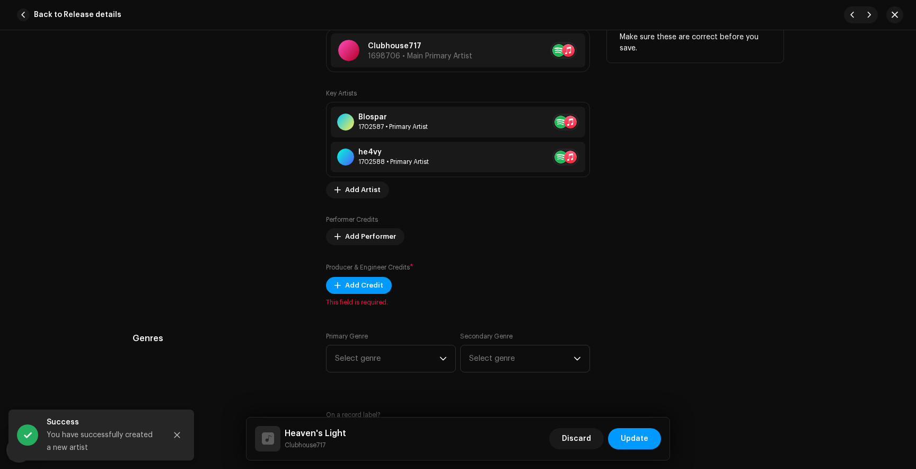
scroll to position [685, 0]
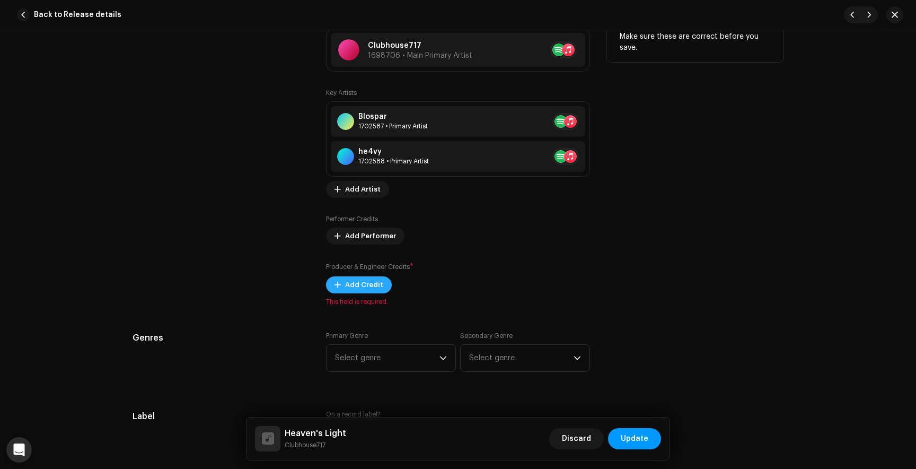
click at [372, 284] on span "Add Credit" at bounding box center [364, 284] width 38 height 21
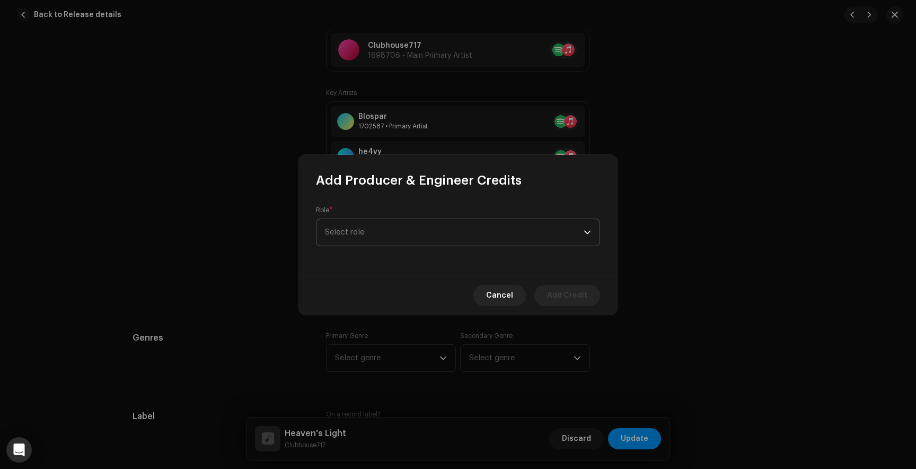
click at [361, 228] on span "Select role" at bounding box center [454, 232] width 259 height 27
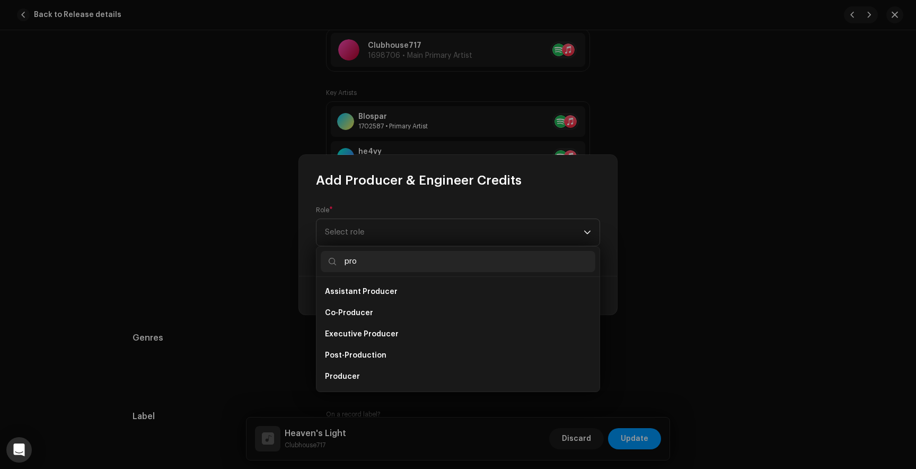
scroll to position [17, 0]
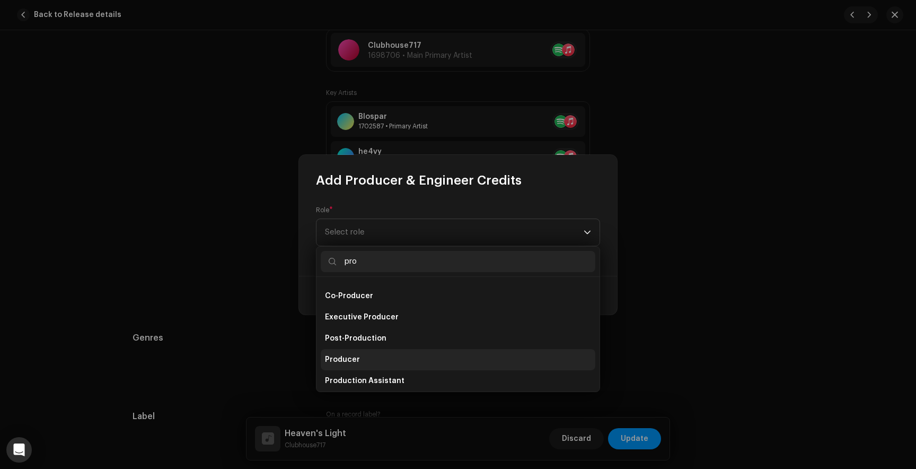
type input "pro"
click at [348, 363] on span "Producer" at bounding box center [342, 359] width 35 height 11
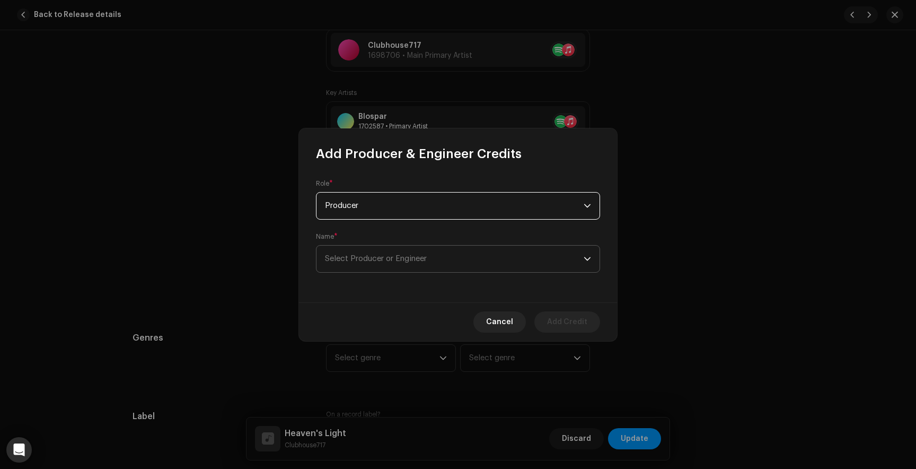
click at [350, 253] on span "Select Producer or Engineer" at bounding box center [454, 258] width 259 height 27
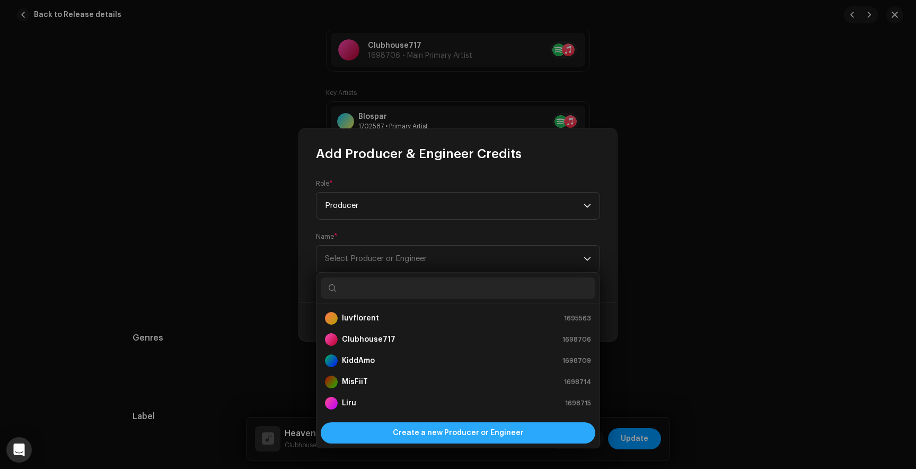
click at [413, 438] on span "Create a new Producer or Engineer" at bounding box center [458, 432] width 131 height 21
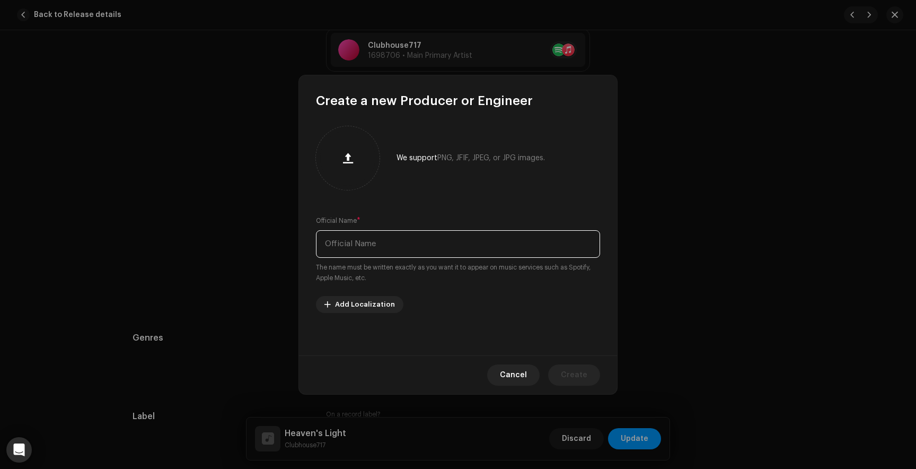
click at [364, 250] on input "text" at bounding box center [458, 244] width 284 height 28
type input "The Sound Clown"
click at [575, 376] on span "Create" at bounding box center [574, 374] width 27 height 21
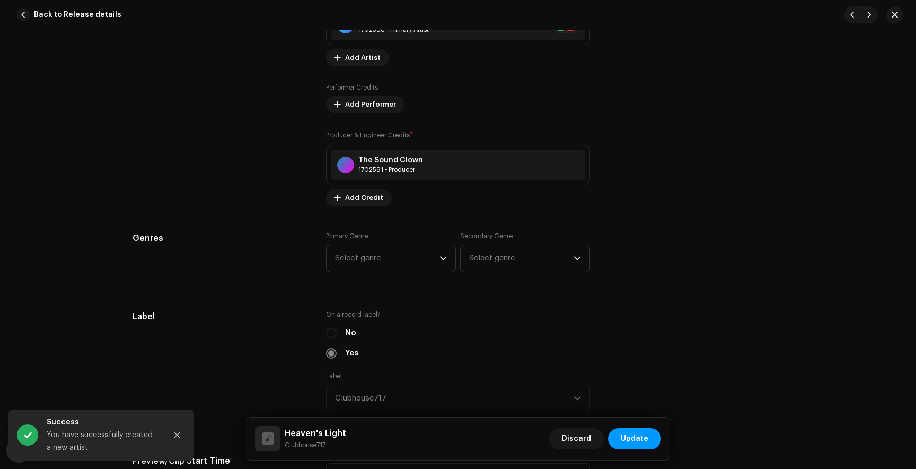
scroll to position [820, 0]
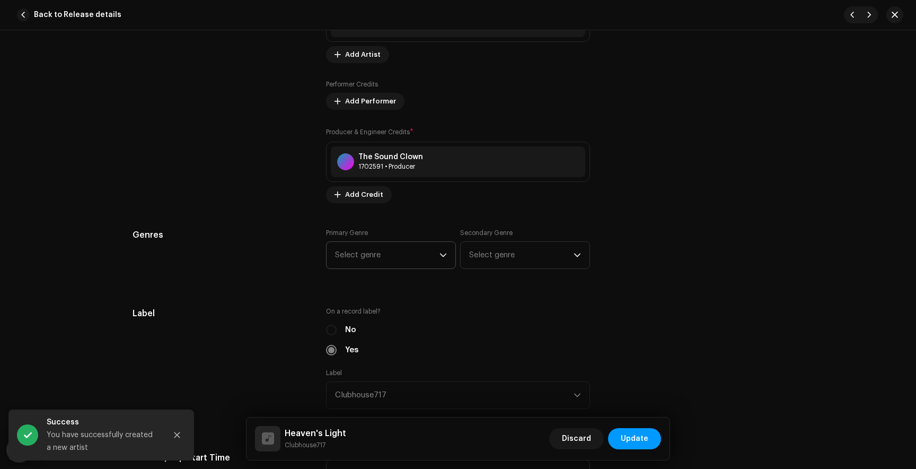
click at [421, 261] on span "Select genre" at bounding box center [387, 255] width 104 height 27
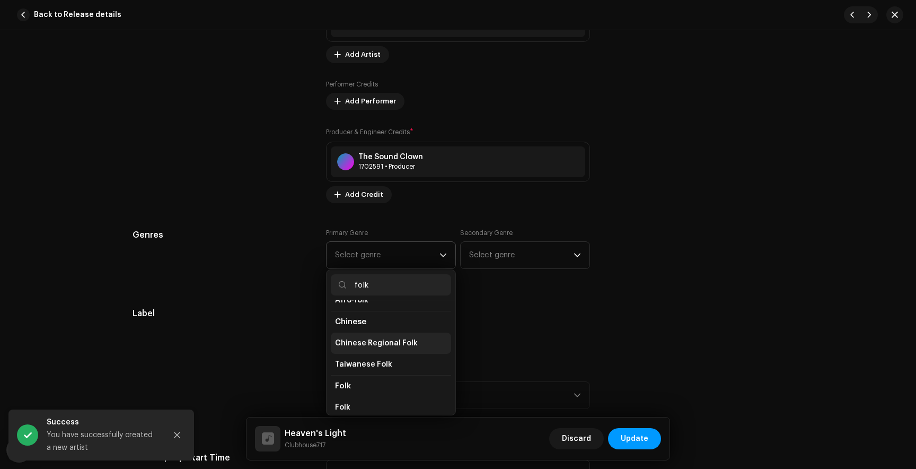
scroll to position [53, 0]
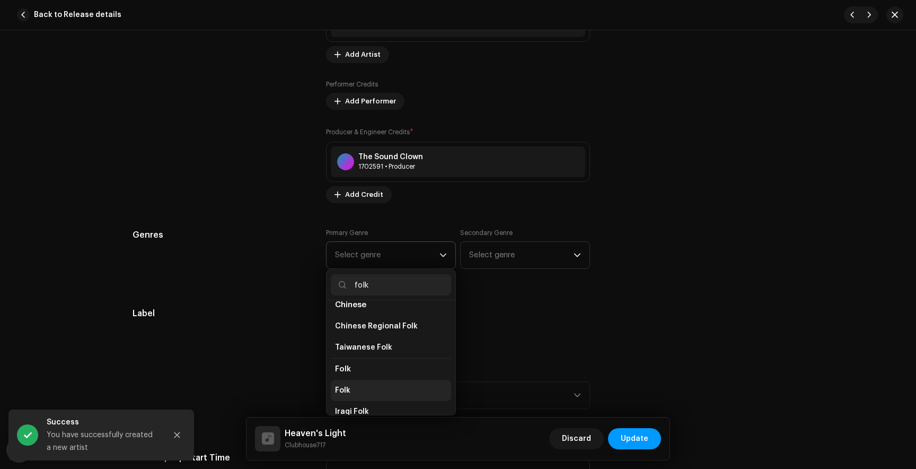
type input "folk"
click at [350, 388] on li "Folk" at bounding box center [391, 390] width 120 height 21
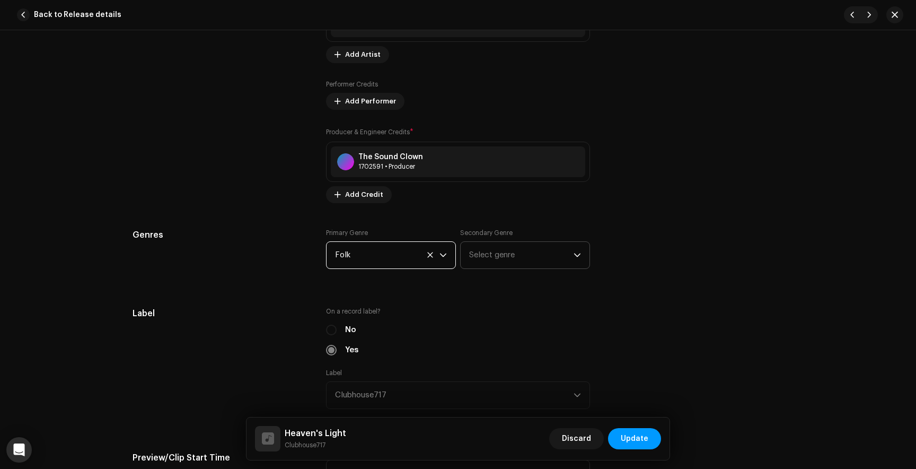
click at [478, 259] on span "Select genre" at bounding box center [521, 255] width 104 height 27
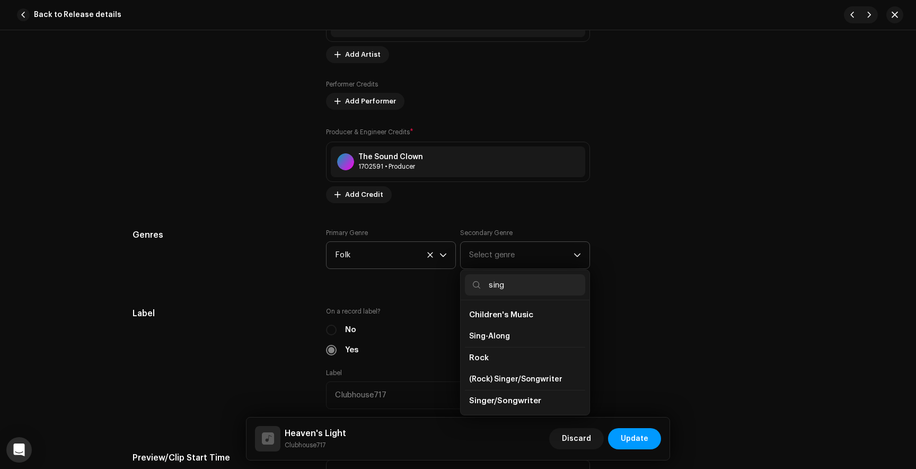
scroll to position [28, 0]
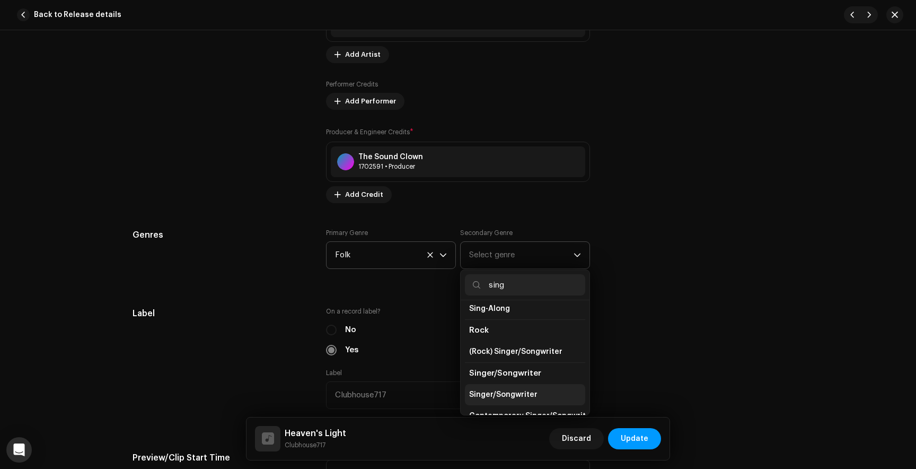
click at [490, 397] on span "Singer/Songwriter" at bounding box center [503, 394] width 68 height 11
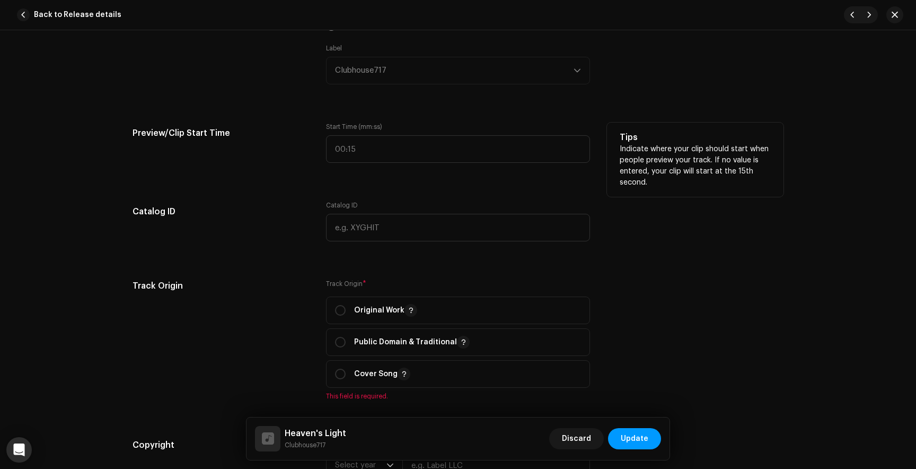
scroll to position [1166, 0]
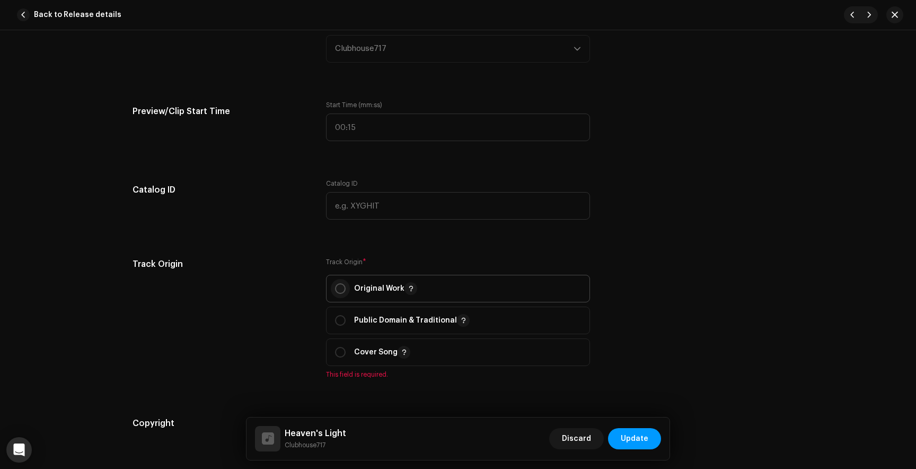
click at [336, 286] on input "radio" at bounding box center [340, 288] width 11 height 11
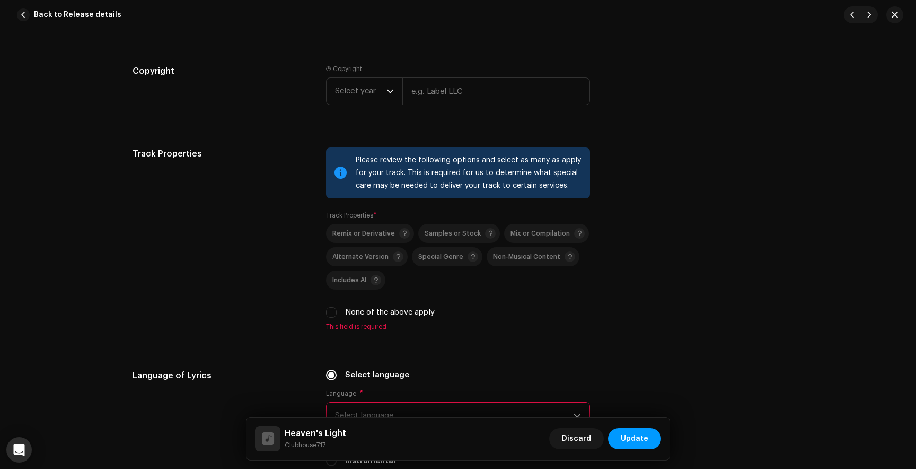
scroll to position [1508, 0]
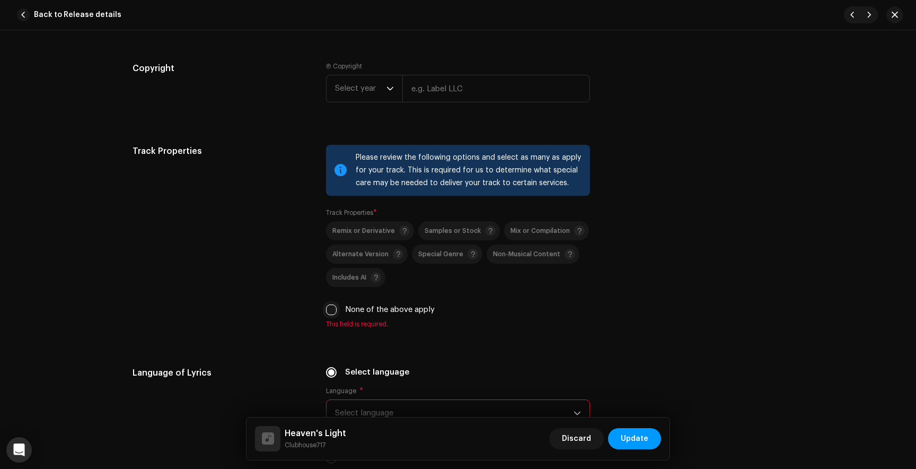
click at [331, 314] on input "None of the above apply" at bounding box center [331, 309] width 11 height 11
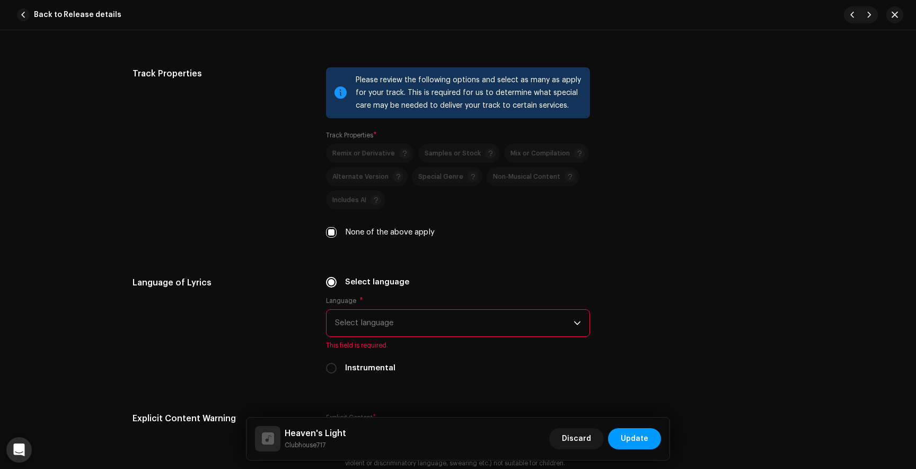
scroll to position [1623, 0]
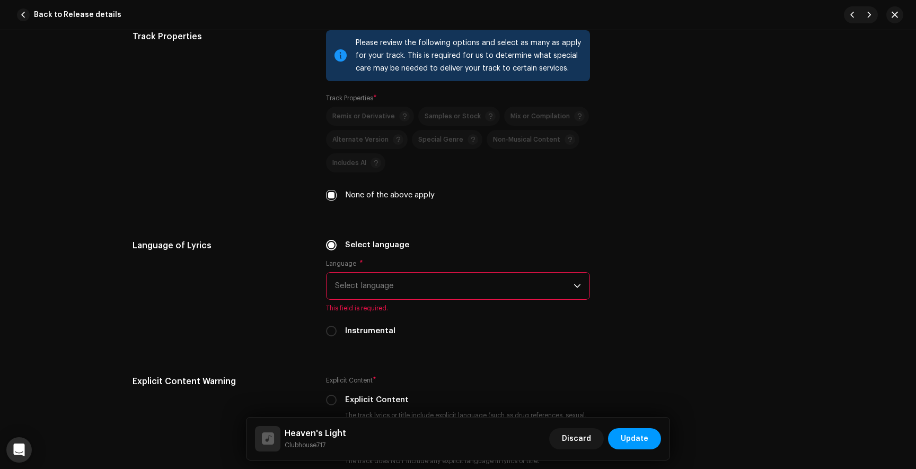
click at [383, 296] on span "Select language" at bounding box center [454, 285] width 239 height 27
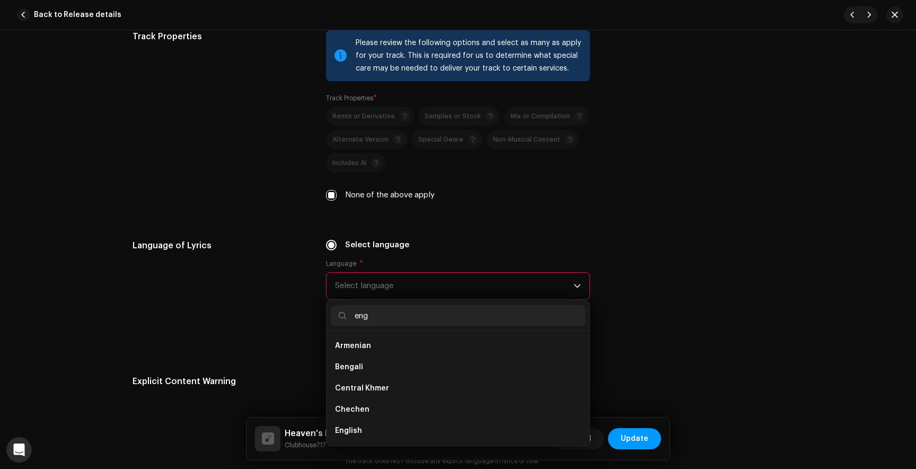
scroll to position [0, 0]
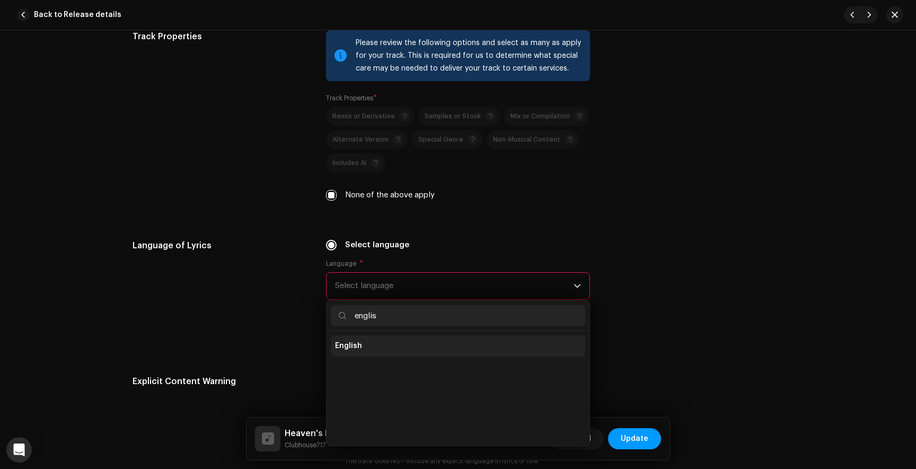
click at [350, 350] on span "English" at bounding box center [348, 345] width 27 height 11
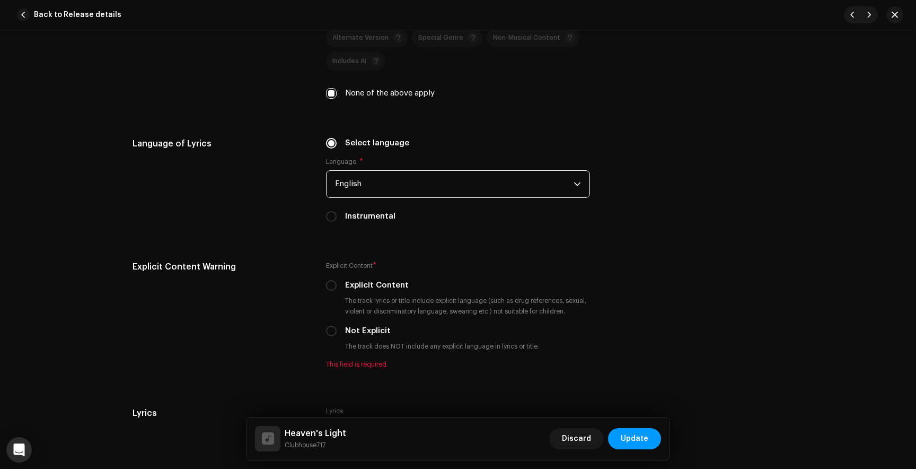
scroll to position [1749, 0]
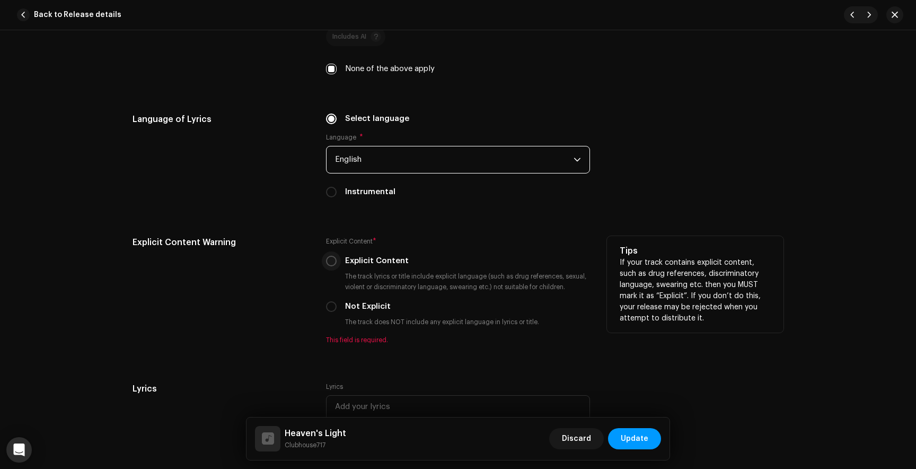
click at [327, 261] on input "Explicit Content" at bounding box center [331, 261] width 11 height 11
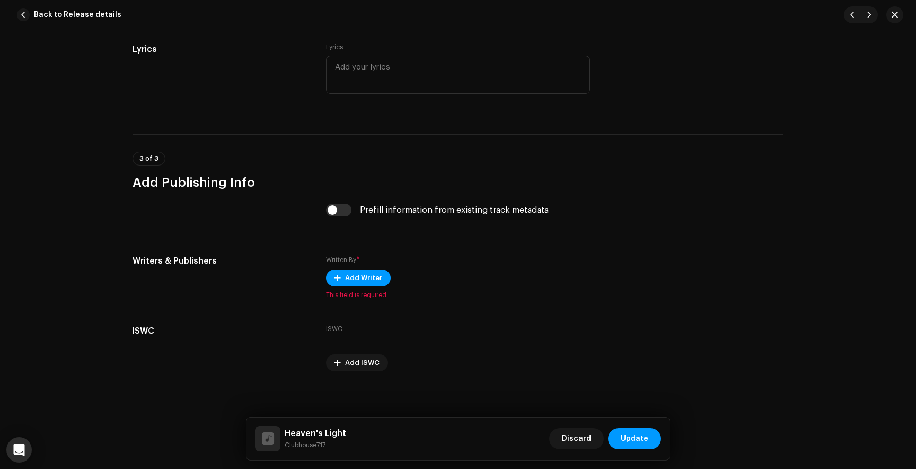
scroll to position [2082, 0]
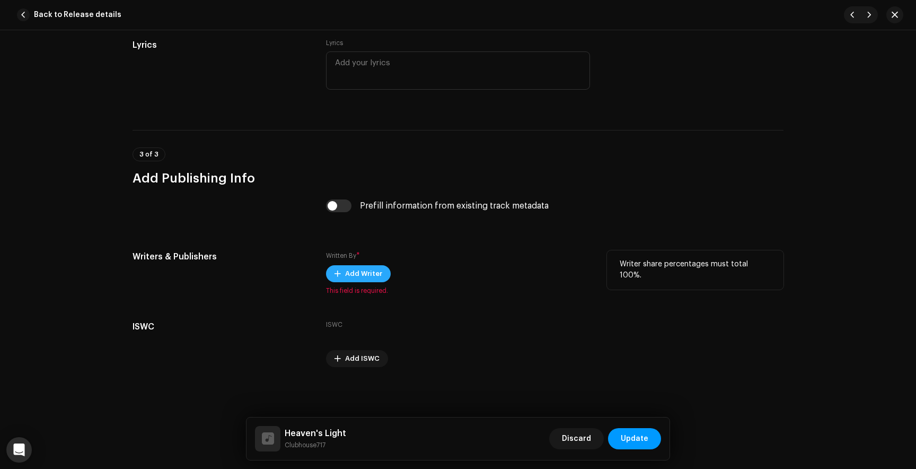
click at [366, 276] on span "Add Writer" at bounding box center [363, 273] width 37 height 21
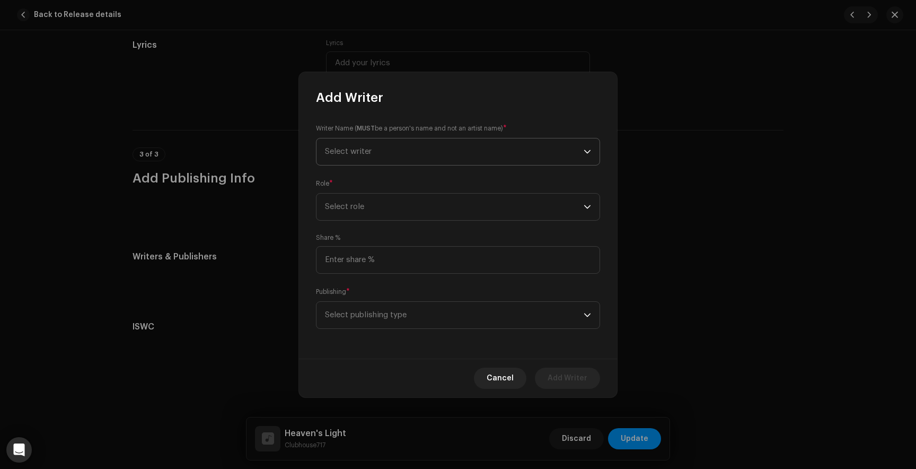
click at [354, 149] on span "Select writer" at bounding box center [348, 151] width 47 height 8
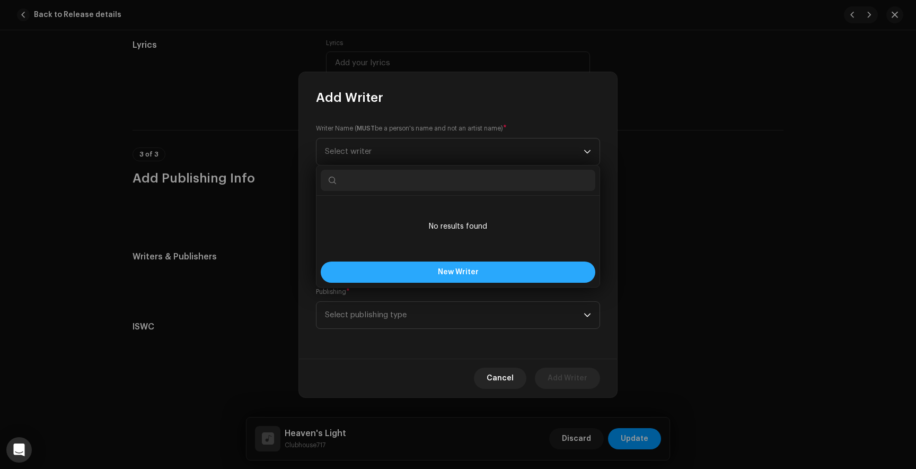
click at [430, 270] on button "New Writer" at bounding box center [458, 271] width 275 height 21
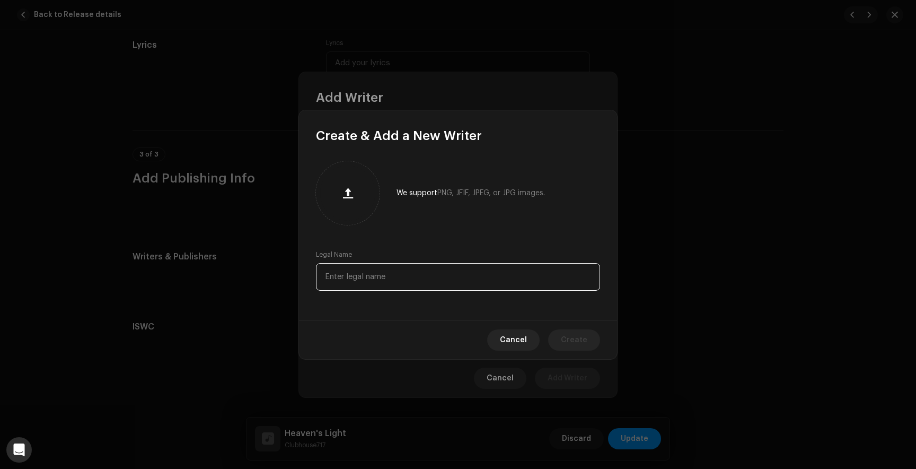
click at [352, 274] on input "text" at bounding box center [458, 277] width 284 height 28
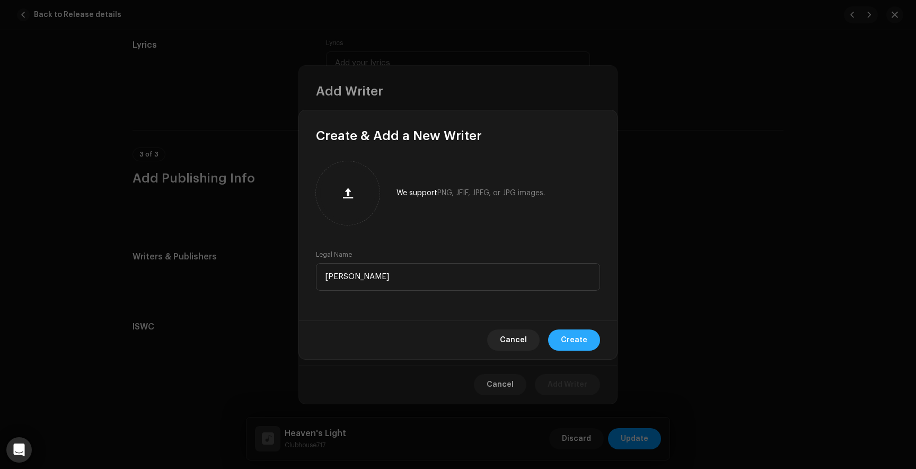
click at [566, 338] on span "Create" at bounding box center [574, 339] width 27 height 21
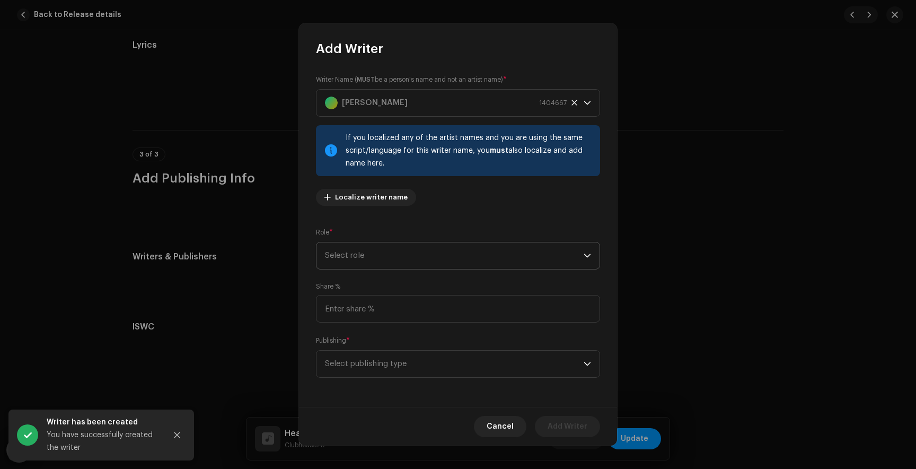
click at [371, 252] on span "Select role" at bounding box center [454, 255] width 259 height 27
click at [374, 355] on li "Composer & Lyricist" at bounding box center [456, 348] width 270 height 21
click at [373, 370] on span "Select publishing type" at bounding box center [454, 363] width 259 height 27
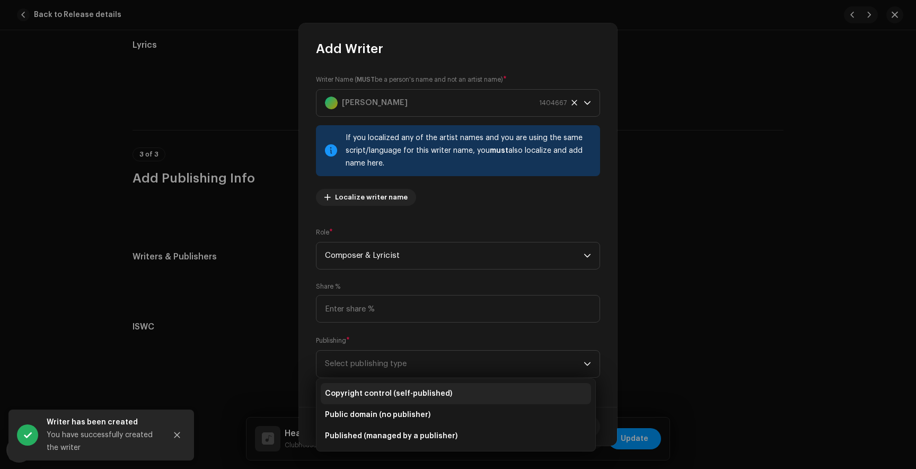
click at [373, 387] on li "Copyright control (self-published)" at bounding box center [456, 393] width 270 height 21
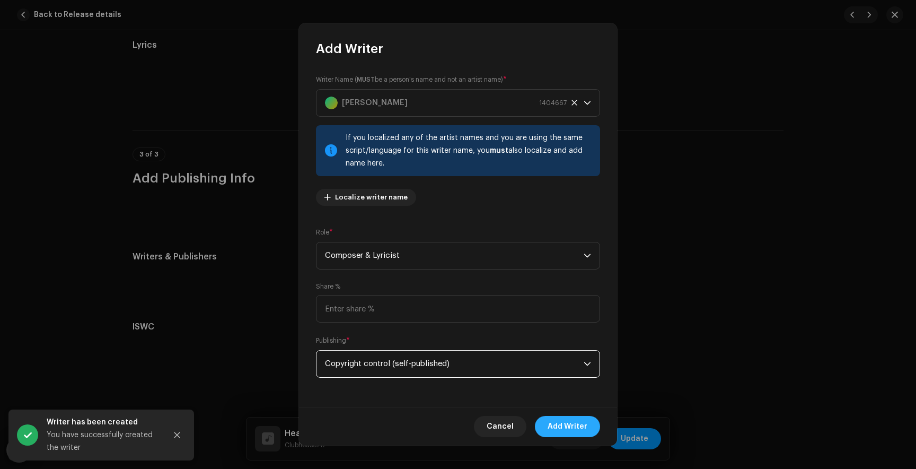
click at [576, 422] on span "Add Writer" at bounding box center [568, 426] width 40 height 21
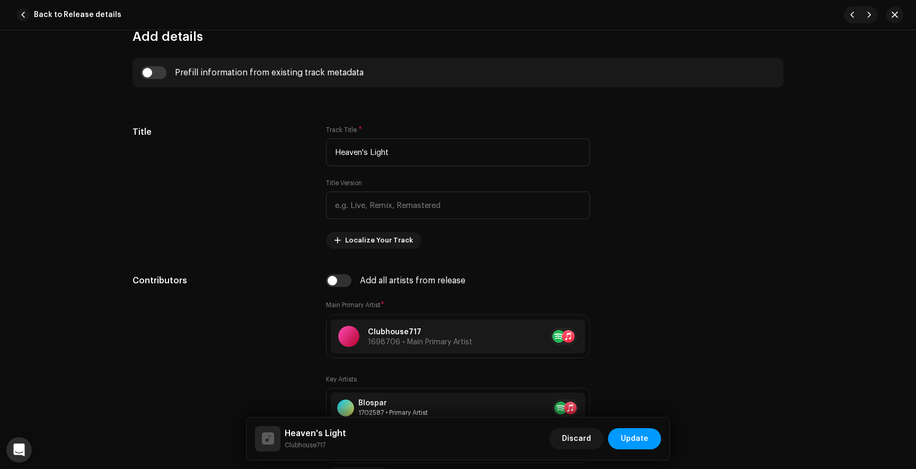
scroll to position [314, 0]
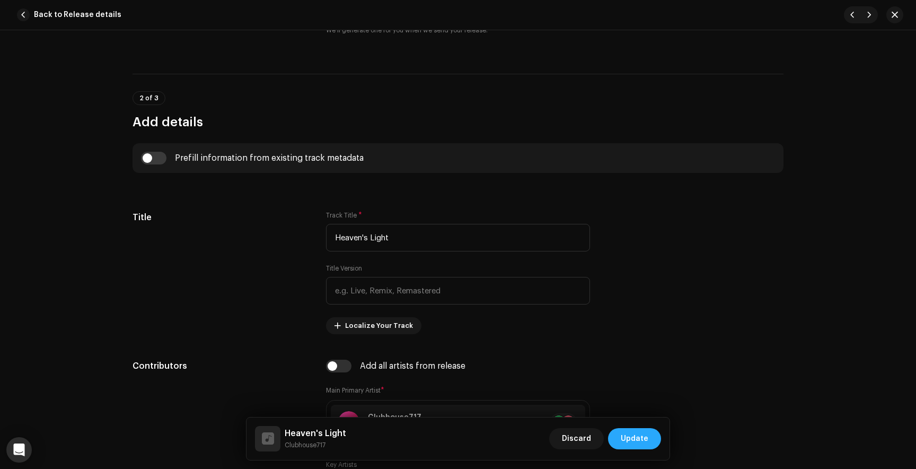
click at [633, 441] on span "Update" at bounding box center [635, 438] width 28 height 21
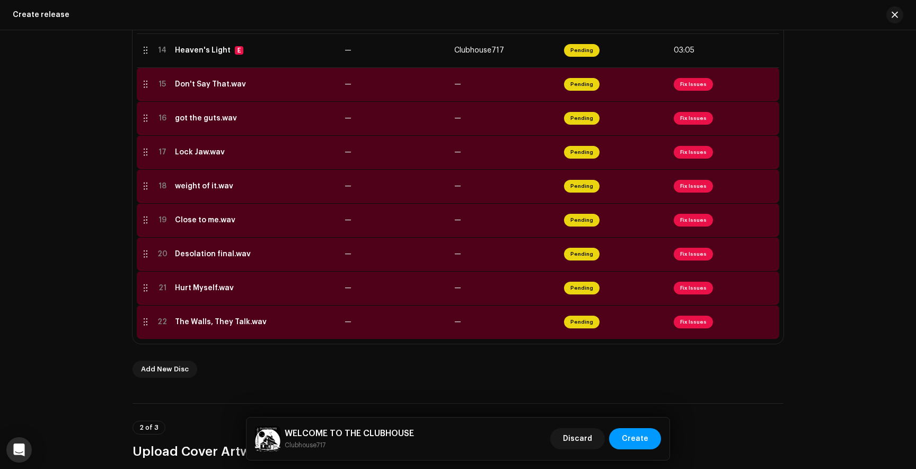
scroll to position [698, 0]
